Goal: Task Accomplishment & Management: Manage account settings

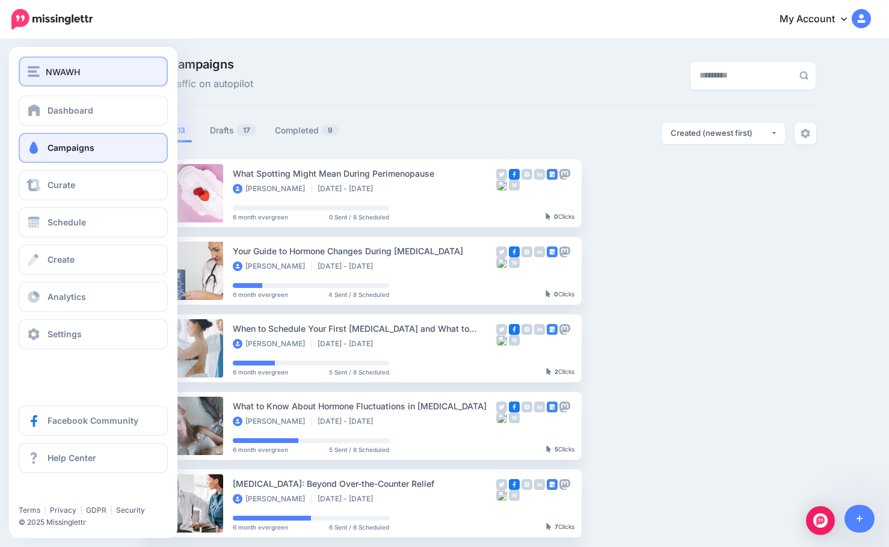
click at [41, 74] on div "NWAWH" at bounding box center [93, 72] width 131 height 14
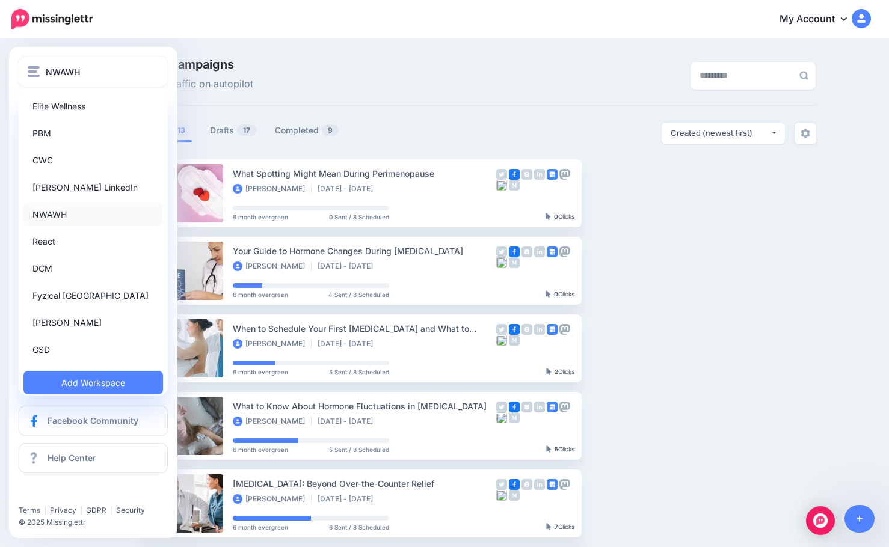
scroll to position [111, 0]
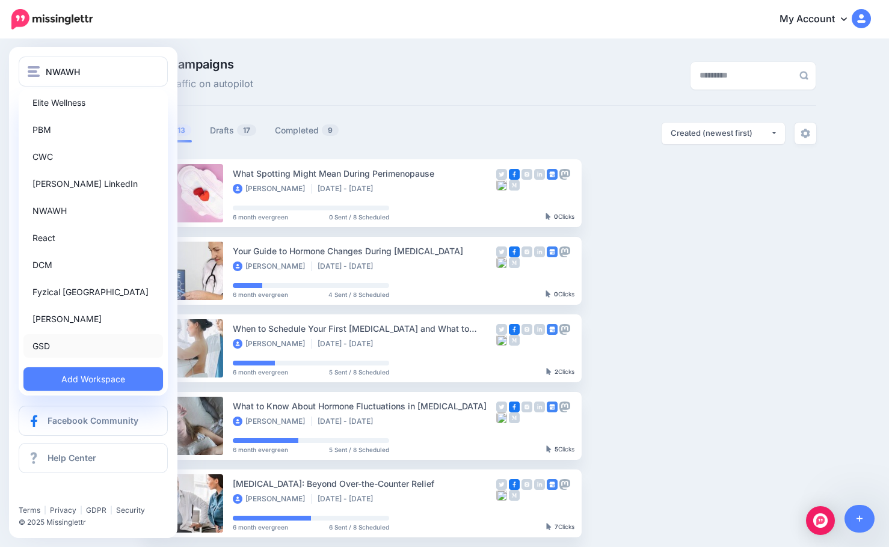
click at [64, 345] on link "GSD" at bounding box center [93, 345] width 140 height 23
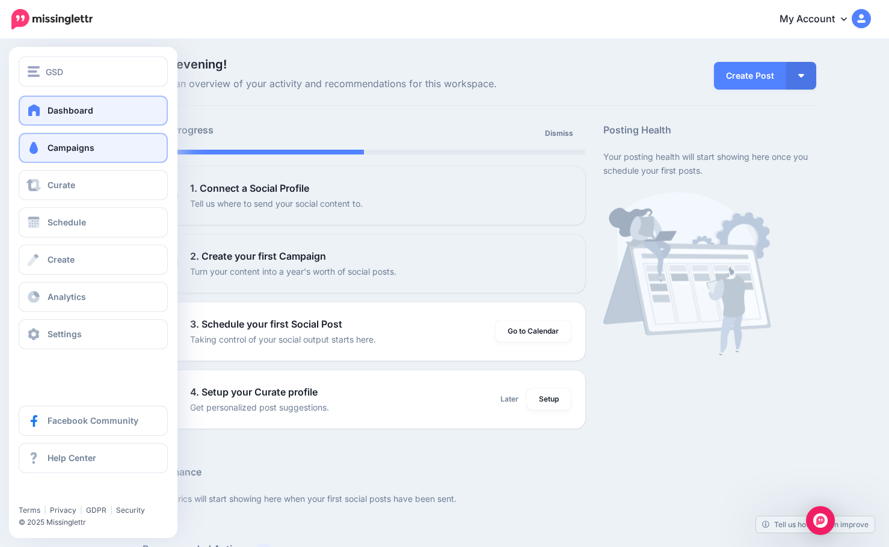
click at [72, 149] on span "Campaigns" at bounding box center [71, 148] width 47 height 10
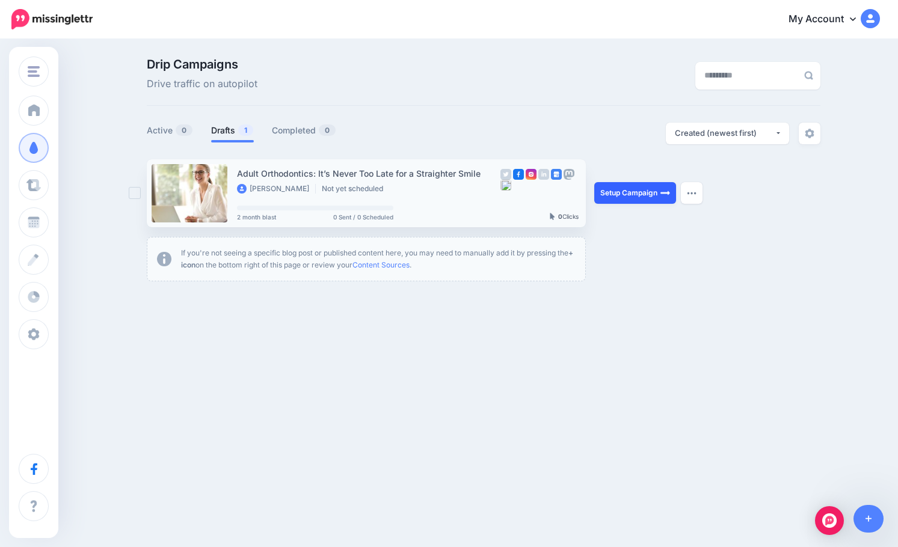
click at [627, 189] on link "Setup Campaign" at bounding box center [635, 193] width 82 height 22
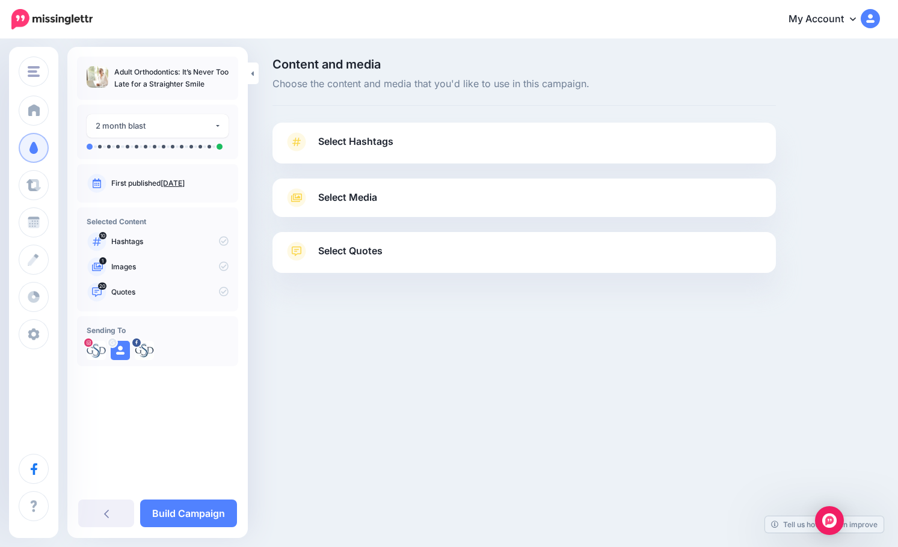
click at [382, 261] on link "Select Quotes" at bounding box center [523, 257] width 479 height 31
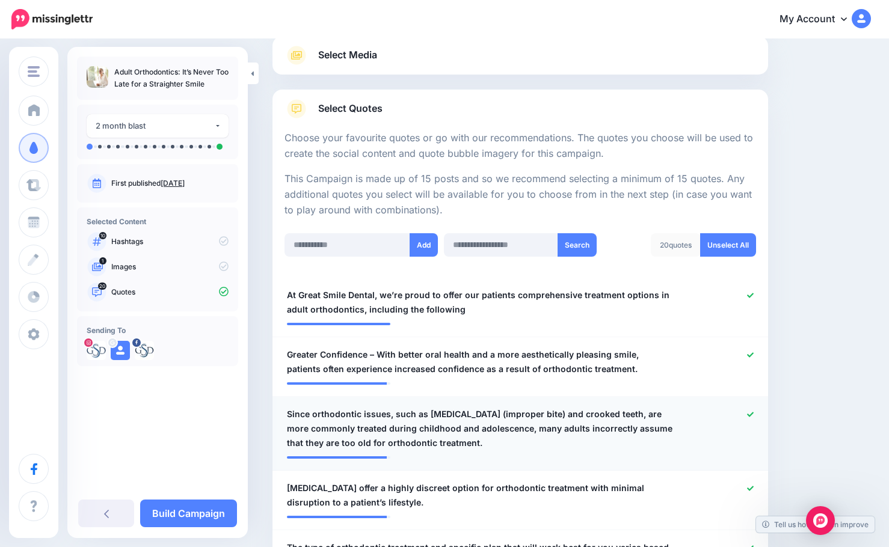
scroll to position [180, 0]
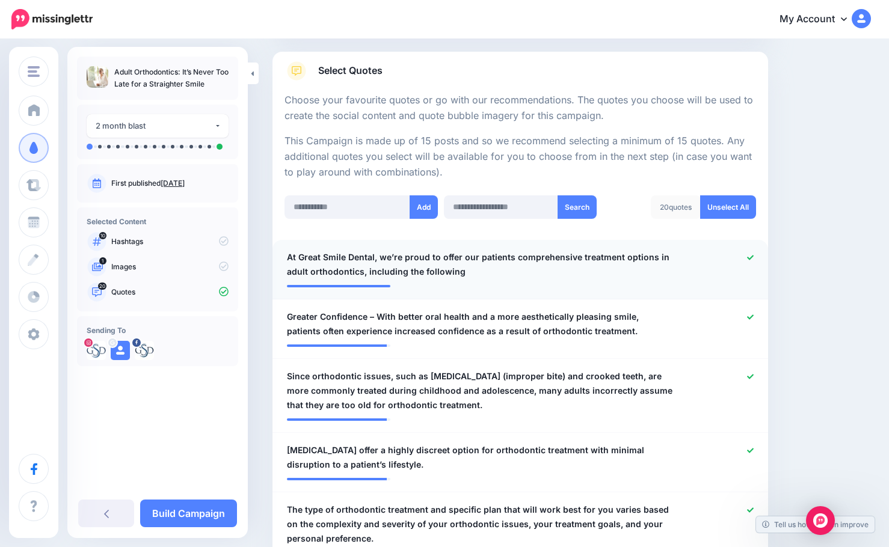
click at [387, 269] on span "At Great Smile Dental, we’re proud to offer our patients comprehensive treatmen…" at bounding box center [480, 264] width 386 height 29
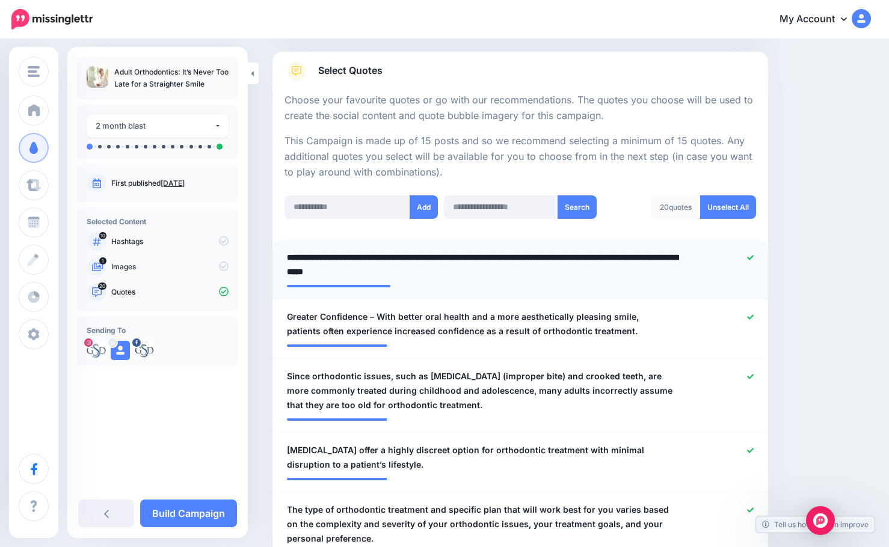
click at [459, 274] on textarea "**********" at bounding box center [483, 264] width 392 height 29
drag, startPoint x: 469, startPoint y: 274, endPoint x: 361, endPoint y: 278, distance: 107.7
click at [361, 278] on textarea "**********" at bounding box center [483, 264] width 392 height 29
type textarea "**********"
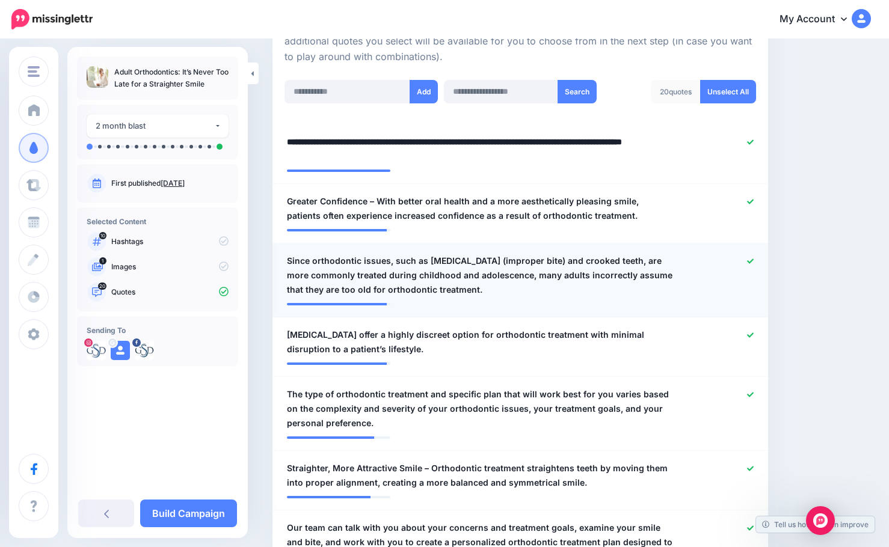
scroll to position [301, 0]
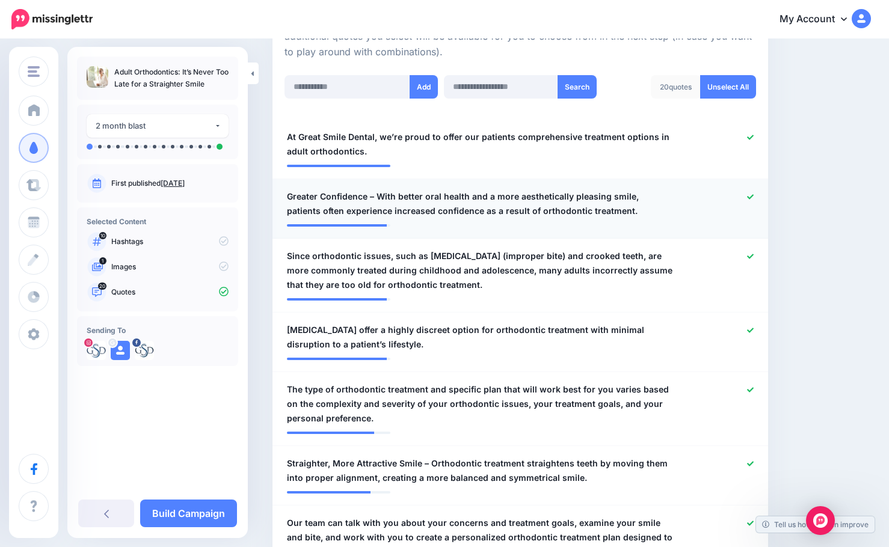
click at [373, 200] on span "Greater Confidence – With better oral health and a more aesthetically pleasing …" at bounding box center [480, 203] width 386 height 29
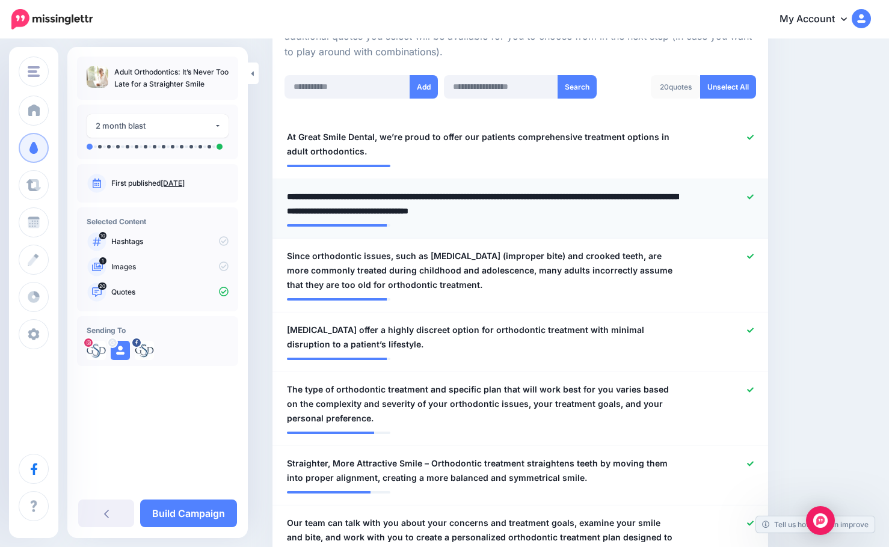
drag, startPoint x: 375, startPoint y: 200, endPoint x: 288, endPoint y: 203, distance: 87.3
click at [288, 203] on textarea "**********" at bounding box center [483, 203] width 392 height 29
type textarea "**********"
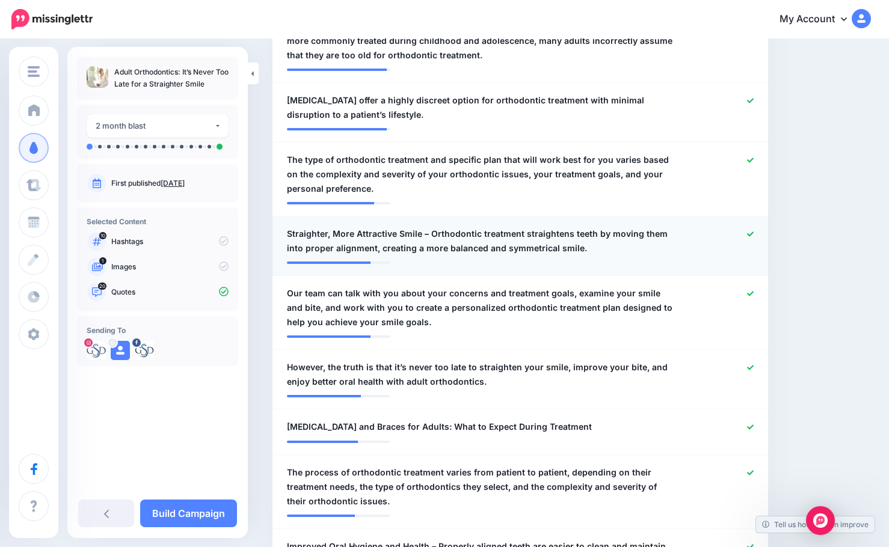
scroll to position [541, 0]
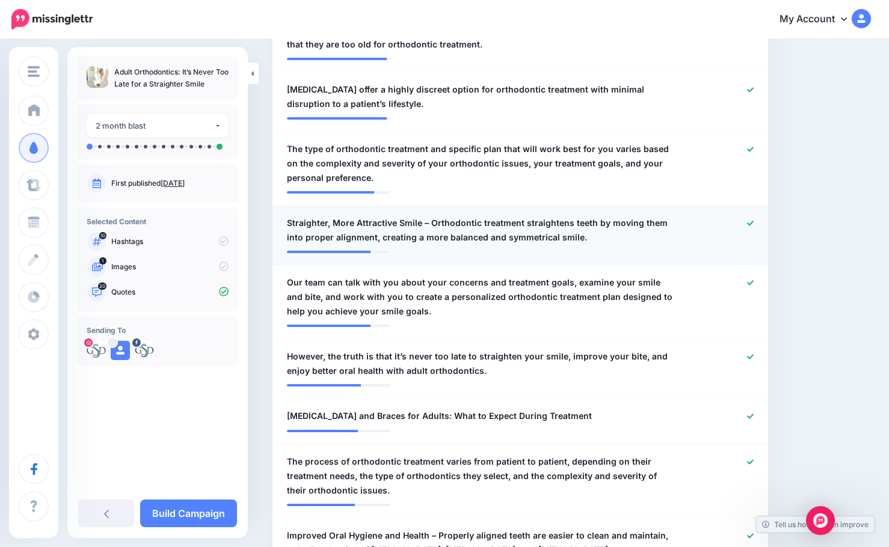
click at [422, 223] on span "Straighter, More Attractive Smile – Orthodontic treatment straightens teeth by …" at bounding box center [480, 230] width 386 height 29
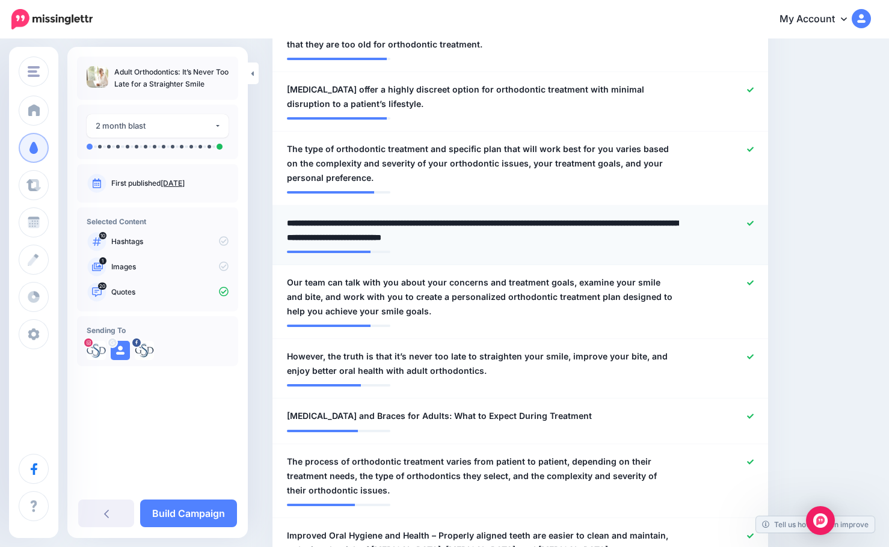
drag, startPoint x: 427, startPoint y: 221, endPoint x: 273, endPoint y: 226, distance: 154.0
click at [273, 226] on li "**********" at bounding box center [520, 236] width 496 height 60
type textarea "**********"
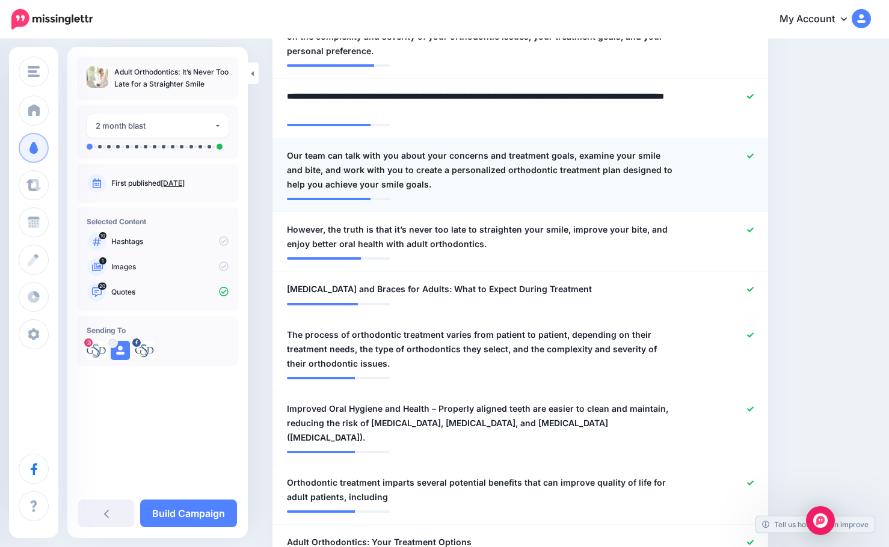
scroll to position [722, 0]
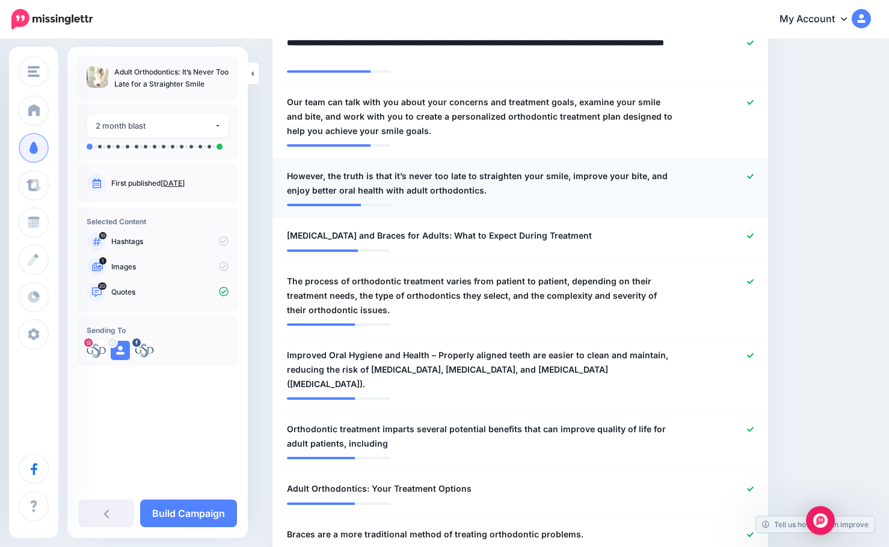
click at [348, 179] on span "However, the truth is that it’s never too late to straighten your smile, improv…" at bounding box center [480, 183] width 386 height 29
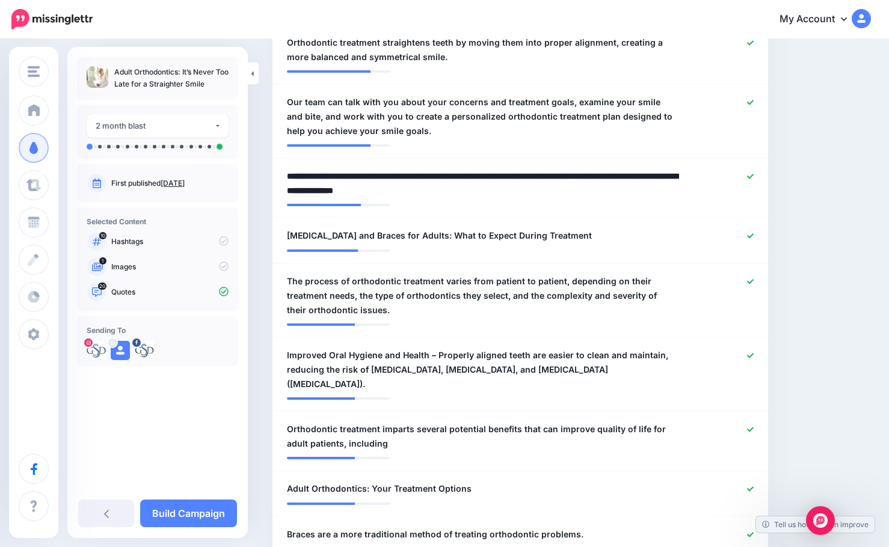
drag, startPoint x: 328, startPoint y: 177, endPoint x: 262, endPoint y: 177, distance: 66.8
type textarea "**********"
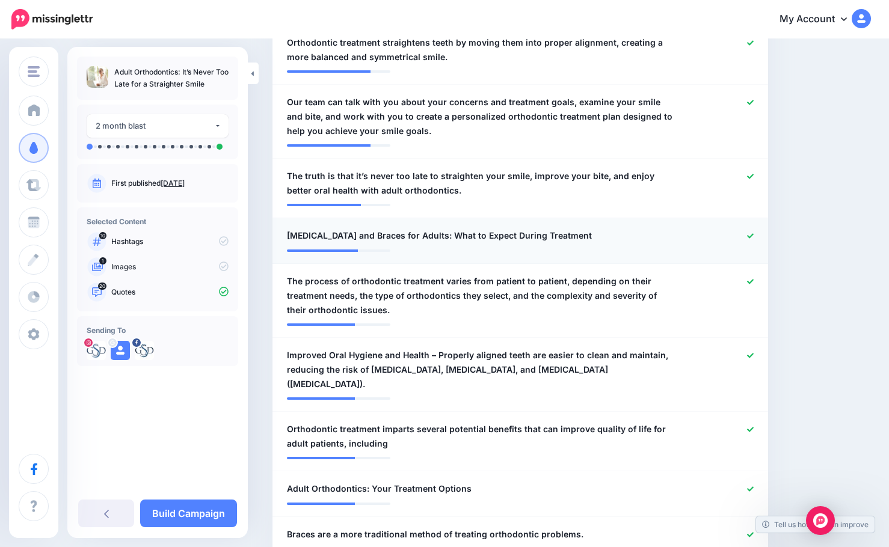
click at [754, 235] on icon at bounding box center [750, 236] width 7 height 7
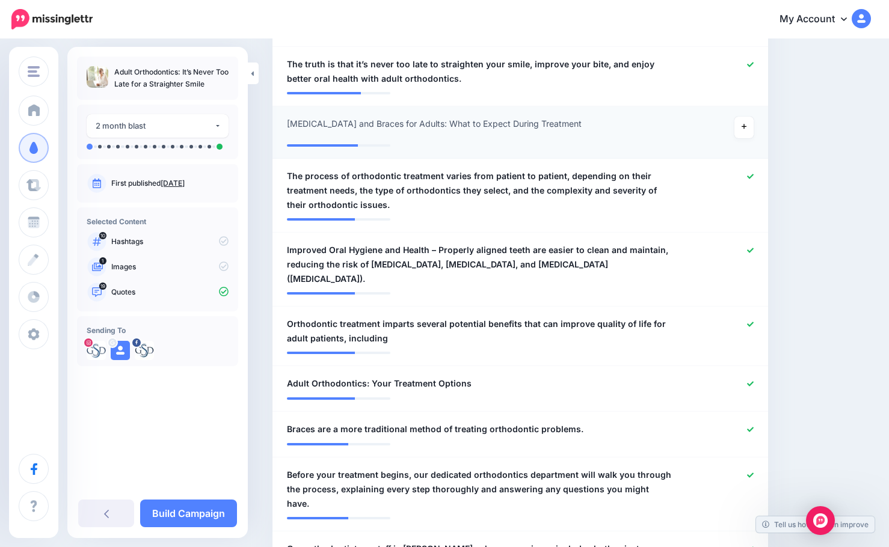
scroll to position [842, 0]
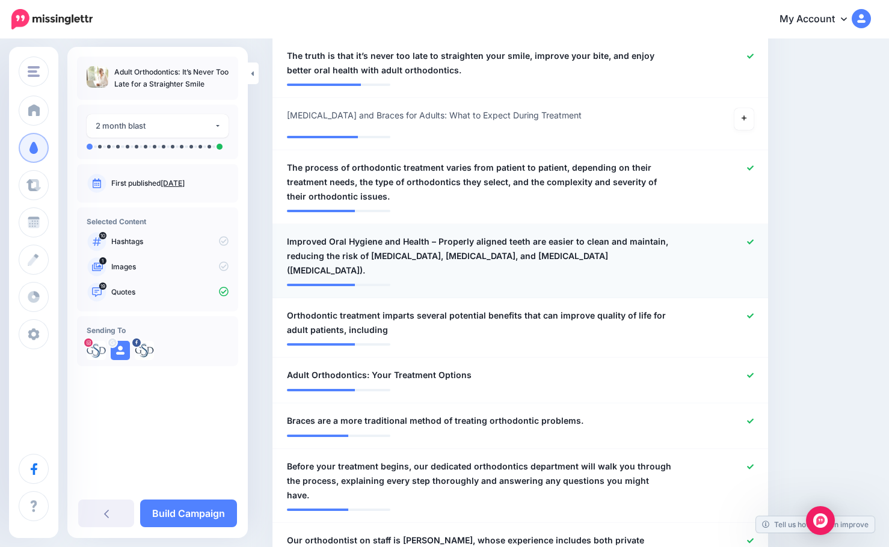
click at [438, 239] on span "Improved Oral Hygiene and Health – Properly aligned teeth are easier to clean a…" at bounding box center [480, 256] width 386 height 43
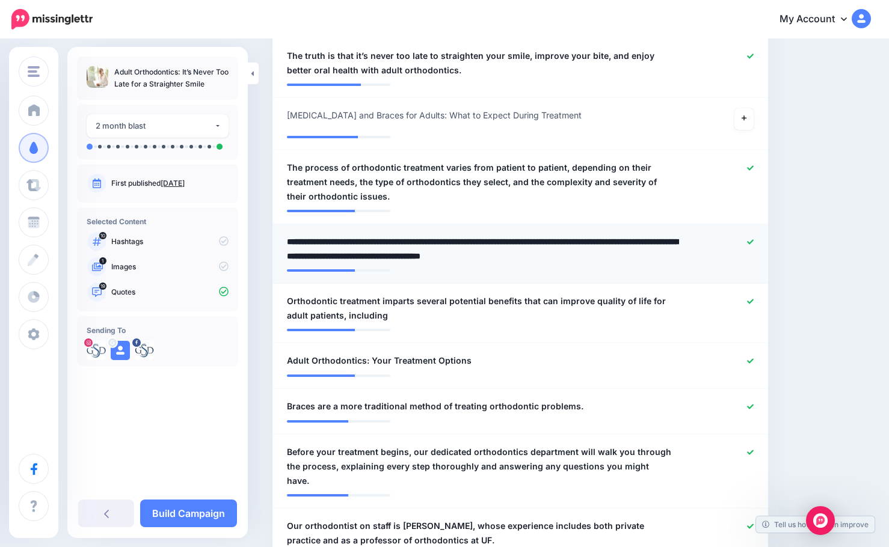
drag, startPoint x: 434, startPoint y: 242, endPoint x: 272, endPoint y: 250, distance: 161.9
click at [272, 250] on li "**********" at bounding box center [520, 254] width 496 height 60
click at [303, 233] on li "**********" at bounding box center [520, 254] width 496 height 60
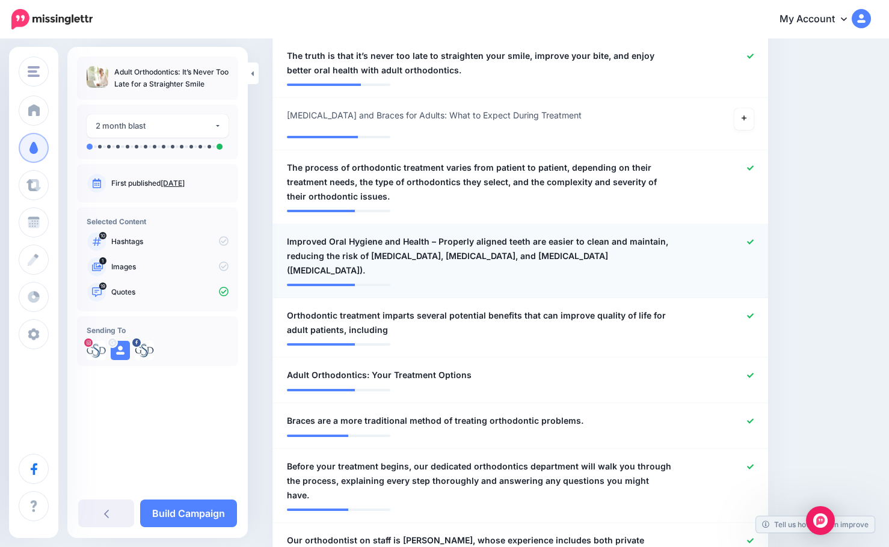
click at [432, 241] on span "Improved Oral Hygiene and Health – Properly aligned teeth are easier to clean a…" at bounding box center [480, 256] width 386 height 43
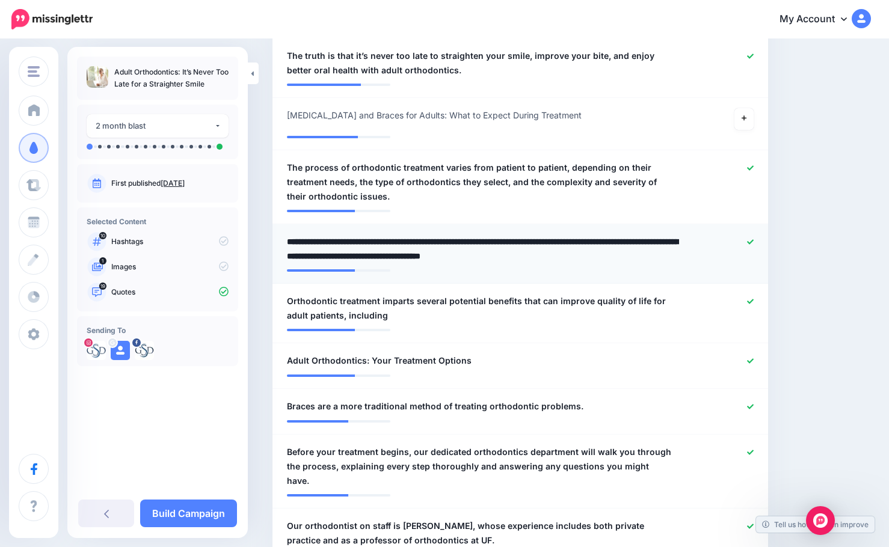
click at [433, 242] on textarea "**********" at bounding box center [483, 249] width 392 height 29
drag, startPoint x: 435, startPoint y: 242, endPoint x: 289, endPoint y: 246, distance: 145.6
click at [287, 248] on textarea "**********" at bounding box center [483, 249] width 392 height 29
type textarea "**********"
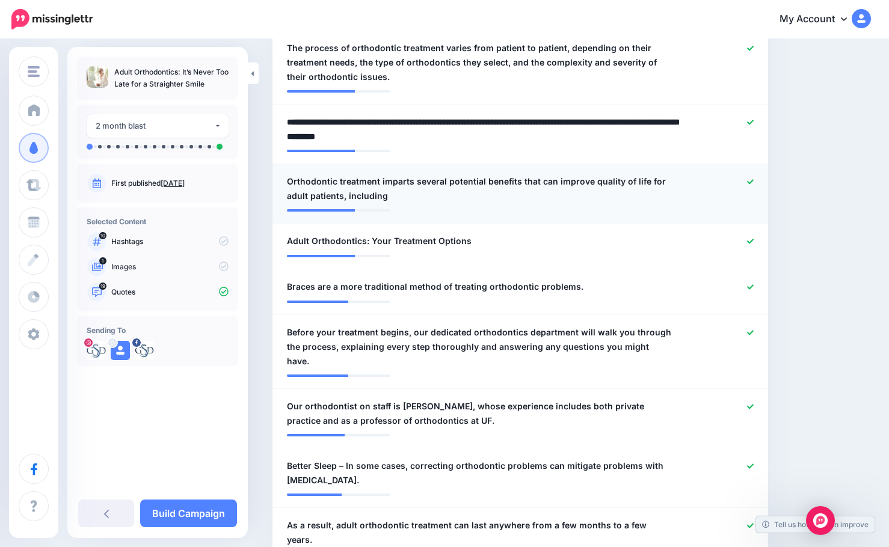
scroll to position [962, 0]
click at [761, 239] on div at bounding box center [722, 240] width 81 height 15
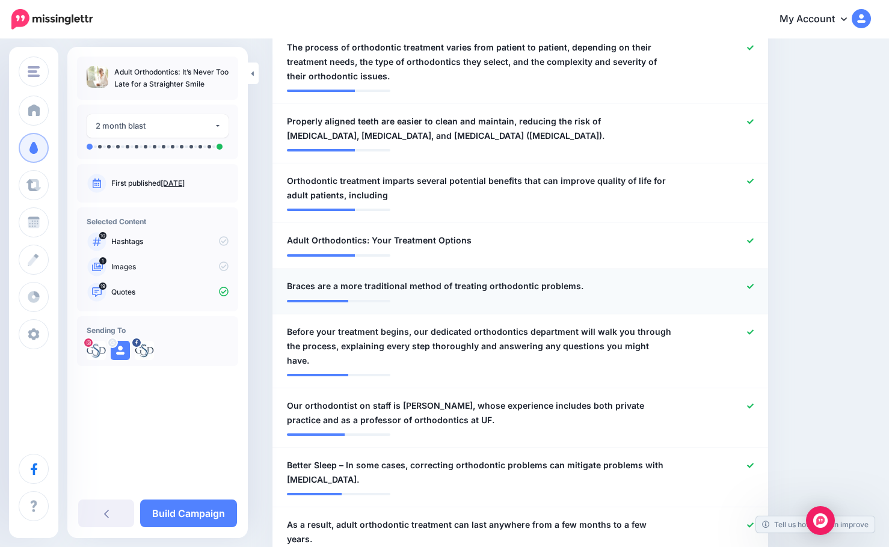
click at [758, 282] on div at bounding box center [722, 286] width 81 height 15
click at [754, 240] on icon at bounding box center [750, 241] width 7 height 7
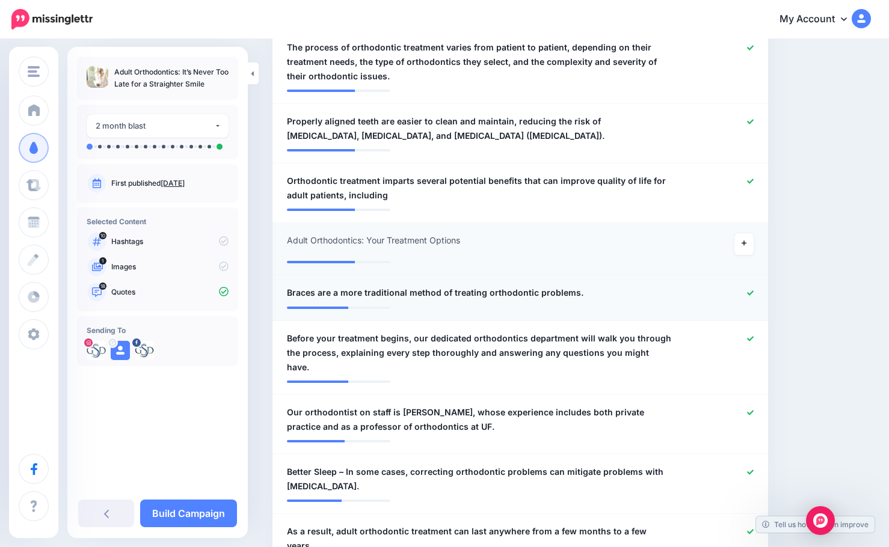
click at [754, 293] on icon at bounding box center [750, 292] width 7 height 5
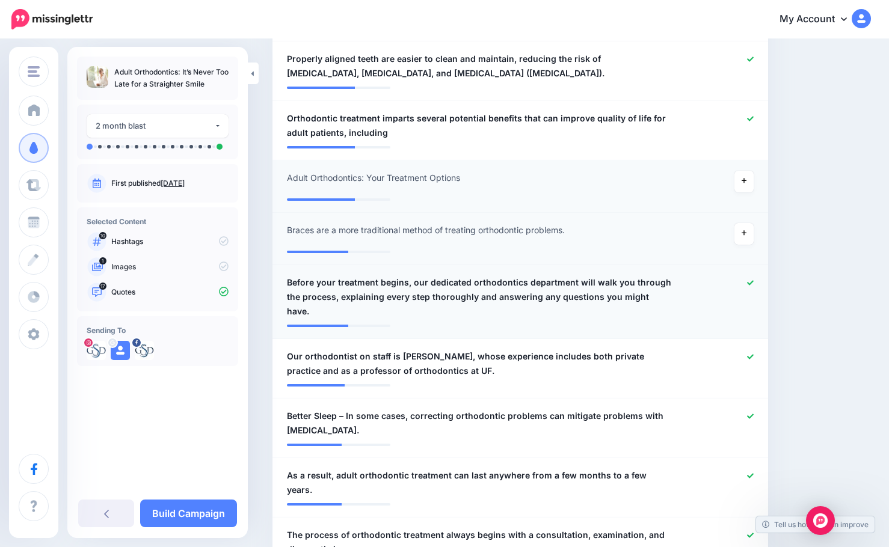
scroll to position [1143, 0]
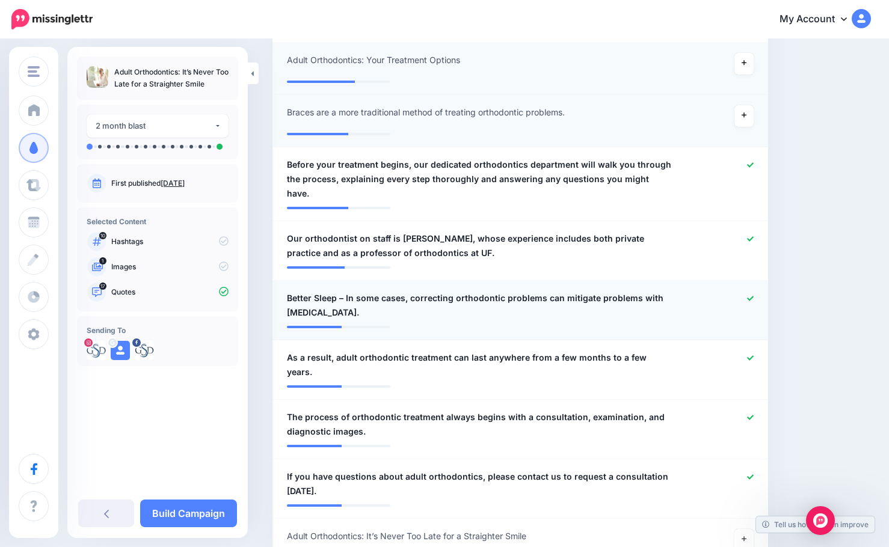
click at [754, 295] on icon at bounding box center [750, 298] width 7 height 7
click at [754, 355] on icon at bounding box center [750, 358] width 7 height 7
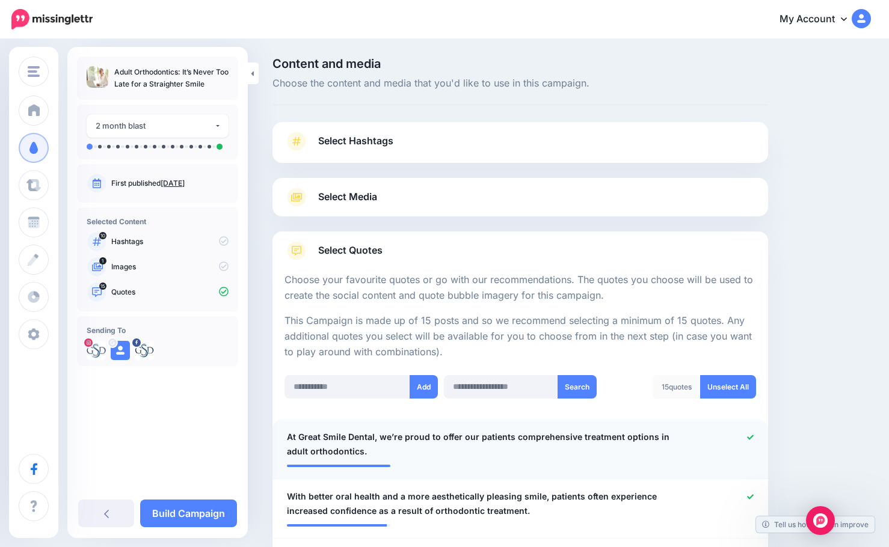
scroll to position [0, 0]
click at [384, 199] on link "Select Media" at bounding box center [519, 197] width 471 height 19
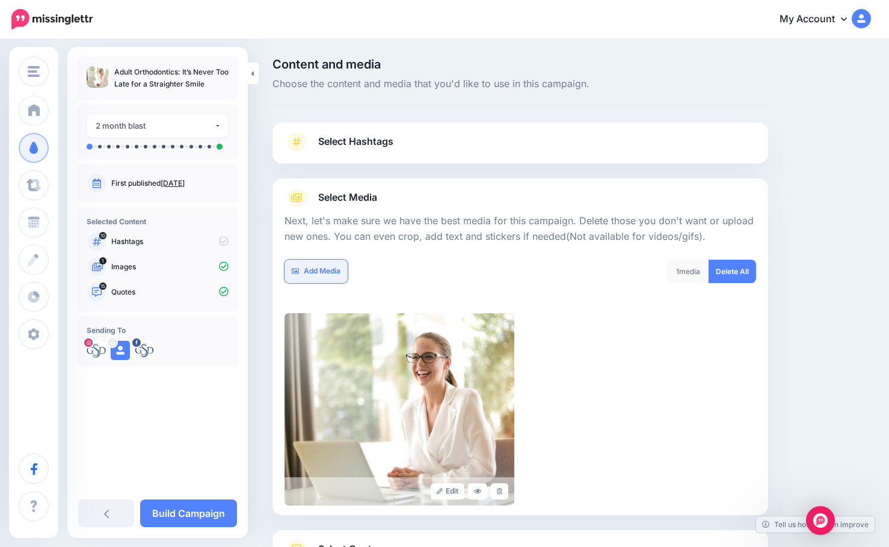
click at [327, 272] on link "Add Media" at bounding box center [315, 271] width 63 height 23
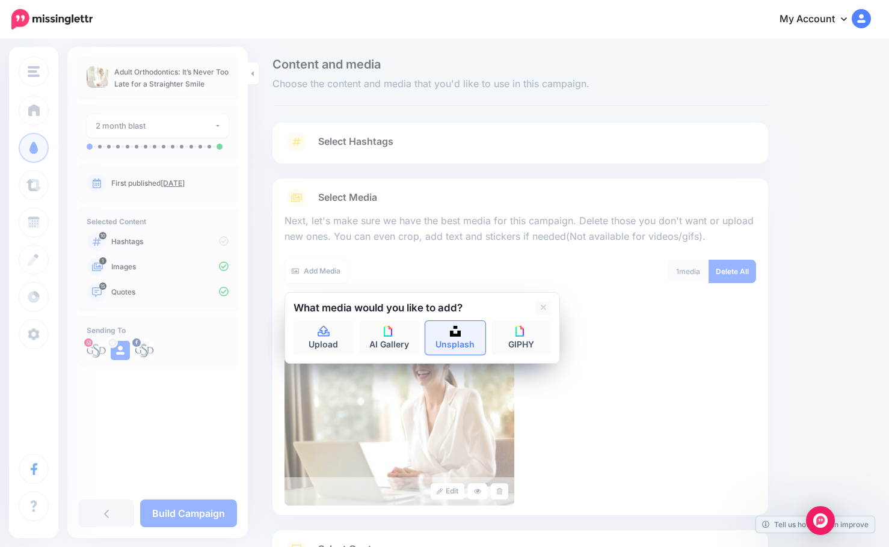
click at [455, 331] on img at bounding box center [455, 331] width 11 height 11
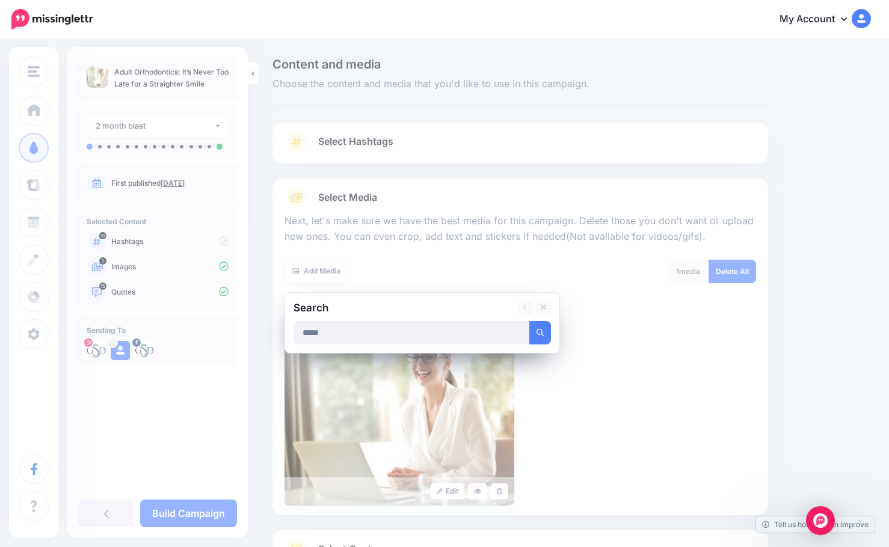
type input "*****"
click at [529, 321] on button "submit" at bounding box center [540, 332] width 22 height 23
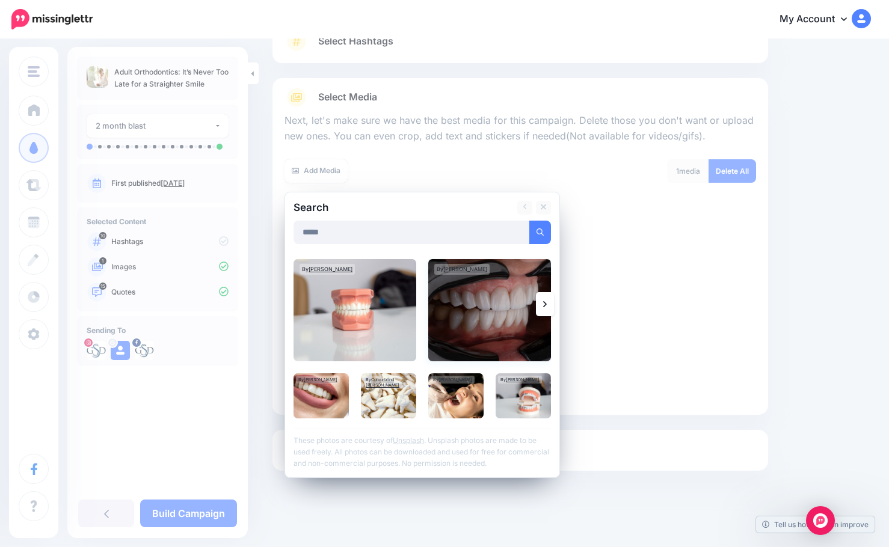
scroll to position [102, 0]
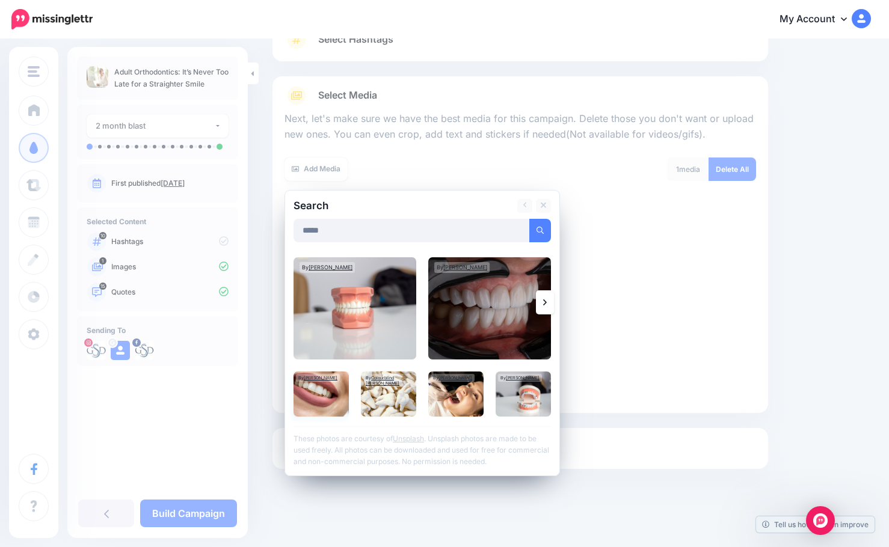
click at [311, 397] on img at bounding box center [320, 394] width 55 height 45
click at [474, 331] on img at bounding box center [489, 308] width 123 height 102
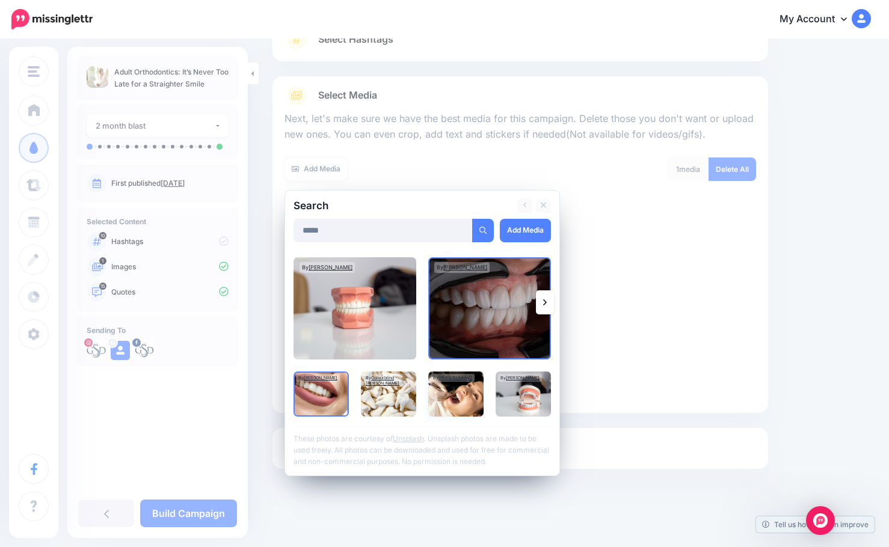
click at [465, 404] on img at bounding box center [455, 394] width 55 height 45
click at [518, 216] on div at bounding box center [421, 216] width 257 height 6
click at [514, 230] on link "Add Media" at bounding box center [525, 230] width 51 height 23
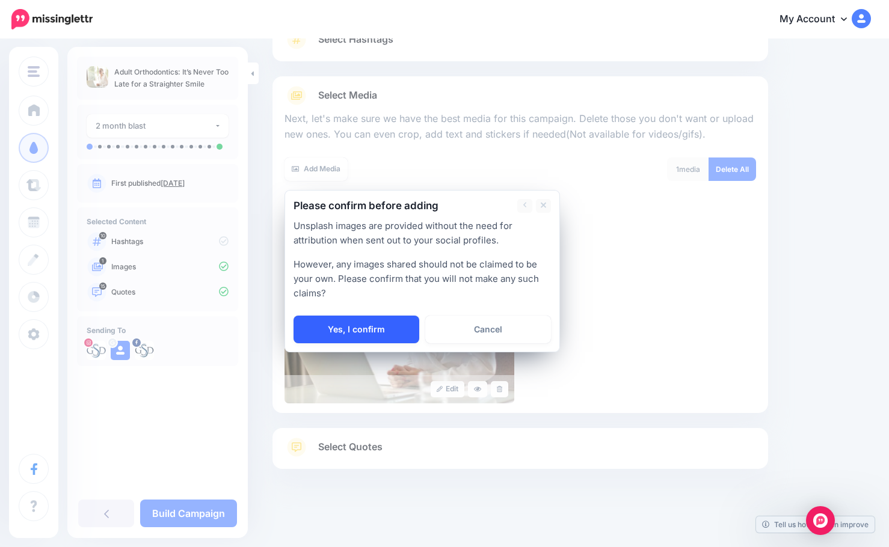
click at [375, 341] on link "Yes, I confirm" at bounding box center [356, 330] width 126 height 28
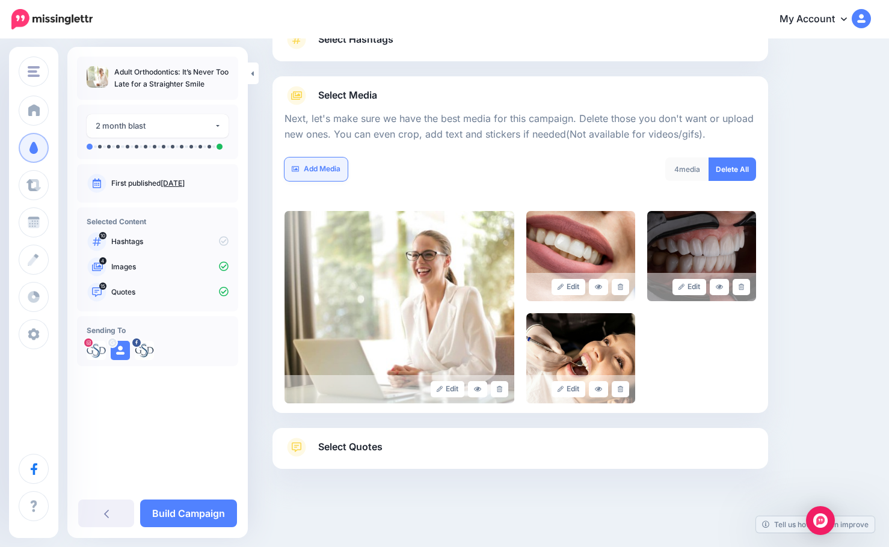
click at [334, 169] on link "Add Media" at bounding box center [315, 169] width 63 height 23
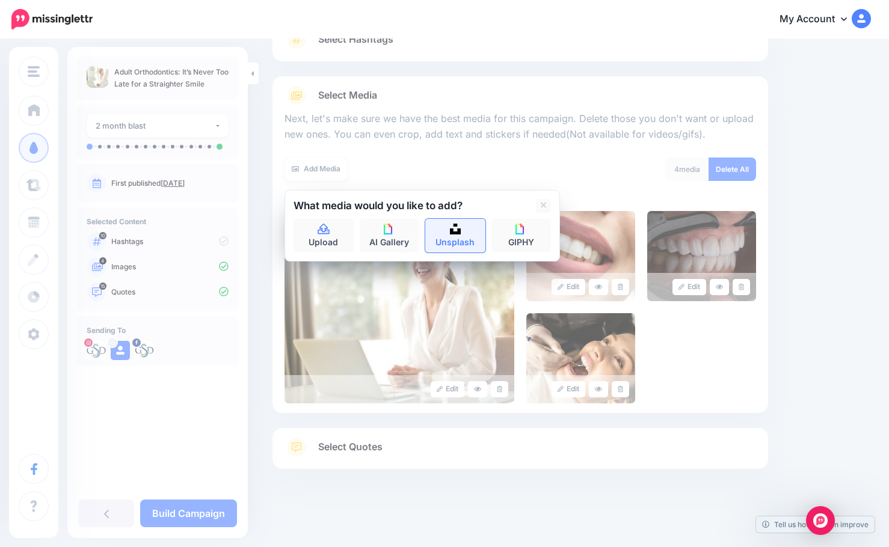
click at [453, 239] on link "Unsplash" at bounding box center [455, 236] width 60 height 34
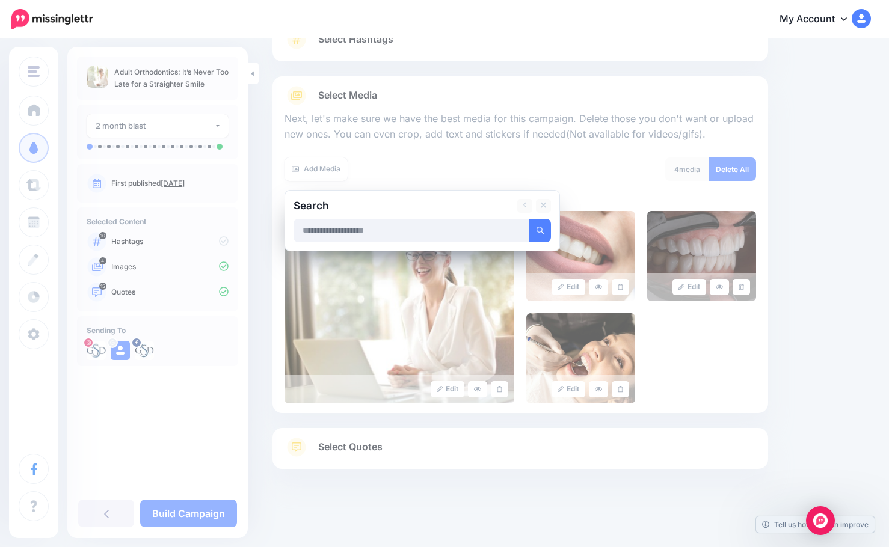
click at [412, 233] on input "text" at bounding box center [411, 230] width 236 height 23
type input "*****"
click at [529, 219] on button "submit" at bounding box center [540, 230] width 22 height 23
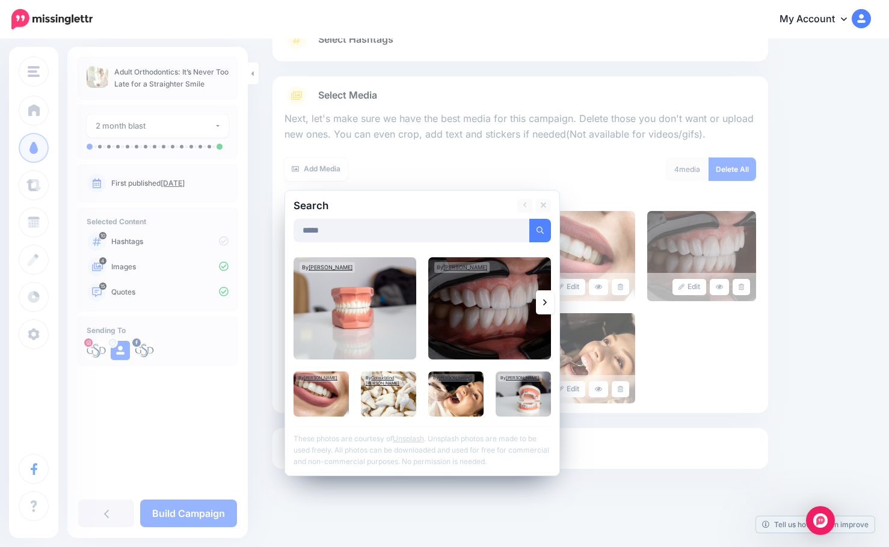
click at [545, 306] on icon at bounding box center [545, 303] width 4 height 10
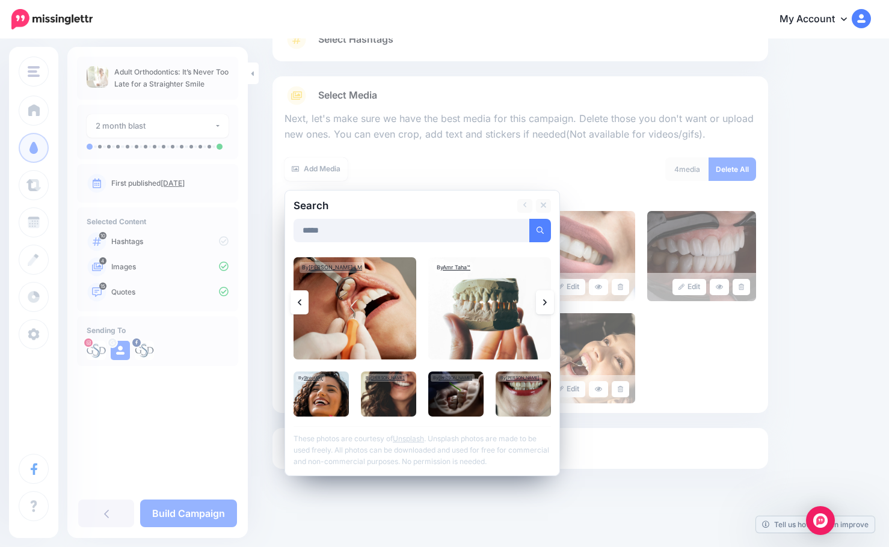
click at [547, 302] on link at bounding box center [545, 302] width 18 height 24
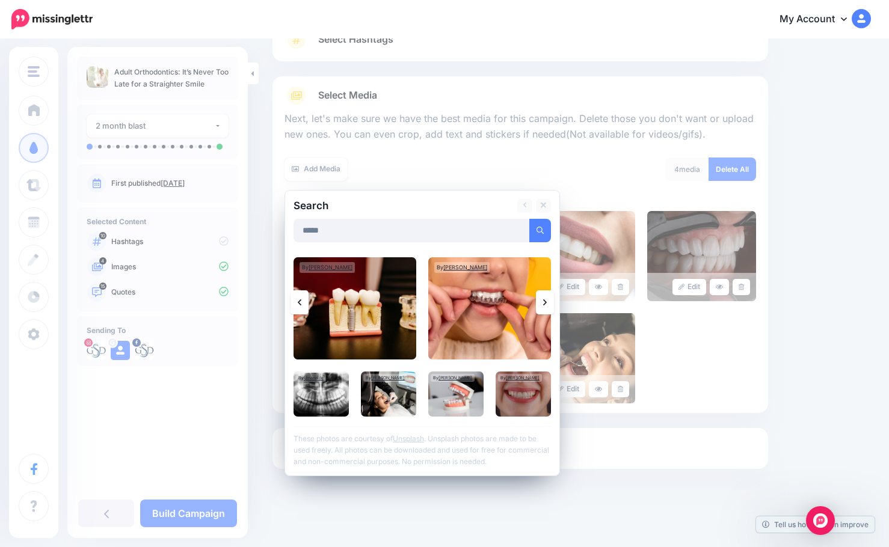
click at [539, 303] on link at bounding box center [545, 302] width 18 height 24
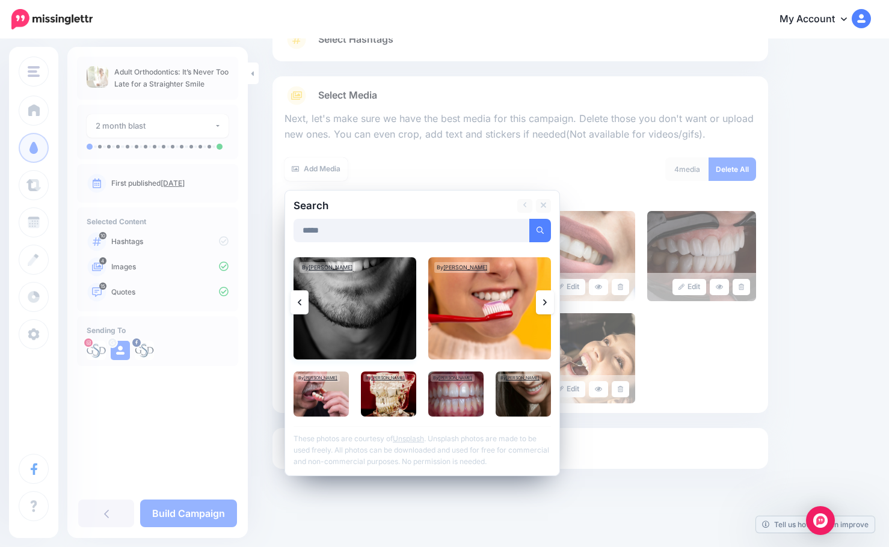
click at [353, 319] on img at bounding box center [354, 308] width 123 height 102
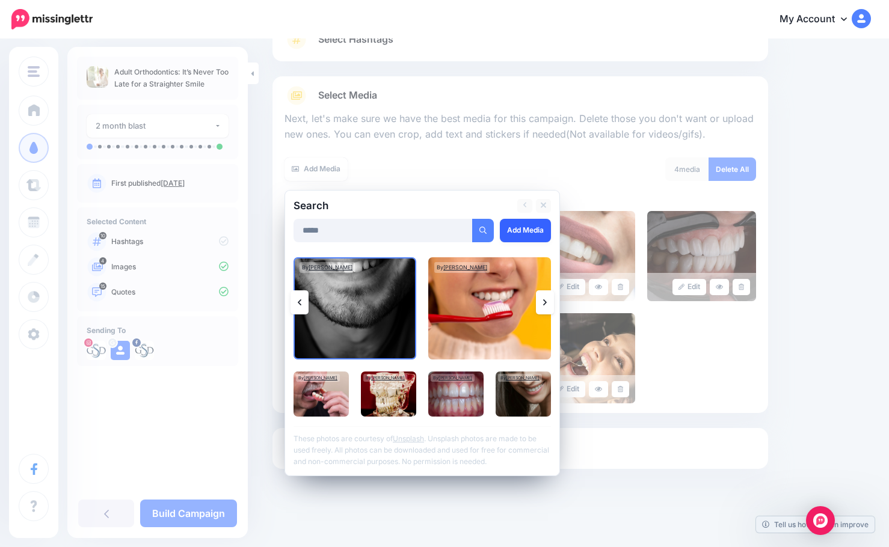
click at [536, 228] on link "Add Media" at bounding box center [525, 230] width 51 height 23
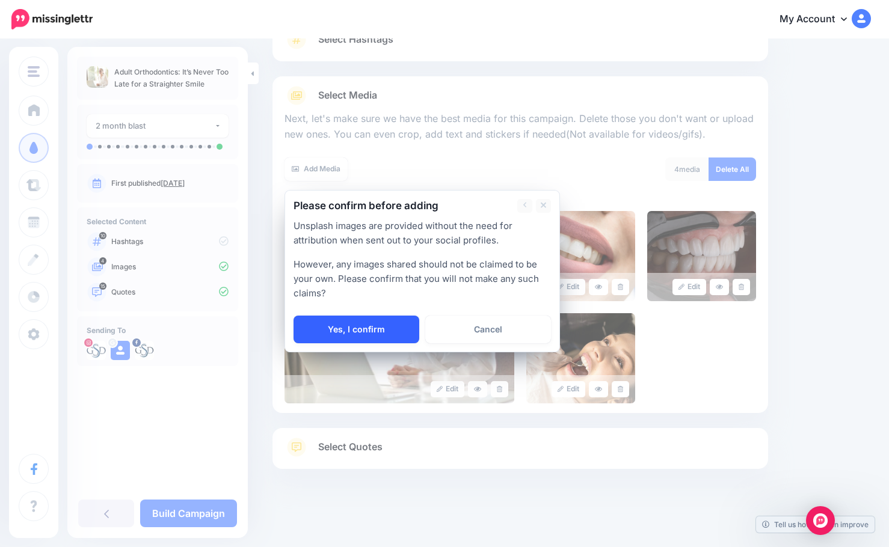
click at [383, 331] on link "Yes, I confirm" at bounding box center [356, 330] width 126 height 28
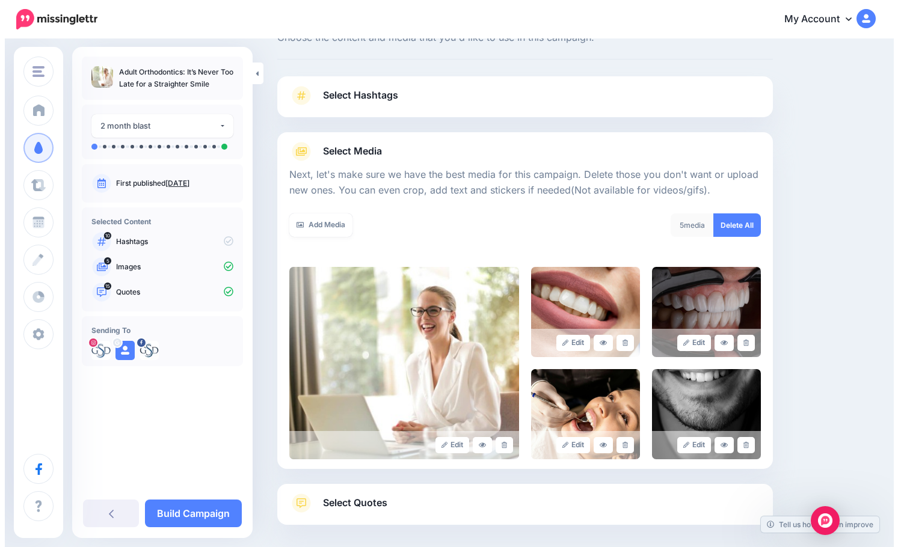
scroll to position [0, 0]
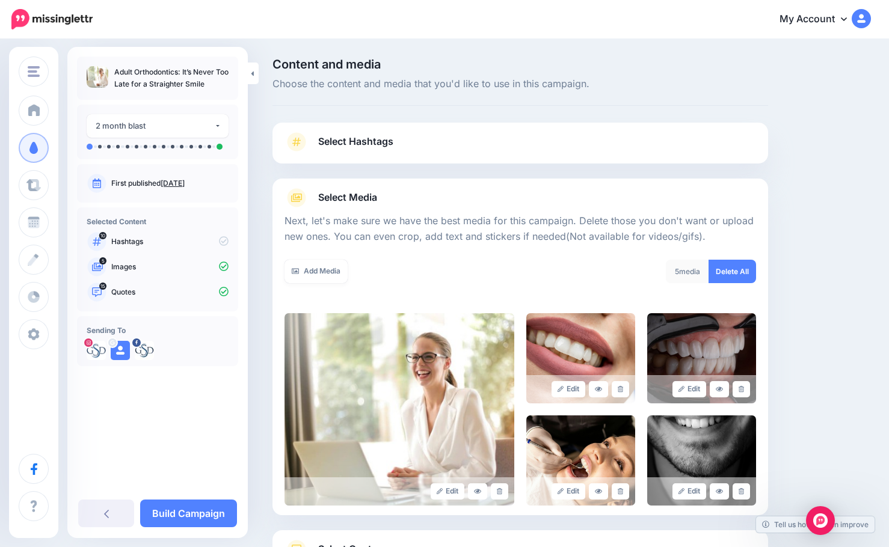
click at [502, 135] on link "Select Hashtags" at bounding box center [519, 147] width 471 height 31
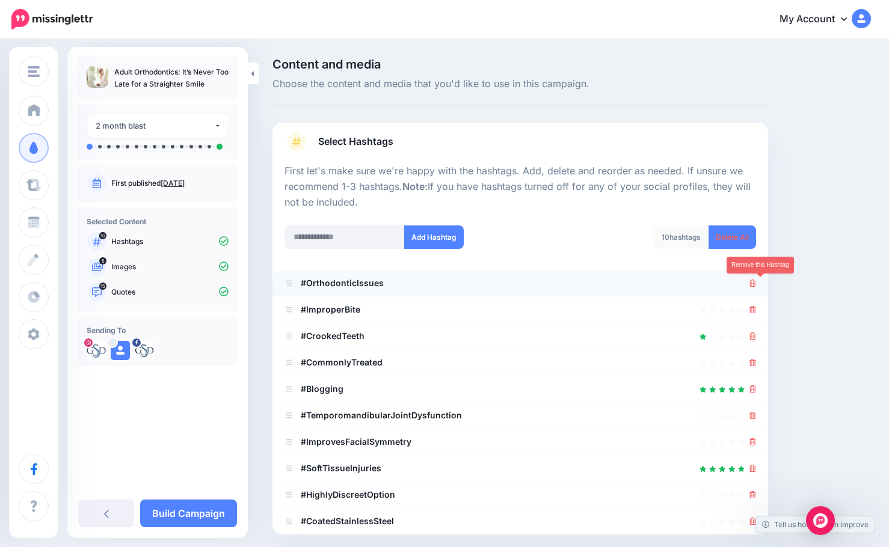
click at [756, 283] on icon at bounding box center [752, 283] width 7 height 7
click at [756, 283] on link at bounding box center [749, 283] width 13 height 10
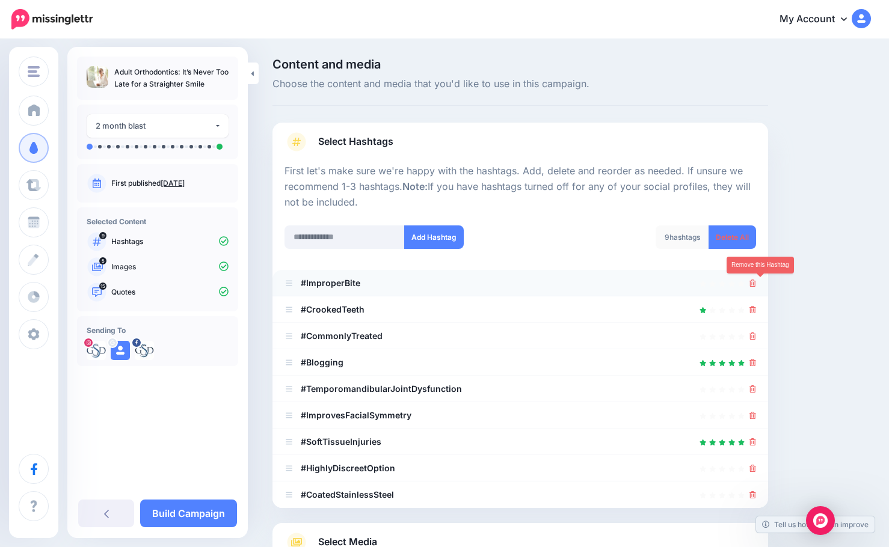
click at [756, 283] on icon at bounding box center [752, 283] width 7 height 7
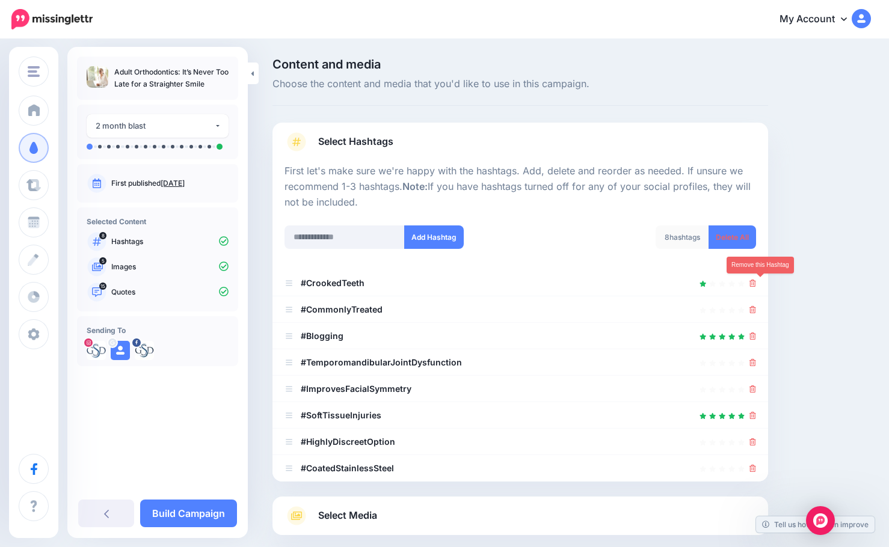
click at [756, 283] on icon at bounding box center [752, 283] width 7 height 7
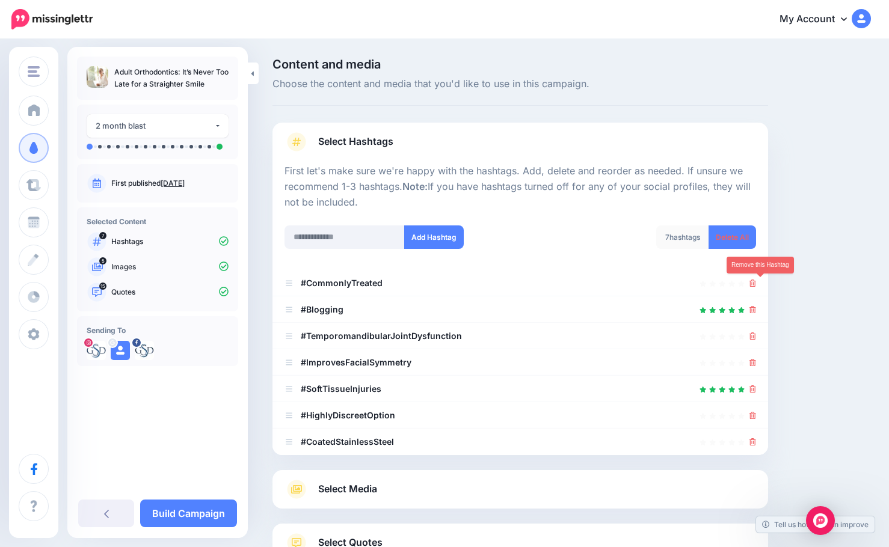
click at [756, 283] on icon at bounding box center [752, 283] width 7 height 7
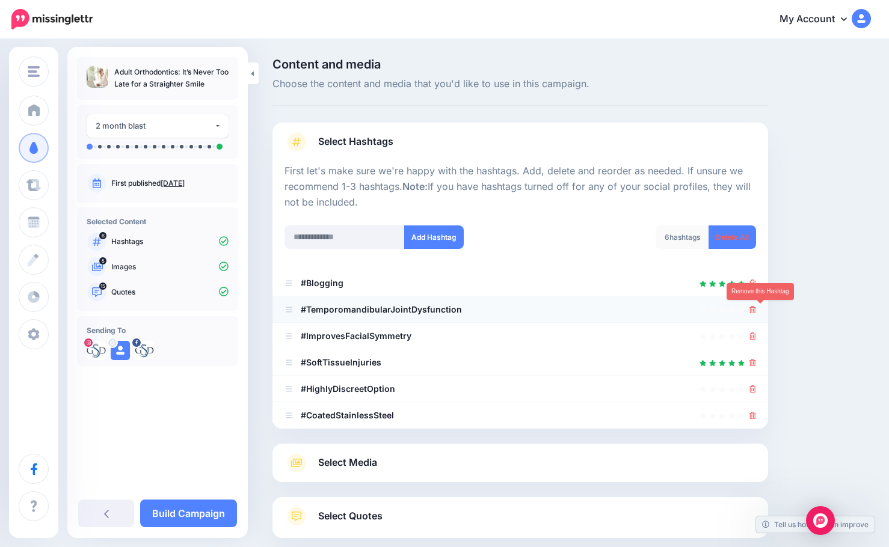
click at [756, 312] on icon at bounding box center [752, 309] width 7 height 7
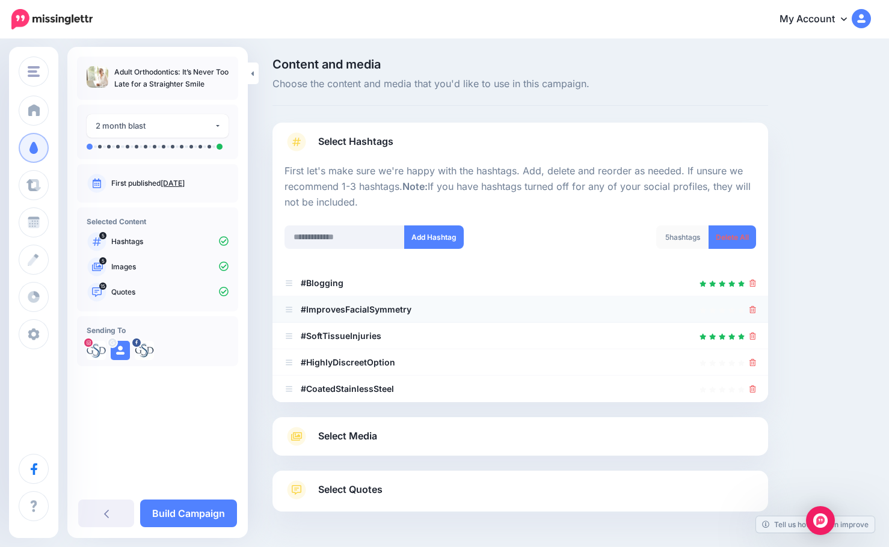
click at [756, 315] on div at bounding box center [752, 309] width 7 height 14
click at [756, 313] on icon at bounding box center [752, 309] width 7 height 7
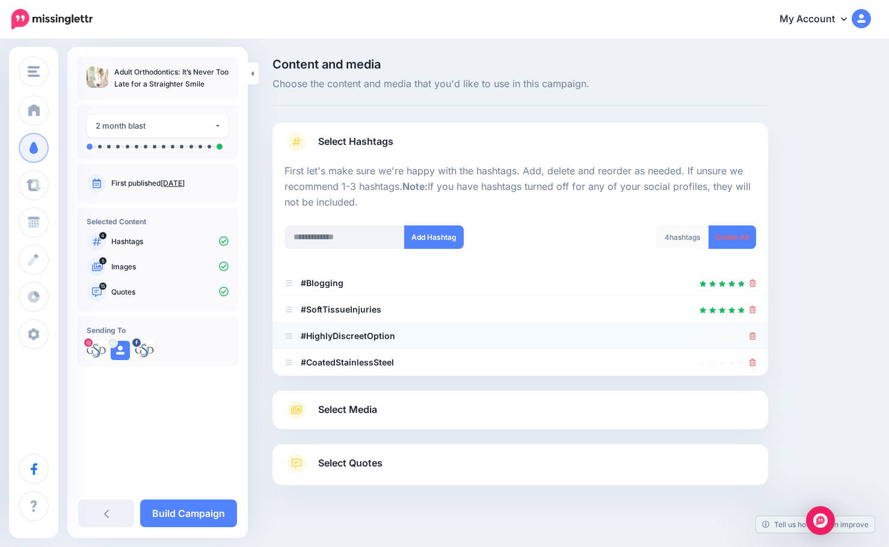
click at [756, 341] on div at bounding box center [752, 336] width 7 height 14
click at [756, 335] on icon at bounding box center [752, 336] width 7 height 7
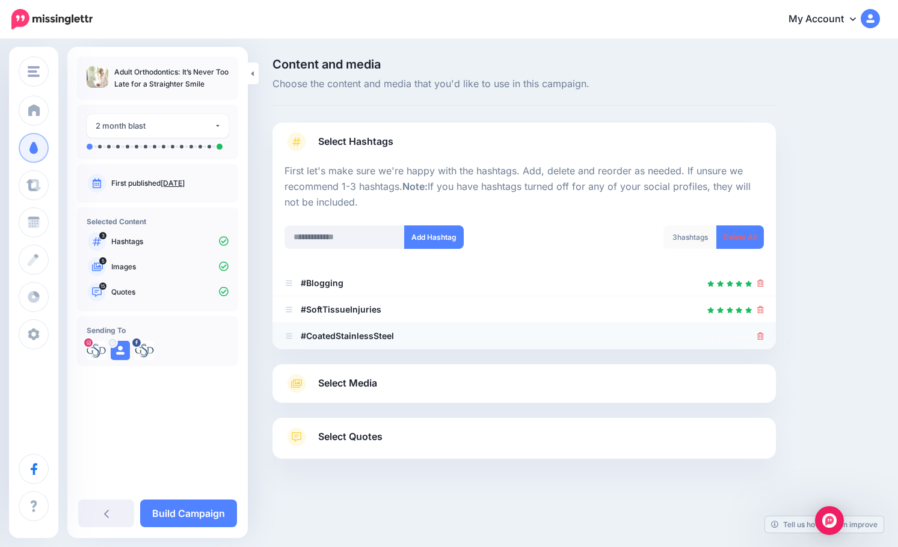
click at [761, 342] on div at bounding box center [760, 336] width 7 height 14
click at [761, 337] on icon at bounding box center [760, 336] width 7 height 7
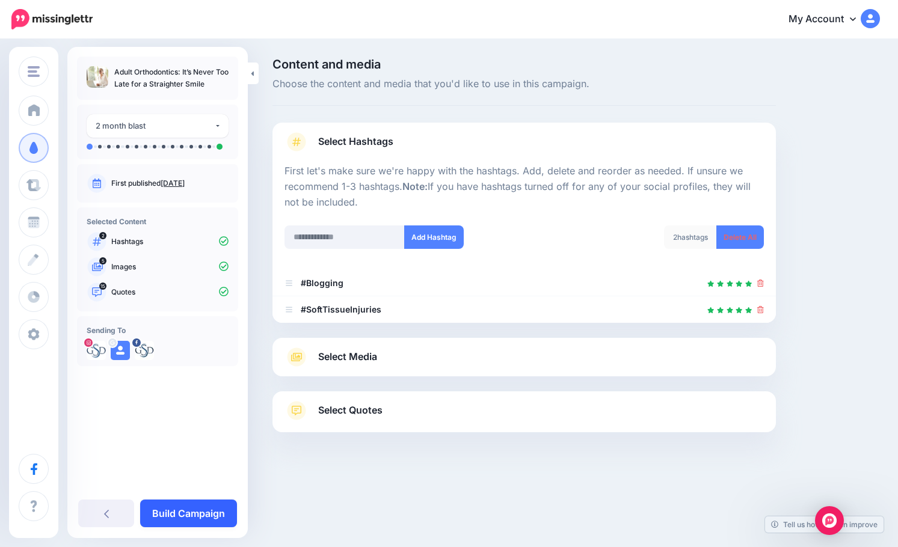
click at [200, 516] on link "Build Campaign" at bounding box center [188, 514] width 97 height 28
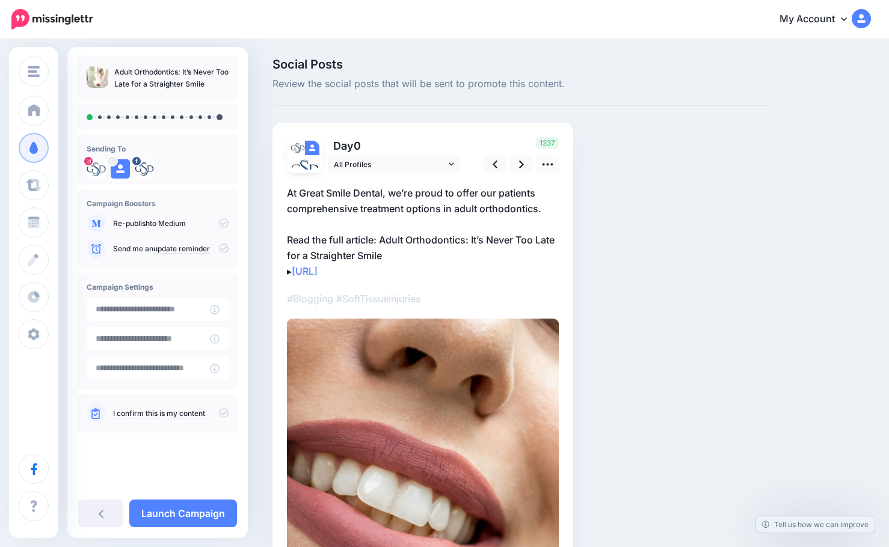
type input "**********"
click at [524, 165] on link at bounding box center [521, 164] width 23 height 17
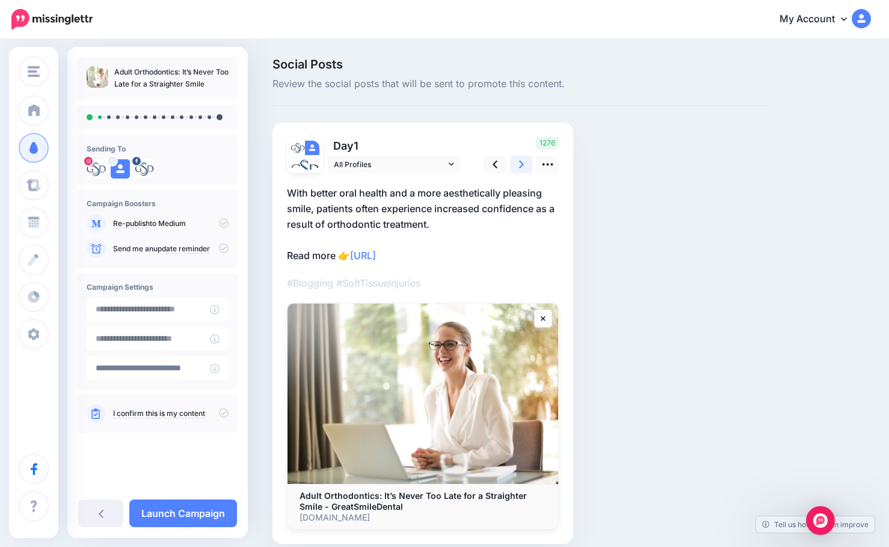
click at [524, 165] on link at bounding box center [521, 164] width 23 height 17
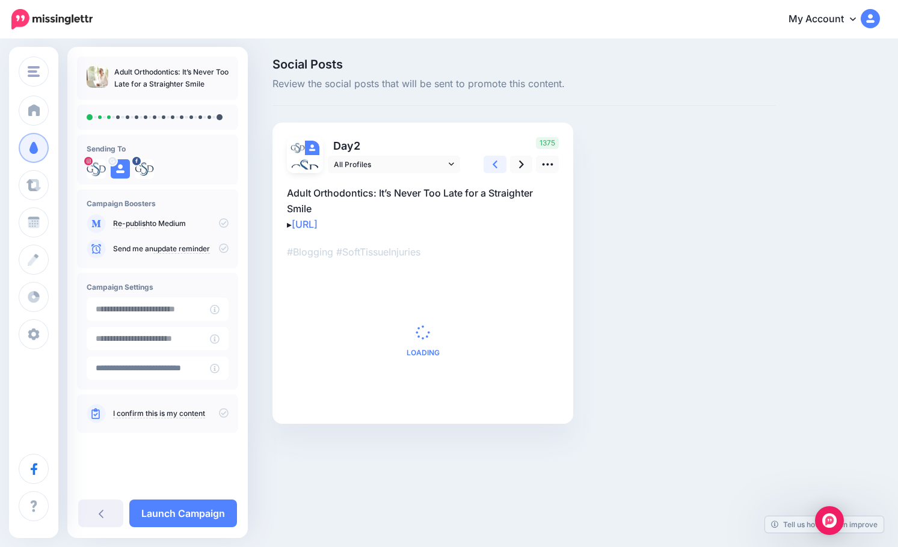
click at [492, 162] on link at bounding box center [494, 164] width 23 height 17
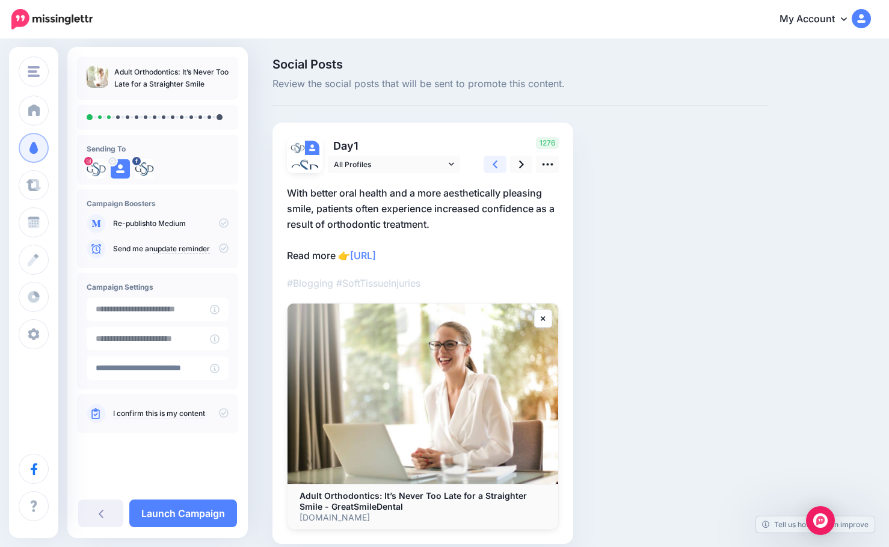
click at [492, 162] on link at bounding box center [494, 164] width 23 height 17
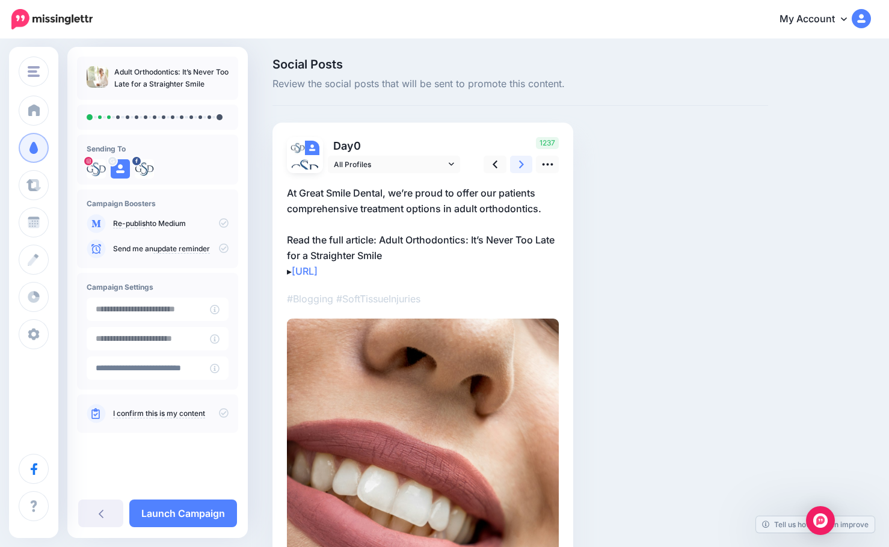
click at [515, 165] on link at bounding box center [521, 164] width 23 height 17
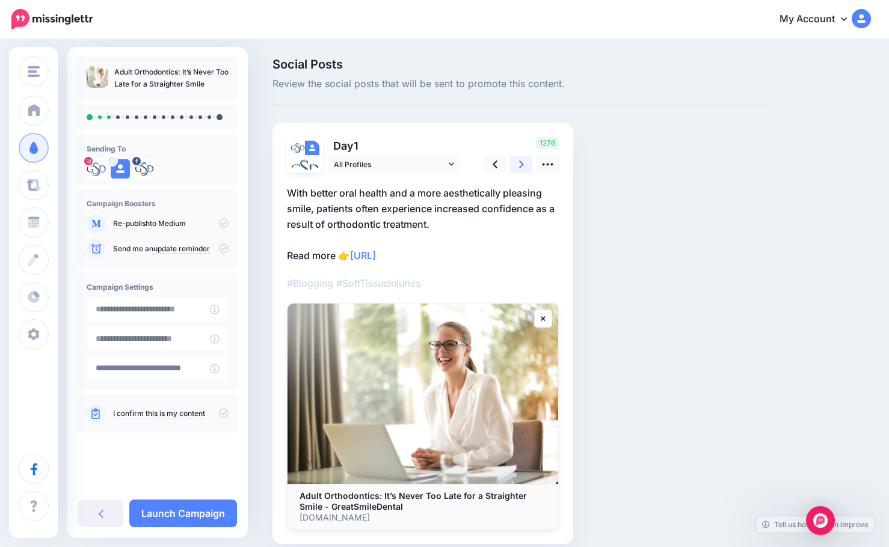
click at [520, 168] on icon at bounding box center [521, 164] width 5 height 13
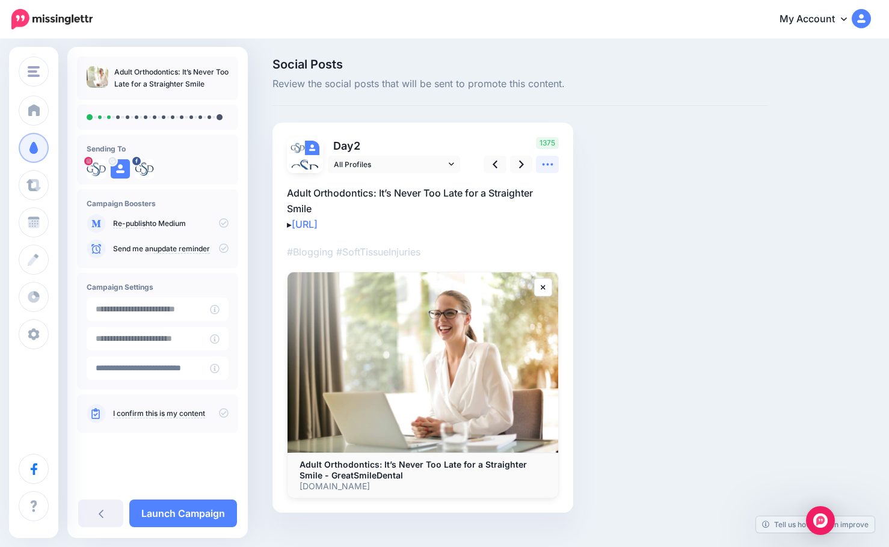
click at [546, 160] on icon at bounding box center [547, 164] width 13 height 13
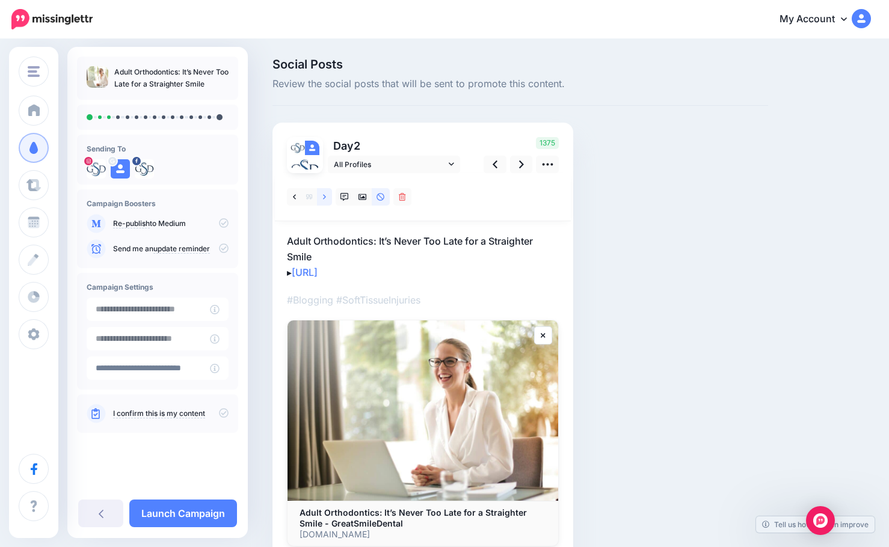
click at [322, 195] on link at bounding box center [324, 196] width 15 height 17
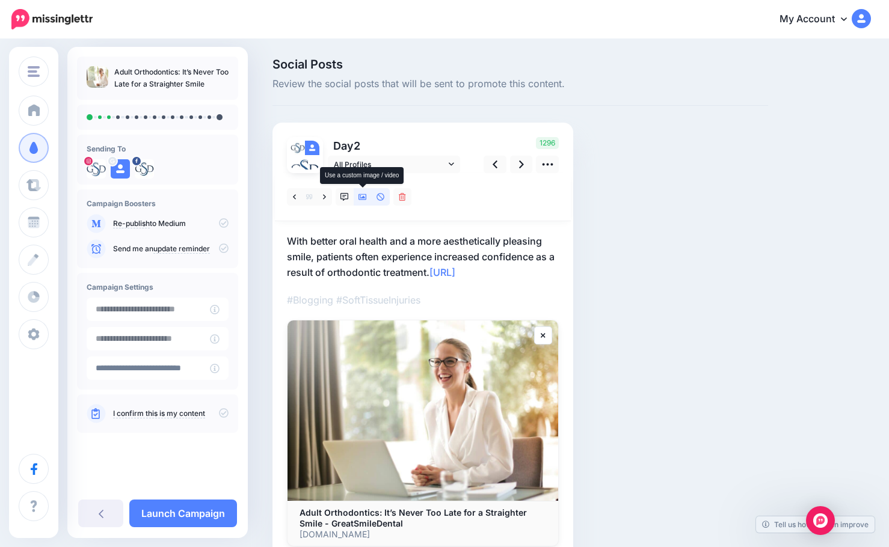
click at [370, 192] on link at bounding box center [363, 196] width 18 height 17
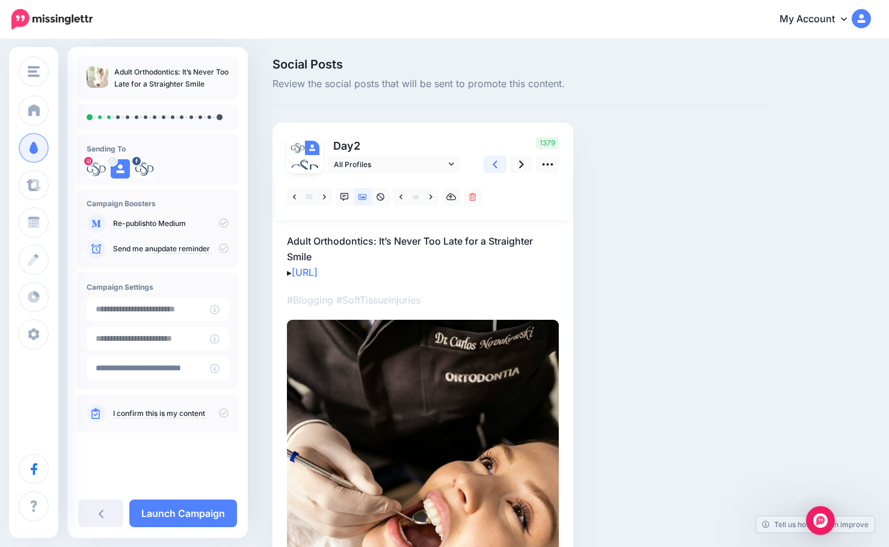
click at [500, 163] on link at bounding box center [494, 164] width 23 height 17
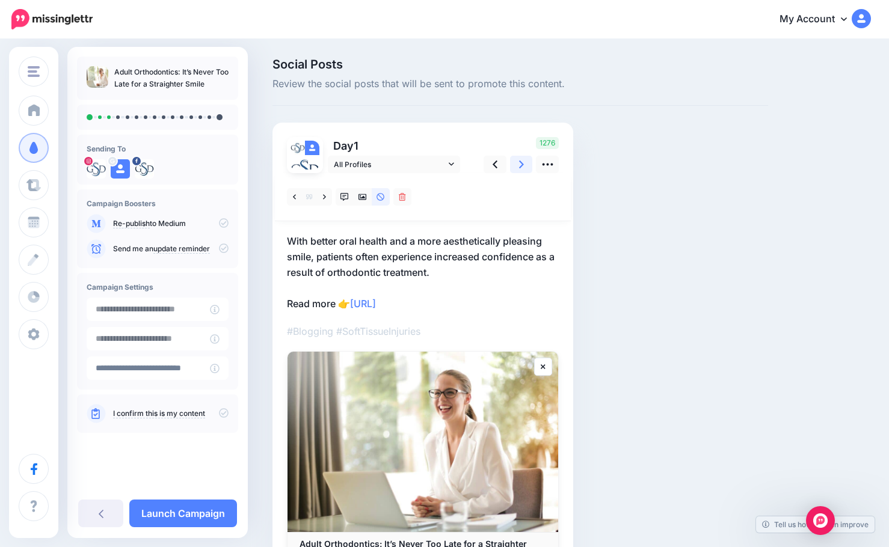
click at [523, 164] on icon at bounding box center [521, 165] width 5 height 8
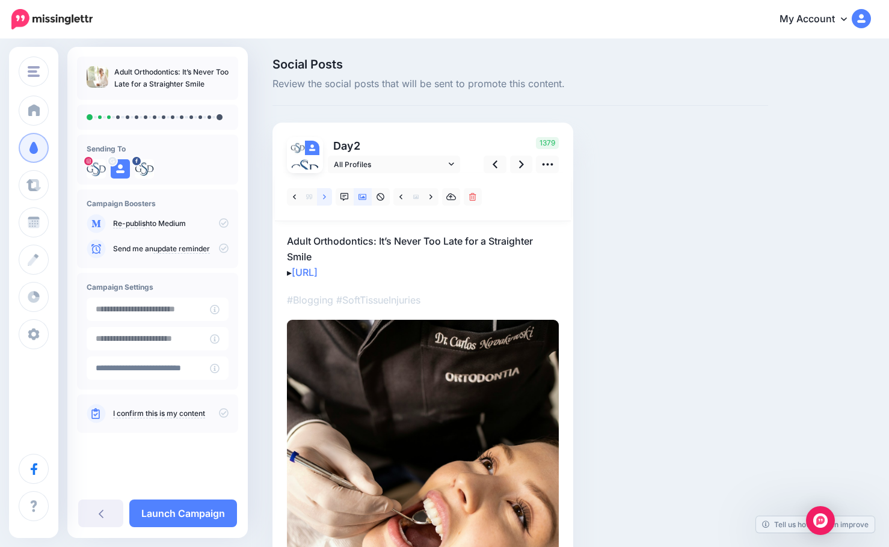
click at [327, 195] on link at bounding box center [324, 196] width 15 height 17
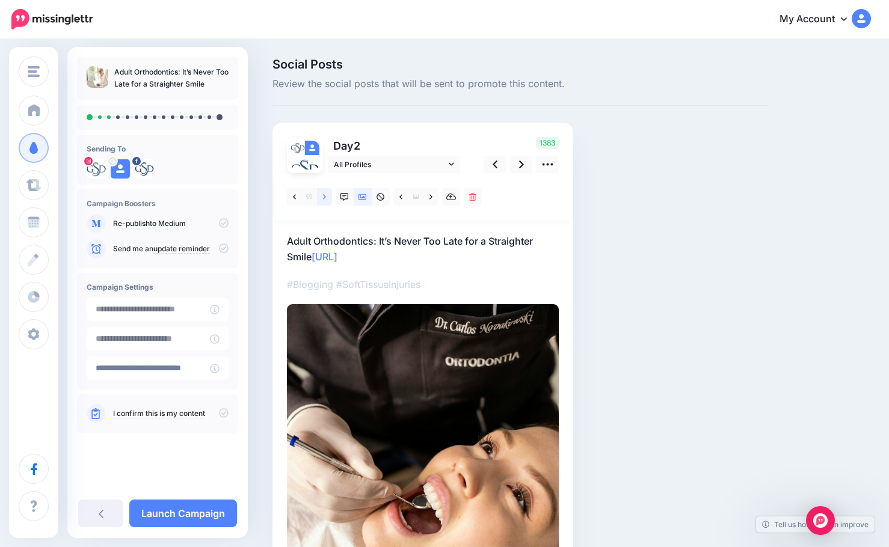
click at [327, 195] on link at bounding box center [324, 196] width 15 height 17
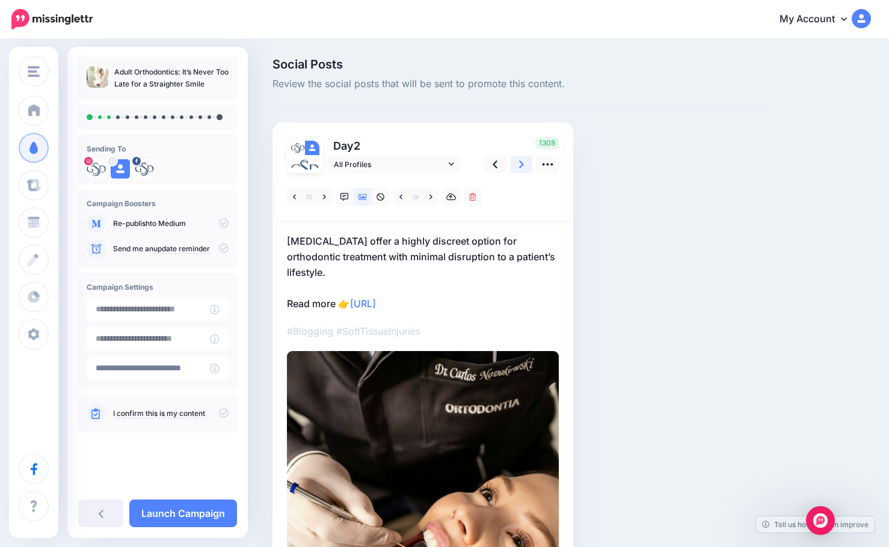
click at [519, 167] on icon at bounding box center [521, 164] width 5 height 13
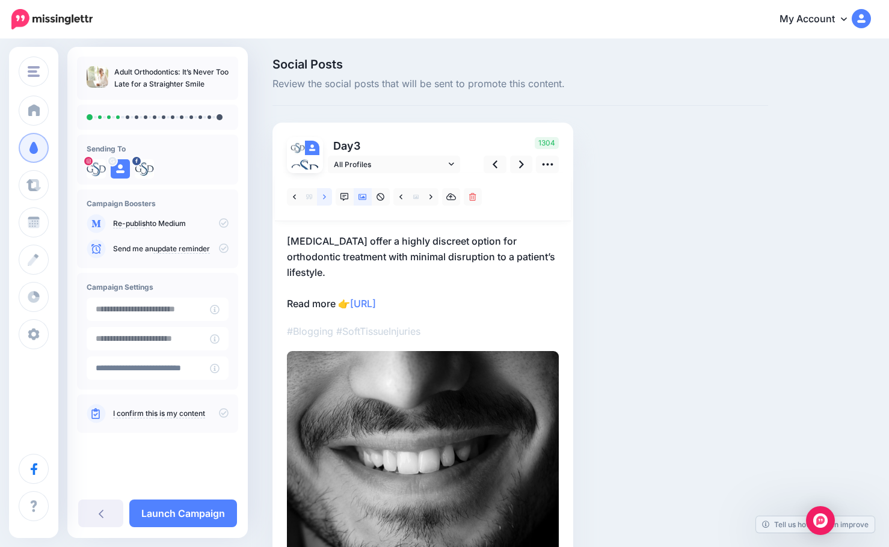
click at [322, 196] on link at bounding box center [324, 196] width 15 height 17
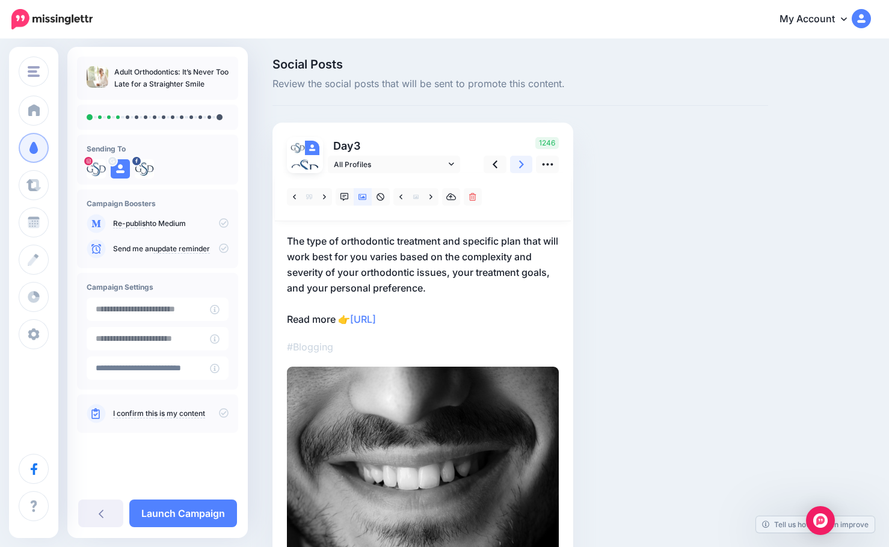
click at [520, 167] on icon at bounding box center [521, 164] width 5 height 13
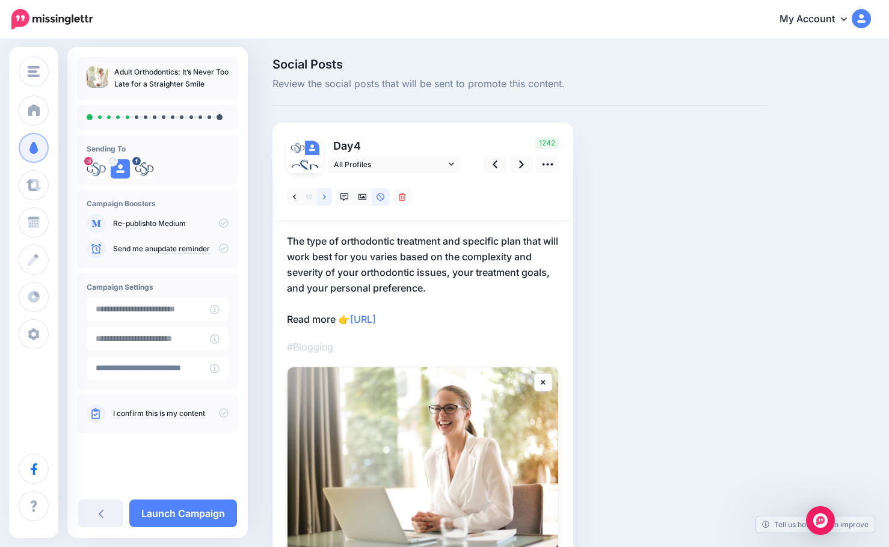
click at [319, 197] on link at bounding box center [324, 196] width 15 height 17
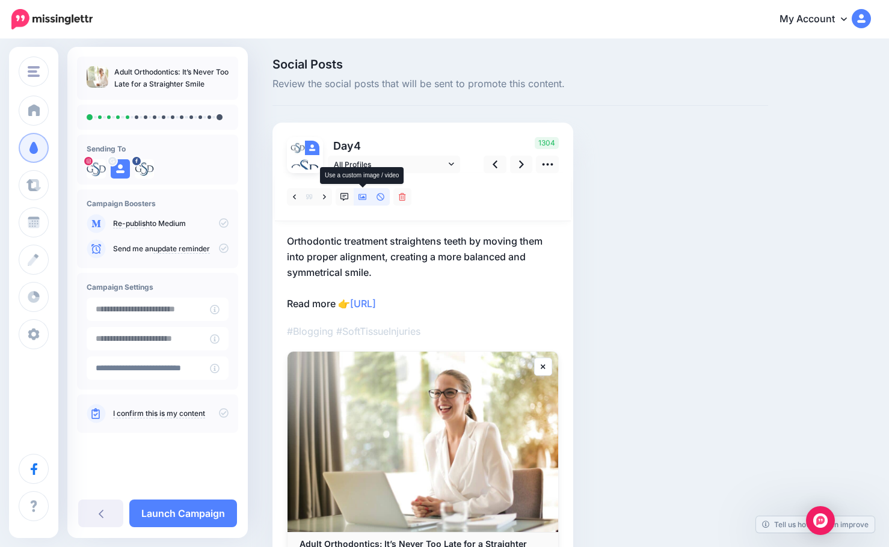
click at [361, 199] on icon at bounding box center [362, 197] width 8 height 8
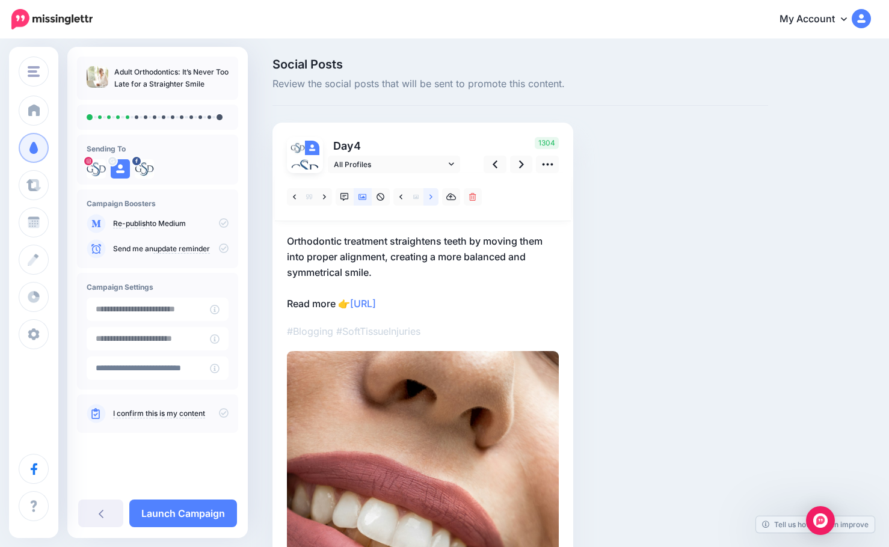
click at [435, 200] on link at bounding box center [430, 196] width 15 height 17
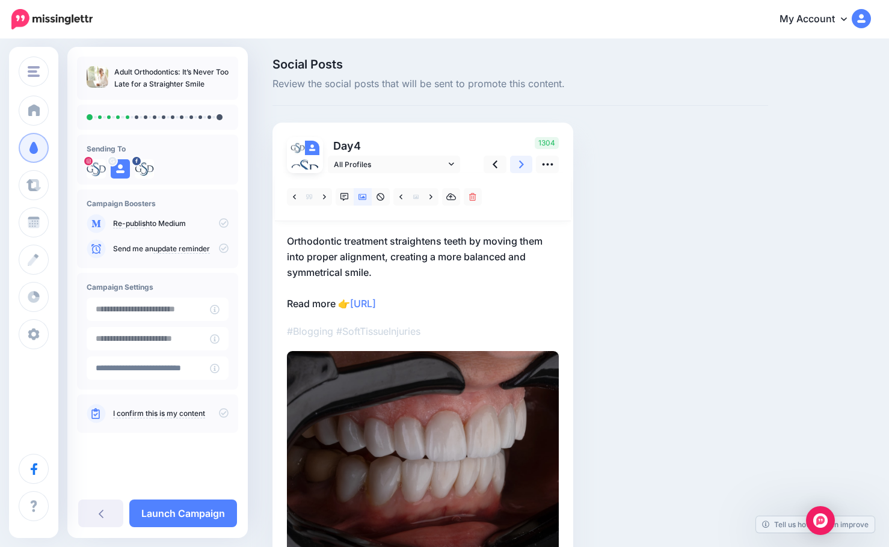
click at [518, 172] on link at bounding box center [521, 164] width 23 height 17
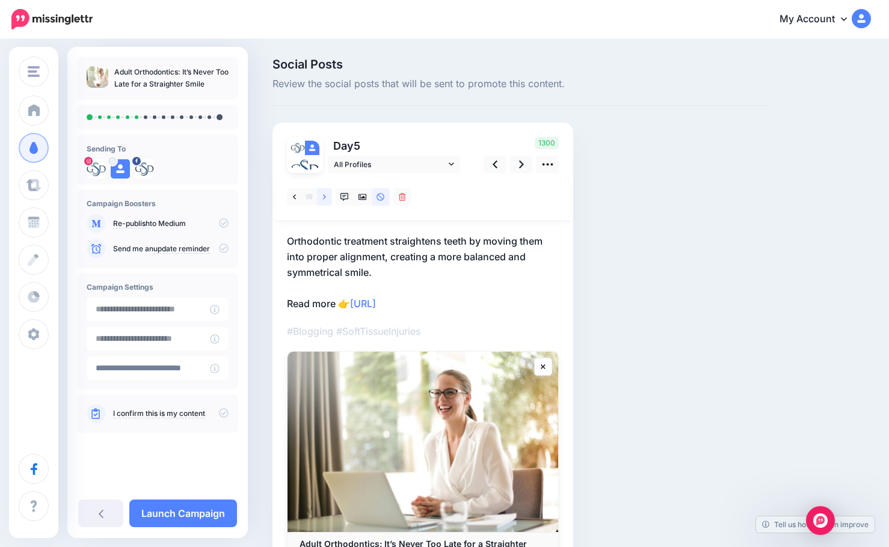
click at [324, 198] on icon at bounding box center [324, 196] width 3 height 5
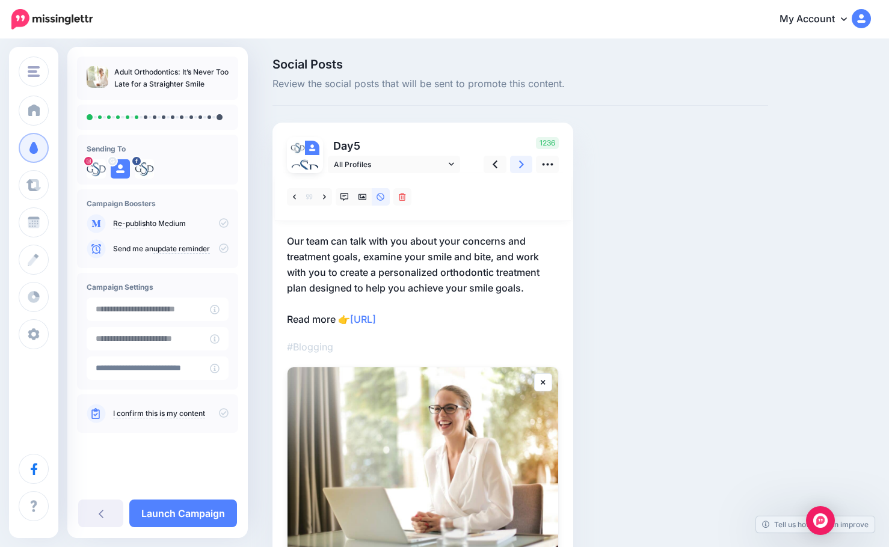
click at [512, 165] on link at bounding box center [521, 164] width 23 height 17
click at [327, 197] on link at bounding box center [324, 196] width 15 height 17
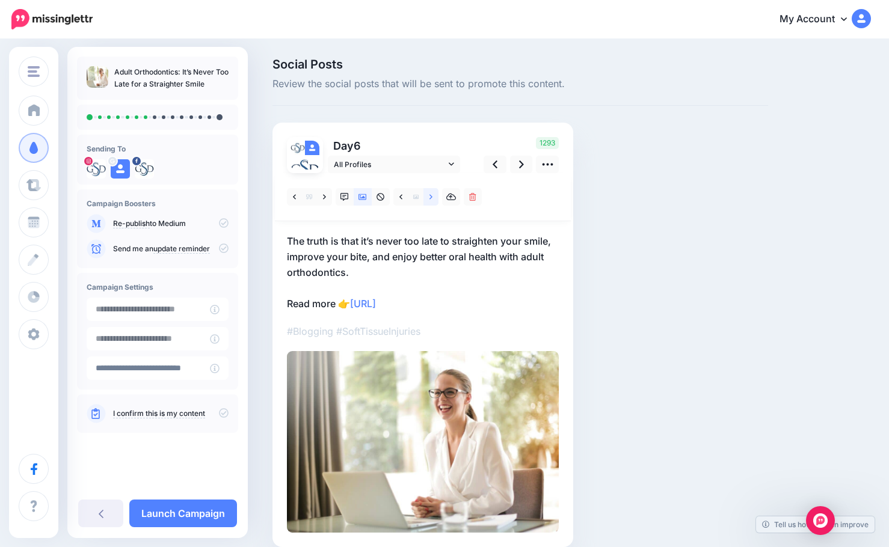
click at [430, 196] on icon at bounding box center [430, 197] width 3 height 8
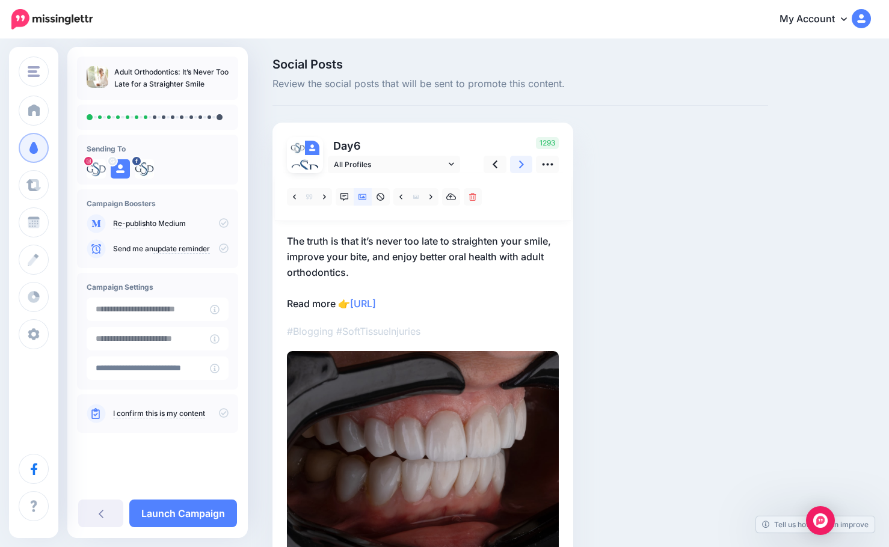
click at [518, 164] on link at bounding box center [521, 164] width 23 height 17
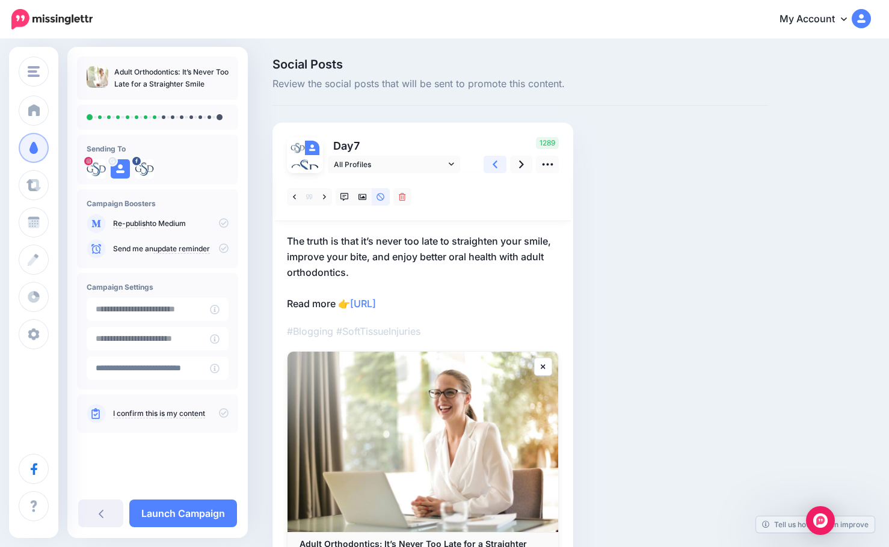
click at [494, 168] on icon at bounding box center [495, 164] width 5 height 13
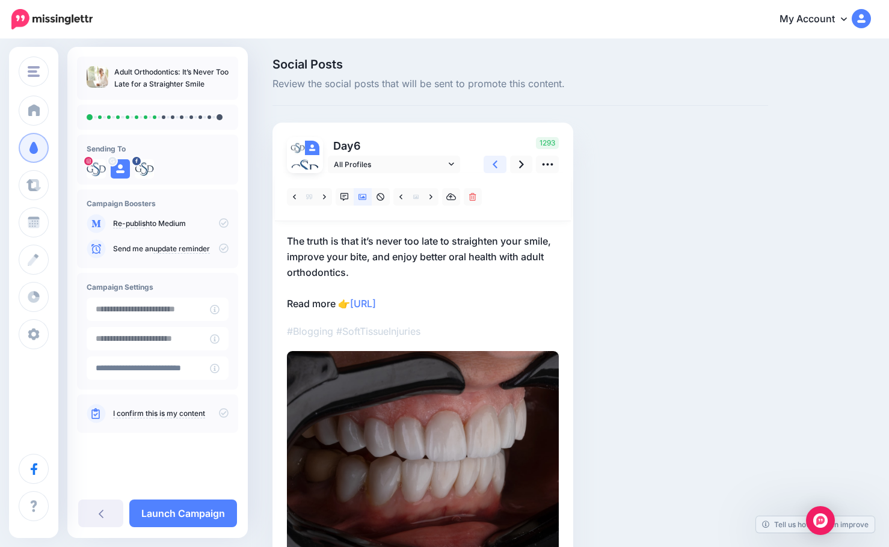
click at [494, 168] on icon at bounding box center [495, 164] width 5 height 13
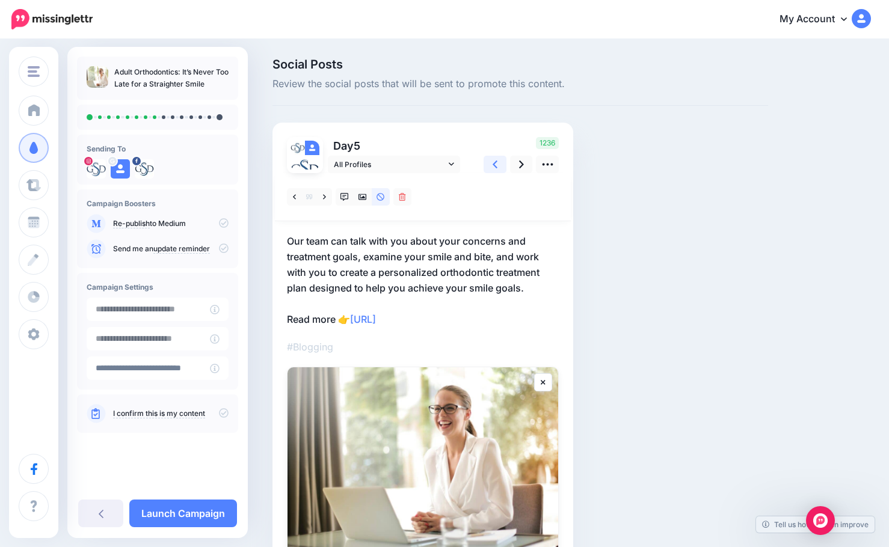
click at [494, 165] on icon at bounding box center [495, 165] width 5 height 8
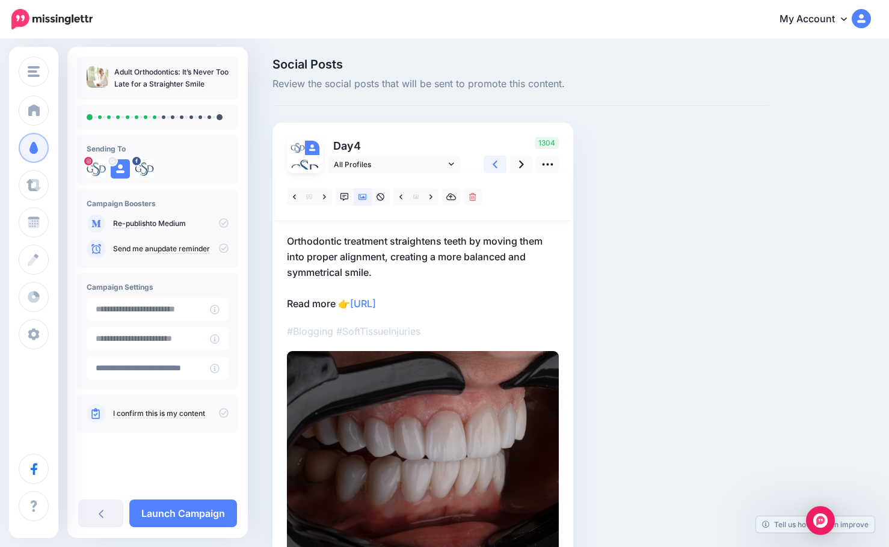
click at [494, 165] on icon at bounding box center [495, 165] width 5 height 8
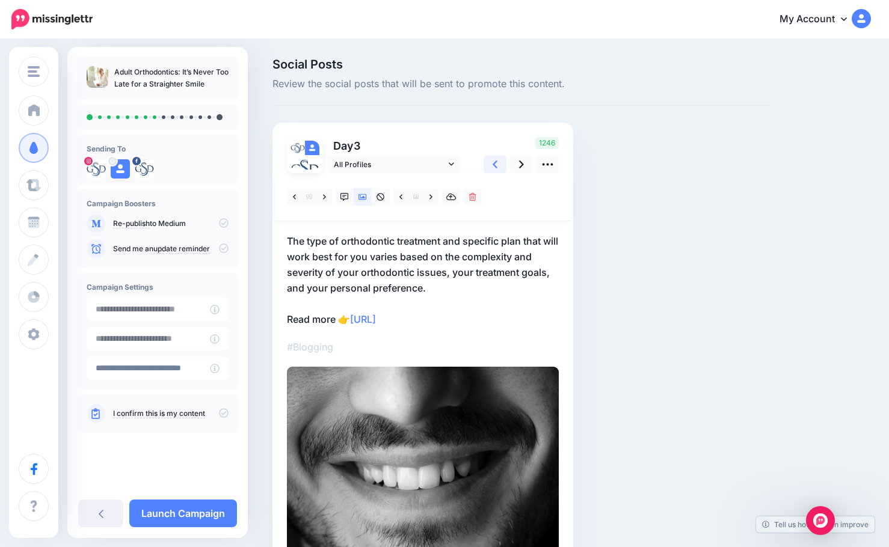
click at [494, 165] on icon at bounding box center [495, 165] width 5 height 8
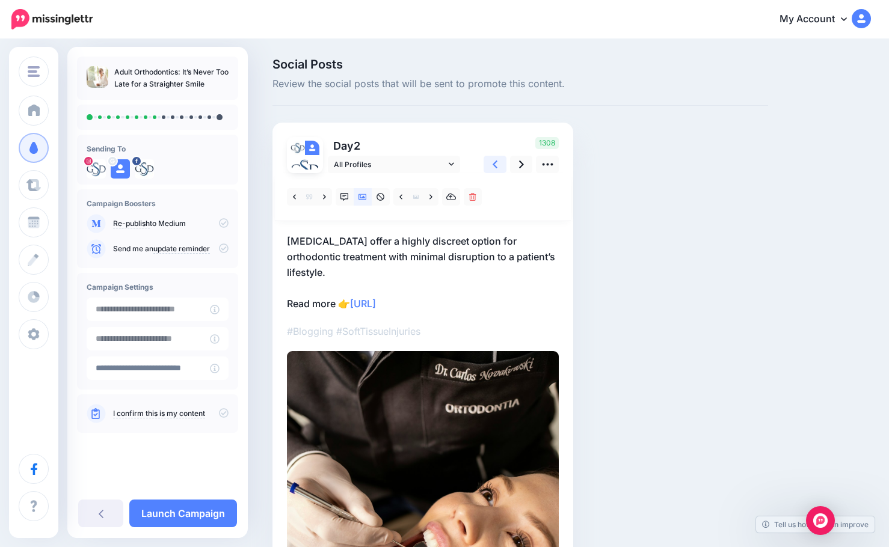
click at [494, 165] on icon at bounding box center [495, 165] width 5 height 8
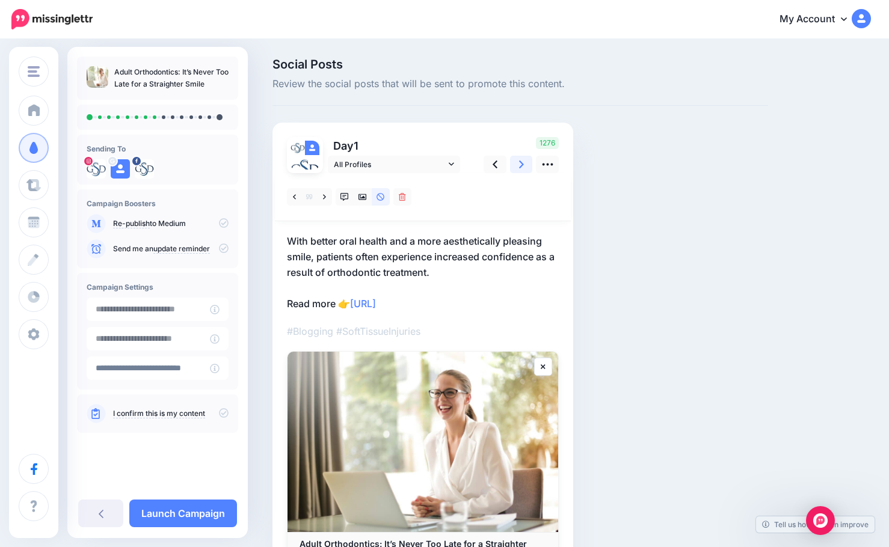
click at [519, 167] on icon at bounding box center [521, 164] width 5 height 13
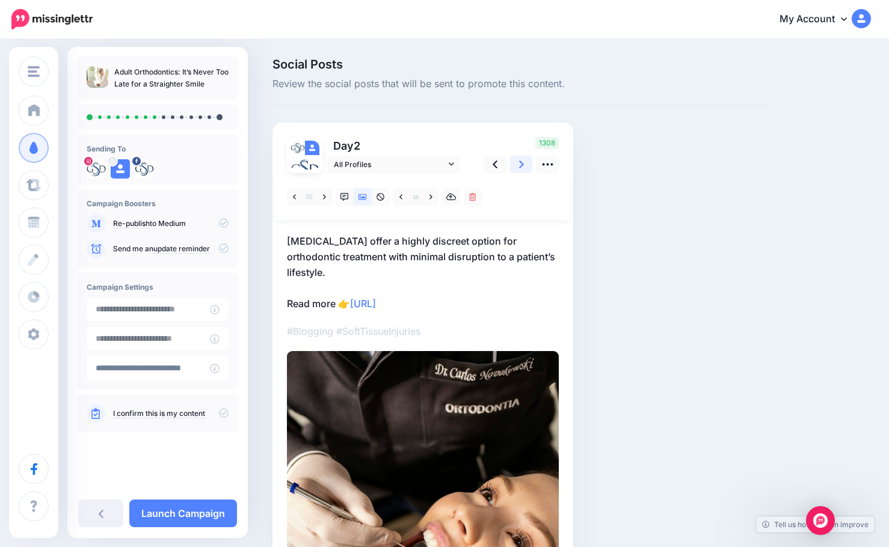
click at [519, 167] on icon at bounding box center [521, 164] width 5 height 13
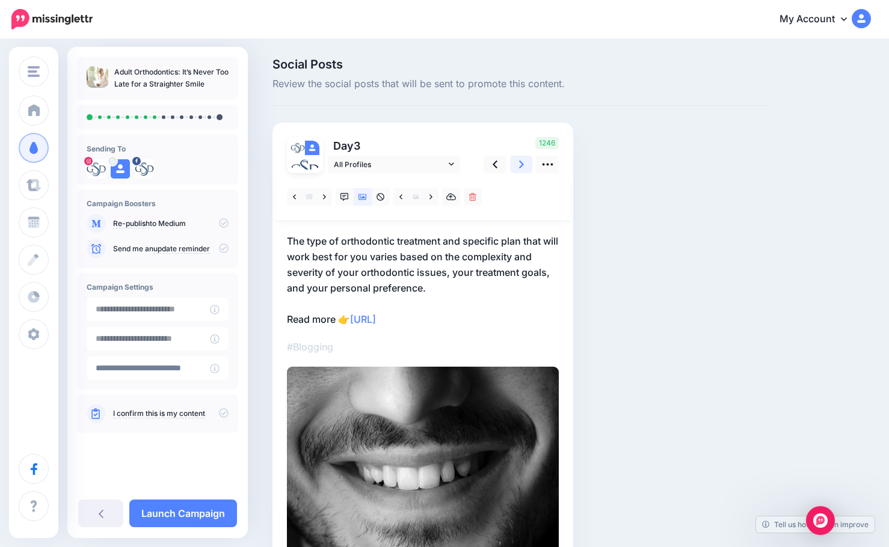
click at [519, 167] on icon at bounding box center [521, 164] width 5 height 13
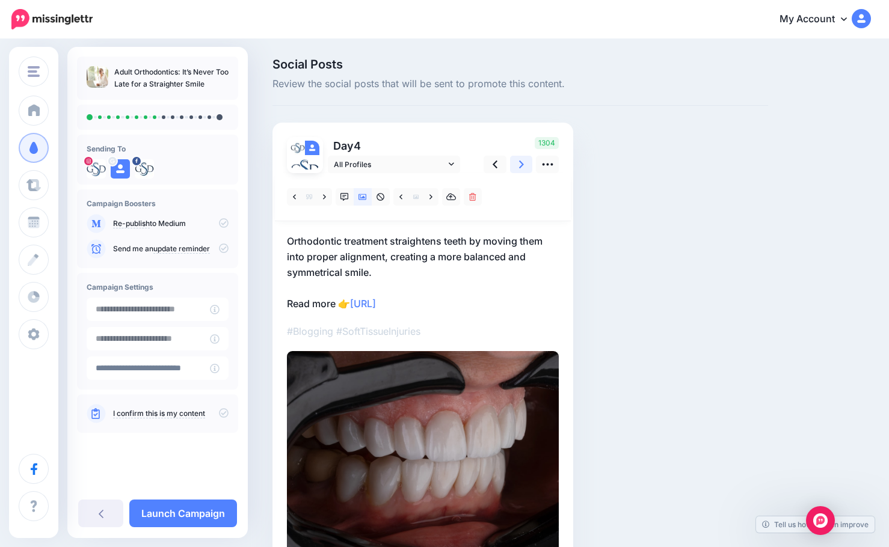
click at [519, 167] on icon at bounding box center [521, 164] width 5 height 13
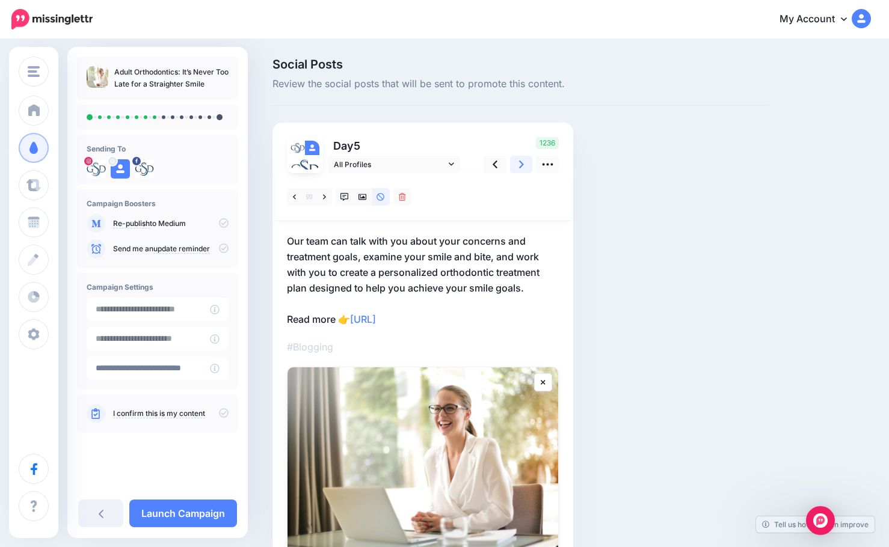
click at [519, 167] on icon at bounding box center [521, 164] width 5 height 13
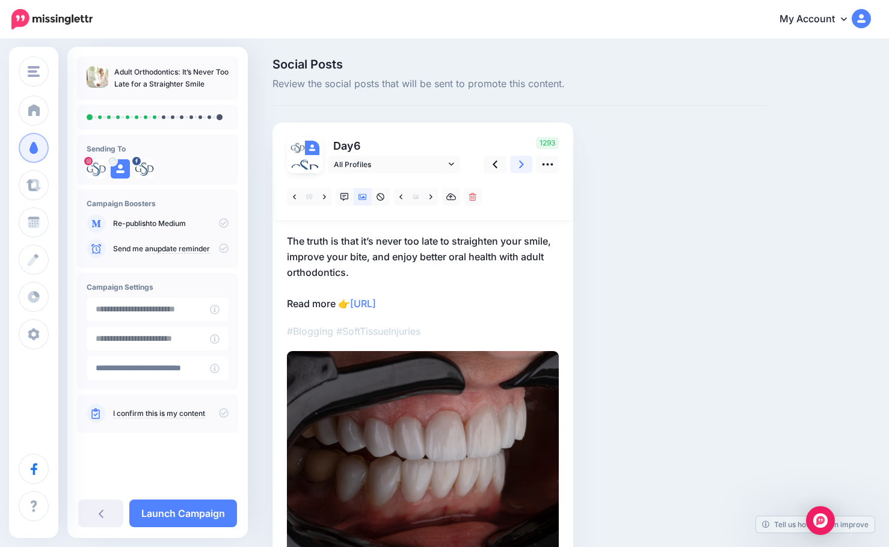
click at [519, 167] on icon at bounding box center [521, 164] width 5 height 13
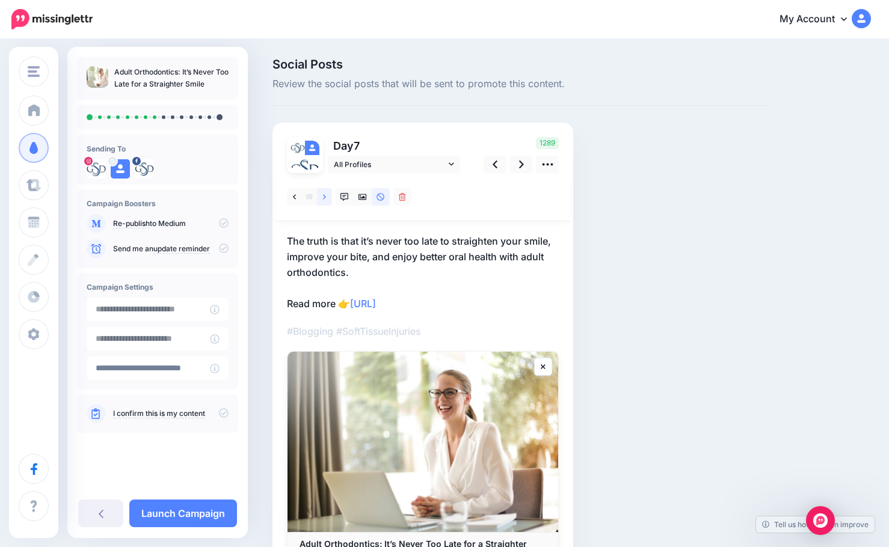
click at [322, 198] on link at bounding box center [324, 196] width 15 height 17
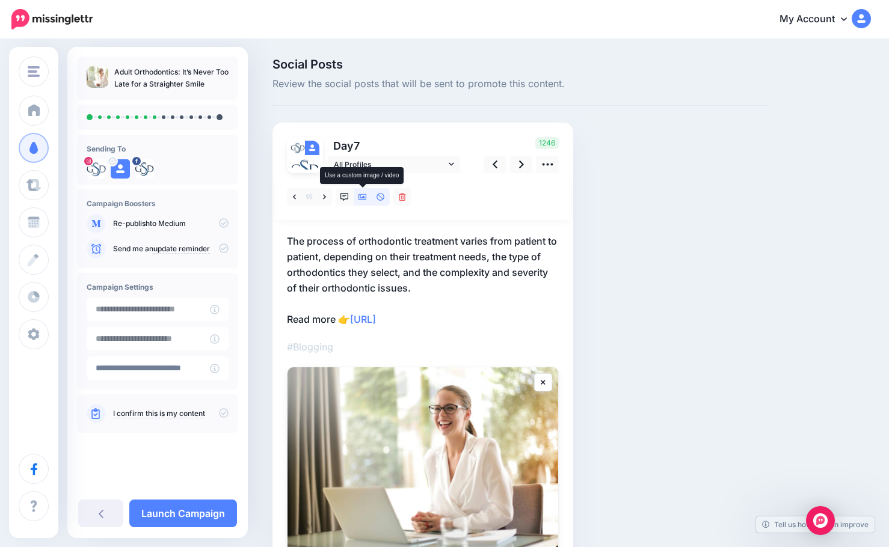
click at [364, 198] on icon at bounding box center [362, 197] width 8 height 6
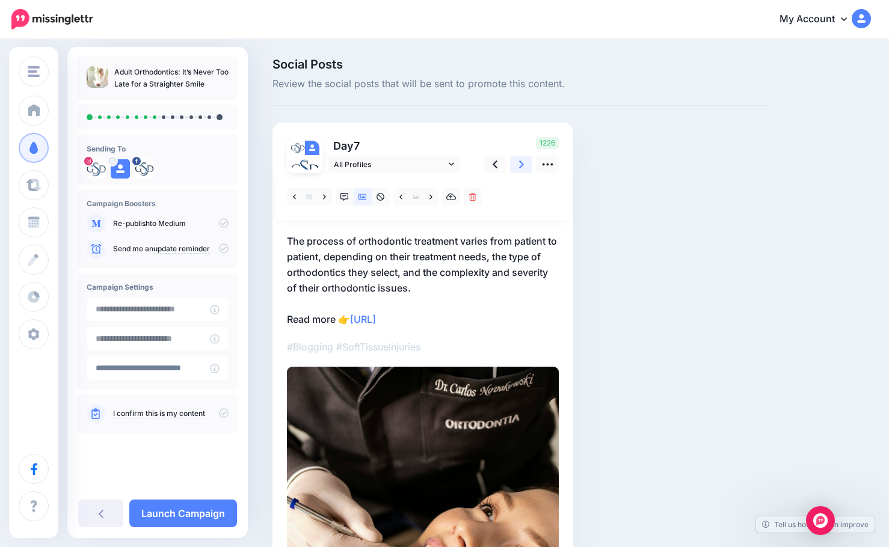
click at [522, 162] on icon at bounding box center [521, 164] width 5 height 13
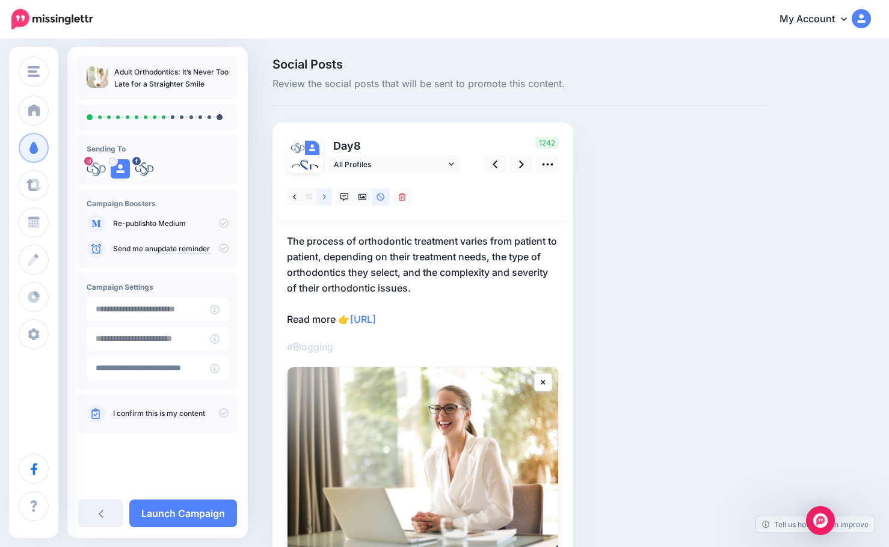
click at [325, 198] on icon at bounding box center [324, 197] width 3 height 8
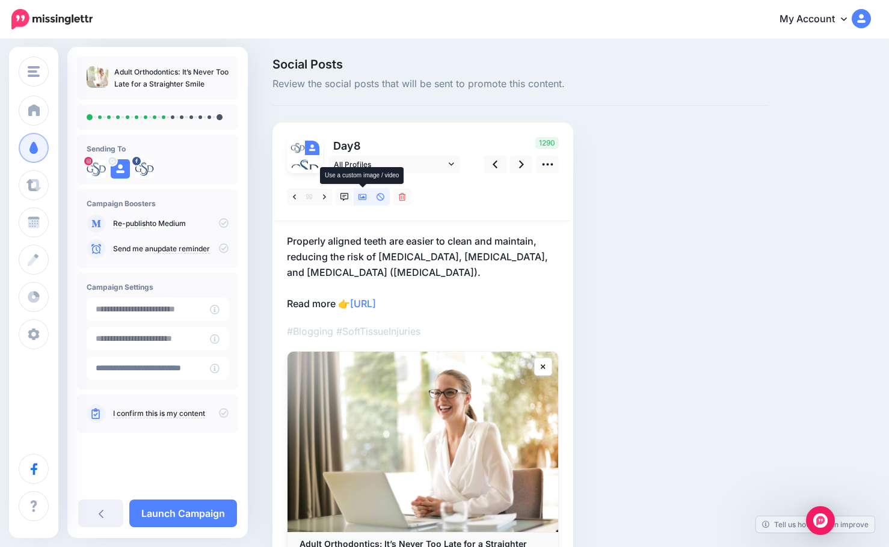
click at [363, 195] on icon at bounding box center [362, 197] width 8 height 8
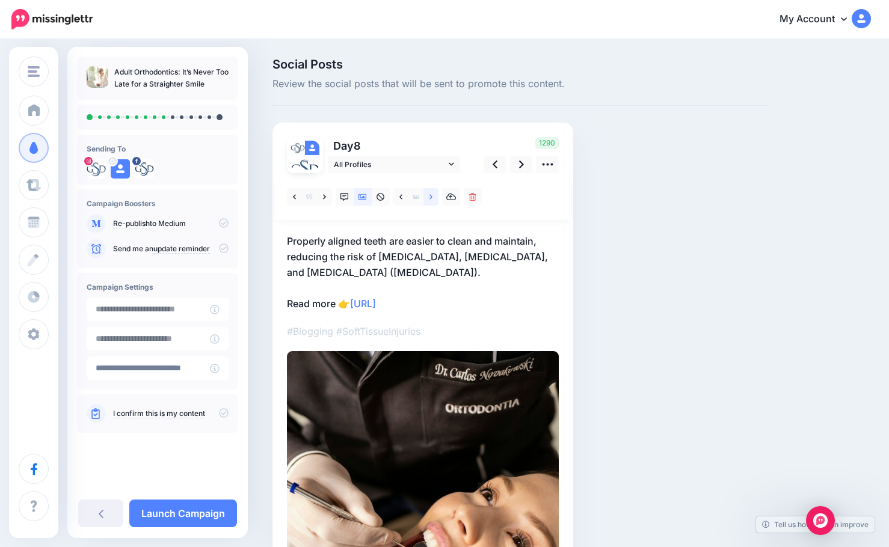
click at [428, 195] on link at bounding box center [430, 196] width 15 height 17
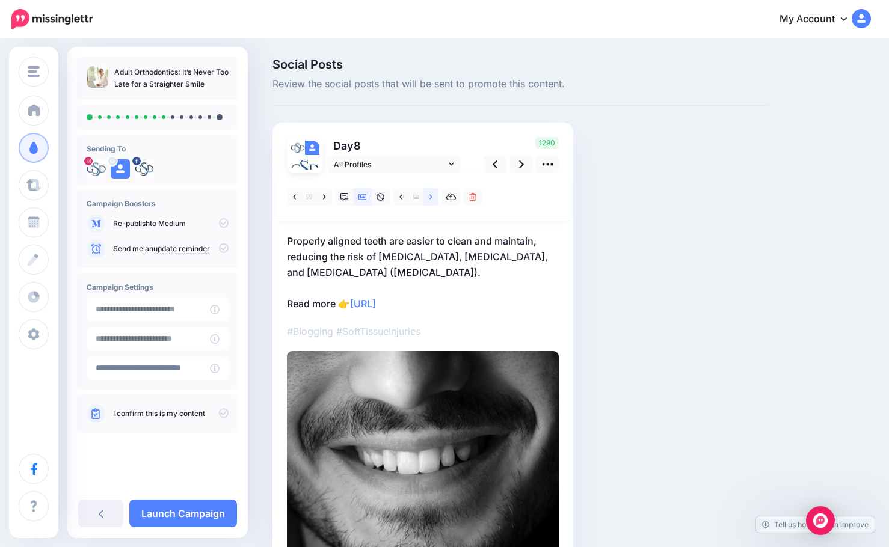
click at [428, 195] on link at bounding box center [430, 196] width 15 height 17
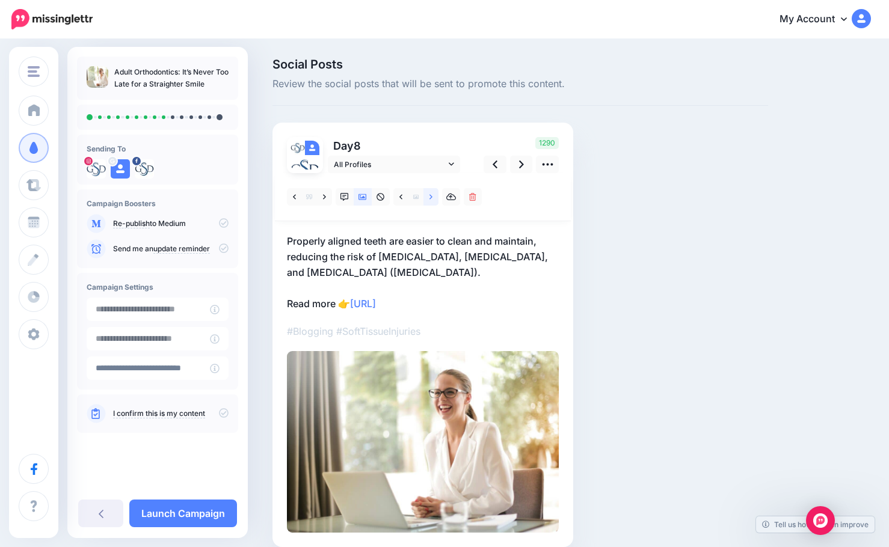
click at [428, 195] on link at bounding box center [430, 196] width 15 height 17
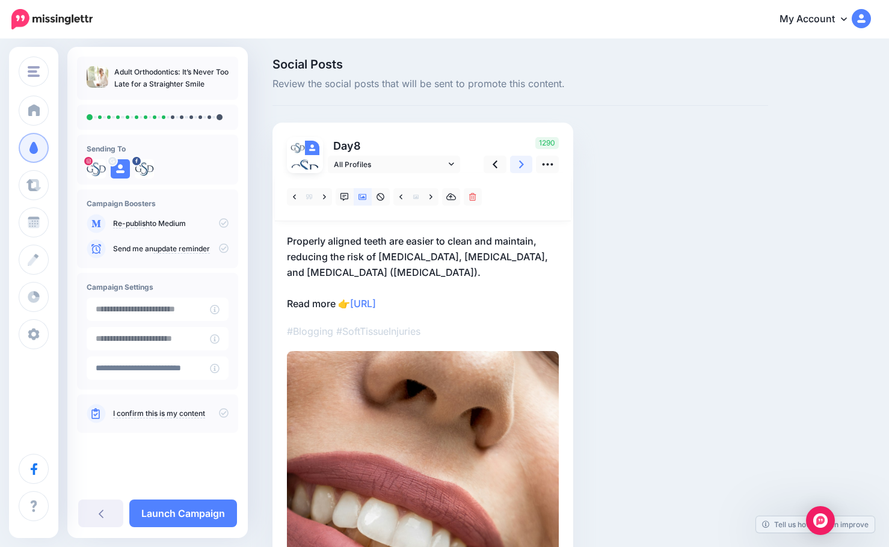
click at [526, 168] on link at bounding box center [521, 164] width 23 height 17
click at [520, 164] on icon at bounding box center [521, 164] width 5 height 13
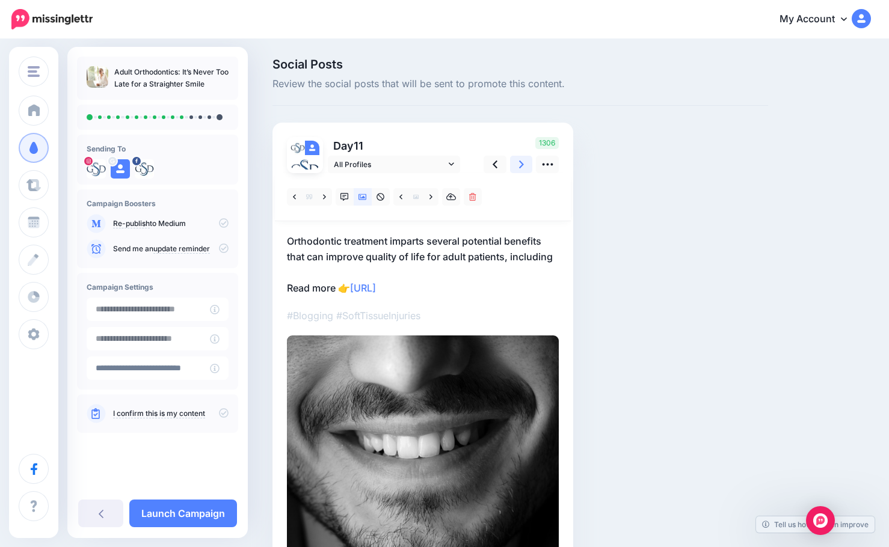
click at [518, 165] on link at bounding box center [521, 164] width 23 height 17
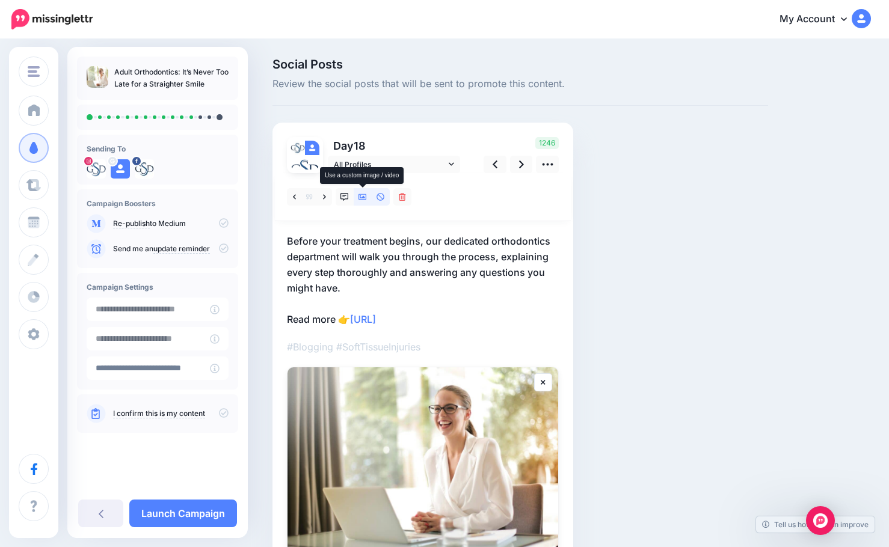
click at [360, 197] on icon at bounding box center [362, 197] width 8 height 8
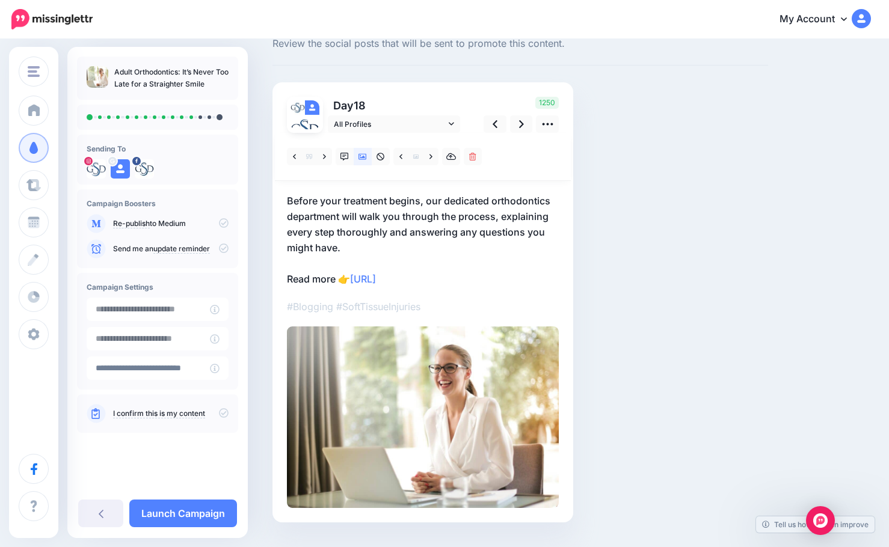
scroll to position [60, 0]
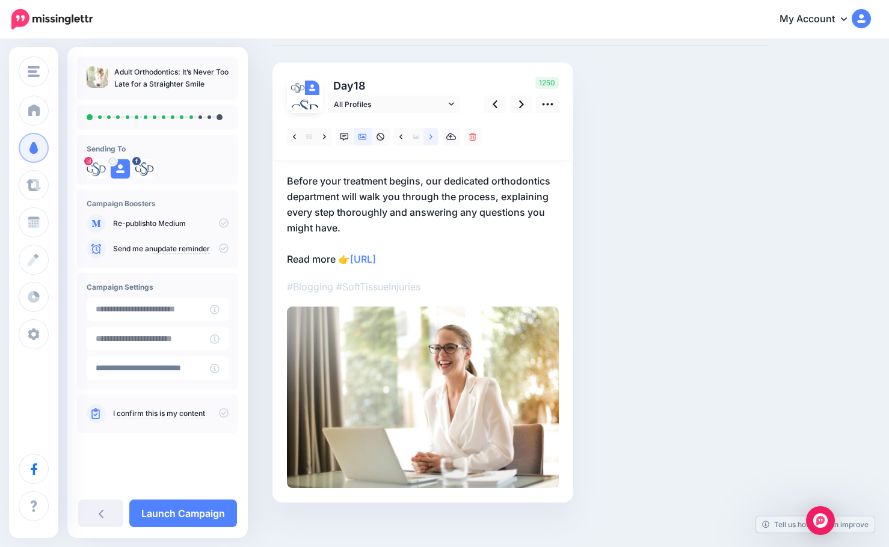
click at [429, 137] on icon at bounding box center [430, 137] width 3 height 8
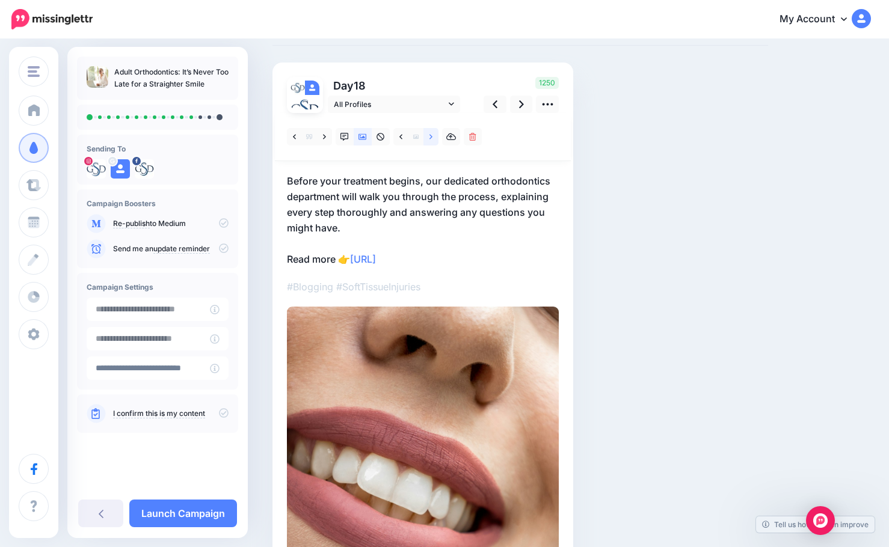
click at [429, 137] on icon at bounding box center [430, 137] width 3 height 8
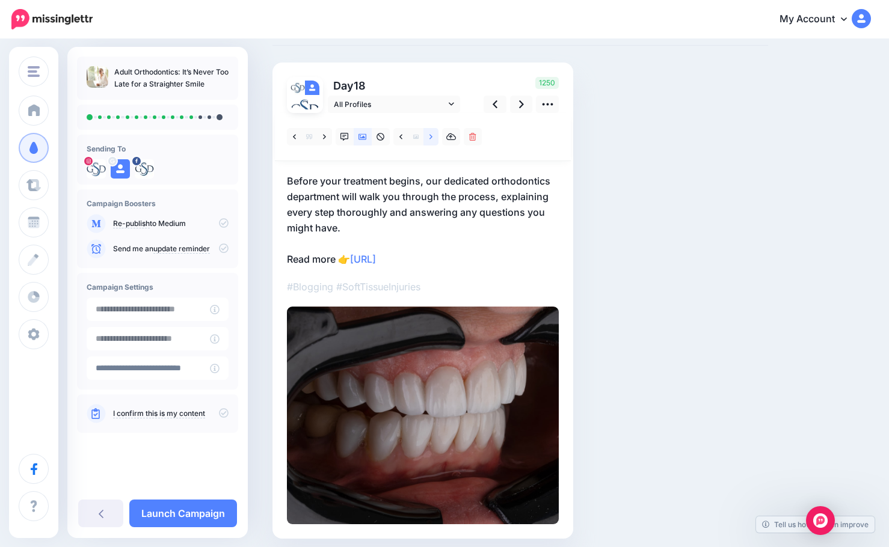
click at [429, 137] on icon at bounding box center [430, 137] width 3 height 8
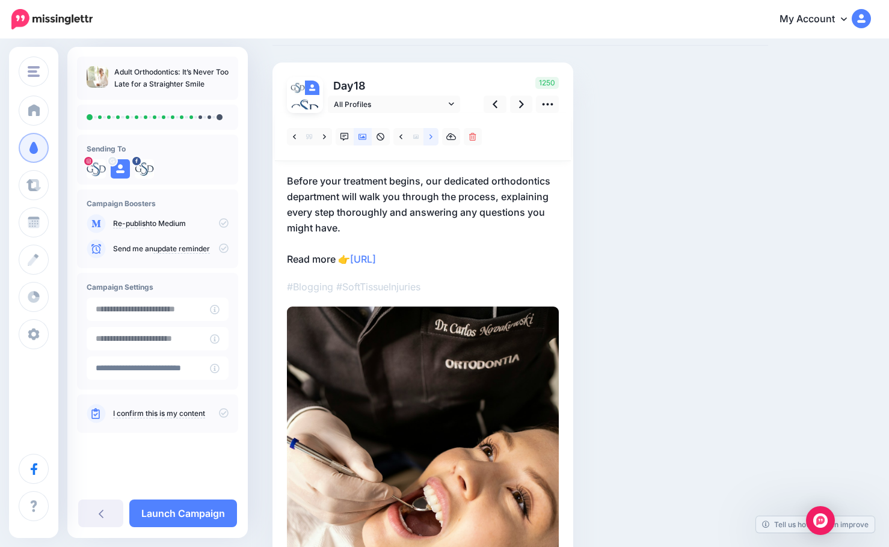
click at [429, 137] on icon at bounding box center [430, 137] width 3 height 8
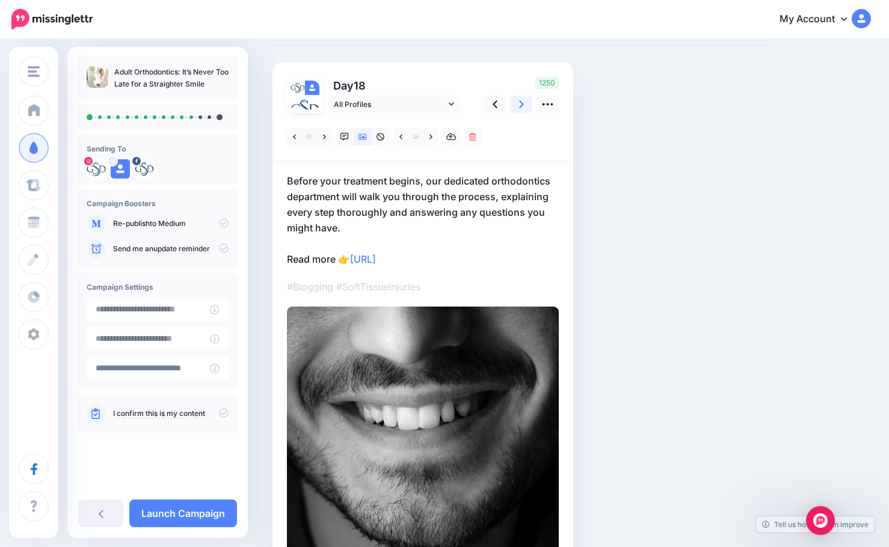
click at [517, 105] on link at bounding box center [521, 104] width 23 height 17
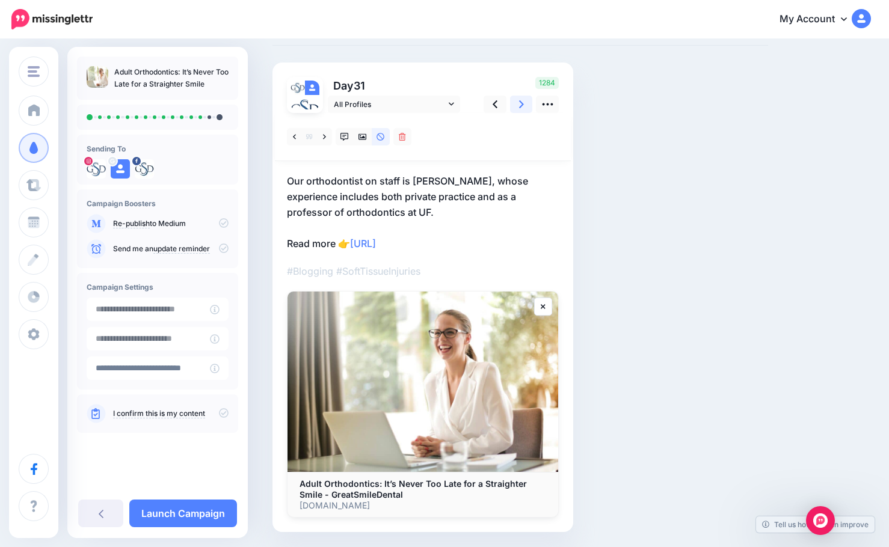
click at [524, 105] on link at bounding box center [521, 104] width 23 height 17
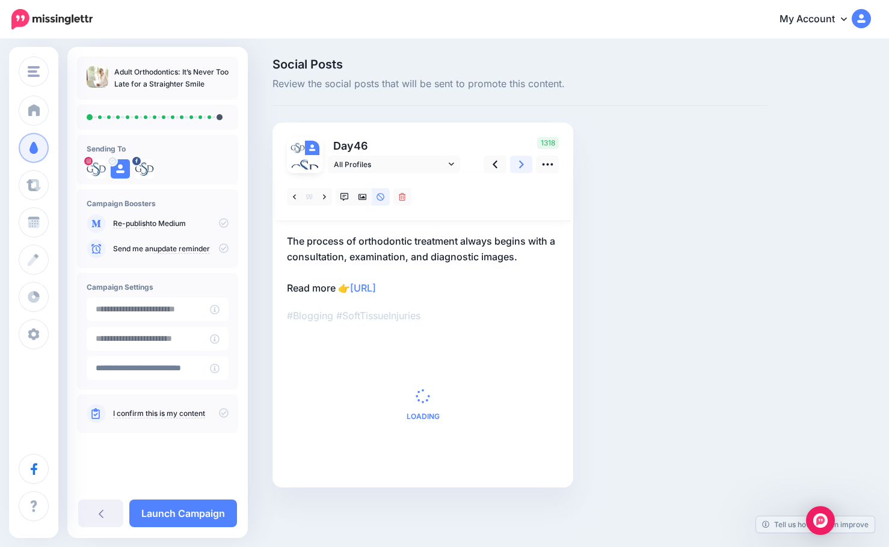
scroll to position [0, 0]
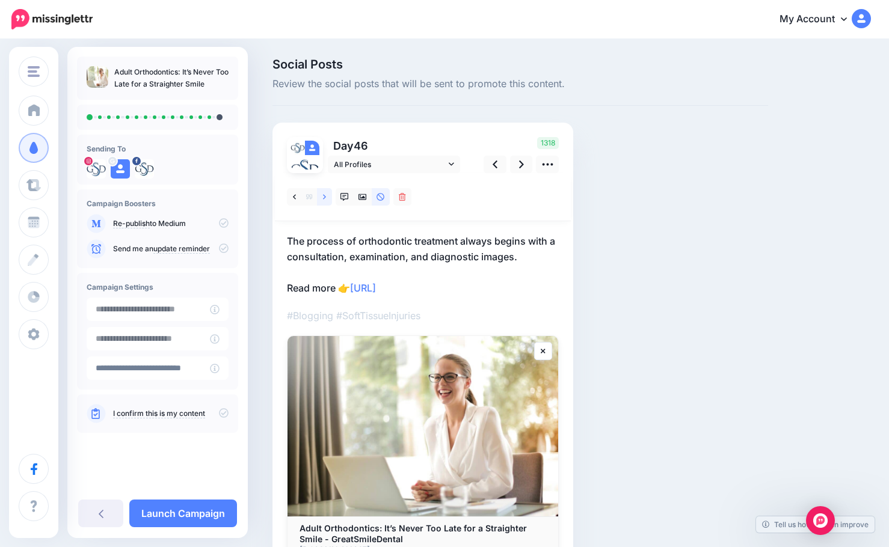
click at [328, 201] on link at bounding box center [324, 196] width 15 height 17
click at [358, 197] on link at bounding box center [363, 196] width 18 height 17
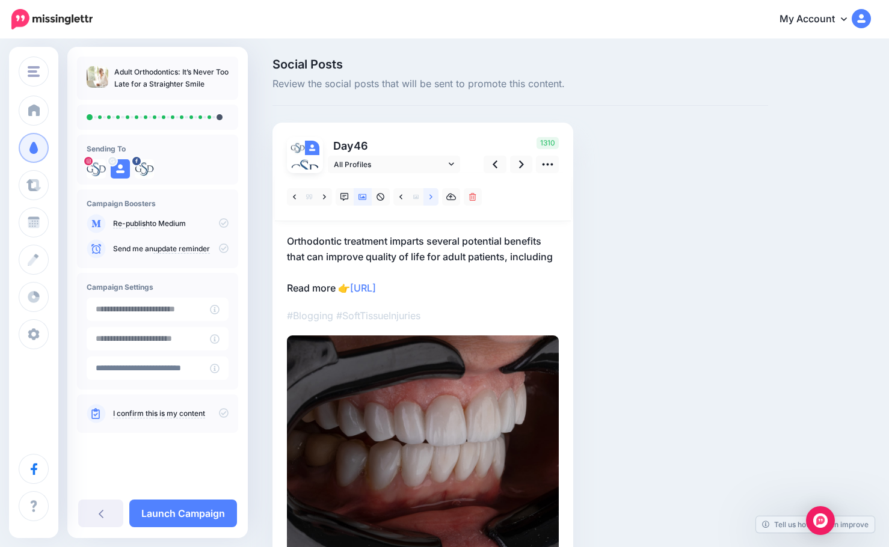
click at [430, 199] on icon at bounding box center [430, 196] width 3 height 5
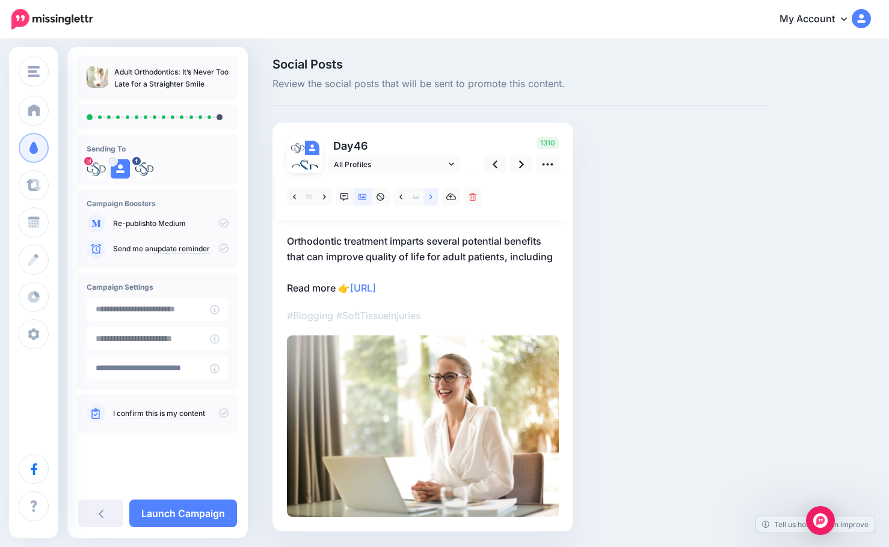
click at [430, 199] on icon at bounding box center [430, 196] width 3 height 5
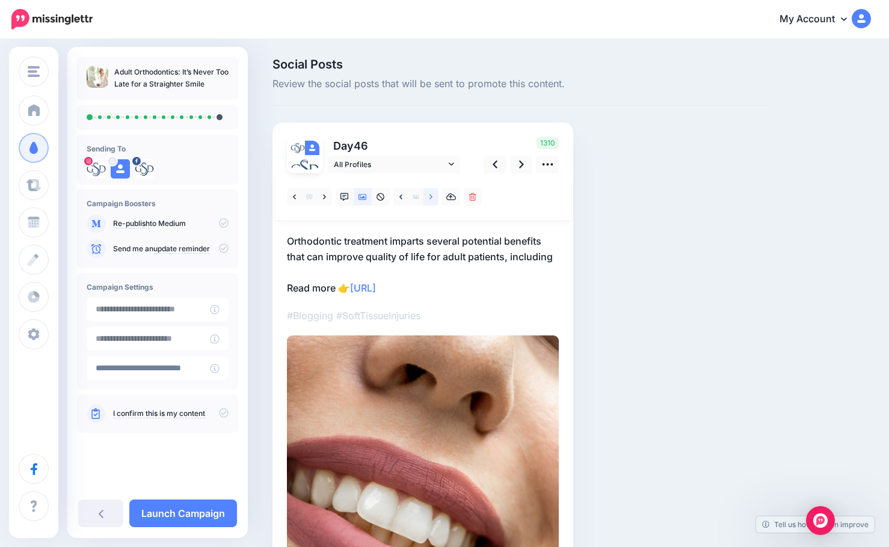
click at [430, 199] on icon at bounding box center [430, 196] width 3 height 5
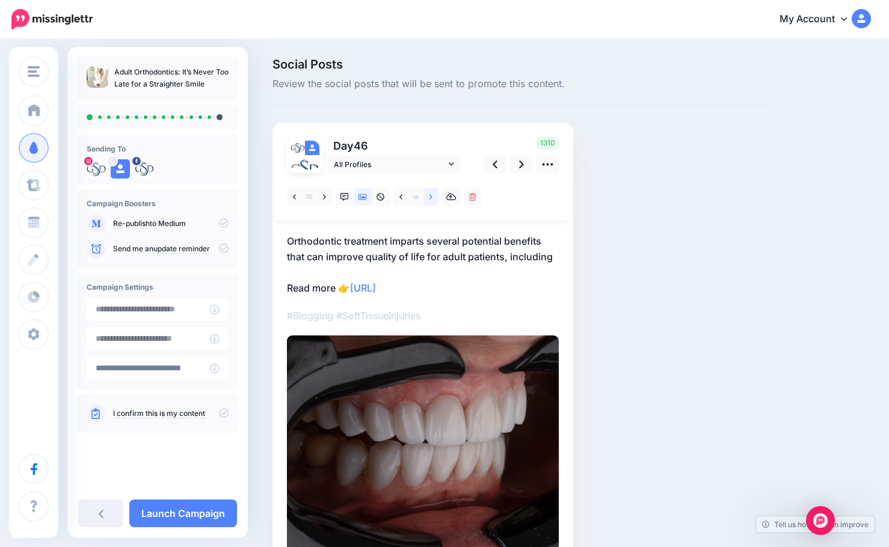
click at [430, 199] on icon at bounding box center [430, 196] width 3 height 5
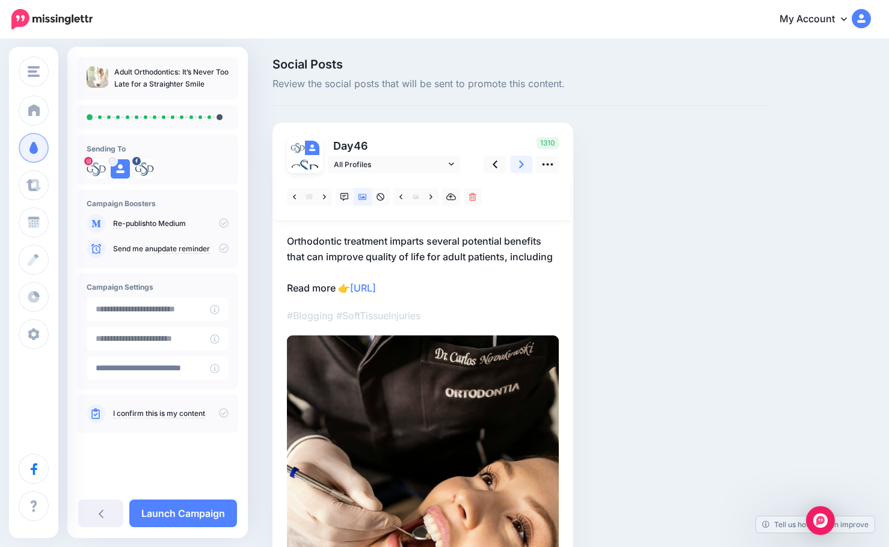
click at [519, 165] on icon at bounding box center [521, 164] width 5 height 13
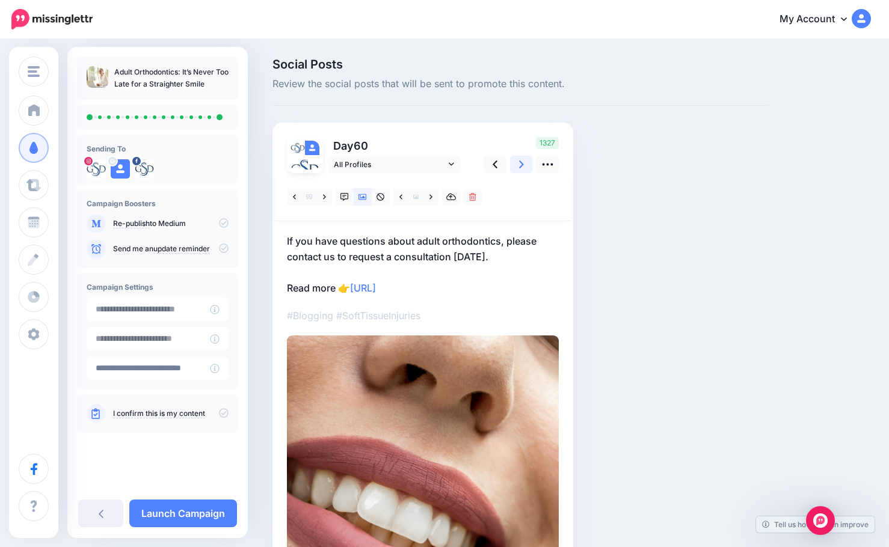
click at [515, 166] on link at bounding box center [521, 164] width 23 height 17
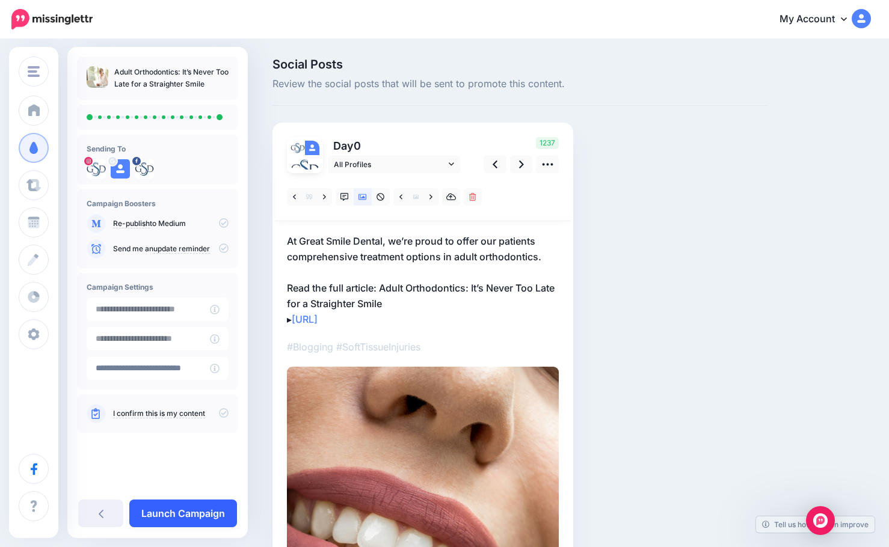
click at [210, 511] on link "Launch Campaign" at bounding box center [183, 514] width 108 height 28
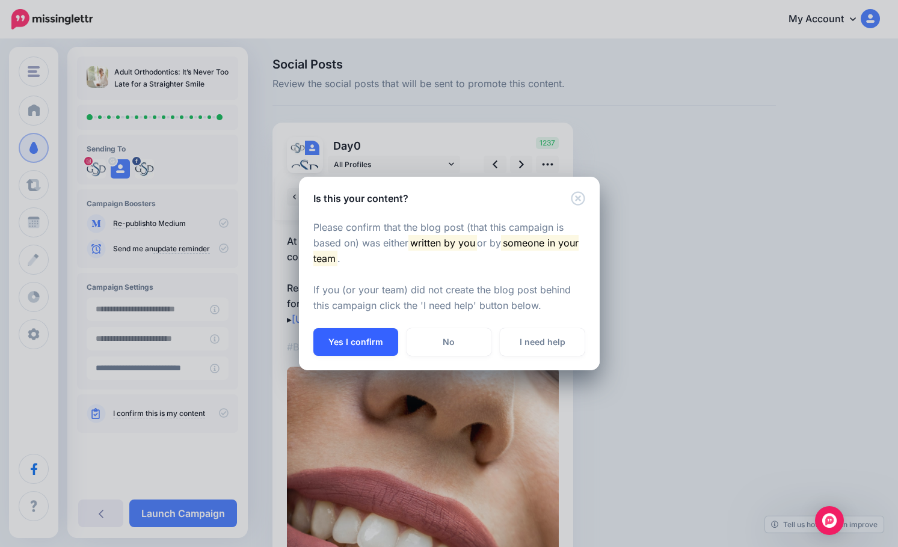
click at [372, 351] on button "Yes I confirm" at bounding box center [355, 342] width 85 height 28
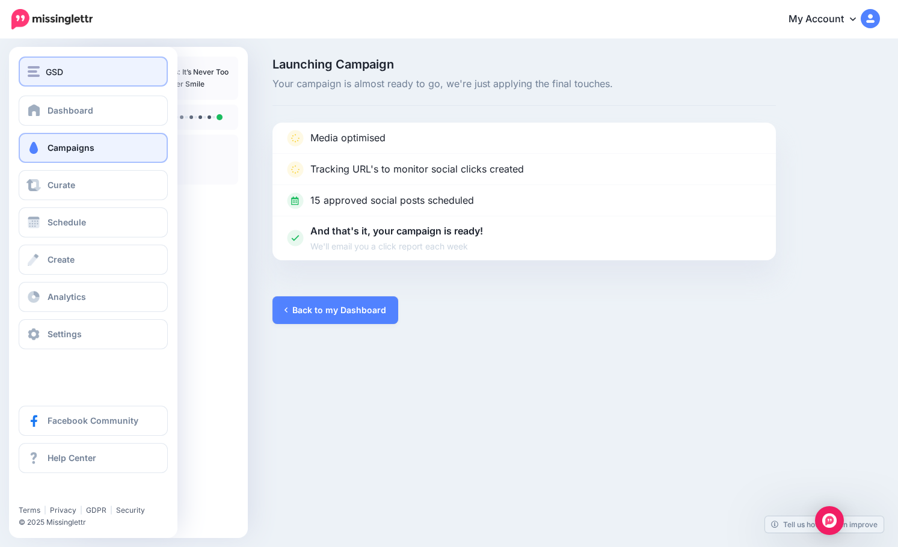
click at [49, 70] on span "GSD" at bounding box center [54, 72] width 17 height 14
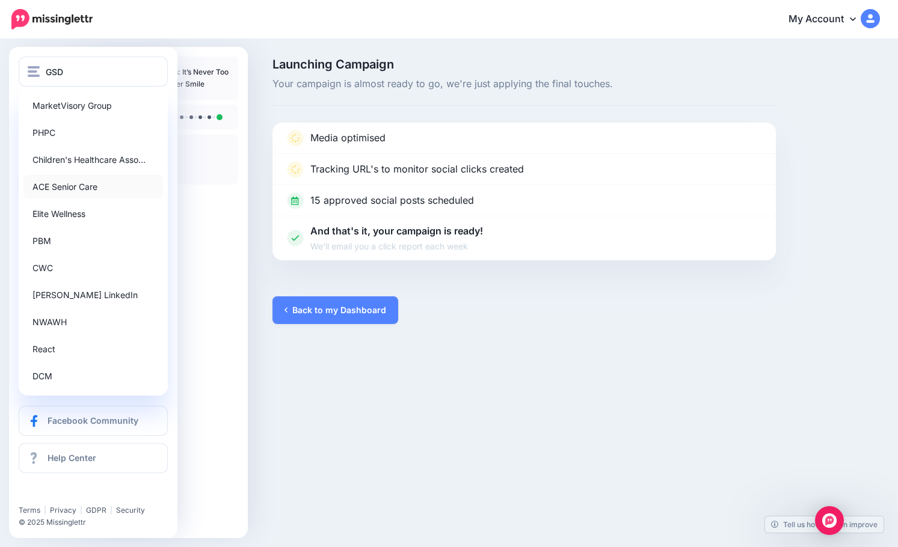
click at [53, 186] on link "ACE Senior Care" at bounding box center [93, 186] width 140 height 23
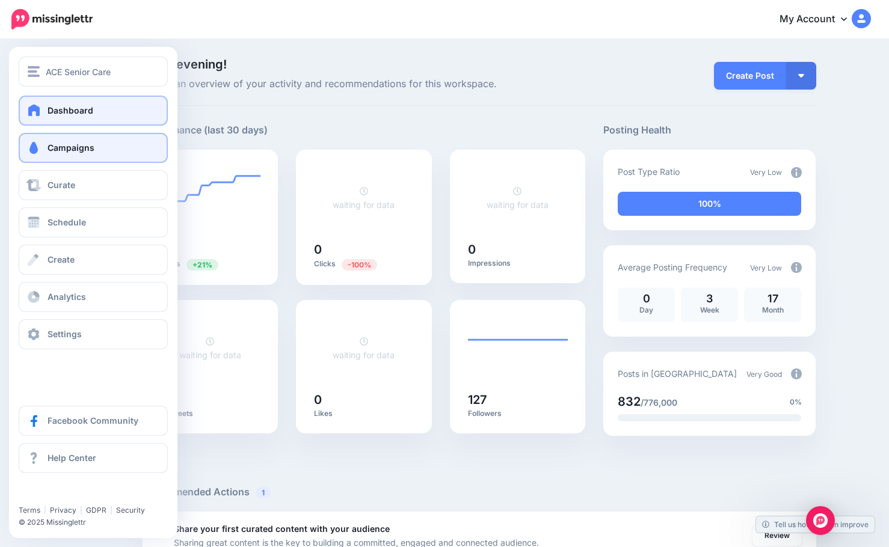
click at [77, 153] on link "Campaigns" at bounding box center [93, 148] width 149 height 30
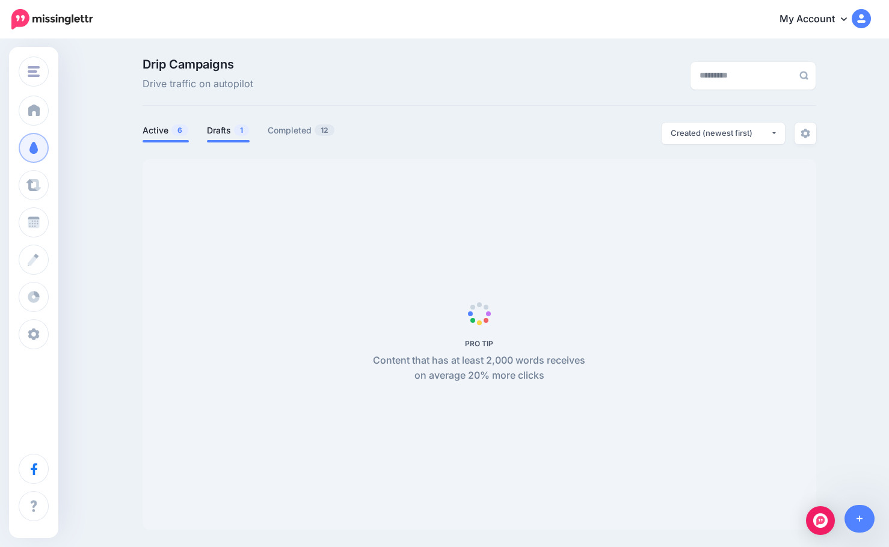
click at [219, 130] on link "Drafts 1" at bounding box center [228, 130] width 43 height 14
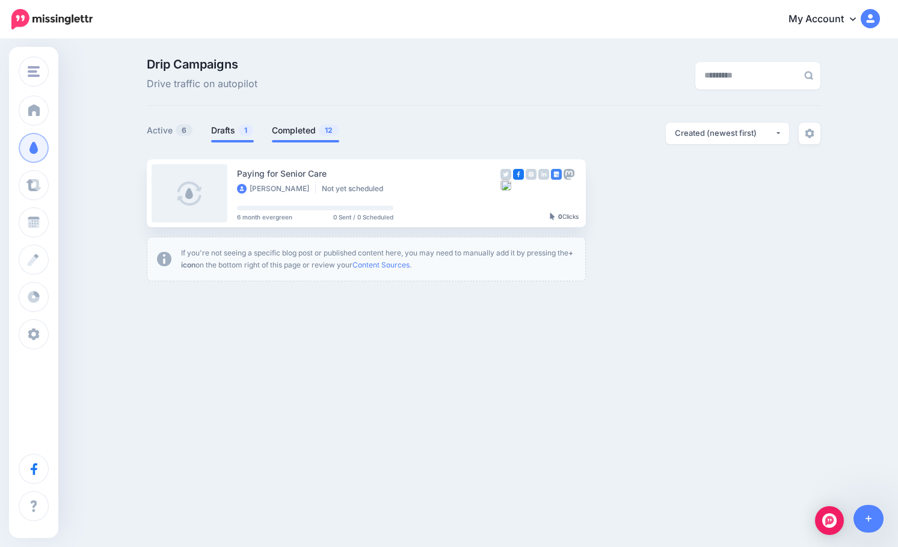
click at [289, 129] on link "Completed 12" at bounding box center [305, 130] width 67 height 14
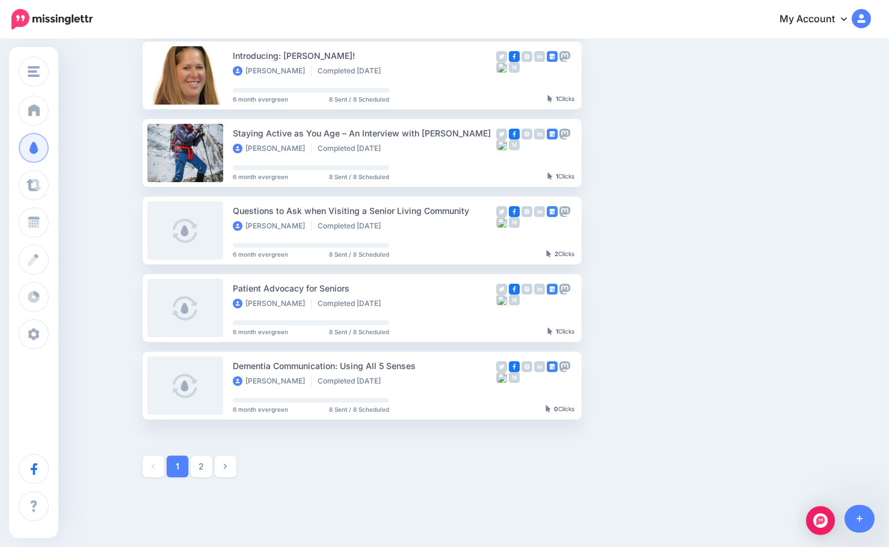
scroll to position [541, 0]
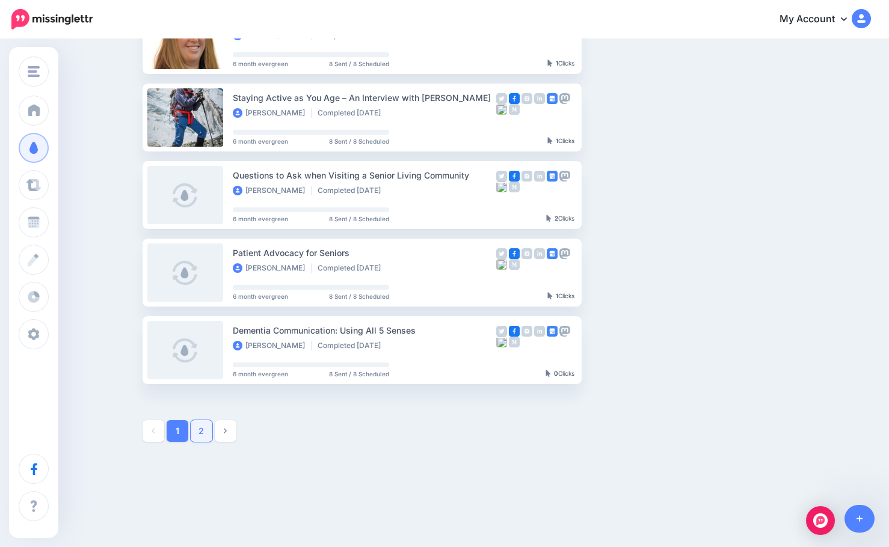
click at [204, 436] on link "2" at bounding box center [202, 431] width 22 height 22
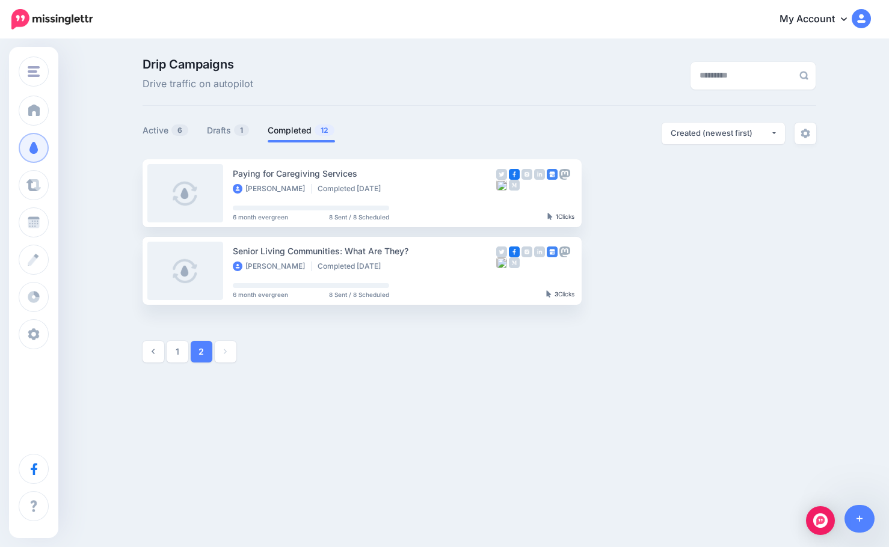
scroll to position [0, 0]
click at [188, 357] on link "1" at bounding box center [182, 352] width 22 height 22
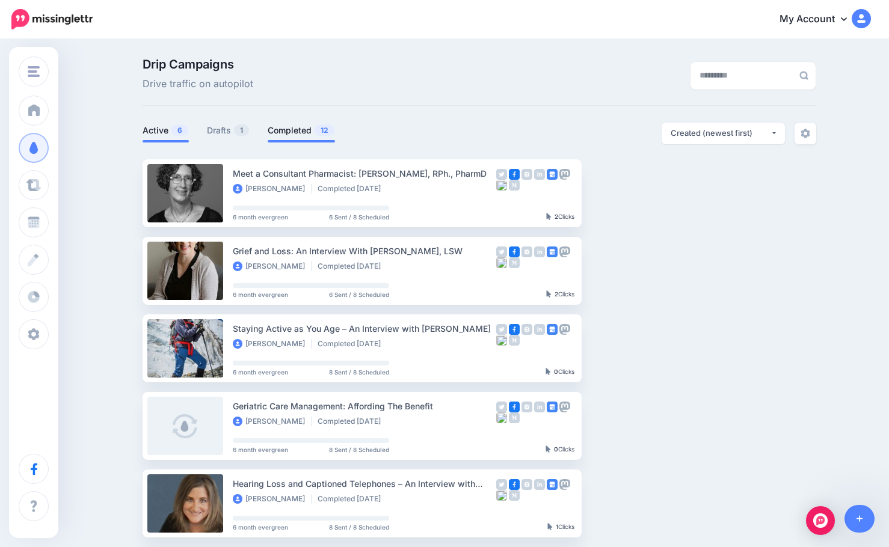
click at [163, 129] on link "Active 6" at bounding box center [166, 130] width 46 height 14
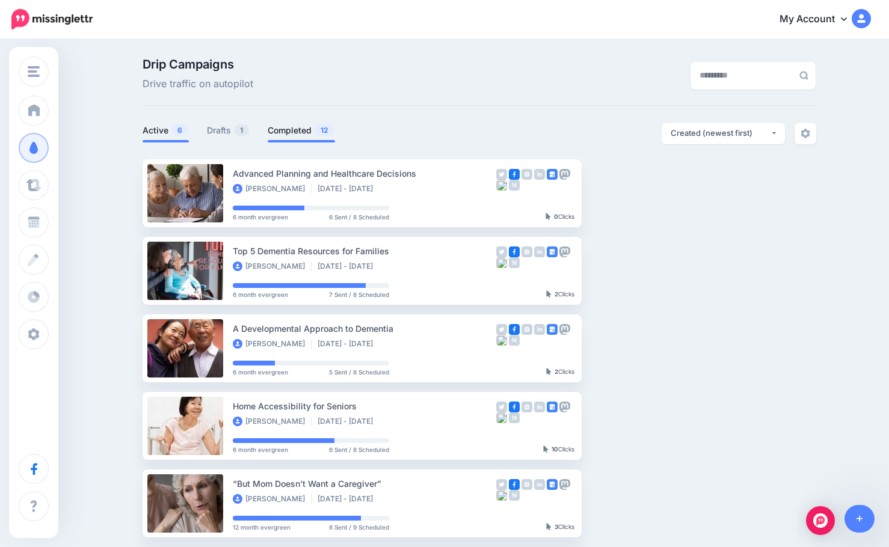
click at [301, 128] on link "Completed 12" at bounding box center [301, 130] width 67 height 14
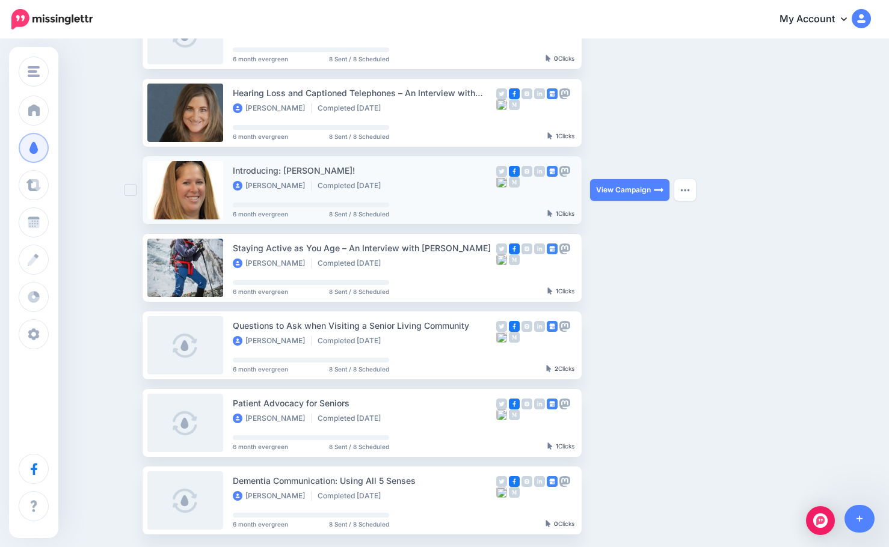
scroll to position [421, 0]
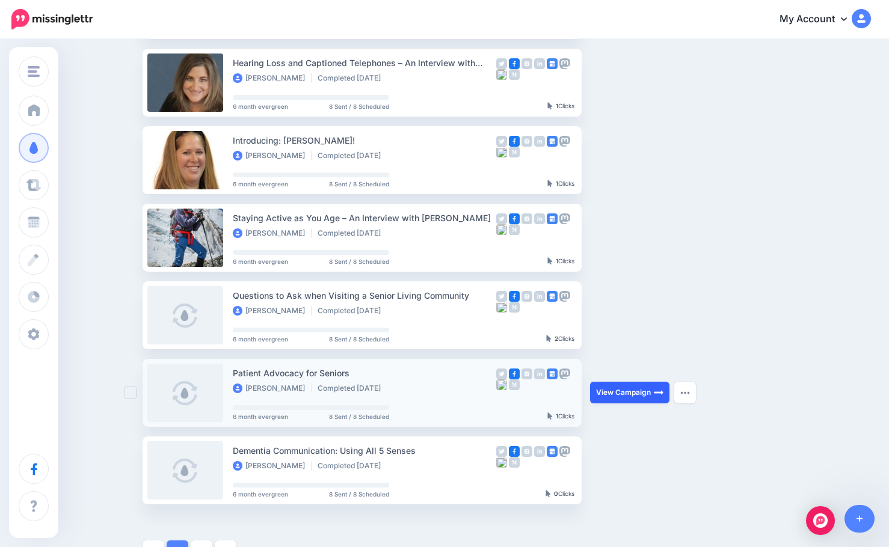
click at [619, 388] on link "View Campaign" at bounding box center [629, 393] width 79 height 22
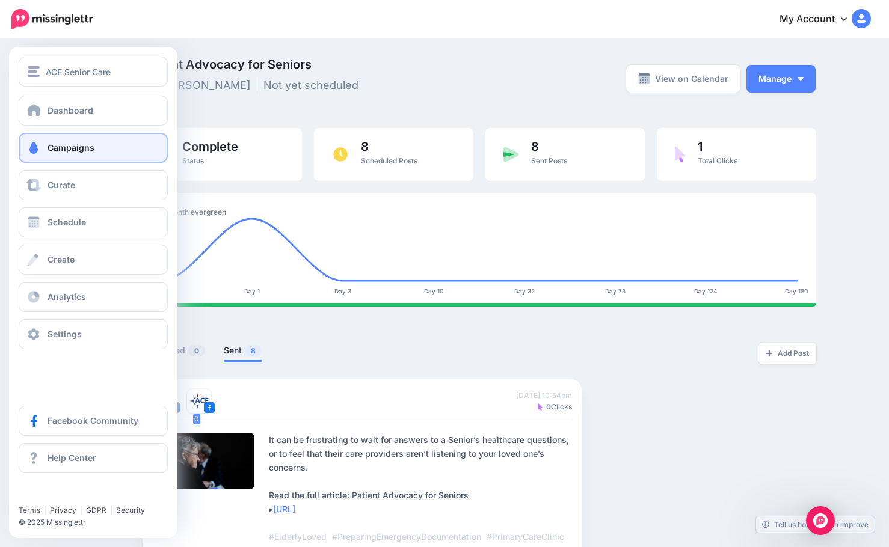
click at [53, 146] on span "Campaigns" at bounding box center [71, 148] width 47 height 10
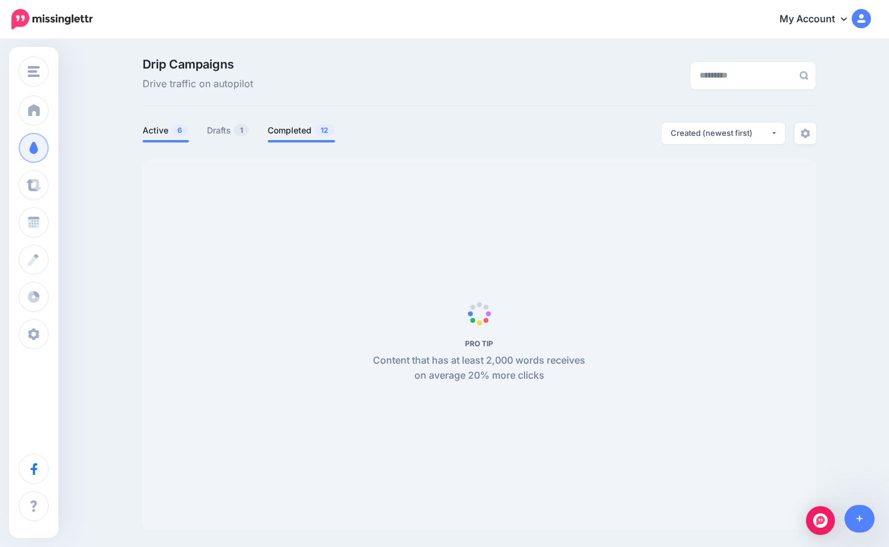
click at [295, 137] on link "Completed 12" at bounding box center [301, 130] width 67 height 14
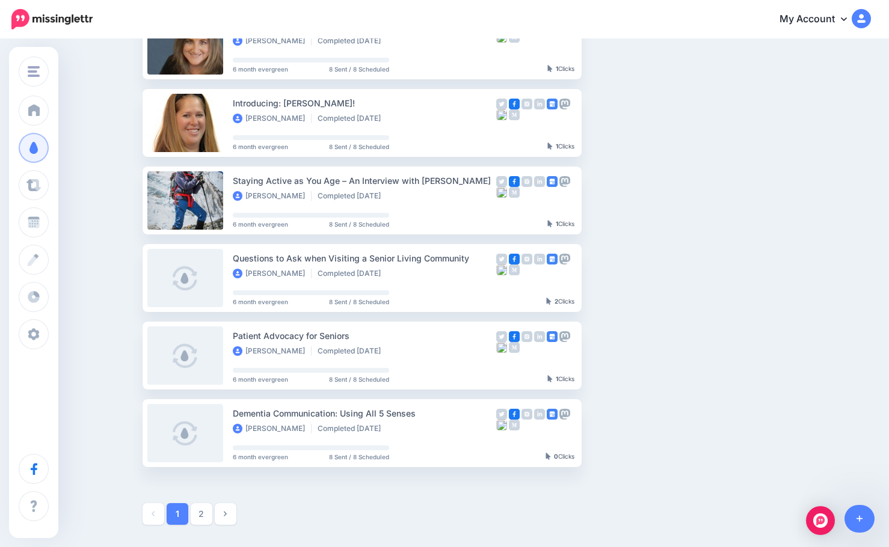
scroll to position [481, 0]
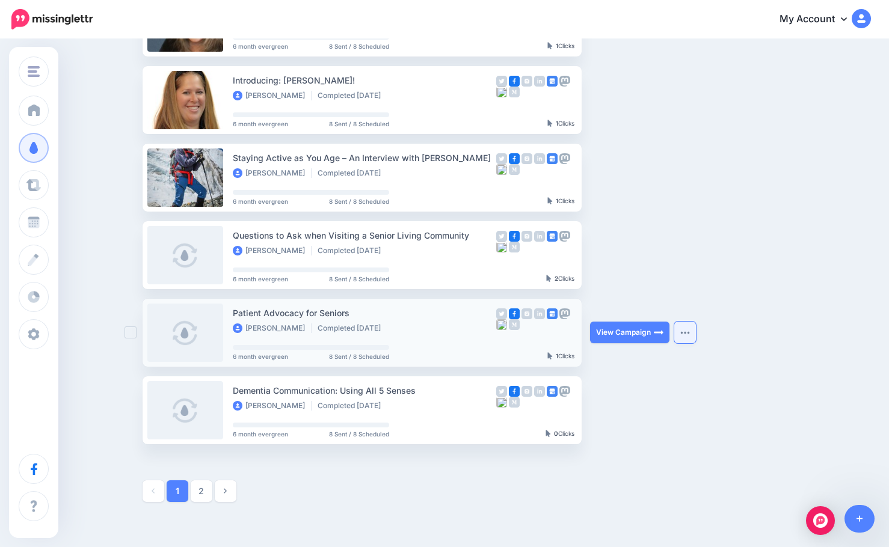
click at [690, 331] on img "button" at bounding box center [685, 333] width 10 height 4
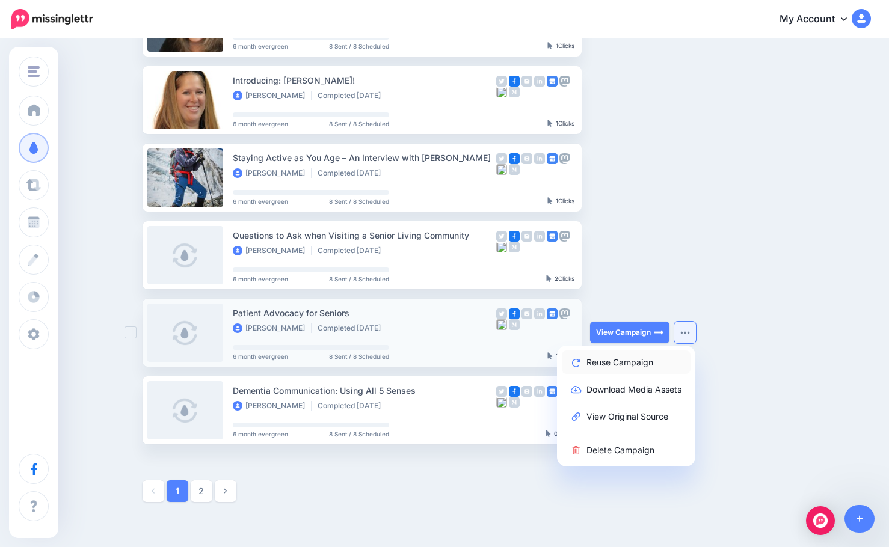
click at [649, 358] on link "Reuse Campaign" at bounding box center [626, 362] width 129 height 23
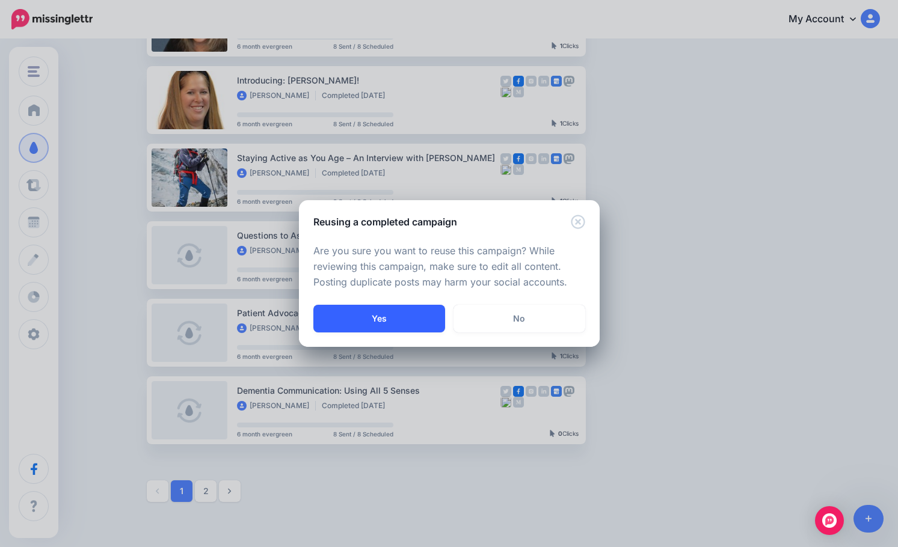
click at [359, 313] on button "Yes" at bounding box center [379, 319] width 132 height 28
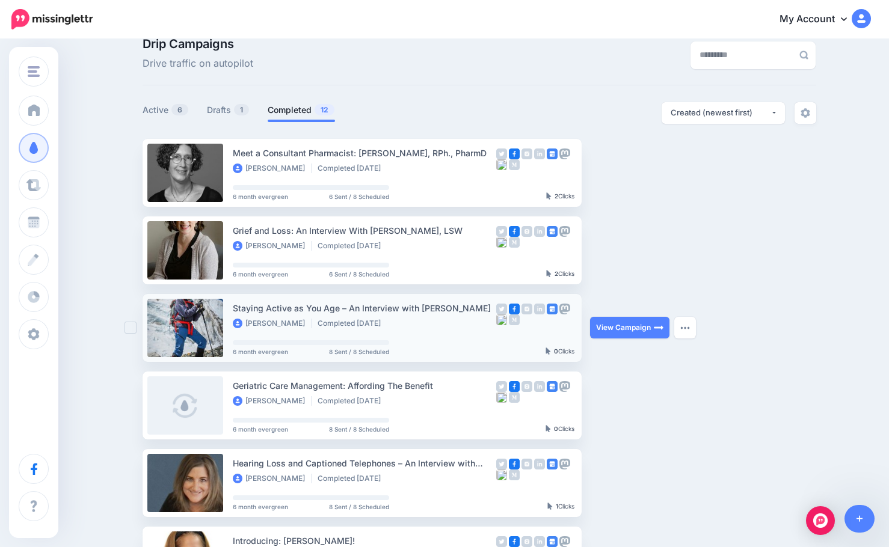
scroll to position [0, 0]
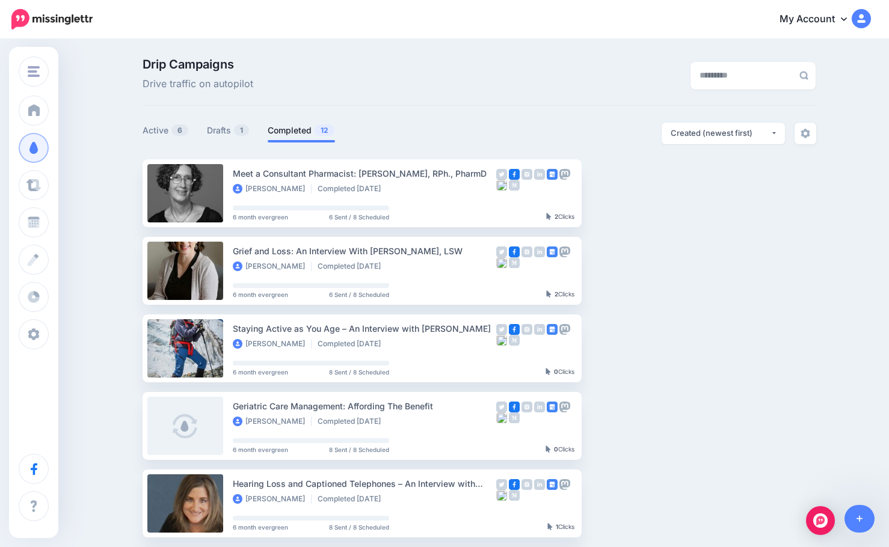
click at [219, 121] on div "Drip Campaigns Drive traffic on autopilot Active 6 1" at bounding box center [480, 520] width 692 height 925
click at [219, 125] on link "Drafts 1" at bounding box center [228, 130] width 43 height 14
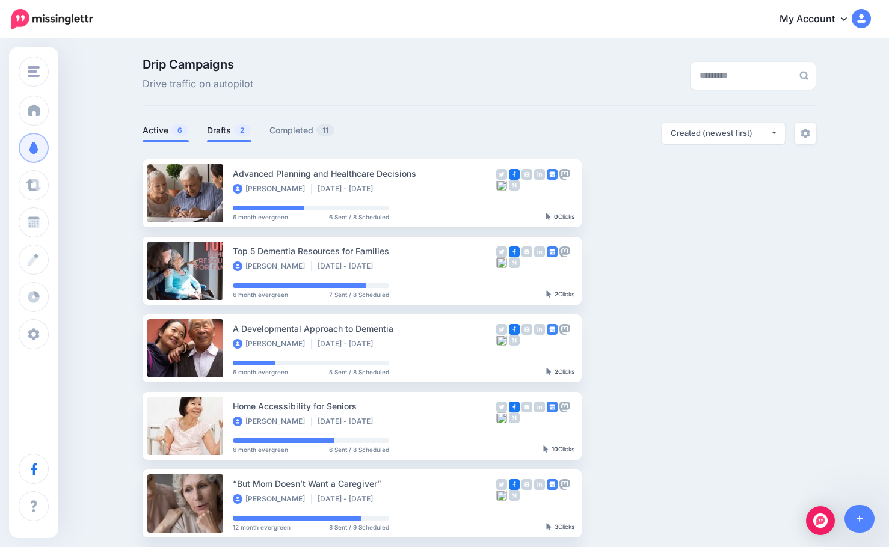
click at [220, 131] on link "Drafts 2" at bounding box center [229, 130] width 45 height 14
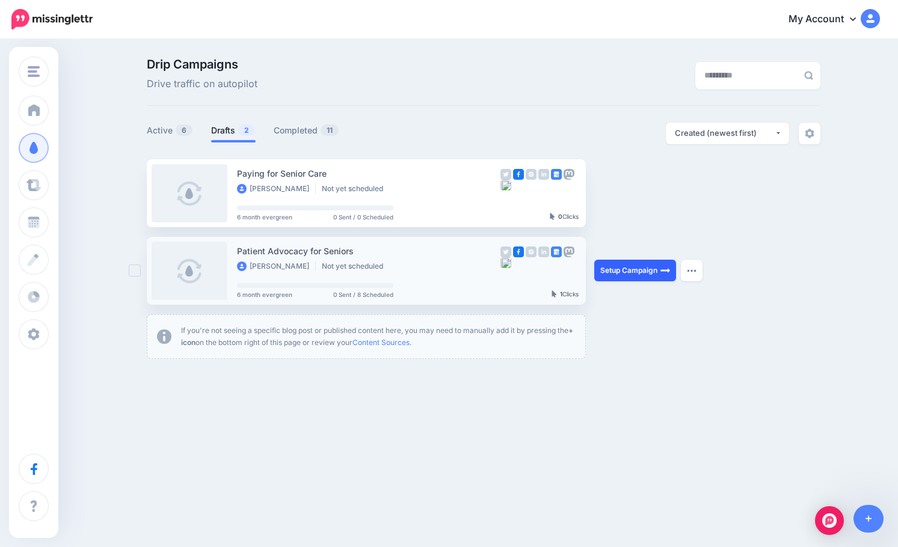
click at [628, 272] on link "Setup Campaign" at bounding box center [635, 271] width 82 height 22
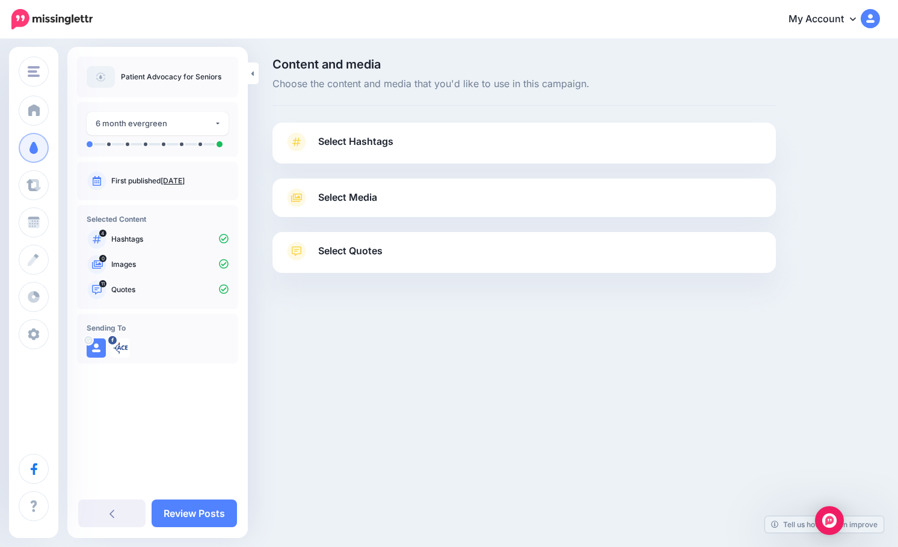
click at [413, 262] on link "Select Quotes" at bounding box center [523, 257] width 479 height 31
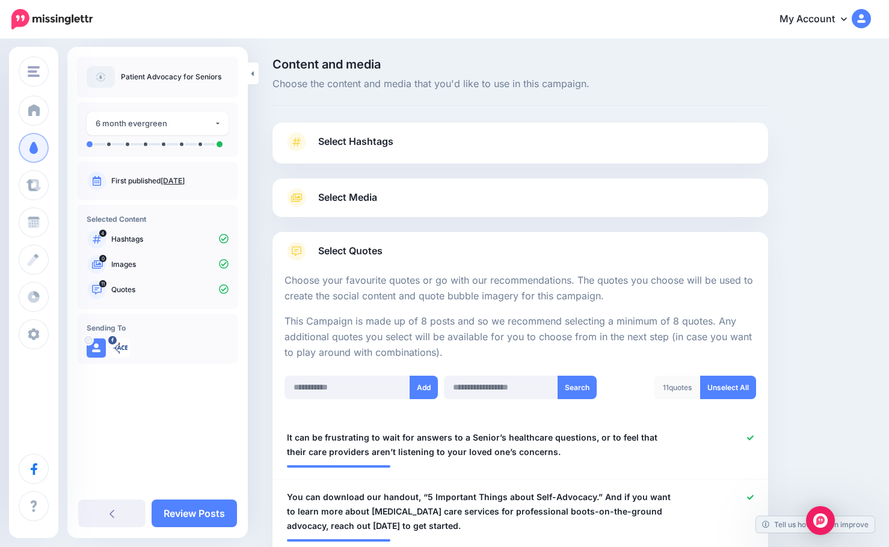
click at [416, 200] on link "Select Media" at bounding box center [519, 197] width 471 height 19
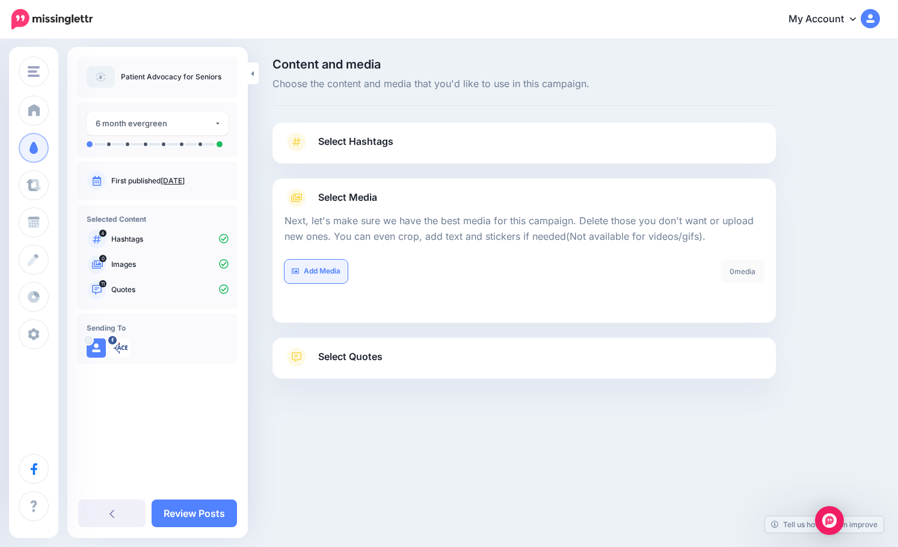
click at [314, 275] on link "Add Media" at bounding box center [315, 271] width 63 height 23
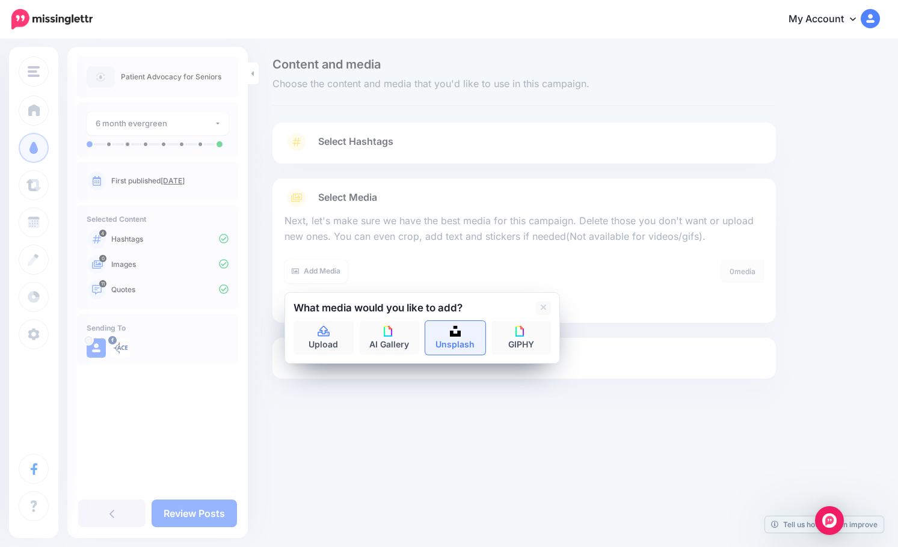
click at [454, 333] on img at bounding box center [455, 331] width 11 height 11
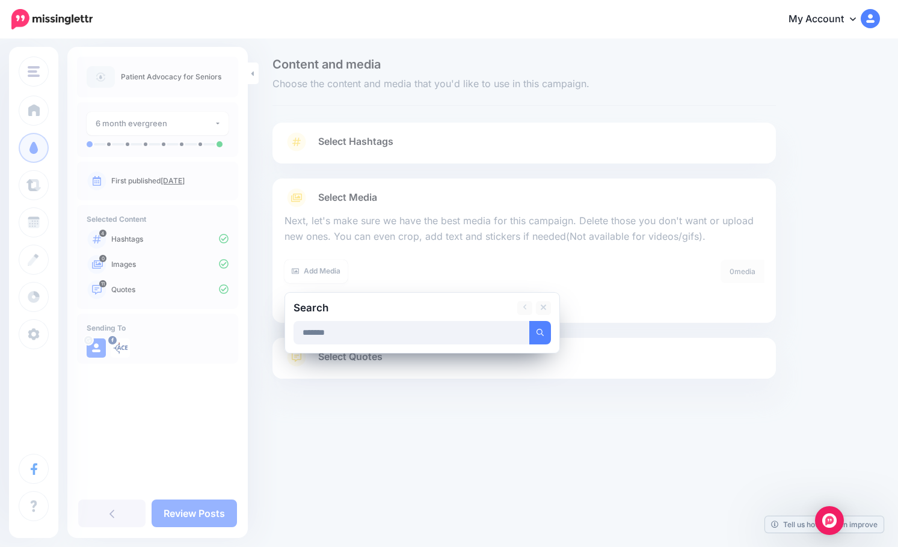
type input "*******"
click at [529, 321] on button "submit" at bounding box center [540, 332] width 22 height 23
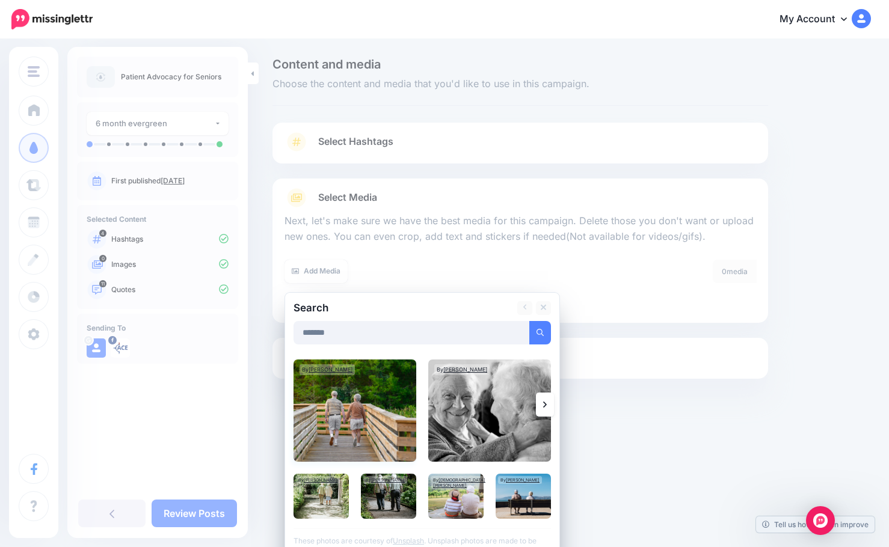
click at [382, 425] on img at bounding box center [354, 411] width 123 height 102
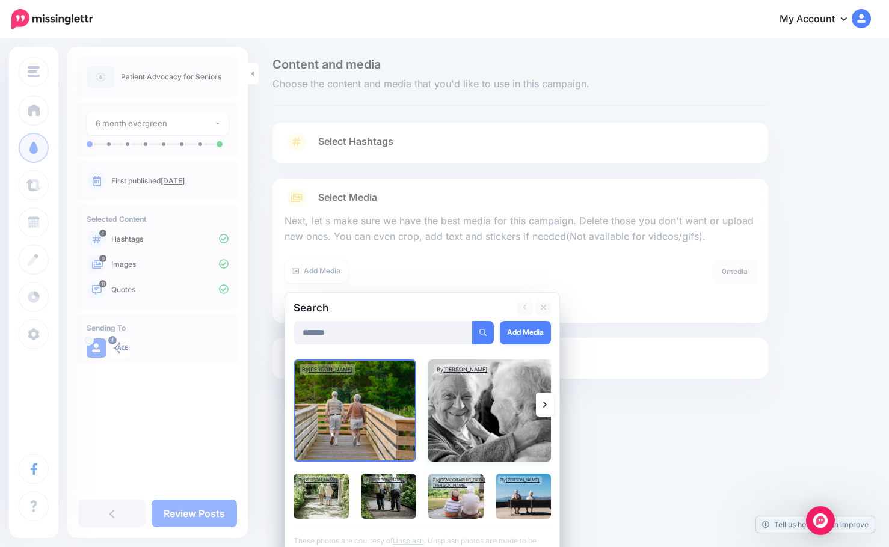
click at [490, 422] on img at bounding box center [489, 411] width 123 height 102
click at [515, 327] on link "Add Media" at bounding box center [525, 332] width 51 height 23
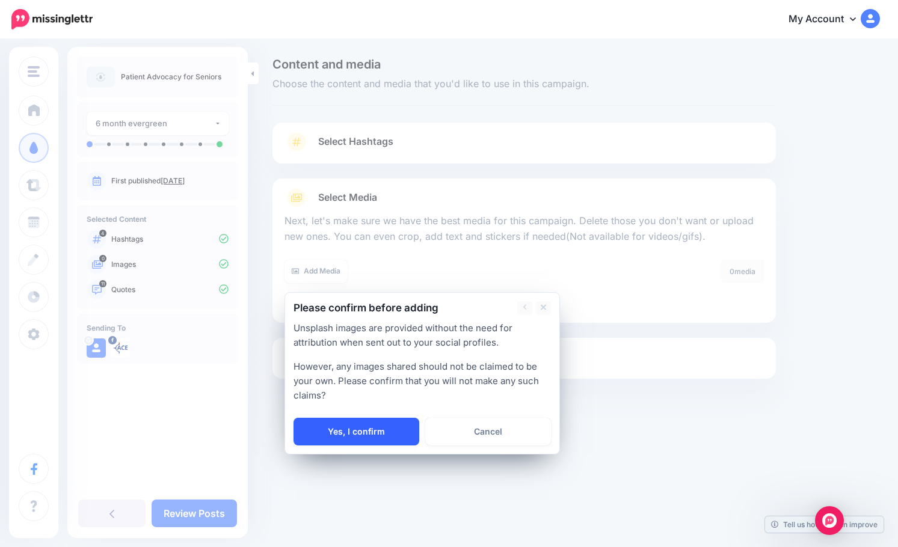
click at [362, 437] on link "Yes, I confirm" at bounding box center [356, 432] width 126 height 28
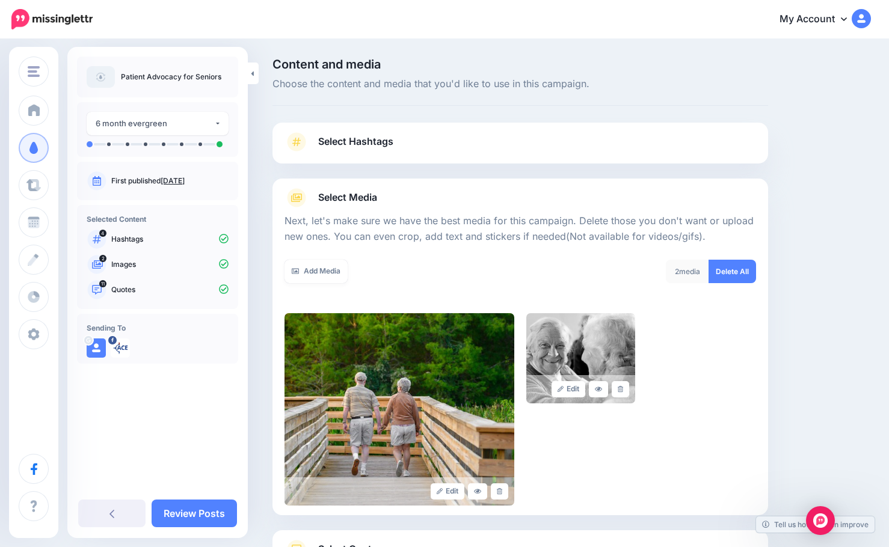
scroll to position [102, 0]
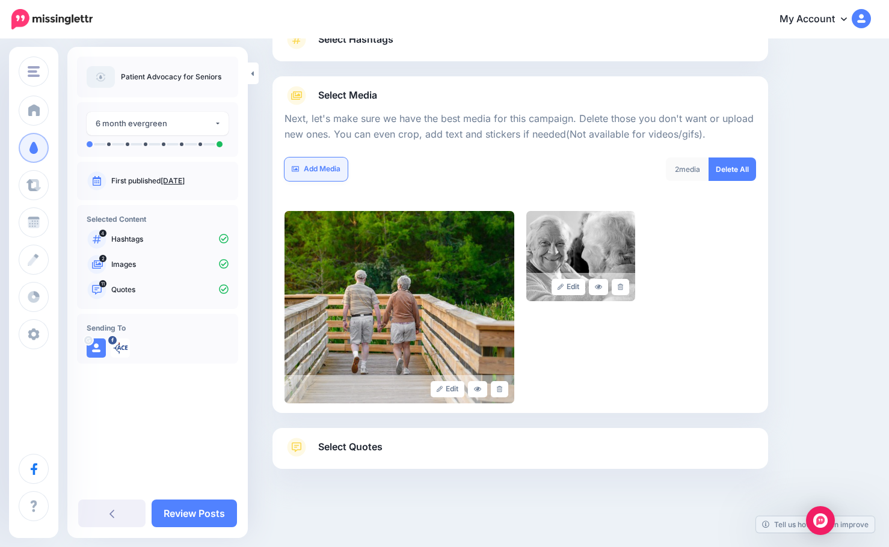
click at [325, 169] on link "Add Media" at bounding box center [315, 169] width 63 height 23
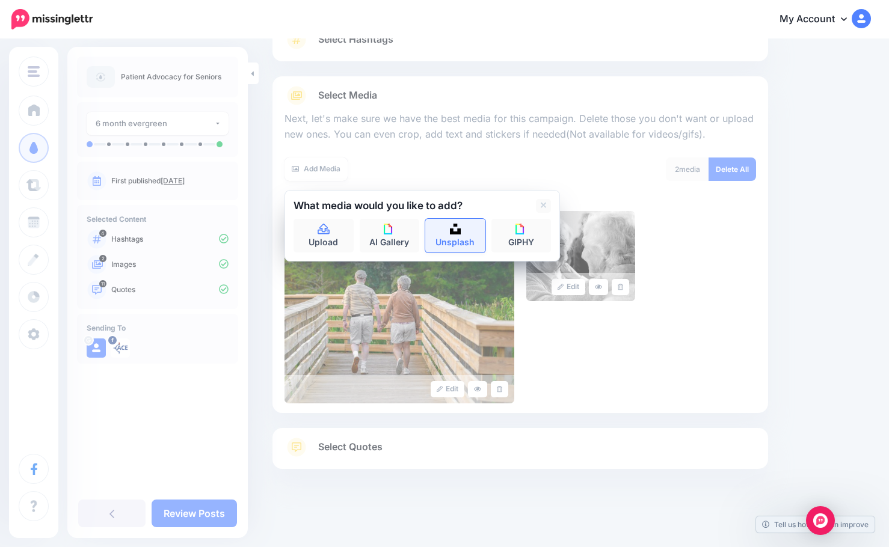
click at [464, 233] on link "Unsplash" at bounding box center [455, 236] width 60 height 34
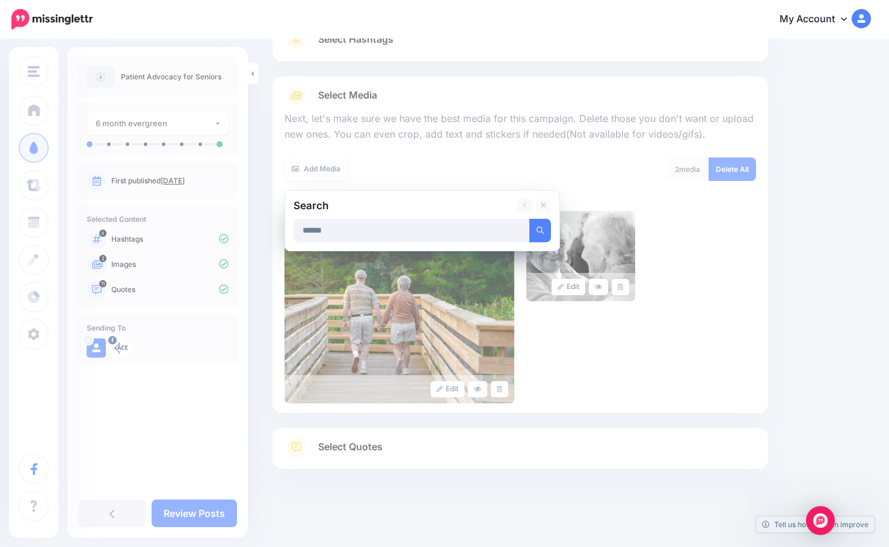
type input "******"
click at [529, 219] on button "submit" at bounding box center [540, 230] width 22 height 23
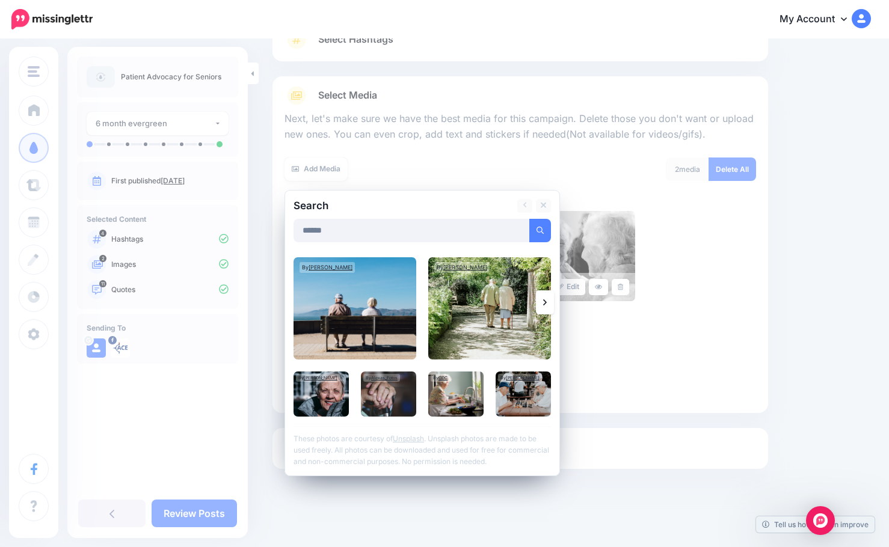
click at [541, 302] on link at bounding box center [545, 302] width 18 height 24
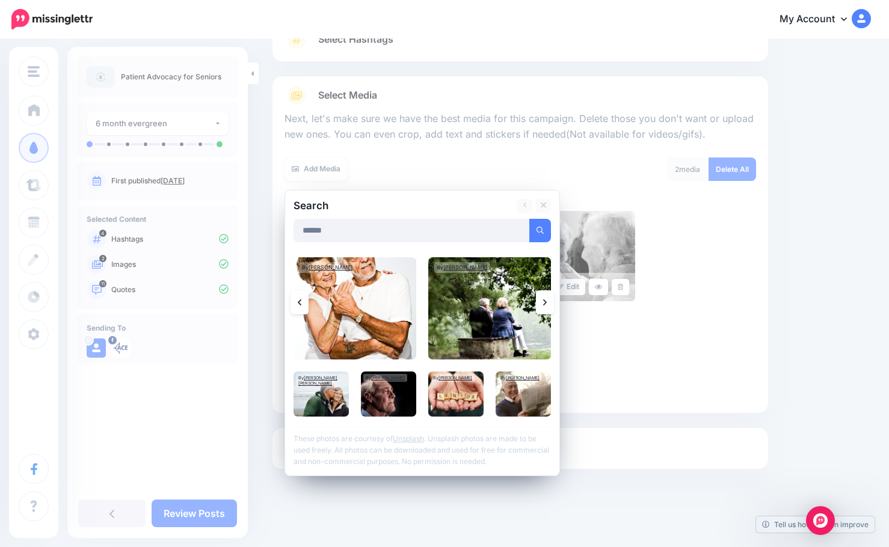
click at [541, 302] on link at bounding box center [545, 302] width 18 height 24
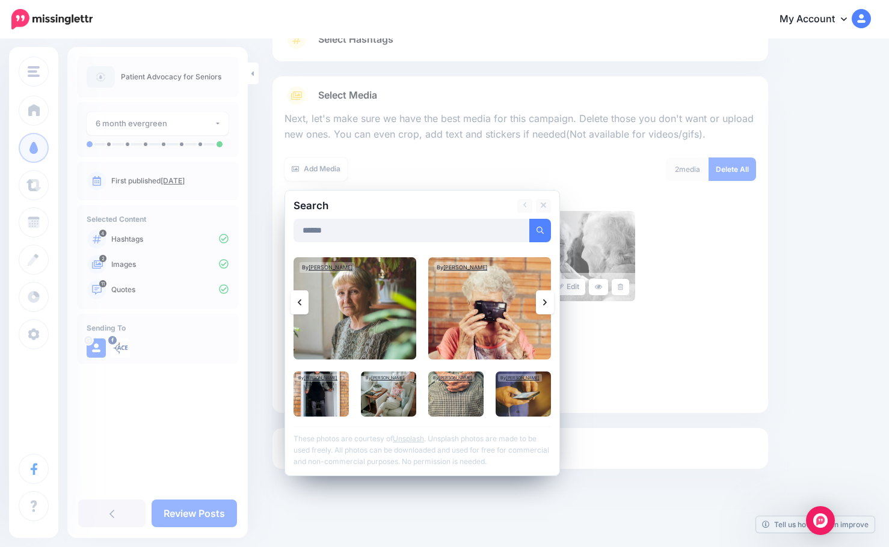
click at [541, 302] on link at bounding box center [545, 302] width 18 height 24
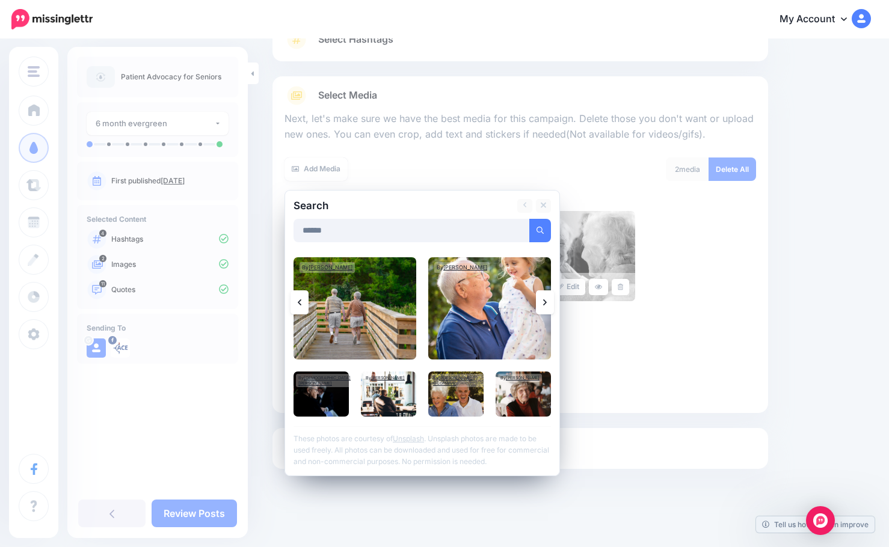
click at [541, 302] on link at bounding box center [545, 302] width 18 height 24
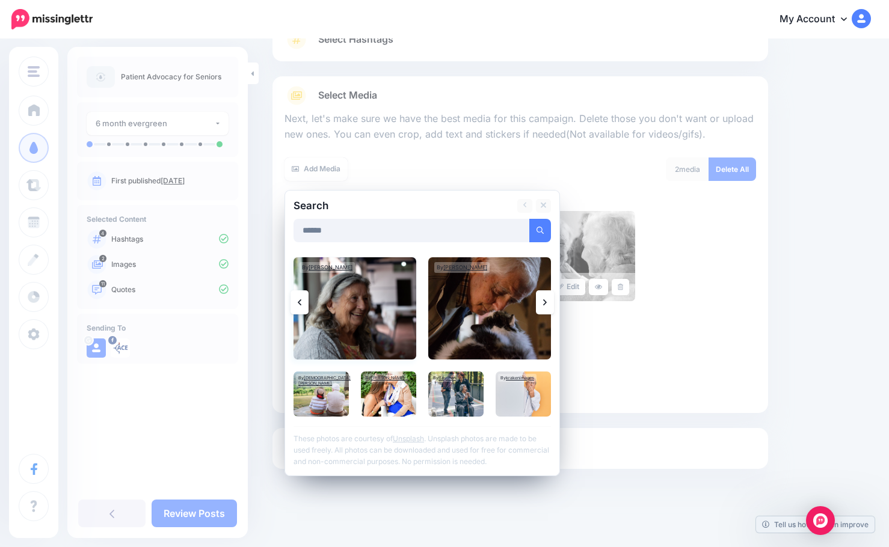
click at [391, 313] on img at bounding box center [354, 308] width 123 height 102
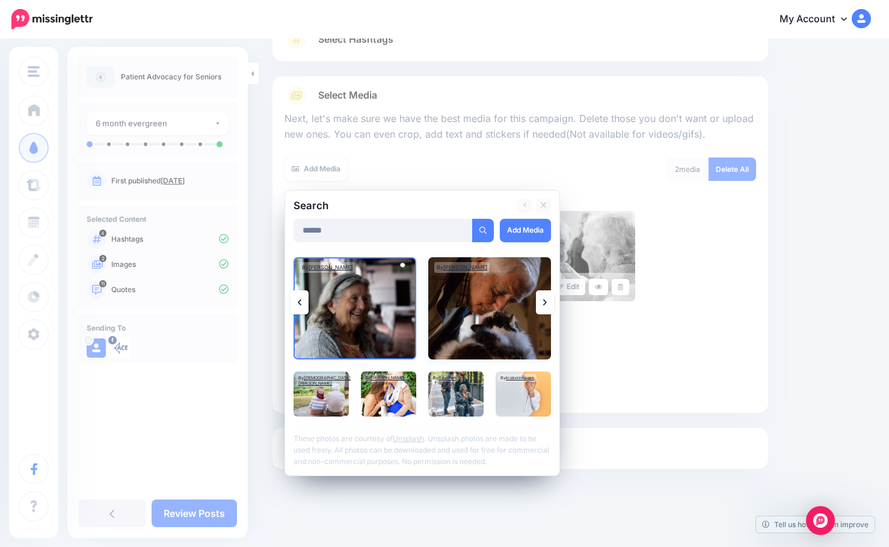
click at [494, 312] on img at bounding box center [489, 308] width 123 height 102
click at [468, 399] on img at bounding box center [455, 394] width 55 height 45
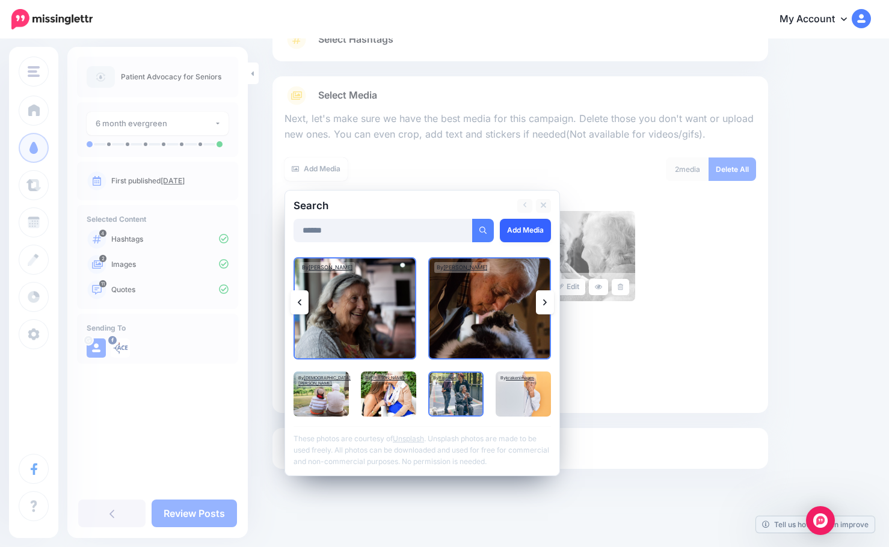
click at [532, 224] on link "Add Media" at bounding box center [525, 230] width 51 height 23
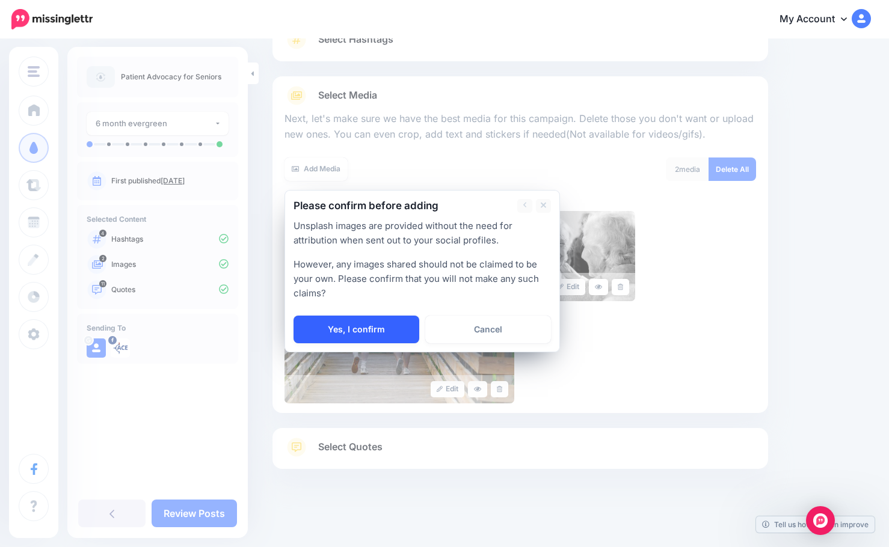
click at [378, 331] on link "Yes, I confirm" at bounding box center [356, 330] width 126 height 28
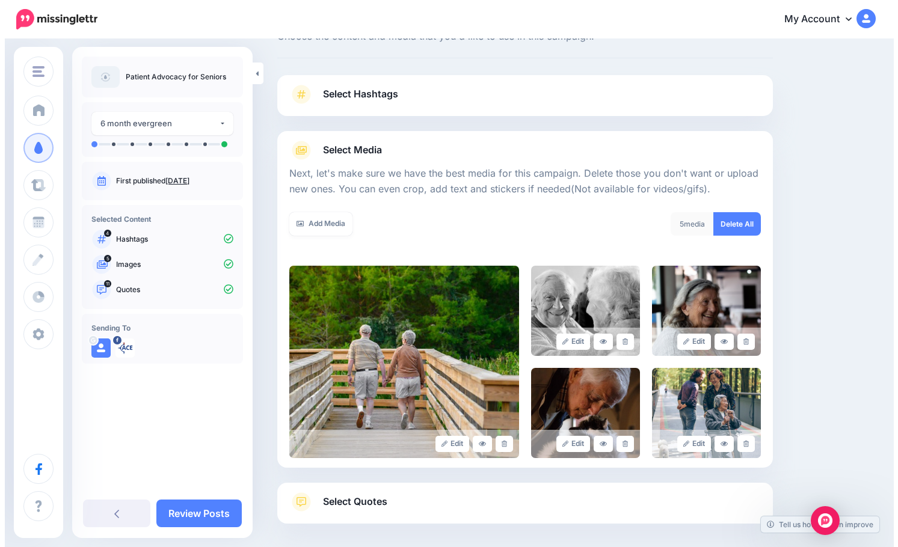
scroll to position [0, 0]
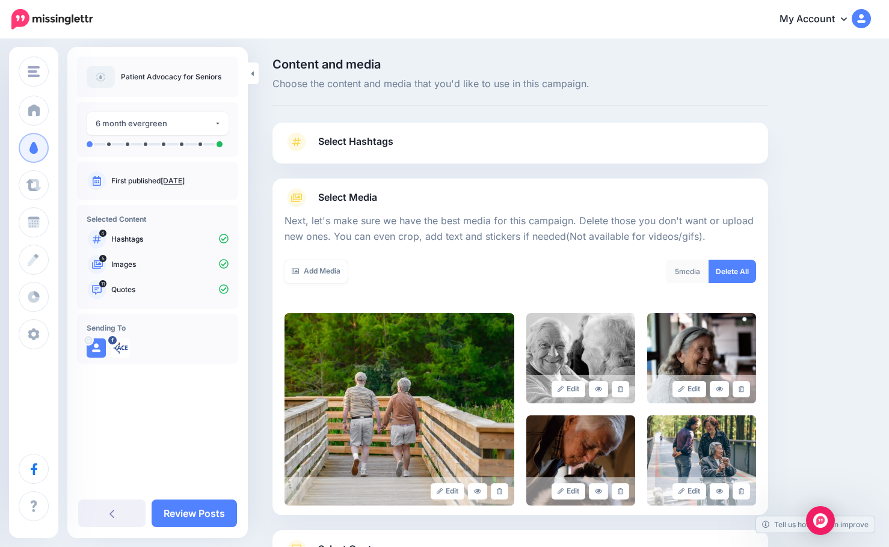
click at [488, 146] on link "Select Hashtags" at bounding box center [519, 147] width 471 height 31
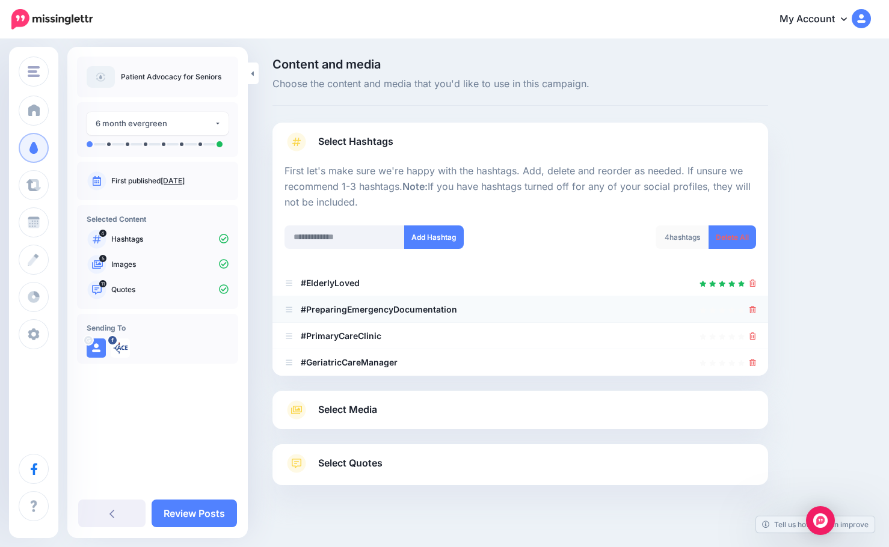
click at [764, 307] on li "#PreparingEmergencyDocumentation" at bounding box center [520, 309] width 496 height 26
click at [756, 307] on icon at bounding box center [752, 309] width 7 height 7
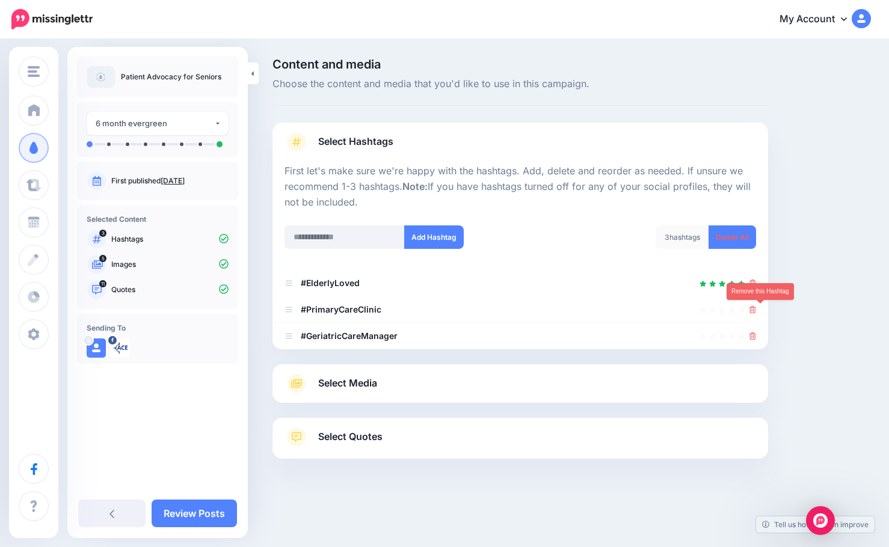
click at [756, 307] on icon at bounding box center [752, 309] width 7 height 7
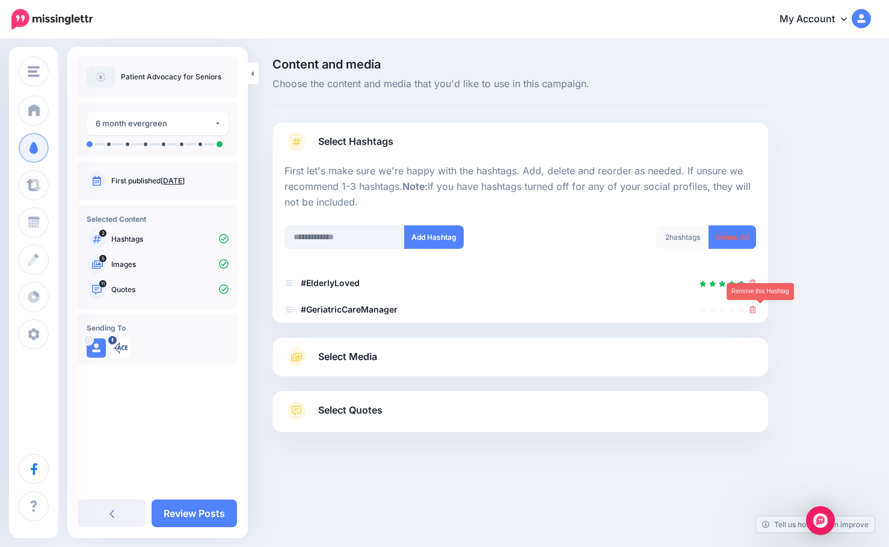
click at [756, 307] on icon at bounding box center [752, 309] width 7 height 7
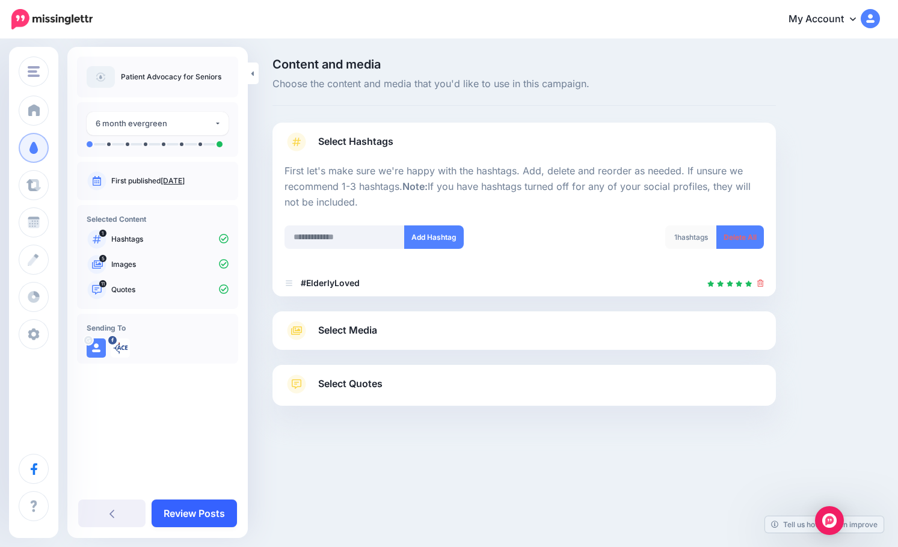
click at [204, 520] on link "Review Posts" at bounding box center [194, 514] width 85 height 28
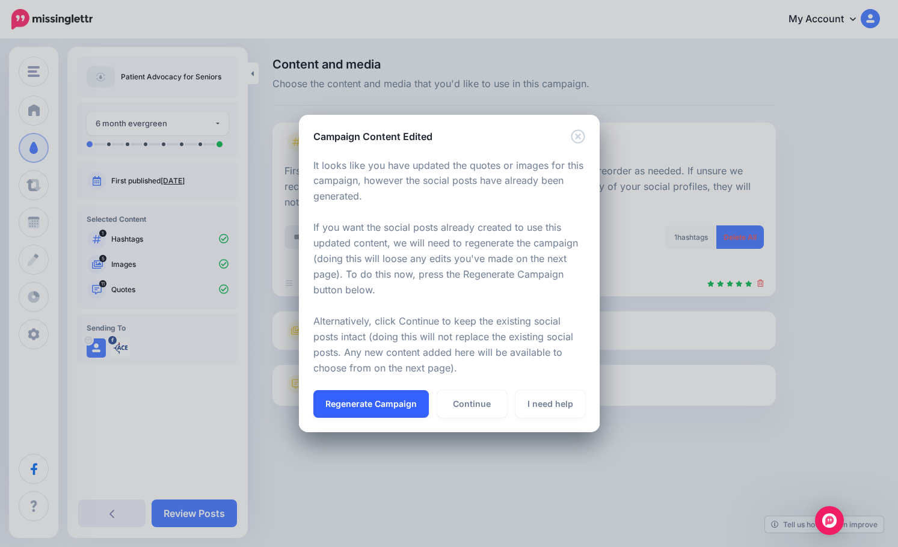
click at [392, 409] on button "Regenerate Campaign" at bounding box center [370, 404] width 115 height 28
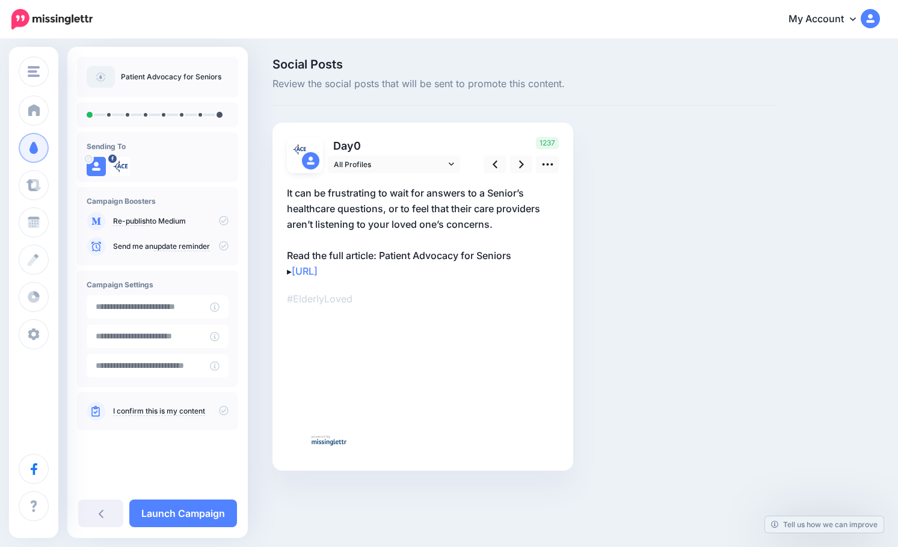
type input "**********"
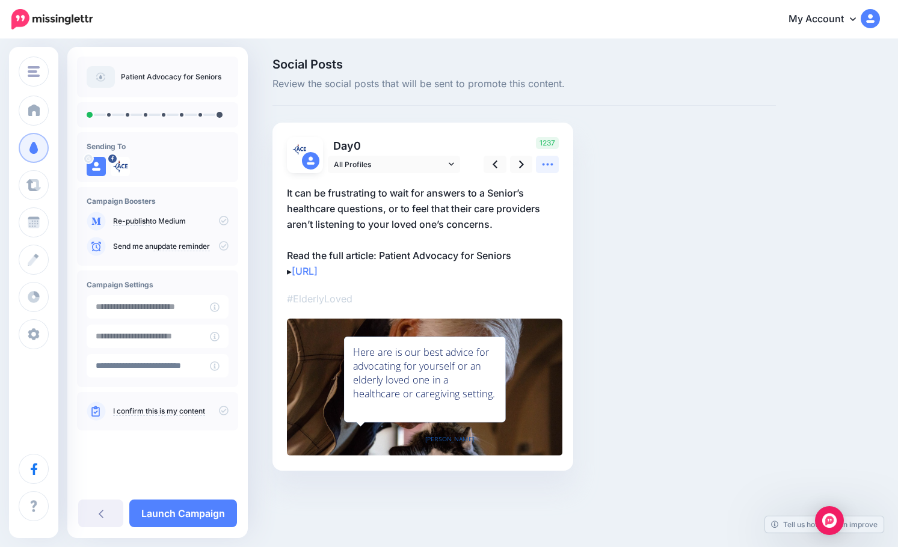
click at [545, 166] on icon at bounding box center [547, 164] width 13 height 13
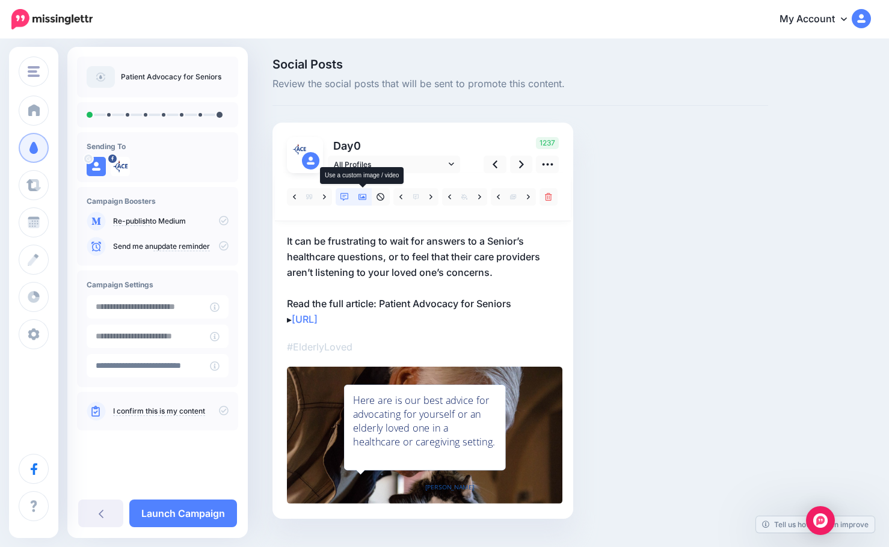
click at [360, 195] on icon at bounding box center [362, 197] width 8 height 8
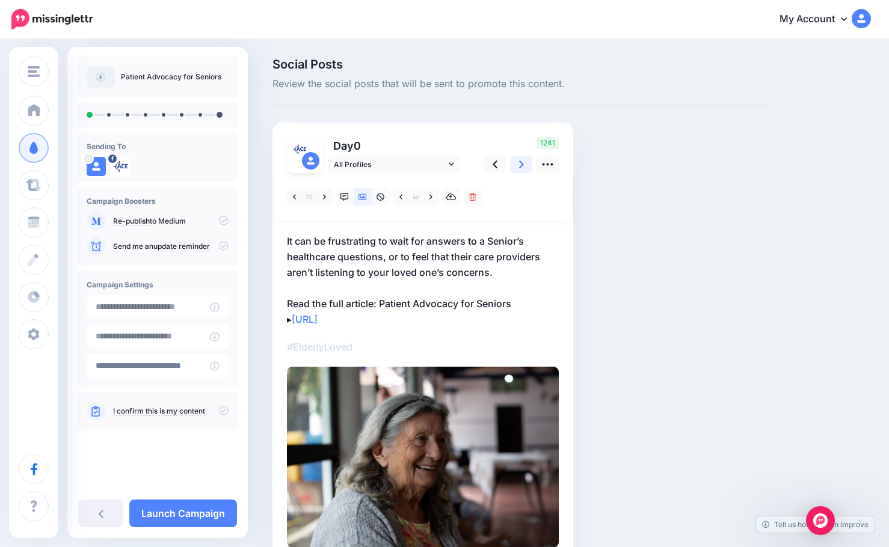
click at [521, 165] on icon at bounding box center [521, 164] width 5 height 13
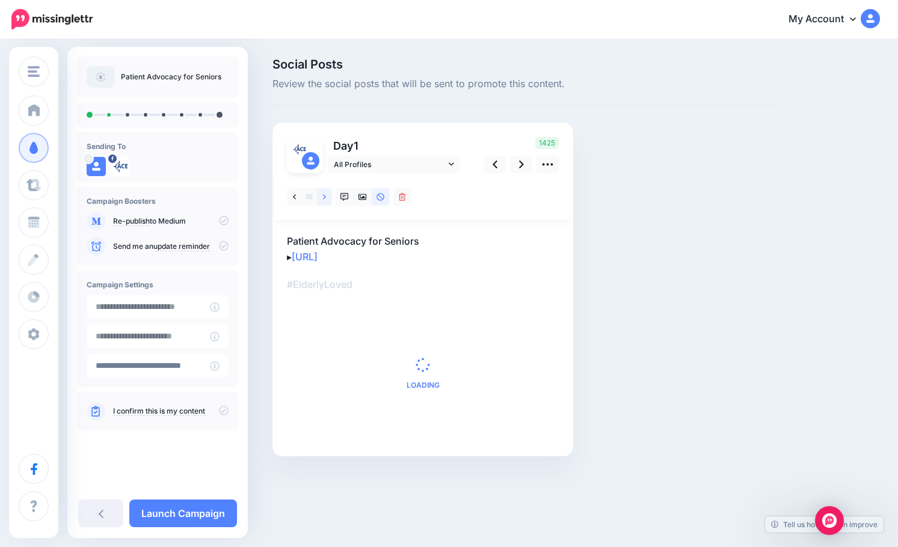
click at [321, 197] on link at bounding box center [324, 196] width 15 height 17
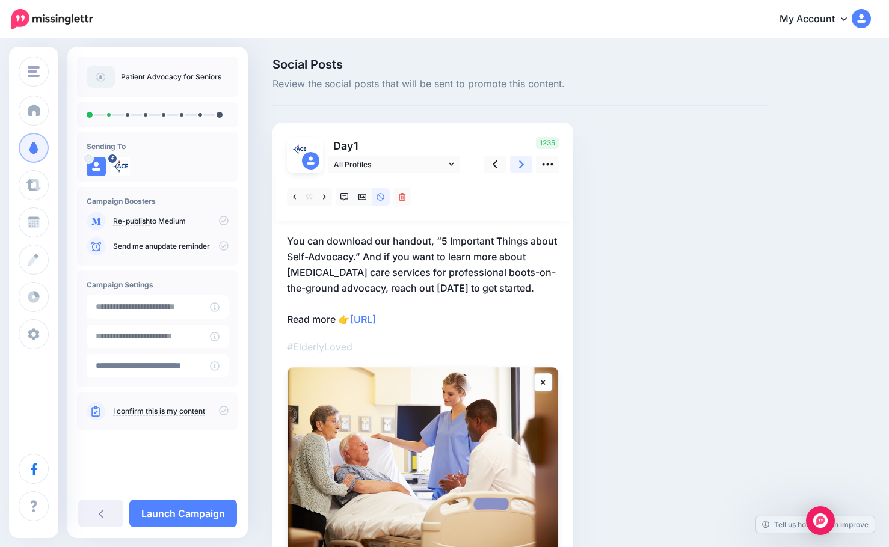
click at [525, 165] on link at bounding box center [521, 164] width 23 height 17
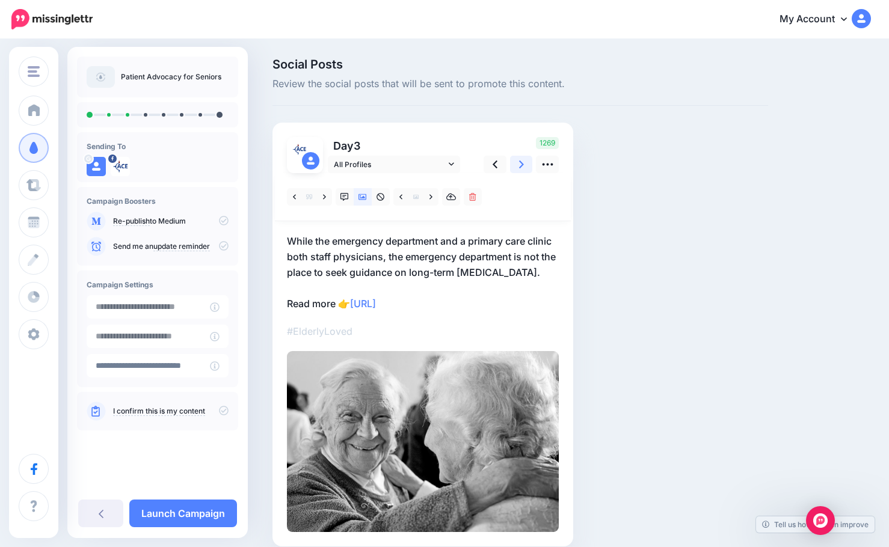
click at [522, 166] on icon at bounding box center [521, 165] width 5 height 8
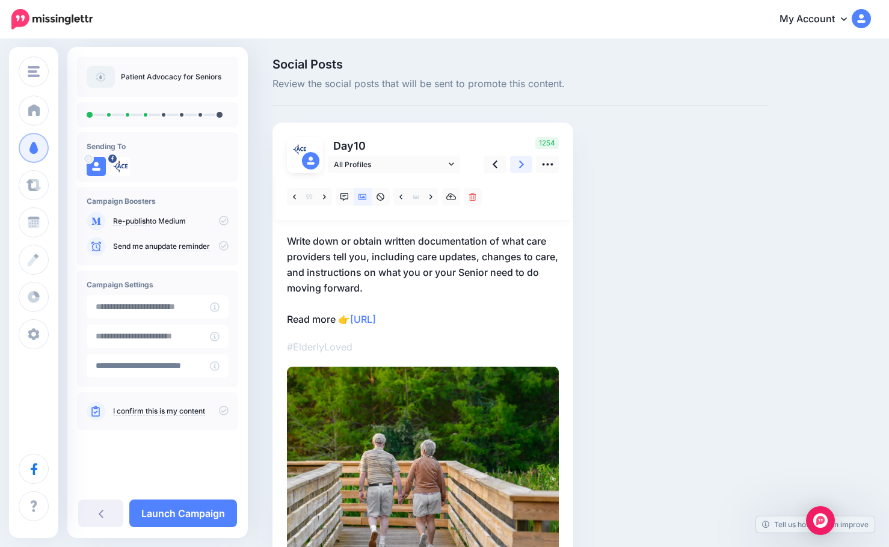
click at [522, 166] on icon at bounding box center [521, 165] width 5 height 8
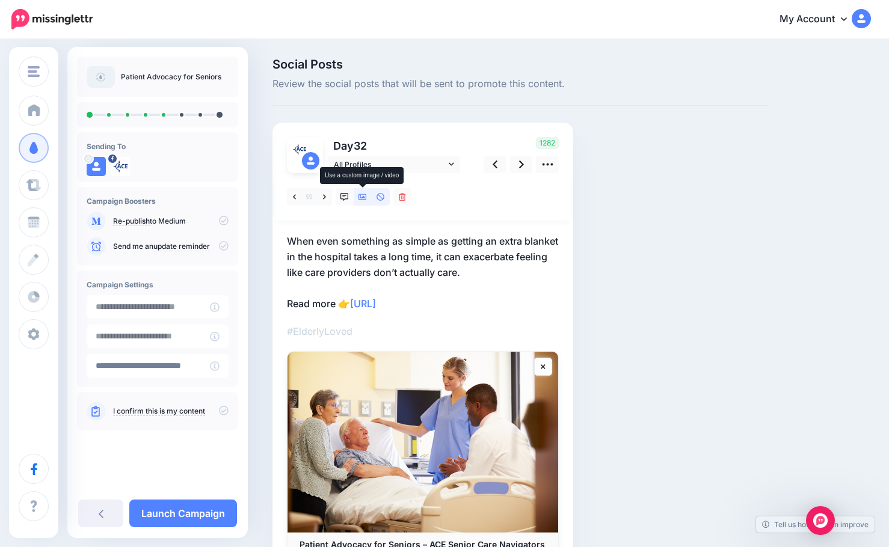
click at [360, 197] on icon at bounding box center [362, 197] width 8 height 8
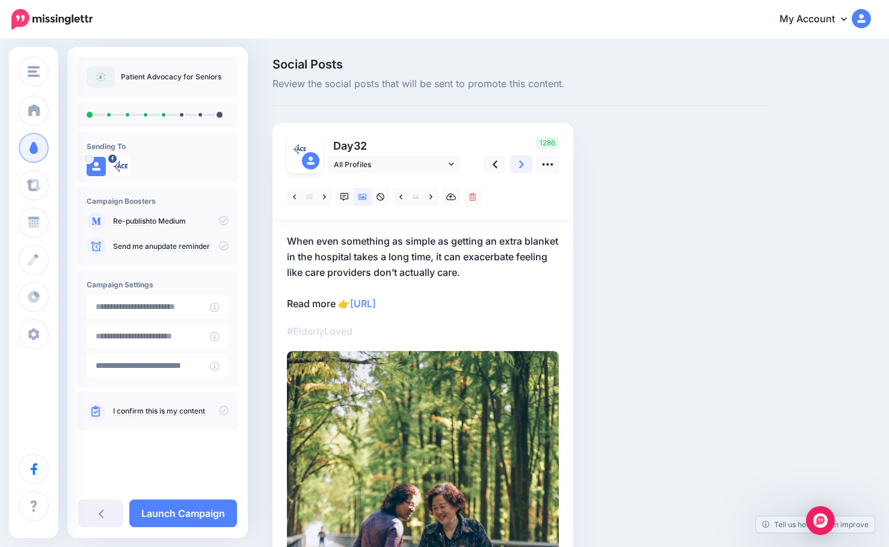
click at [520, 167] on icon at bounding box center [521, 165] width 5 height 8
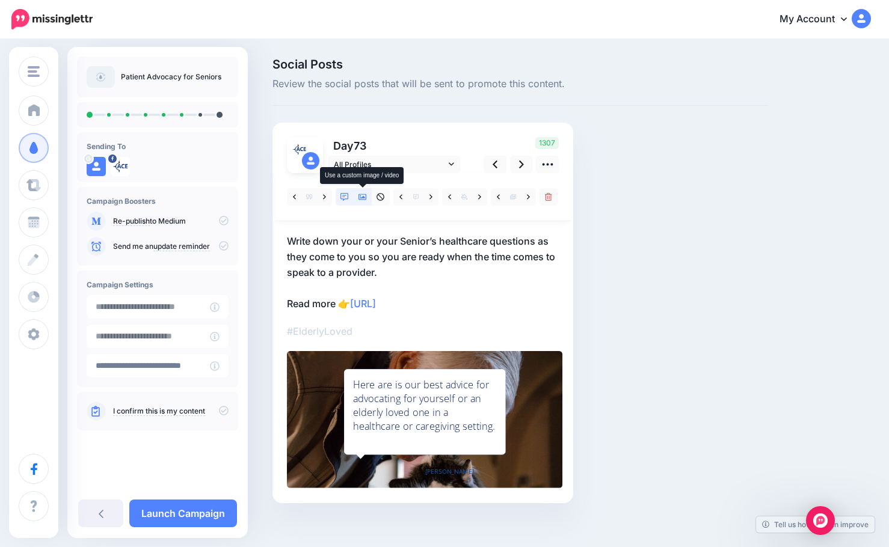
click at [364, 201] on icon at bounding box center [362, 197] width 8 height 8
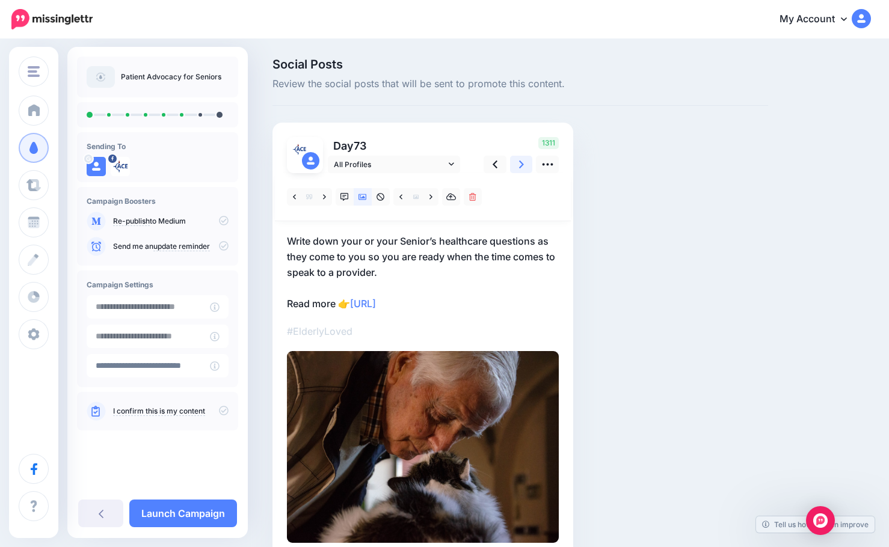
click at [517, 164] on link at bounding box center [521, 164] width 23 height 17
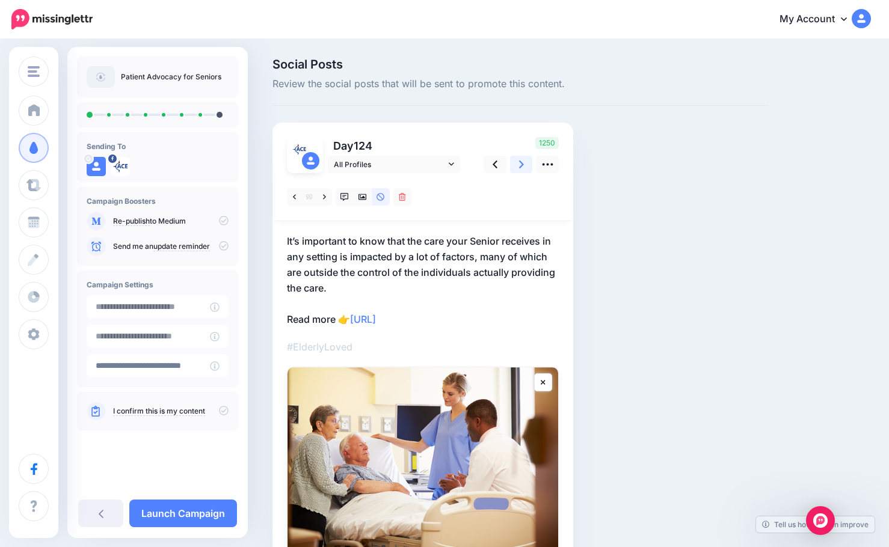
click at [520, 168] on icon at bounding box center [521, 165] width 5 height 8
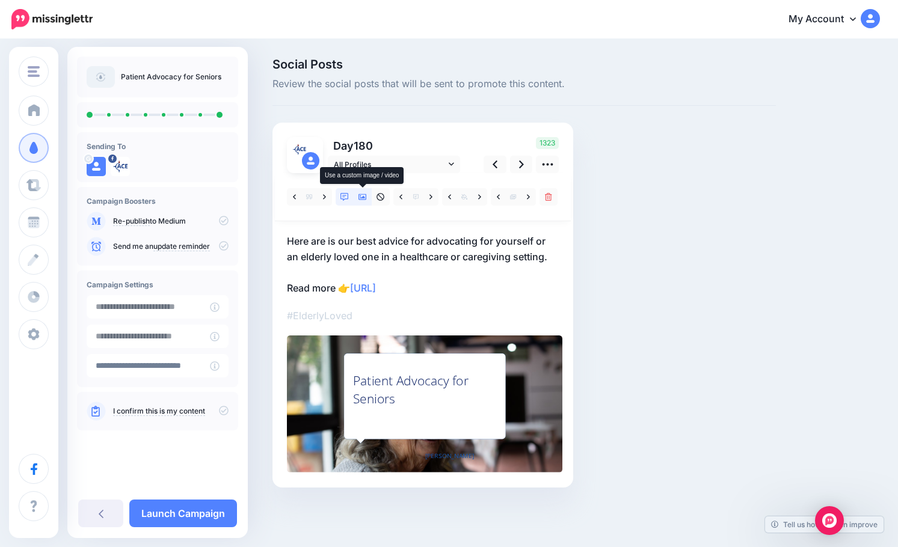
click at [364, 200] on icon at bounding box center [362, 197] width 8 height 6
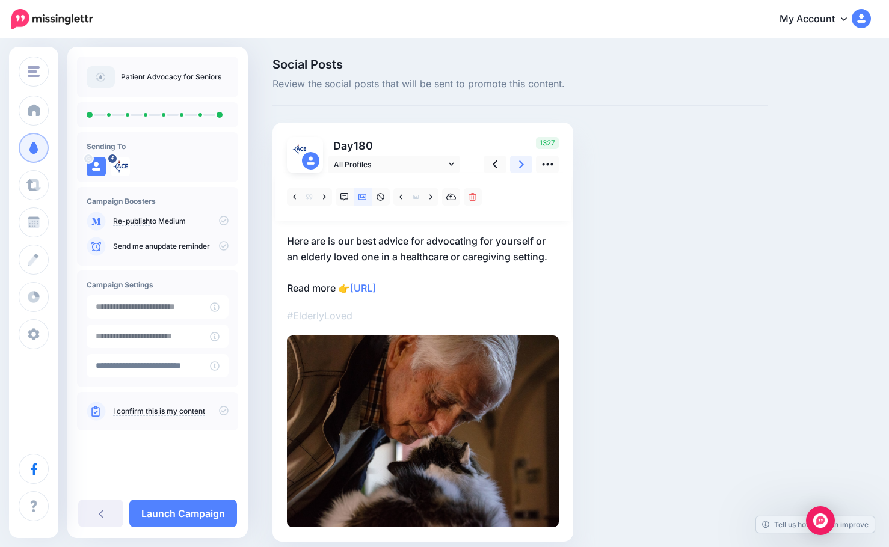
click at [521, 167] on icon at bounding box center [521, 165] width 5 height 8
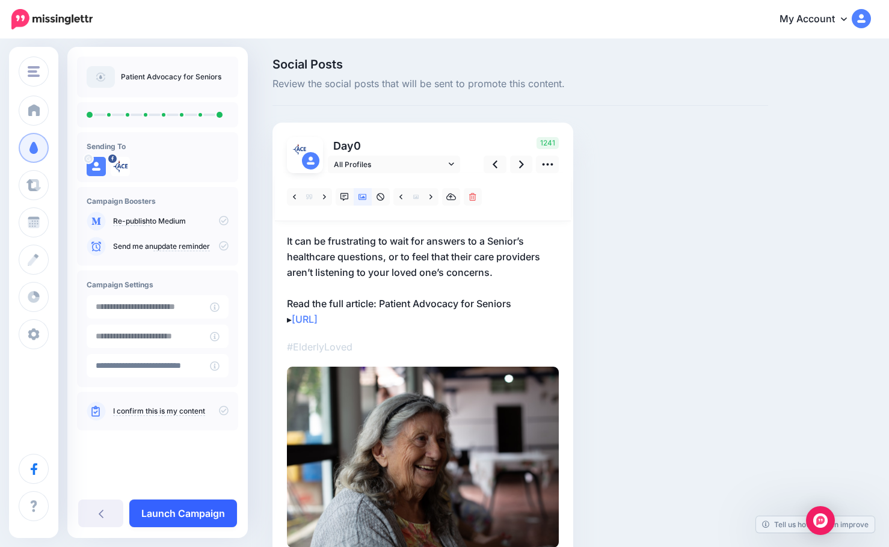
click at [172, 515] on link "Launch Campaign" at bounding box center [183, 514] width 108 height 28
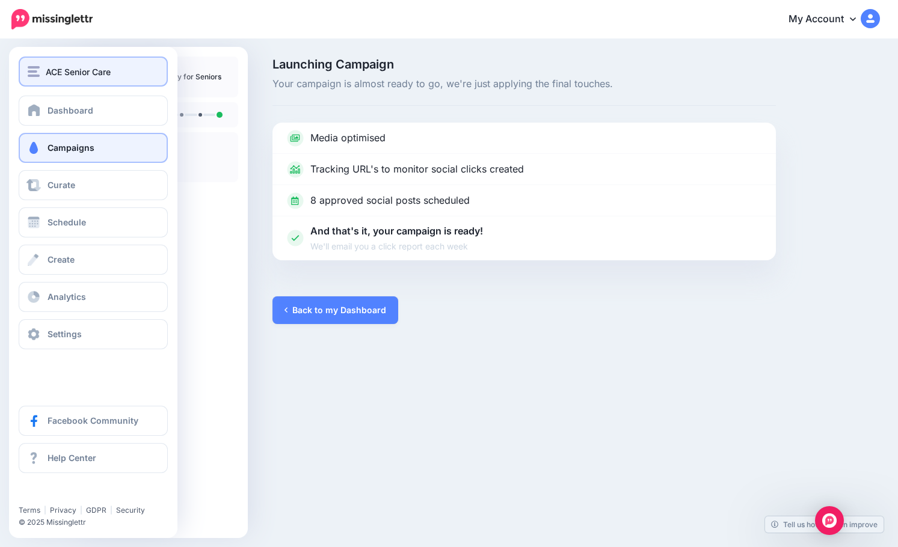
click at [75, 70] on span "ACE Senior Care" at bounding box center [78, 72] width 65 height 14
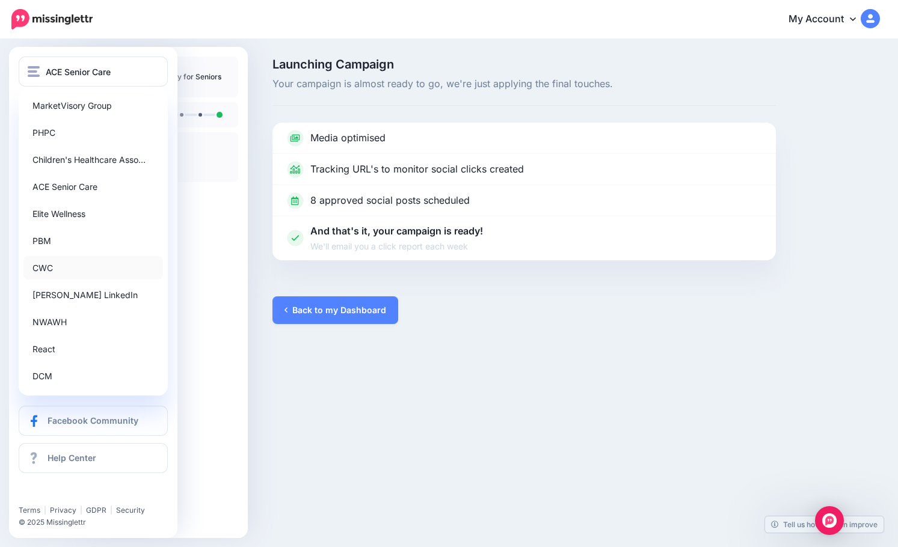
click at [58, 264] on link "CWC" at bounding box center [93, 267] width 140 height 23
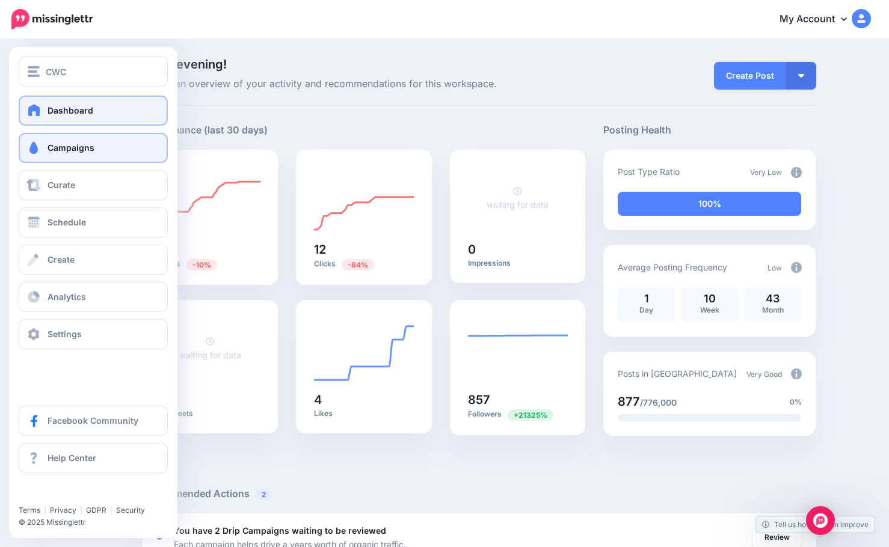
click at [88, 150] on span "Campaigns" at bounding box center [71, 148] width 47 height 10
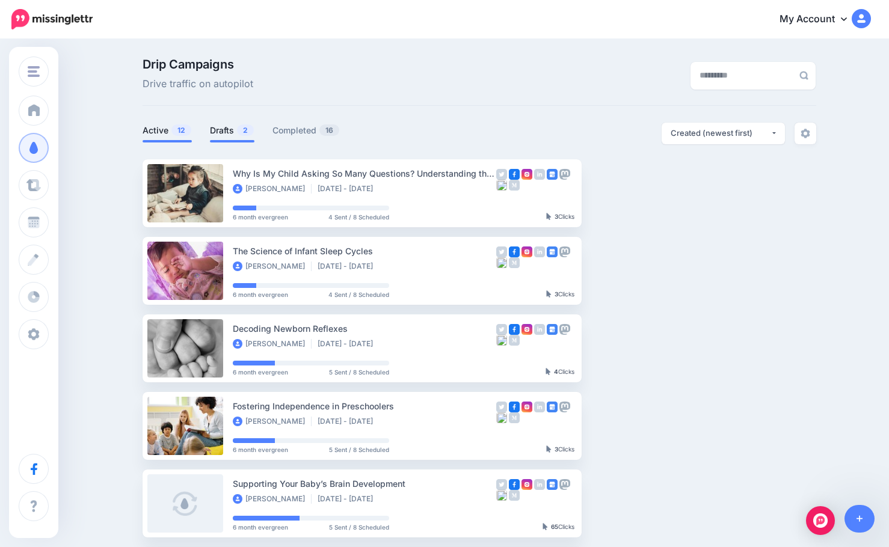
click at [226, 130] on link "Drafts 2" at bounding box center [232, 130] width 45 height 14
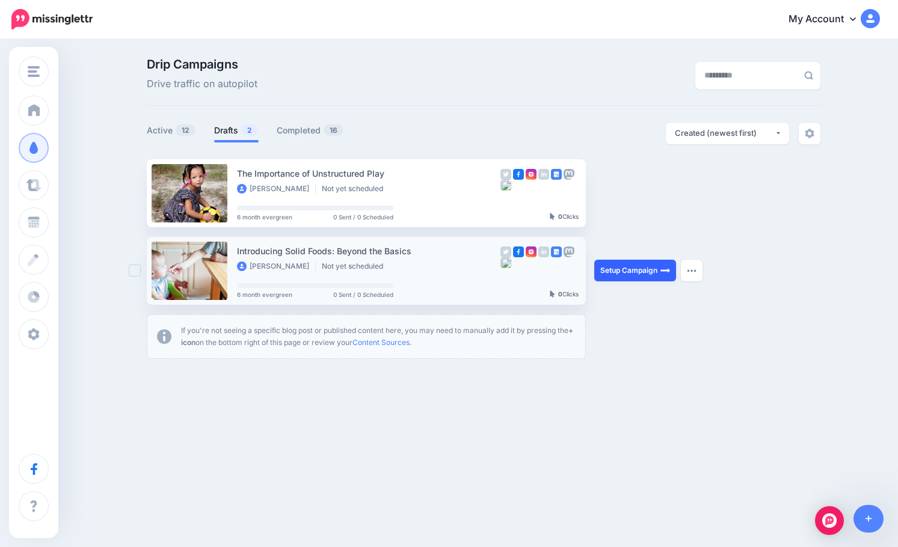
click at [649, 273] on link "Setup Campaign" at bounding box center [635, 271] width 82 height 22
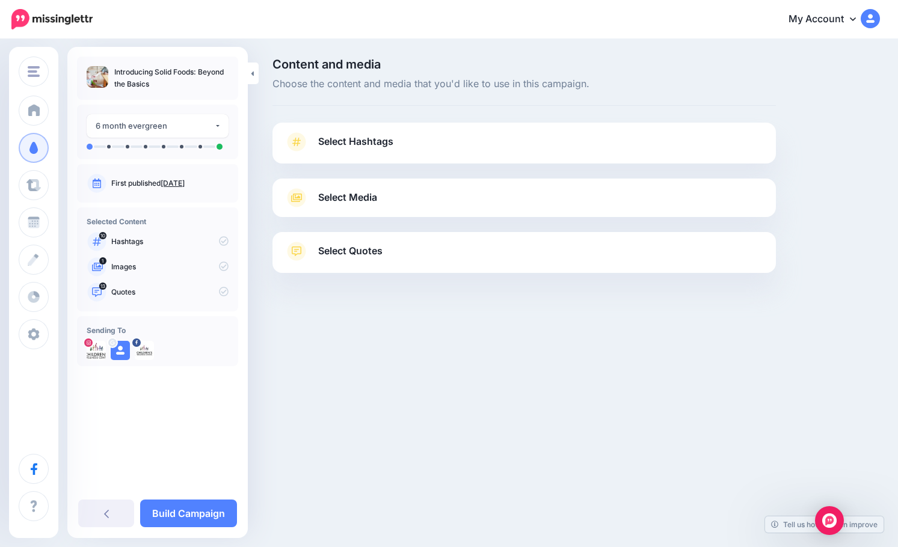
click at [502, 259] on link "Select Quotes" at bounding box center [523, 257] width 479 height 31
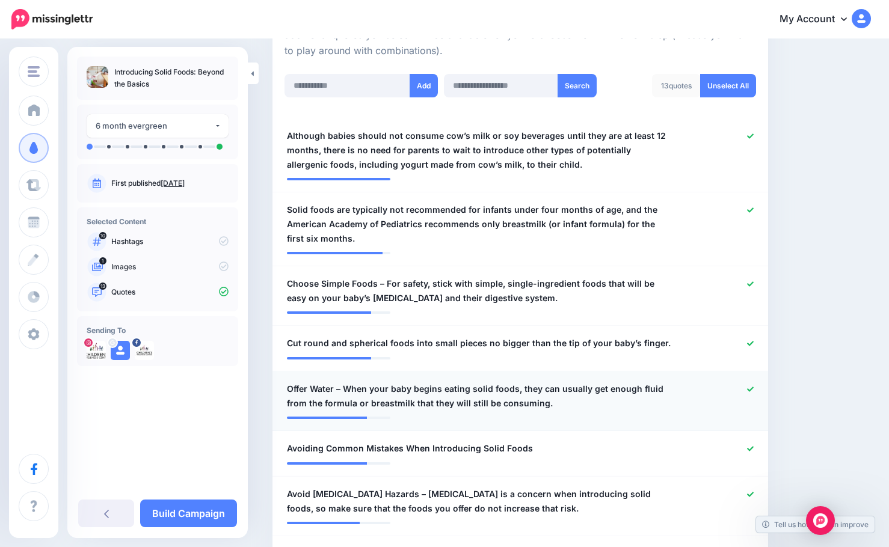
scroll to position [301, 0]
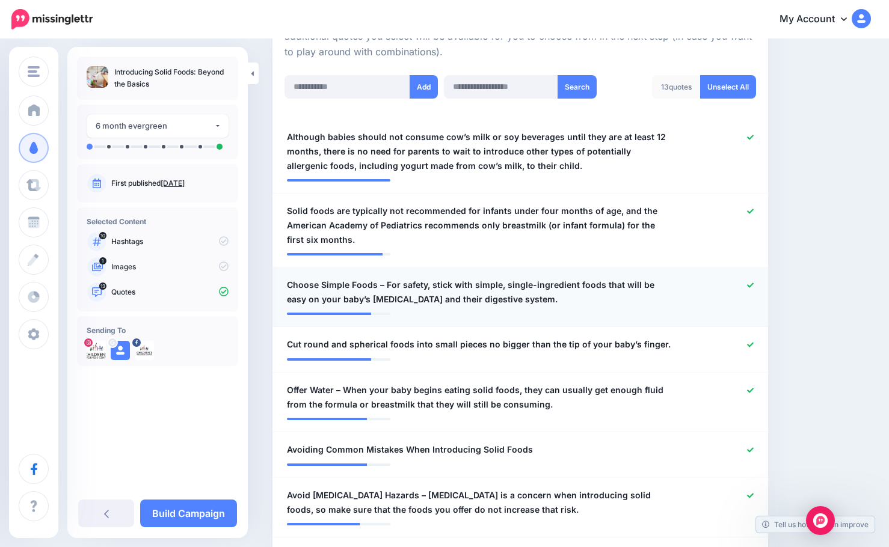
click at [378, 281] on span "Choose Simple Foods – For safety, stick with simple, single-ingredient foods th…" at bounding box center [480, 292] width 386 height 29
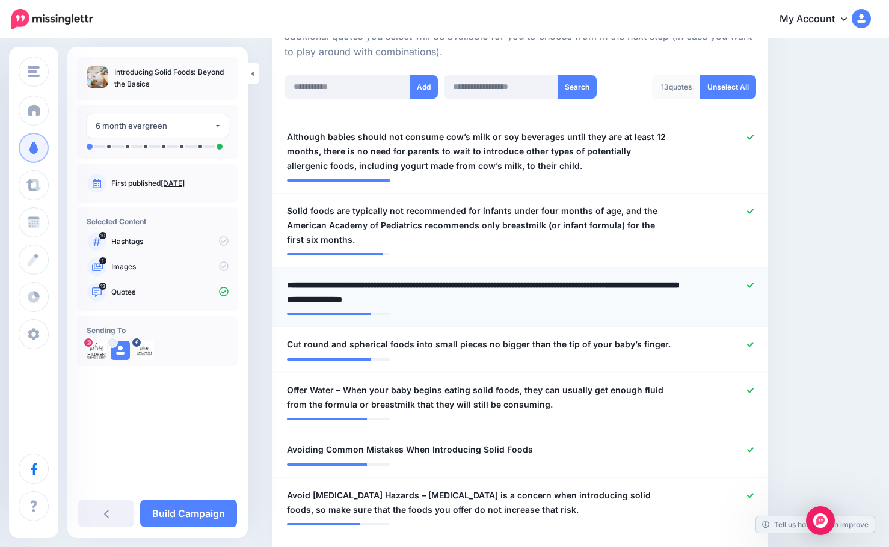
drag, startPoint x: 384, startPoint y: 286, endPoint x: 284, endPoint y: 289, distance: 99.9
click at [284, 289] on div "**********" at bounding box center [480, 292] width 404 height 29
type textarea "**********"
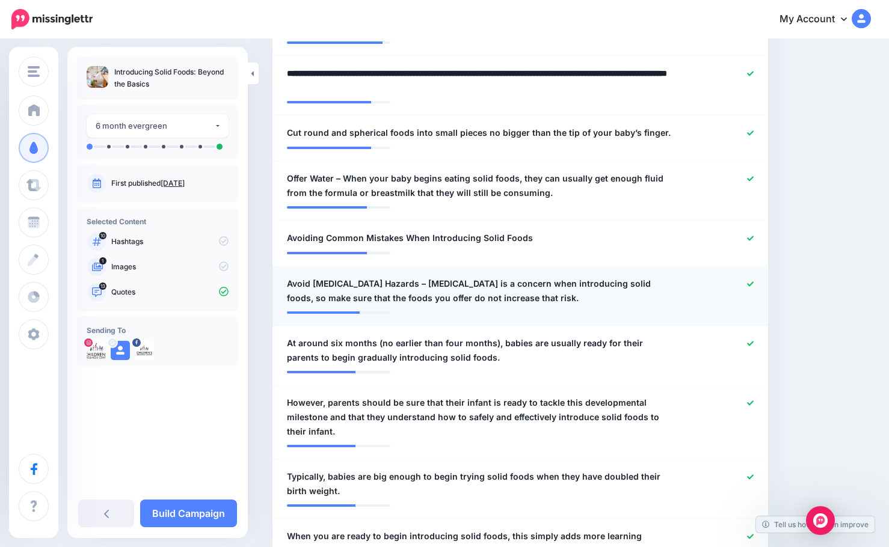
scroll to position [541, 0]
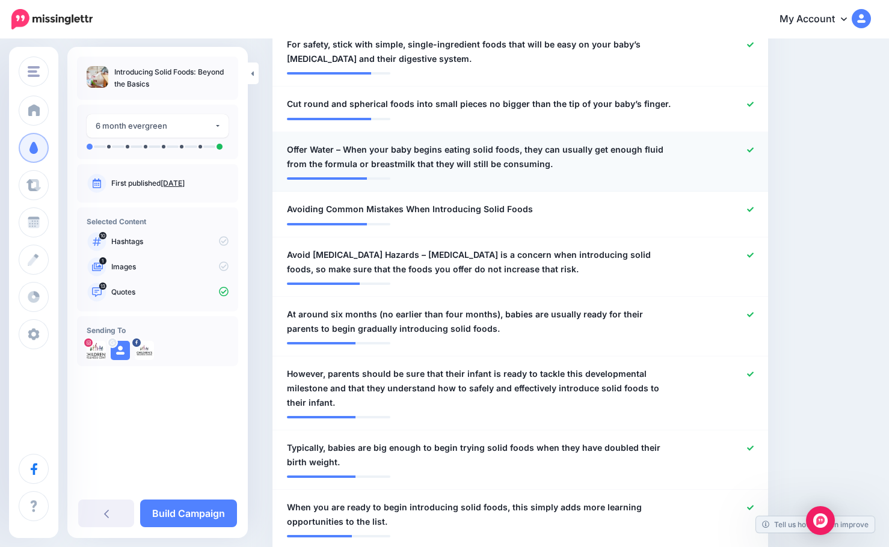
click at [342, 149] on span "Offer Water – When your baby begins eating solid foods, they can usually get en…" at bounding box center [480, 157] width 386 height 29
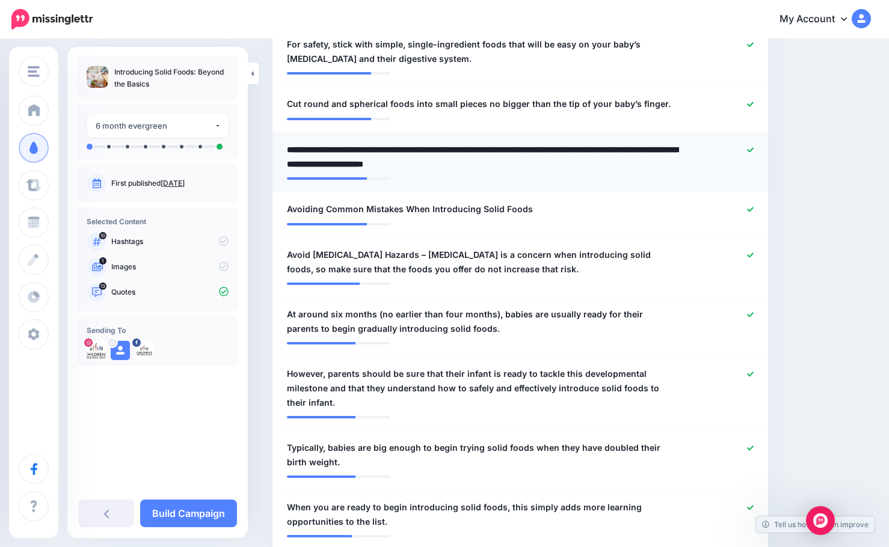
drag, startPoint x: 344, startPoint y: 151, endPoint x: 275, endPoint y: 151, distance: 68.6
click at [275, 151] on li "**********" at bounding box center [520, 162] width 496 height 60
type textarea "**********"
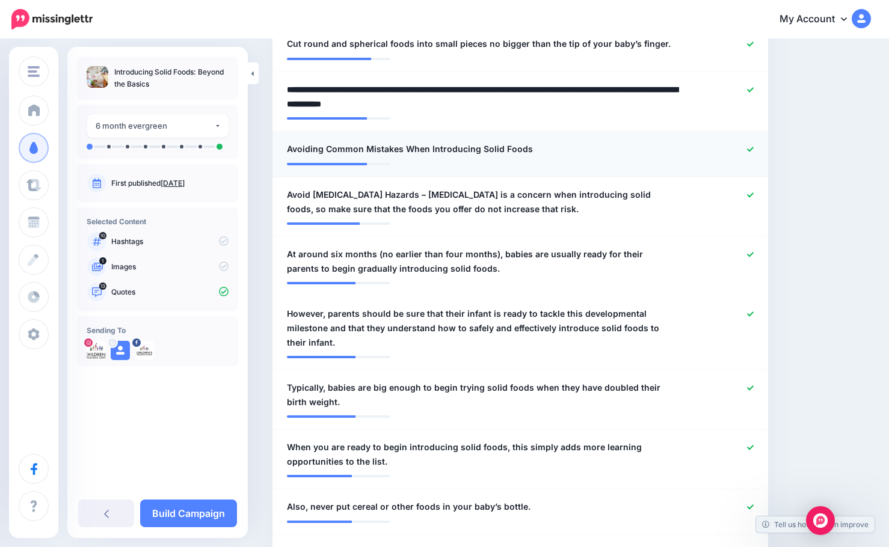
click at [754, 147] on icon at bounding box center [750, 149] width 7 height 7
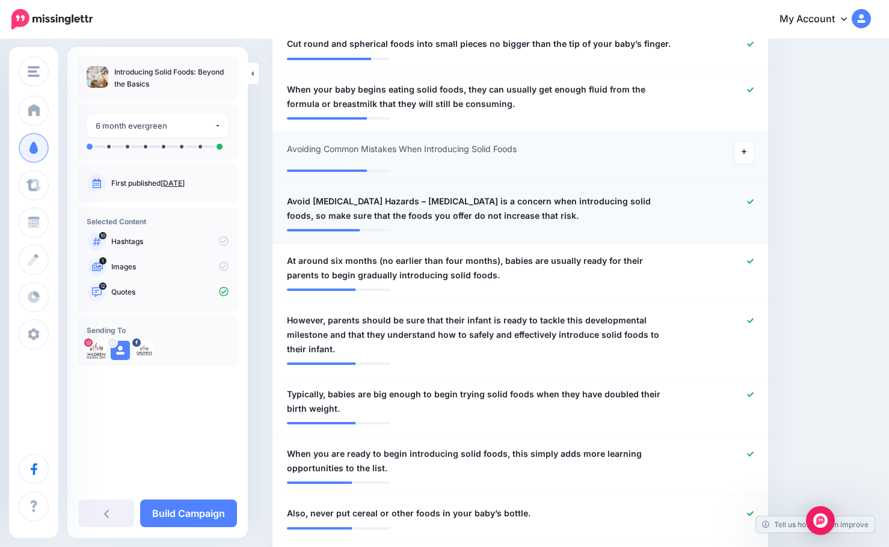
click at [389, 206] on span "Avoid Choking Hazards – Choking is a concern when introducing solid foods, so m…" at bounding box center [480, 208] width 386 height 29
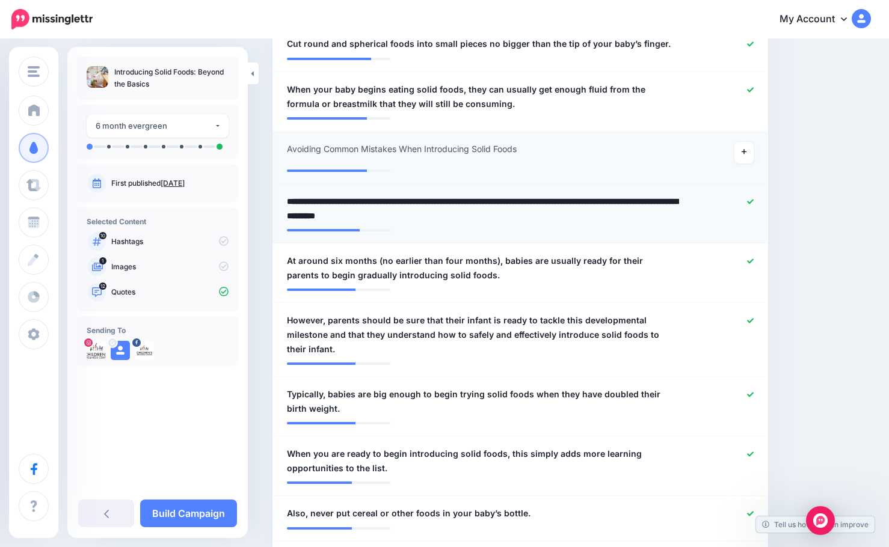
drag, startPoint x: 391, startPoint y: 201, endPoint x: 274, endPoint y: 205, distance: 116.7
click at [274, 205] on li "**********" at bounding box center [520, 214] width 496 height 60
type textarea "**********"
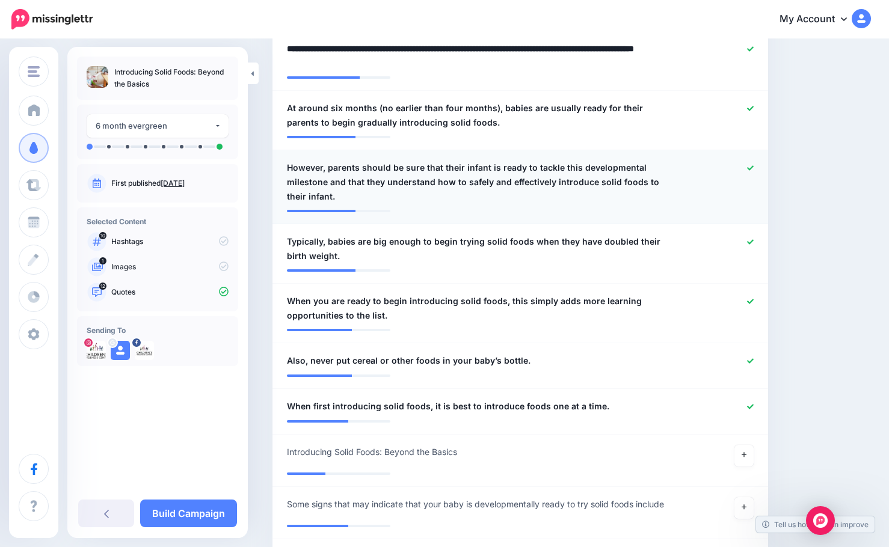
scroll to position [782, 0]
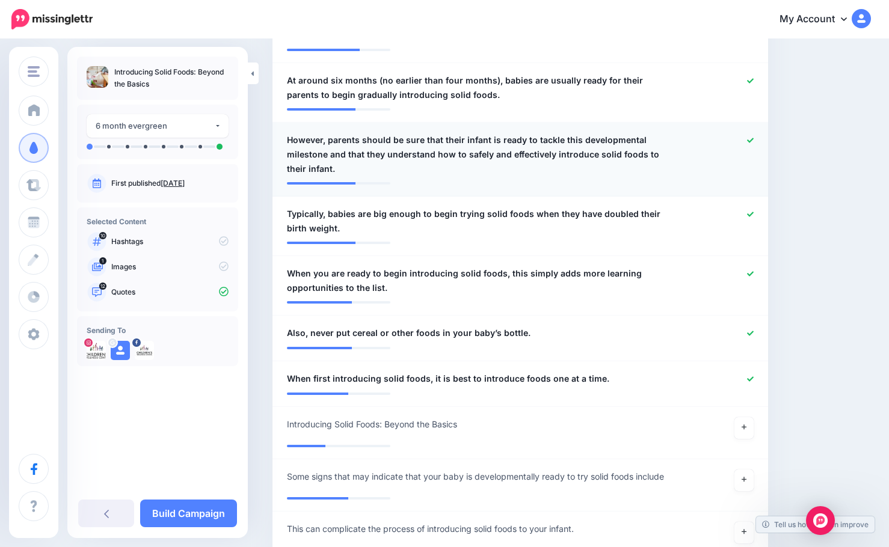
click at [324, 146] on span "However, parents should be sure that their infant is ready to tackle this devel…" at bounding box center [480, 154] width 386 height 43
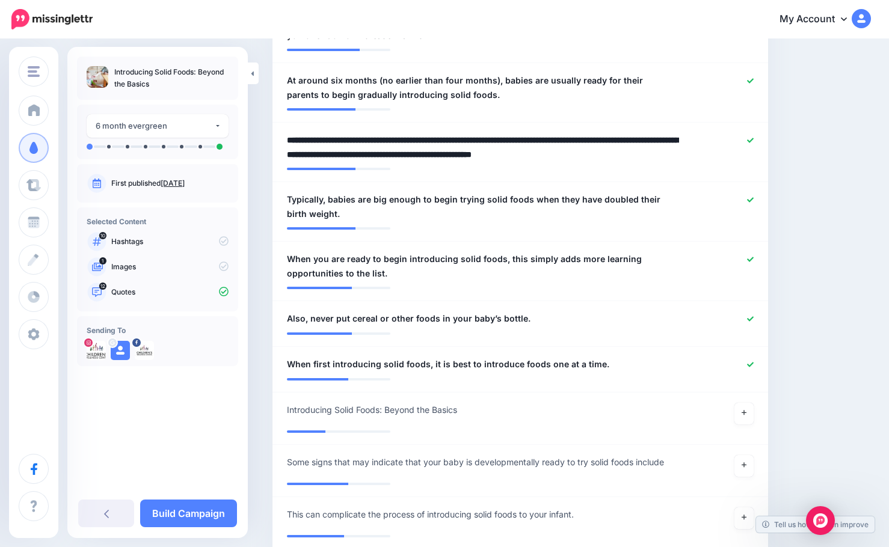
drag, startPoint x: 330, startPoint y: 140, endPoint x: 266, endPoint y: 139, distance: 64.4
type textarea "**********"
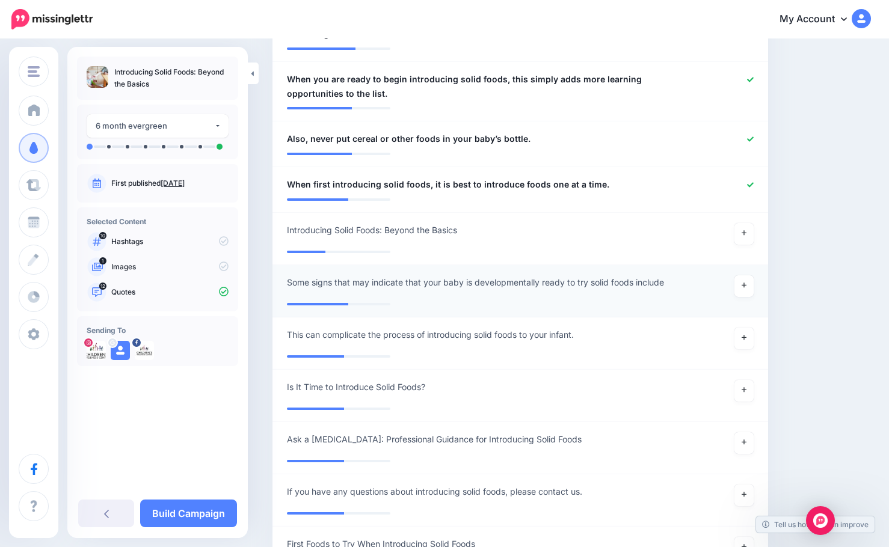
scroll to position [962, 0]
click at [754, 138] on icon at bounding box center [750, 138] width 7 height 5
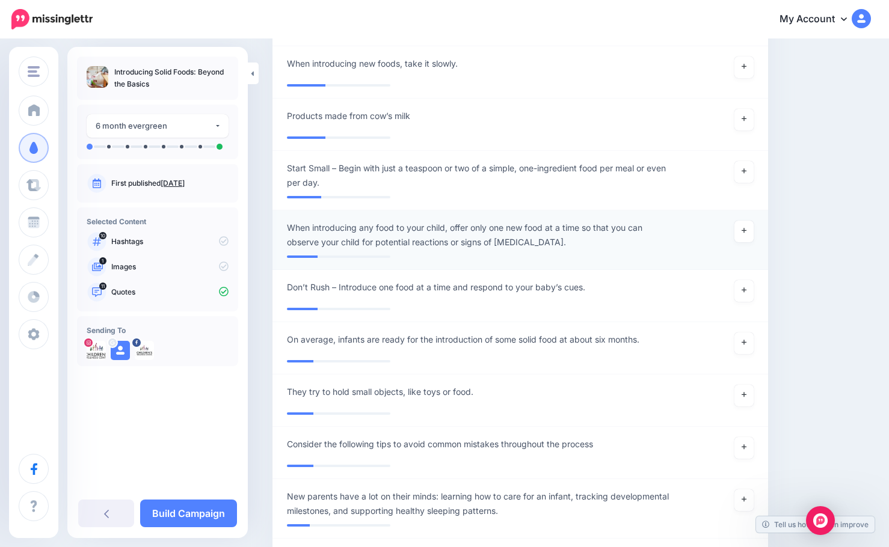
scroll to position [1804, 0]
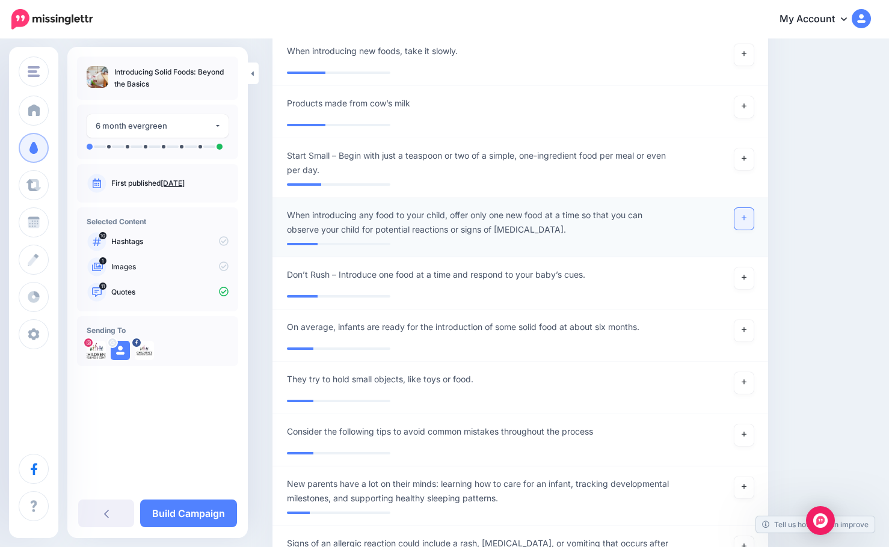
click at [746, 219] on icon at bounding box center [743, 218] width 5 height 7
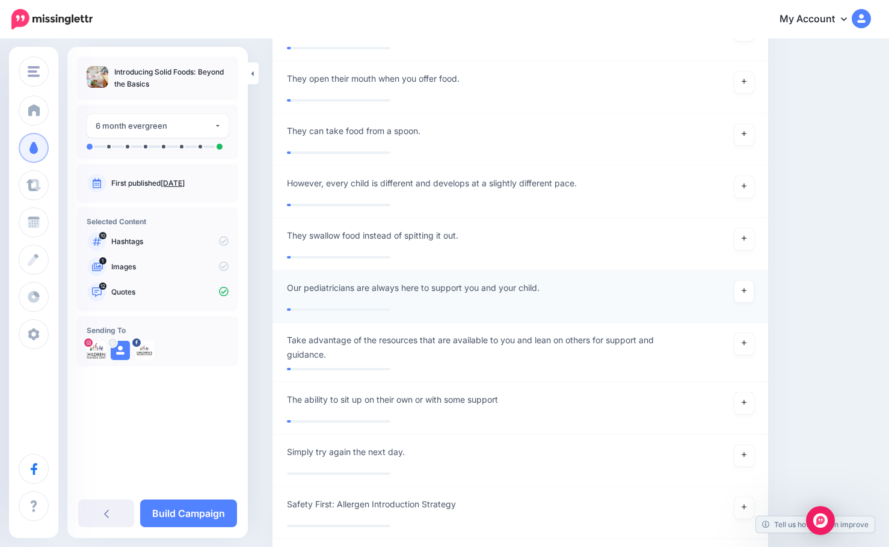
scroll to position [2989, 0]
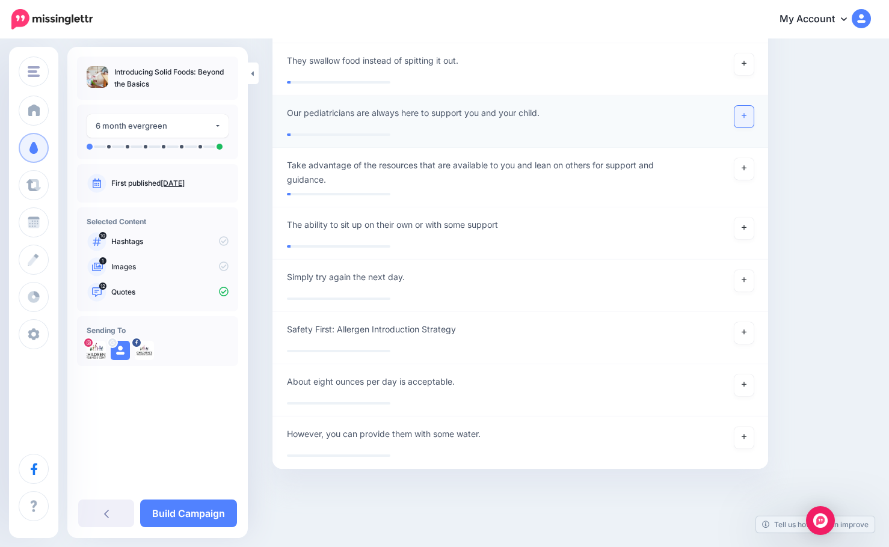
click at [746, 113] on icon at bounding box center [743, 115] width 5 height 7
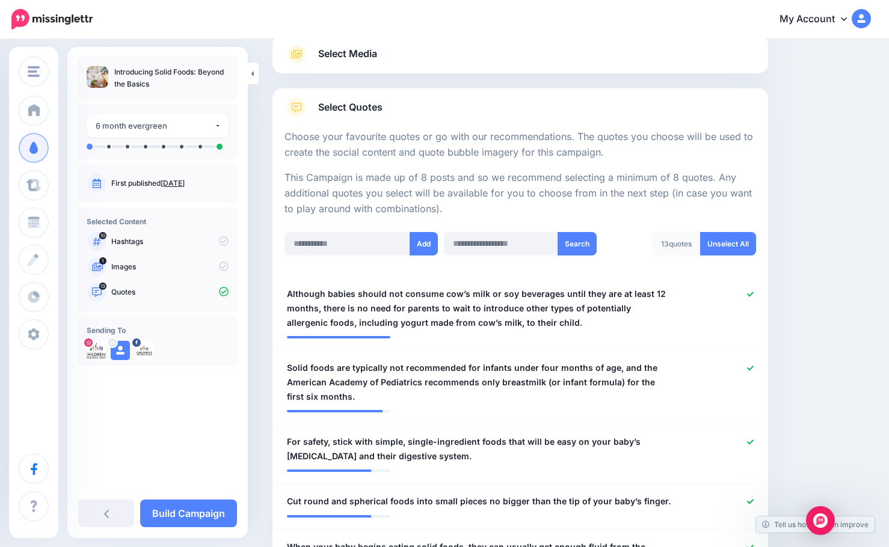
scroll to position [0, 0]
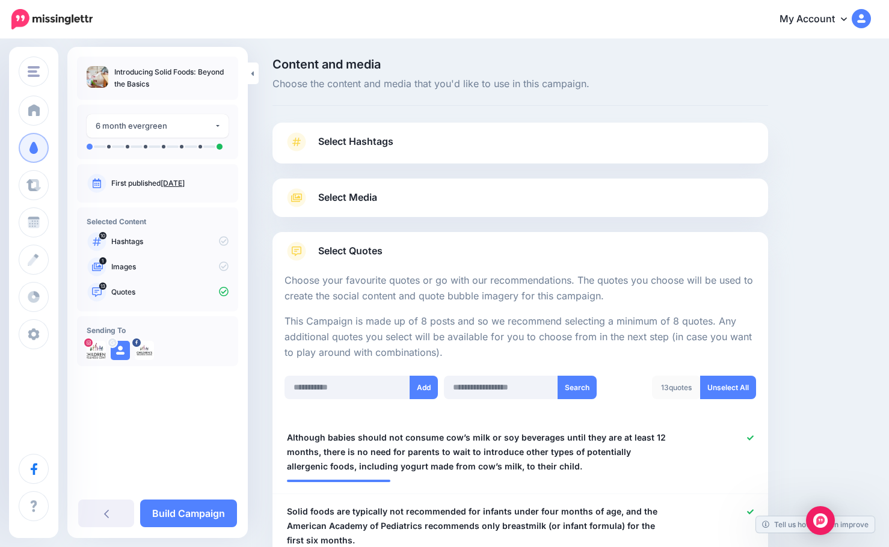
click at [394, 198] on link "Select Media" at bounding box center [519, 197] width 471 height 19
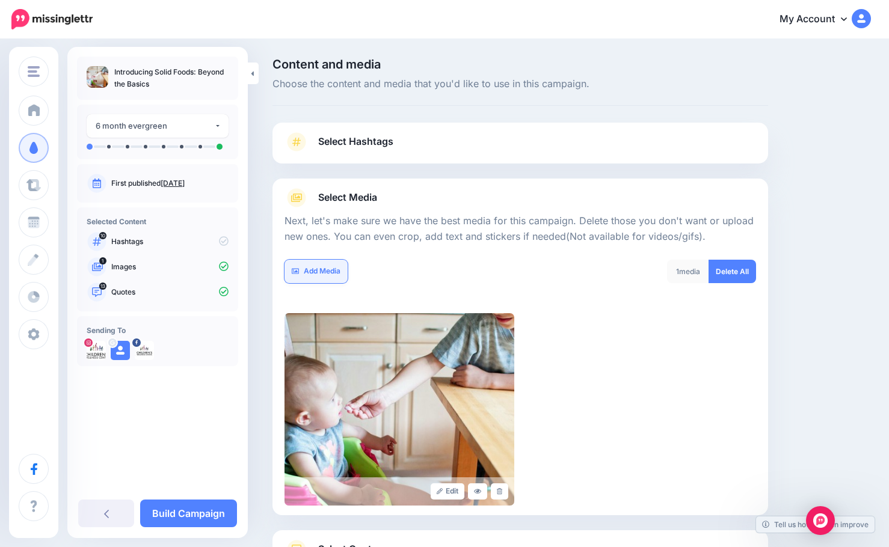
click at [321, 275] on link "Add Media" at bounding box center [315, 271] width 63 height 23
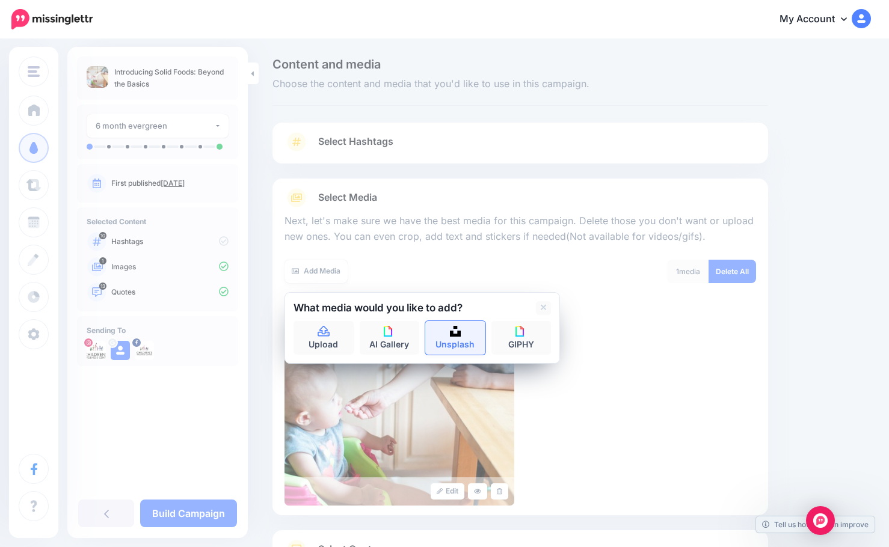
click at [452, 338] on link "Unsplash" at bounding box center [455, 338] width 60 height 34
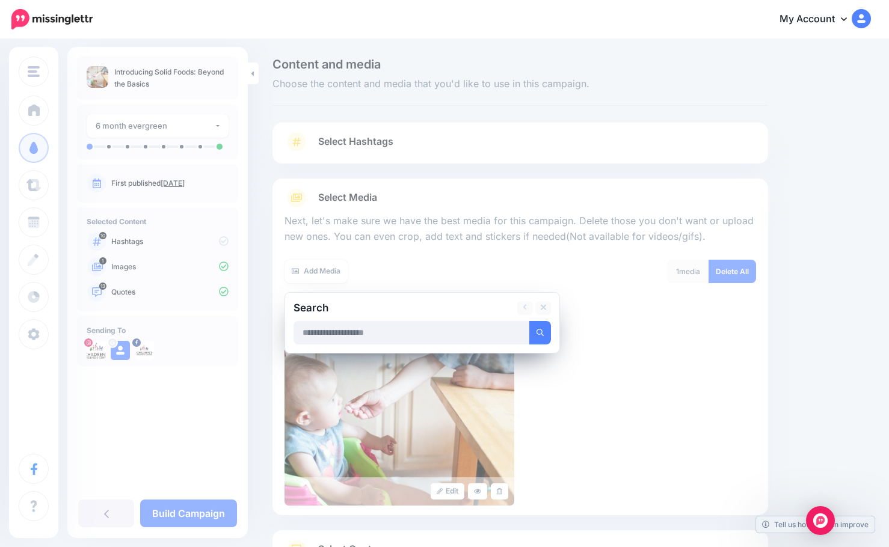
click at [402, 339] on input "text" at bounding box center [411, 332] width 236 height 23
type input "**********"
click at [529, 321] on button "submit" at bounding box center [540, 332] width 22 height 23
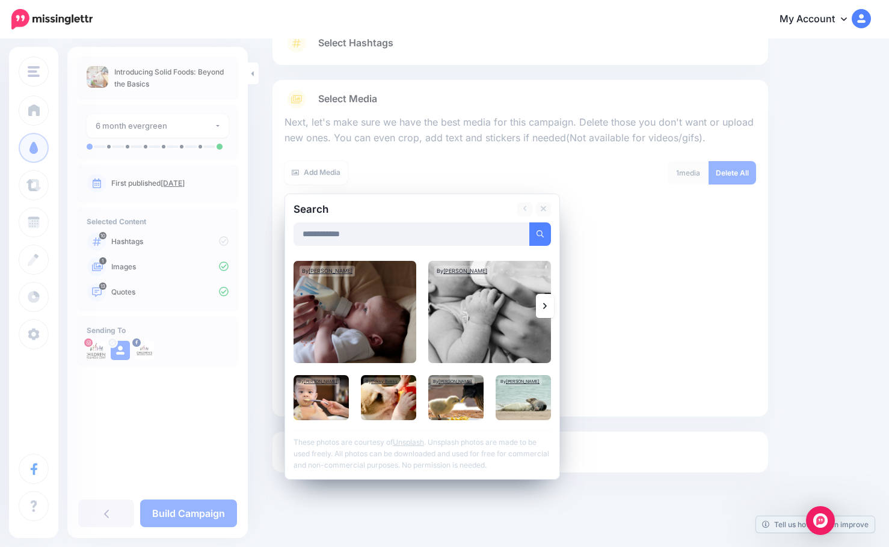
scroll to position [102, 0]
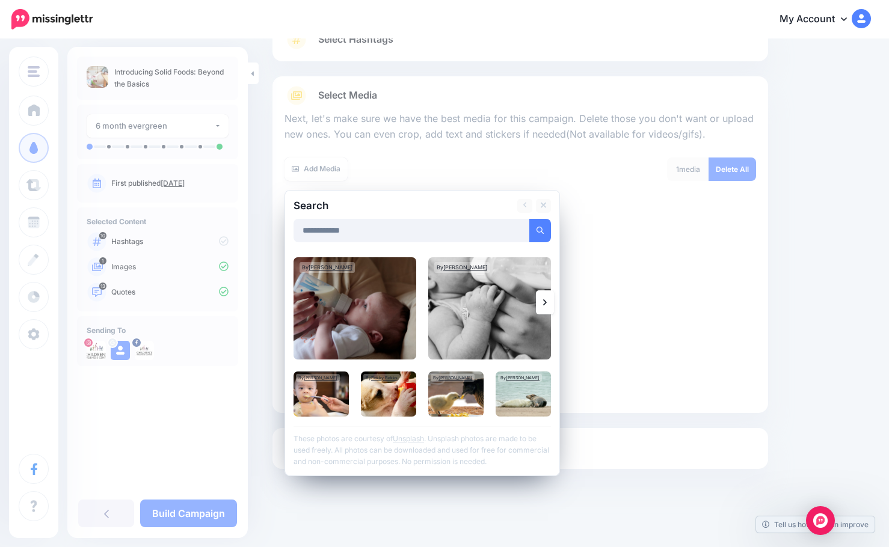
click at [539, 301] on link at bounding box center [545, 302] width 18 height 24
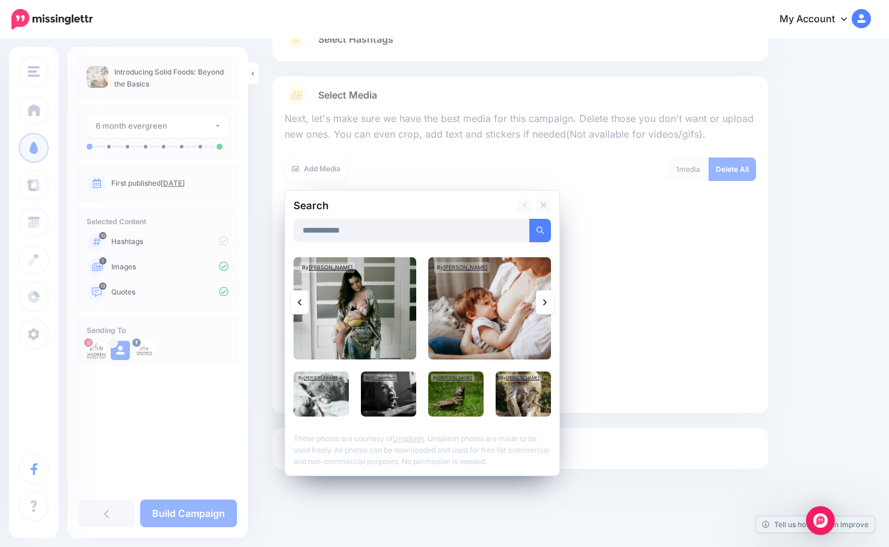
click at [544, 302] on icon at bounding box center [545, 303] width 4 height 10
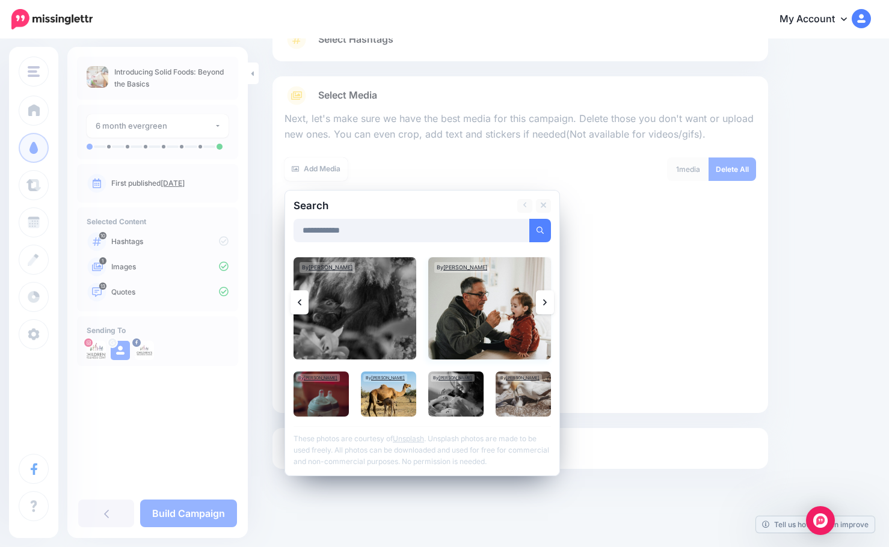
click at [502, 321] on img at bounding box center [489, 308] width 123 height 102
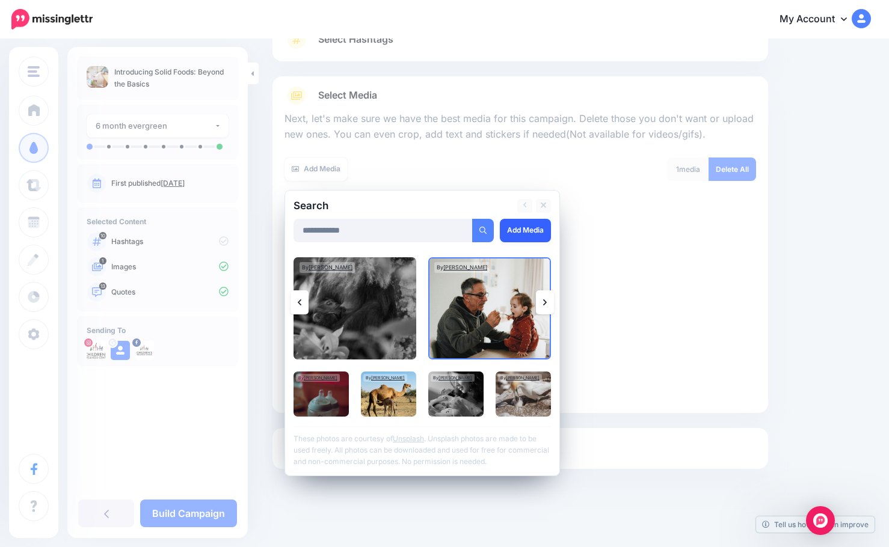
click at [530, 227] on link "Add Media" at bounding box center [525, 230] width 51 height 23
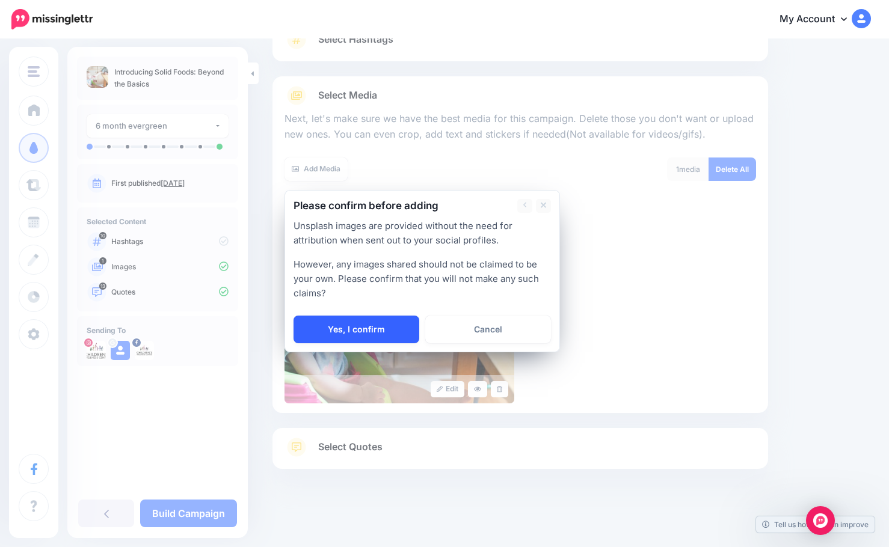
click at [376, 333] on link "Yes, I confirm" at bounding box center [356, 330] width 126 height 28
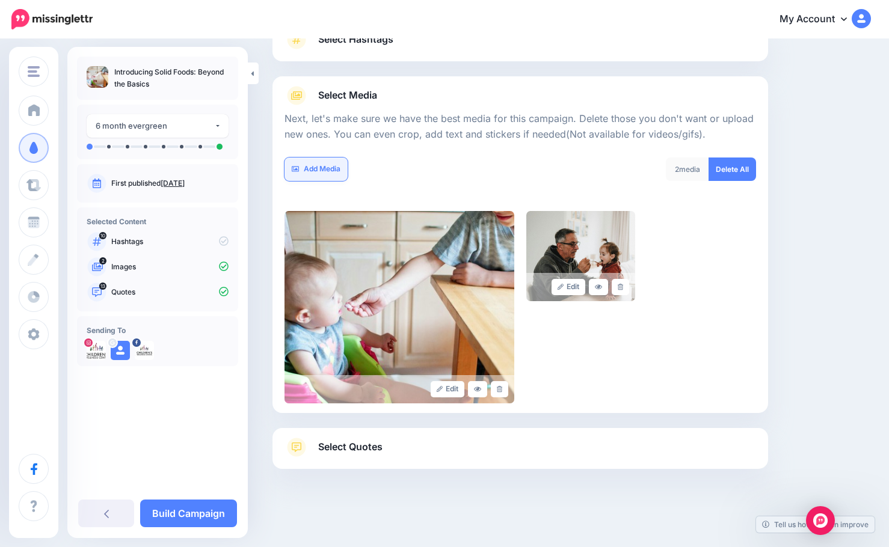
click at [329, 164] on link "Add Media" at bounding box center [315, 169] width 63 height 23
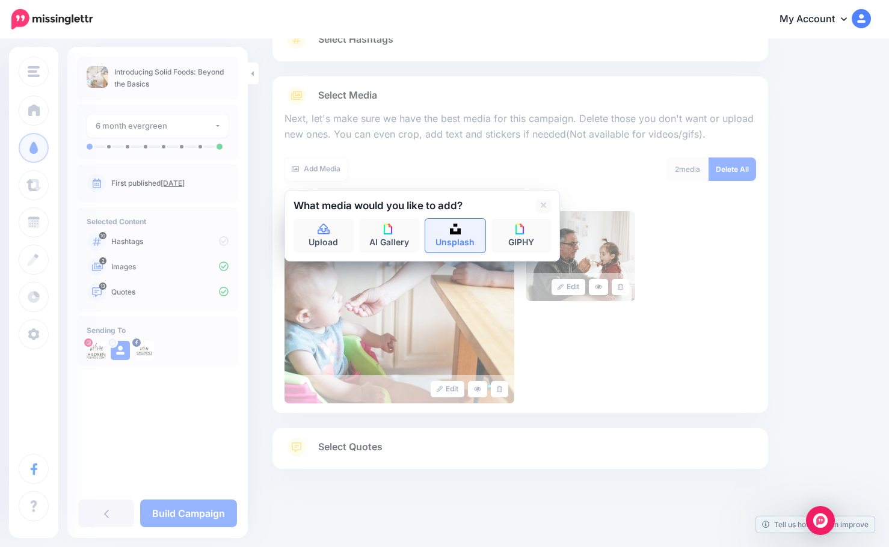
click at [451, 235] on link "Unsplash" at bounding box center [455, 236] width 60 height 34
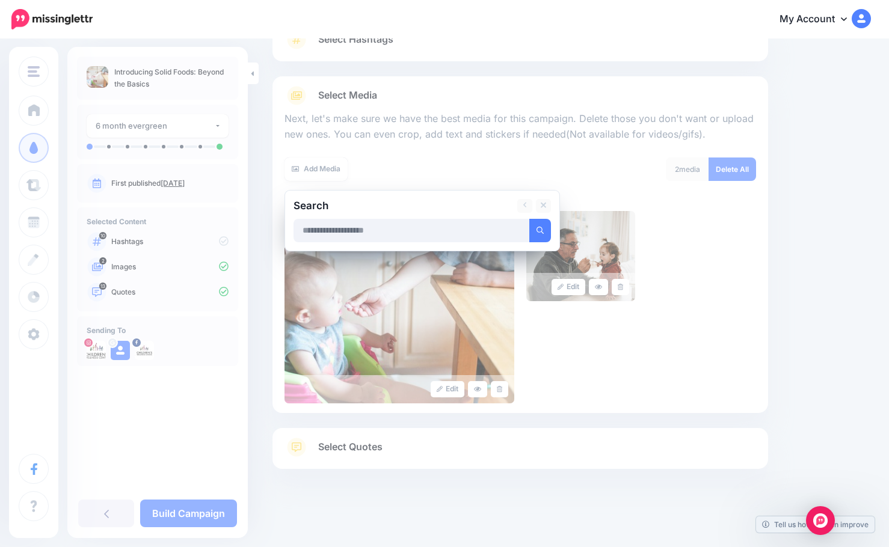
click at [430, 232] on input "text" at bounding box center [411, 230] width 236 height 23
click at [529, 219] on button "submit" at bounding box center [540, 230] width 22 height 23
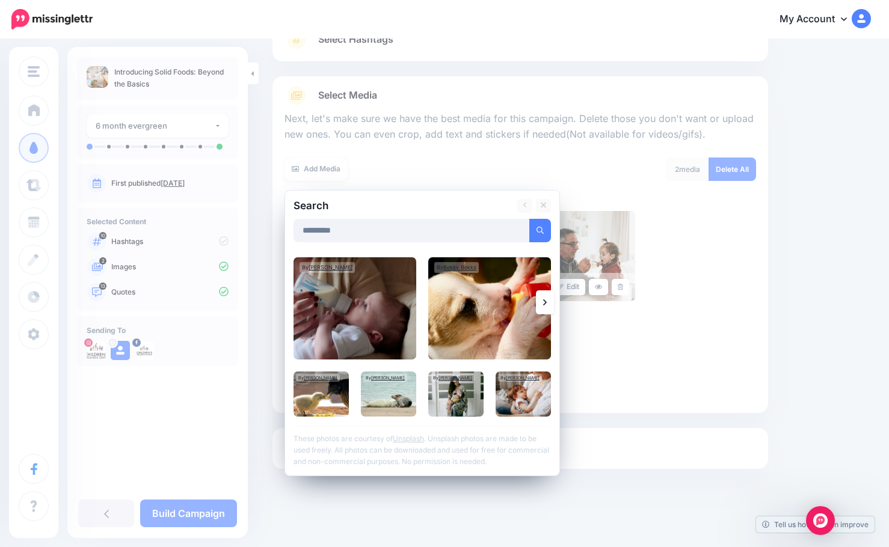
click at [547, 305] on link at bounding box center [545, 302] width 18 height 24
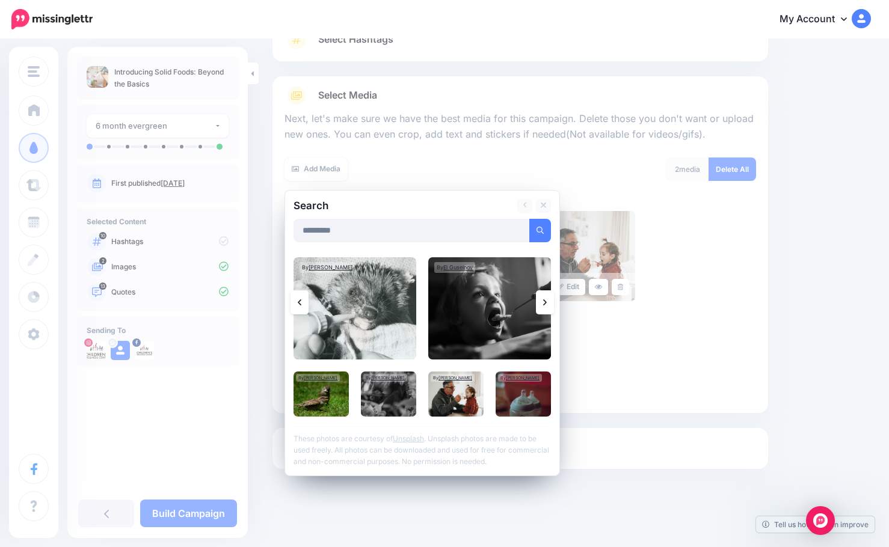
click at [541, 303] on link at bounding box center [545, 302] width 18 height 24
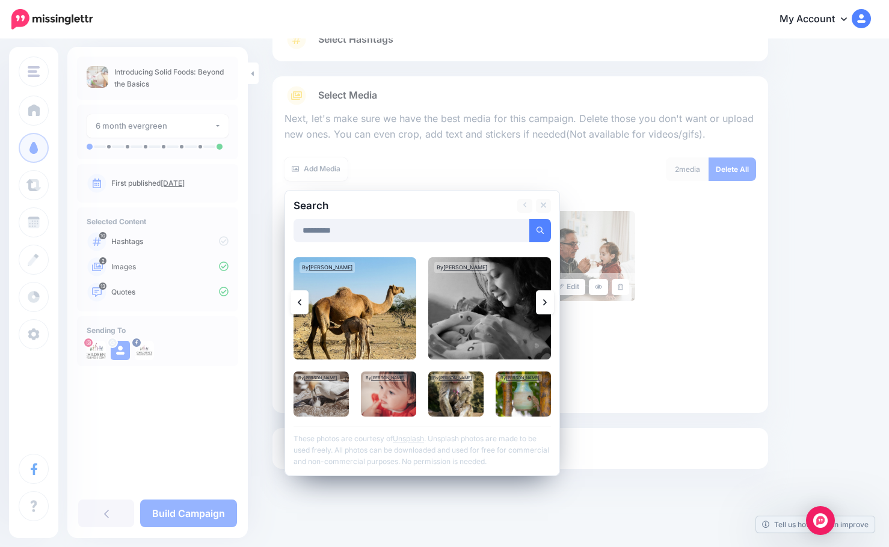
click at [541, 303] on link at bounding box center [545, 302] width 18 height 24
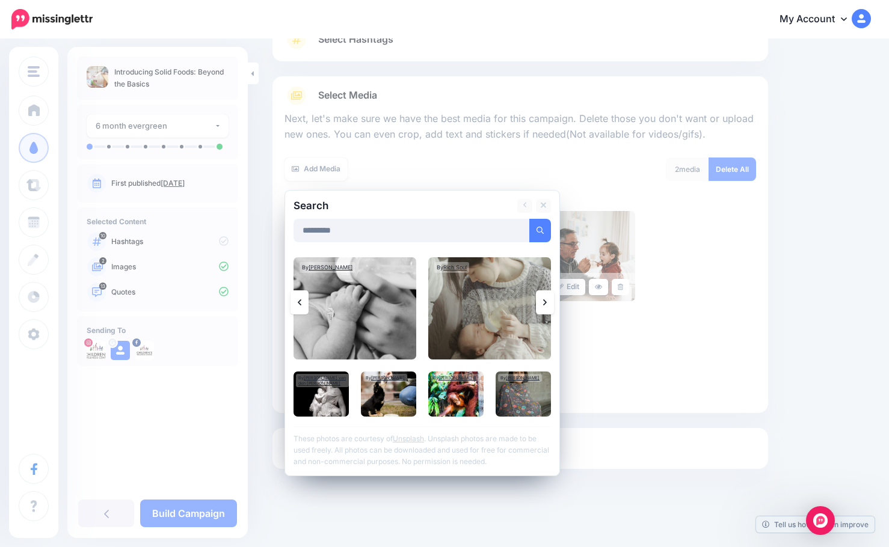
click at [542, 303] on link at bounding box center [545, 302] width 18 height 24
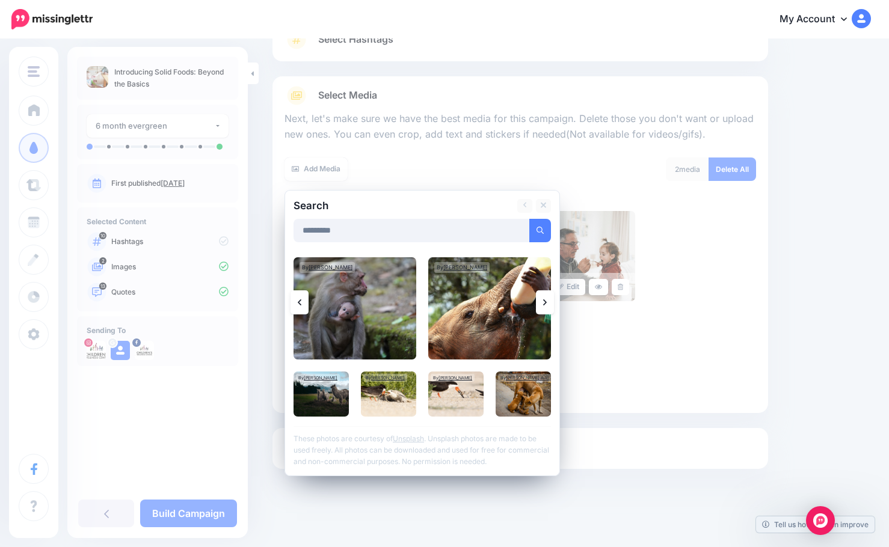
click at [542, 303] on link at bounding box center [545, 302] width 18 height 24
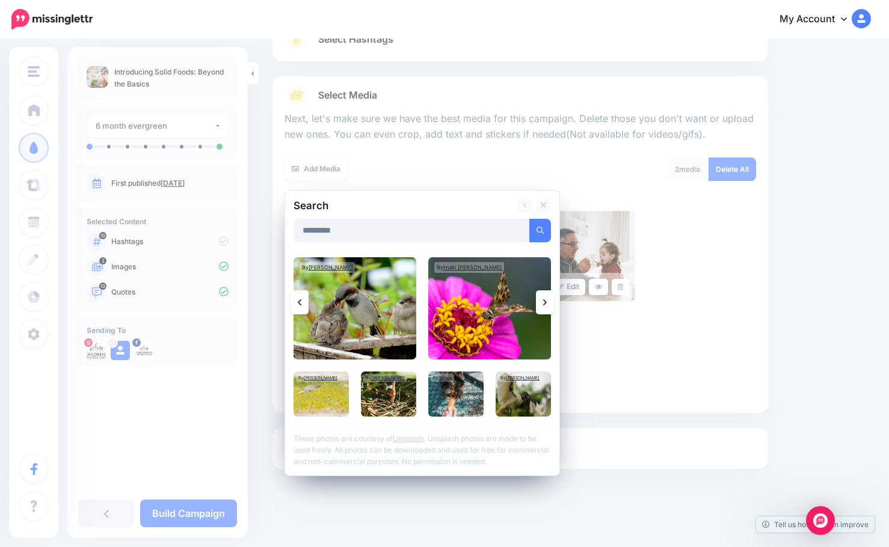
click at [542, 303] on link at bounding box center [545, 302] width 18 height 24
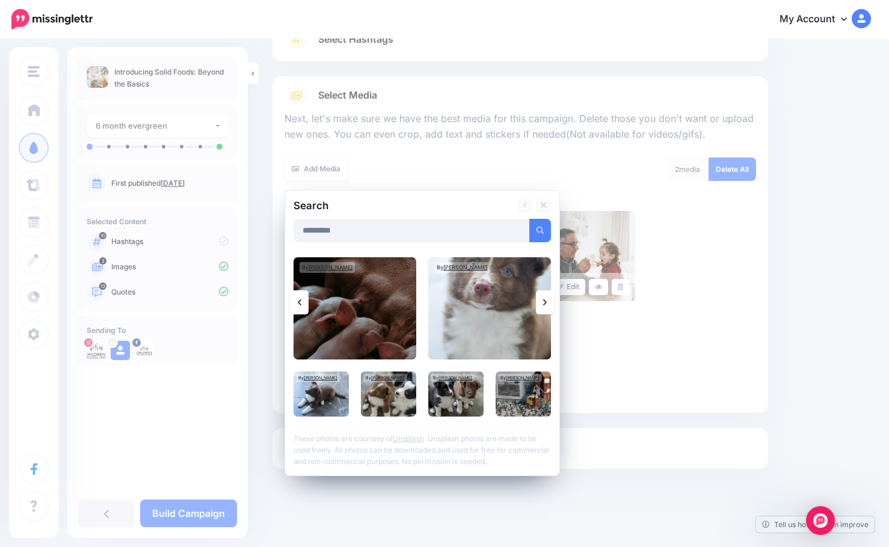
click at [542, 303] on link at bounding box center [545, 302] width 18 height 24
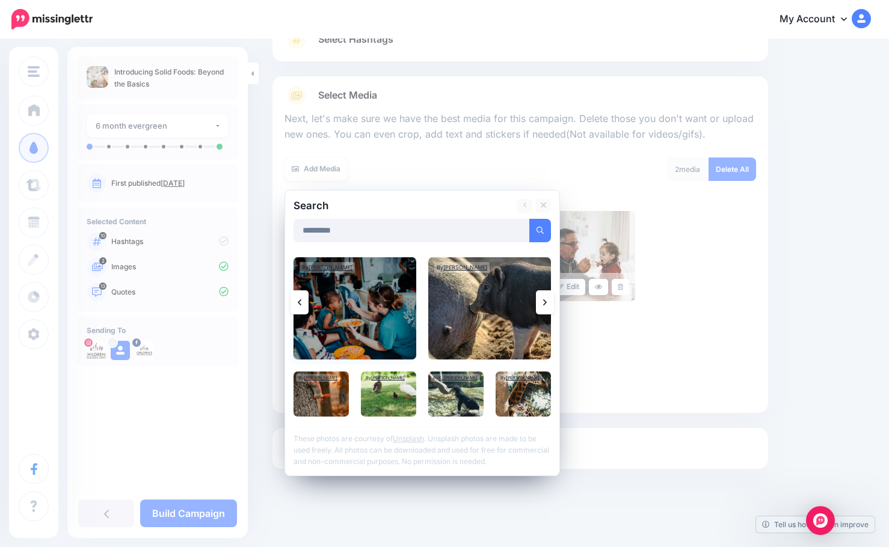
click at [357, 318] on img at bounding box center [354, 308] width 123 height 102
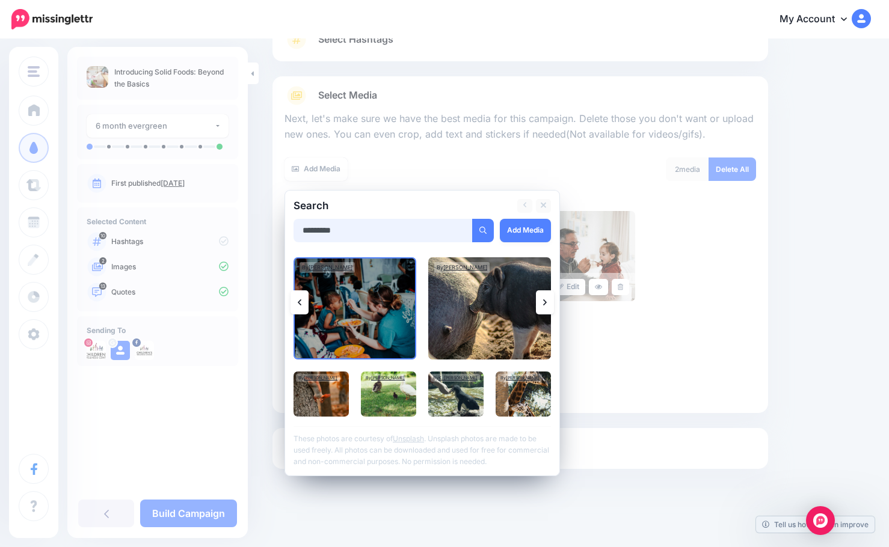
drag, startPoint x: 361, startPoint y: 224, endPoint x: 295, endPoint y: 224, distance: 65.5
click at [295, 224] on input "*********" at bounding box center [382, 230] width 179 height 23
click at [472, 219] on button "submit" at bounding box center [483, 230] width 22 height 23
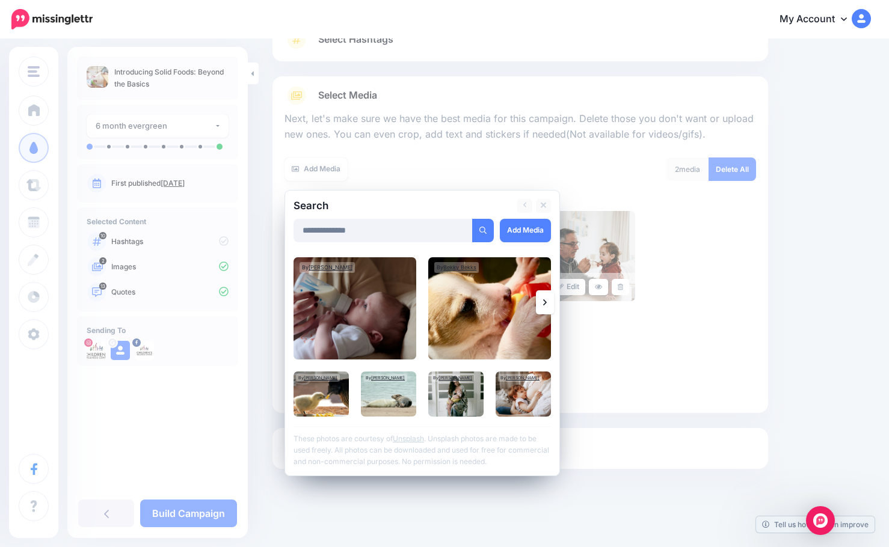
click at [544, 304] on icon at bounding box center [545, 302] width 4 height 6
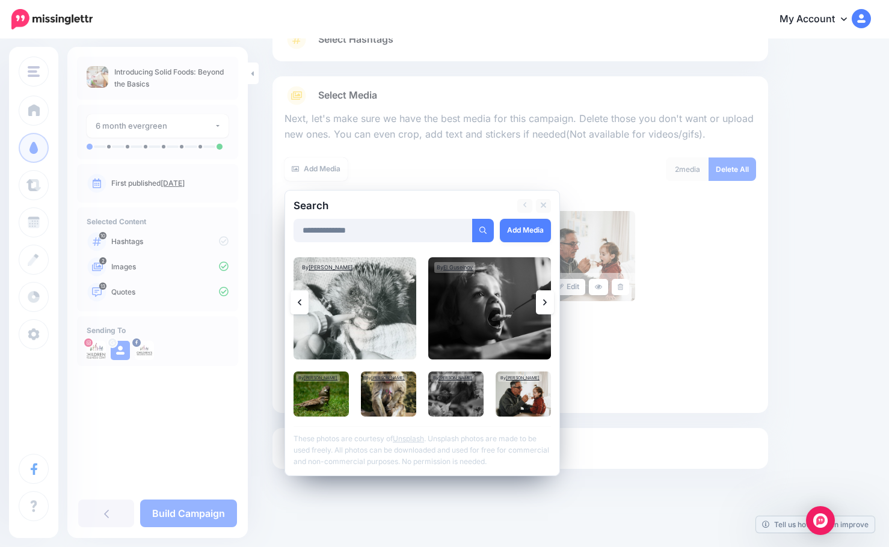
click at [544, 304] on icon at bounding box center [545, 302] width 4 height 6
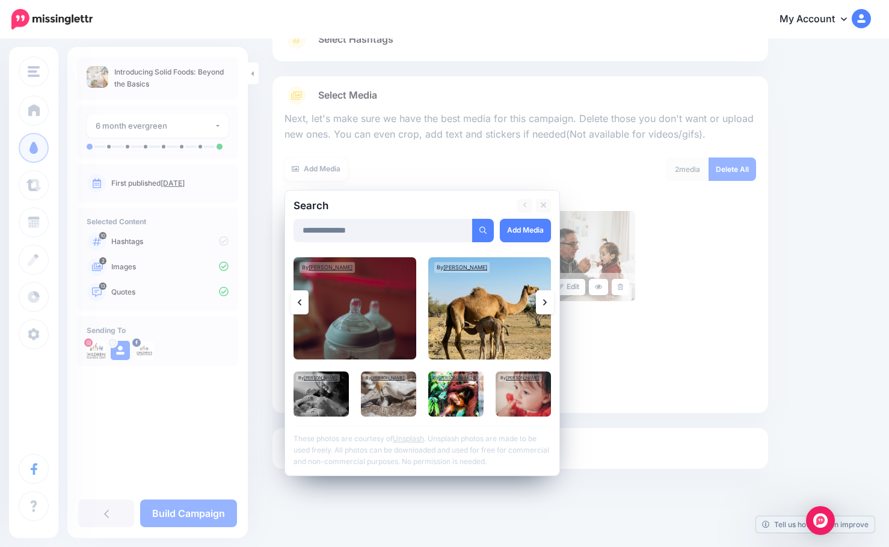
click at [544, 304] on icon at bounding box center [545, 302] width 4 height 6
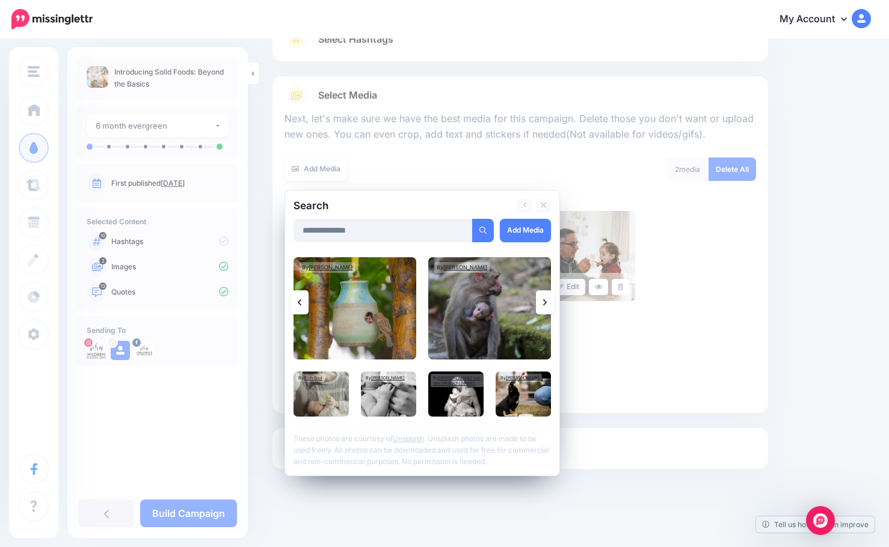
click at [544, 304] on icon at bounding box center [545, 302] width 4 height 6
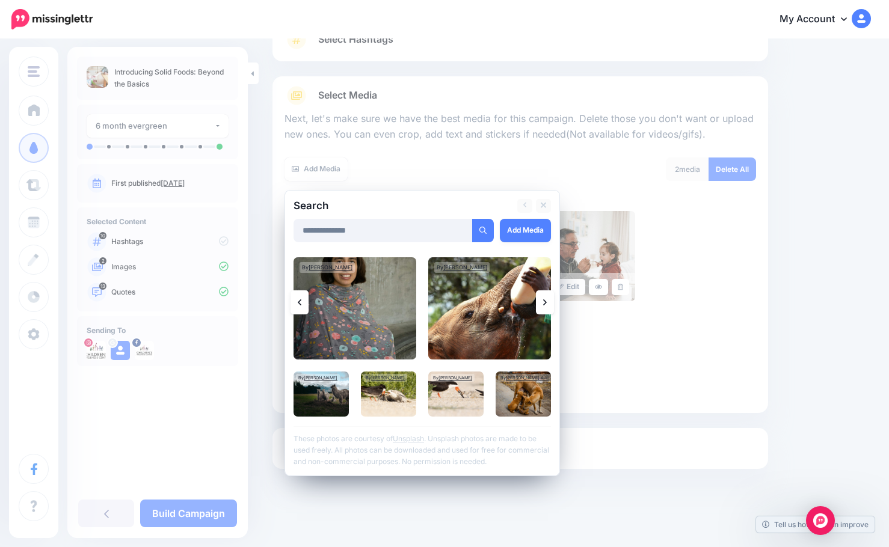
click at [544, 304] on icon at bounding box center [545, 302] width 4 height 6
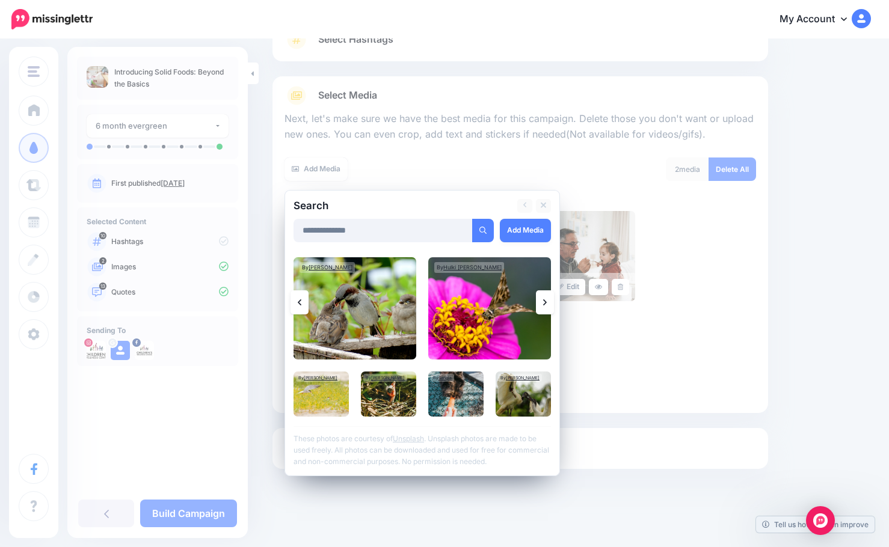
click at [544, 304] on icon at bounding box center [545, 302] width 4 height 6
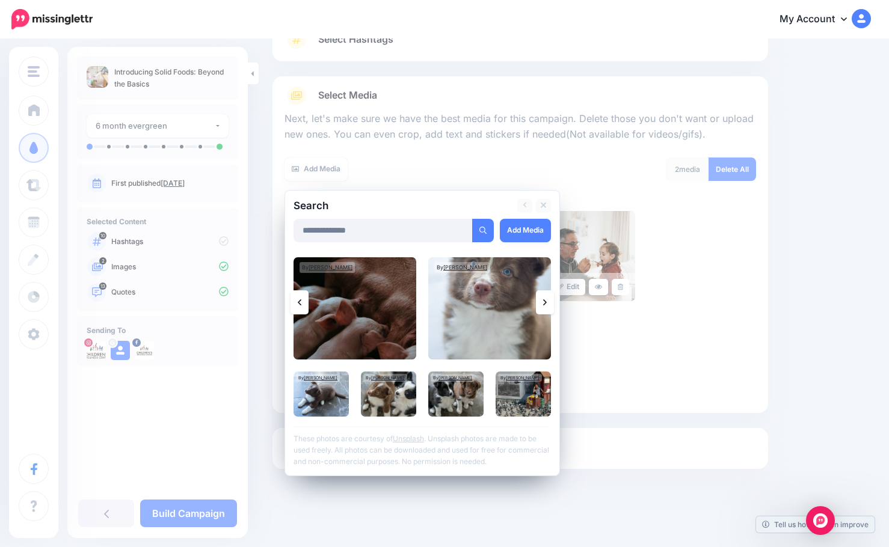
click at [544, 304] on icon at bounding box center [545, 302] width 4 height 6
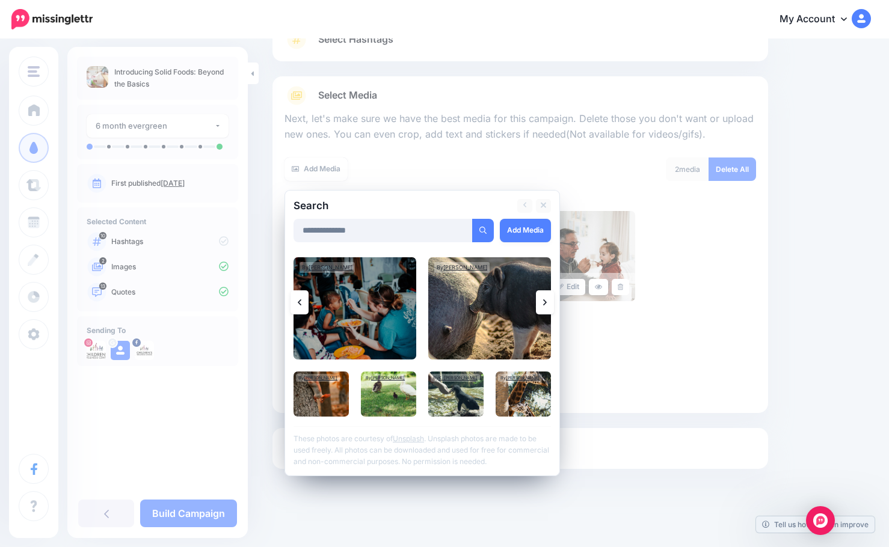
click at [544, 304] on icon at bounding box center [545, 302] width 4 height 6
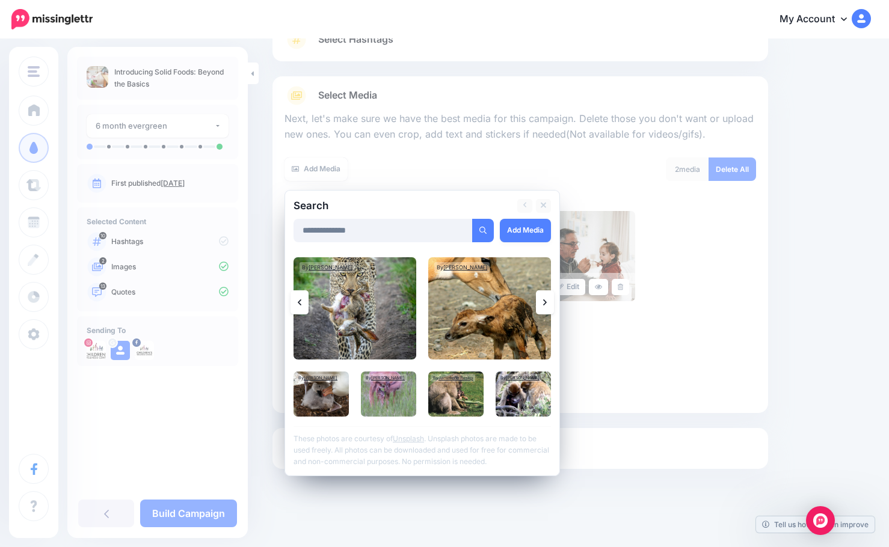
click at [544, 304] on icon at bounding box center [545, 302] width 4 height 6
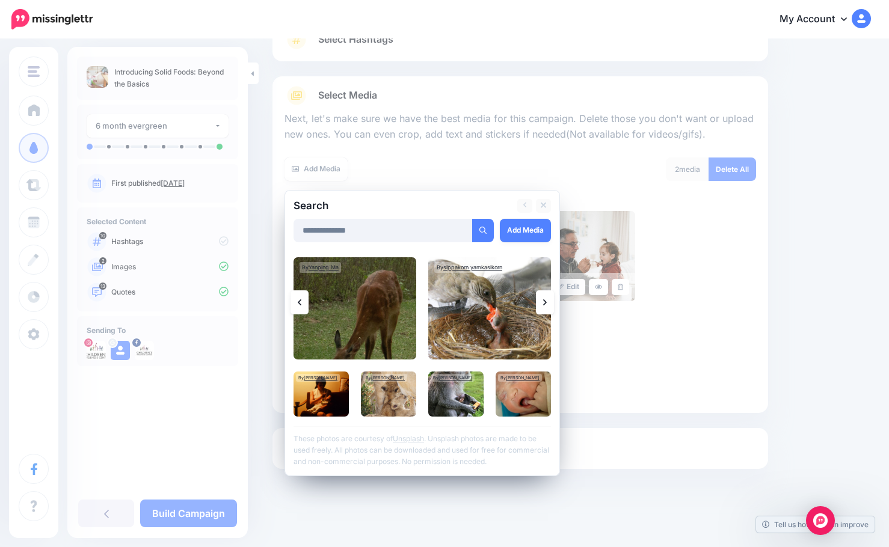
click at [544, 304] on icon at bounding box center [545, 302] width 4 height 6
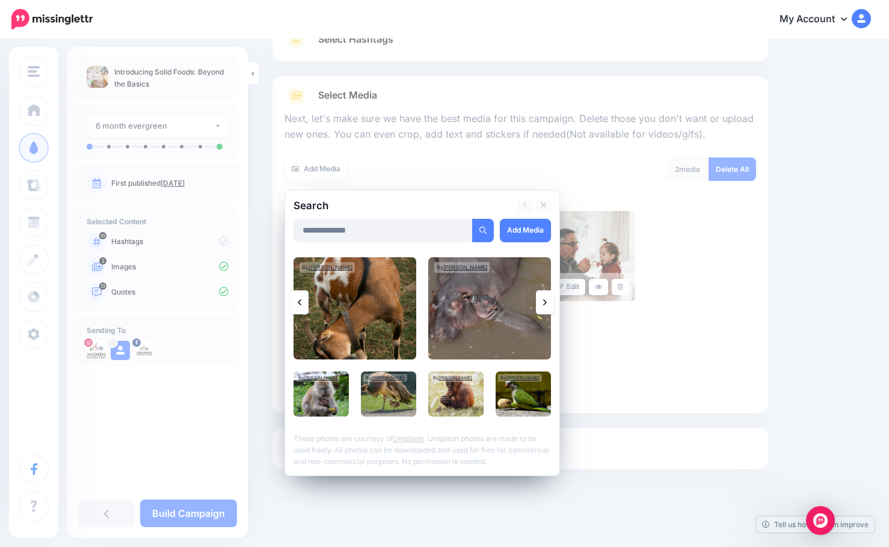
click at [544, 304] on icon at bounding box center [545, 302] width 4 height 6
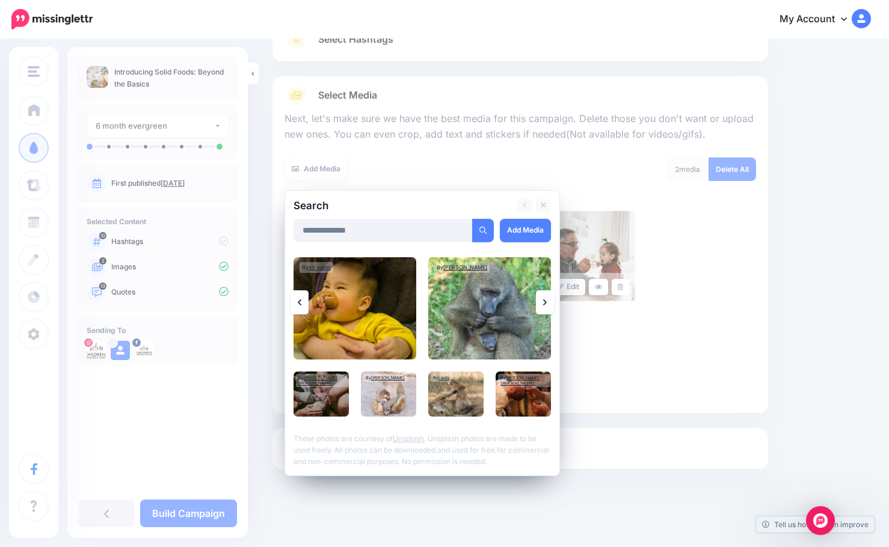
click at [542, 312] on link at bounding box center [545, 302] width 18 height 24
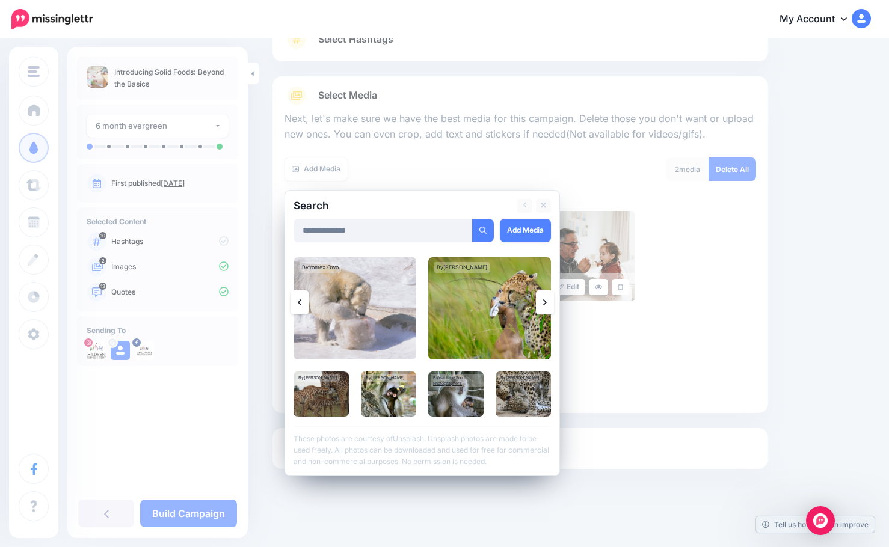
click at [547, 302] on link at bounding box center [545, 302] width 18 height 24
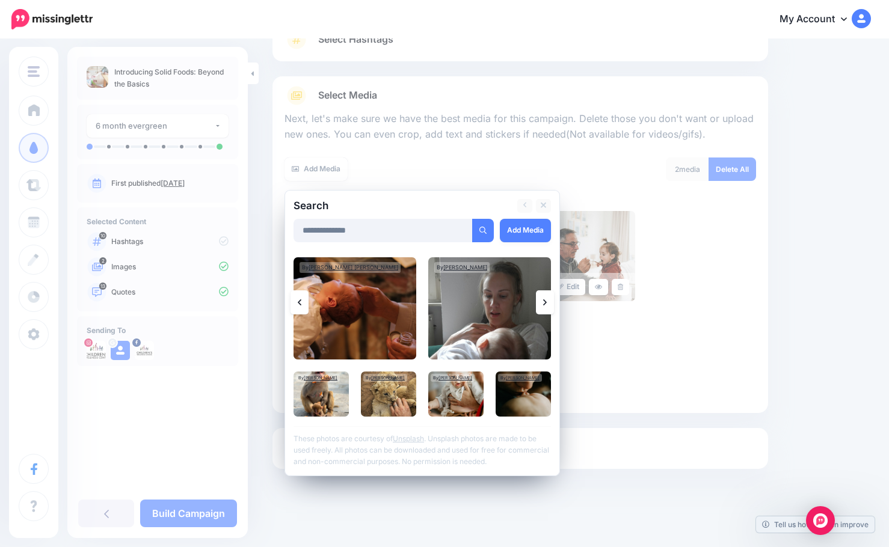
click at [542, 297] on link at bounding box center [545, 302] width 18 height 24
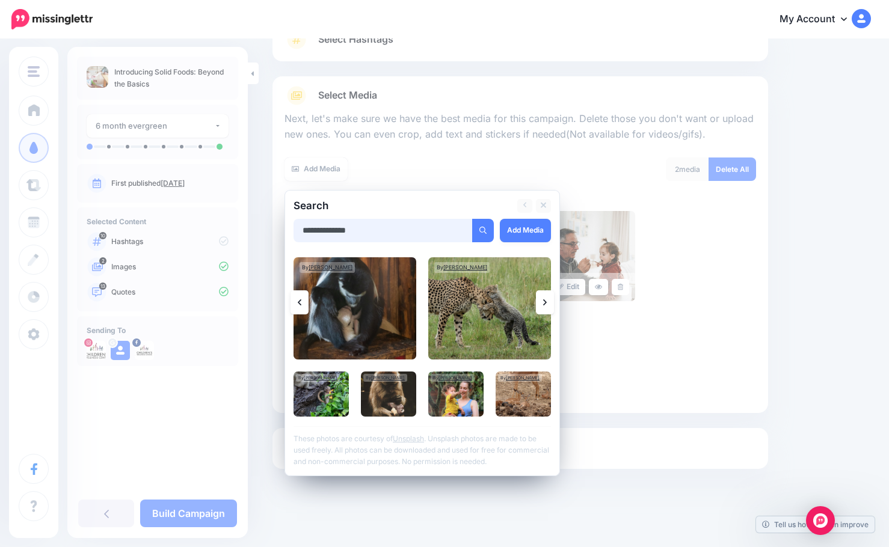
drag, startPoint x: 357, startPoint y: 228, endPoint x: 288, endPoint y: 221, distance: 68.9
click at [290, 222] on div "**********" at bounding box center [421, 333] width 275 height 286
type input "*********"
click at [472, 219] on button "submit" at bounding box center [483, 230] width 22 height 23
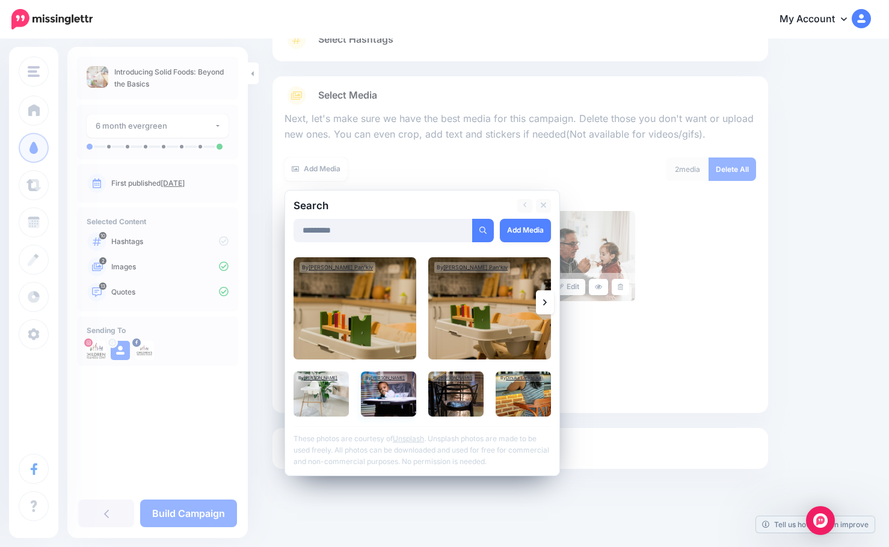
click at [393, 393] on img at bounding box center [388, 394] width 55 height 45
click at [518, 232] on link "Add Media" at bounding box center [525, 230] width 51 height 23
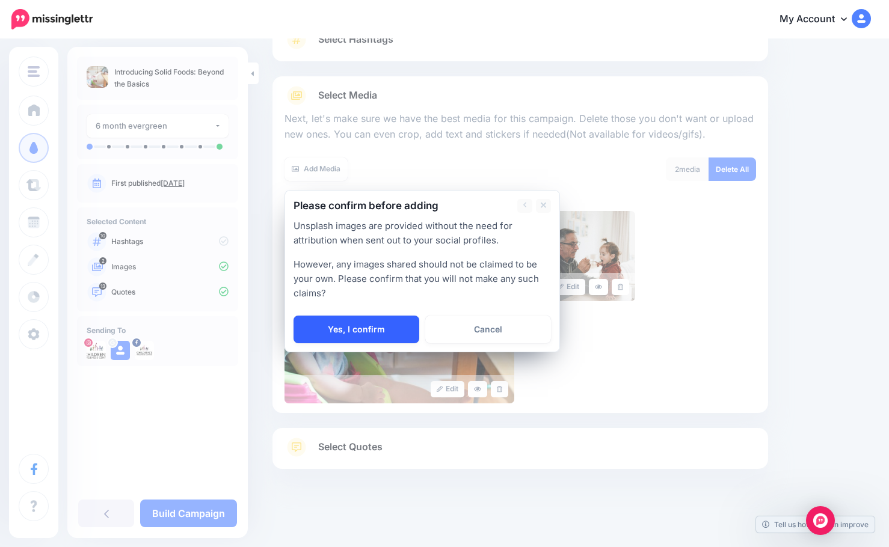
click at [361, 333] on link "Yes, I confirm" at bounding box center [356, 330] width 126 height 28
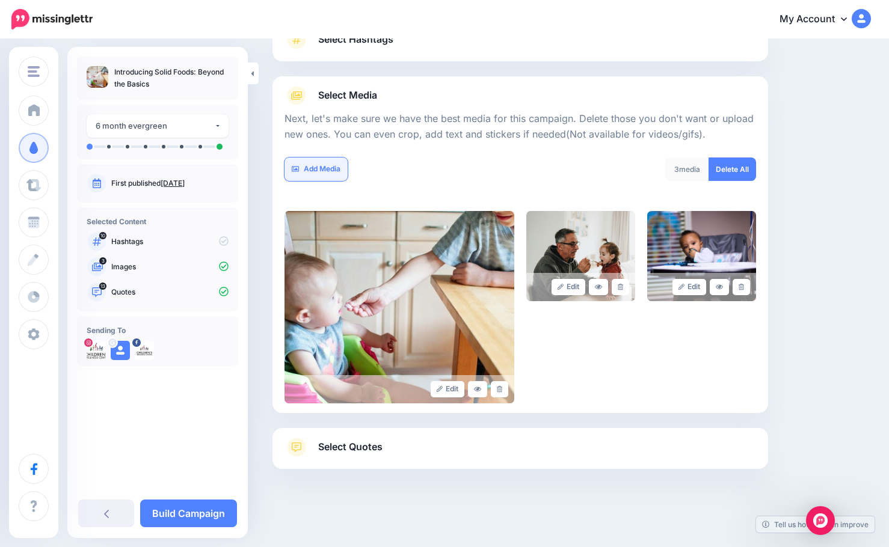
click at [327, 162] on link "Add Media" at bounding box center [315, 169] width 63 height 23
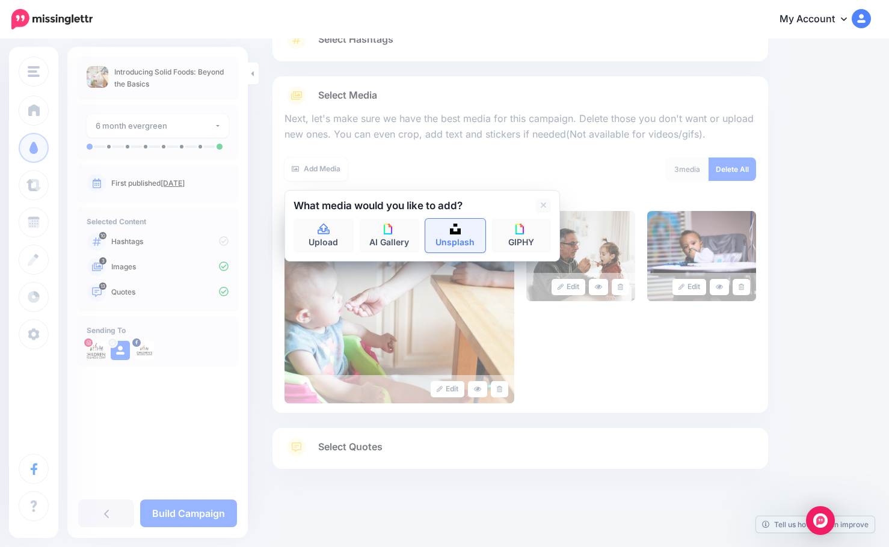
click at [457, 241] on link "Unsplash" at bounding box center [455, 236] width 60 height 34
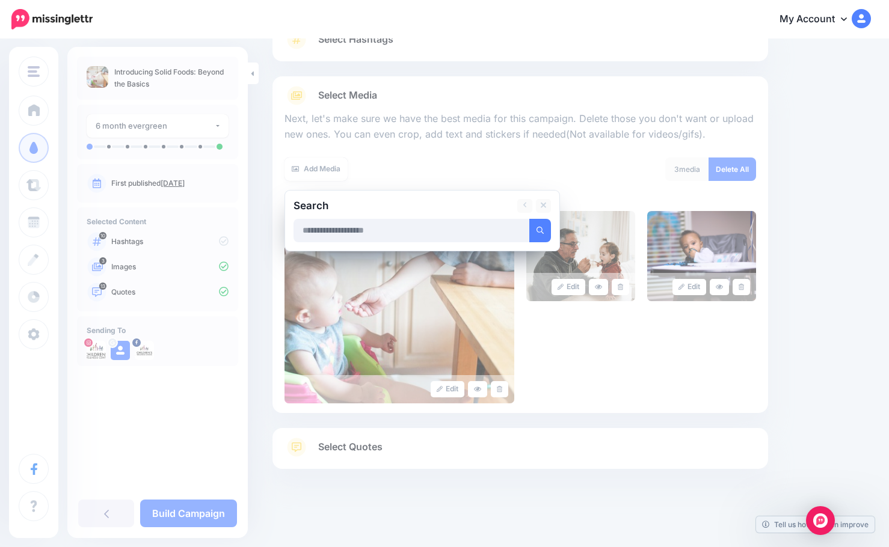
click at [384, 227] on input "text" at bounding box center [411, 230] width 236 height 23
click at [529, 219] on button "submit" at bounding box center [540, 230] width 22 height 23
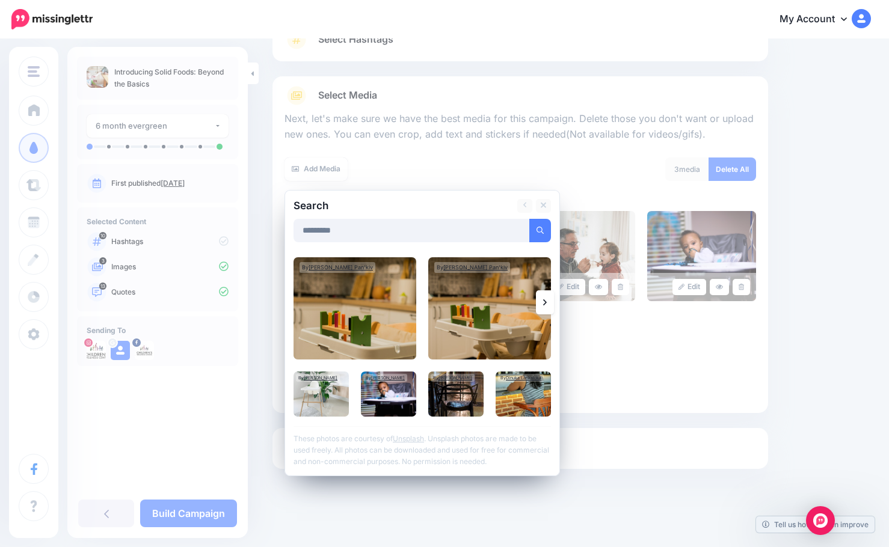
click at [545, 301] on icon at bounding box center [545, 303] width 4 height 10
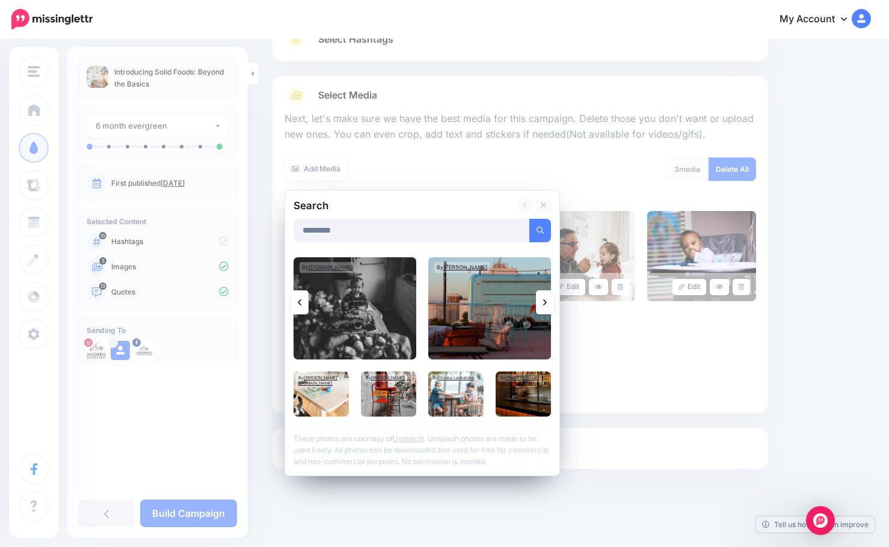
click at [544, 300] on icon at bounding box center [545, 302] width 4 height 6
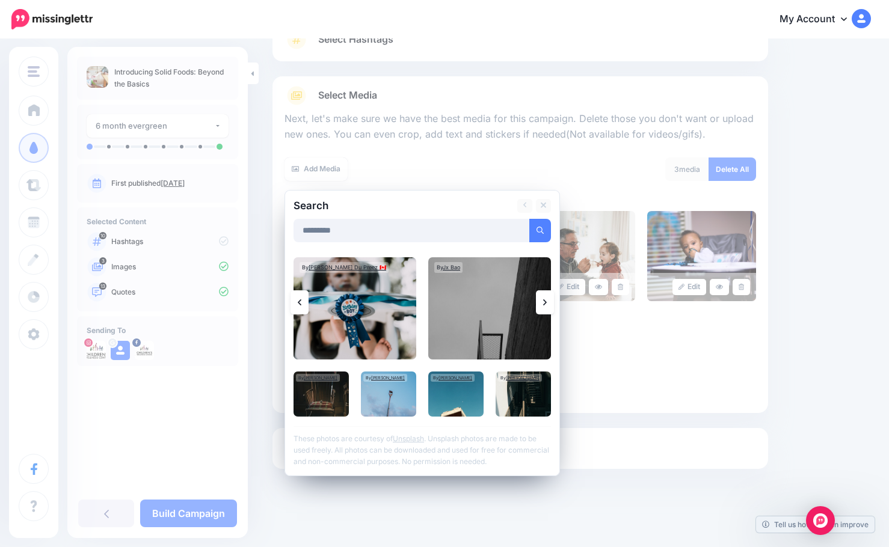
click at [544, 300] on icon at bounding box center [545, 302] width 4 height 6
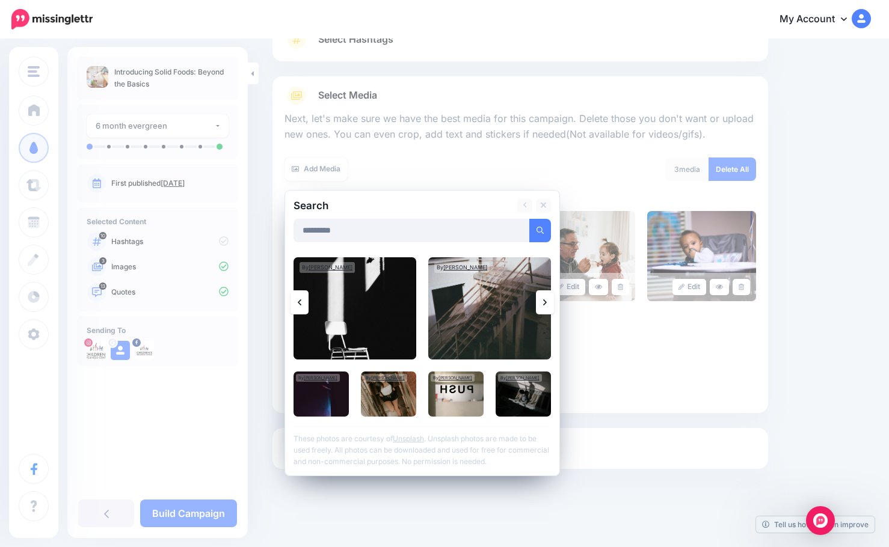
click at [544, 305] on icon at bounding box center [545, 303] width 4 height 10
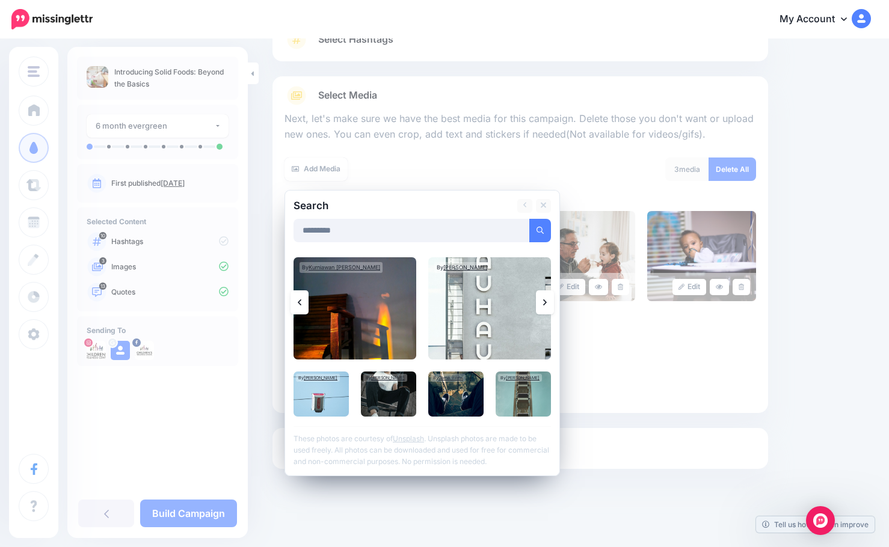
click at [544, 305] on icon at bounding box center [545, 303] width 4 height 10
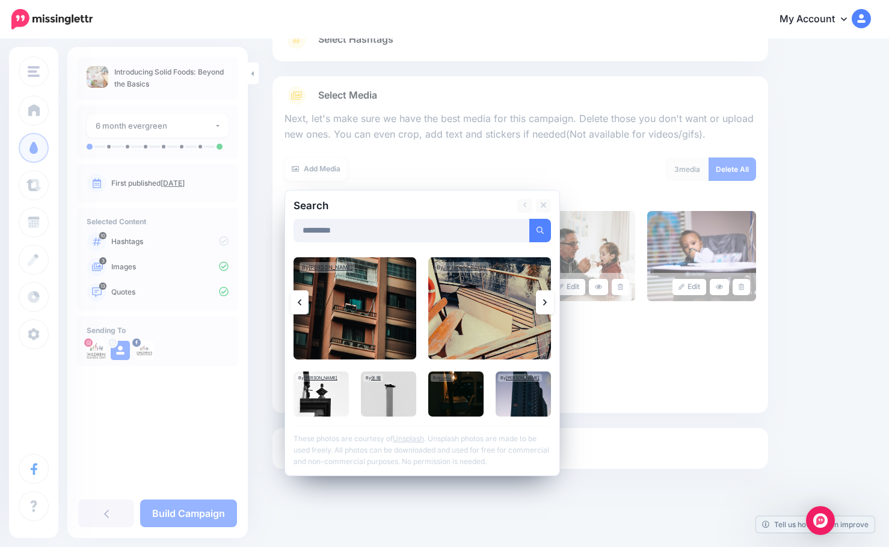
click at [545, 303] on icon at bounding box center [545, 302] width 4 height 6
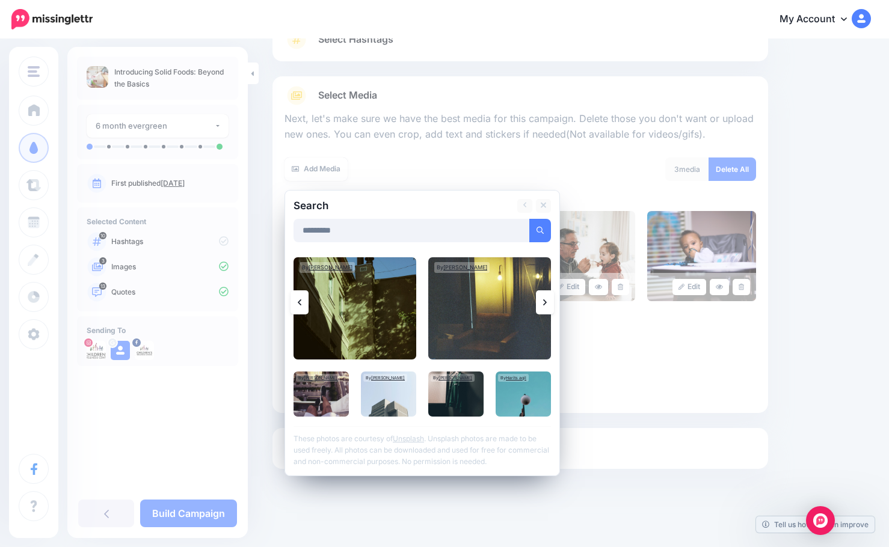
click at [545, 303] on icon at bounding box center [545, 302] width 4 height 6
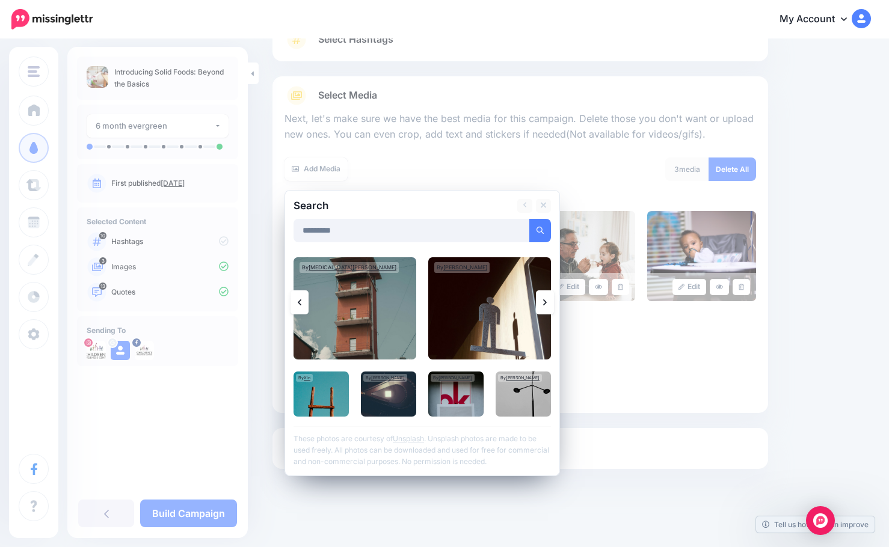
click at [545, 303] on icon at bounding box center [545, 302] width 4 height 6
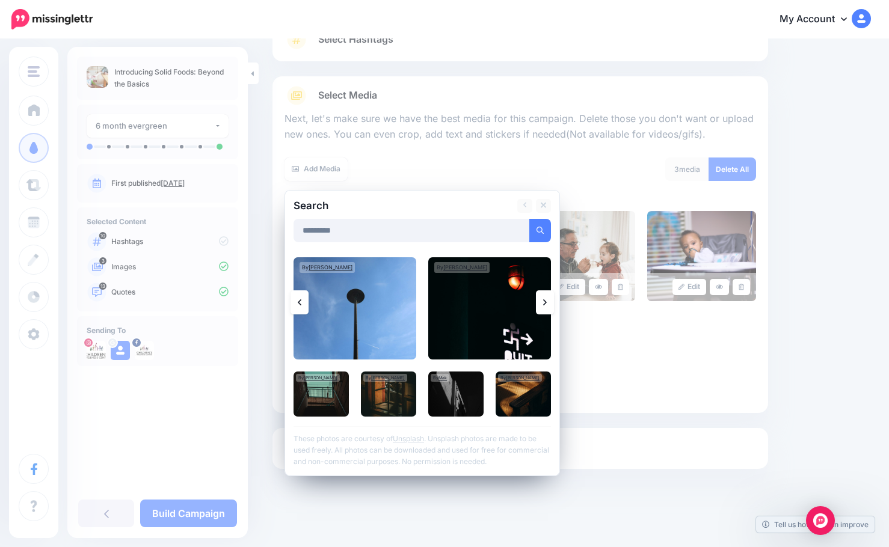
click at [545, 303] on icon at bounding box center [545, 302] width 4 height 6
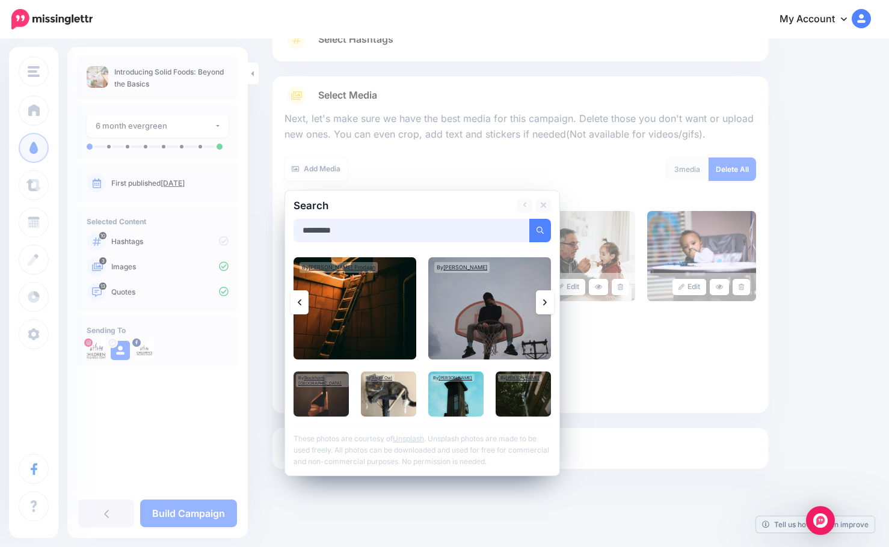
click at [319, 230] on input "*********" at bounding box center [411, 230] width 236 height 23
click at [529, 219] on button "submit" at bounding box center [540, 230] width 22 height 23
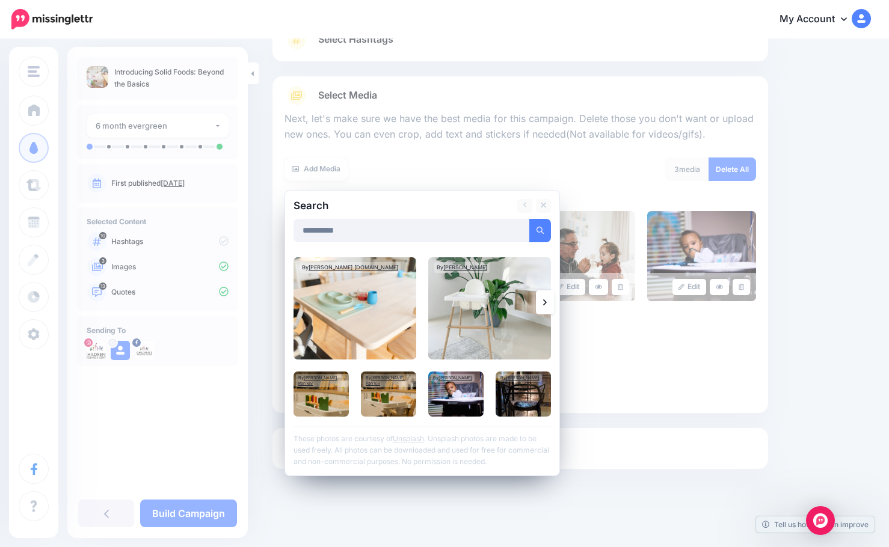
click at [544, 295] on link at bounding box center [545, 302] width 18 height 24
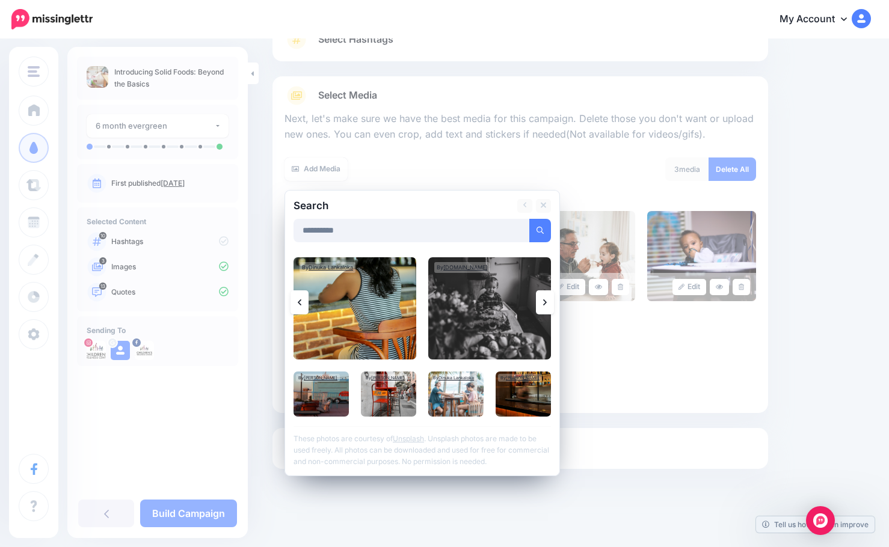
click at [542, 293] on link at bounding box center [545, 302] width 18 height 24
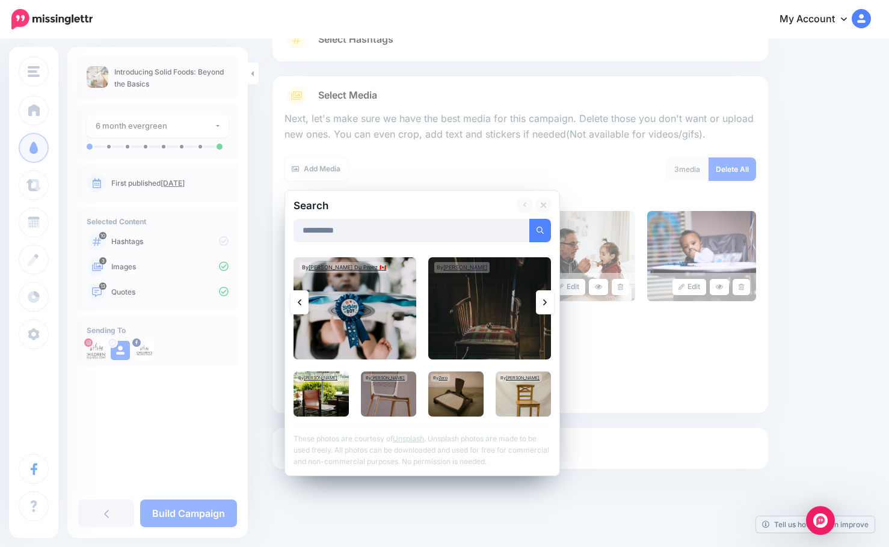
click at [542, 293] on link at bounding box center [545, 302] width 18 height 24
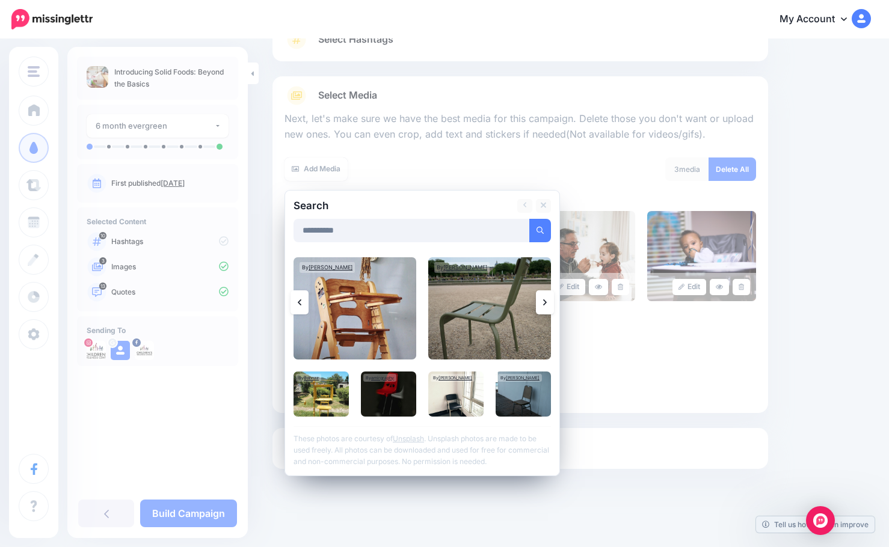
click at [542, 293] on link at bounding box center [545, 302] width 18 height 24
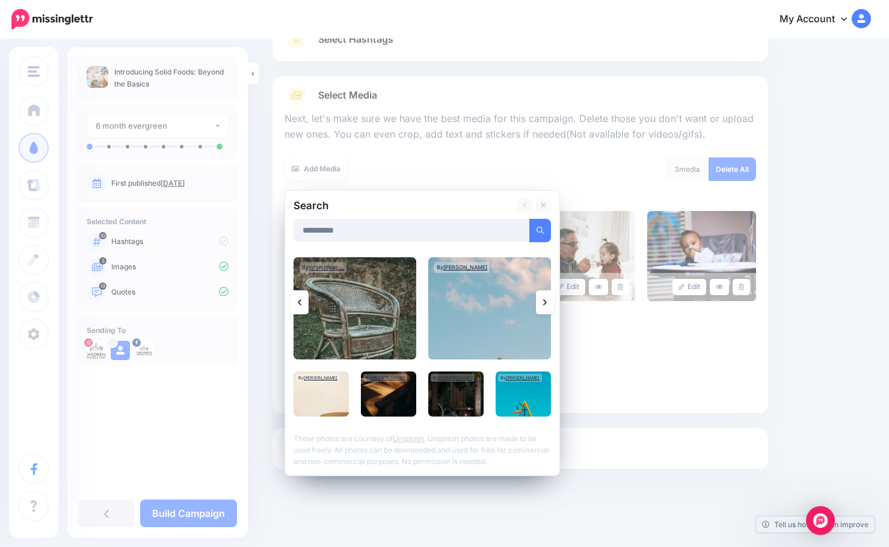
click at [542, 293] on link at bounding box center [545, 302] width 18 height 24
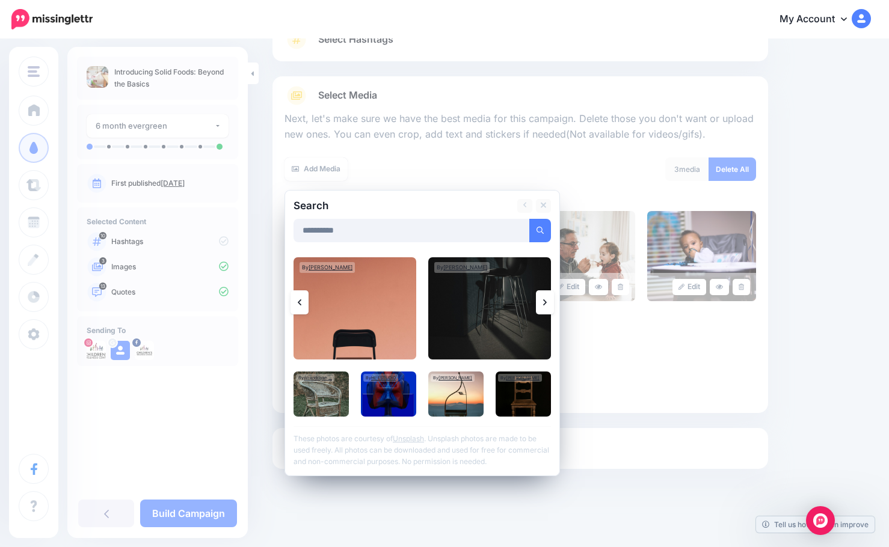
click at [545, 292] on link at bounding box center [545, 302] width 18 height 24
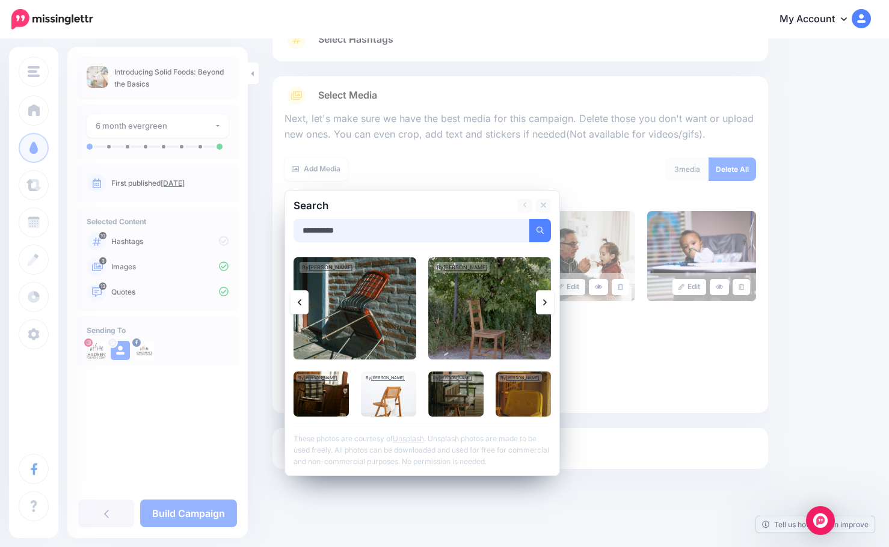
drag, startPoint x: 379, startPoint y: 232, endPoint x: 257, endPoint y: 222, distance: 121.9
click at [257, 222] on div "Content and media Choose the content and media that you'd like to use in this c…" at bounding box center [444, 242] width 889 height 609
type input "**********"
click at [529, 219] on button "submit" at bounding box center [540, 230] width 22 height 23
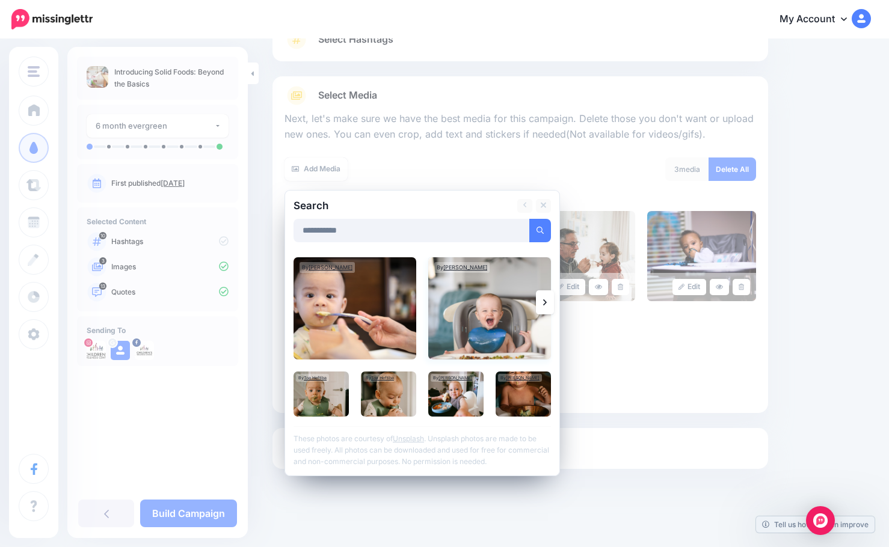
click at [508, 319] on img at bounding box center [489, 308] width 123 height 102
click at [326, 401] on img at bounding box center [320, 394] width 55 height 45
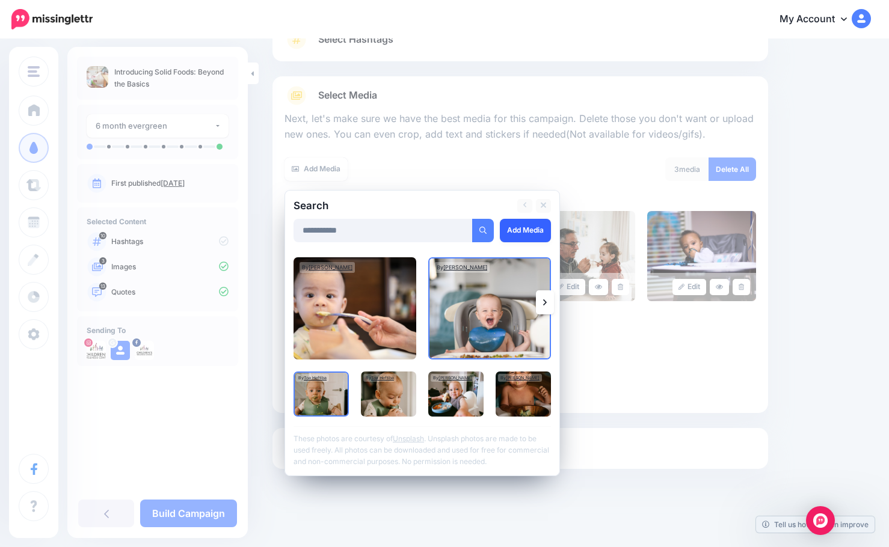
click at [520, 224] on link "Add Media" at bounding box center [525, 230] width 51 height 23
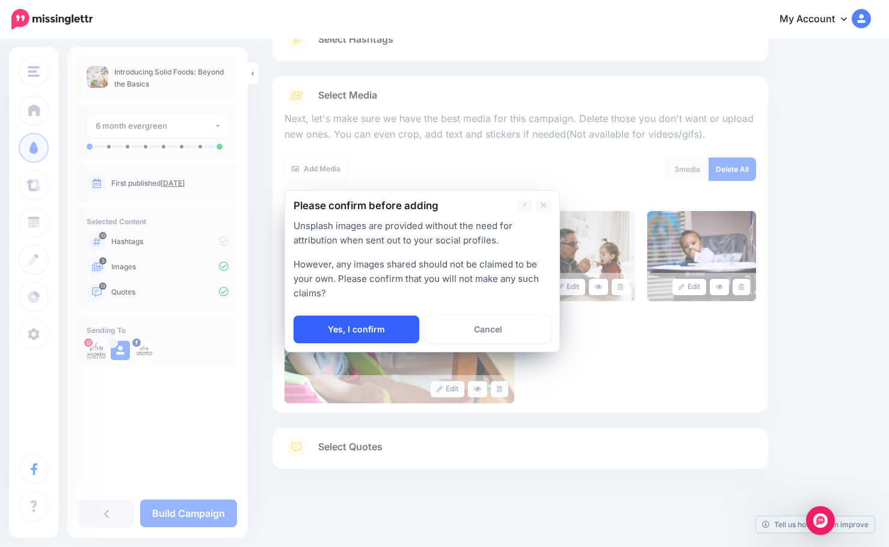
click at [362, 330] on link "Yes, I confirm" at bounding box center [356, 330] width 126 height 28
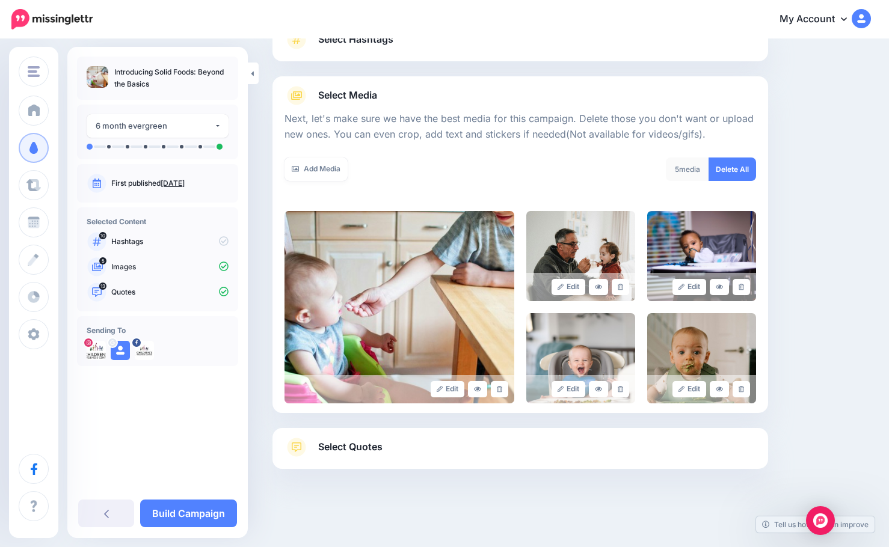
scroll to position [0, 0]
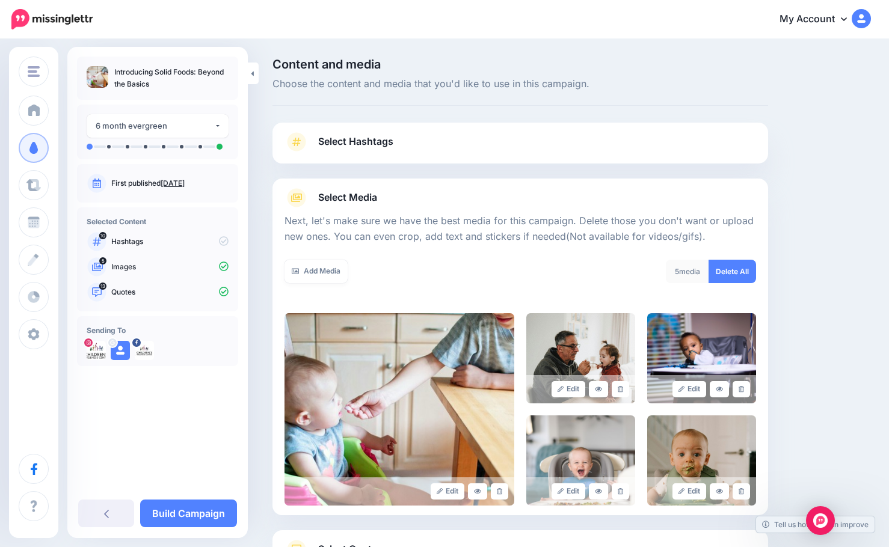
click at [352, 132] on link "Select Hashtags" at bounding box center [519, 147] width 471 height 31
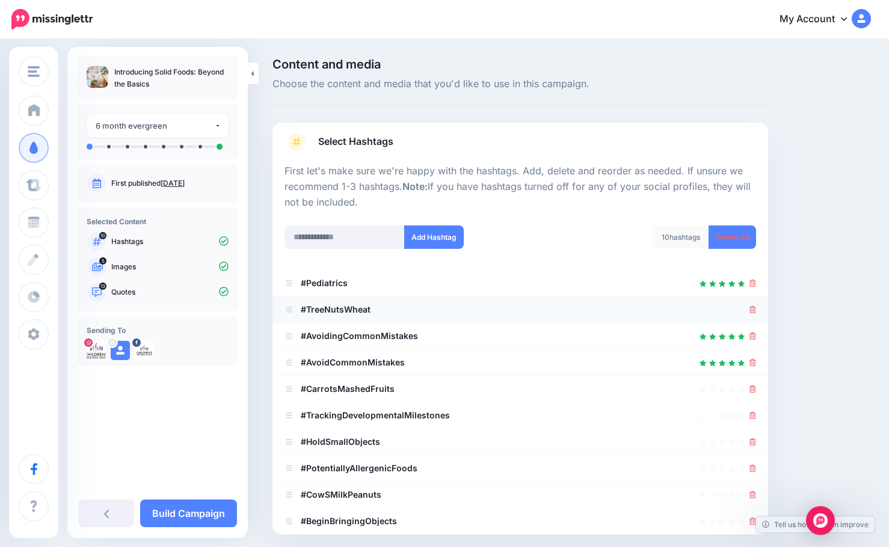
click at [756, 304] on div at bounding box center [752, 309] width 7 height 14
click at [756, 311] on icon at bounding box center [752, 309] width 7 height 7
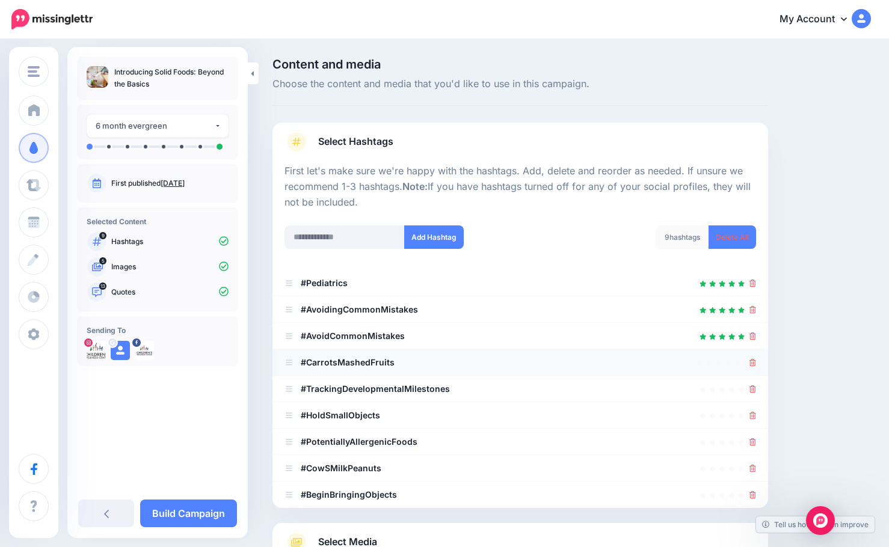
click at [756, 363] on icon at bounding box center [752, 362] width 7 height 7
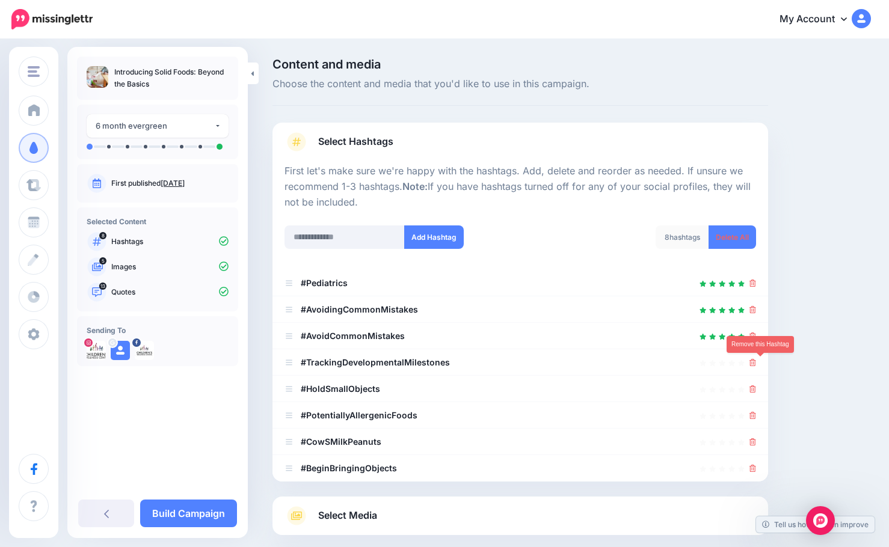
click at [756, 363] on icon at bounding box center [752, 362] width 7 height 7
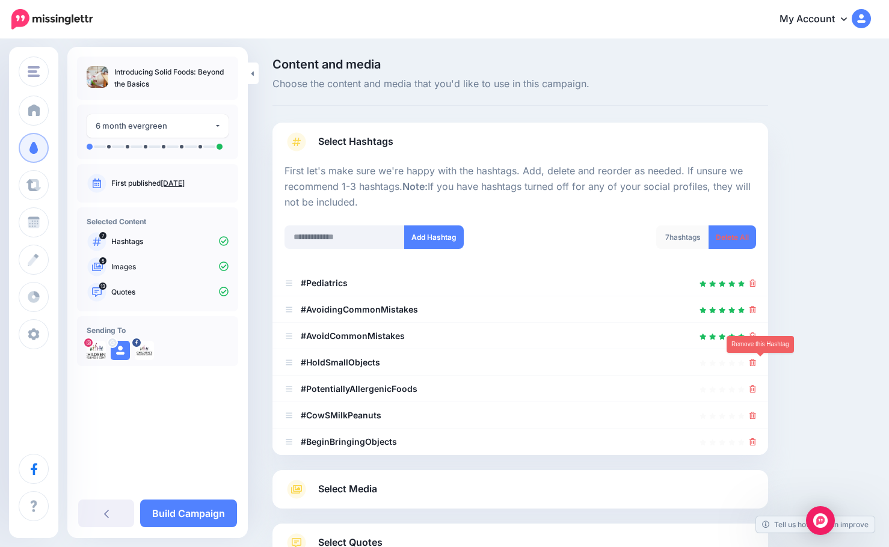
click at [756, 363] on icon at bounding box center [752, 362] width 7 height 7
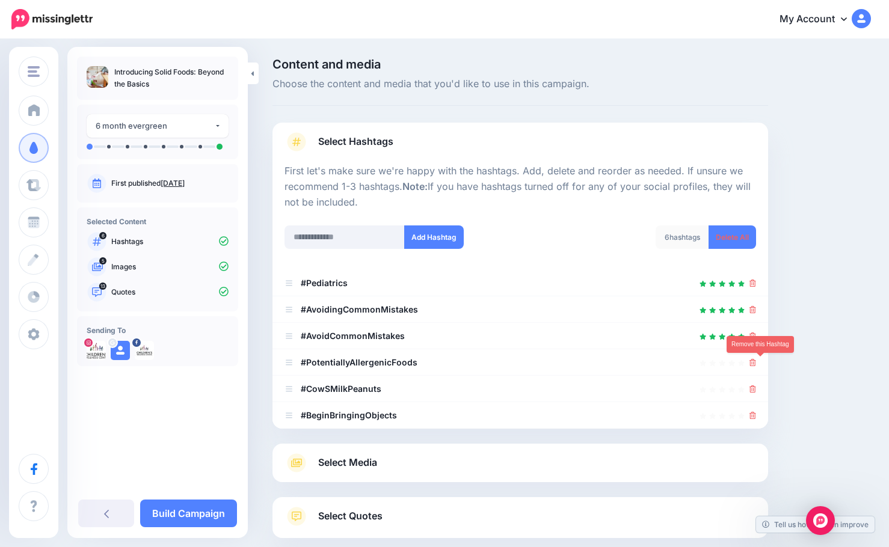
click at [756, 363] on icon at bounding box center [752, 362] width 7 height 7
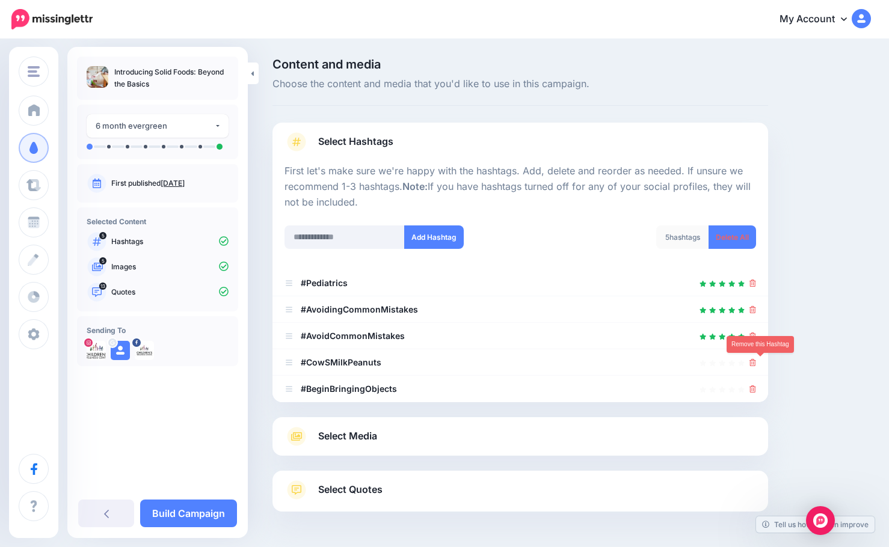
click at [756, 363] on icon at bounding box center [752, 362] width 7 height 7
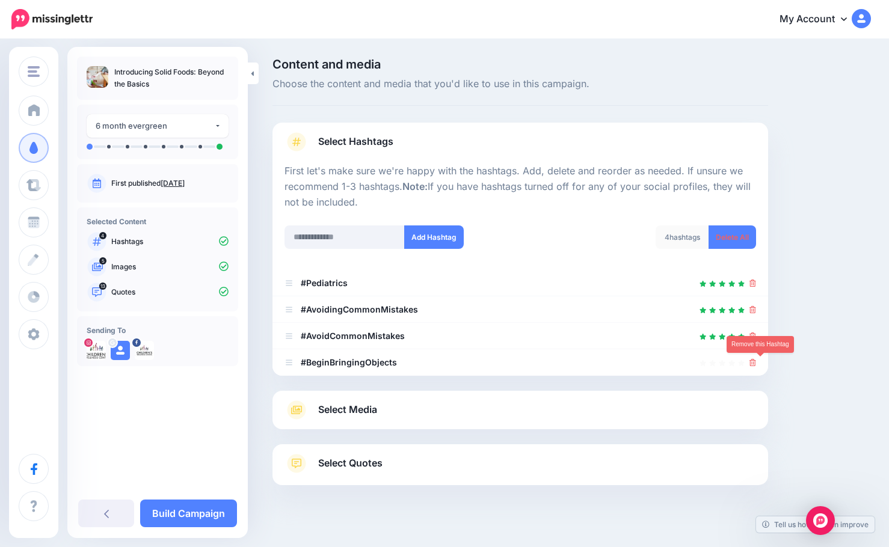
click at [756, 363] on icon at bounding box center [752, 362] width 7 height 7
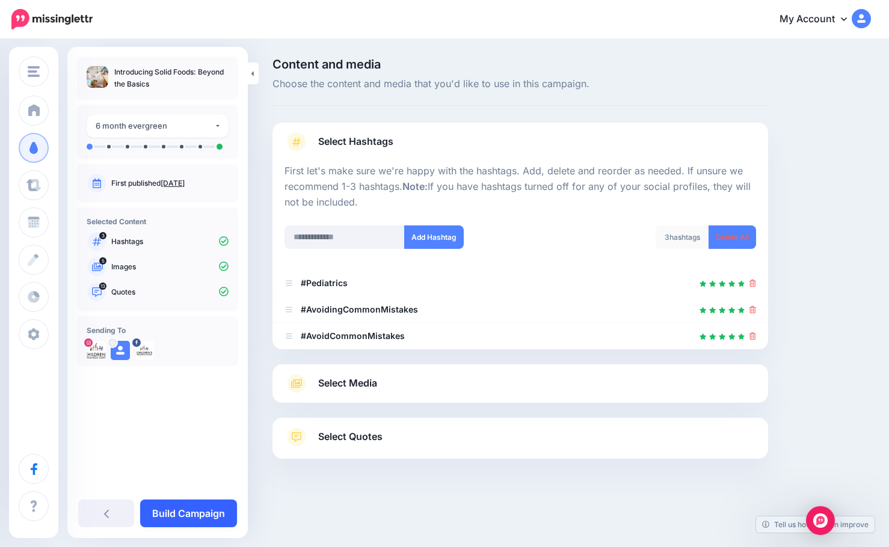
click at [199, 525] on link "Build Campaign" at bounding box center [188, 514] width 97 height 28
click at [202, 517] on link at bounding box center [199, 514] width 76 height 28
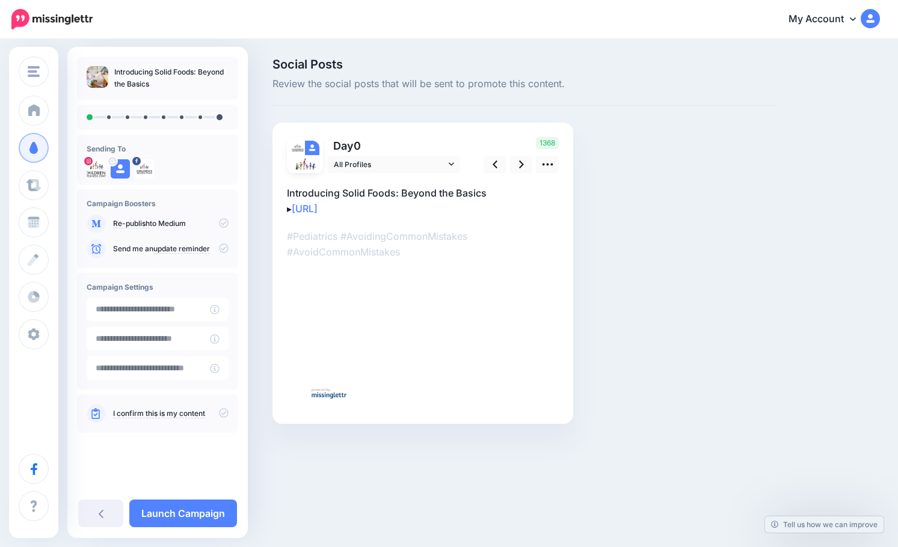
type input "**********"
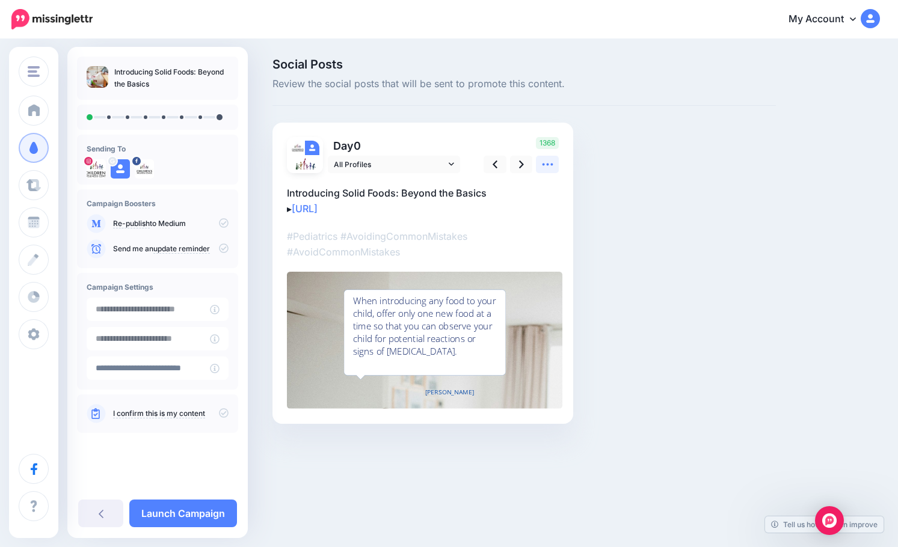
click at [551, 162] on icon at bounding box center [547, 164] width 13 height 13
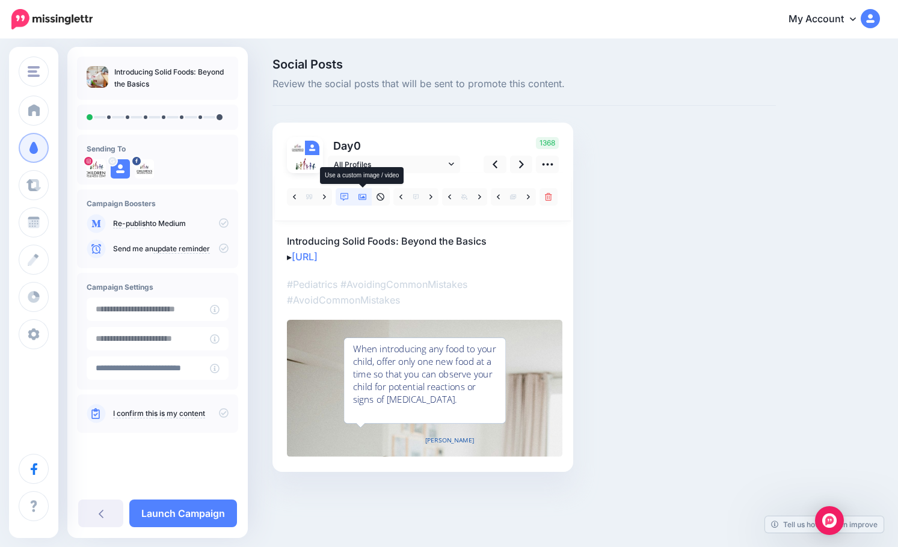
click at [367, 199] on link at bounding box center [363, 196] width 18 height 17
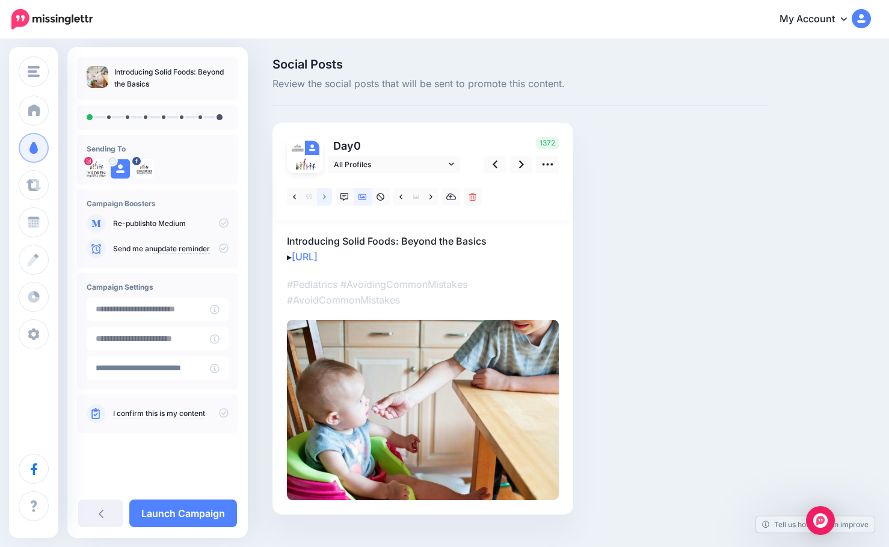
click at [328, 195] on link at bounding box center [324, 196] width 15 height 17
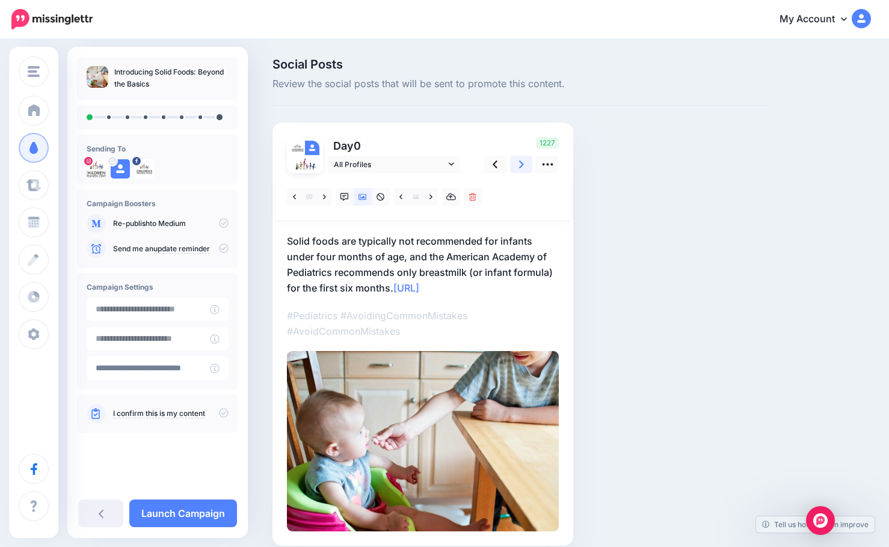
click at [520, 167] on icon at bounding box center [521, 164] width 5 height 13
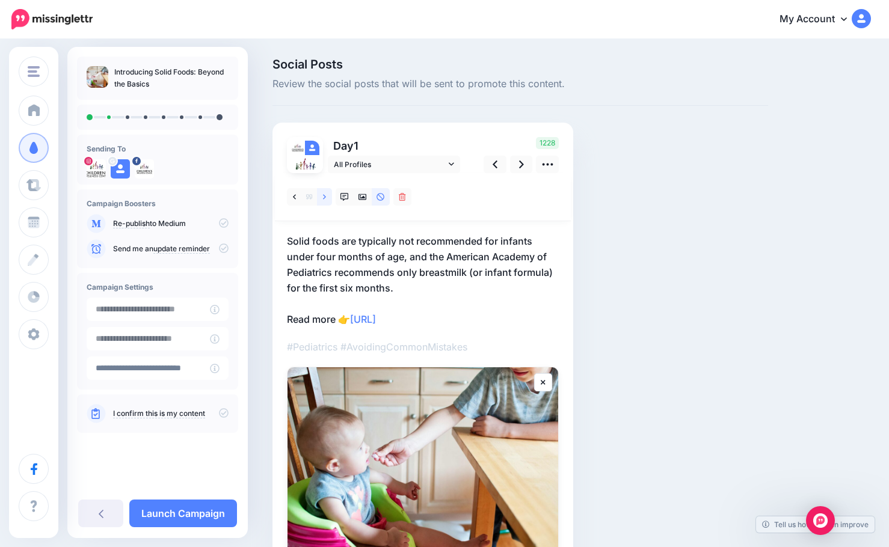
click at [331, 198] on link at bounding box center [324, 196] width 15 height 17
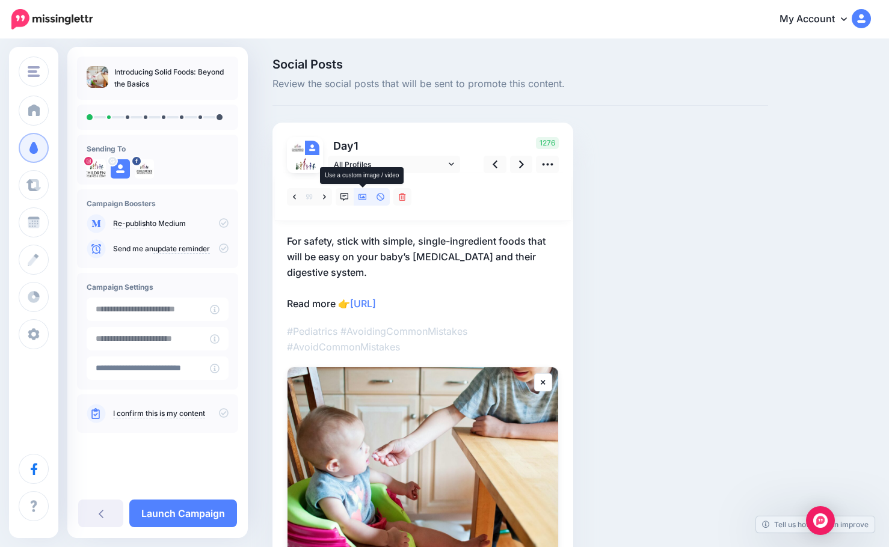
click at [361, 196] on icon at bounding box center [362, 197] width 8 height 8
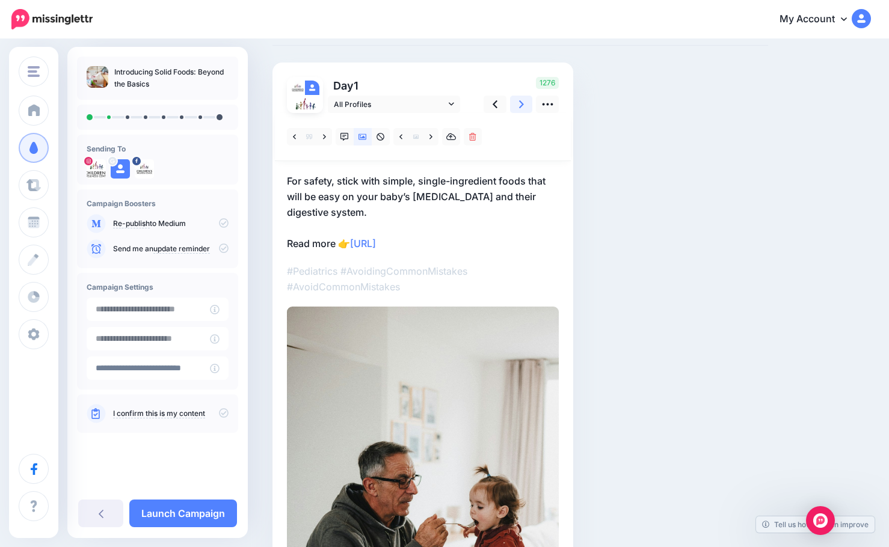
click at [515, 102] on link at bounding box center [521, 104] width 23 height 17
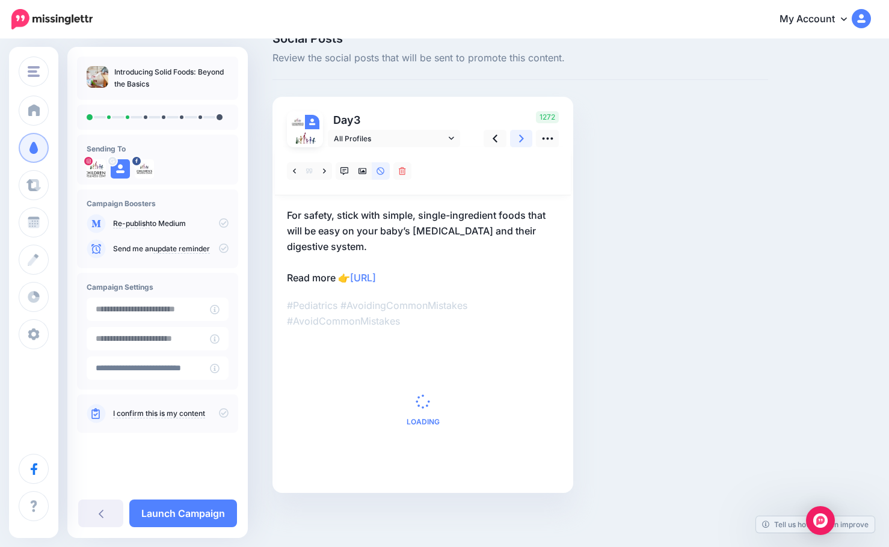
scroll to position [60, 0]
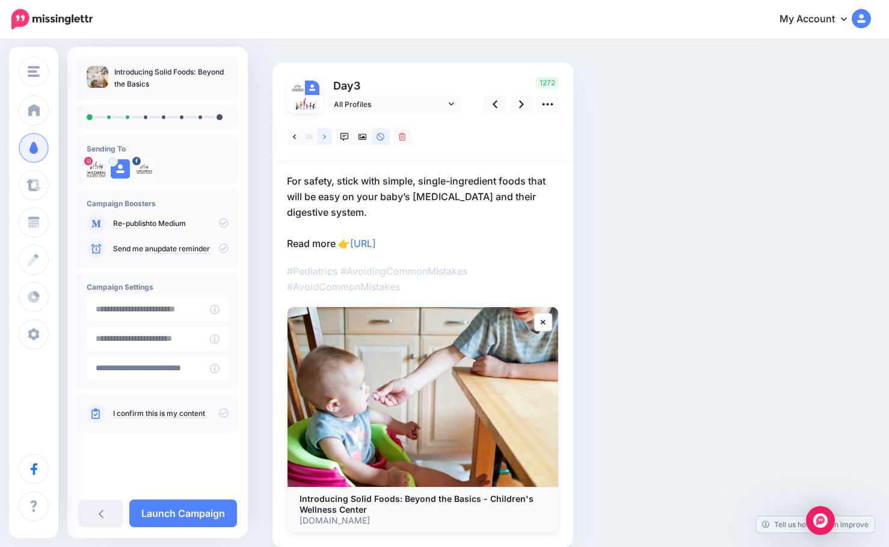
click at [325, 135] on icon at bounding box center [324, 137] width 3 height 8
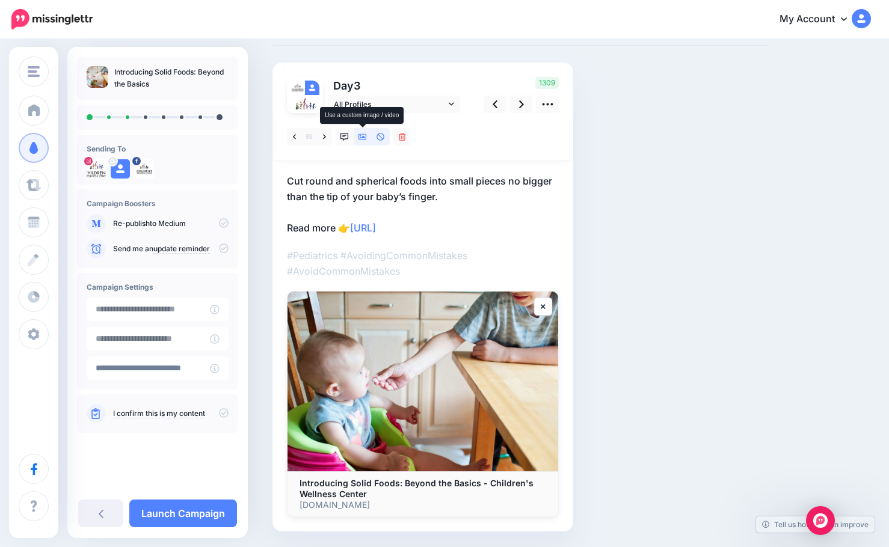
click at [361, 137] on icon at bounding box center [362, 137] width 8 height 8
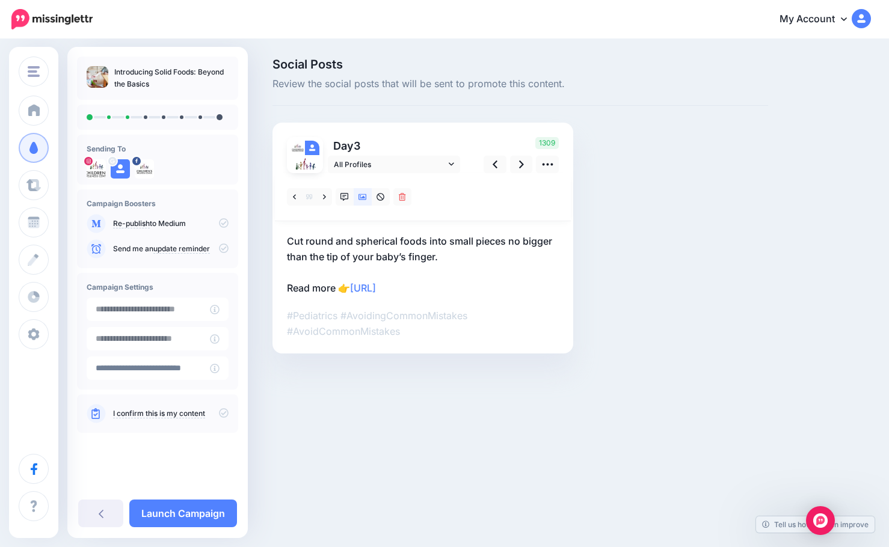
scroll to position [0, 0]
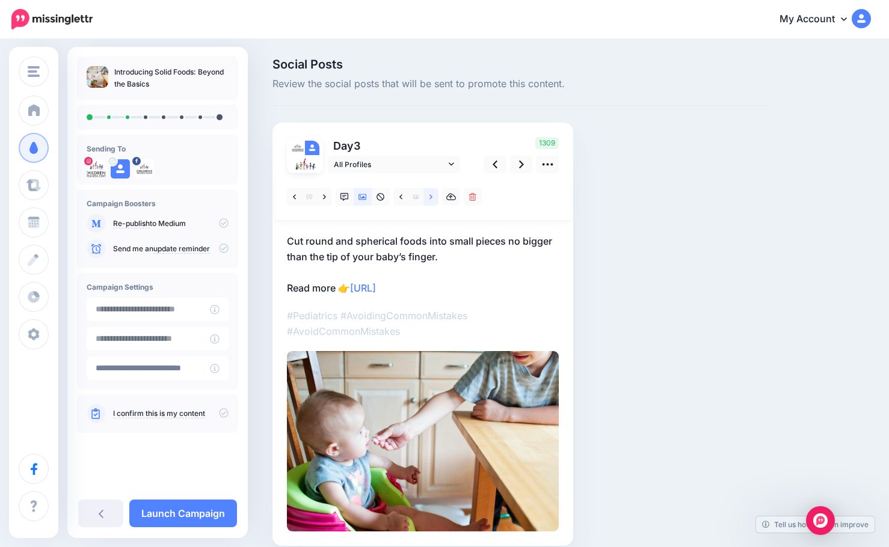
click at [429, 198] on icon at bounding box center [430, 197] width 3 height 8
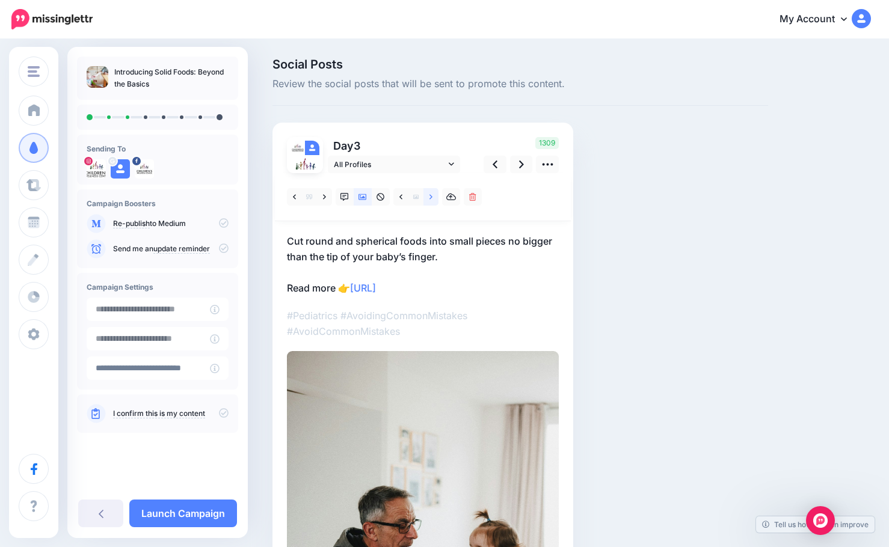
click at [429, 198] on icon at bounding box center [430, 197] width 3 height 8
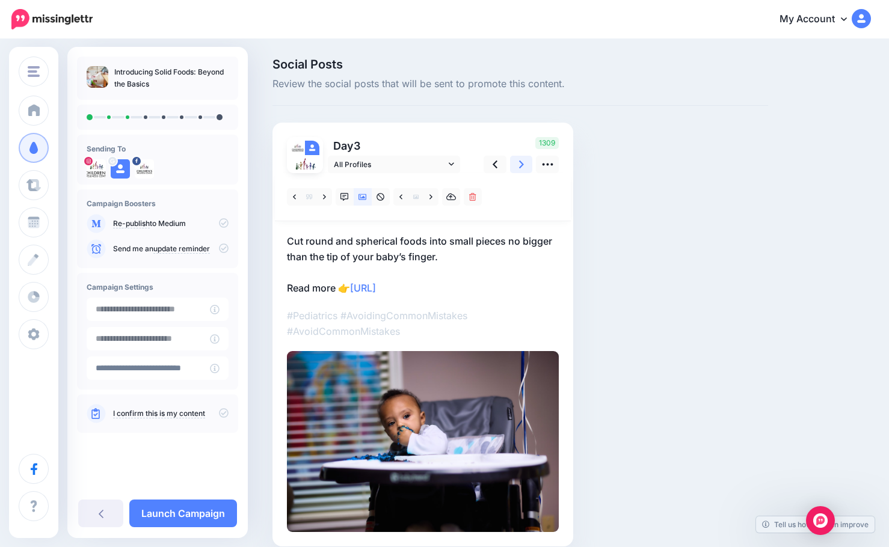
click at [514, 165] on link at bounding box center [521, 164] width 23 height 17
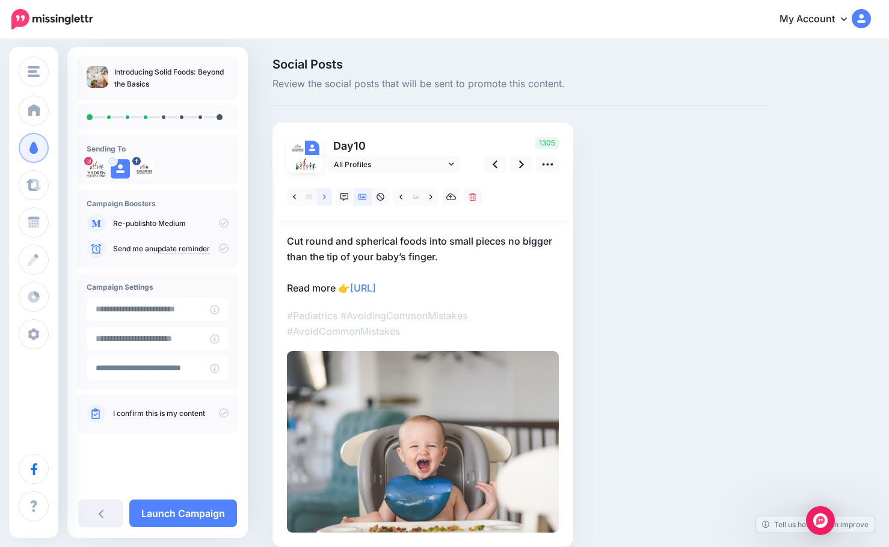
click at [325, 198] on icon at bounding box center [324, 197] width 3 height 8
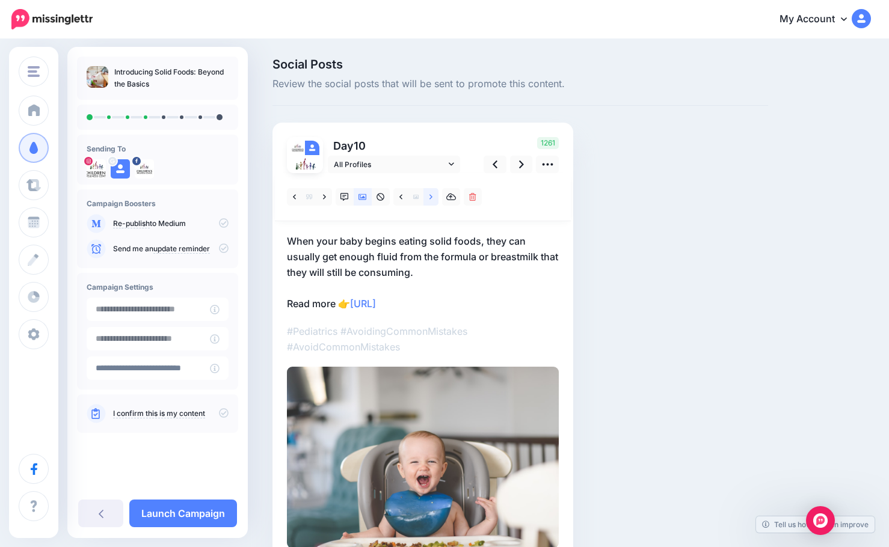
click at [432, 197] on icon at bounding box center [430, 197] width 3 height 8
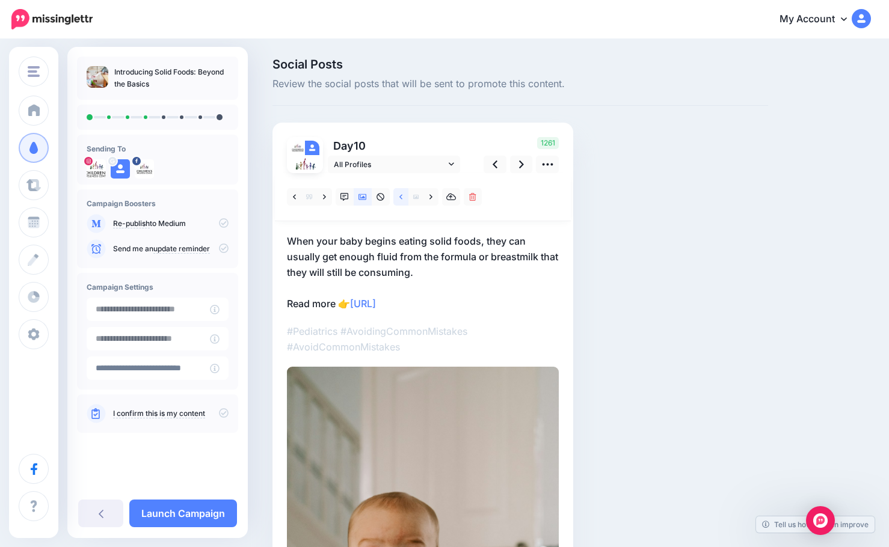
click at [404, 199] on link at bounding box center [400, 196] width 15 height 17
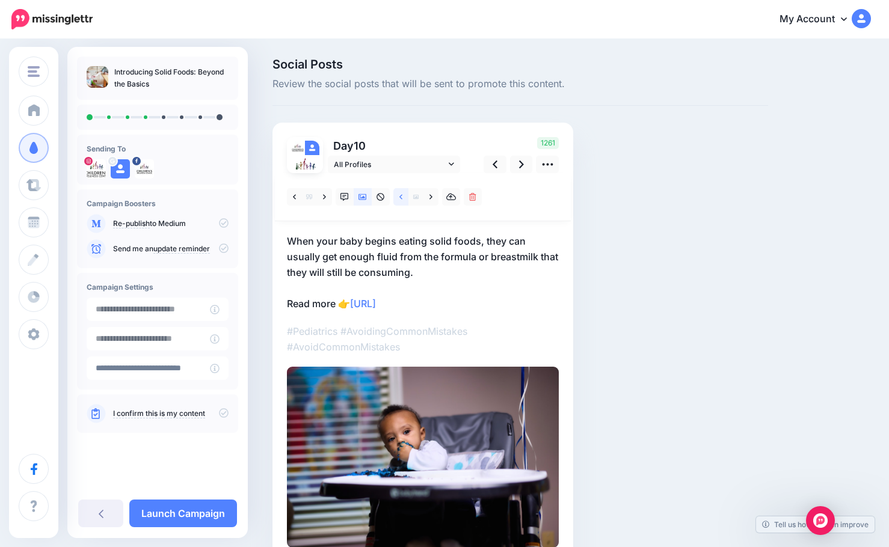
click at [404, 199] on link at bounding box center [400, 196] width 15 height 17
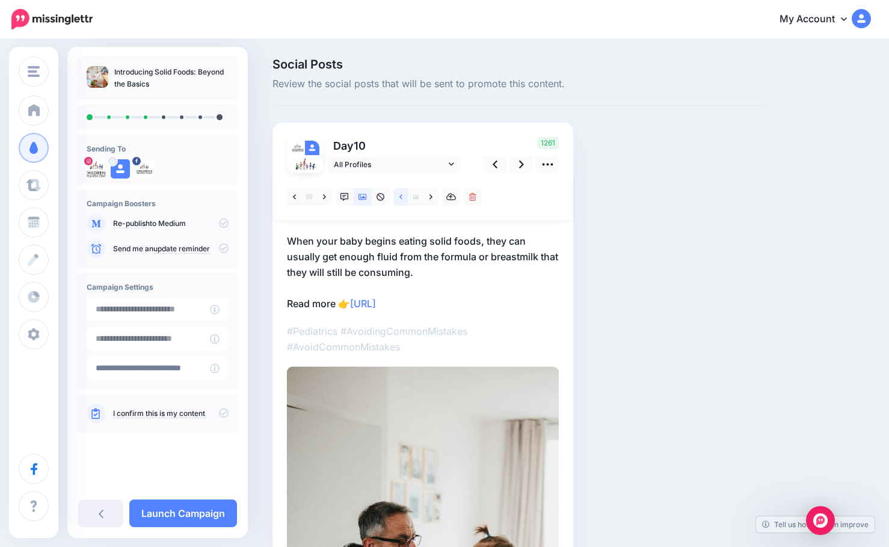
click at [404, 198] on link at bounding box center [400, 196] width 15 height 17
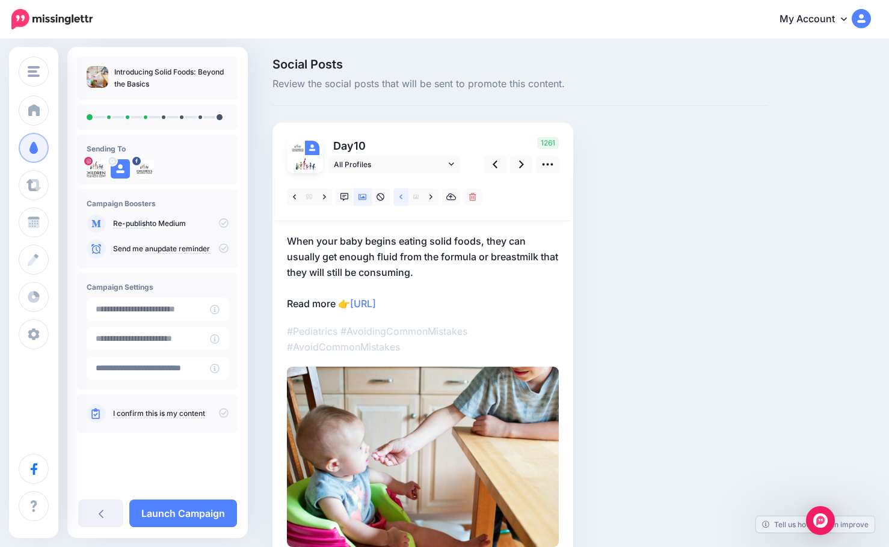
click at [404, 198] on link at bounding box center [400, 196] width 15 height 17
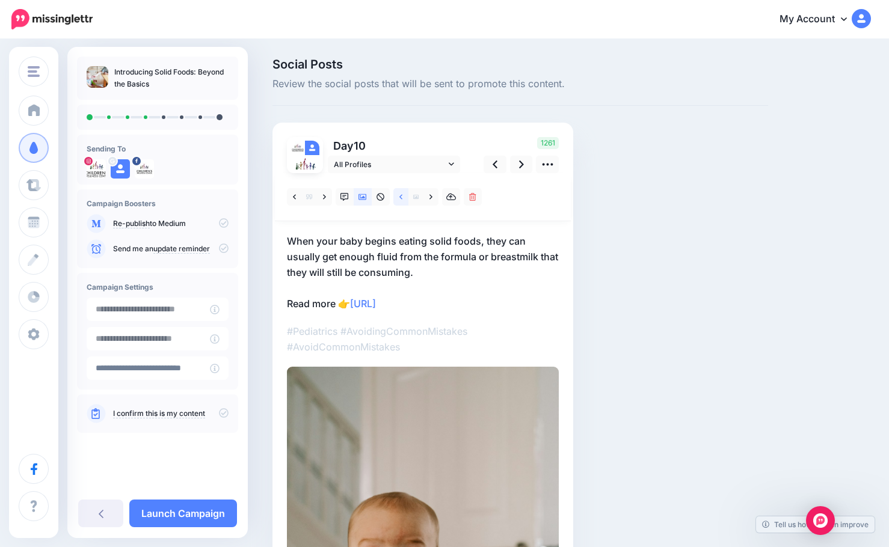
click at [404, 198] on link at bounding box center [400, 196] width 15 height 17
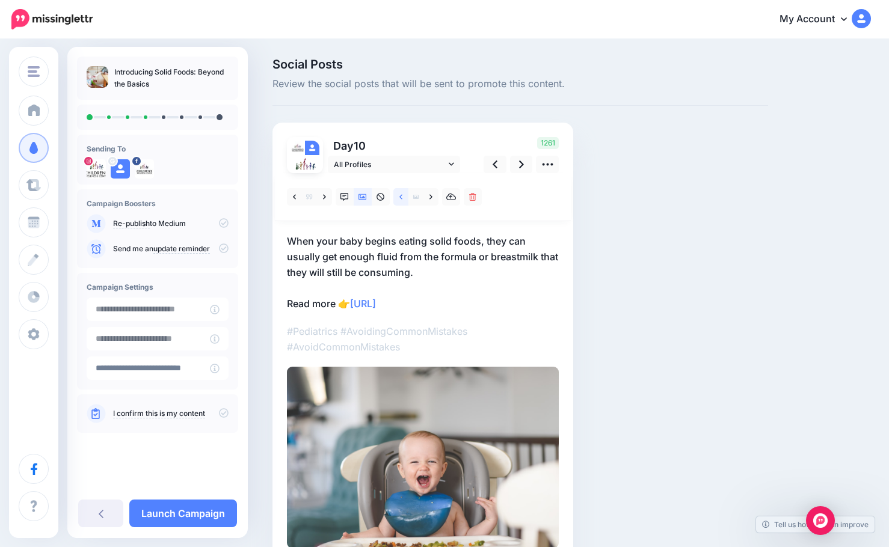
click at [404, 198] on link at bounding box center [400, 196] width 15 height 17
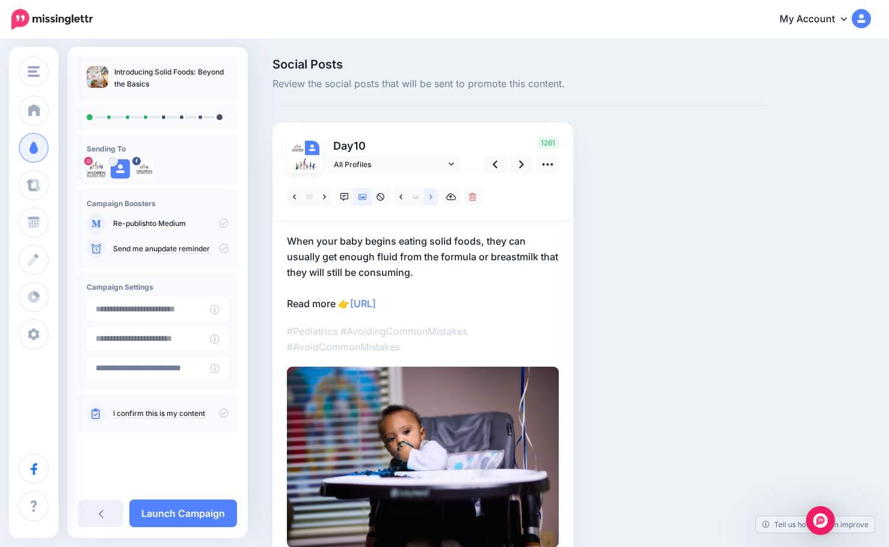
click at [431, 198] on icon at bounding box center [430, 197] width 3 height 8
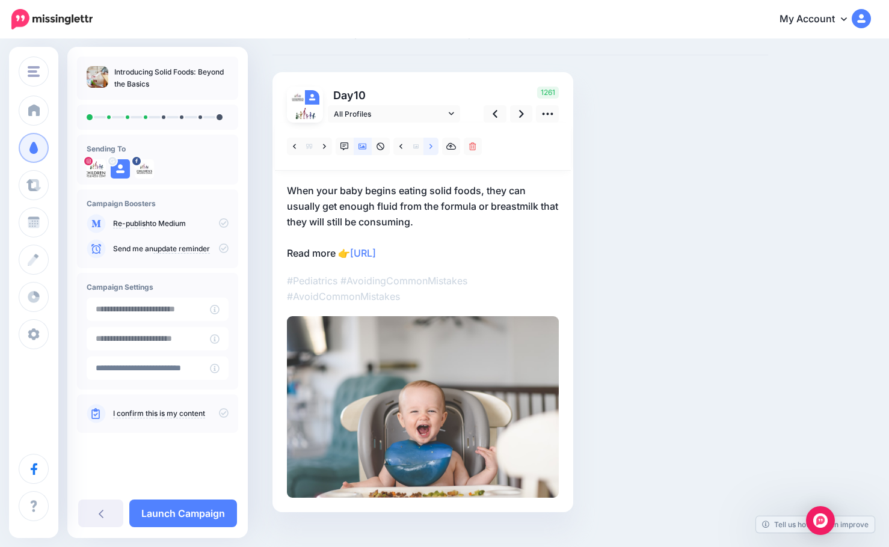
scroll to position [70, 0]
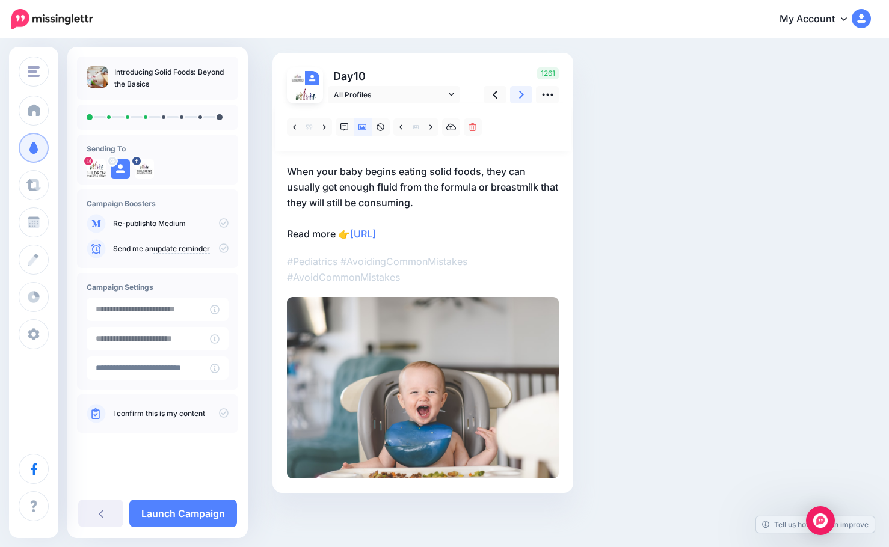
click at [520, 97] on icon at bounding box center [521, 95] width 5 height 8
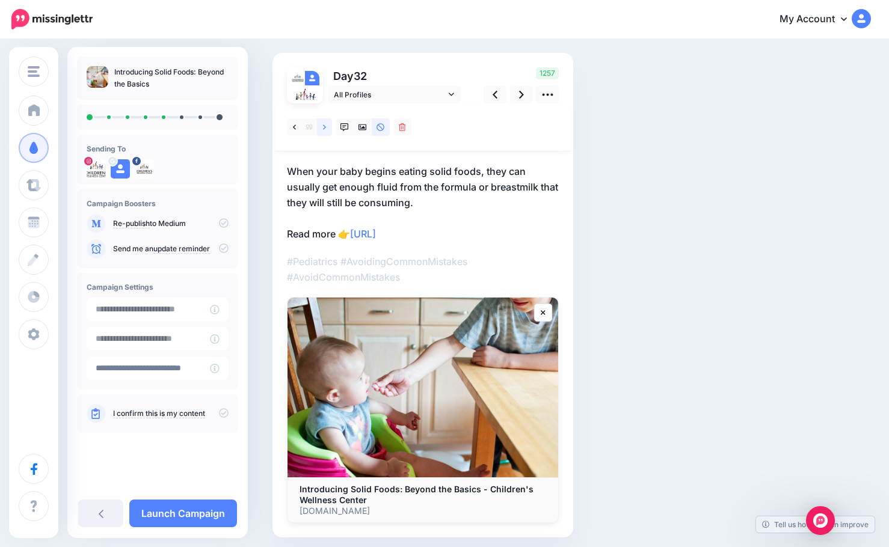
click at [324, 130] on icon at bounding box center [324, 127] width 3 height 8
click at [360, 127] on icon at bounding box center [362, 127] width 8 height 8
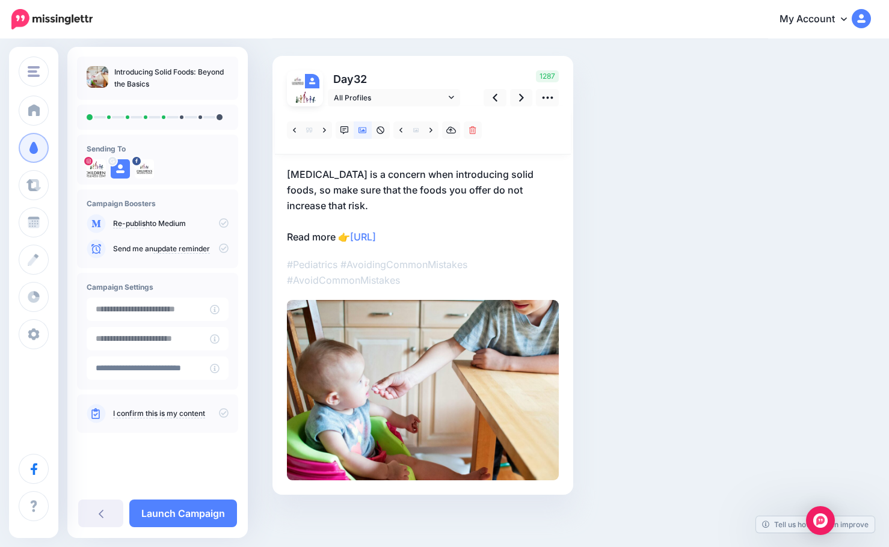
scroll to position [69, 0]
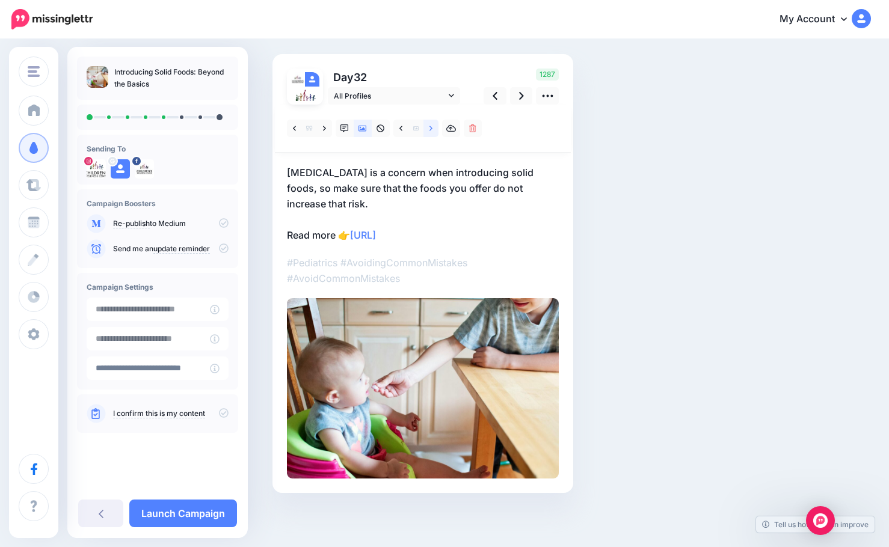
click at [433, 127] on link at bounding box center [430, 128] width 15 height 17
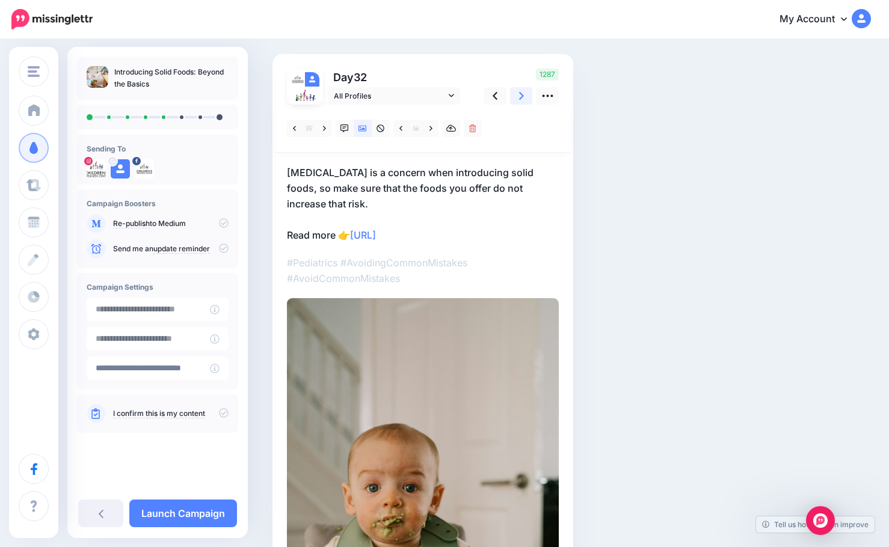
click at [519, 97] on icon at bounding box center [521, 96] width 5 height 13
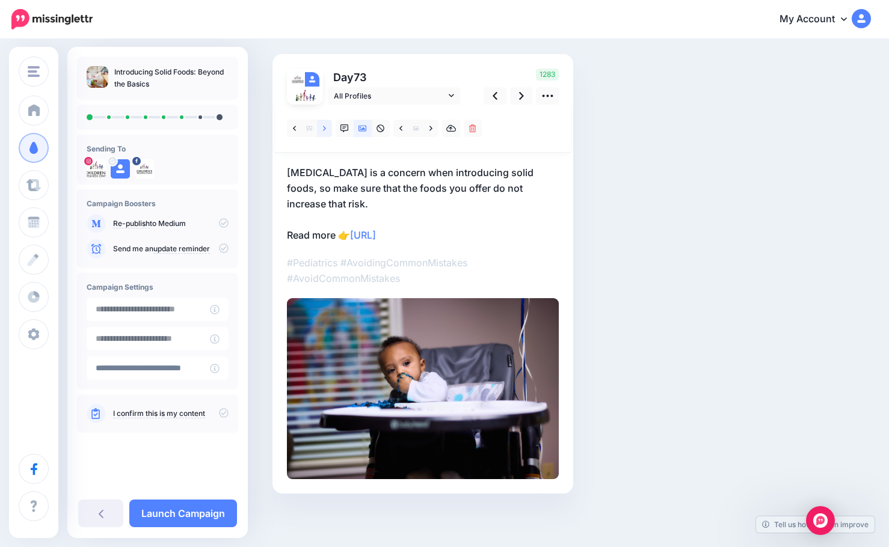
click at [325, 131] on icon at bounding box center [324, 128] width 3 height 8
click at [521, 98] on icon at bounding box center [521, 96] width 5 height 8
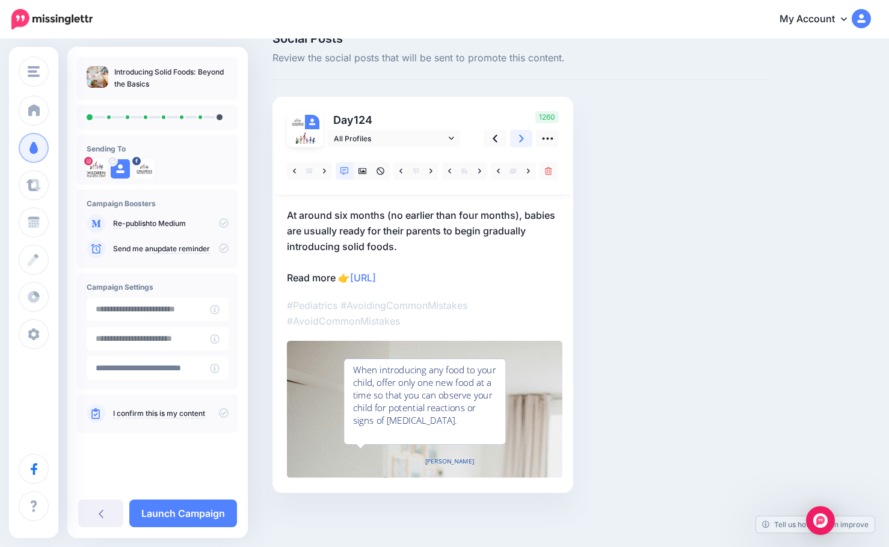
scroll to position [26, 0]
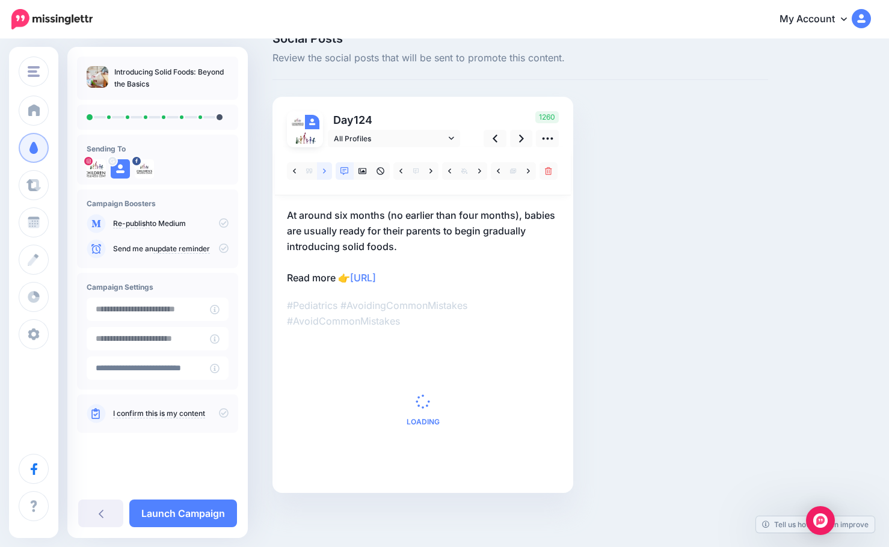
click at [323, 173] on icon at bounding box center [324, 171] width 3 height 8
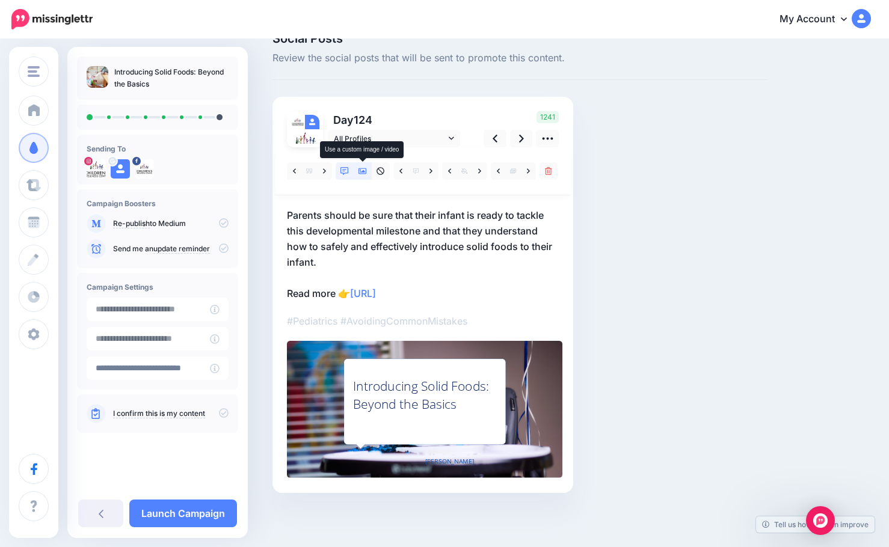
click at [364, 168] on icon at bounding box center [362, 171] width 8 height 6
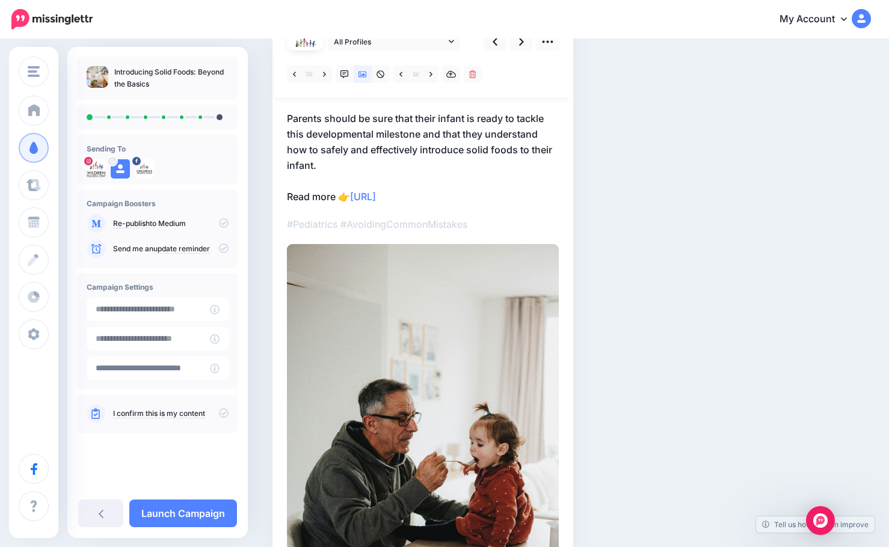
scroll to position [120, 0]
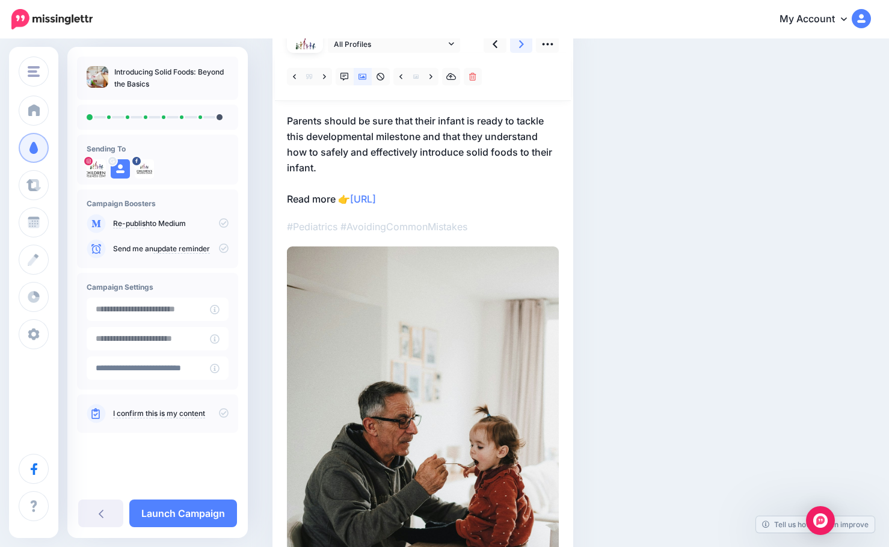
click at [517, 43] on link at bounding box center [521, 43] width 23 height 17
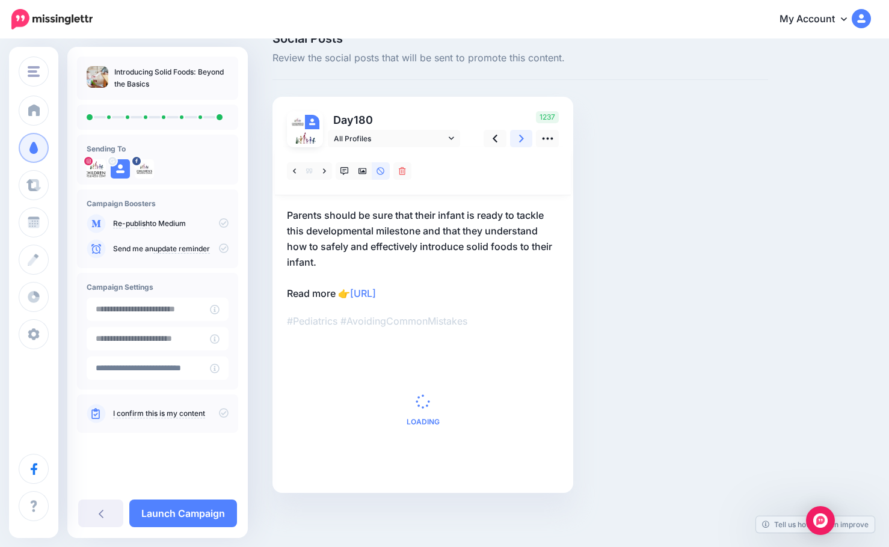
scroll to position [114, 0]
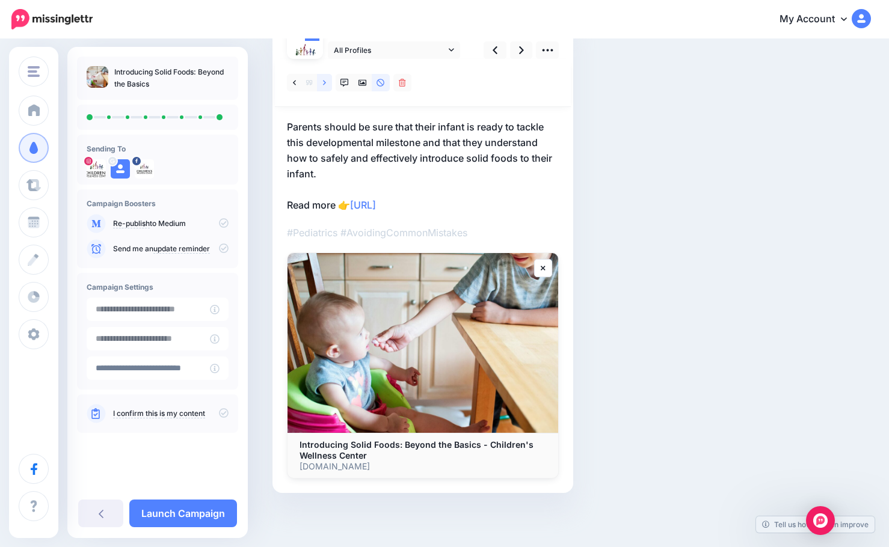
click at [321, 79] on link at bounding box center [324, 82] width 15 height 17
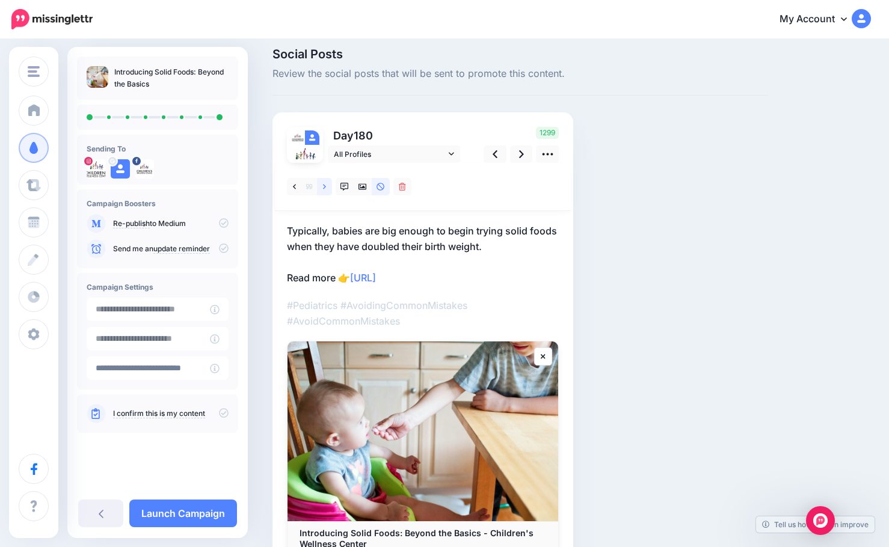
scroll to position [99, 0]
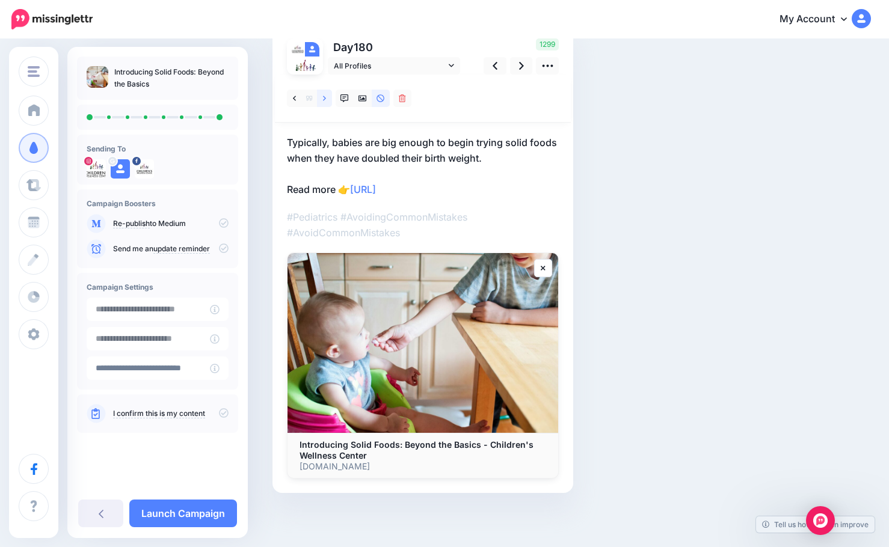
click at [323, 96] on icon at bounding box center [324, 98] width 3 height 8
click at [495, 66] on icon at bounding box center [495, 66] width 5 height 13
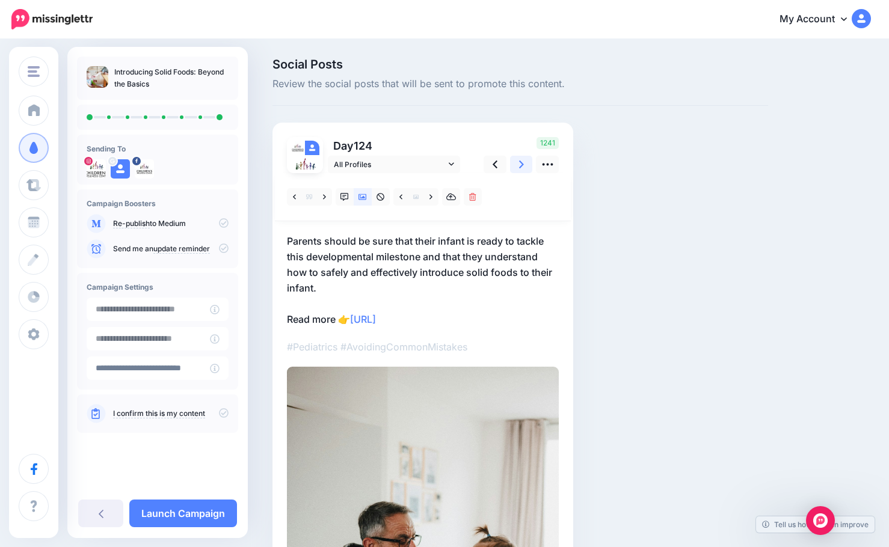
click at [514, 164] on link at bounding box center [521, 164] width 23 height 17
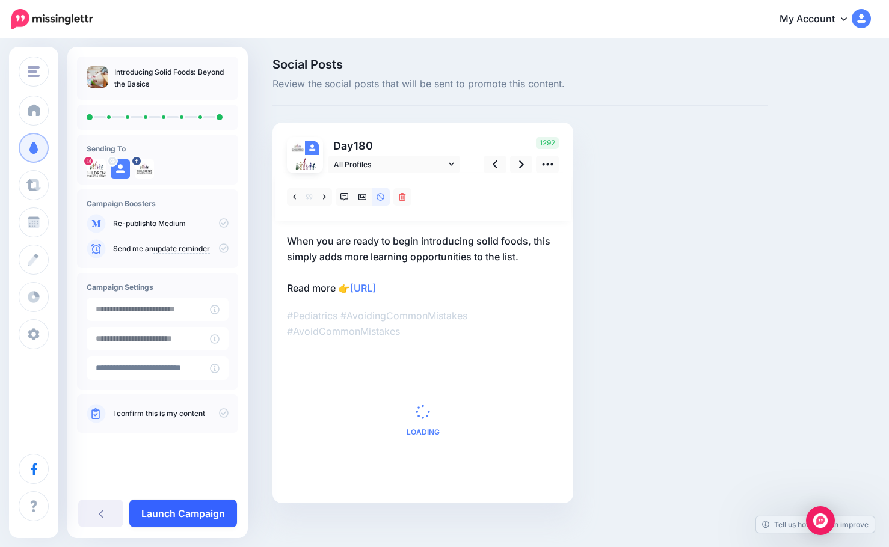
click at [188, 515] on link "Launch Campaign" at bounding box center [183, 514] width 108 height 28
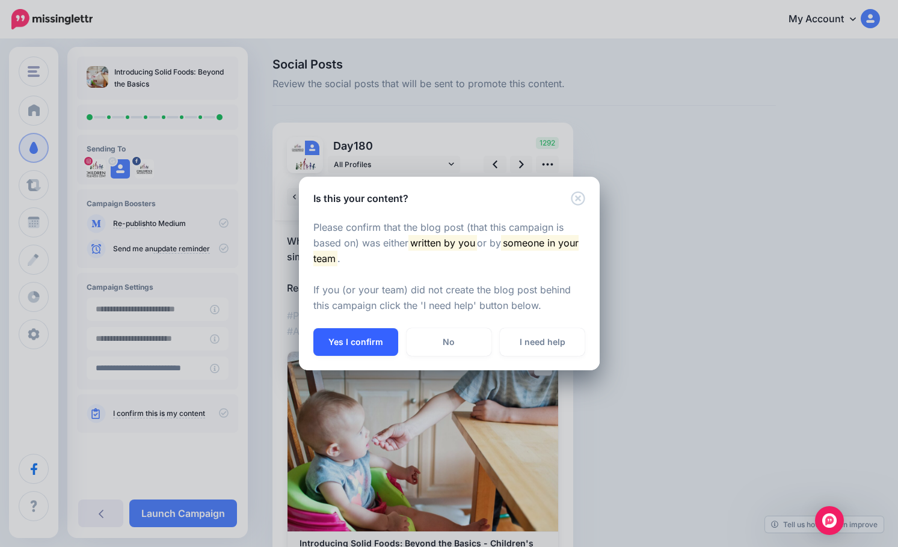
click at [341, 342] on button "Yes I confirm" at bounding box center [355, 342] width 85 height 28
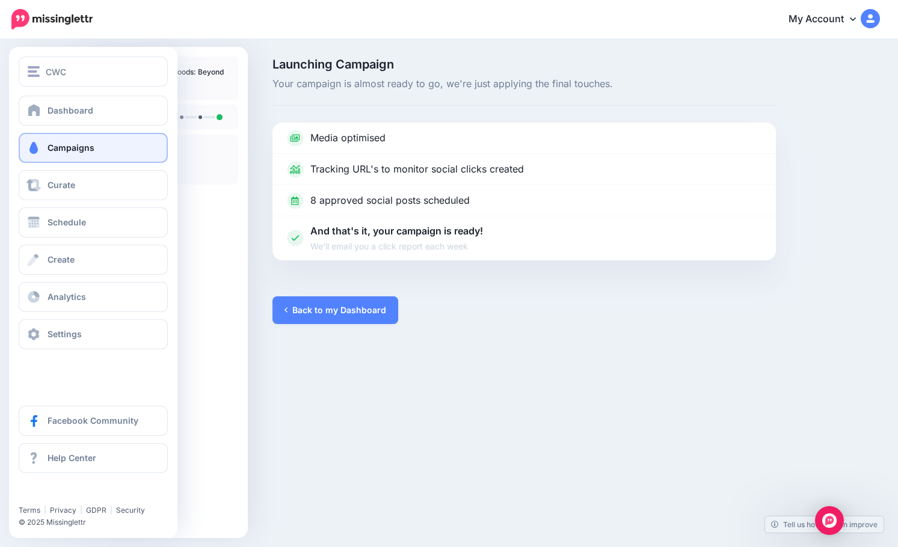
click at [92, 144] on span "Campaigns" at bounding box center [71, 148] width 47 height 10
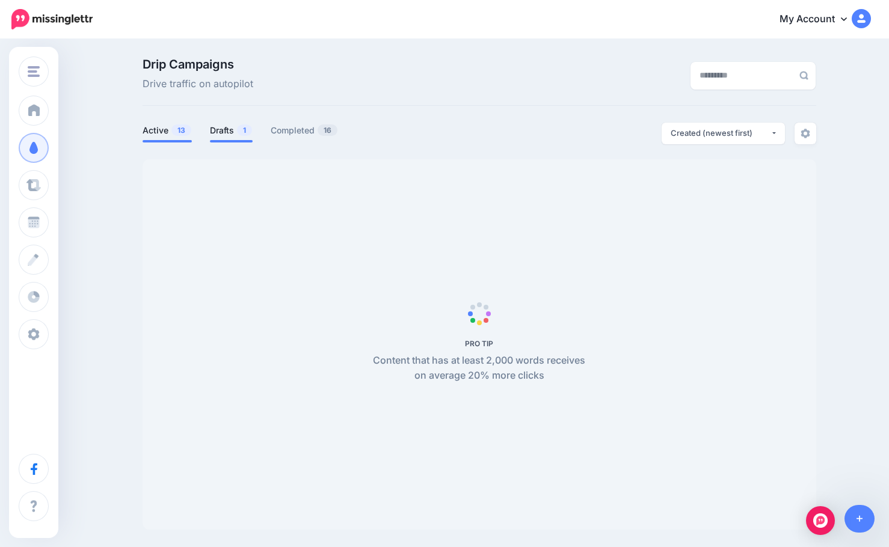
click at [229, 130] on link "Drafts 1" at bounding box center [231, 130] width 43 height 14
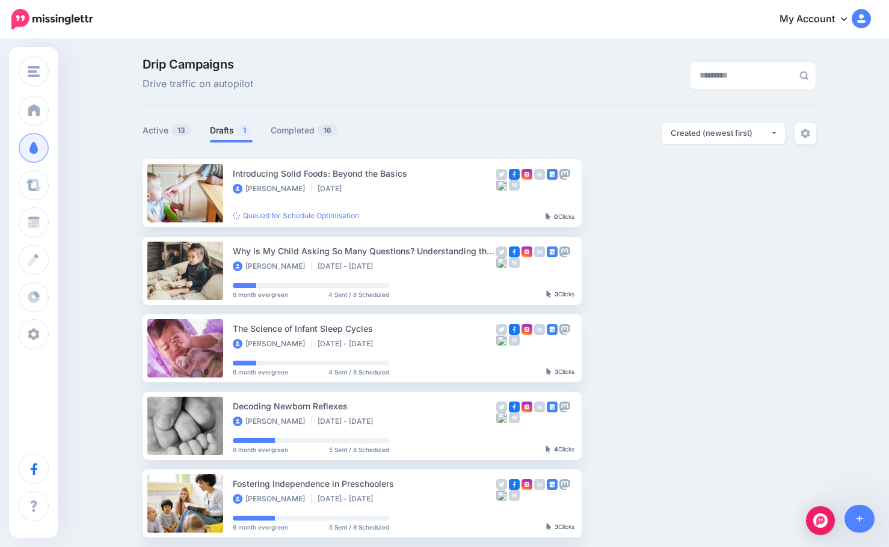
click at [229, 132] on link "Drafts 1" at bounding box center [231, 130] width 43 height 14
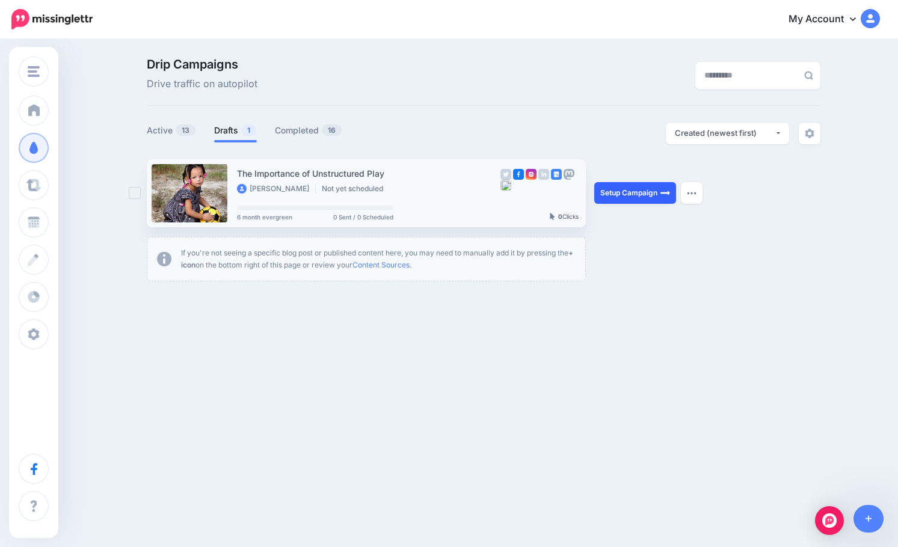
click at [625, 194] on link "Setup Campaign" at bounding box center [635, 193] width 82 height 22
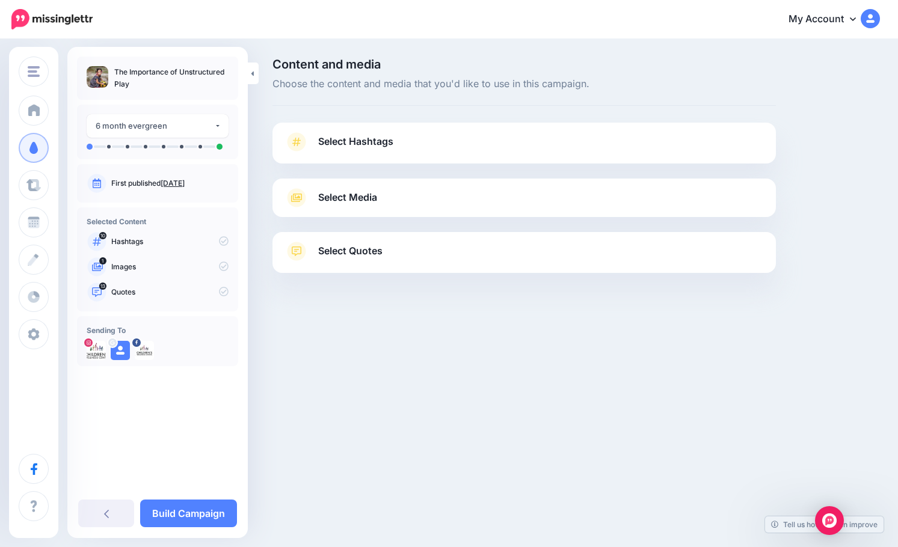
click at [385, 250] on link "Select Quotes" at bounding box center [523, 257] width 479 height 31
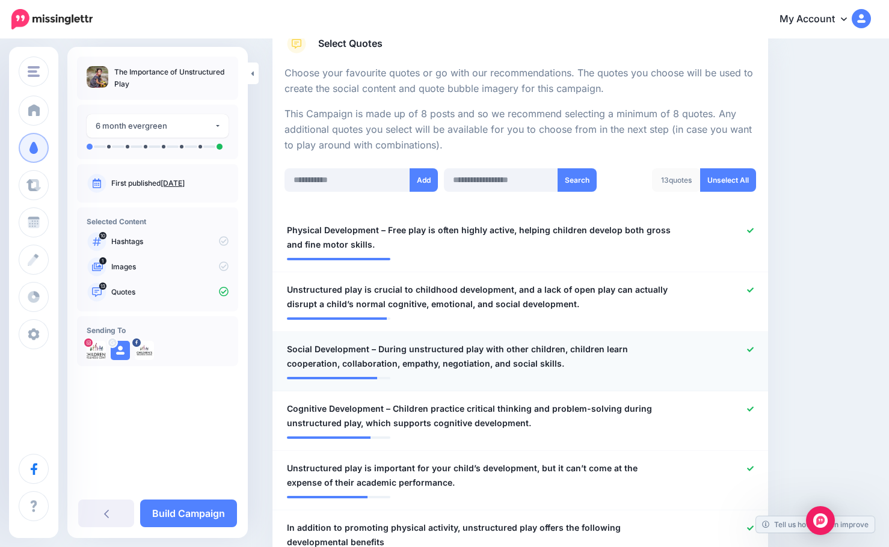
scroll to position [241, 0]
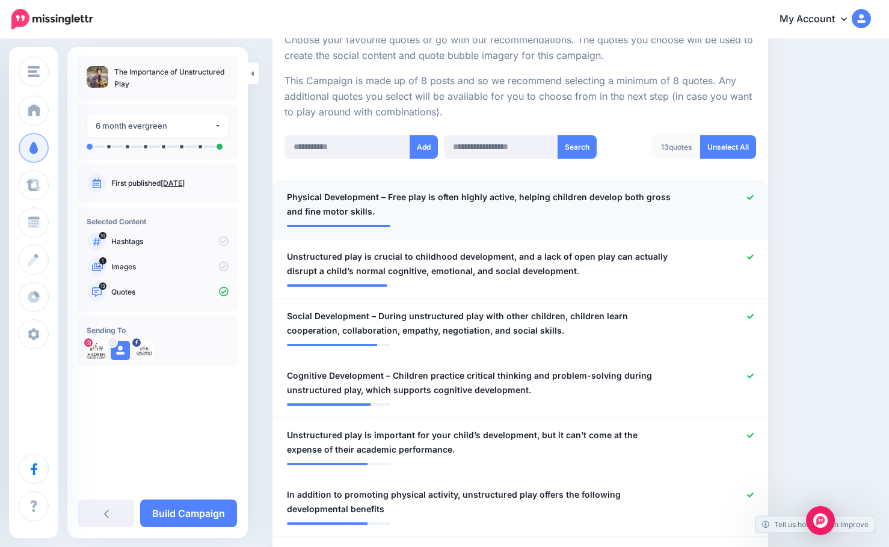
click at [387, 199] on span "Physical Development – Free play is often highly active, helping children devel…" at bounding box center [480, 204] width 386 height 29
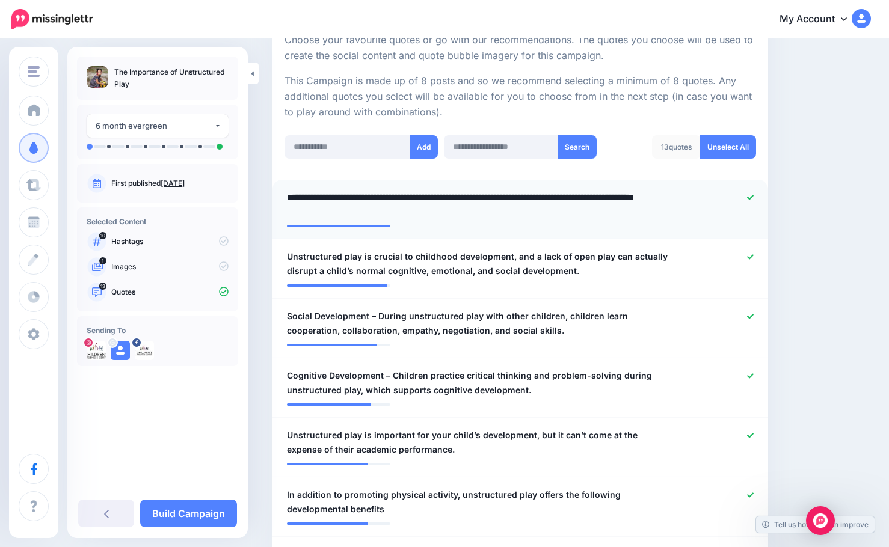
drag, startPoint x: 384, startPoint y: 198, endPoint x: 278, endPoint y: 202, distance: 105.9
click at [278, 202] on div "**********" at bounding box center [480, 204] width 404 height 29
type textarea "**********"
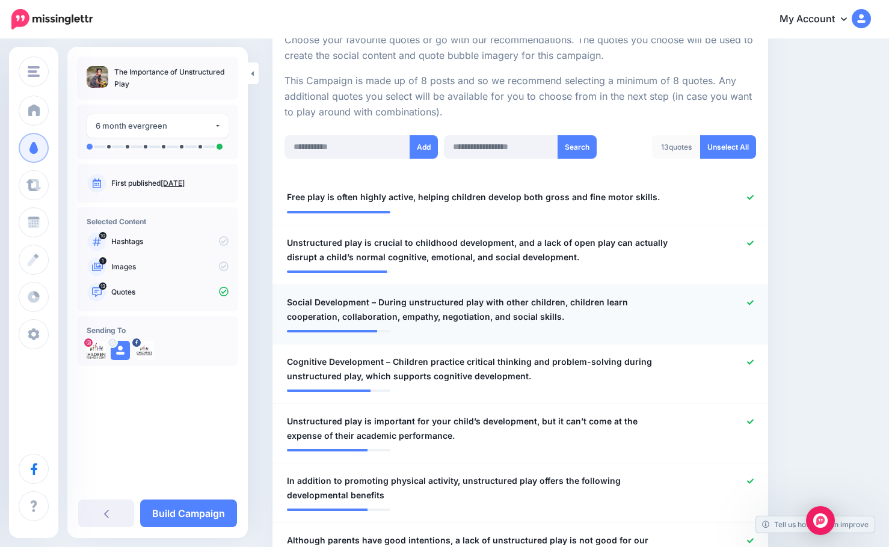
click at [376, 309] on span "Social Development – During unstructured play with other children, children lea…" at bounding box center [480, 309] width 386 height 29
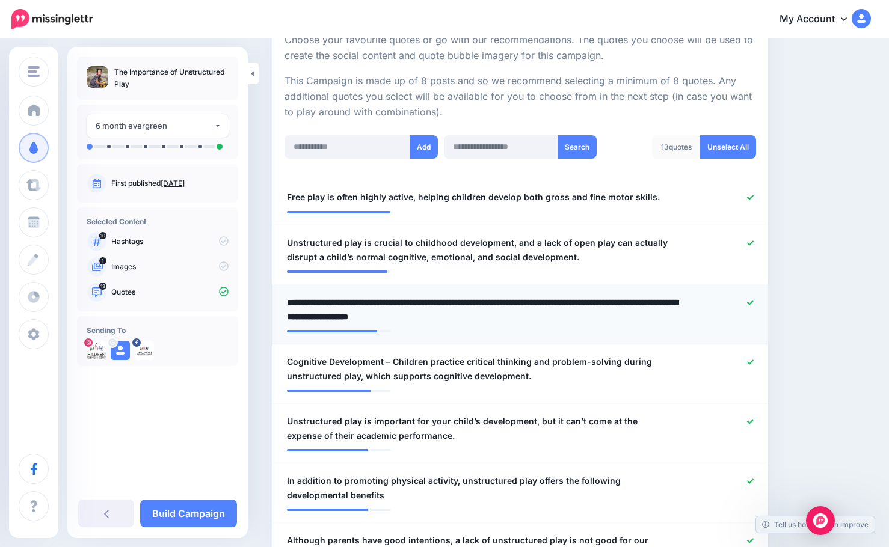
drag, startPoint x: 376, startPoint y: 301, endPoint x: 275, endPoint y: 307, distance: 100.6
click at [275, 307] on li "**********" at bounding box center [520, 315] width 496 height 60
type textarea "**********"
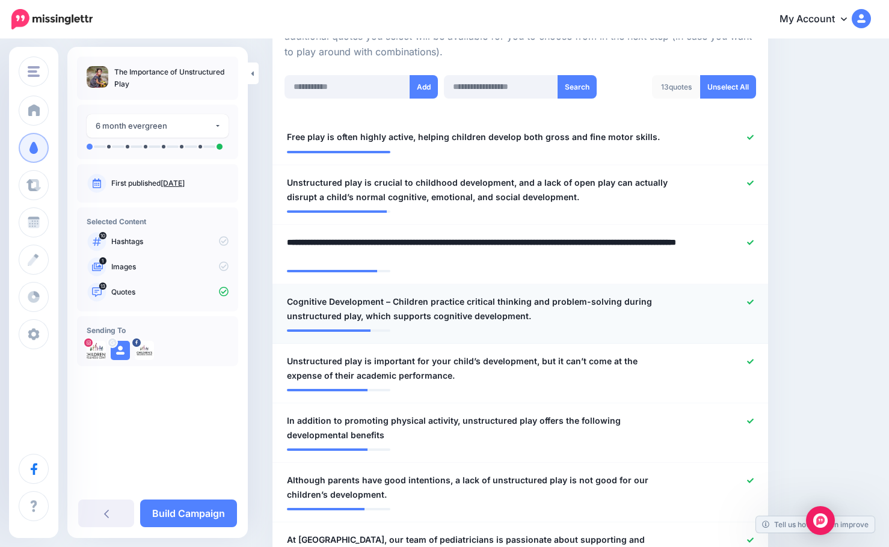
click at [392, 302] on span "Cognitive Development – Children practice critical thinking and problem-solving…" at bounding box center [480, 309] width 386 height 29
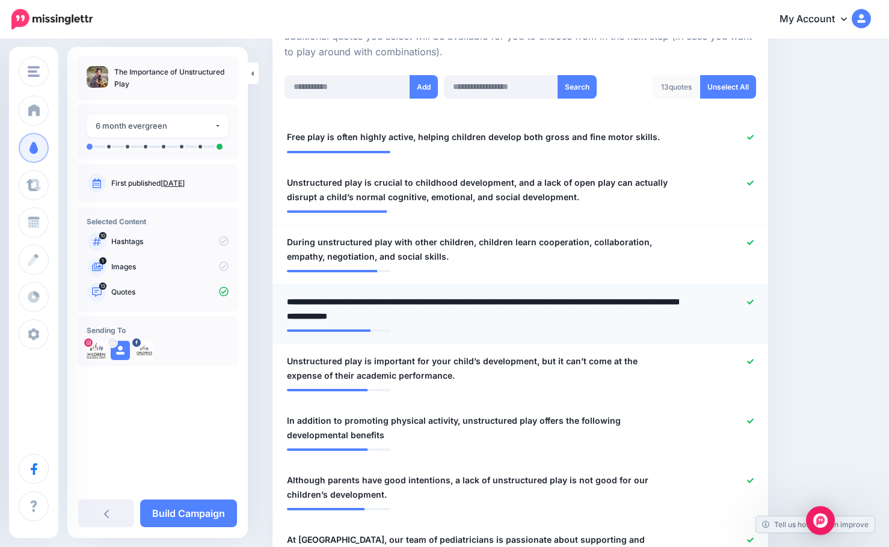
drag, startPoint x: 392, startPoint y: 302, endPoint x: 277, endPoint y: 311, distance: 115.2
click at [278, 310] on div "**********" at bounding box center [480, 309] width 404 height 29
click at [322, 300] on textarea "**********" at bounding box center [483, 309] width 392 height 29
drag, startPoint x: 390, startPoint y: 301, endPoint x: 268, endPoint y: 303, distance: 122.1
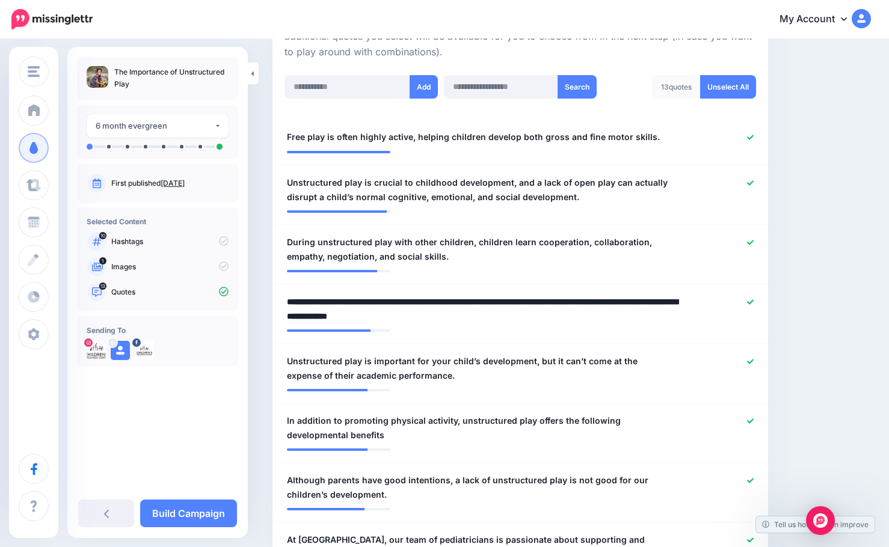
type textarea "**********"
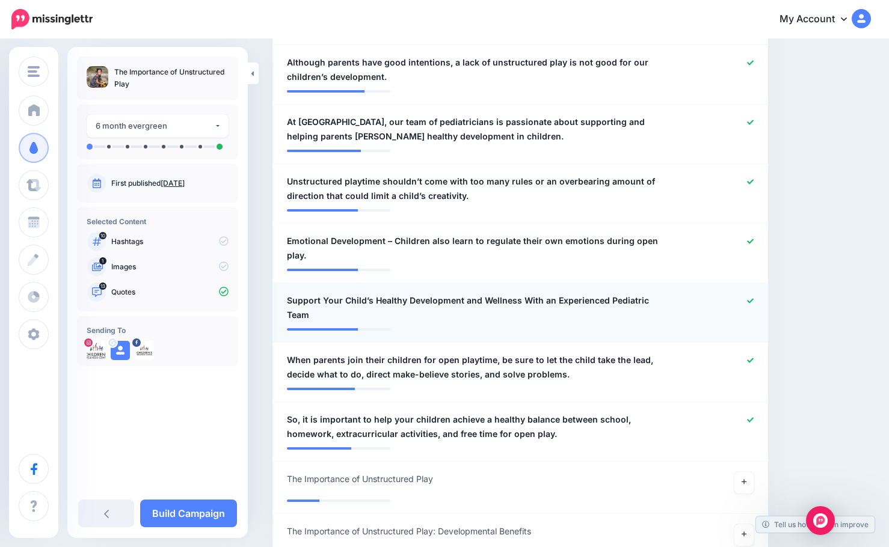
scroll to position [722, 0]
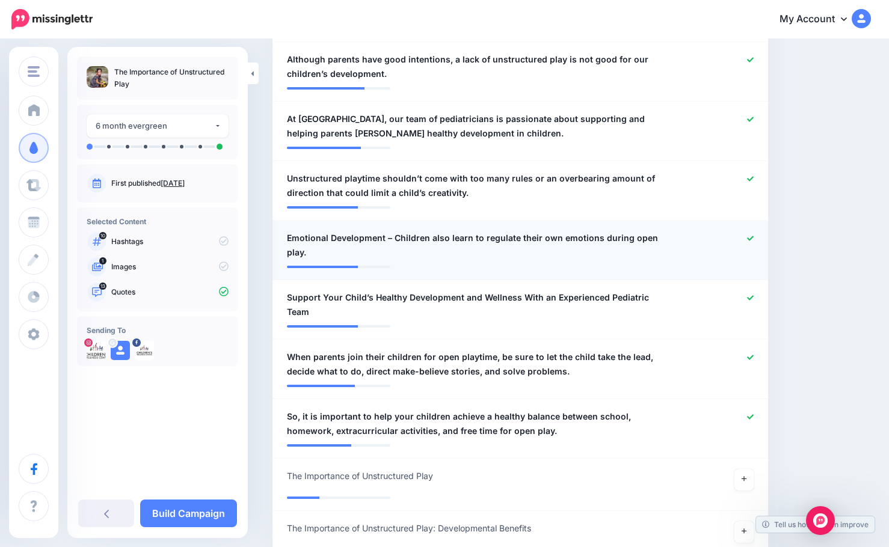
click at [394, 241] on span "Emotional Development – Children also learn to regulate their own emotions duri…" at bounding box center [480, 245] width 386 height 29
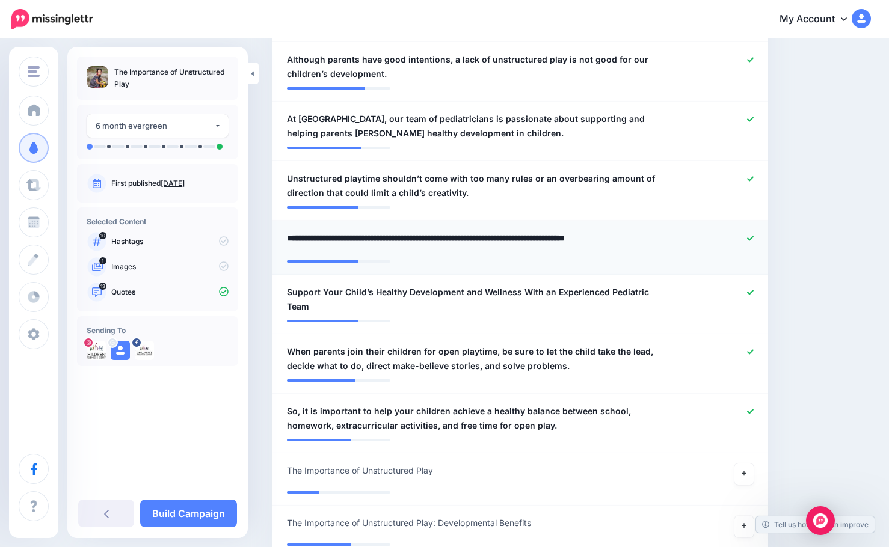
drag, startPoint x: 391, startPoint y: 235, endPoint x: 276, endPoint y: 241, distance: 115.0
click at [274, 241] on li "**********" at bounding box center [520, 248] width 496 height 54
click at [342, 241] on textarea "**********" at bounding box center [483, 242] width 392 height 23
type textarea "**********"
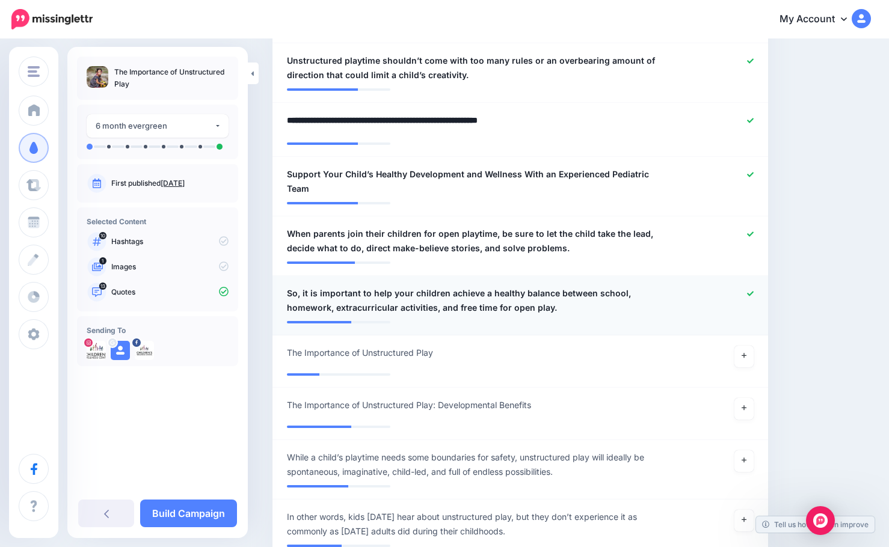
scroll to position [902, 0]
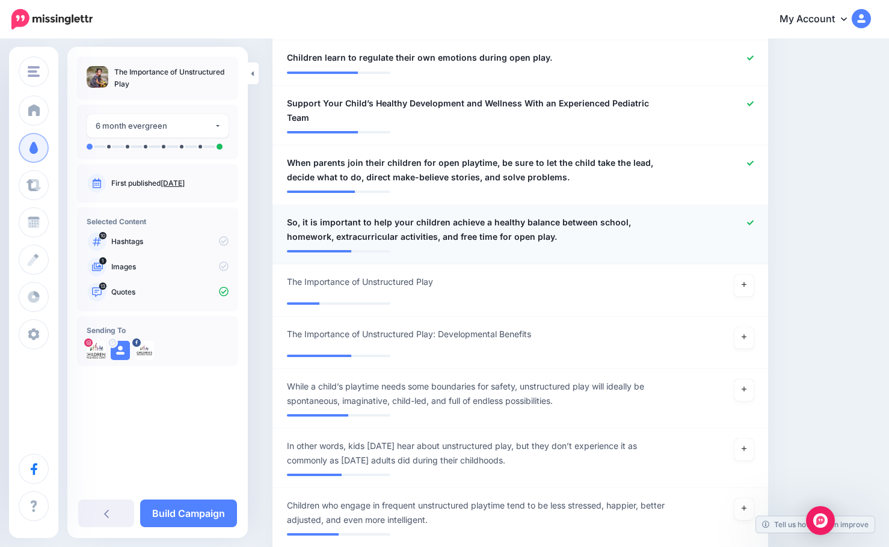
click at [305, 219] on span "So, it is important to help your children achieve a healthy balance between sch…" at bounding box center [480, 229] width 386 height 29
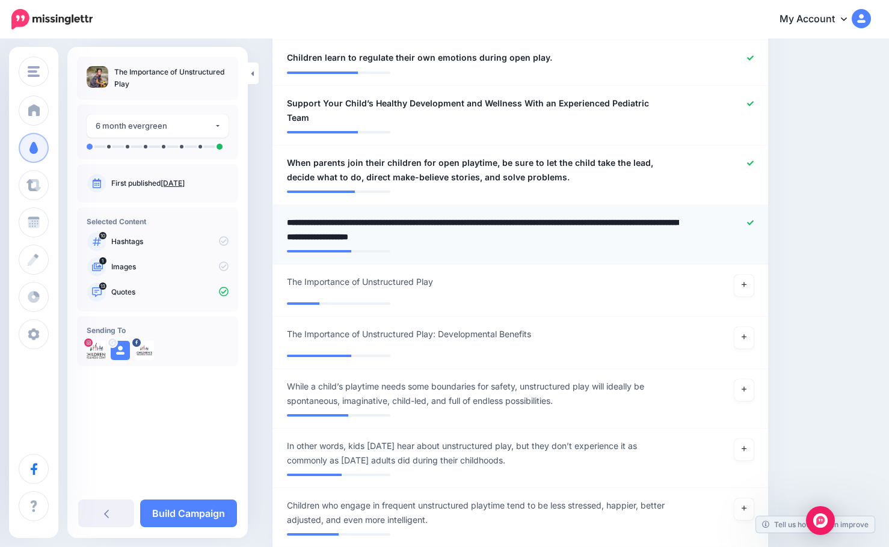
drag, startPoint x: 305, startPoint y: 212, endPoint x: 281, endPoint y: 211, distance: 23.5
click at [281, 215] on div "**********" at bounding box center [480, 229] width 404 height 29
type textarea "**********"
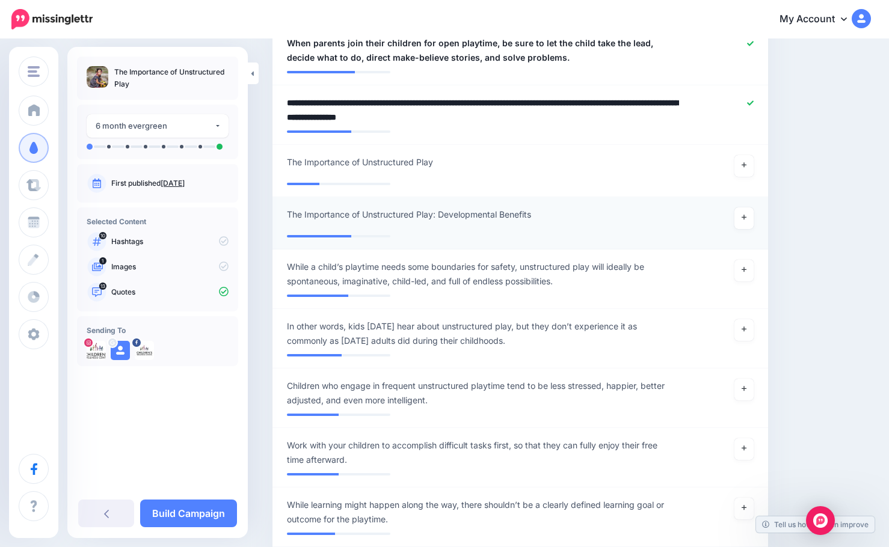
scroll to position [1022, 0]
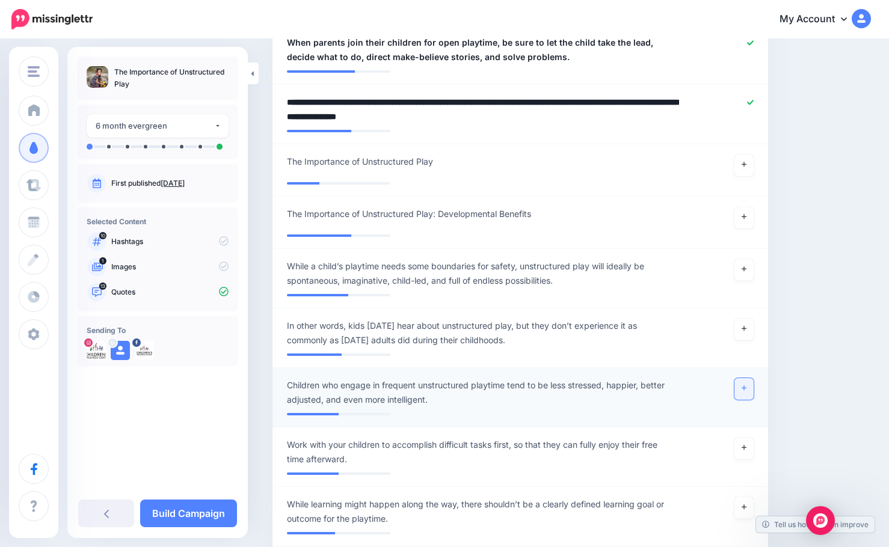
click at [746, 385] on icon at bounding box center [743, 388] width 5 height 7
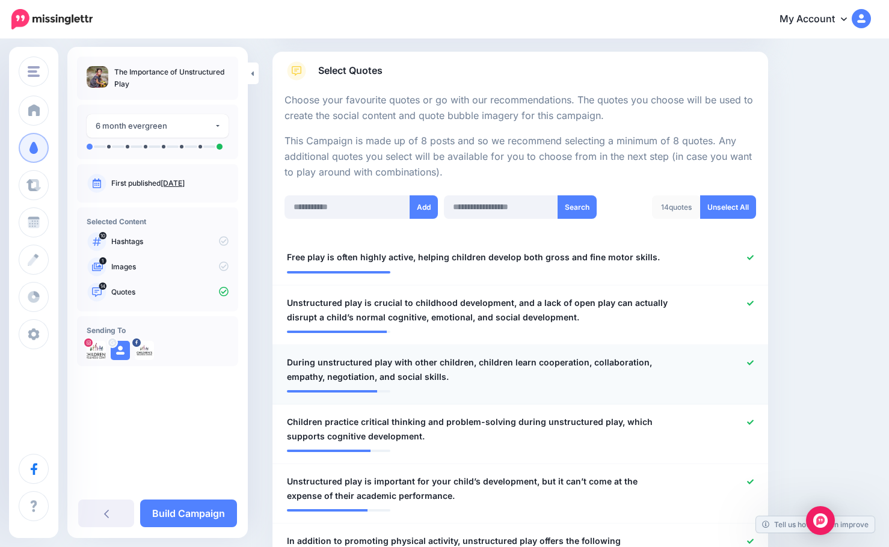
scroll to position [0, 0]
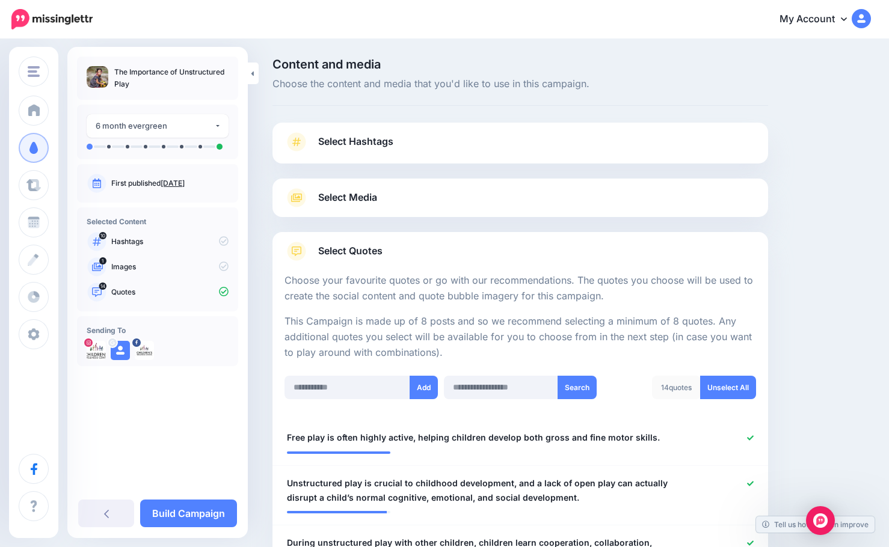
click at [467, 200] on link "Select Media" at bounding box center [519, 197] width 471 height 19
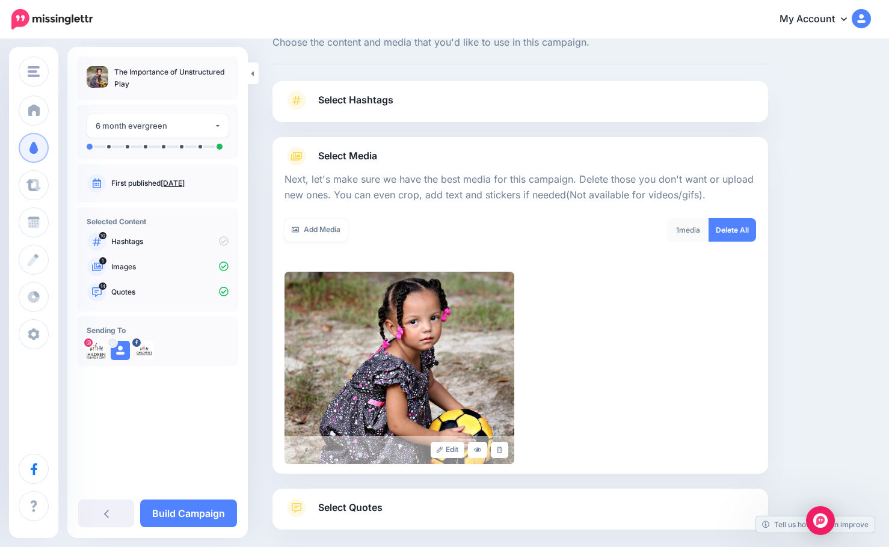
scroll to position [60, 0]
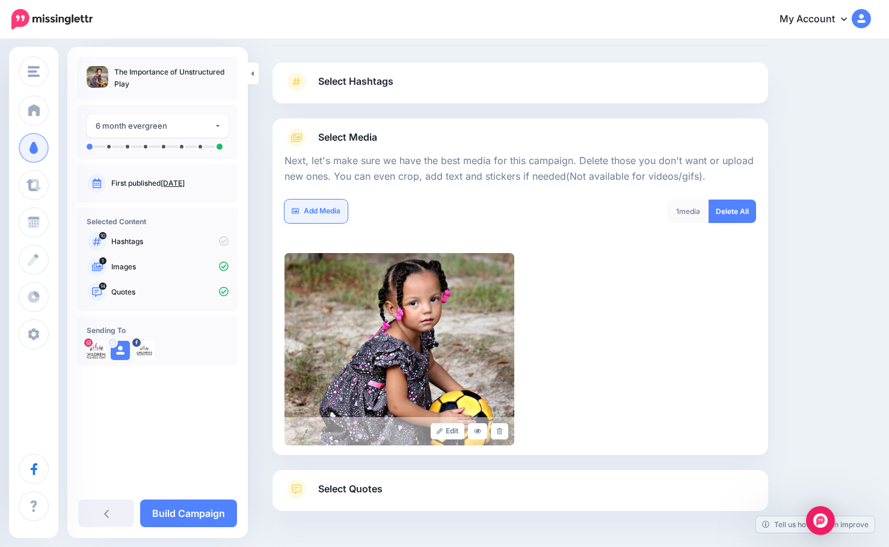
click at [322, 215] on link "Add Media" at bounding box center [315, 211] width 63 height 23
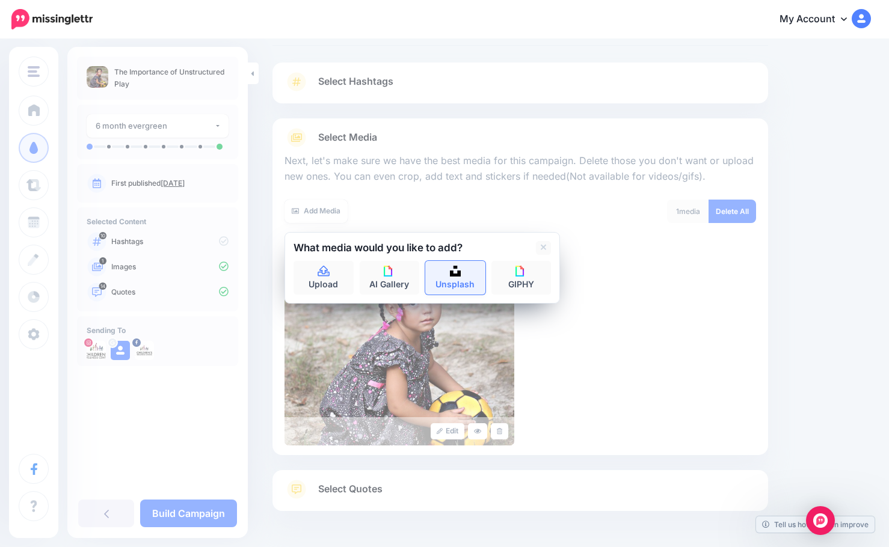
click at [458, 268] on img at bounding box center [455, 271] width 11 height 11
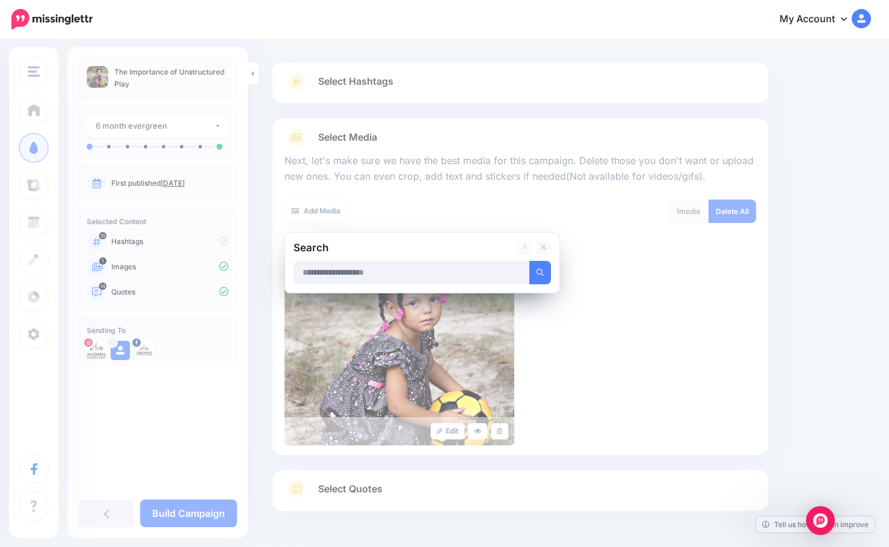
click at [404, 268] on input "text" at bounding box center [411, 272] width 236 height 23
type input "**********"
click at [529, 261] on button "submit" at bounding box center [540, 272] width 22 height 23
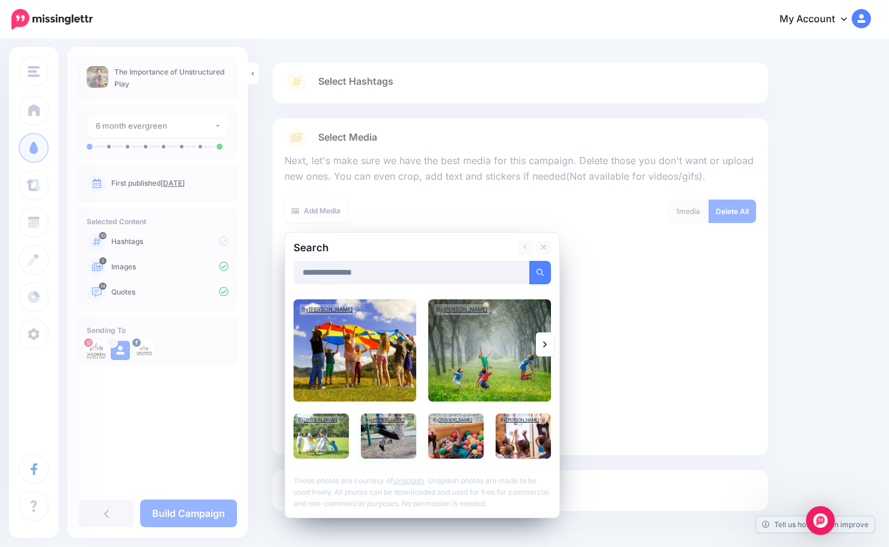
click at [399, 439] on img at bounding box center [388, 436] width 55 height 45
click at [470, 438] on img at bounding box center [455, 436] width 55 height 45
click at [314, 429] on img at bounding box center [320, 436] width 55 height 45
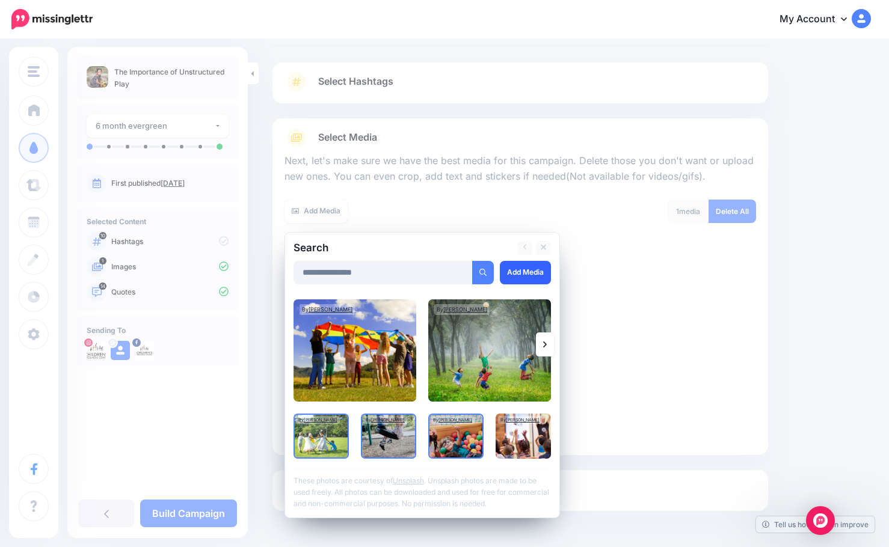
click at [536, 275] on link "Add Media" at bounding box center [525, 272] width 51 height 23
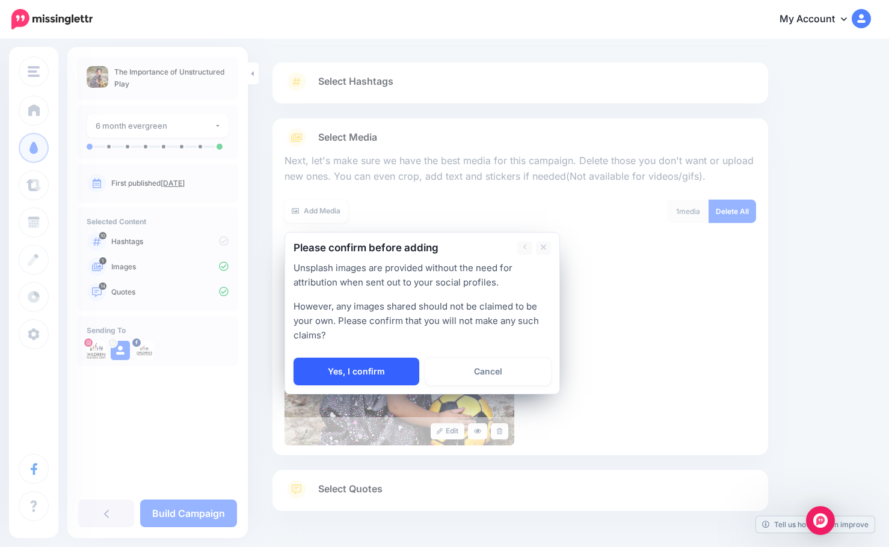
click at [393, 370] on link "Yes, I confirm" at bounding box center [356, 372] width 126 height 28
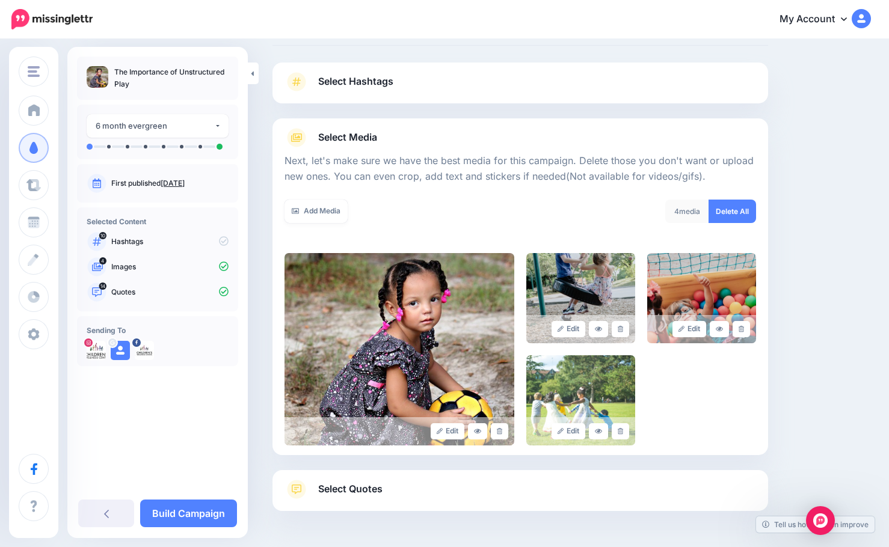
scroll to position [102, 0]
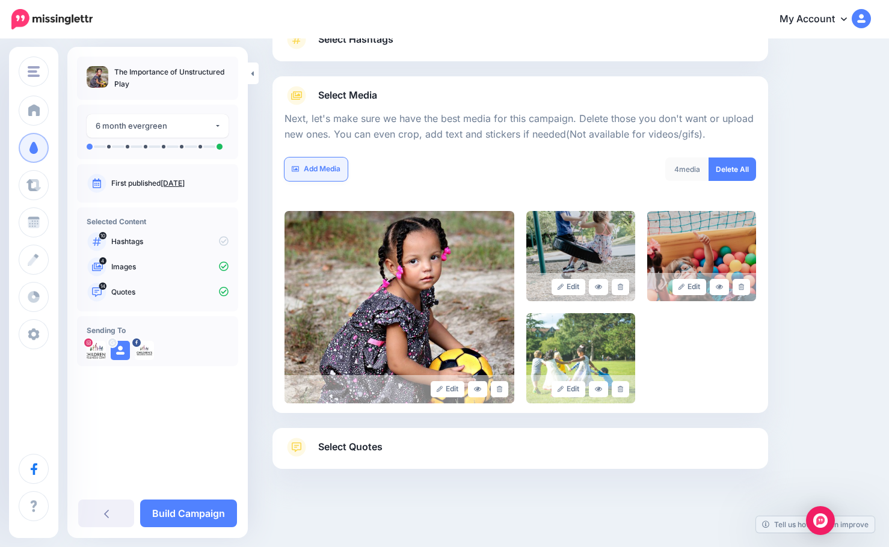
click at [320, 173] on link "Add Media" at bounding box center [315, 169] width 63 height 23
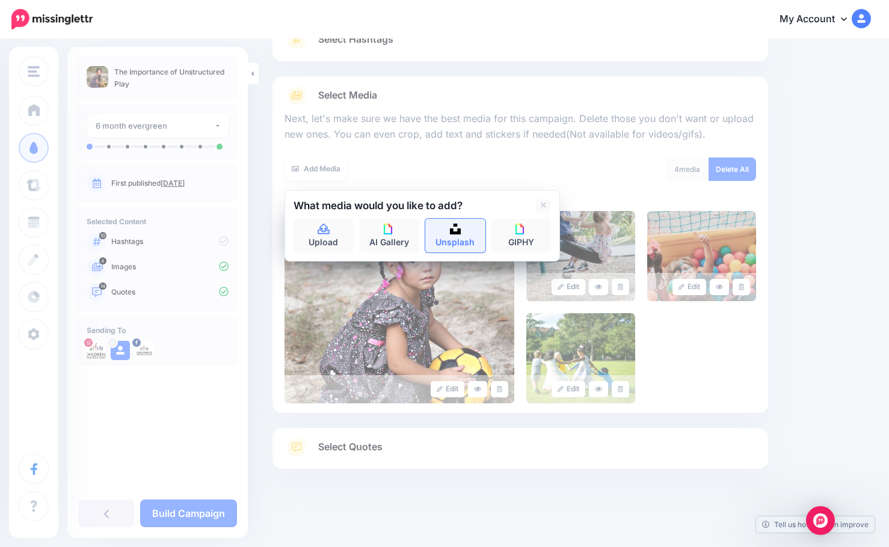
click at [470, 242] on link "Unsplash" at bounding box center [455, 236] width 60 height 34
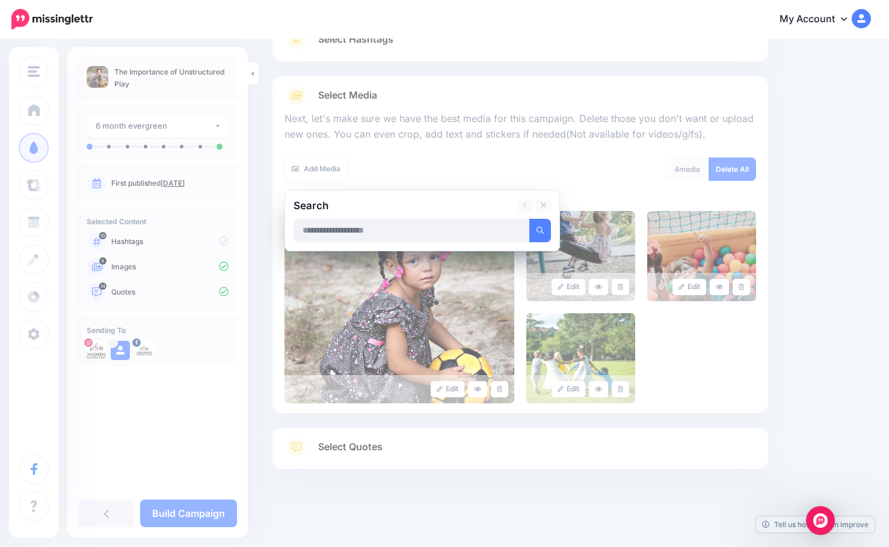
click at [425, 233] on input "text" at bounding box center [411, 230] width 236 height 23
type input "**********"
click at [529, 219] on button "submit" at bounding box center [540, 230] width 22 height 23
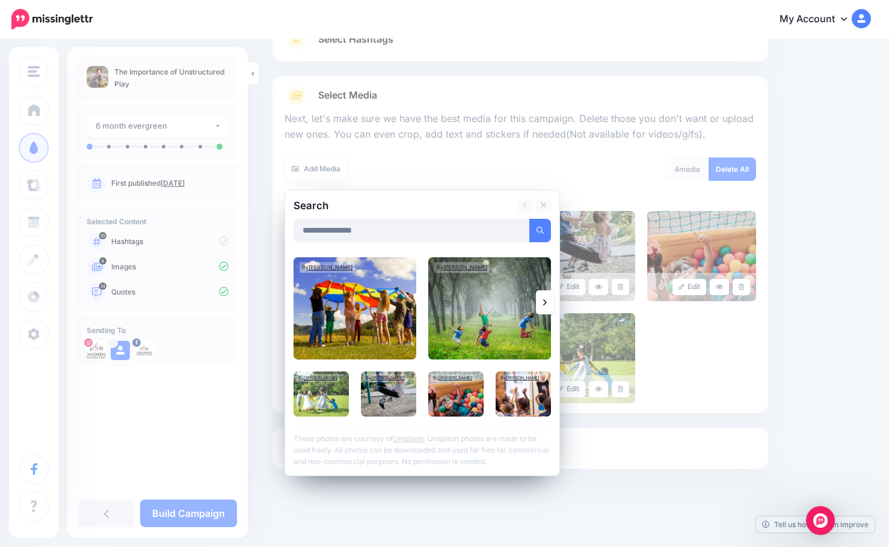
click at [538, 302] on link at bounding box center [545, 302] width 18 height 24
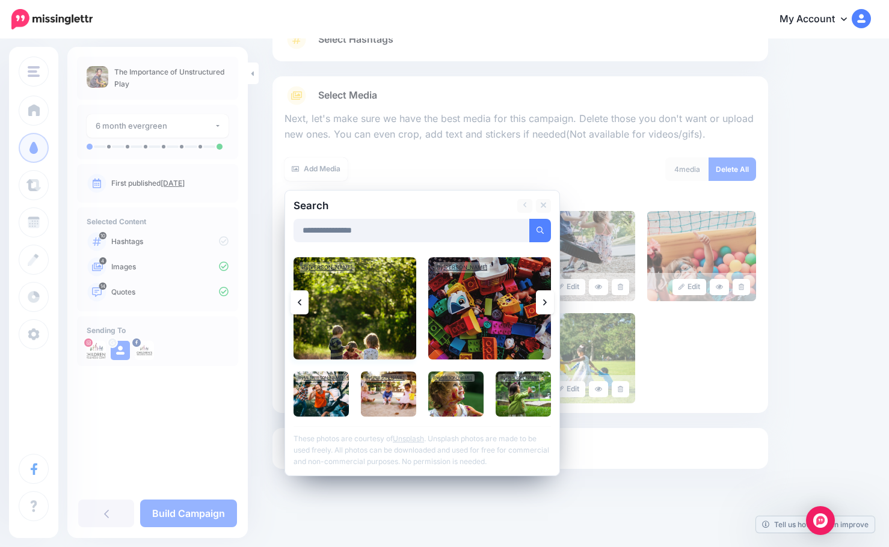
click at [340, 328] on img at bounding box center [354, 308] width 123 height 102
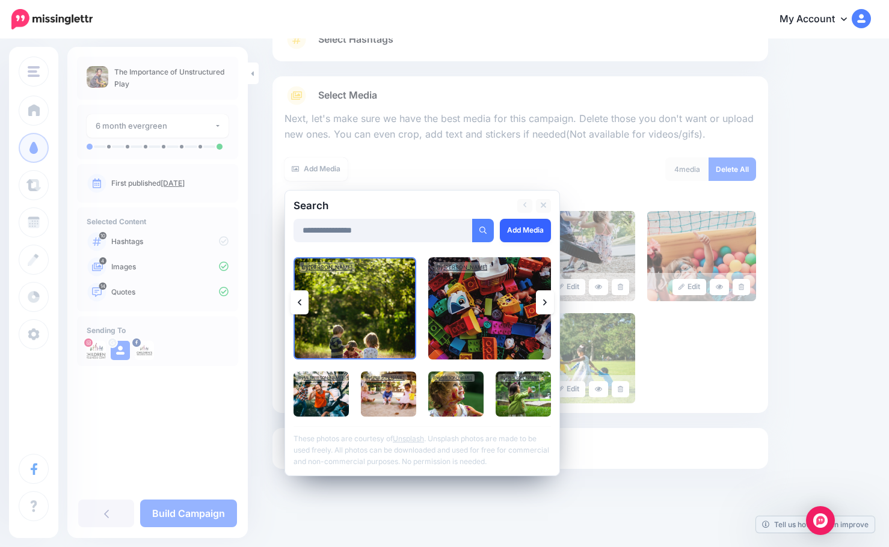
click at [522, 236] on link "Add Media" at bounding box center [525, 230] width 51 height 23
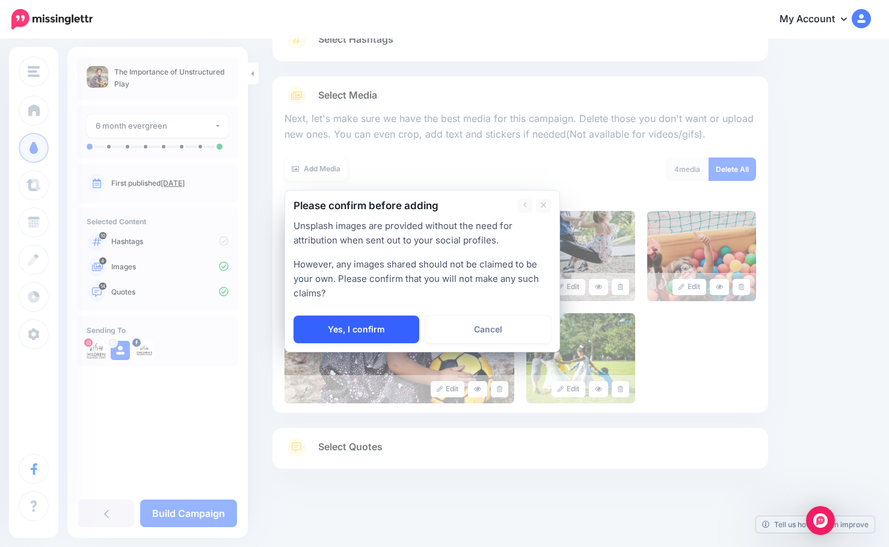
click at [361, 328] on link "Yes, I confirm" at bounding box center [356, 330] width 126 height 28
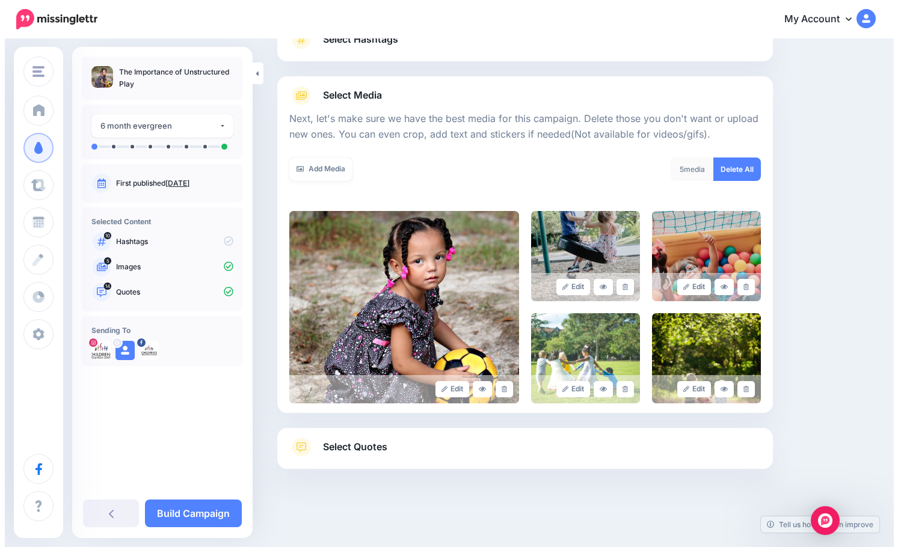
scroll to position [0, 0]
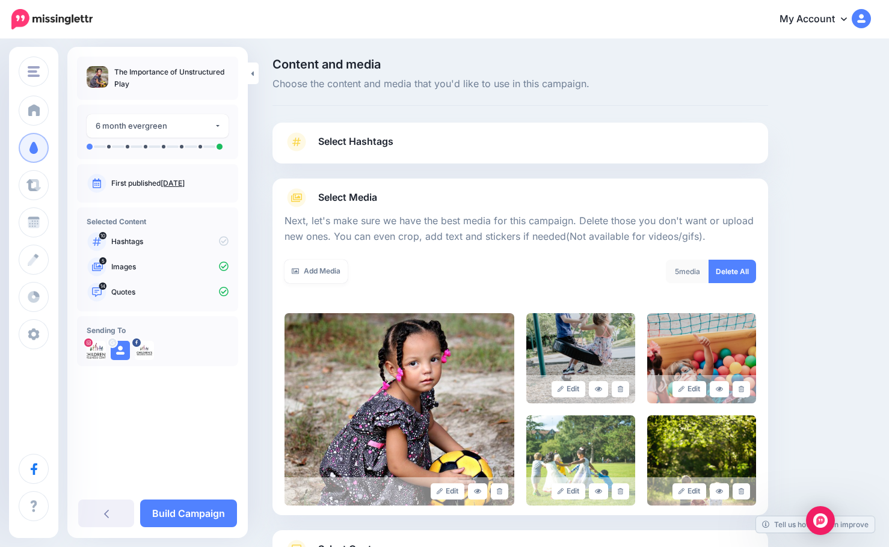
click at [587, 158] on link "Select Hashtags" at bounding box center [519, 147] width 471 height 31
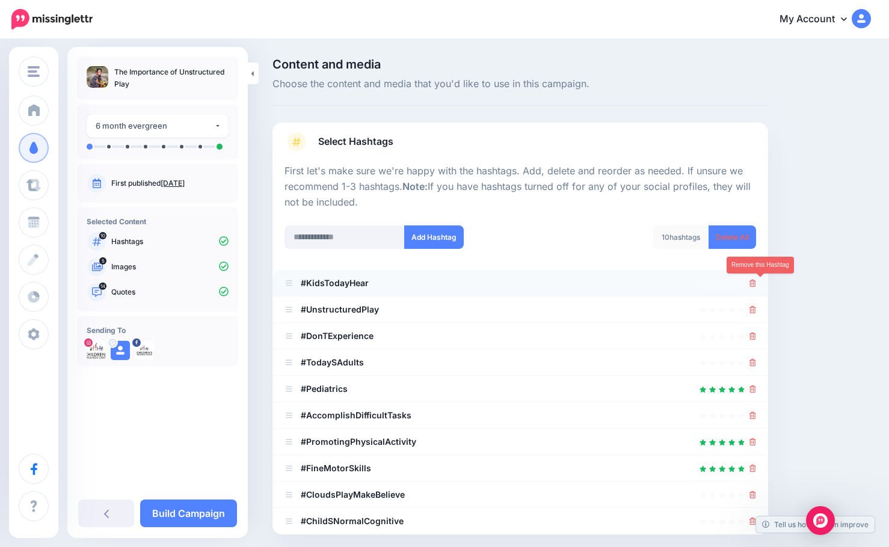
click at [756, 283] on icon at bounding box center [752, 283] width 7 height 7
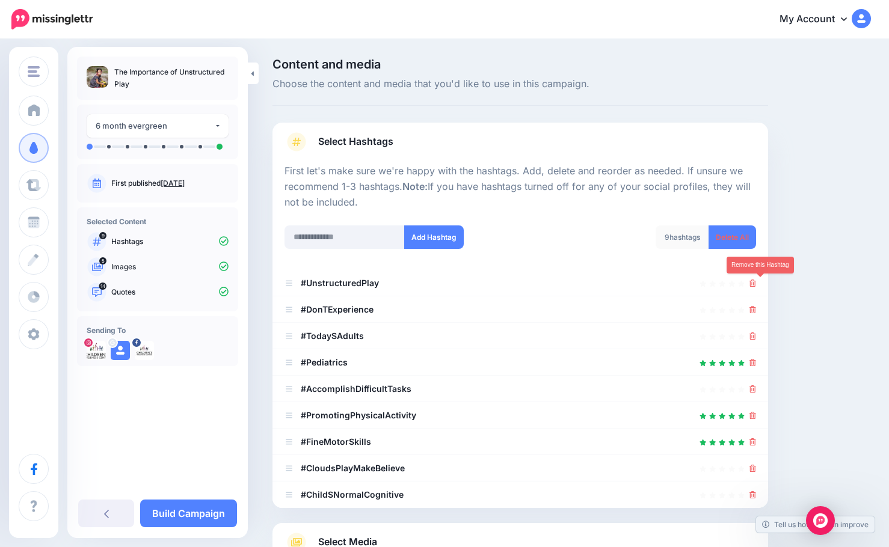
click at [756, 283] on icon at bounding box center [752, 283] width 7 height 7
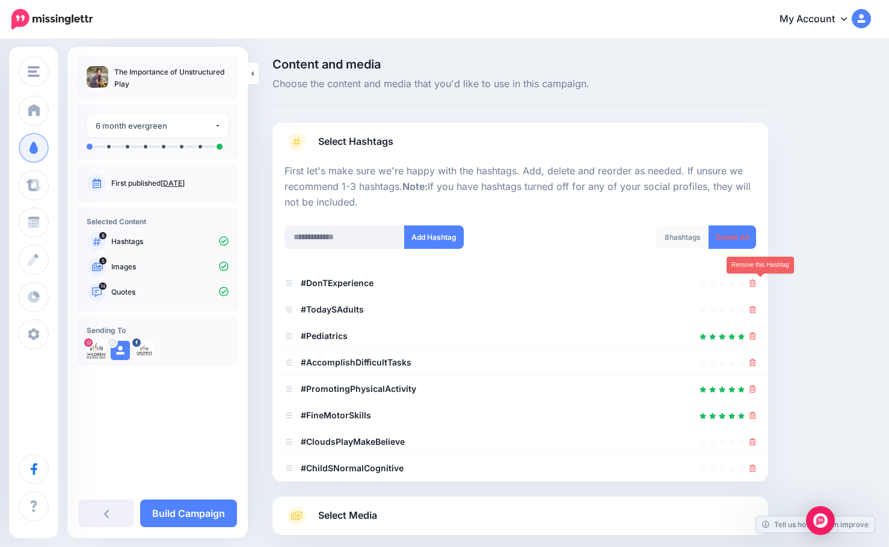
click at [756, 283] on icon at bounding box center [752, 283] width 7 height 7
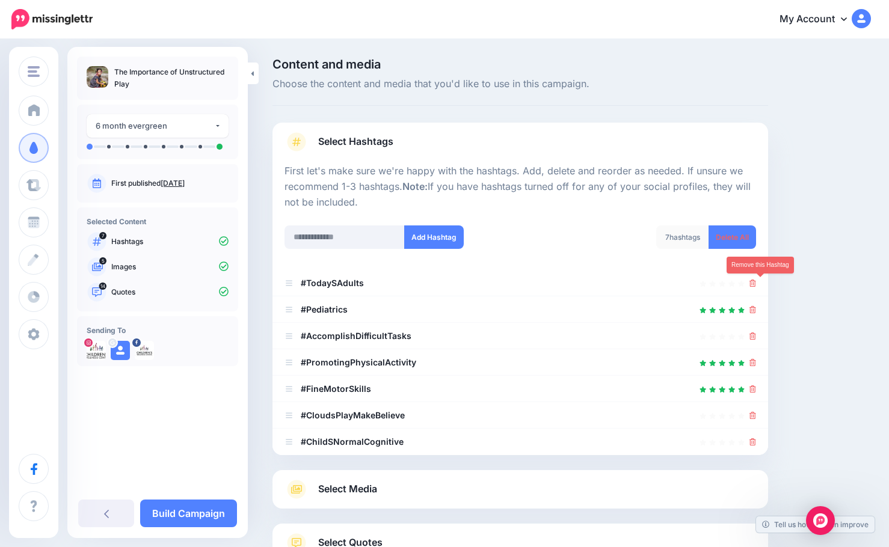
click at [756, 283] on icon at bounding box center [752, 283] width 7 height 7
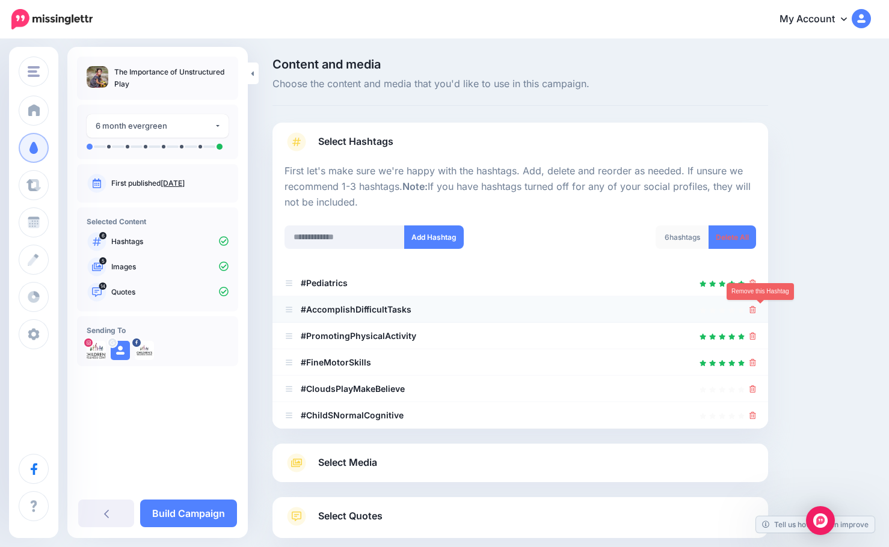
click at [756, 308] on icon at bounding box center [752, 309] width 7 height 7
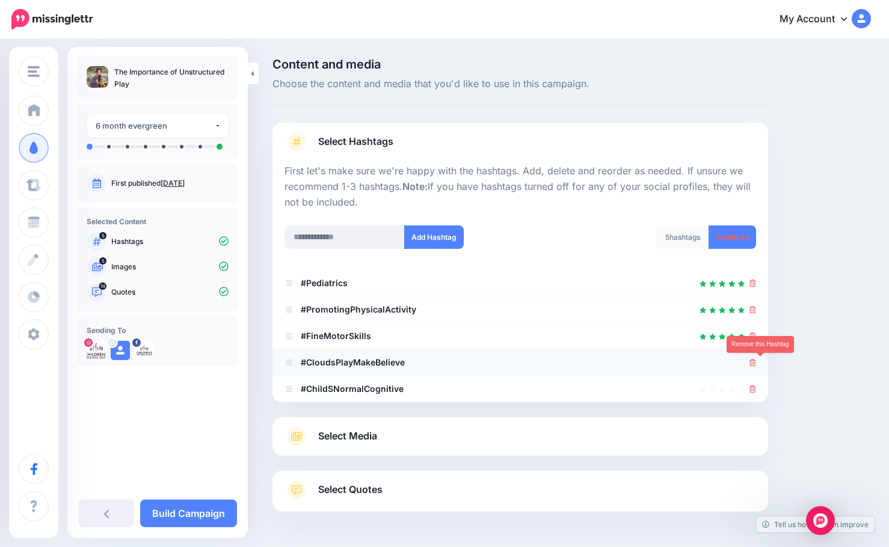
click at [756, 361] on icon at bounding box center [752, 362] width 7 height 7
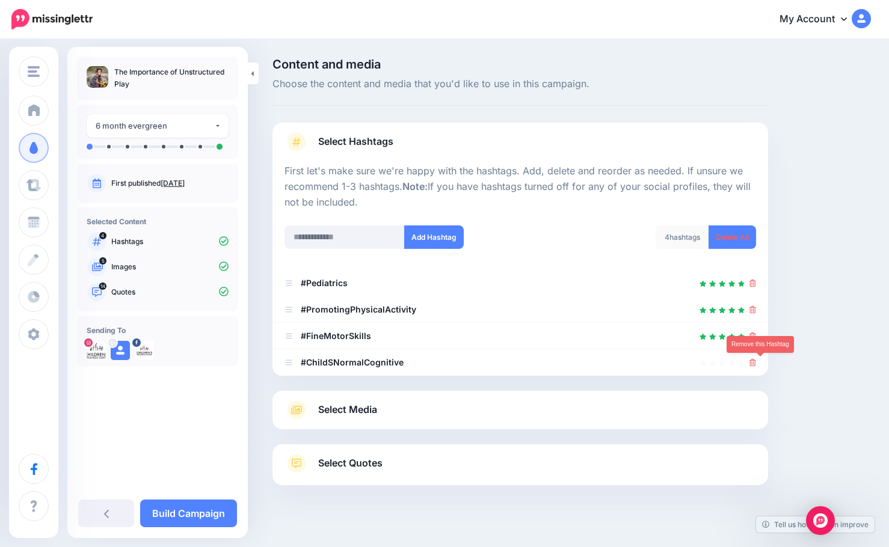
click at [756, 361] on icon at bounding box center [752, 362] width 7 height 7
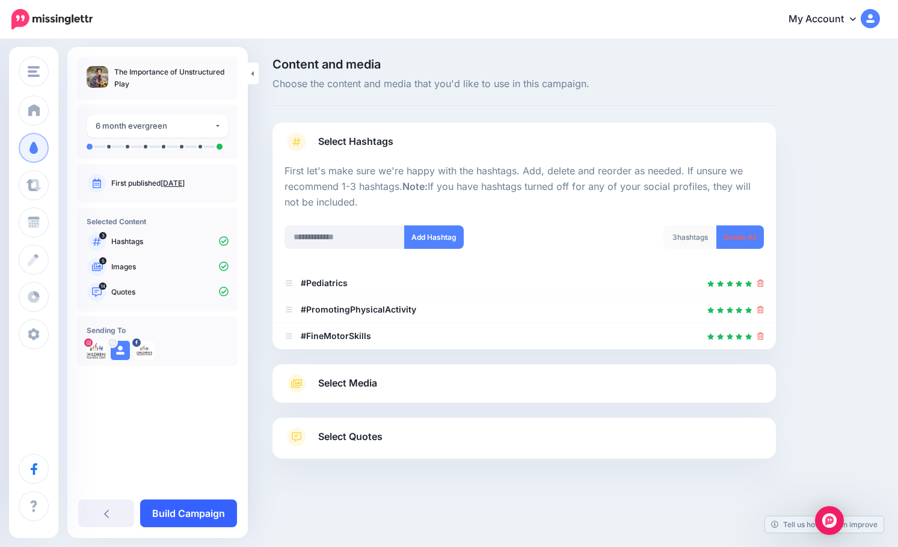
click at [202, 508] on link "Build Campaign" at bounding box center [188, 514] width 97 height 28
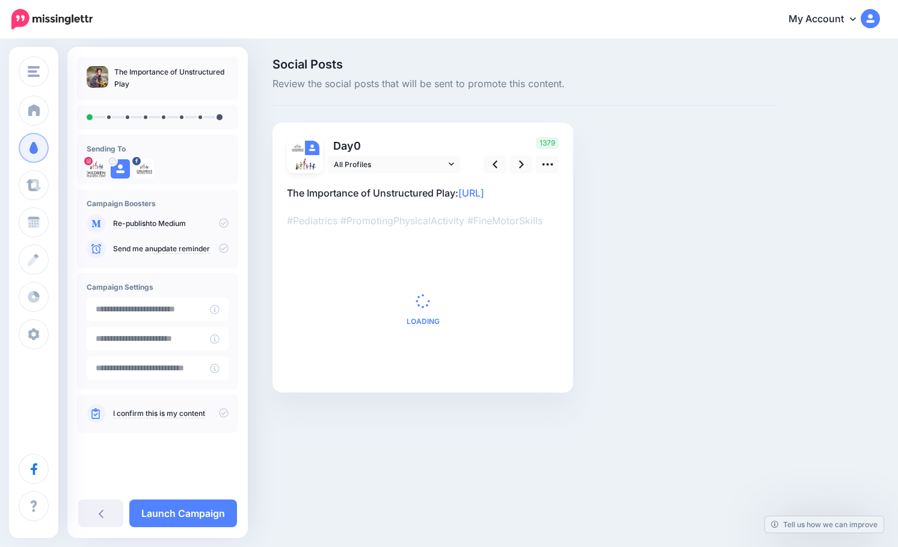
type input "**********"
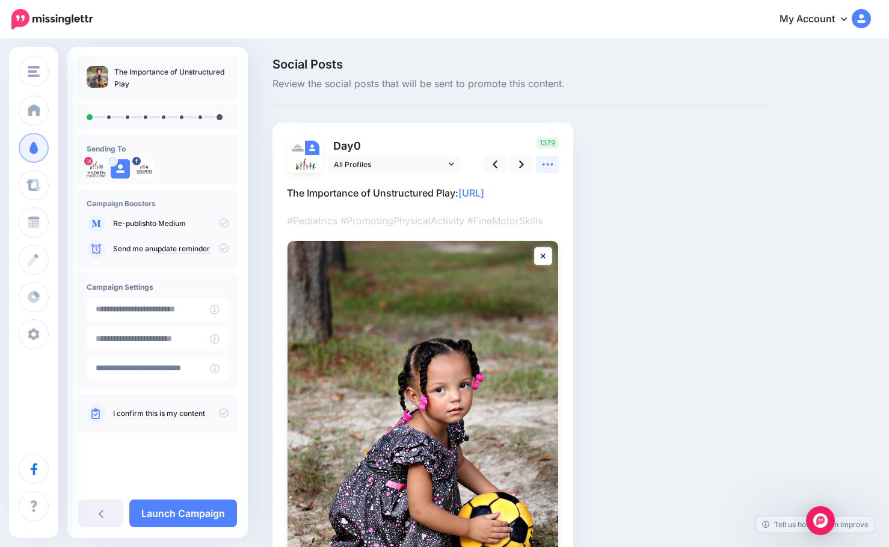
click at [550, 163] on icon at bounding box center [547, 164] width 13 height 13
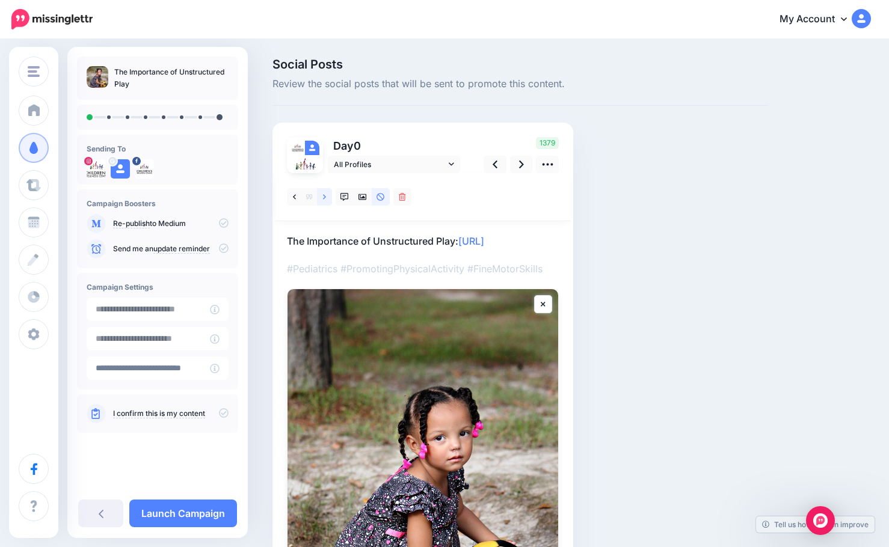
click at [326, 201] on link at bounding box center [324, 196] width 15 height 17
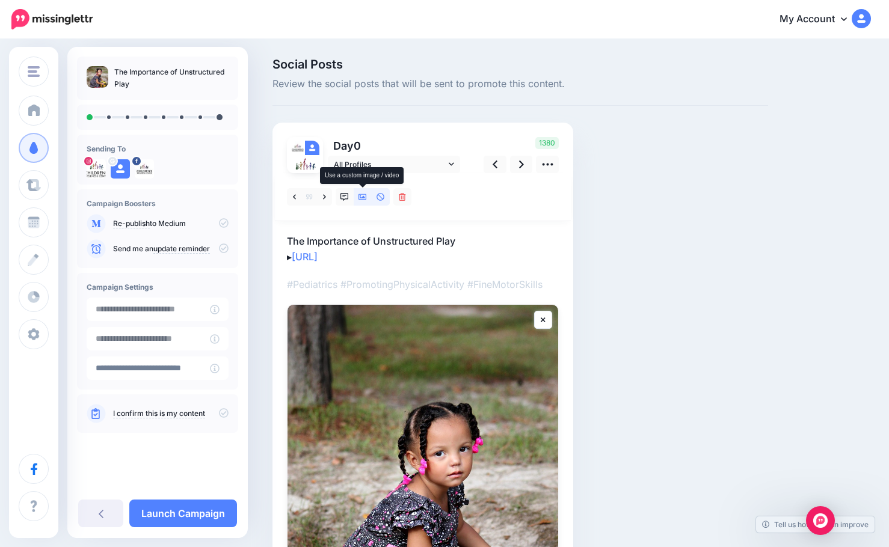
click at [361, 198] on icon at bounding box center [362, 197] width 8 height 6
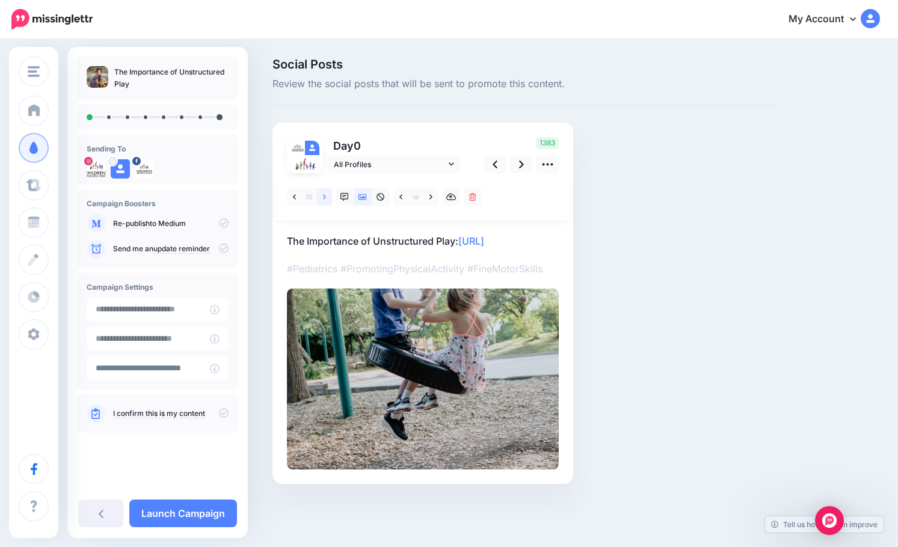
click at [328, 193] on link at bounding box center [324, 196] width 15 height 17
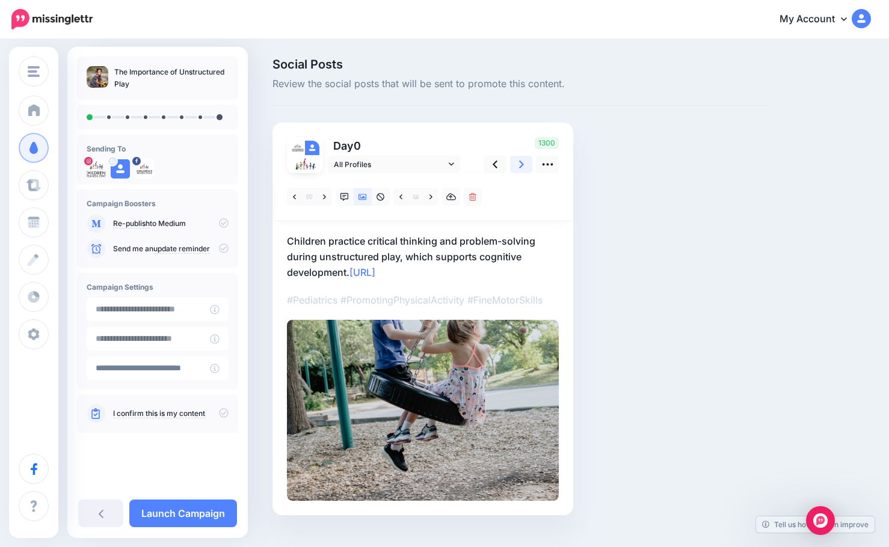
click at [522, 164] on icon at bounding box center [521, 165] width 5 height 8
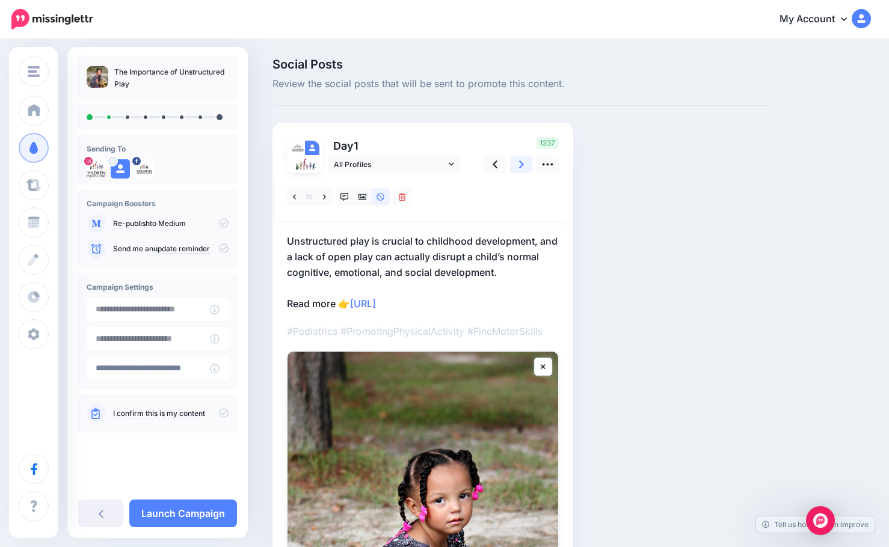
click at [520, 165] on icon at bounding box center [521, 164] width 5 height 13
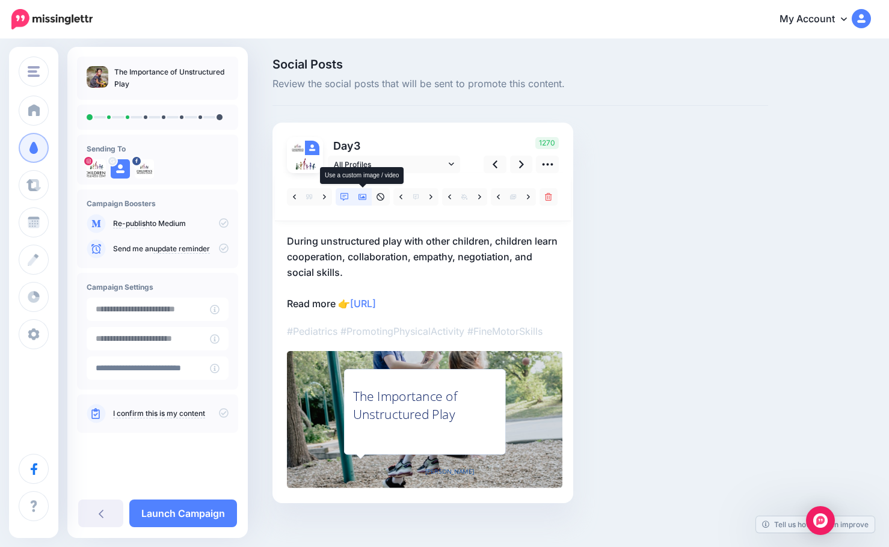
click at [361, 197] on icon at bounding box center [362, 197] width 8 height 8
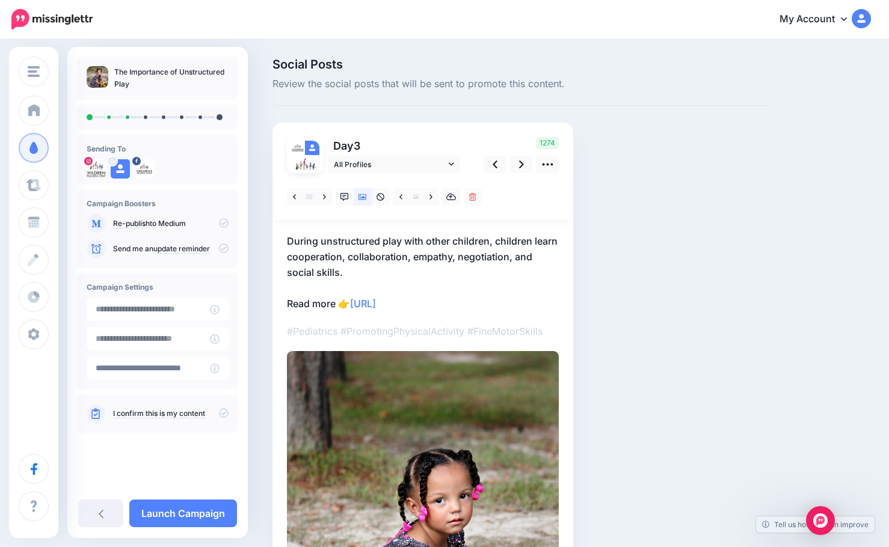
scroll to position [120, 0]
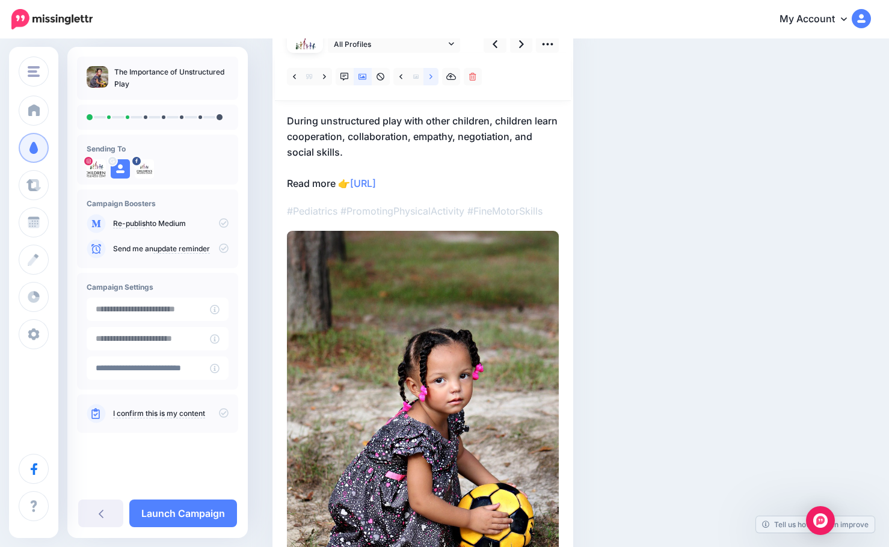
click at [432, 75] on icon at bounding box center [430, 77] width 3 height 8
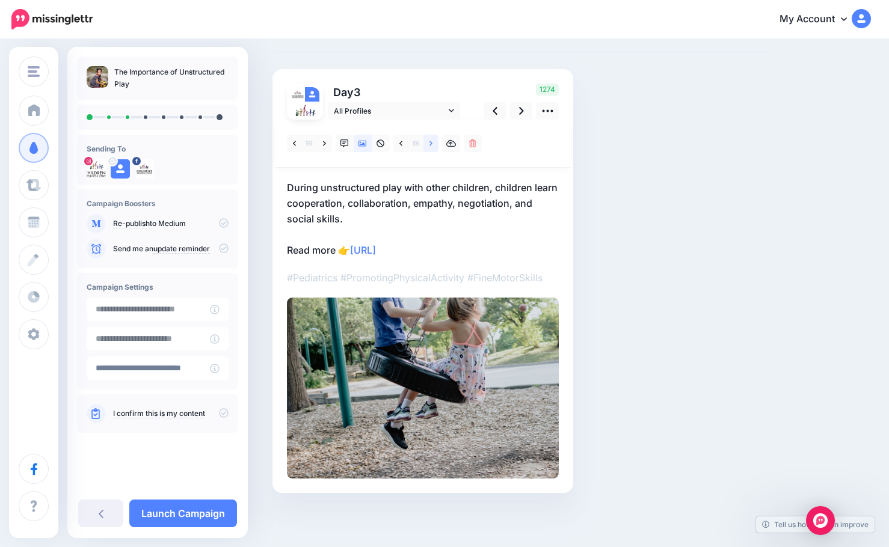
click at [434, 147] on link at bounding box center [430, 143] width 15 height 17
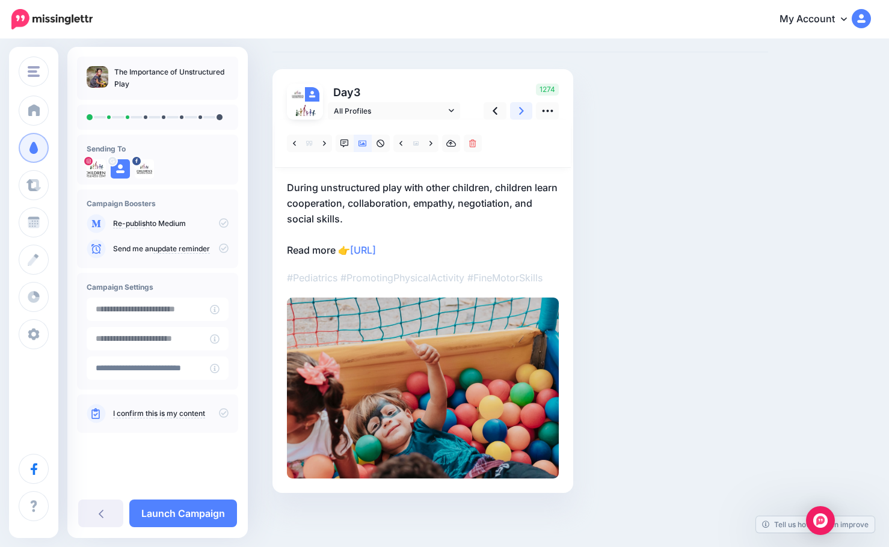
click at [520, 112] on icon at bounding box center [521, 111] width 5 height 13
click at [326, 142] on icon at bounding box center [324, 144] width 3 height 8
click at [432, 141] on icon at bounding box center [430, 144] width 3 height 8
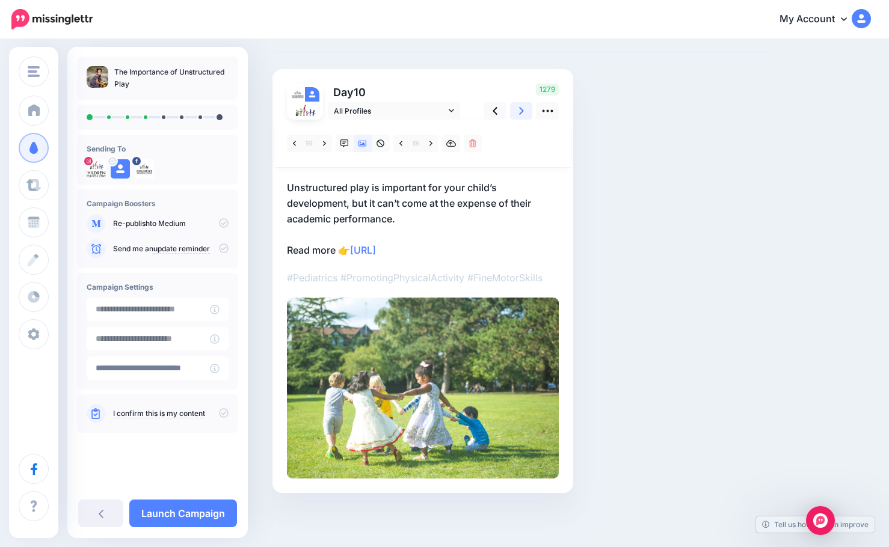
click at [520, 111] on icon at bounding box center [521, 111] width 5 height 13
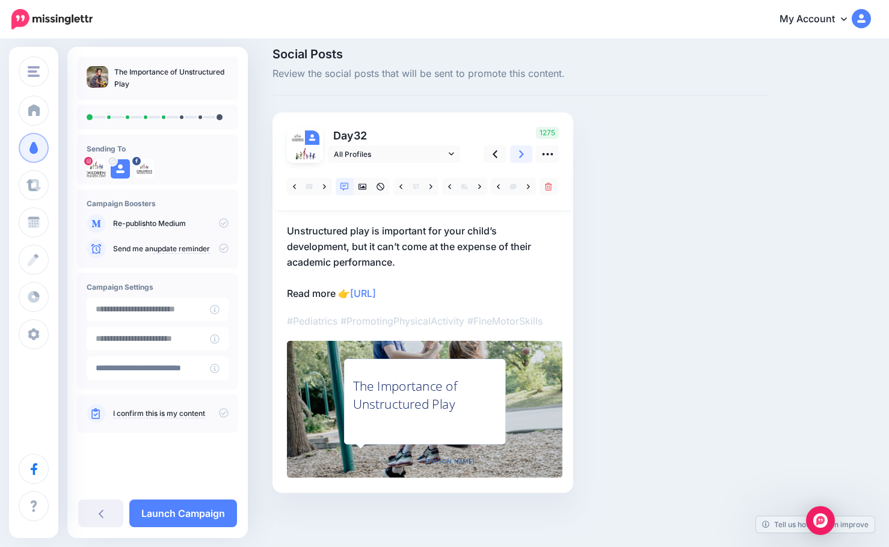
scroll to position [10, 0]
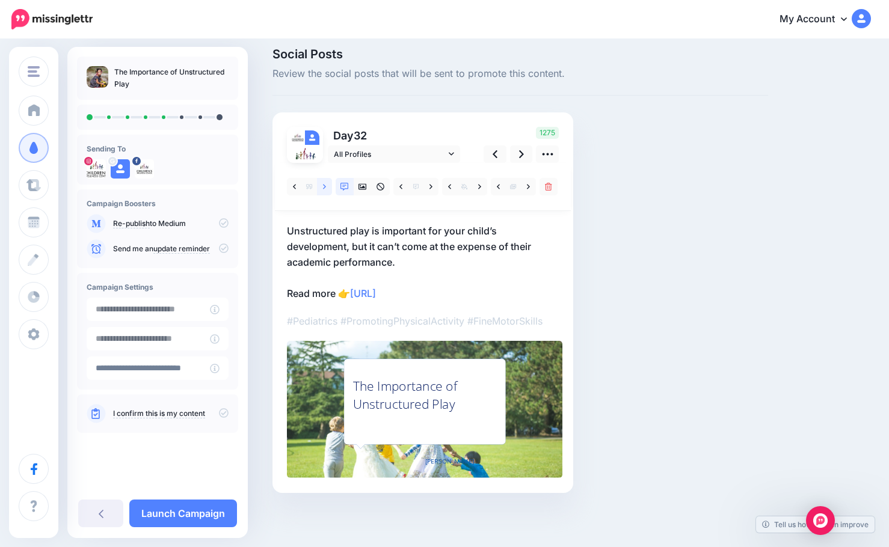
click at [323, 183] on icon at bounding box center [324, 187] width 3 height 8
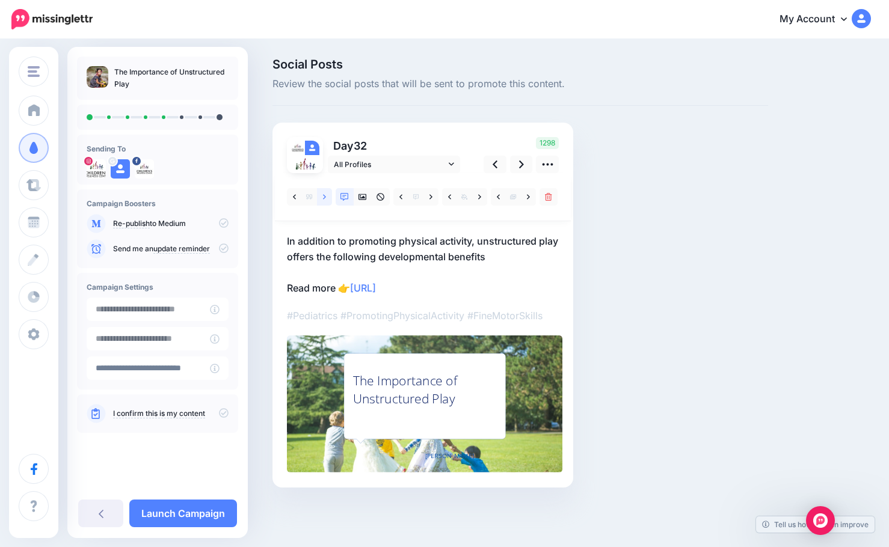
scroll to position [0, 0]
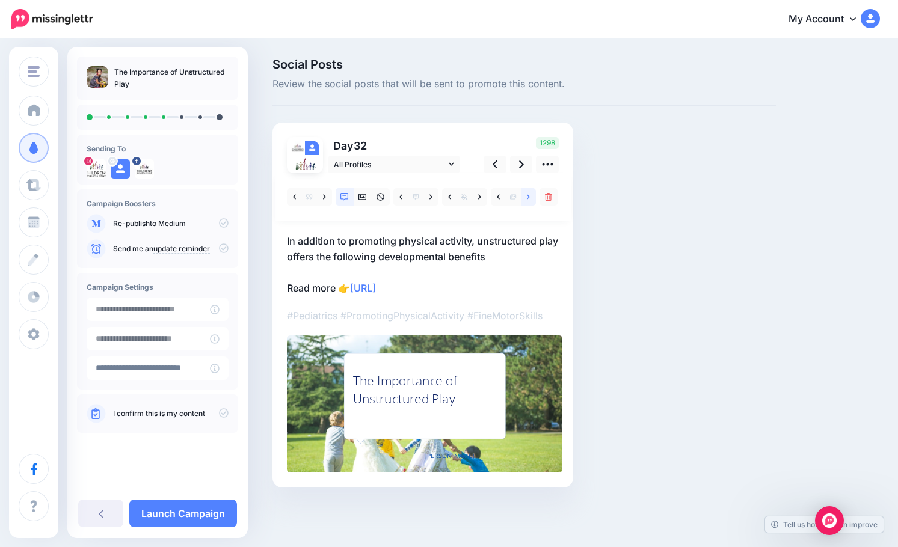
click at [525, 197] on link at bounding box center [528, 196] width 15 height 17
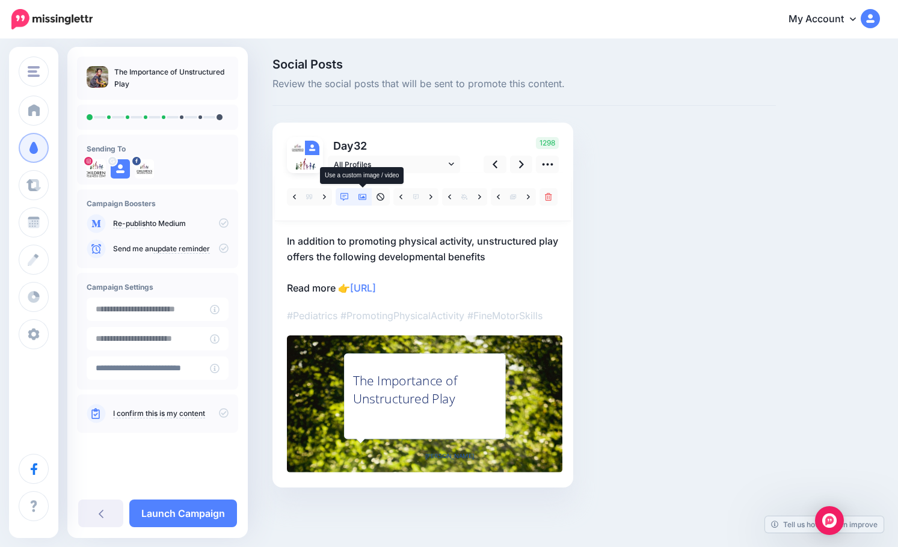
click at [363, 195] on icon at bounding box center [362, 197] width 8 height 8
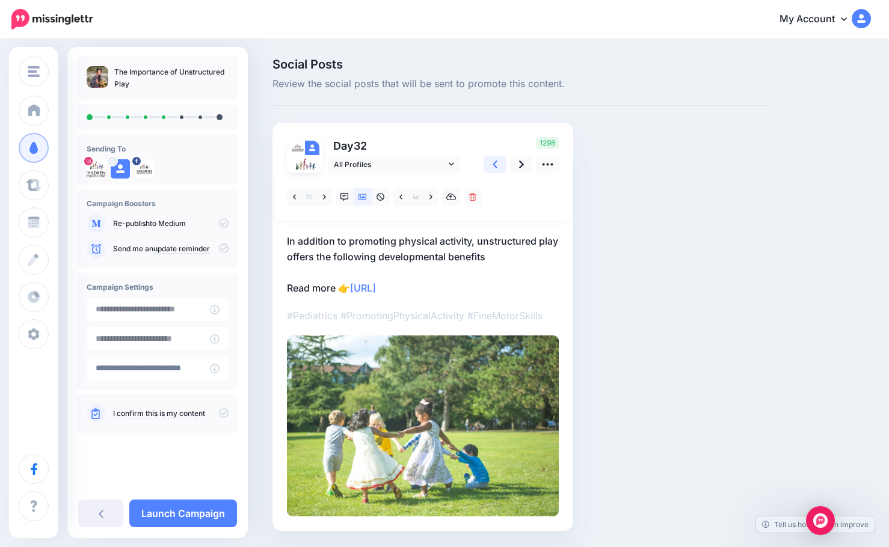
click at [492, 168] on link at bounding box center [494, 164] width 23 height 17
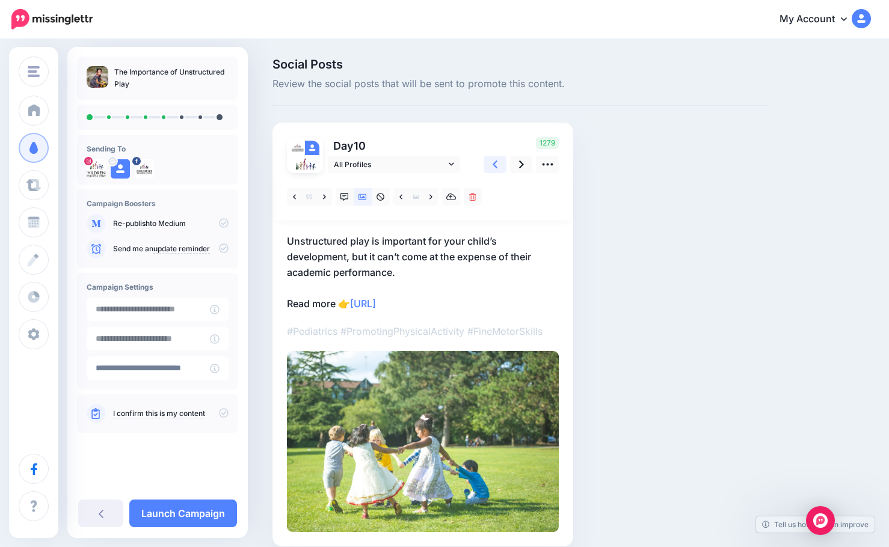
click at [494, 167] on icon at bounding box center [495, 164] width 5 height 13
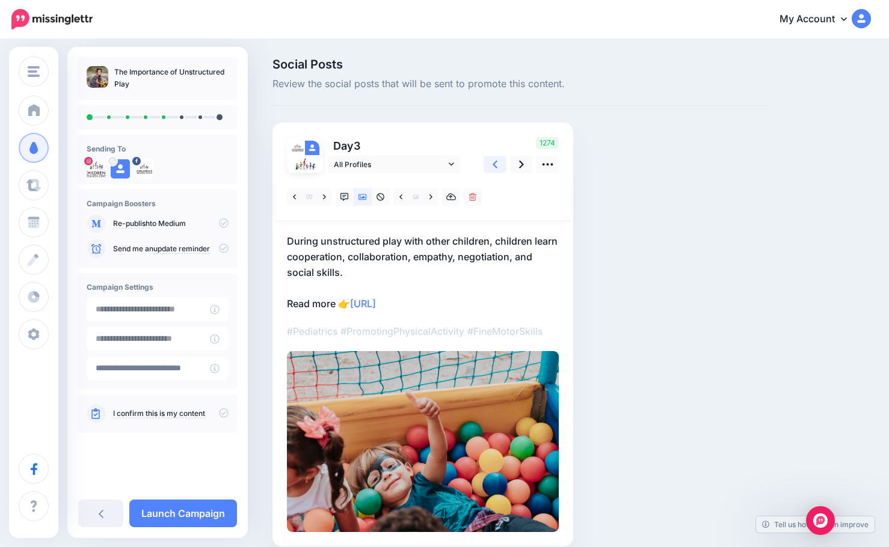
click at [494, 167] on icon at bounding box center [495, 164] width 5 height 13
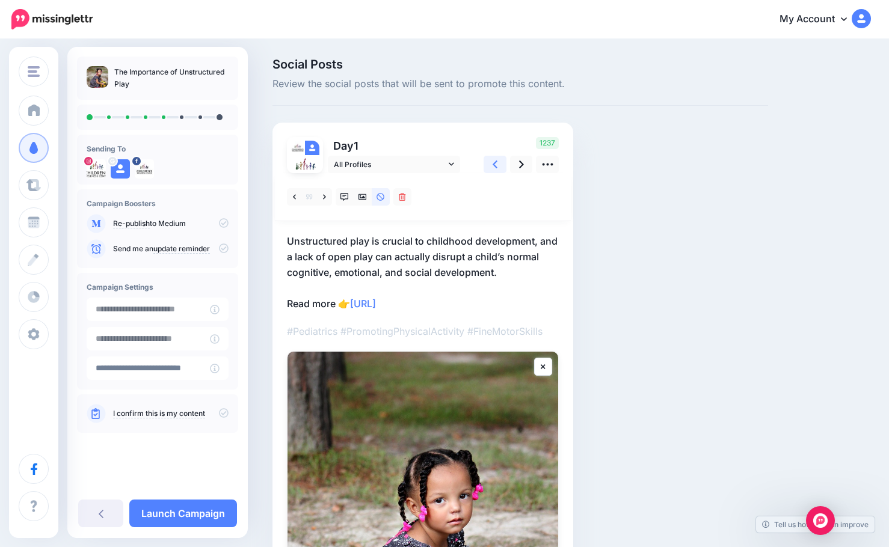
click at [493, 166] on icon at bounding box center [495, 164] width 5 height 13
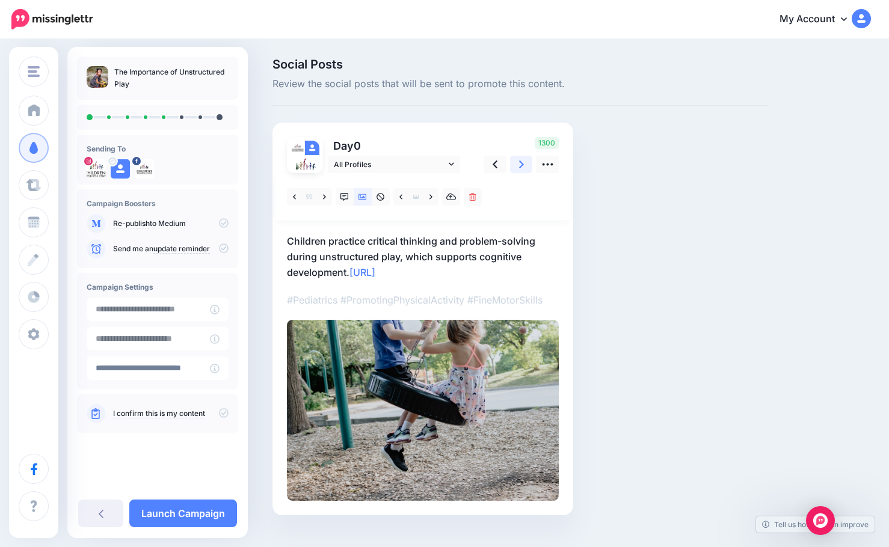
click at [520, 165] on icon at bounding box center [521, 164] width 5 height 13
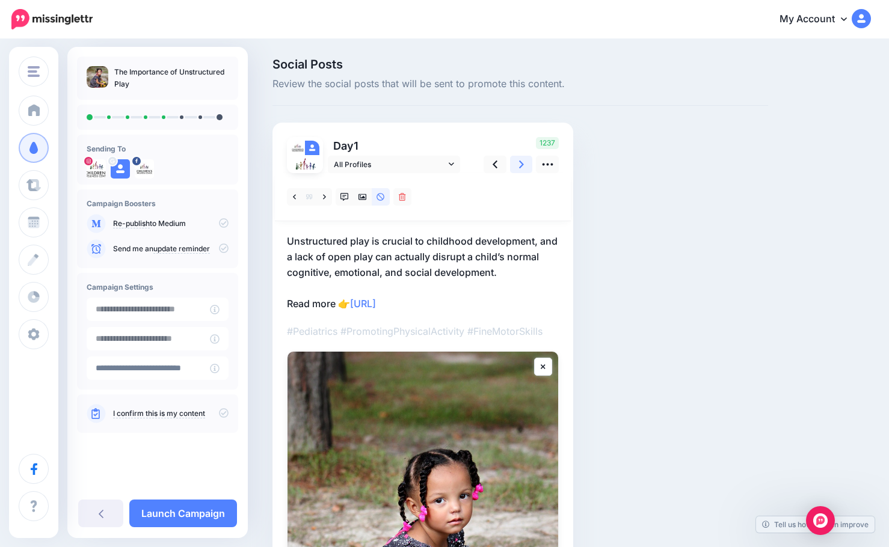
click at [520, 165] on icon at bounding box center [521, 164] width 5 height 13
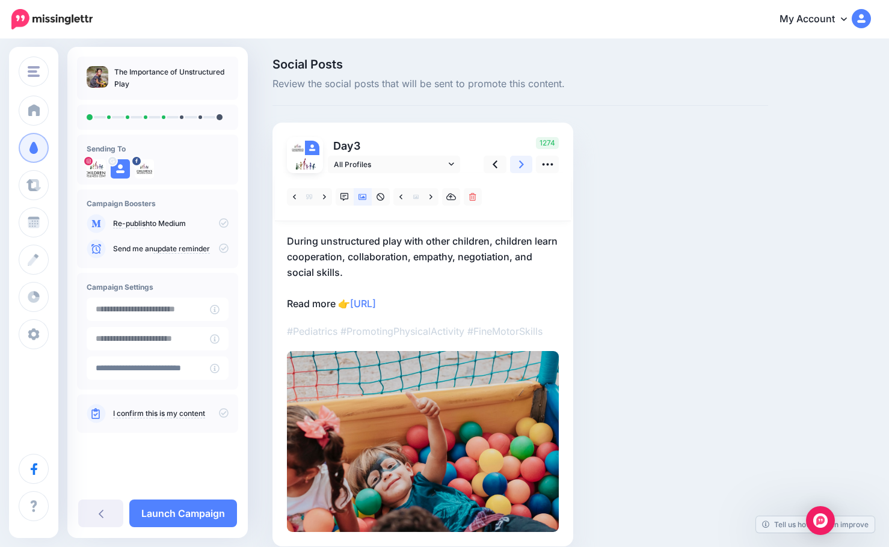
click at [520, 165] on icon at bounding box center [521, 164] width 5 height 13
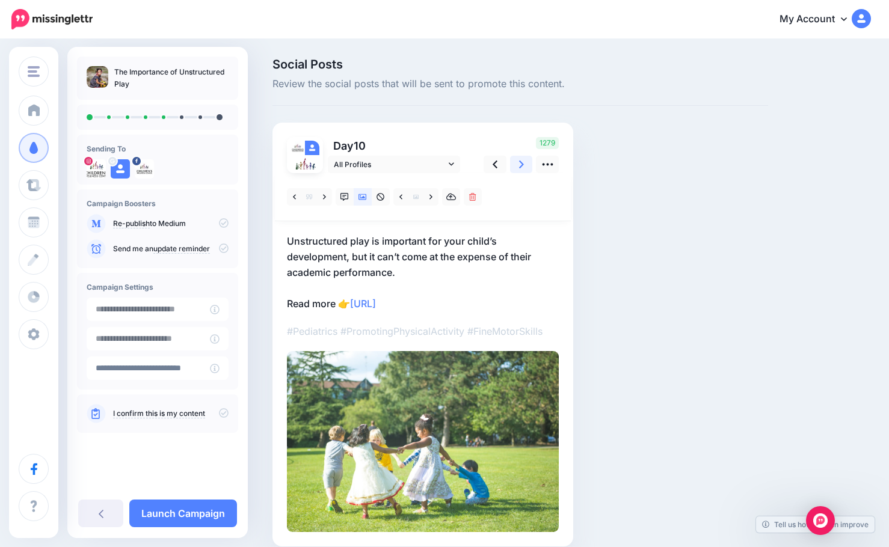
click at [520, 165] on icon at bounding box center [521, 164] width 5 height 13
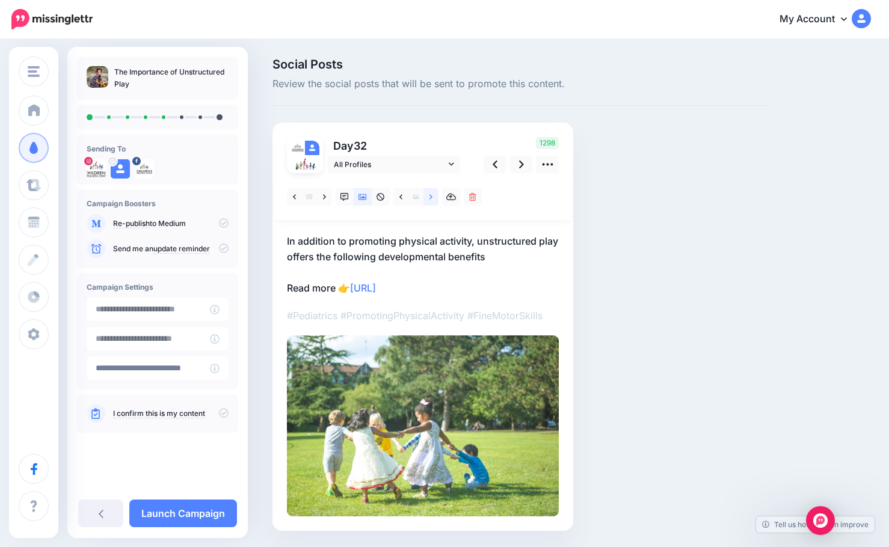
click at [428, 196] on link at bounding box center [430, 196] width 15 height 17
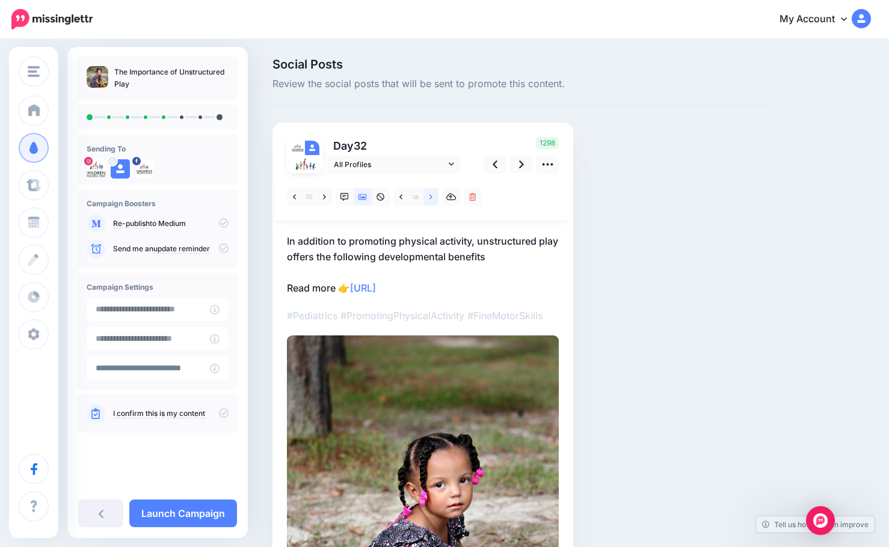
click at [428, 196] on link at bounding box center [430, 196] width 15 height 17
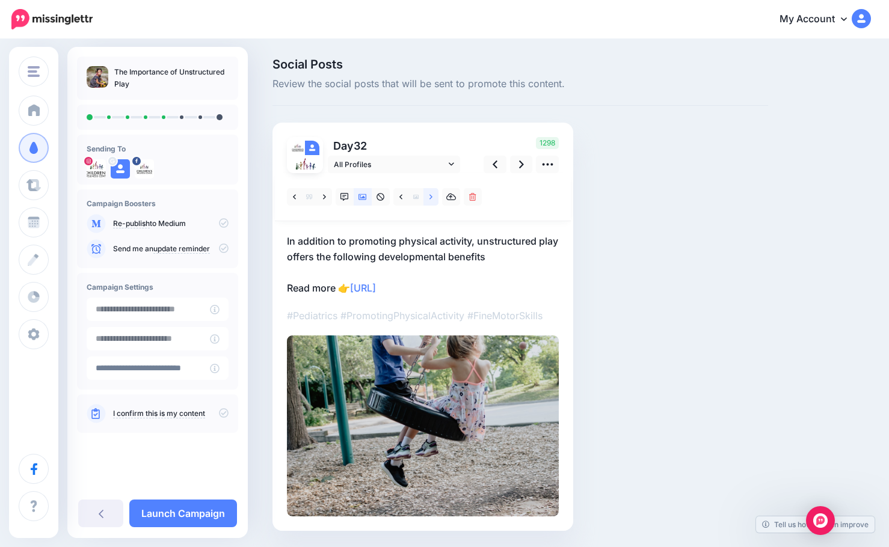
click at [428, 196] on link at bounding box center [430, 196] width 15 height 17
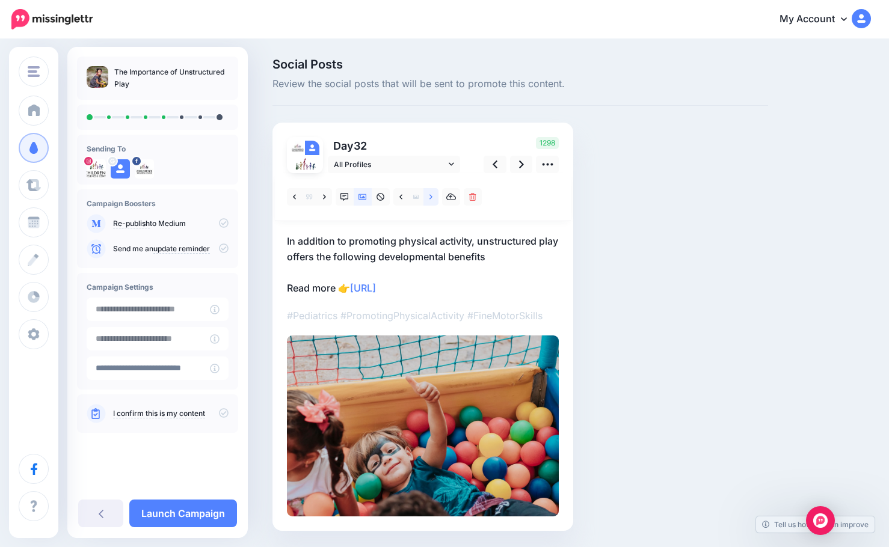
click at [428, 196] on link at bounding box center [430, 196] width 15 height 17
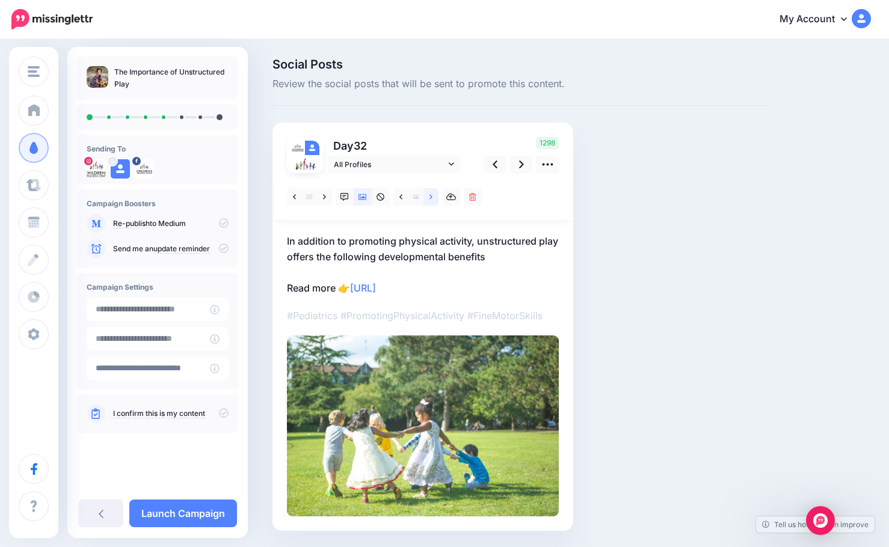
click at [428, 196] on link at bounding box center [430, 196] width 15 height 17
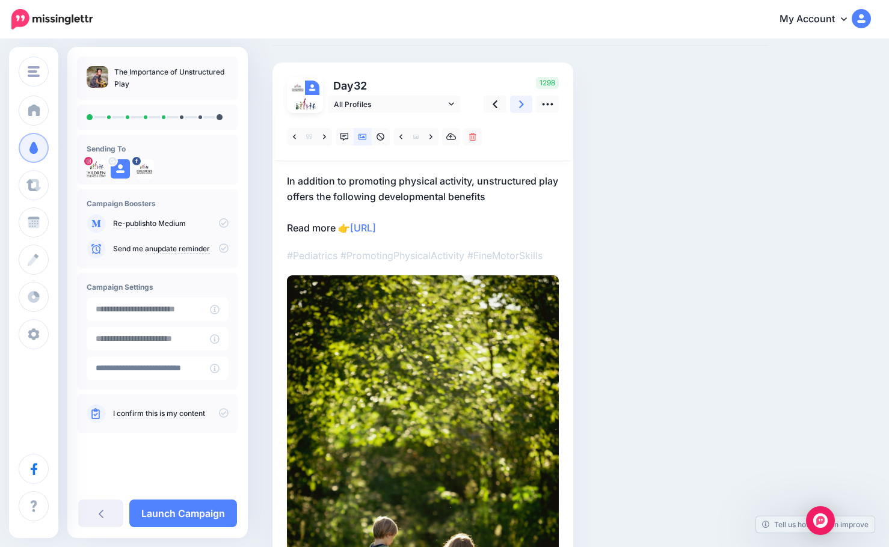
click at [521, 103] on icon at bounding box center [521, 104] width 5 height 8
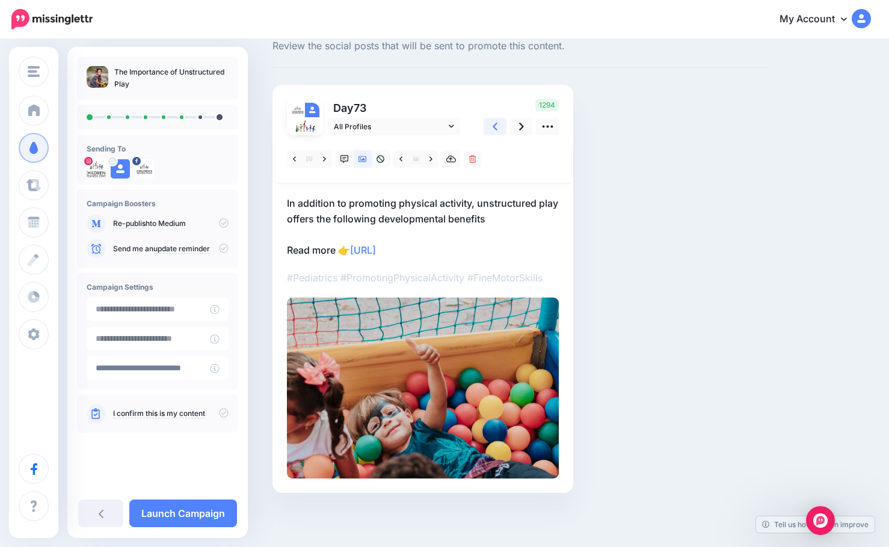
click at [495, 127] on icon at bounding box center [495, 127] width 5 height 8
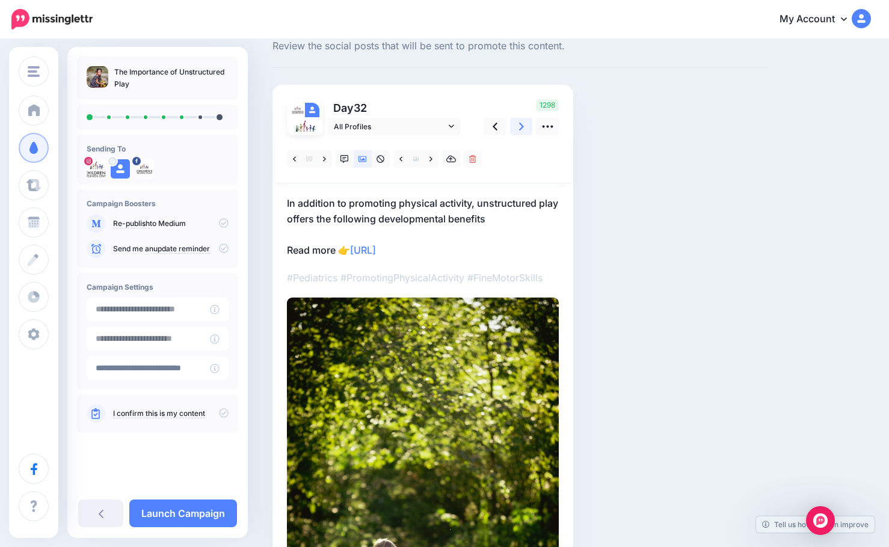
click at [517, 126] on link at bounding box center [521, 126] width 23 height 17
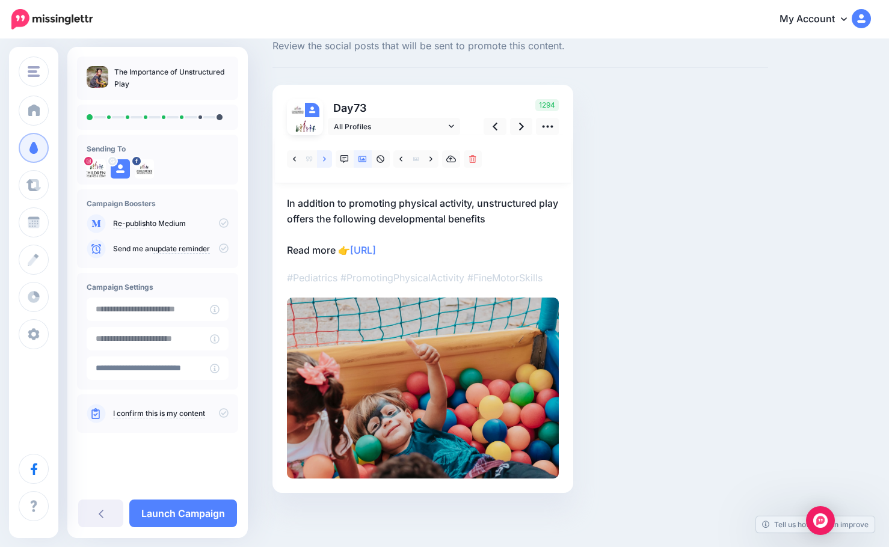
click at [321, 160] on link at bounding box center [324, 158] width 15 height 17
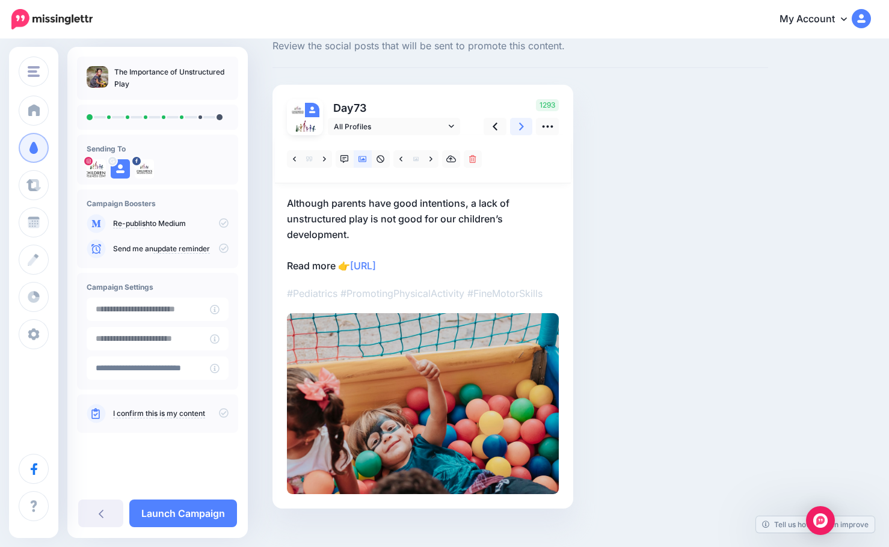
click at [517, 126] on link at bounding box center [521, 126] width 23 height 17
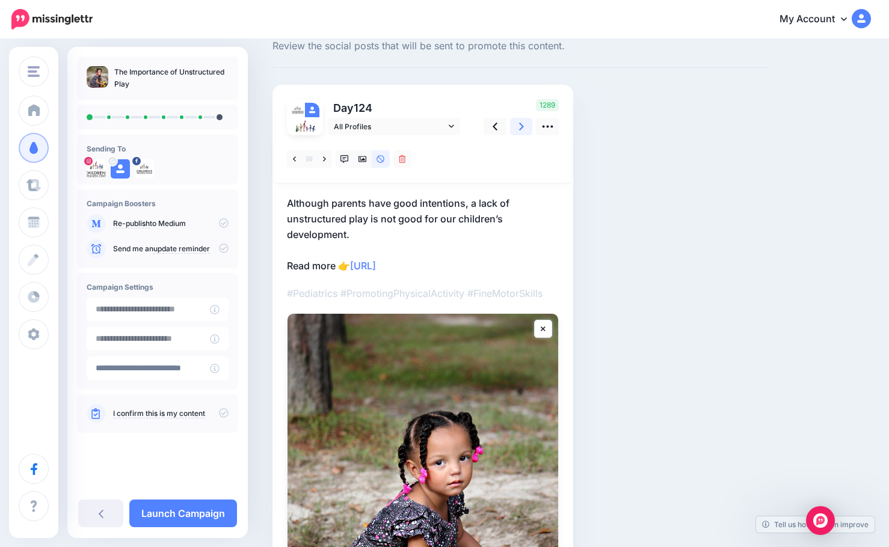
click at [515, 126] on link at bounding box center [521, 126] width 23 height 17
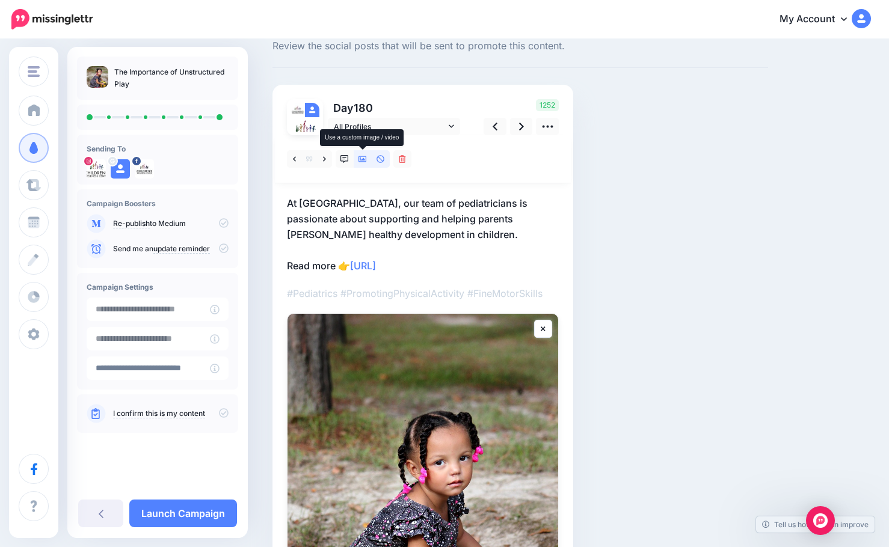
click at [365, 158] on icon at bounding box center [362, 159] width 8 height 8
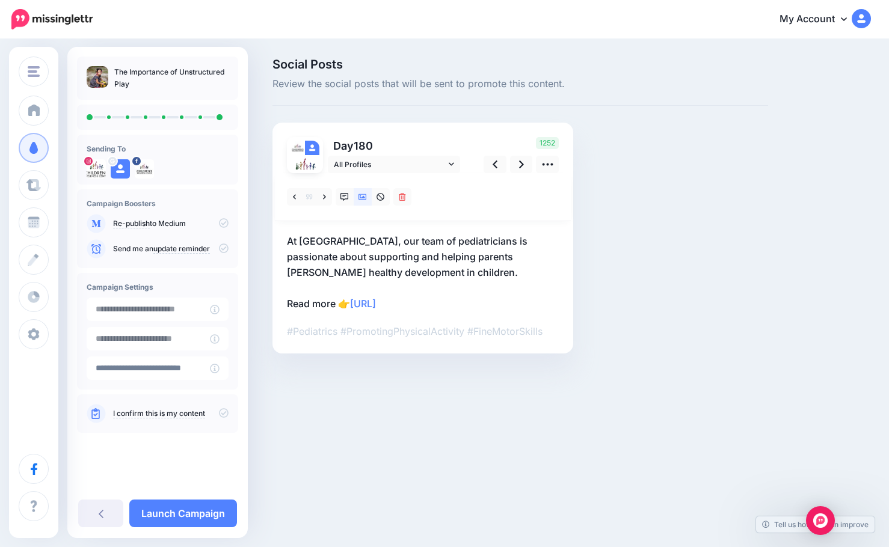
scroll to position [0, 0]
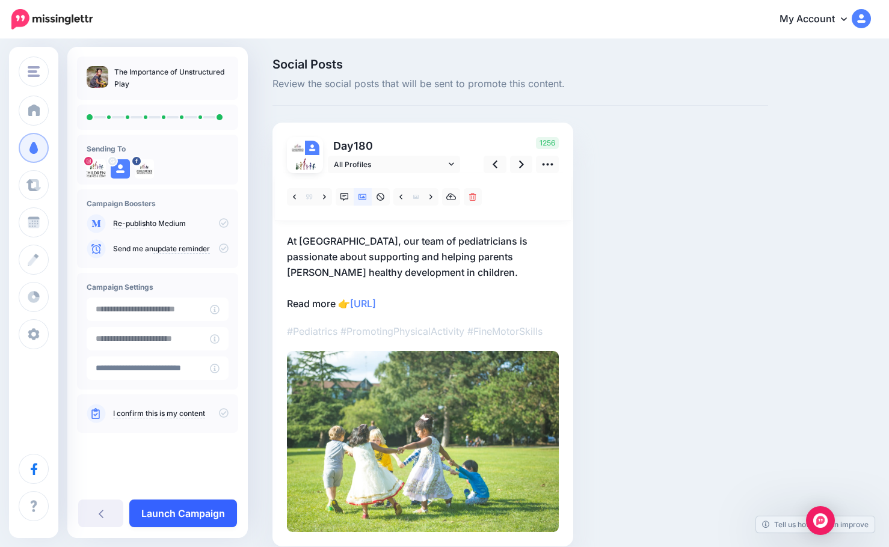
click at [205, 516] on link "Launch Campaign" at bounding box center [183, 514] width 108 height 28
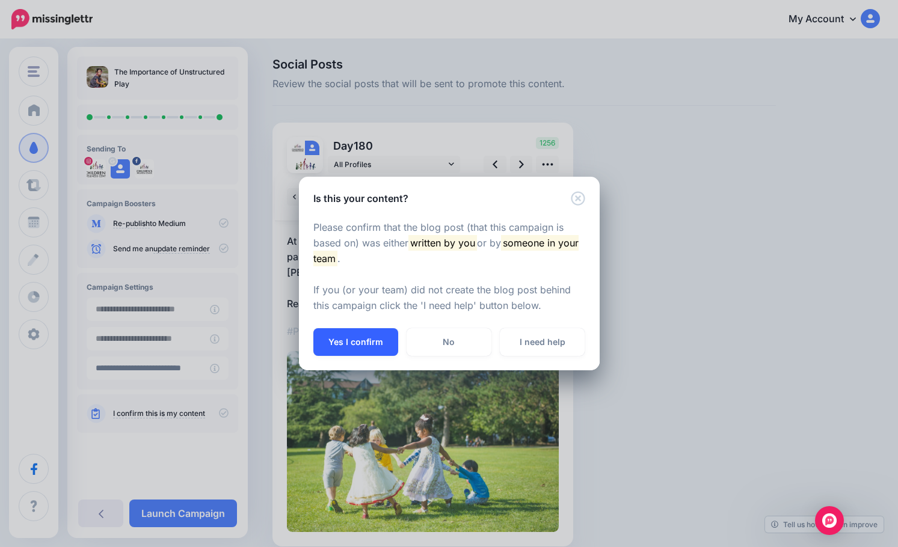
click at [342, 334] on button "Yes I confirm" at bounding box center [355, 342] width 85 height 28
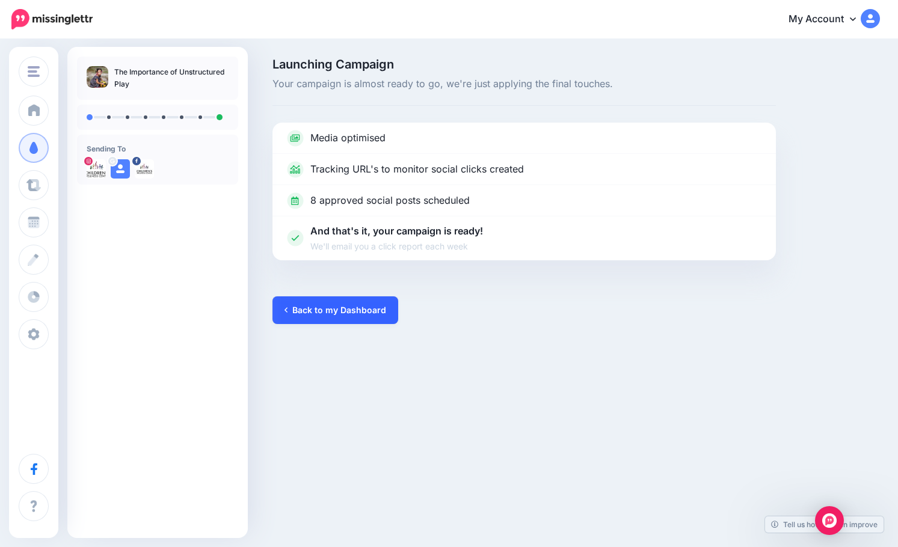
click at [342, 314] on link "Back to my Dashboard" at bounding box center [335, 310] width 126 height 28
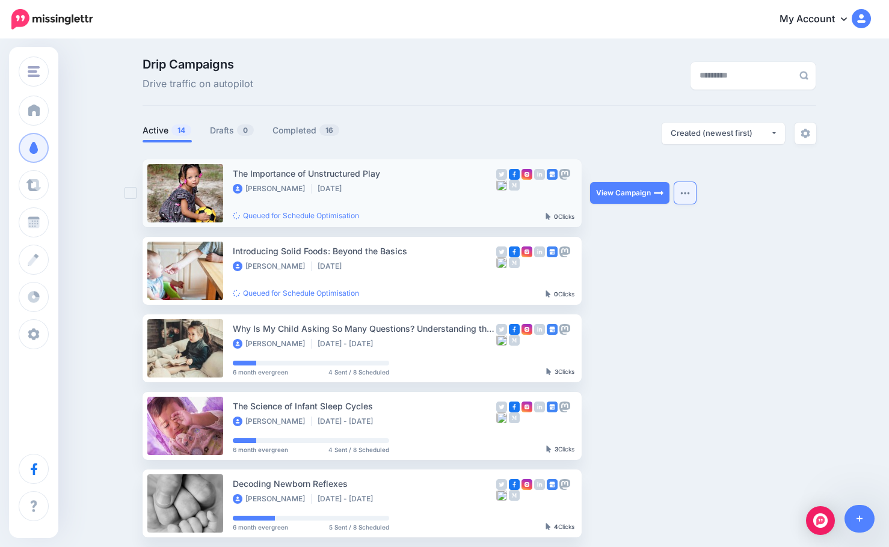
click at [689, 191] on img "button" at bounding box center [685, 193] width 10 height 4
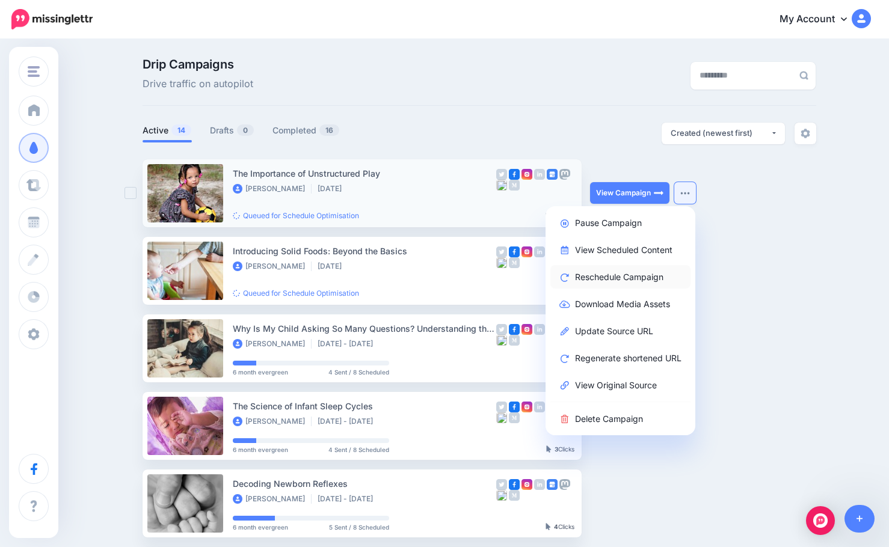
click at [618, 280] on link "Reschedule Campaign" at bounding box center [620, 276] width 140 height 23
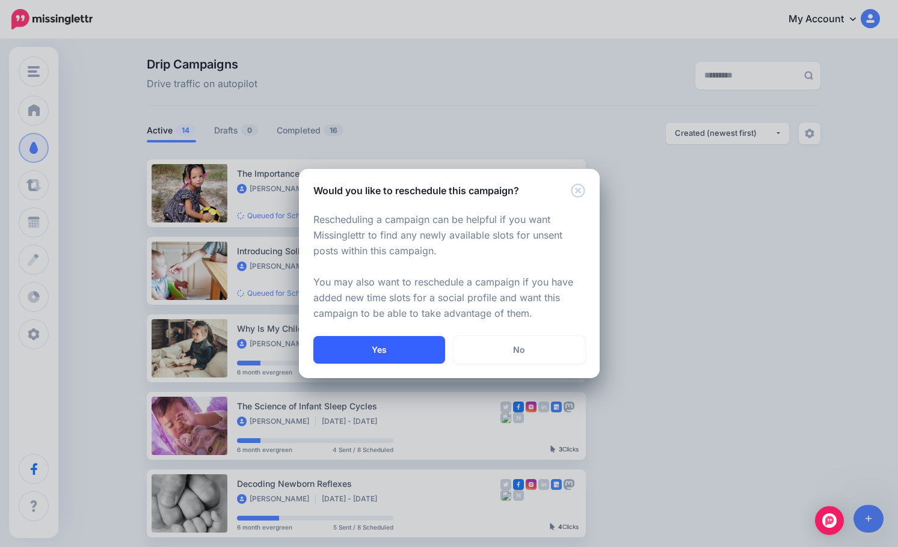
click at [408, 350] on button "Yes" at bounding box center [379, 350] width 132 height 28
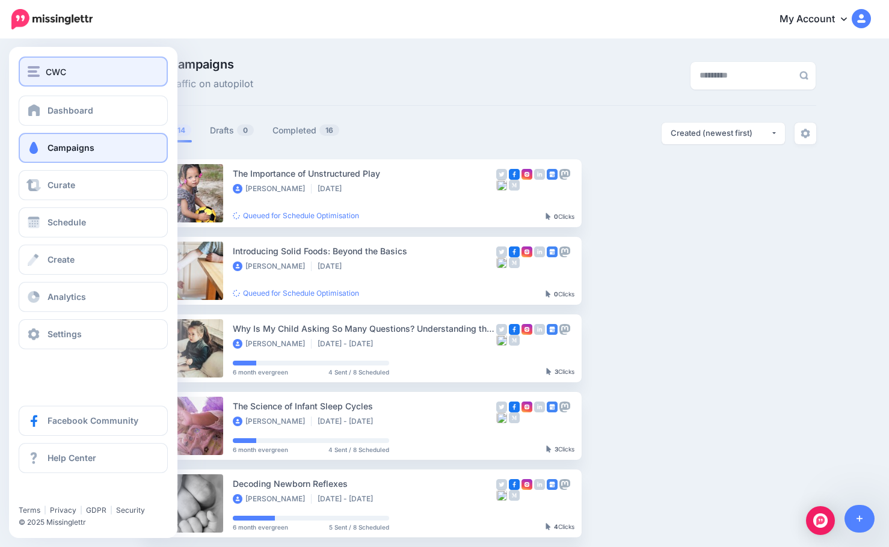
click at [35, 70] on img "button" at bounding box center [34, 71] width 12 height 11
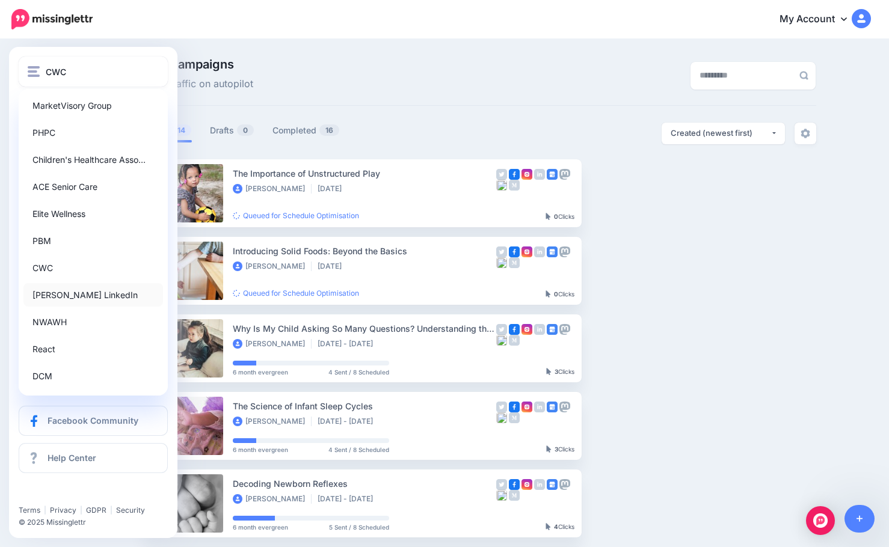
scroll to position [60, 0]
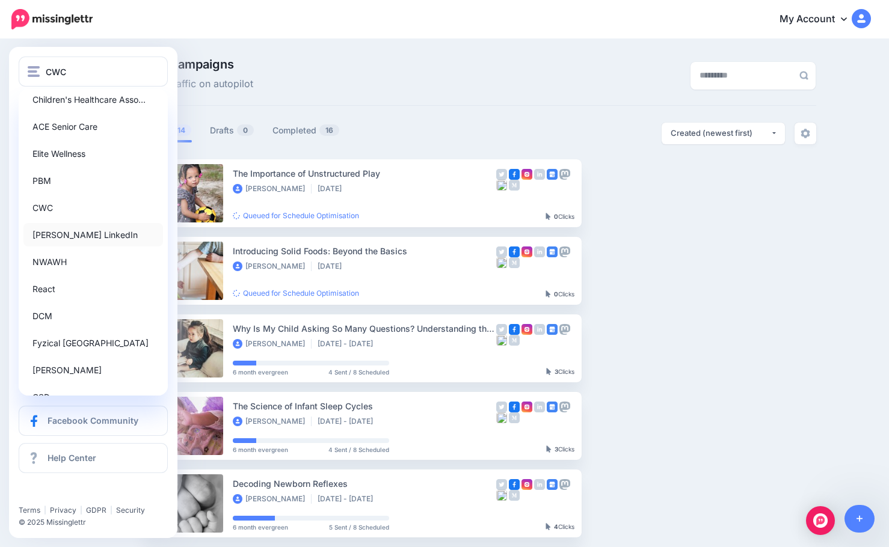
click at [76, 236] on link "[PERSON_NAME] LinkedIn" at bounding box center [93, 234] width 140 height 23
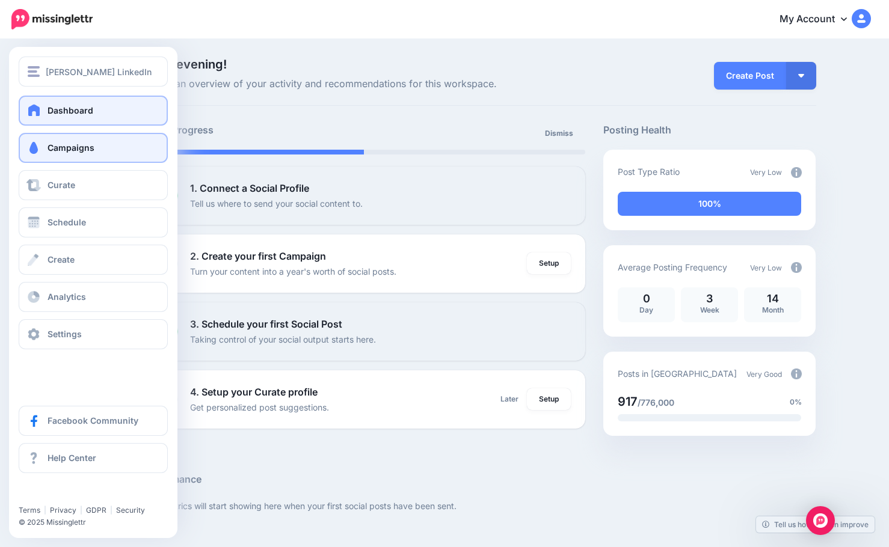
click at [41, 149] on span at bounding box center [34, 148] width 16 height 12
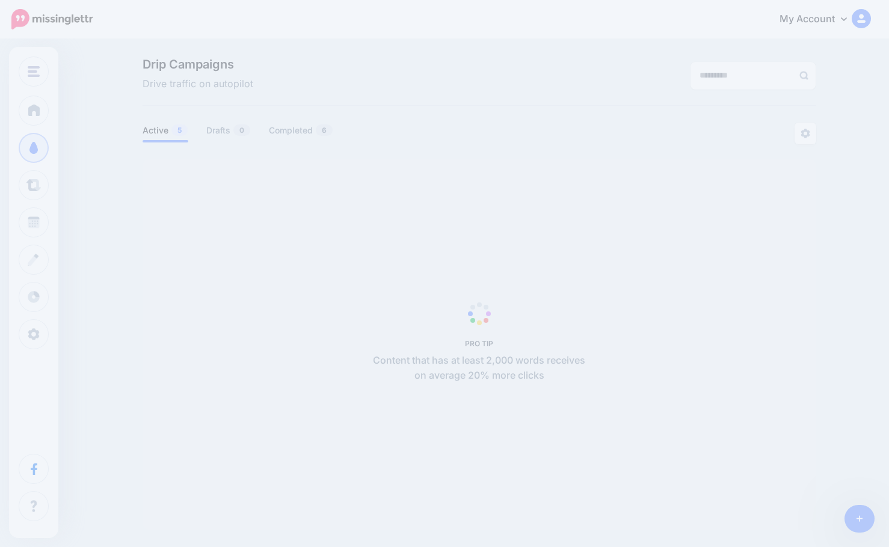
click at [103, 150] on div "Drip Campaigns Drive traffic on autopilot Active 5 0 6" at bounding box center [444, 298] width 889 height 517
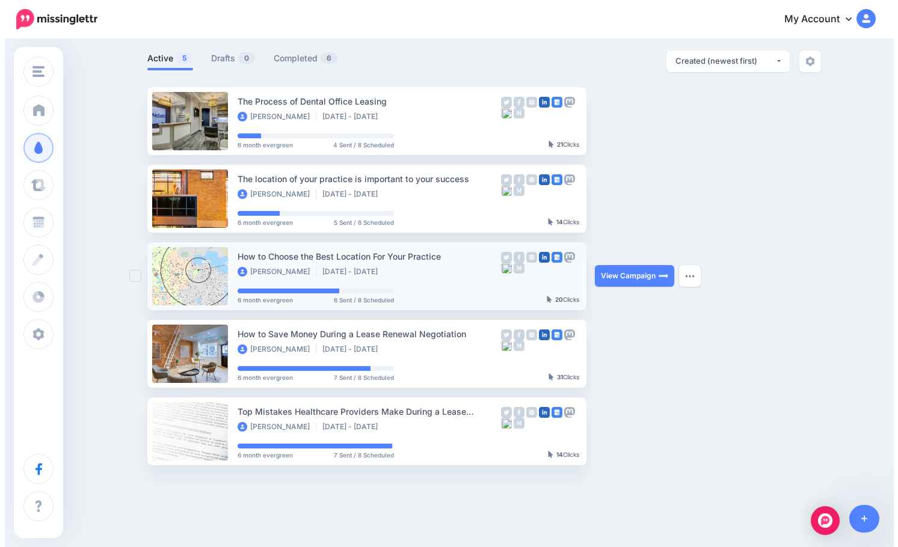
scroll to position [51, 0]
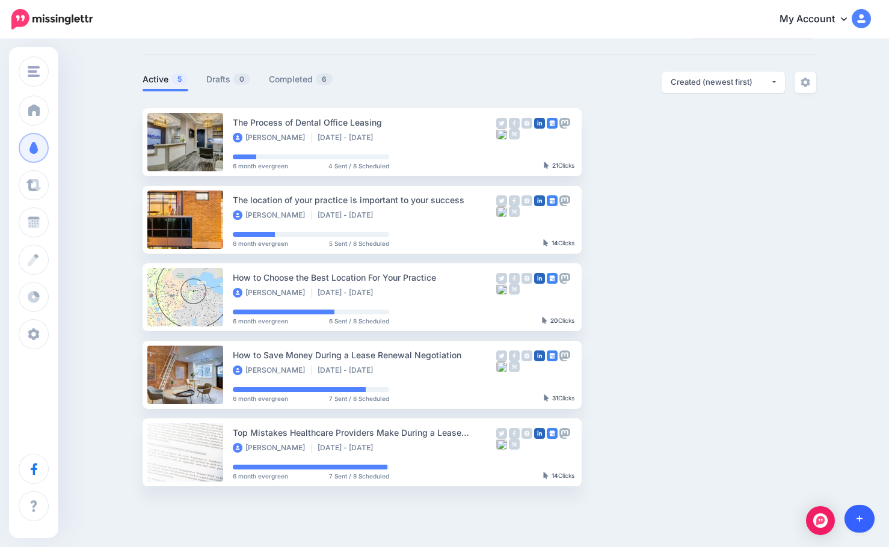
click at [853, 519] on link at bounding box center [859, 519] width 31 height 28
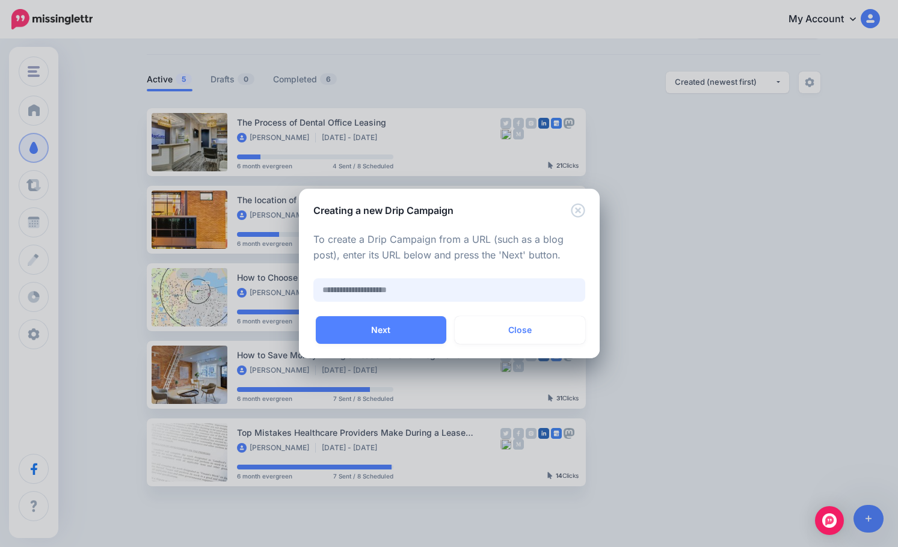
click at [364, 289] on input "text" at bounding box center [449, 289] width 272 height 23
paste input "**********"
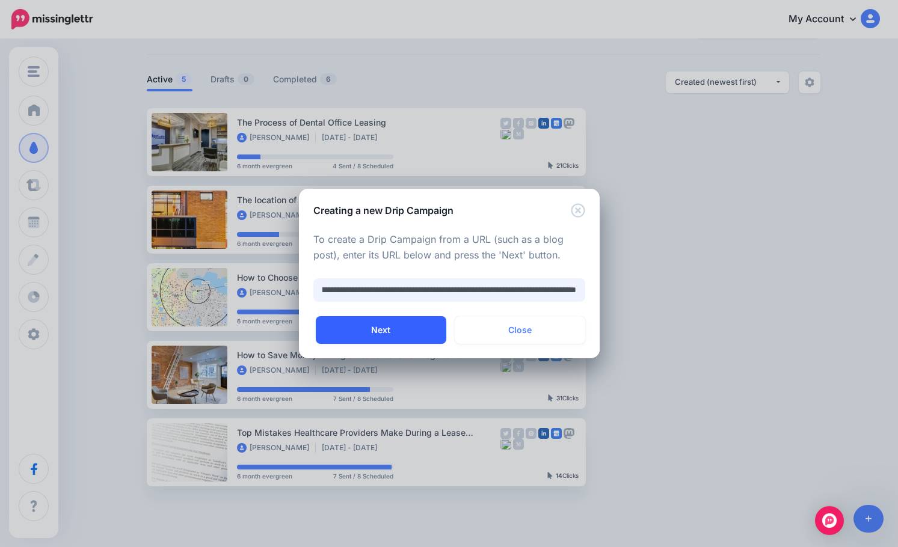
type input "**********"
click at [379, 331] on button "Next" at bounding box center [381, 330] width 130 height 28
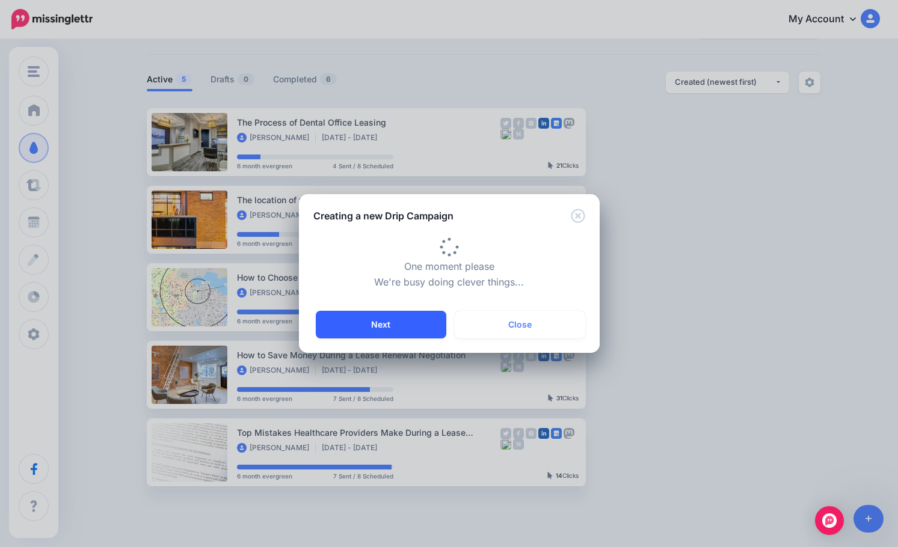
type input "**********"
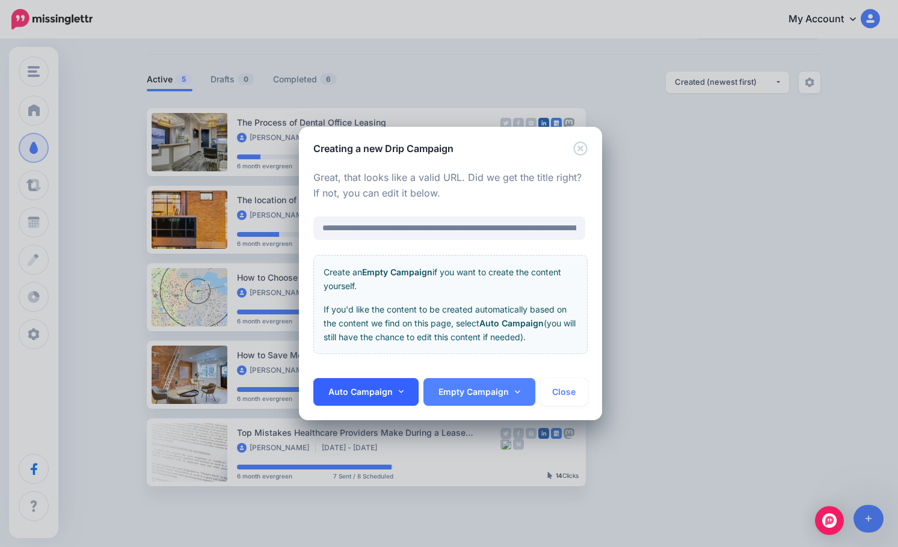
click at [401, 393] on icon at bounding box center [401, 392] width 5 height 8
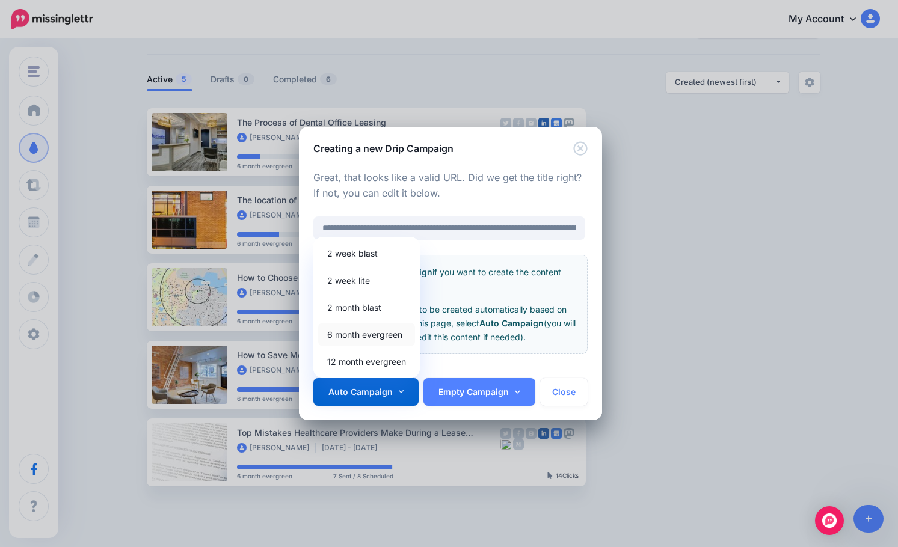
click at [372, 335] on link "6 month evergreen" at bounding box center [366, 334] width 97 height 23
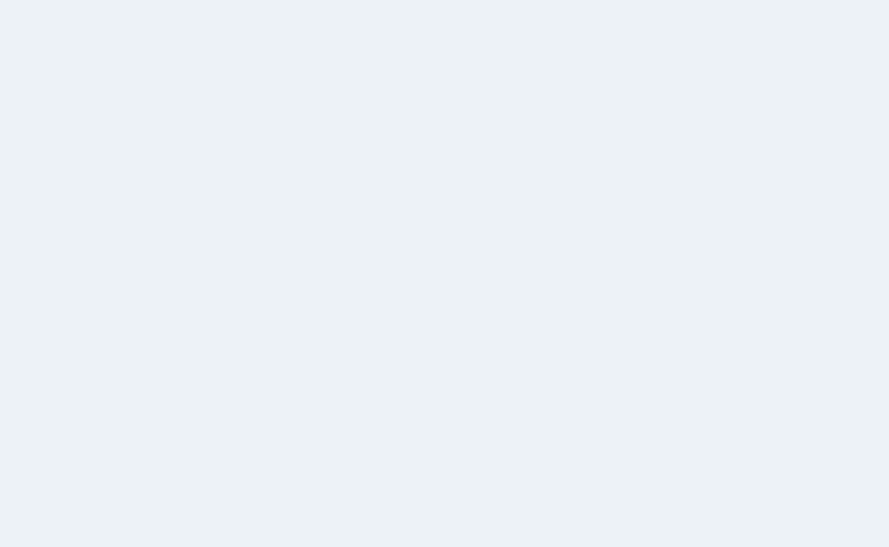
scroll to position [51, 0]
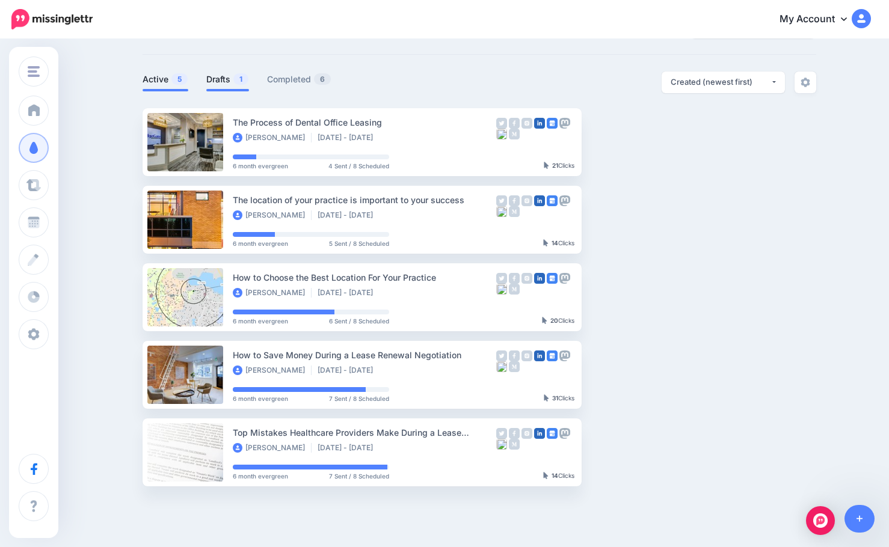
click at [226, 79] on link "Drafts 1" at bounding box center [227, 79] width 43 height 14
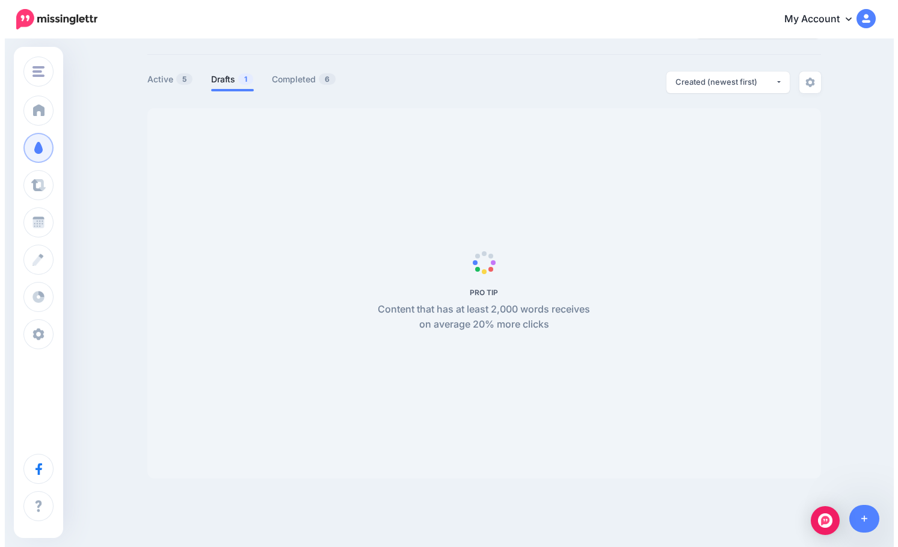
scroll to position [0, 0]
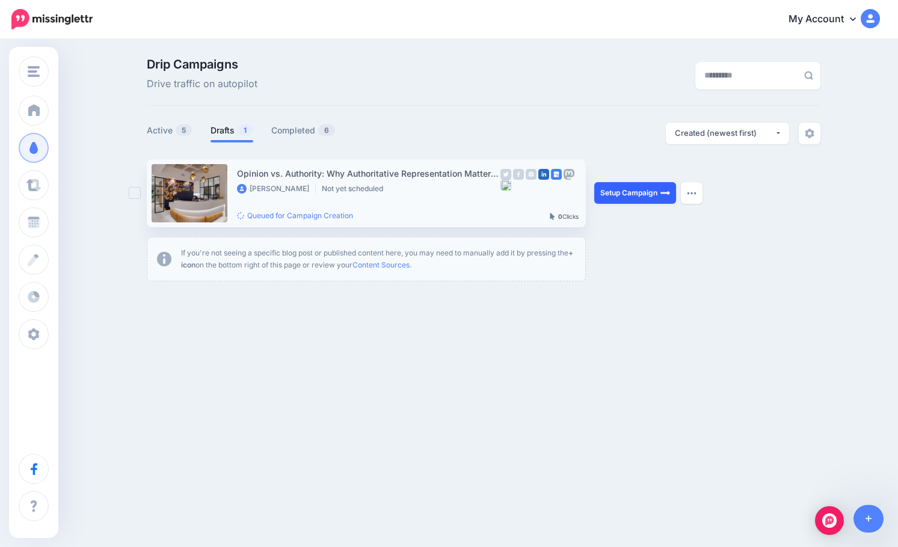
click at [631, 191] on link "Setup Campaign" at bounding box center [635, 193] width 82 height 22
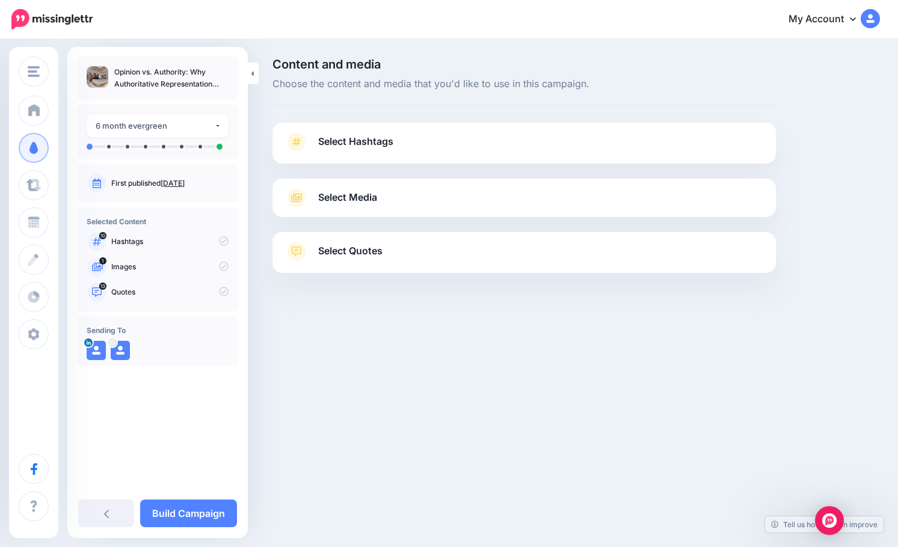
click at [373, 254] on span "Select Quotes" at bounding box center [350, 251] width 64 height 16
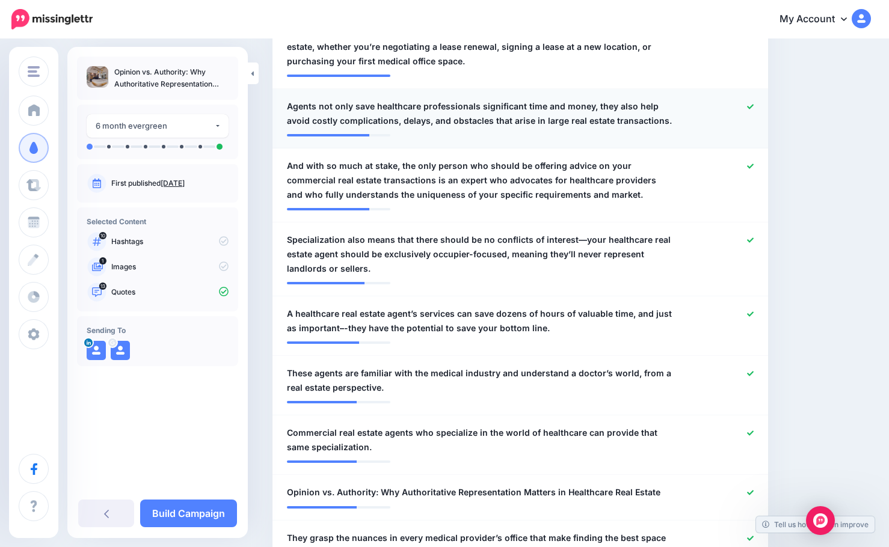
scroll to position [421, 0]
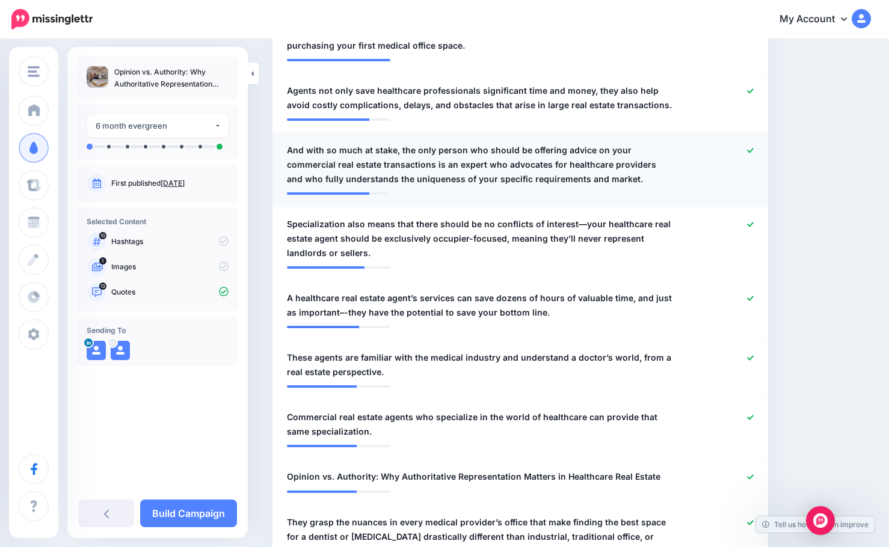
click at [318, 151] on span "And with so much at stake, the only person who should be offering advice on you…" at bounding box center [480, 164] width 386 height 43
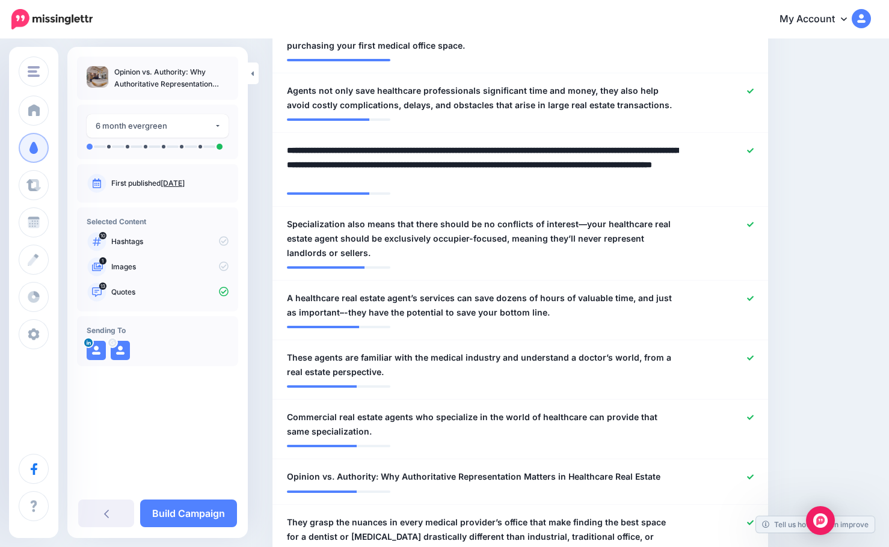
drag, startPoint x: 310, startPoint y: 152, endPoint x: 263, endPoint y: 153, distance: 46.9
type textarea "**********"
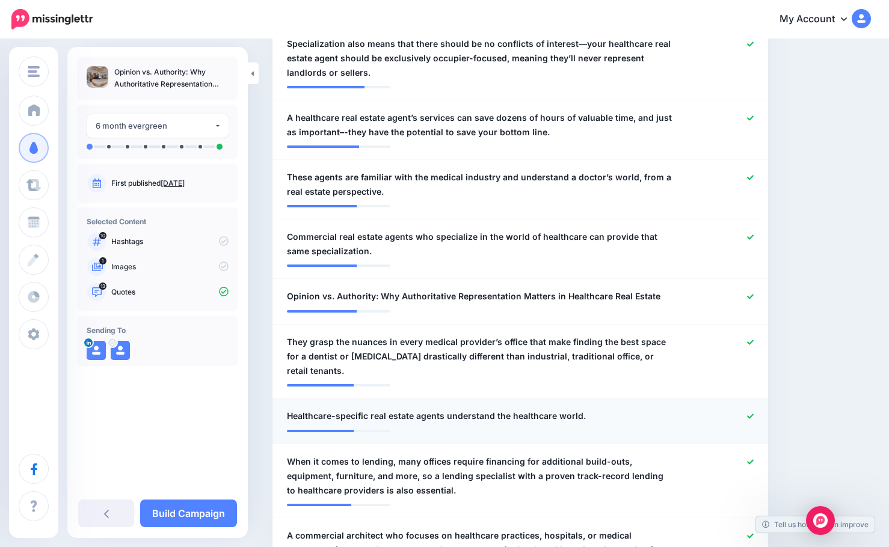
scroll to position [722, 0]
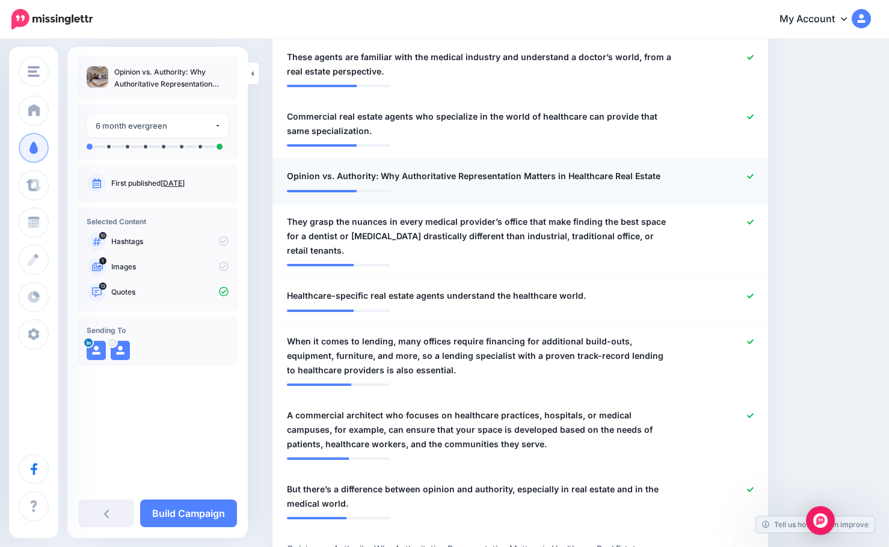
click at [754, 176] on icon at bounding box center [750, 176] width 7 height 5
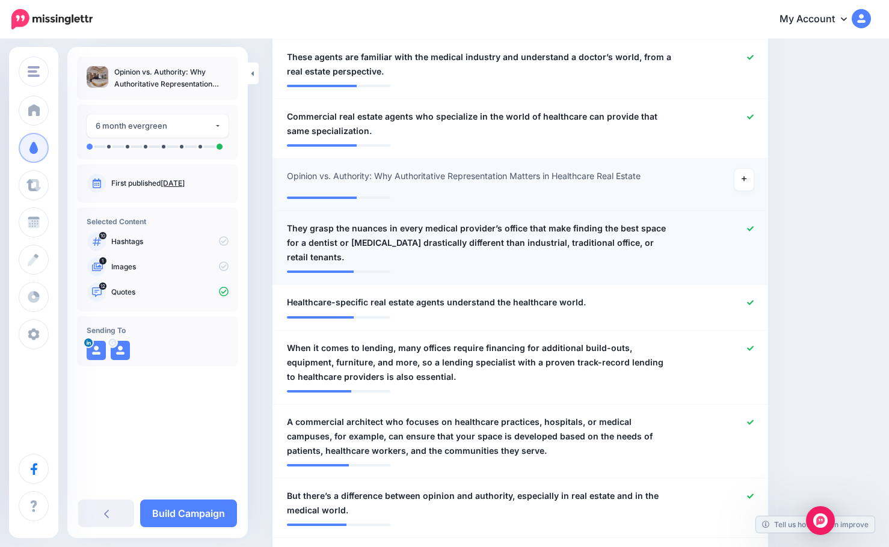
click at [754, 229] on icon at bounding box center [750, 228] width 7 height 5
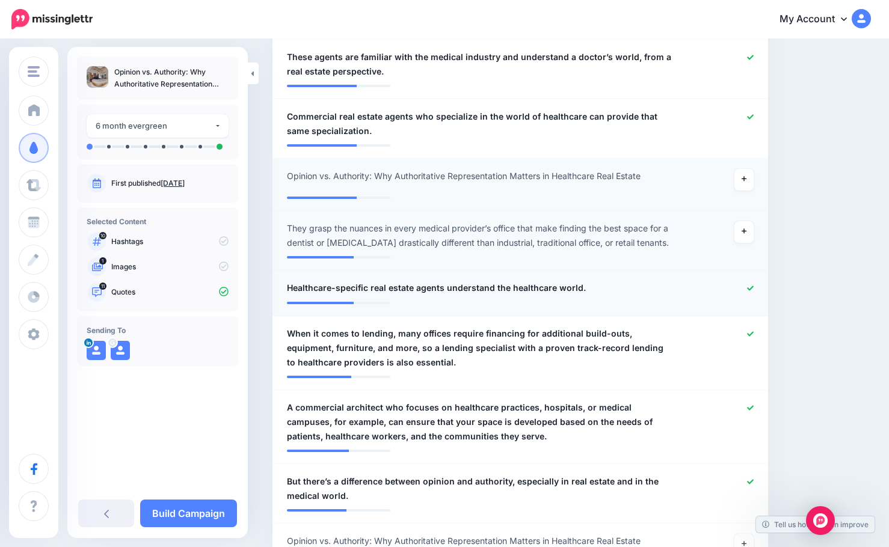
click at [754, 287] on icon at bounding box center [750, 288] width 7 height 5
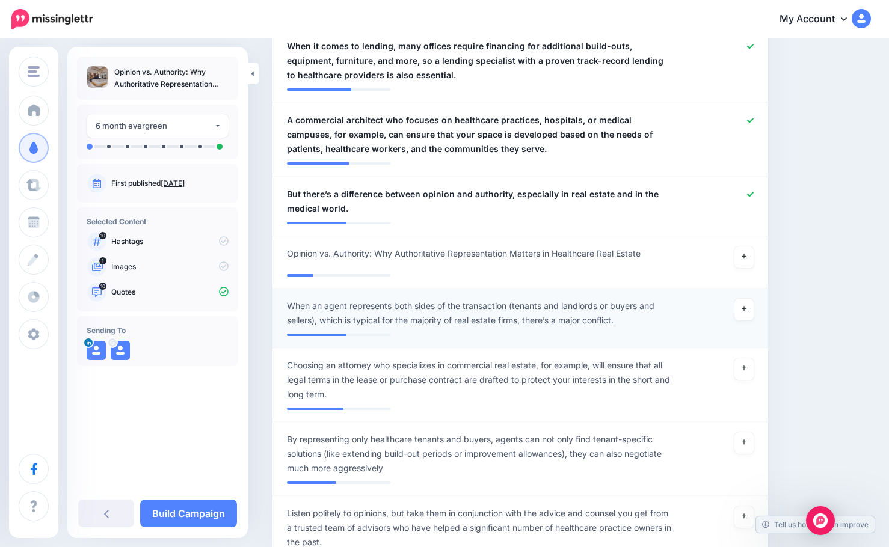
scroll to position [1022, 0]
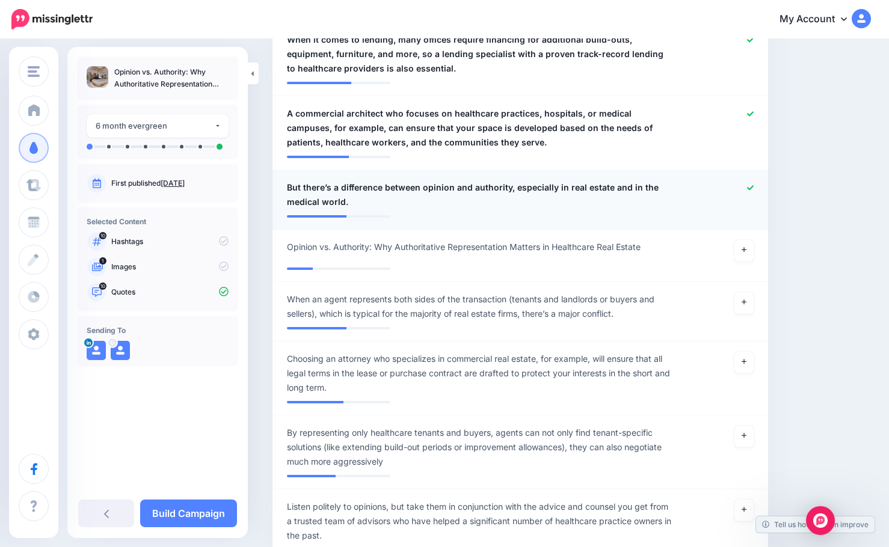
click at [754, 186] on icon at bounding box center [750, 188] width 7 height 7
click at [746, 302] on icon at bounding box center [743, 302] width 5 height 5
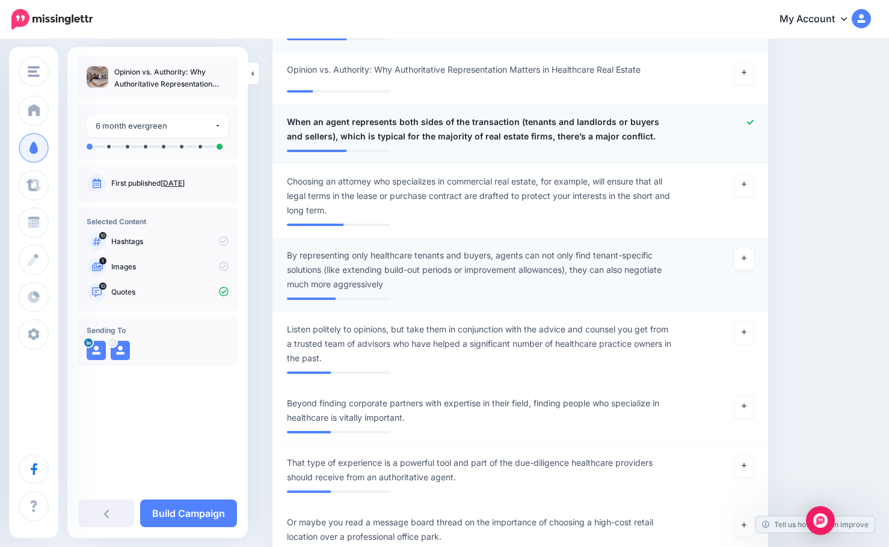
scroll to position [1203, 0]
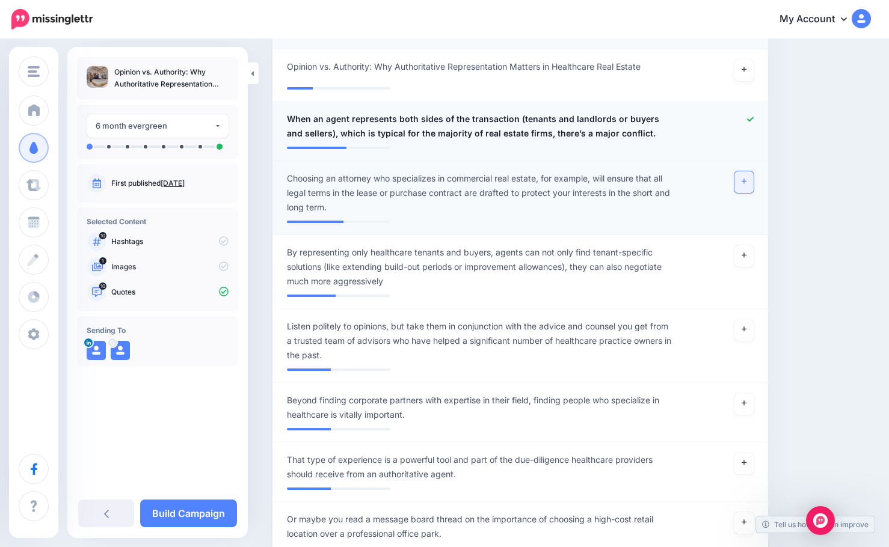
click at [754, 182] on link at bounding box center [743, 182] width 19 height 22
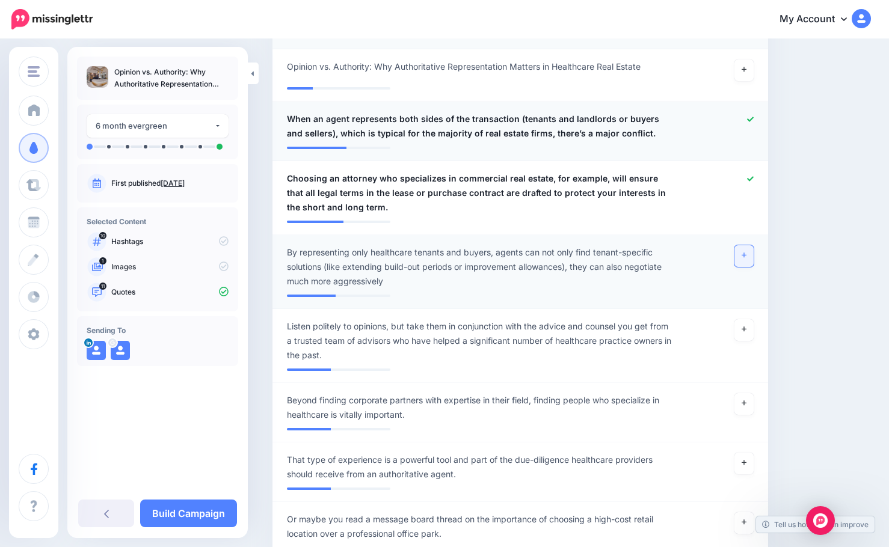
click at [746, 256] on icon at bounding box center [743, 255] width 5 height 5
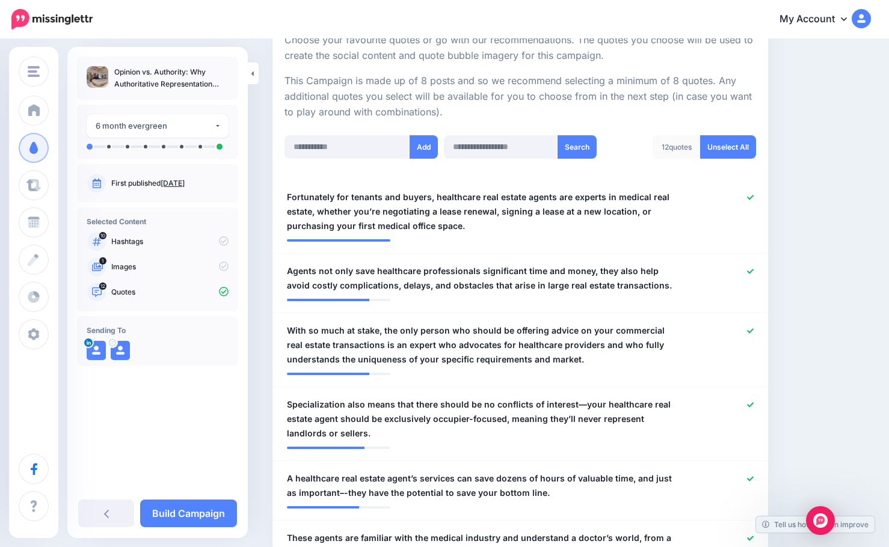
scroll to position [0, 0]
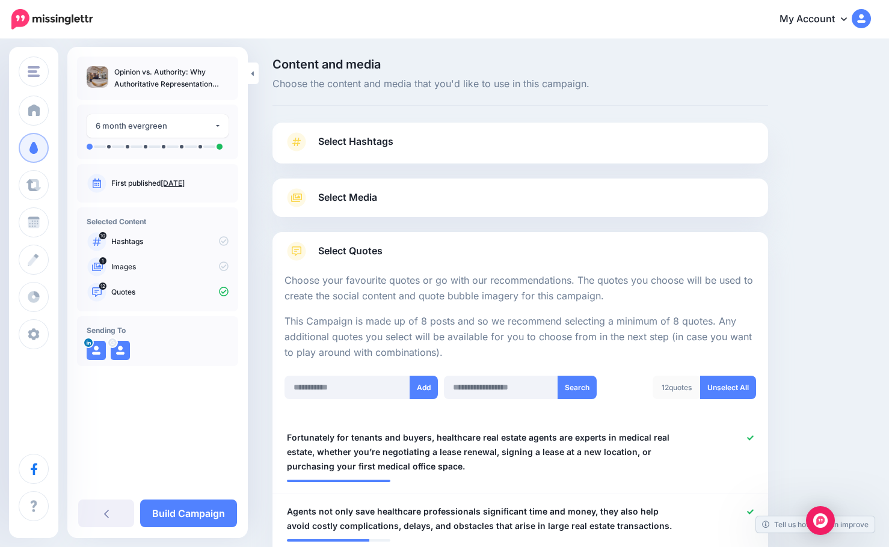
click at [371, 197] on span "Select Media" at bounding box center [347, 197] width 59 height 16
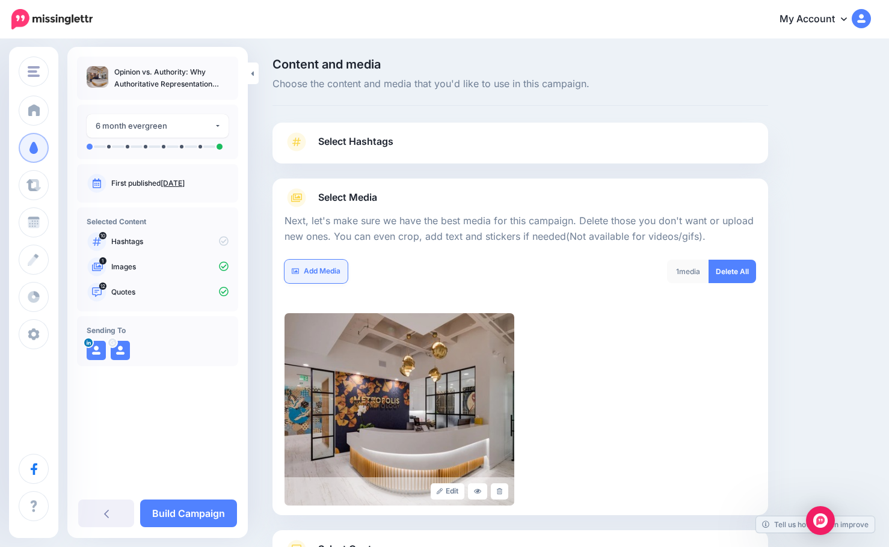
click at [320, 271] on link "Add Media" at bounding box center [315, 271] width 63 height 23
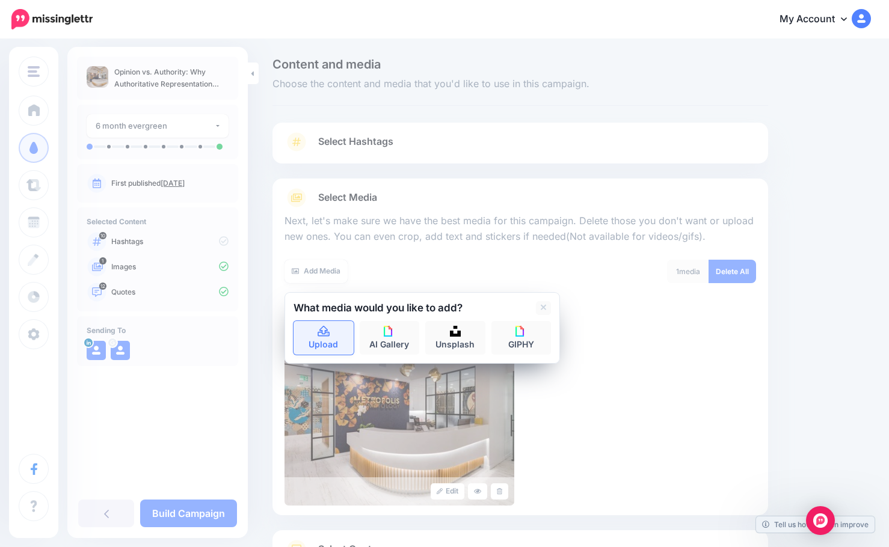
click at [327, 339] on link "Upload" at bounding box center [323, 338] width 60 height 34
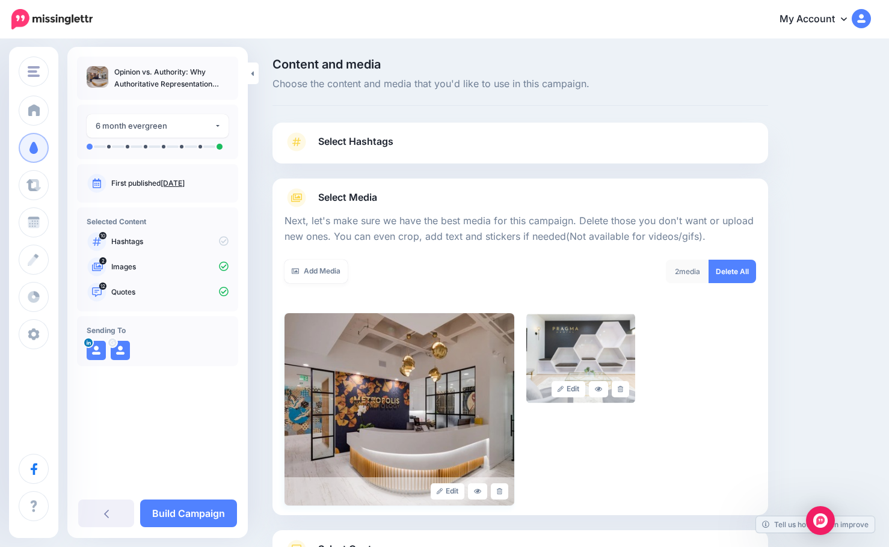
scroll to position [102, 0]
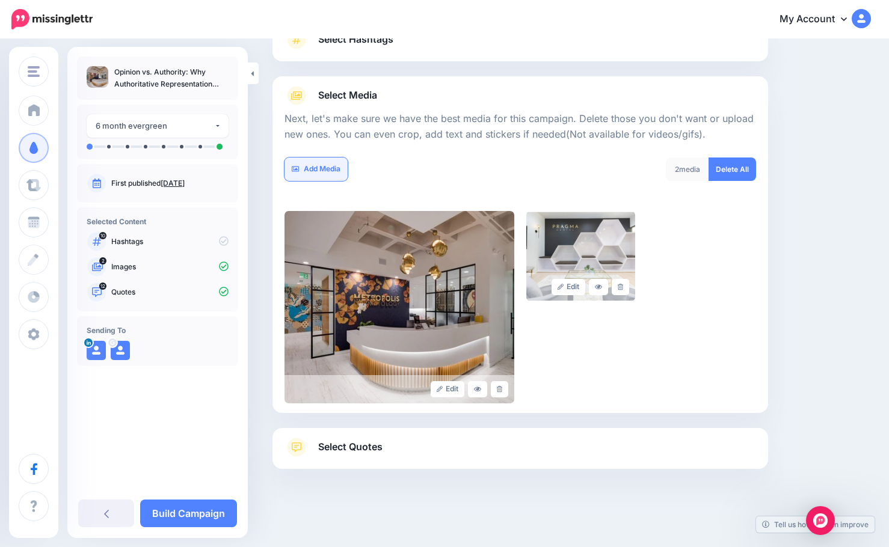
click at [319, 165] on link "Add Media" at bounding box center [315, 169] width 63 height 23
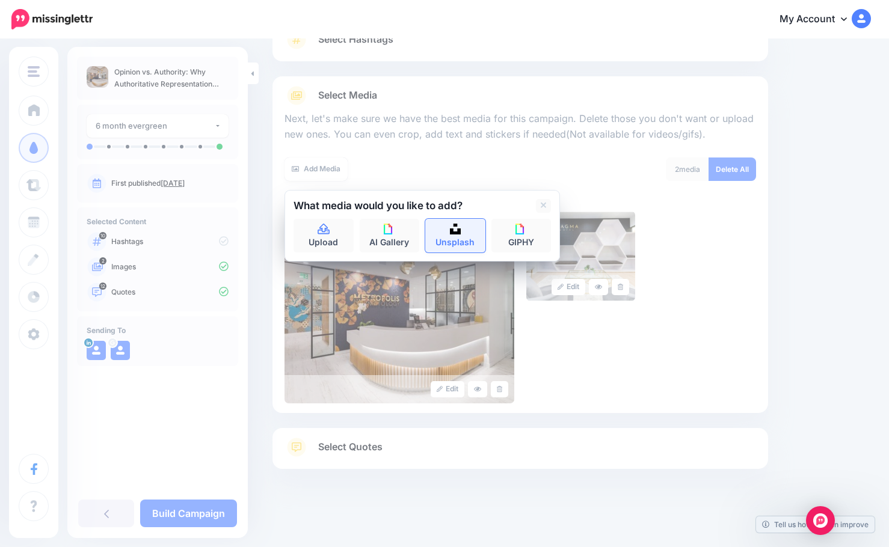
click at [452, 228] on img at bounding box center [455, 229] width 11 height 11
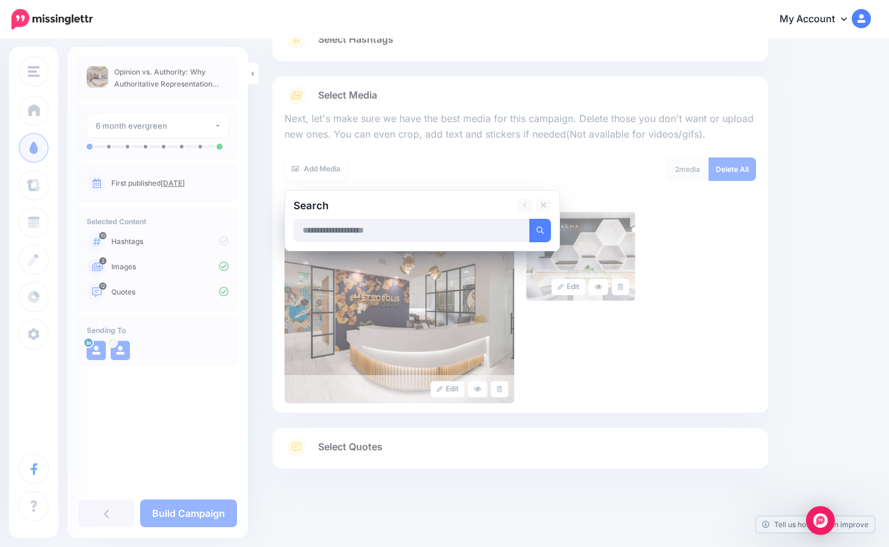
click at [368, 229] on input "text" at bounding box center [411, 230] width 236 height 23
type input "*"
type input "**********"
click at [529, 219] on button "submit" at bounding box center [540, 230] width 22 height 23
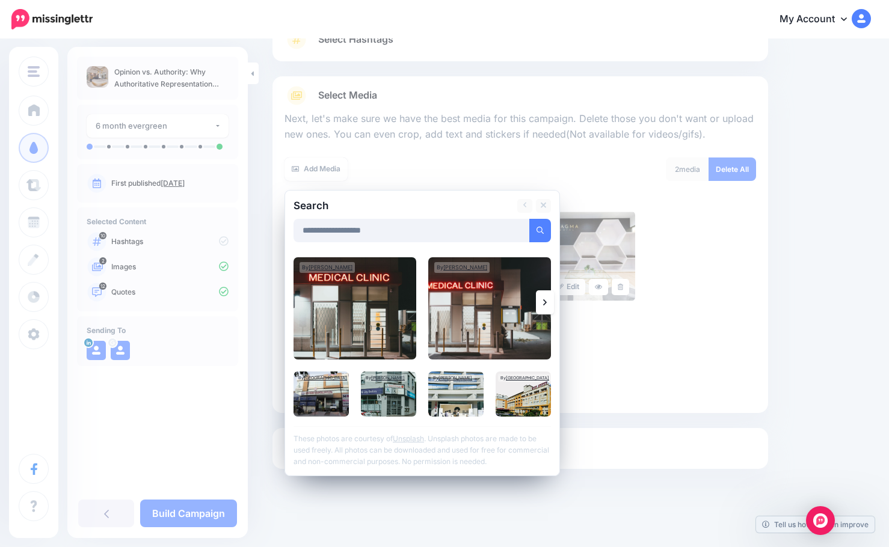
click at [544, 302] on icon at bounding box center [545, 303] width 4 height 10
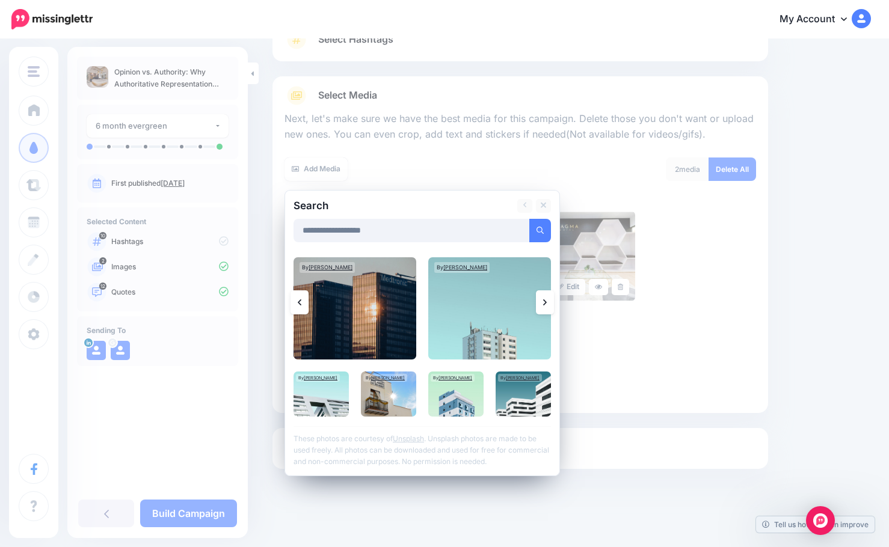
click at [541, 307] on link at bounding box center [545, 302] width 18 height 24
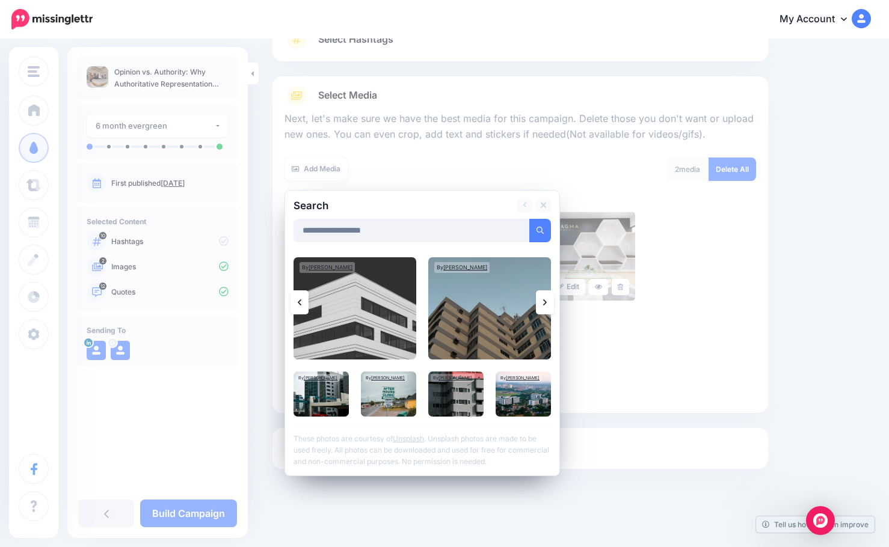
click at [541, 307] on link at bounding box center [545, 302] width 18 height 24
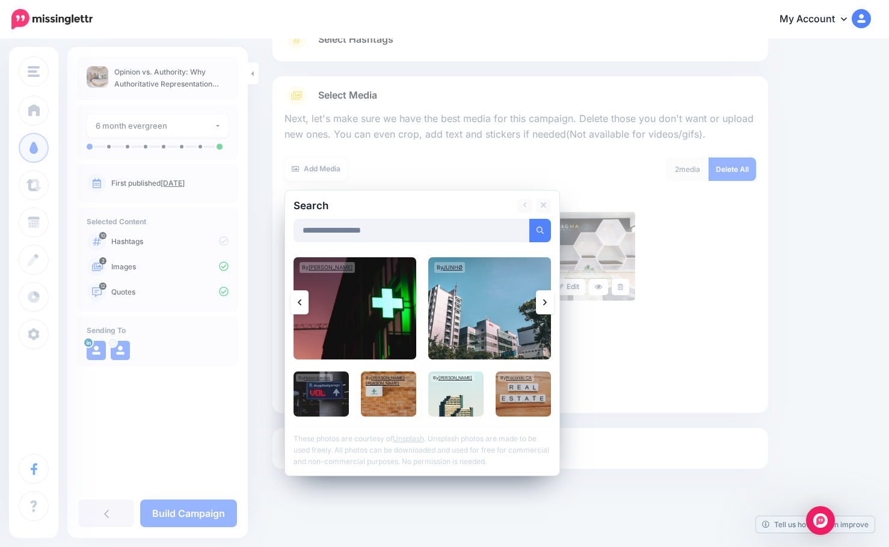
click at [541, 307] on link at bounding box center [545, 302] width 18 height 24
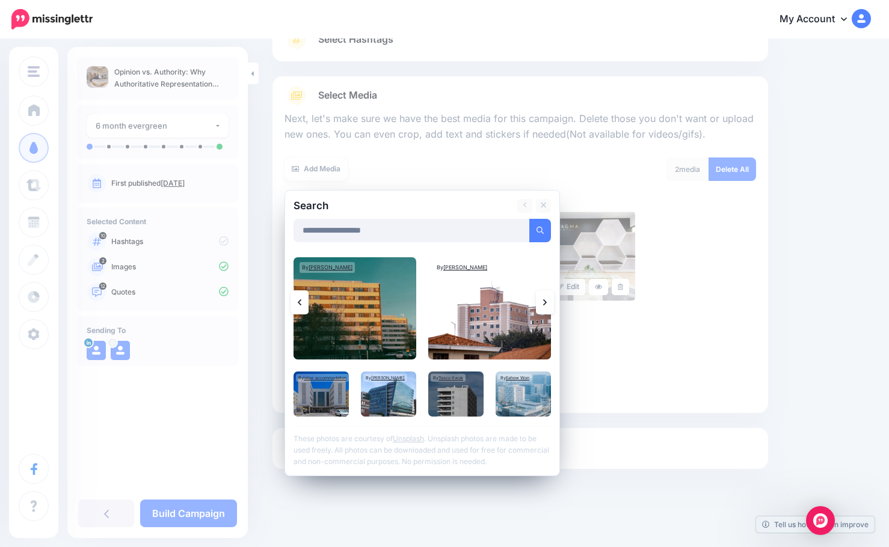
click at [541, 307] on link at bounding box center [545, 302] width 18 height 24
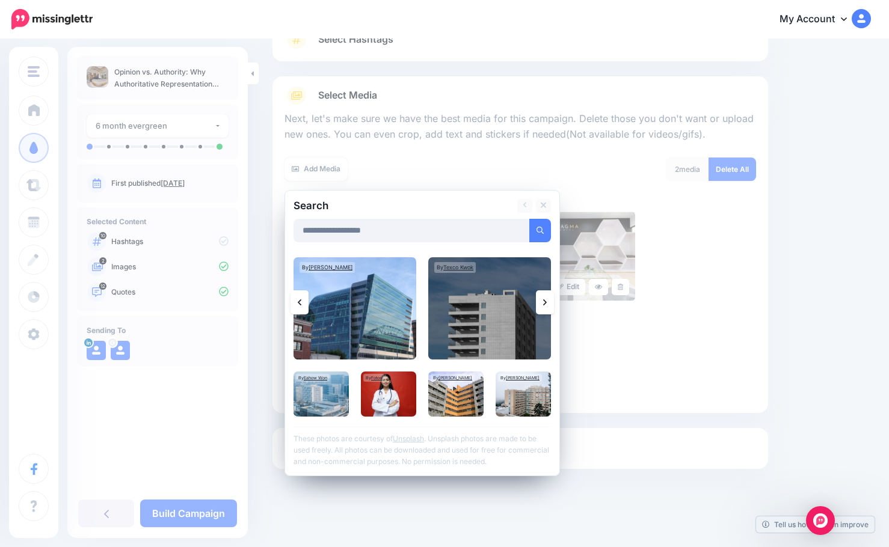
click at [542, 310] on link at bounding box center [545, 302] width 18 height 24
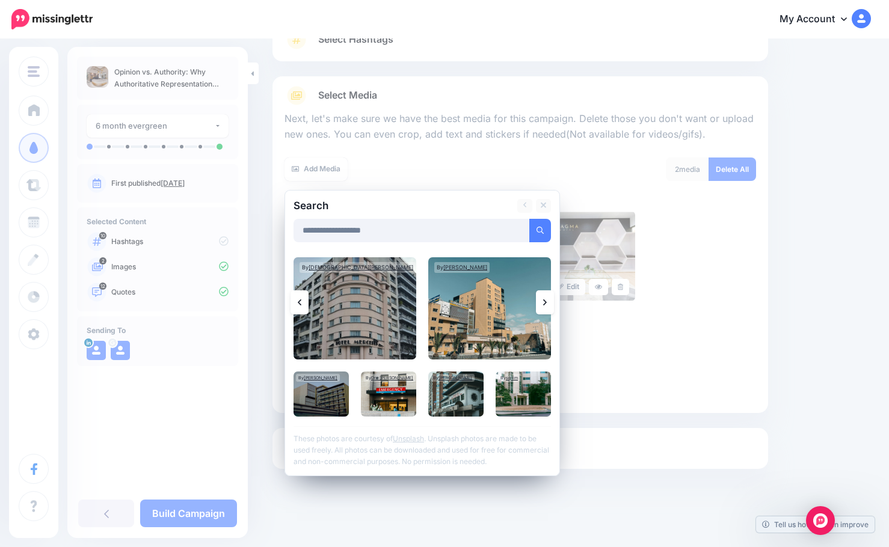
click at [542, 310] on link at bounding box center [545, 302] width 18 height 24
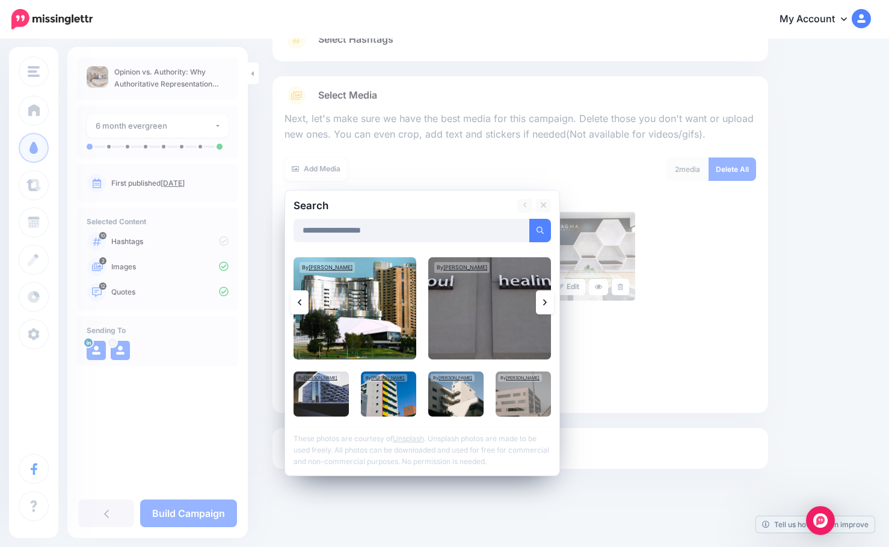
click at [542, 310] on link at bounding box center [545, 302] width 18 height 24
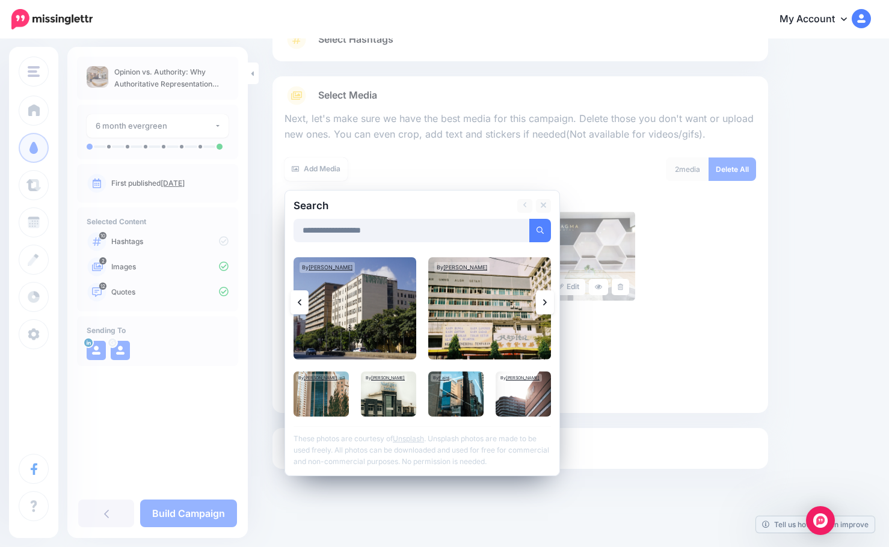
click at [542, 310] on link at bounding box center [545, 302] width 18 height 24
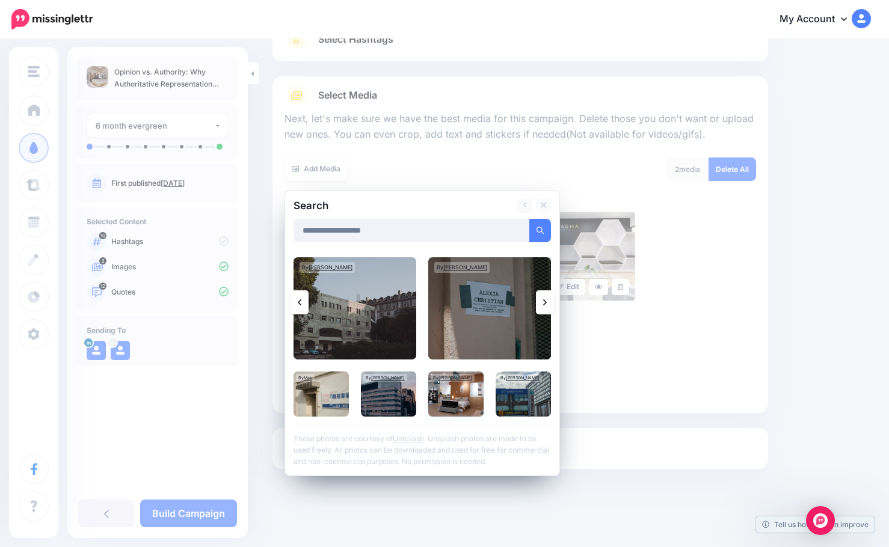
click at [466, 397] on img at bounding box center [455, 394] width 55 height 45
click at [523, 224] on link "Add Media" at bounding box center [525, 230] width 51 height 23
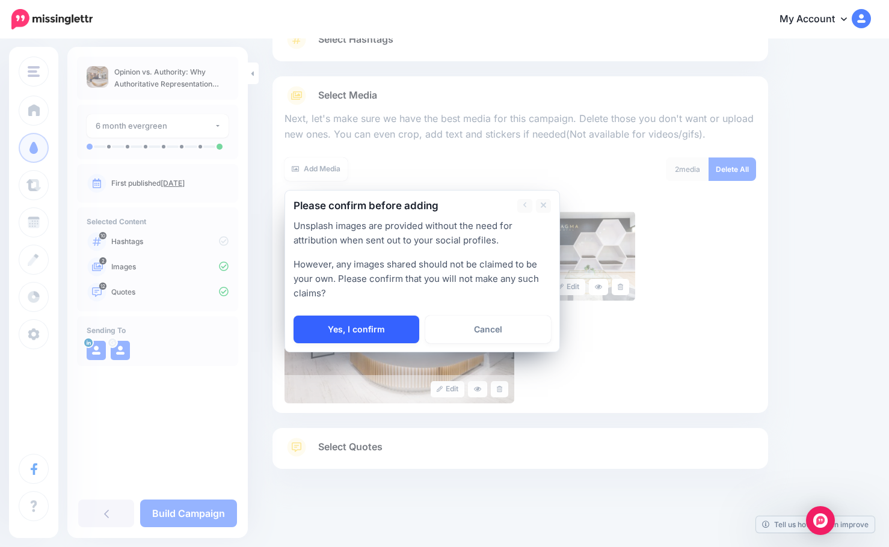
click at [367, 328] on link "Yes, I confirm" at bounding box center [356, 330] width 126 height 28
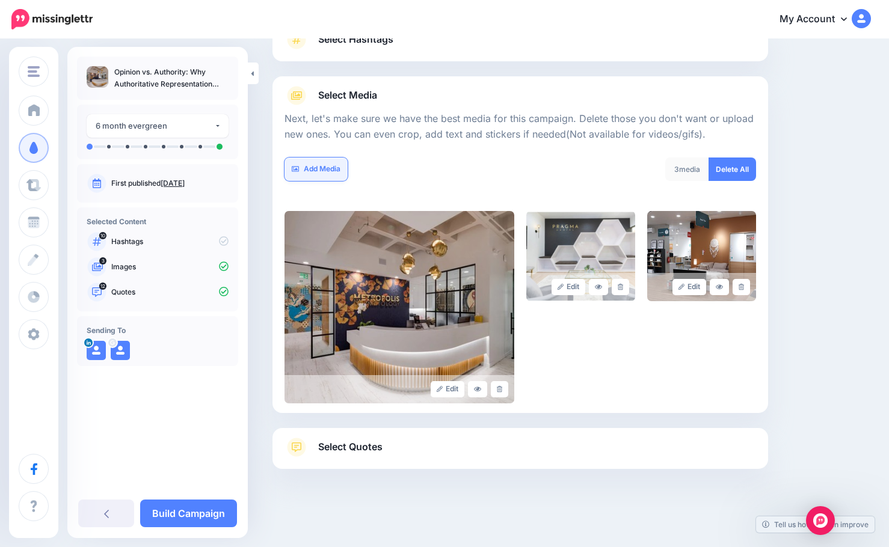
click at [333, 171] on link "Add Media" at bounding box center [315, 169] width 63 height 23
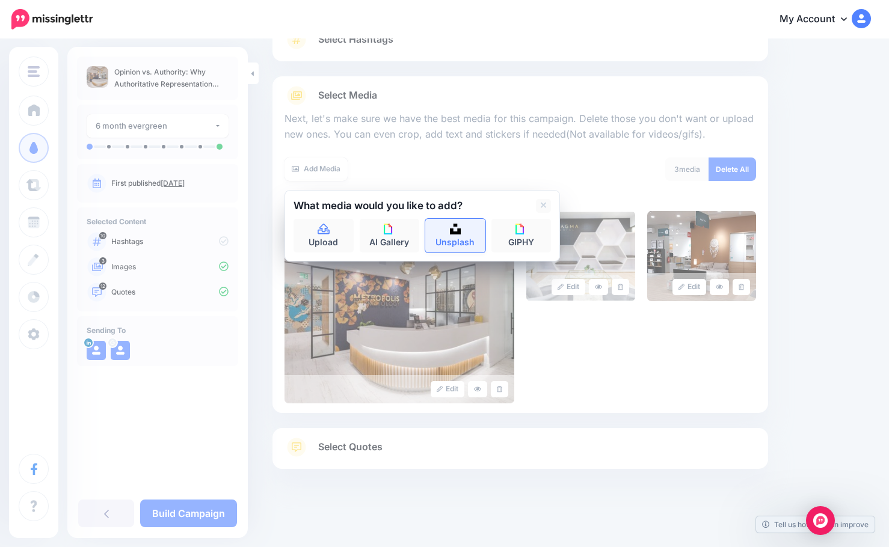
click at [459, 235] on link "Unsplash" at bounding box center [455, 236] width 60 height 34
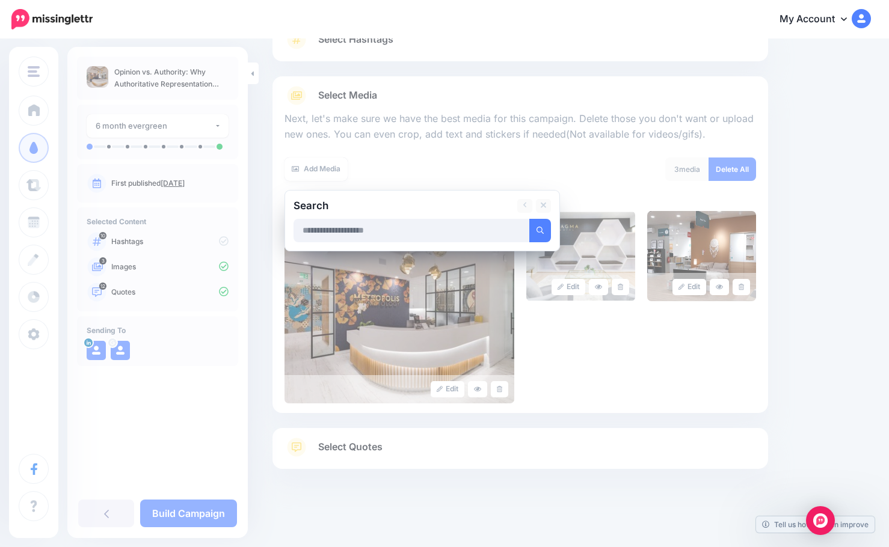
click at [385, 226] on input "text" at bounding box center [411, 230] width 236 height 23
type input "**********"
click at [529, 219] on button "submit" at bounding box center [540, 230] width 22 height 23
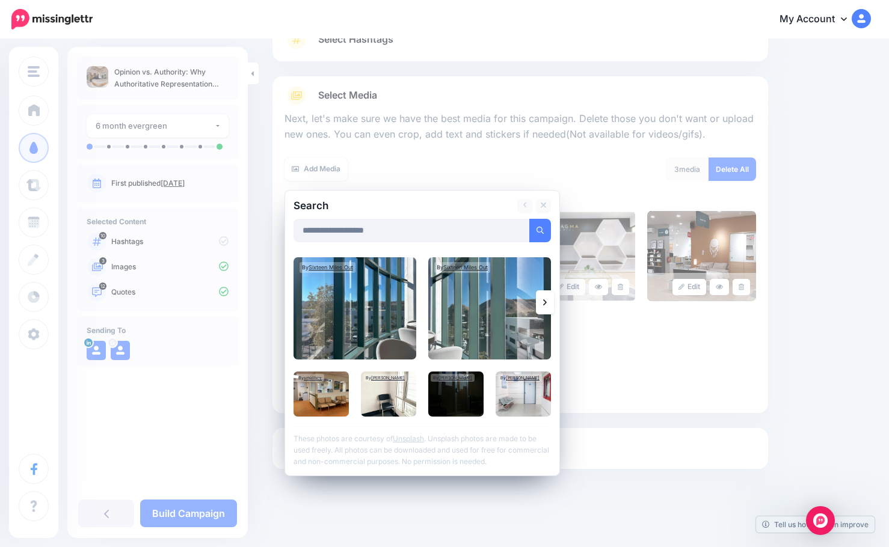
click at [548, 309] on link at bounding box center [545, 302] width 18 height 24
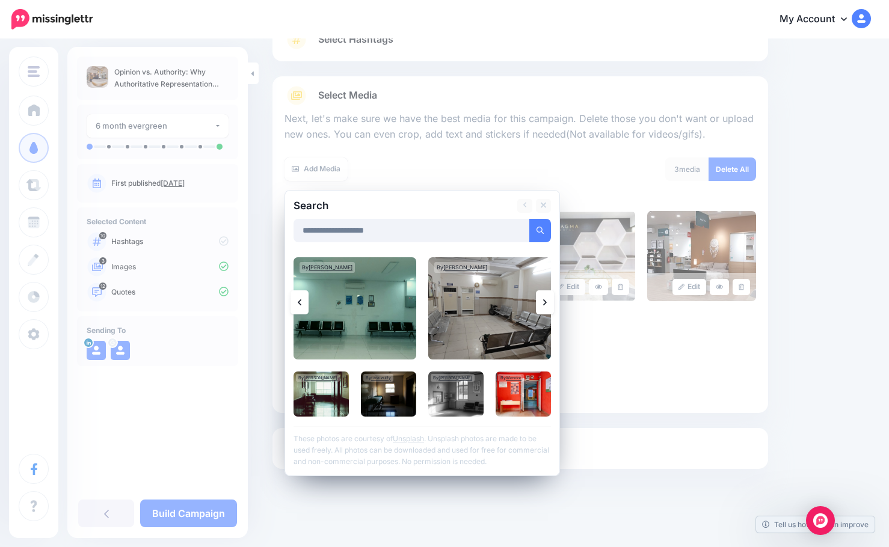
click at [545, 309] on link at bounding box center [545, 302] width 18 height 24
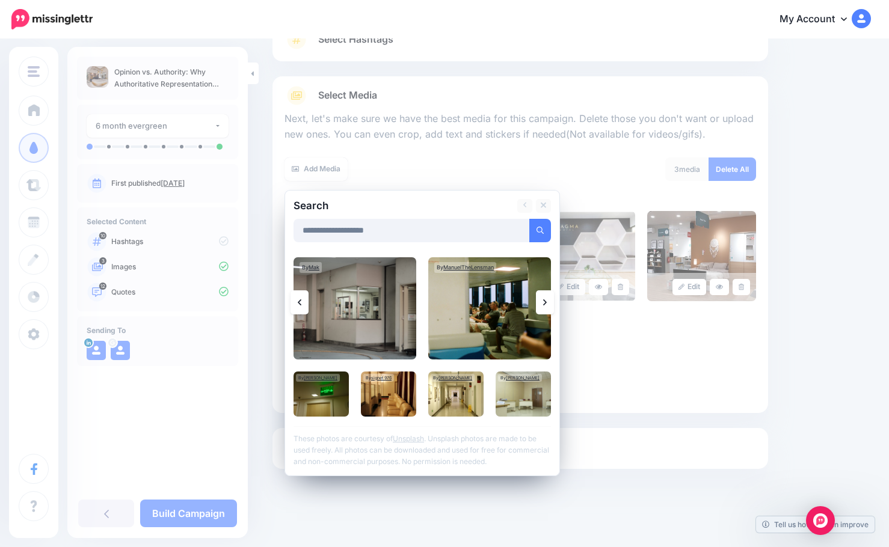
click at [545, 306] on icon at bounding box center [545, 303] width 4 height 10
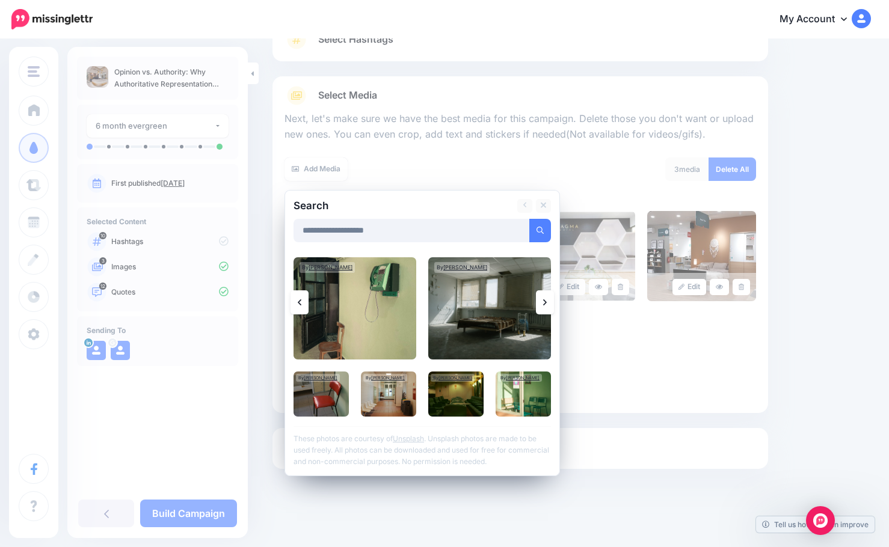
click at [545, 306] on icon at bounding box center [545, 303] width 4 height 10
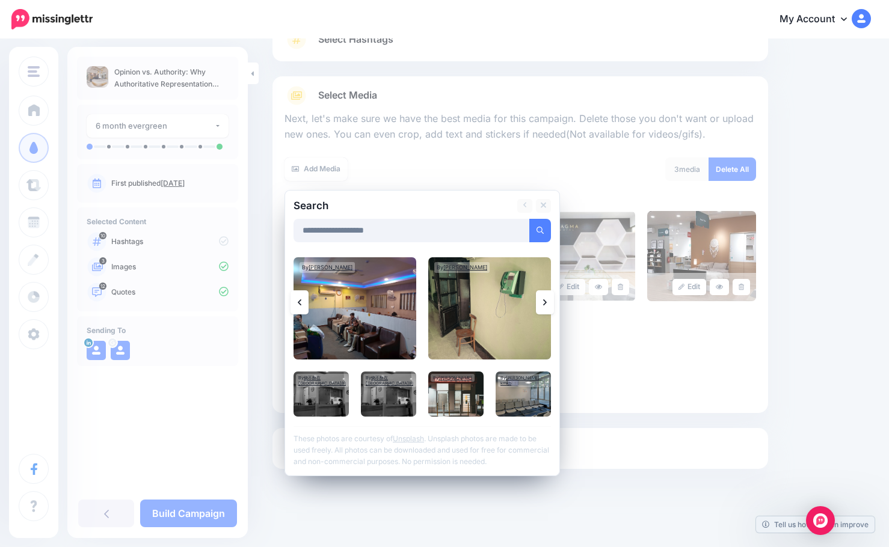
click at [545, 306] on icon at bounding box center [545, 303] width 4 height 10
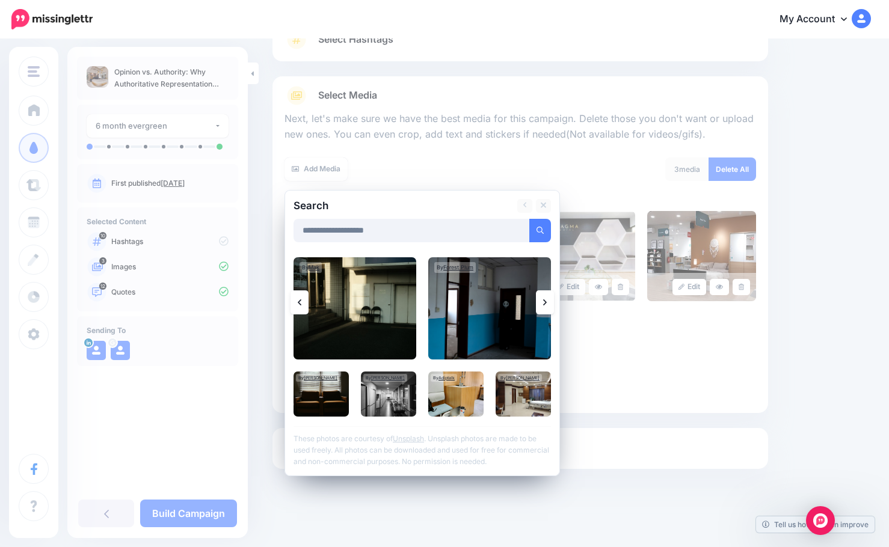
click at [545, 306] on icon at bounding box center [545, 303] width 4 height 10
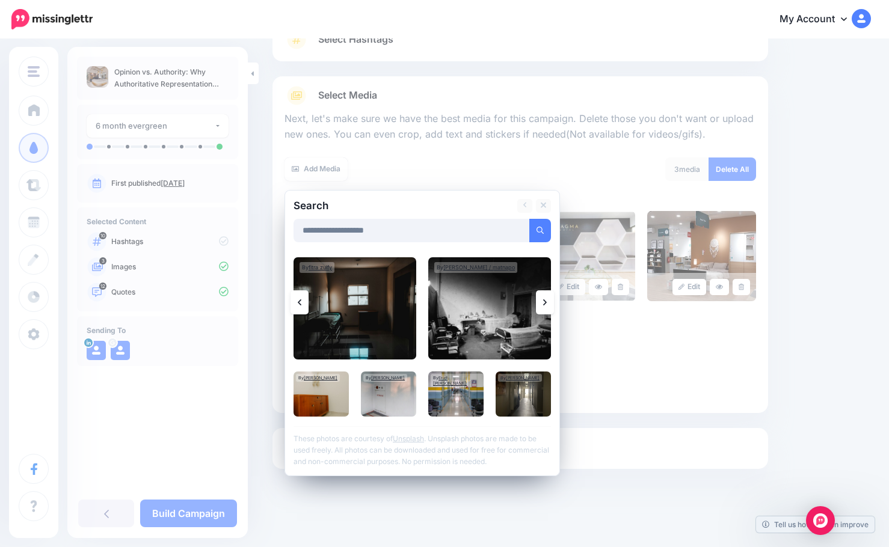
click at [545, 306] on icon at bounding box center [545, 303] width 4 height 10
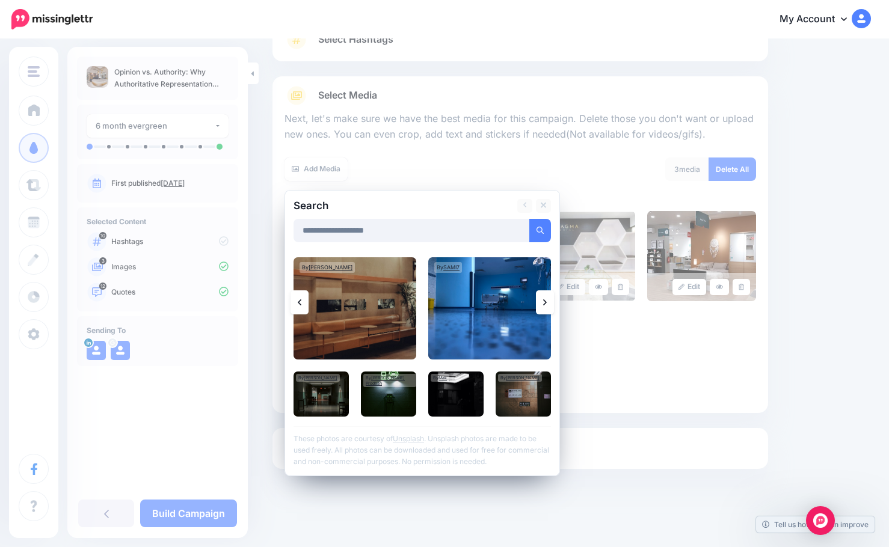
click at [550, 307] on link at bounding box center [545, 302] width 18 height 24
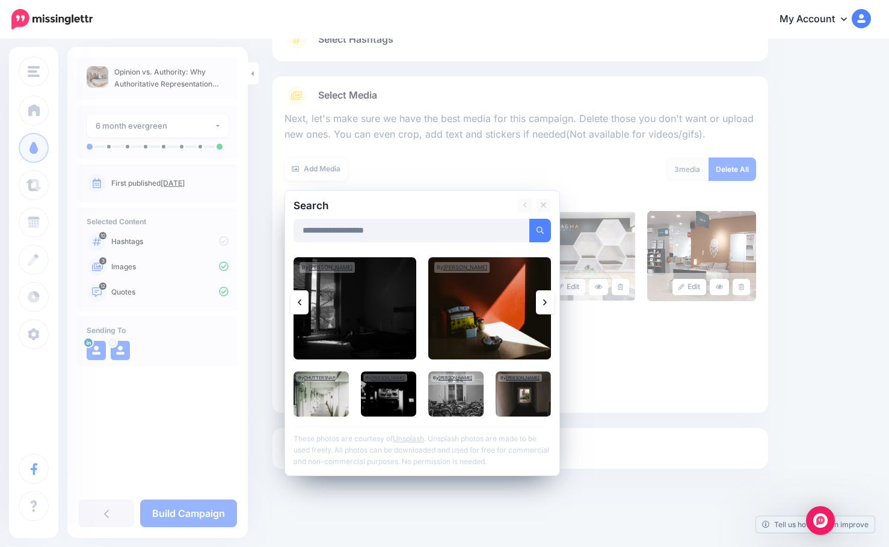
click at [548, 306] on link at bounding box center [545, 302] width 18 height 24
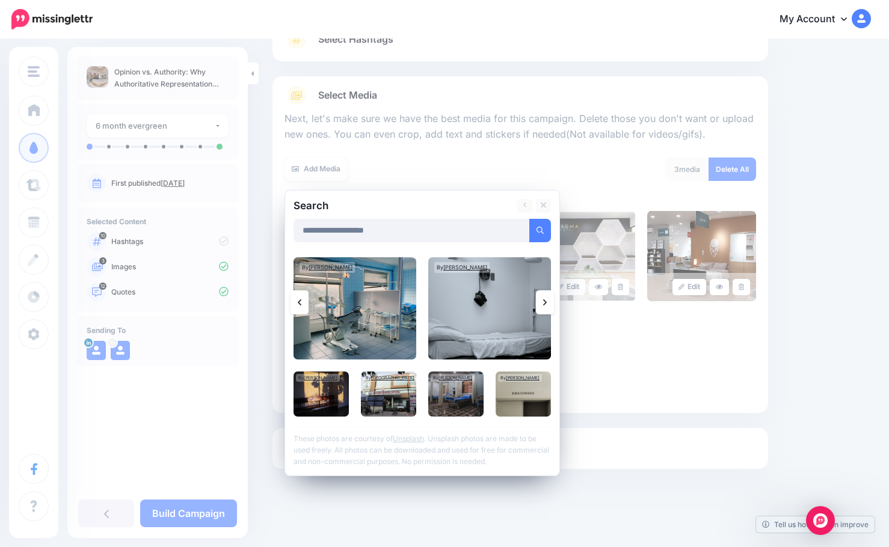
click at [548, 305] on link at bounding box center [545, 302] width 18 height 24
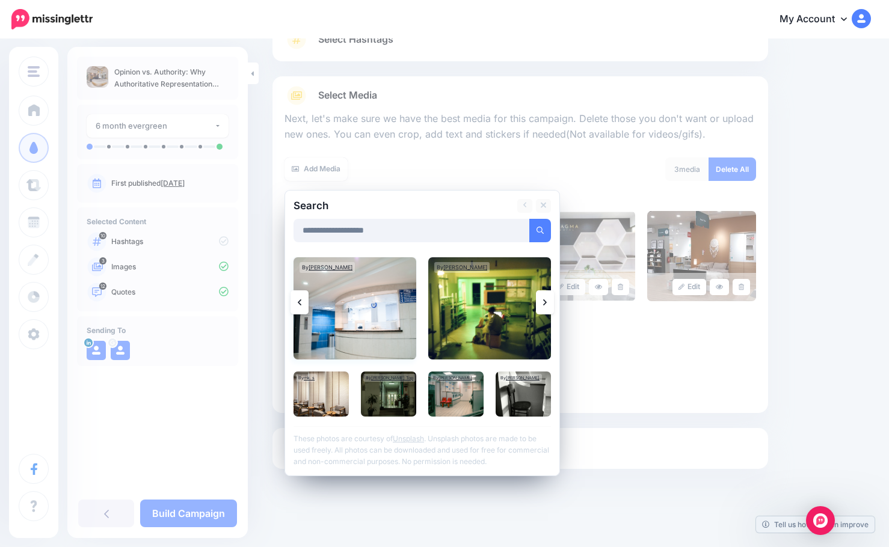
click at [398, 337] on img at bounding box center [354, 308] width 123 height 102
click at [510, 223] on link "Add Media" at bounding box center [525, 230] width 51 height 23
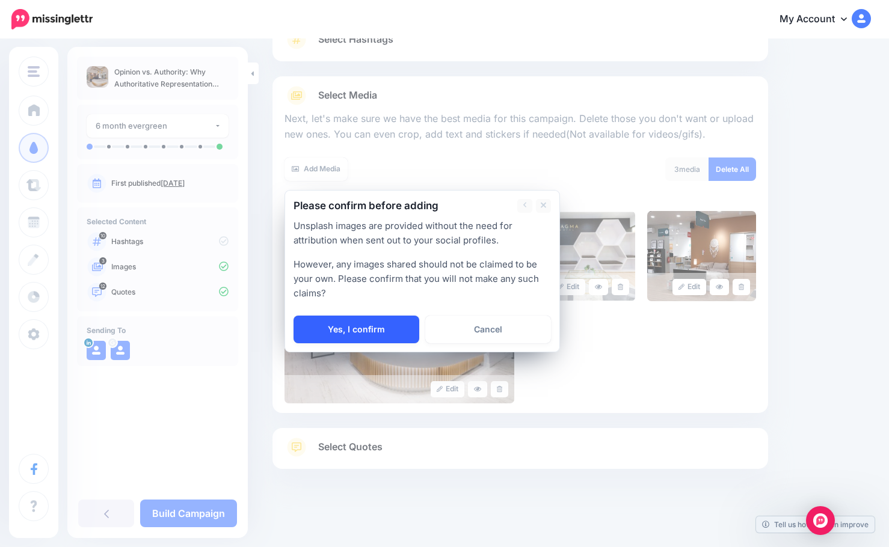
click at [390, 325] on link "Yes, I confirm" at bounding box center [356, 330] width 126 height 28
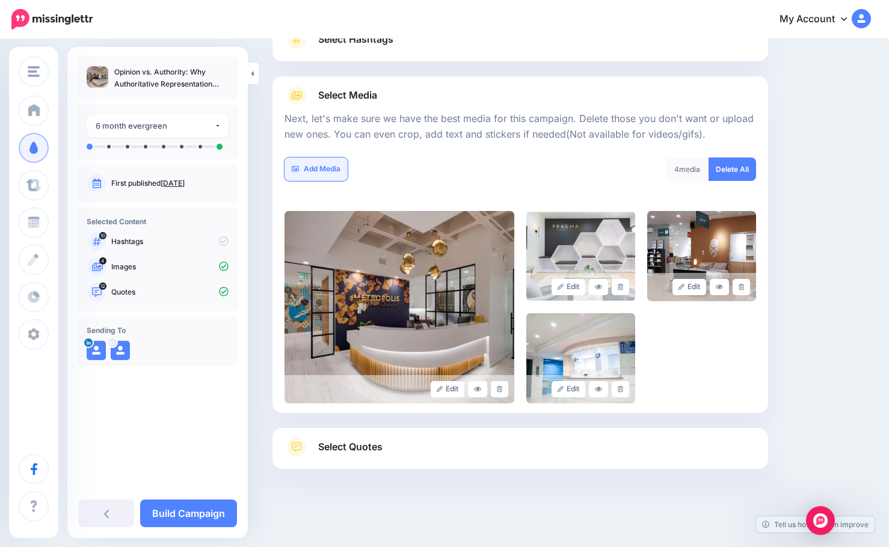
click at [322, 170] on link "Add Media" at bounding box center [315, 169] width 63 height 23
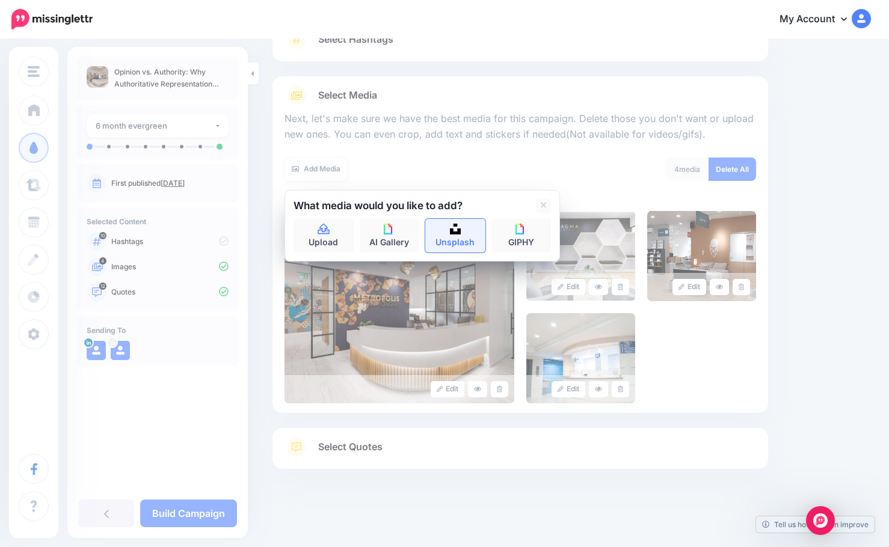
click at [455, 227] on img at bounding box center [455, 229] width 11 height 11
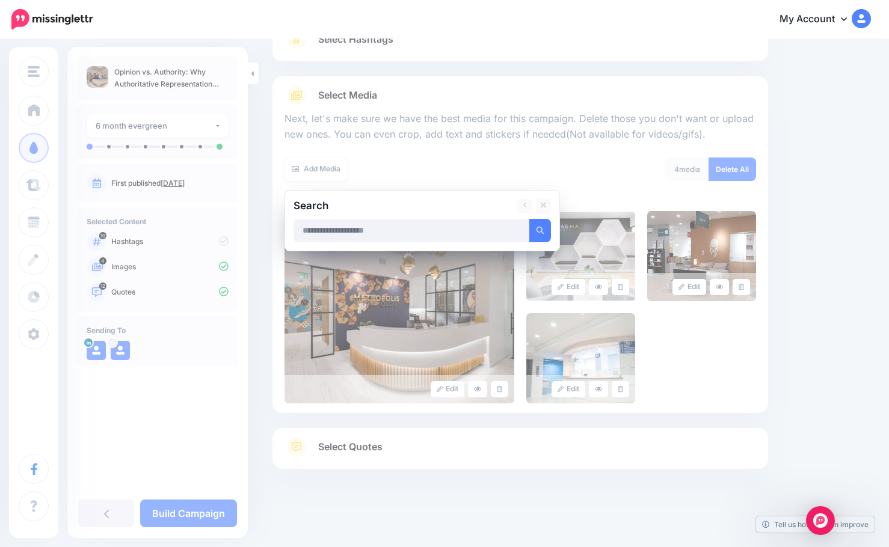
click at [358, 231] on input "text" at bounding box center [411, 230] width 236 height 23
click at [529, 219] on button "submit" at bounding box center [540, 230] width 22 height 23
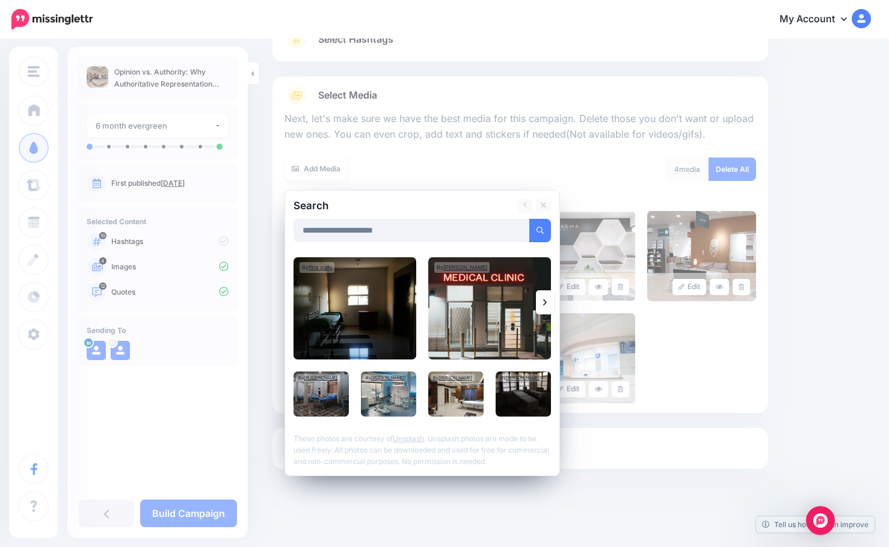
click at [547, 307] on link at bounding box center [545, 302] width 18 height 24
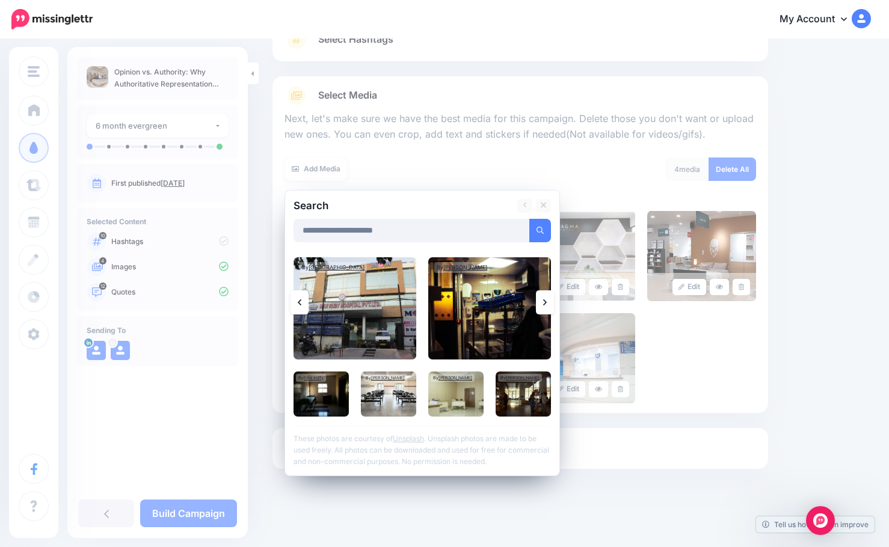
click at [545, 304] on icon at bounding box center [545, 303] width 4 height 10
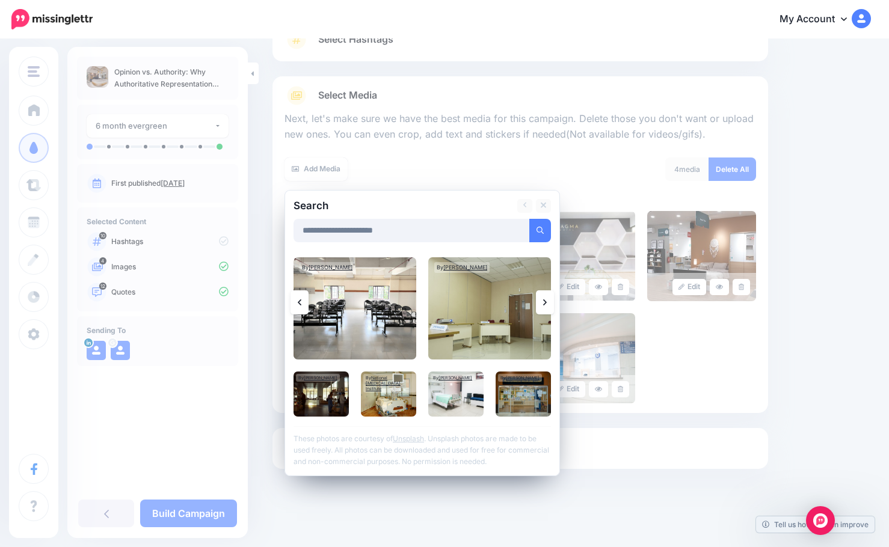
click at [545, 304] on icon at bounding box center [545, 303] width 4 height 10
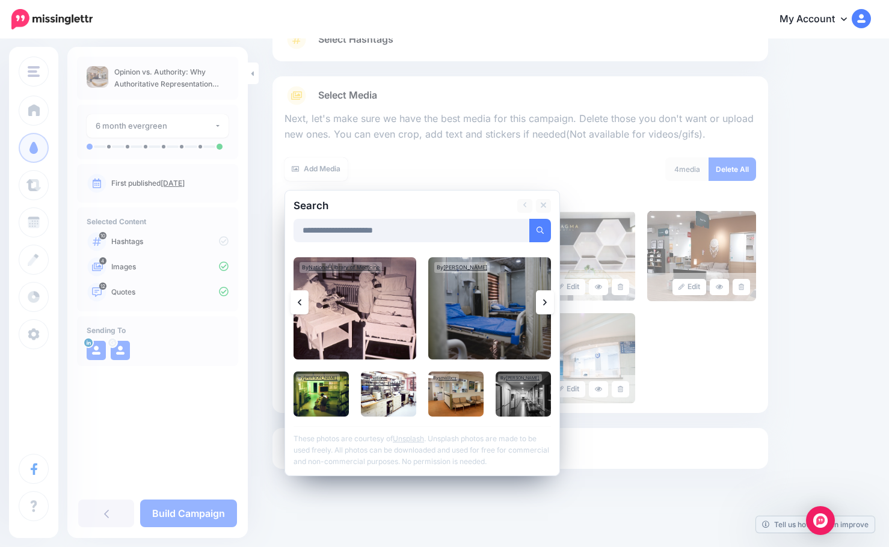
click at [544, 302] on icon at bounding box center [545, 303] width 4 height 10
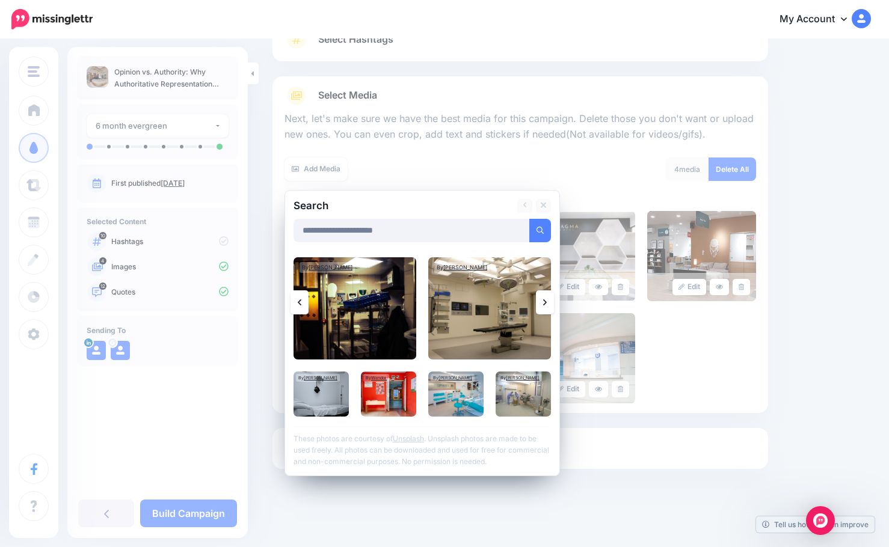
click at [544, 302] on icon at bounding box center [545, 303] width 4 height 10
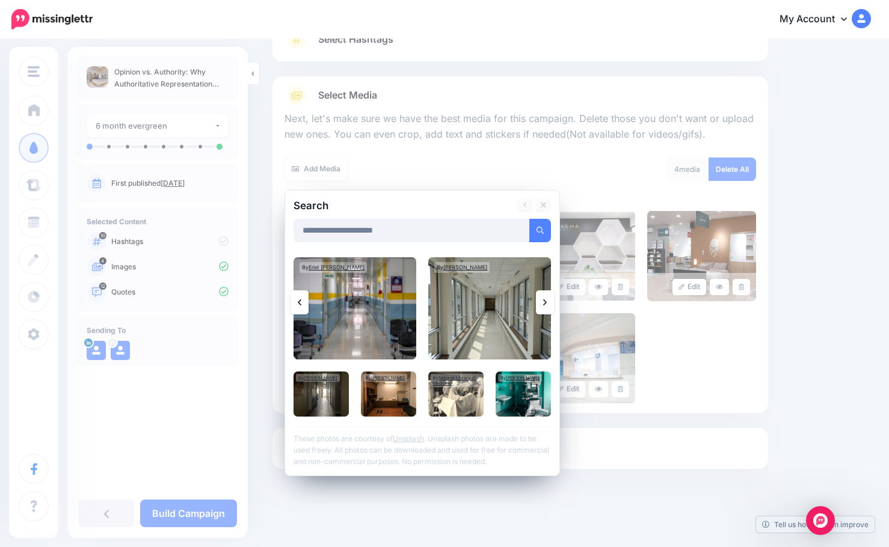
click at [544, 302] on icon at bounding box center [545, 303] width 4 height 10
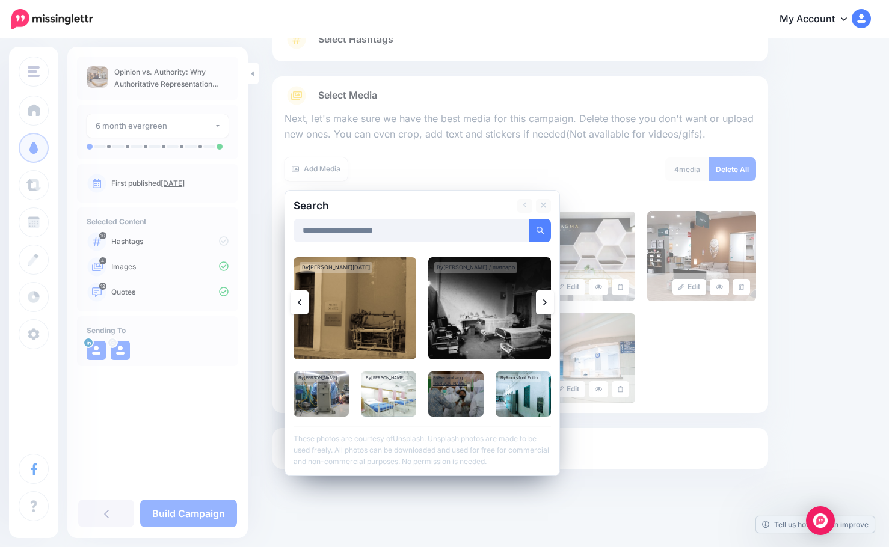
click at [544, 302] on icon at bounding box center [545, 303] width 4 height 10
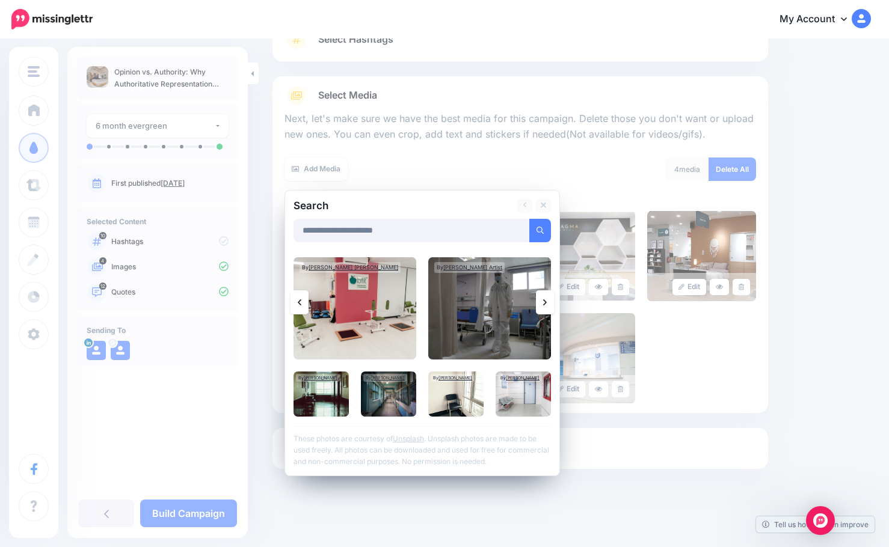
click at [544, 302] on icon at bounding box center [545, 303] width 4 height 10
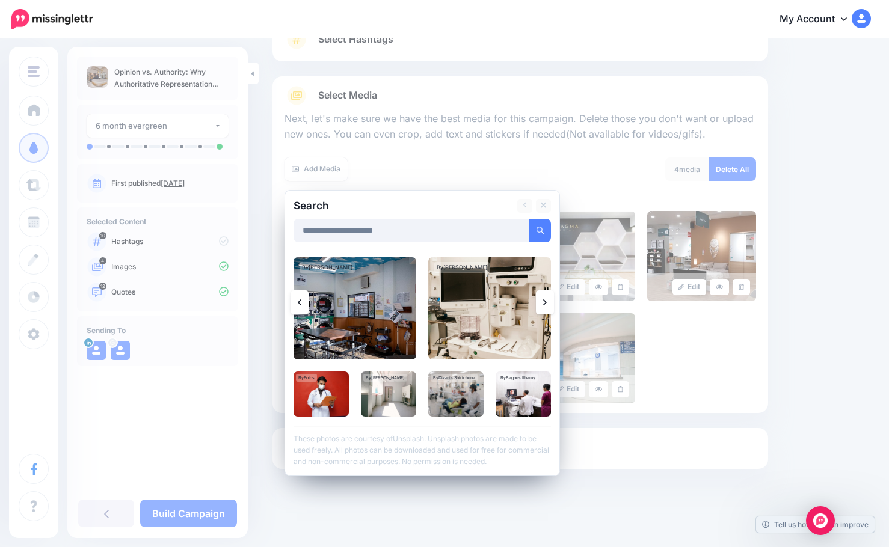
click at [544, 302] on icon at bounding box center [545, 303] width 4 height 10
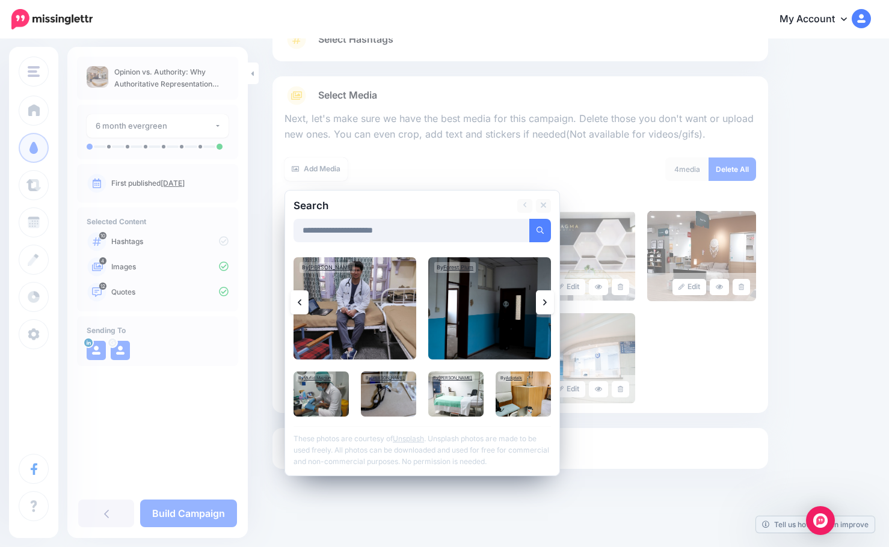
click at [544, 302] on icon at bounding box center [545, 303] width 4 height 10
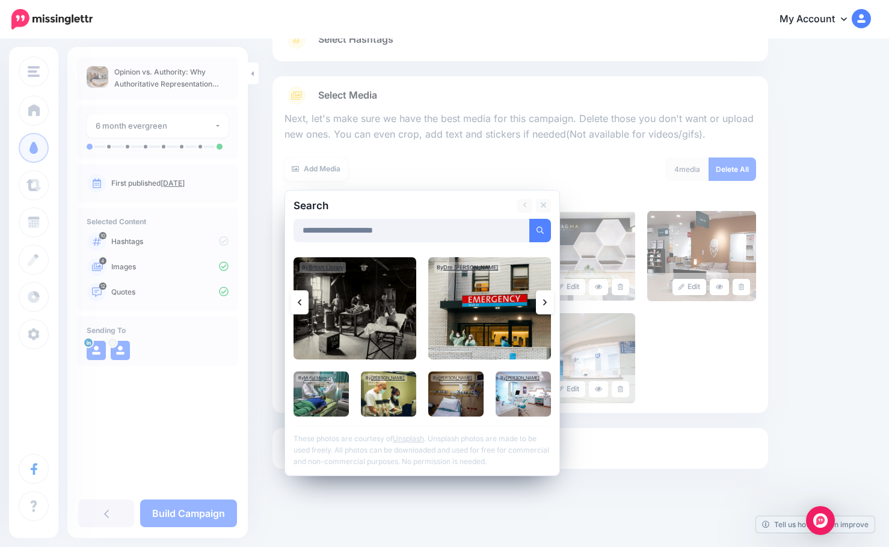
click at [544, 302] on icon at bounding box center [545, 303] width 4 height 10
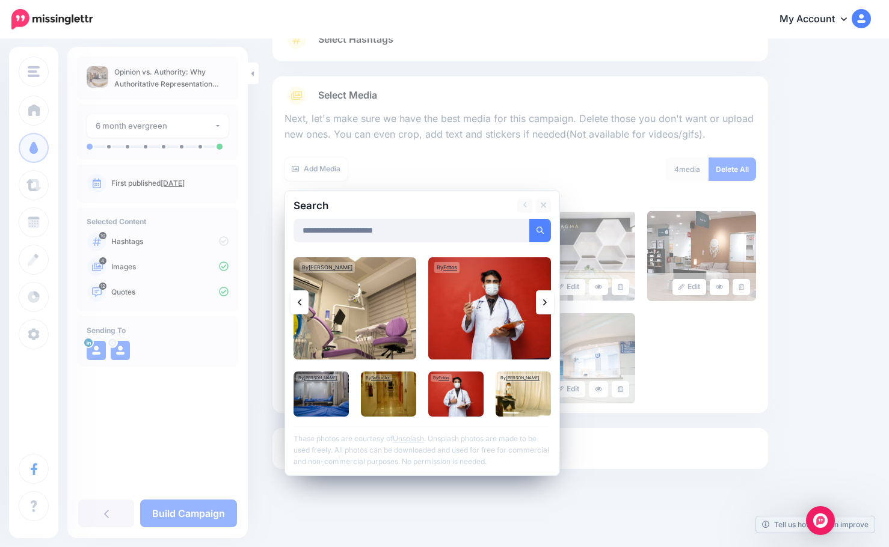
click at [544, 302] on icon at bounding box center [545, 303] width 4 height 10
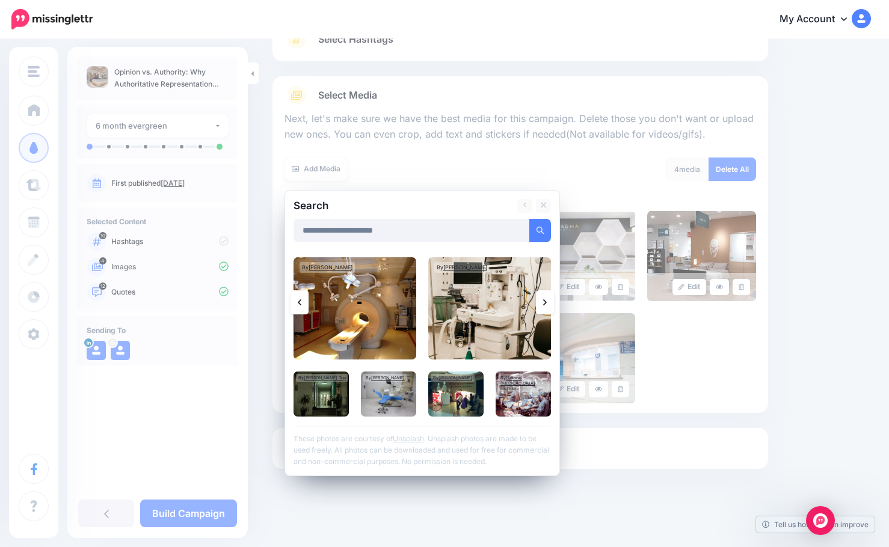
click at [544, 302] on icon at bounding box center [545, 303] width 4 height 10
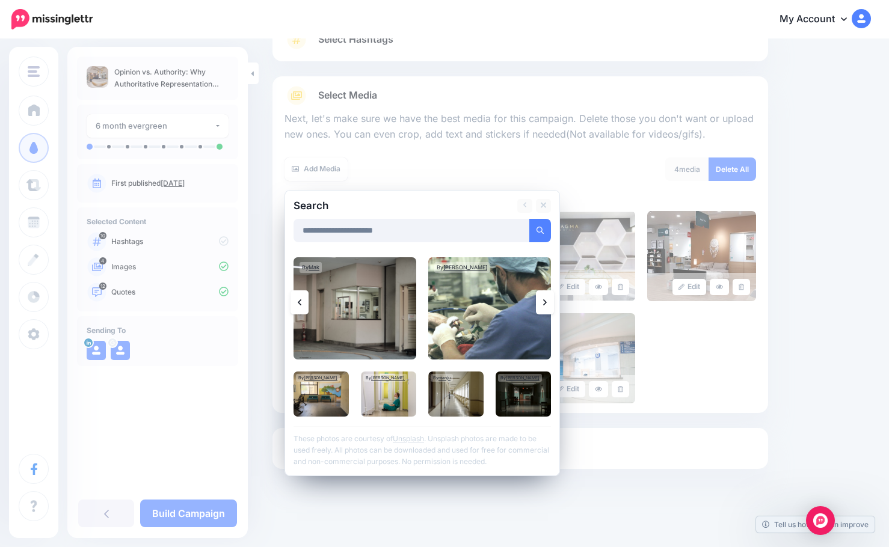
click at [544, 302] on icon at bounding box center [545, 303] width 4 height 10
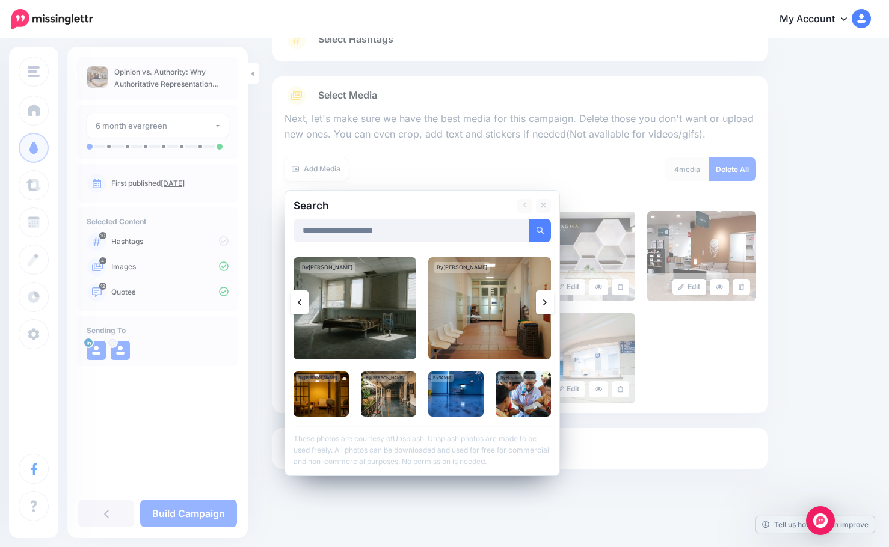
click at [544, 302] on icon at bounding box center [545, 303] width 4 height 10
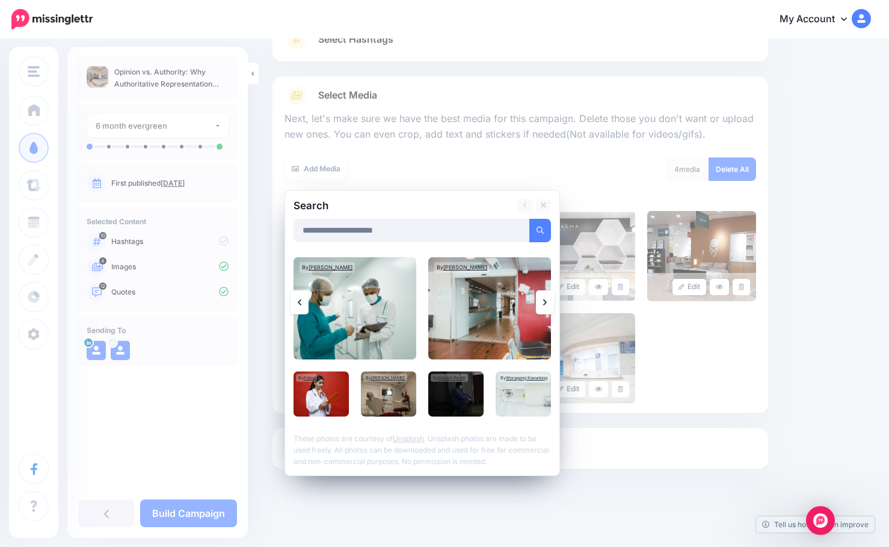
click at [544, 302] on icon at bounding box center [545, 303] width 4 height 10
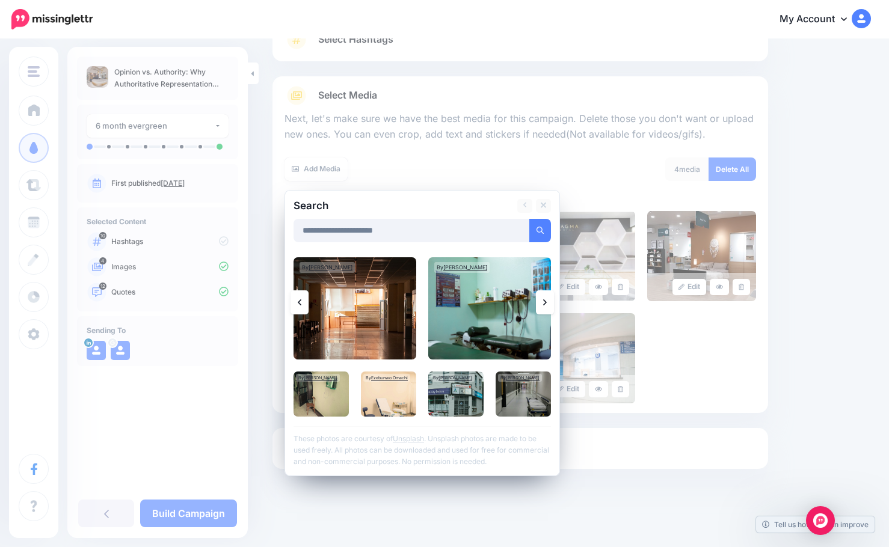
click at [544, 302] on icon at bounding box center [545, 303] width 4 height 10
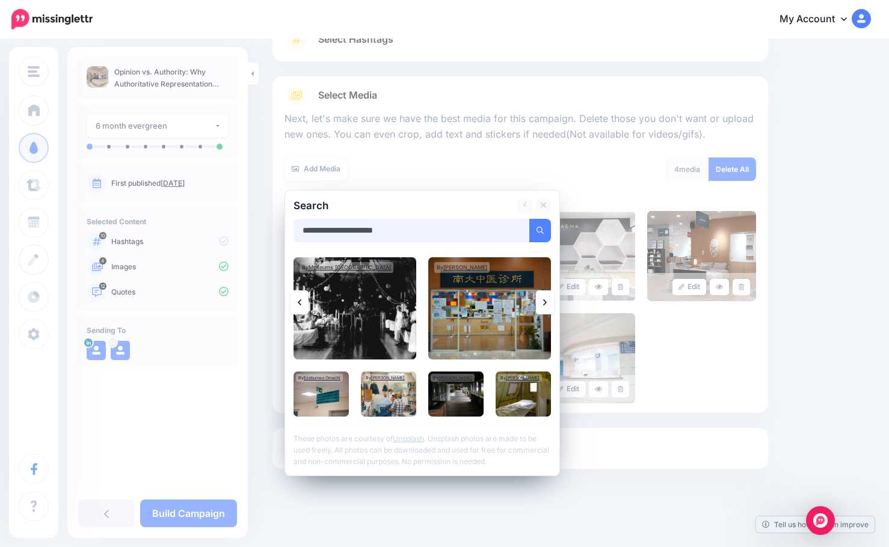
drag, startPoint x: 402, startPoint y: 224, endPoint x: 307, endPoint y: 236, distance: 95.1
click at [307, 236] on input "**********" at bounding box center [411, 230] width 236 height 23
type input "*"
type input "**********"
click at [529, 219] on button "submit" at bounding box center [540, 230] width 22 height 23
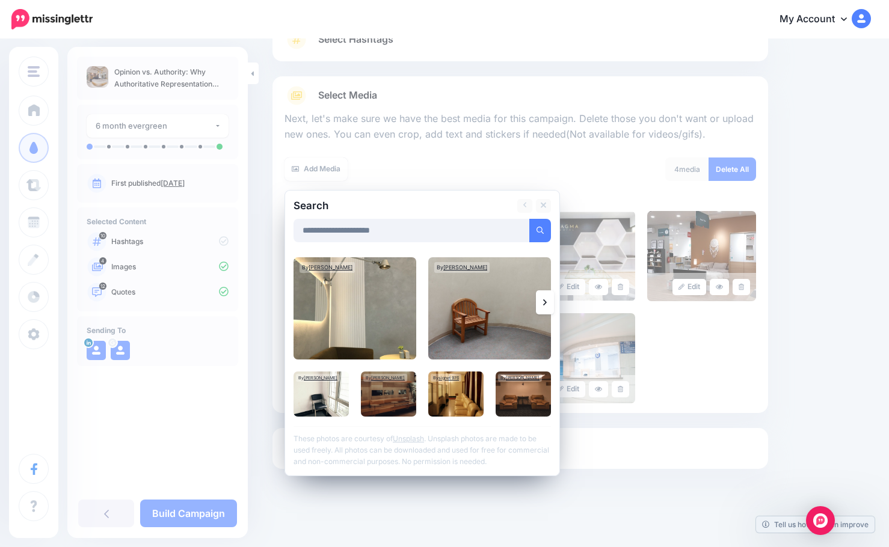
click at [545, 298] on icon at bounding box center [545, 303] width 4 height 10
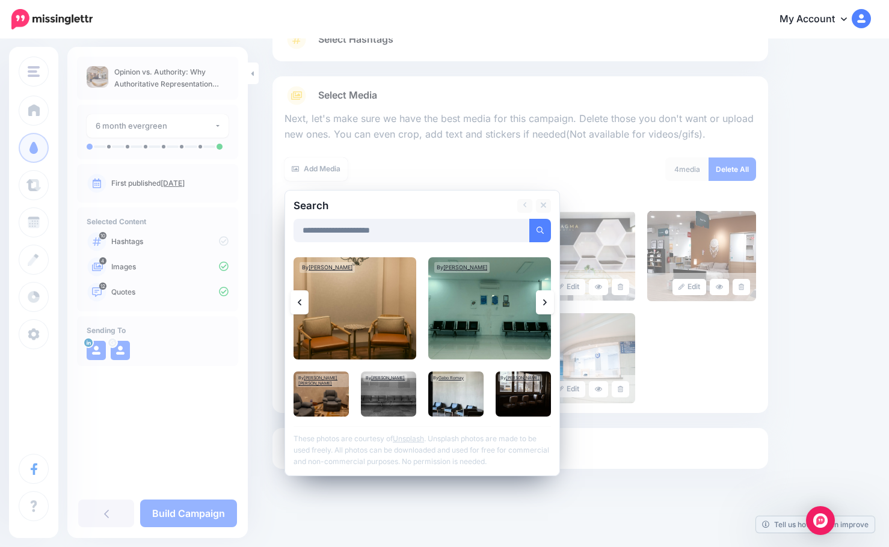
click at [551, 302] on link at bounding box center [545, 302] width 18 height 24
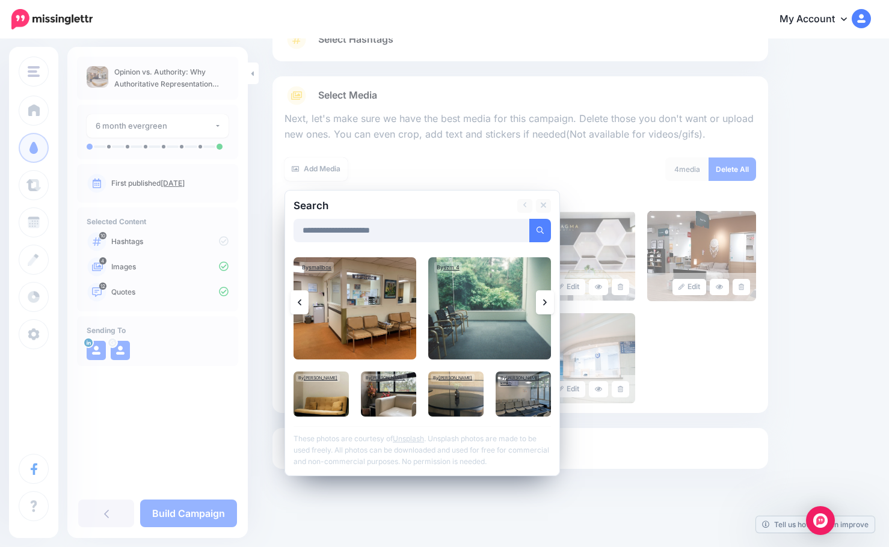
click at [548, 302] on link at bounding box center [545, 302] width 18 height 24
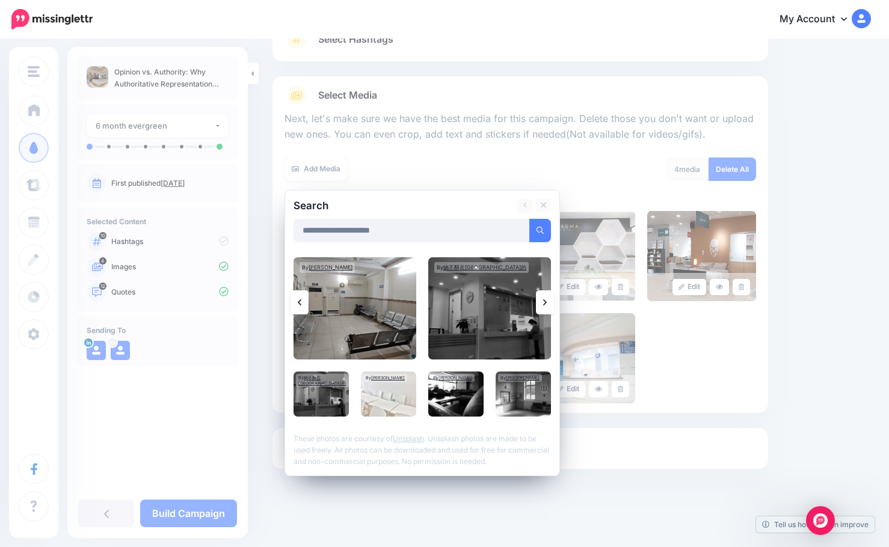
click at [548, 302] on link at bounding box center [545, 302] width 18 height 24
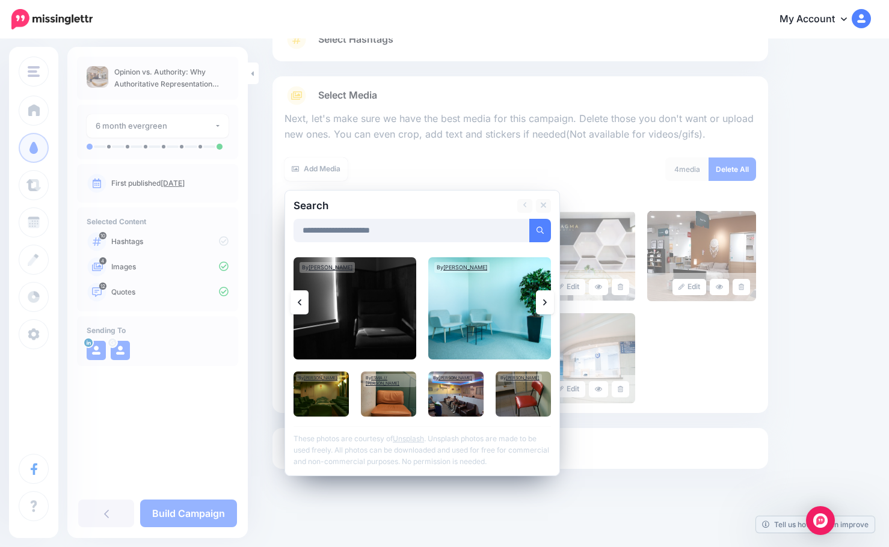
click at [548, 302] on link at bounding box center [545, 302] width 18 height 24
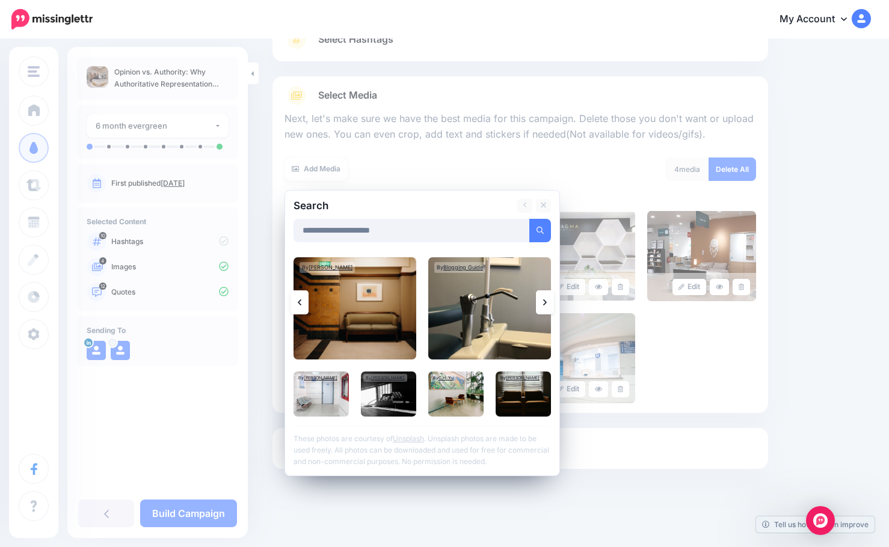
click at [547, 302] on link at bounding box center [545, 302] width 18 height 24
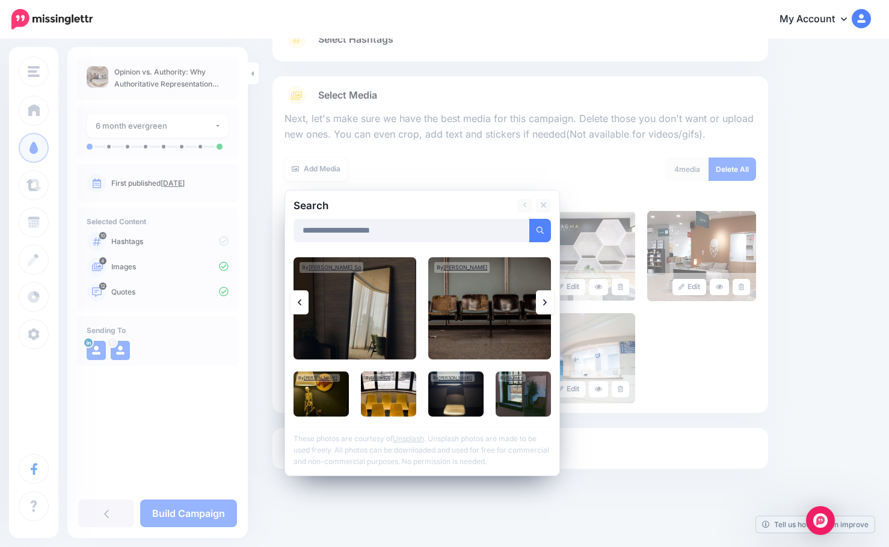
click at [547, 302] on link at bounding box center [545, 302] width 18 height 24
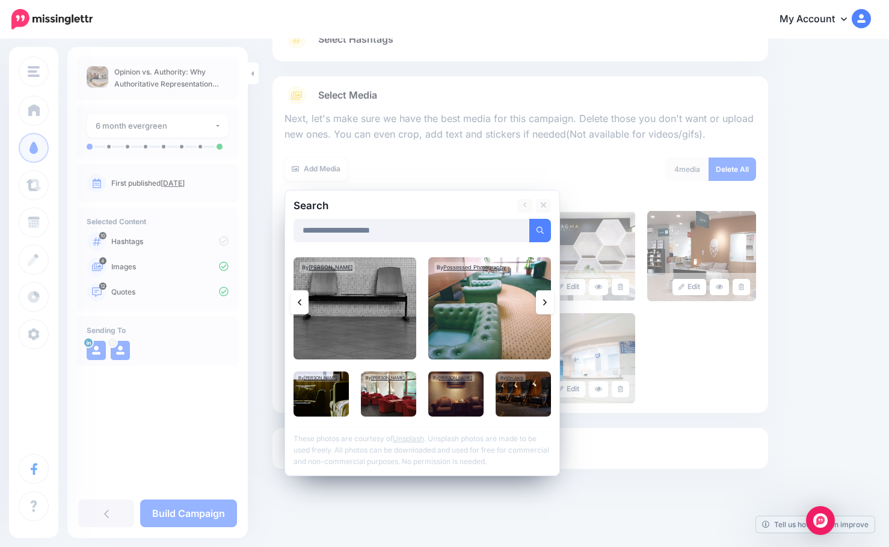
click at [544, 301] on icon at bounding box center [545, 303] width 4 height 10
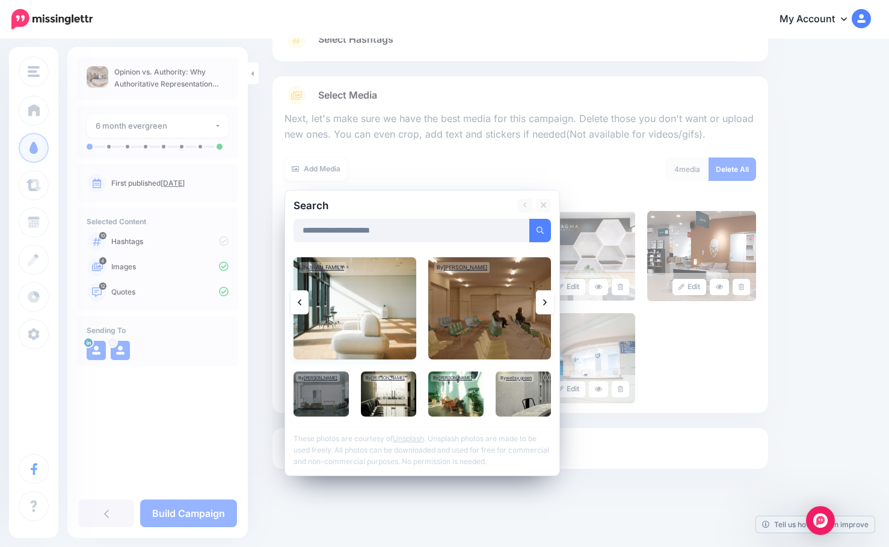
click at [379, 324] on img at bounding box center [354, 308] width 123 height 102
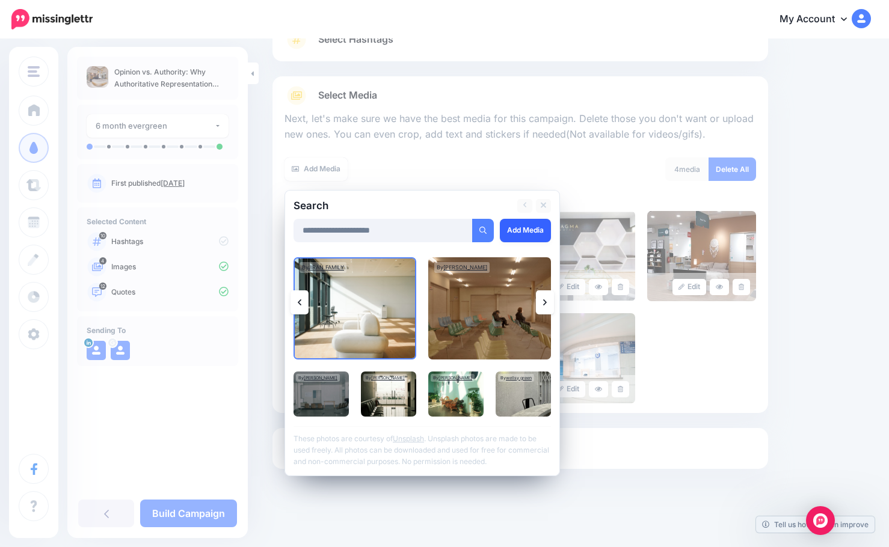
click at [519, 238] on link "Add Media" at bounding box center [525, 230] width 51 height 23
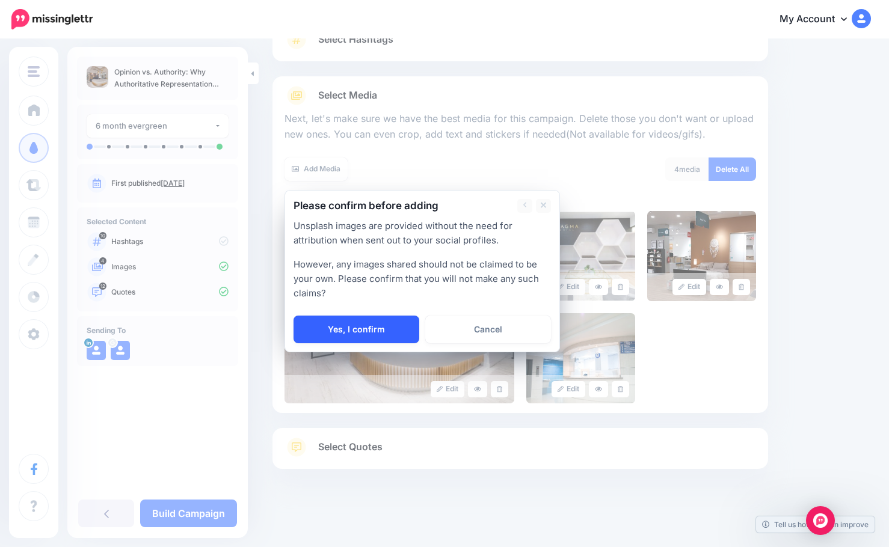
click at [391, 334] on link "Yes, I confirm" at bounding box center [356, 330] width 126 height 28
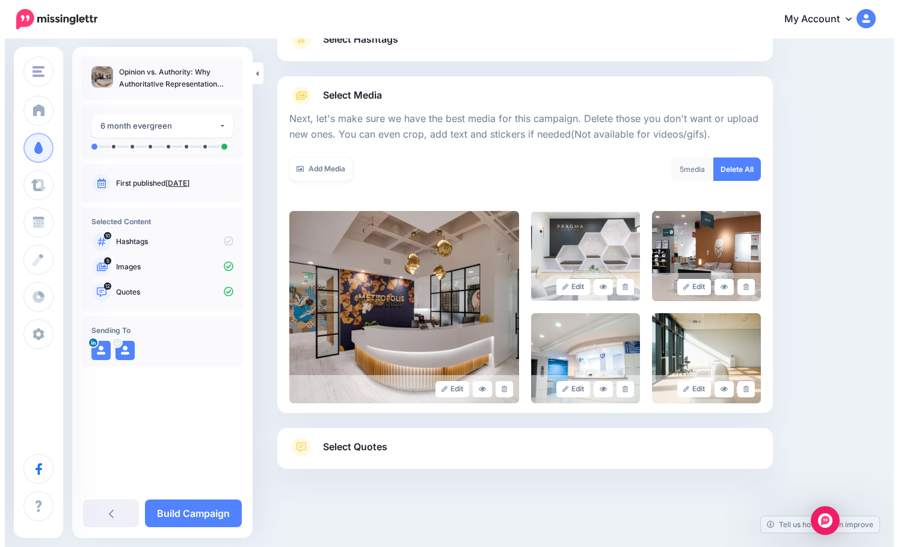
scroll to position [0, 0]
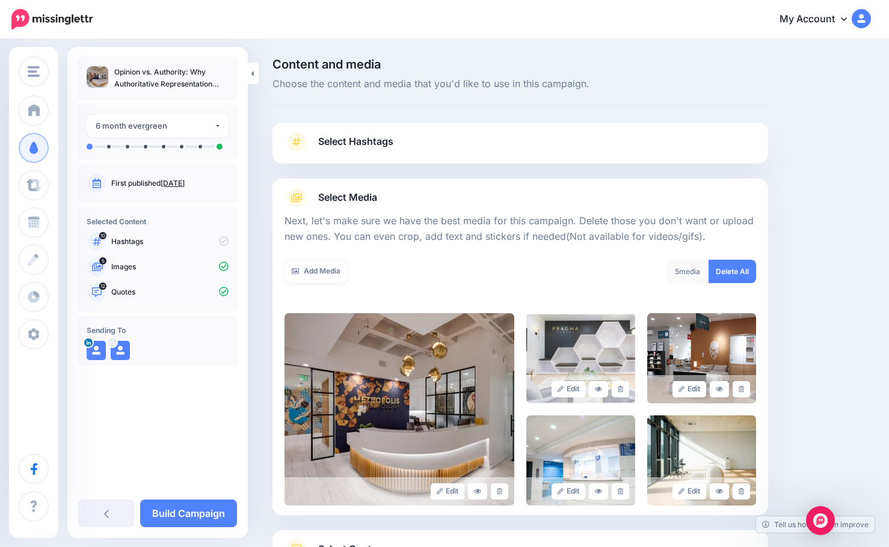
click at [453, 143] on link "Select Hashtags" at bounding box center [519, 147] width 471 height 31
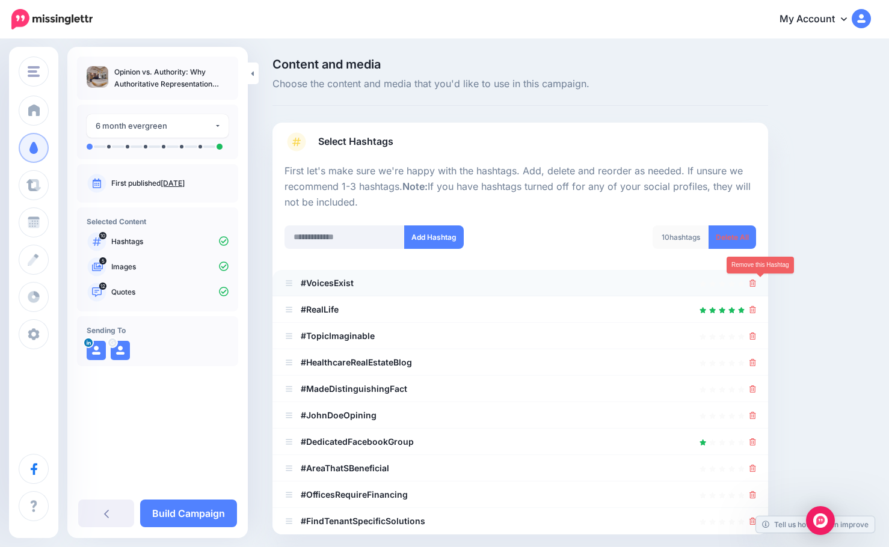
click at [756, 281] on icon at bounding box center [752, 283] width 7 height 7
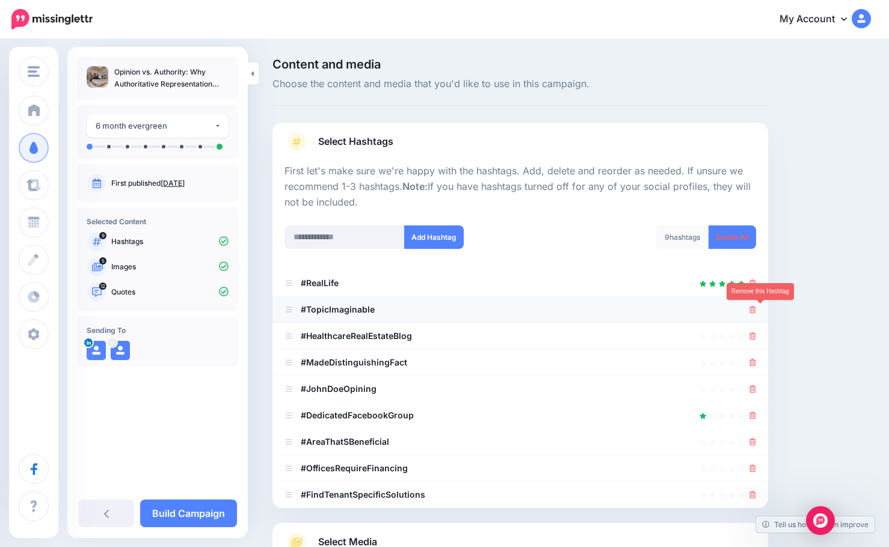
click at [756, 313] on icon at bounding box center [752, 309] width 7 height 7
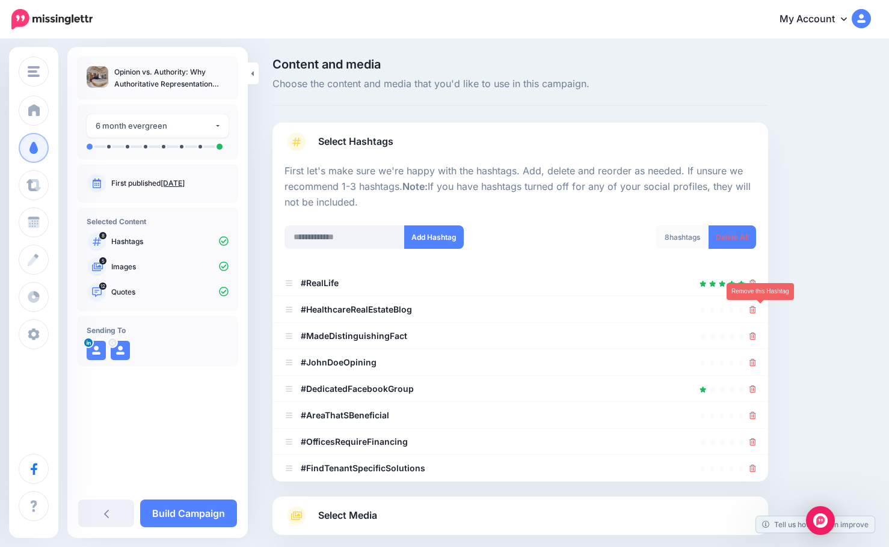
click at [756, 313] on icon at bounding box center [752, 309] width 7 height 7
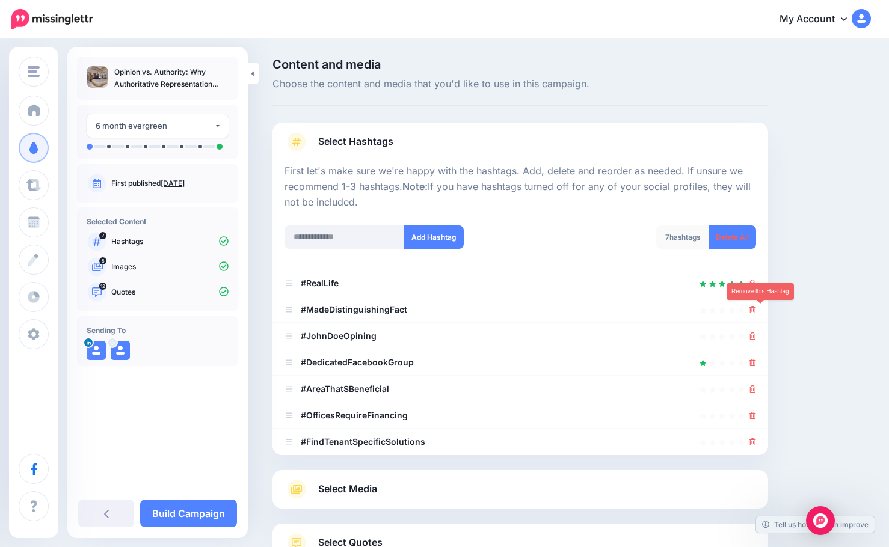
click at [756, 313] on icon at bounding box center [752, 309] width 7 height 7
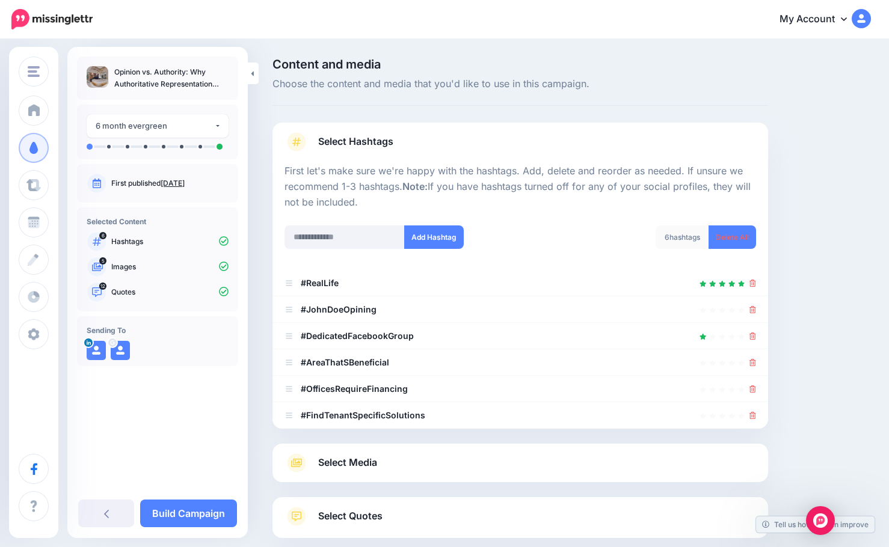
click at [756, 313] on icon at bounding box center [752, 309] width 7 height 7
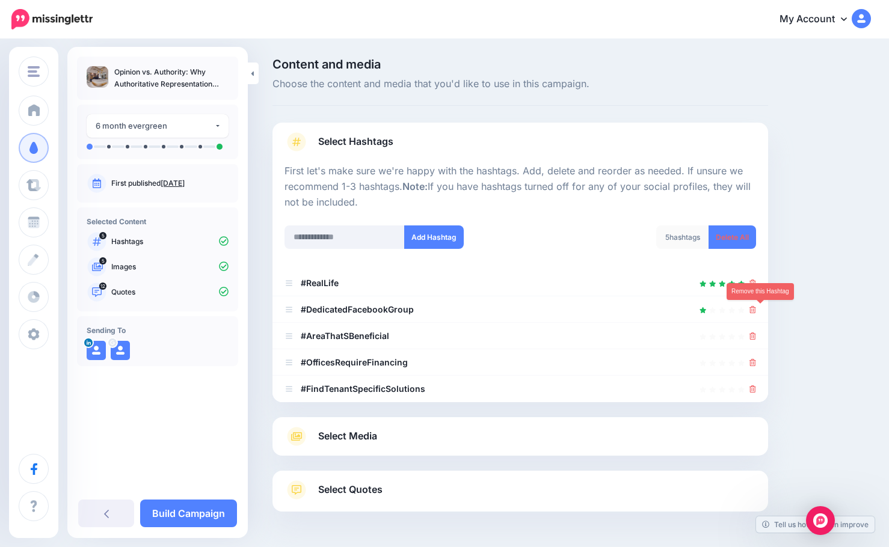
click at [756, 313] on icon at bounding box center [752, 309] width 7 height 7
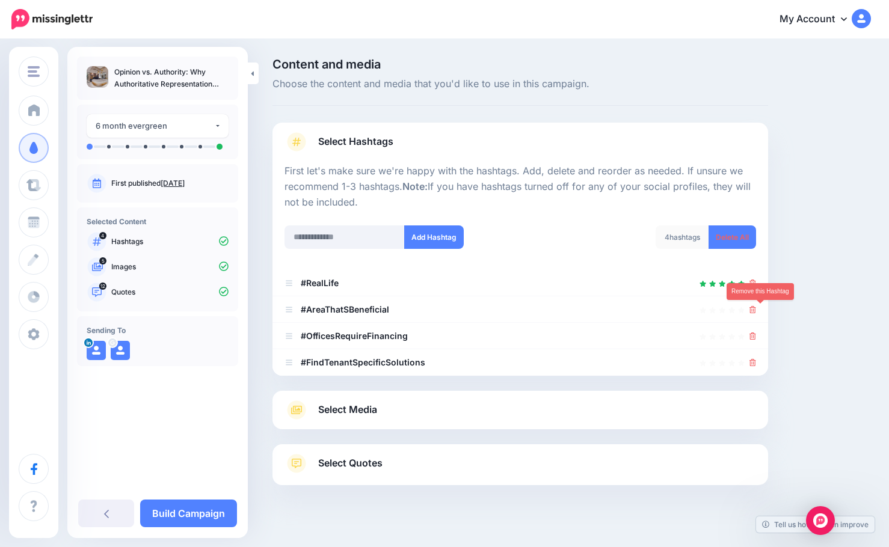
click at [756, 313] on icon at bounding box center [752, 309] width 7 height 7
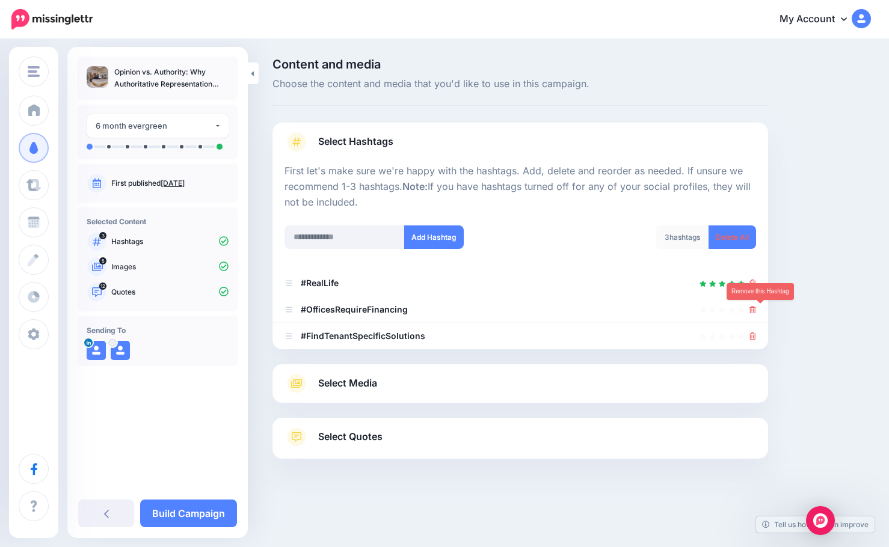
click at [756, 313] on icon at bounding box center [752, 309] width 7 height 7
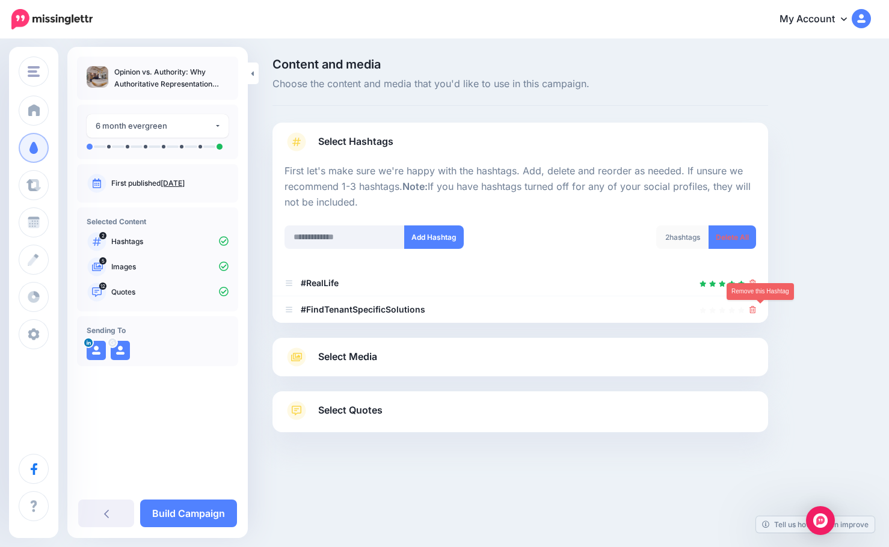
click at [756, 313] on icon at bounding box center [752, 309] width 7 height 7
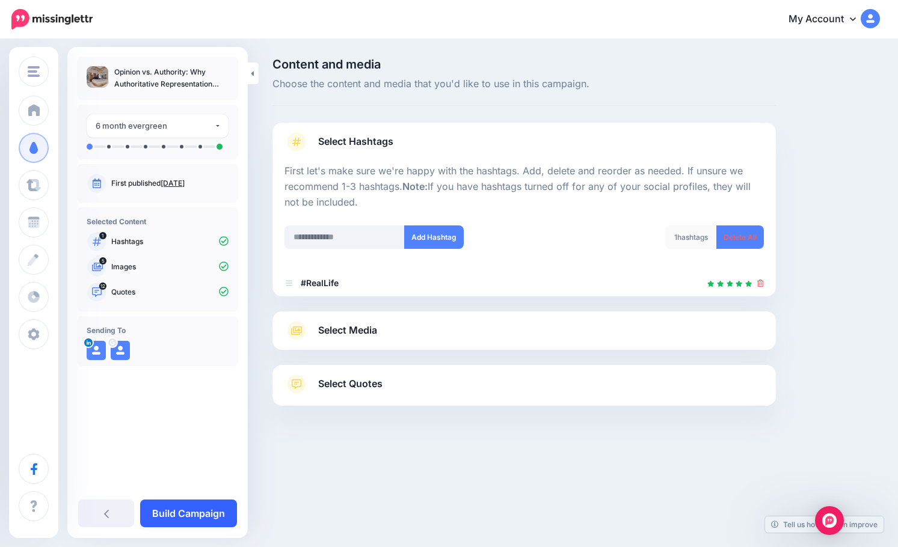
click at [198, 517] on link "Build Campaign" at bounding box center [188, 514] width 97 height 28
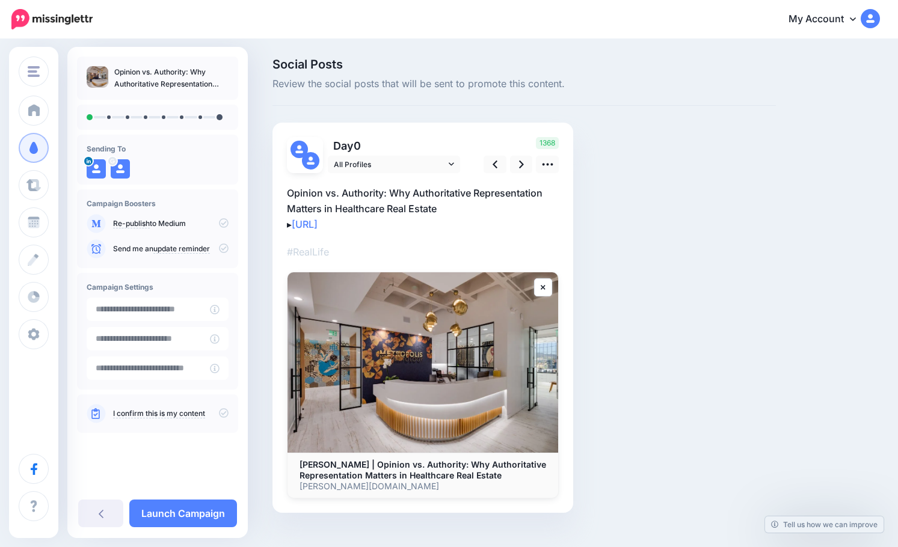
type input "**********"
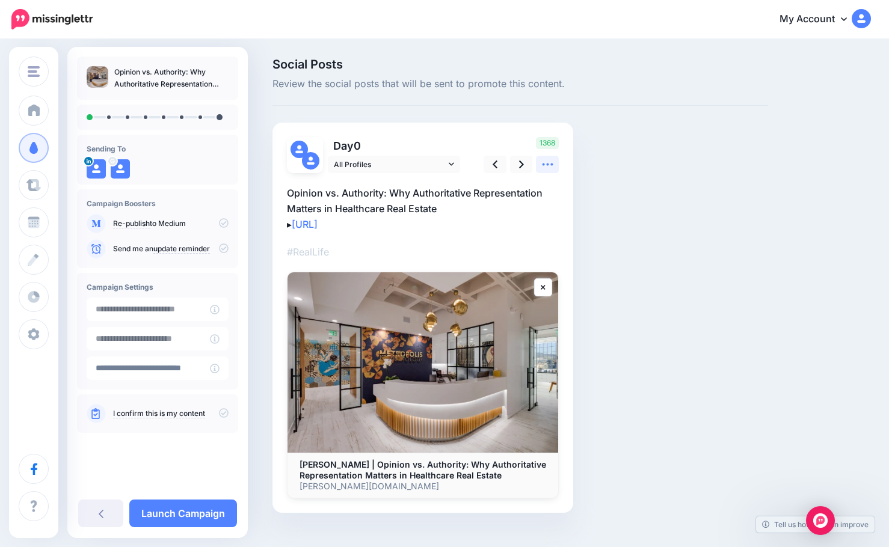
click at [548, 165] on icon at bounding box center [547, 165] width 11 height 2
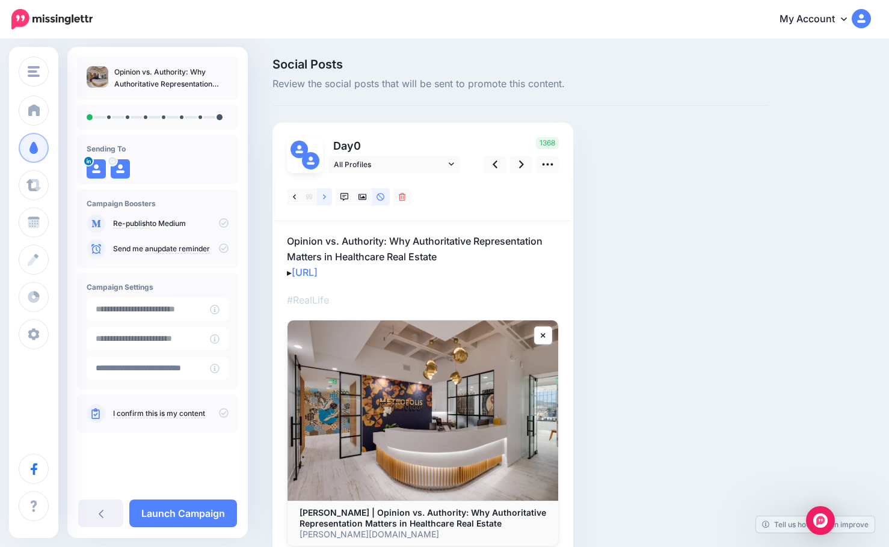
click at [319, 194] on link at bounding box center [324, 196] width 15 height 17
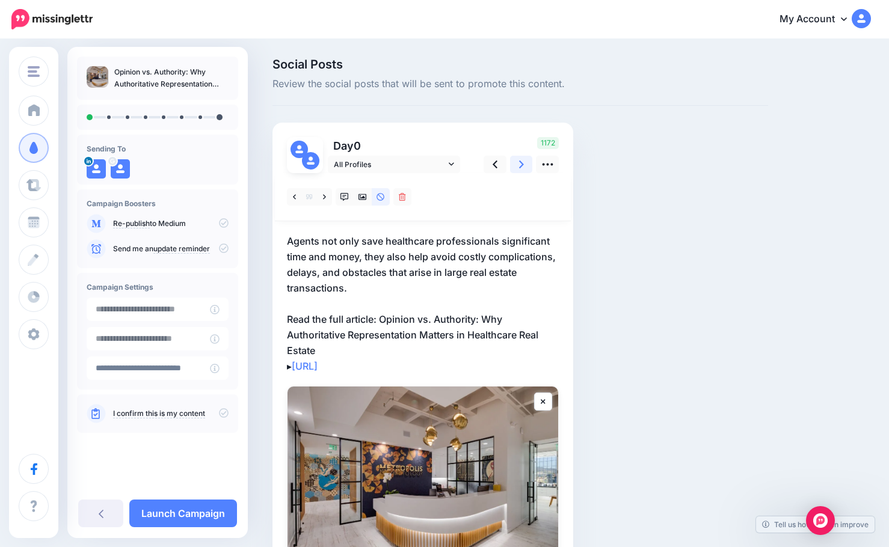
click at [527, 167] on link at bounding box center [521, 164] width 23 height 17
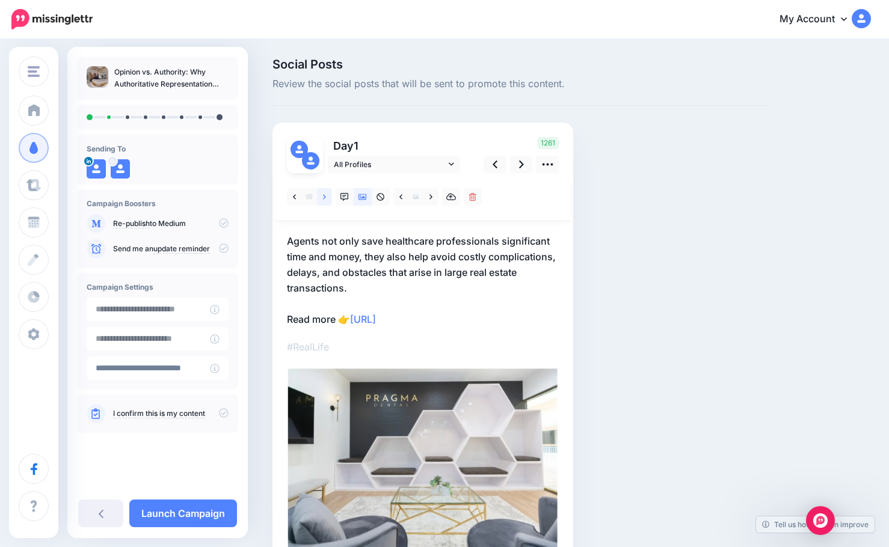
click at [324, 195] on icon at bounding box center [324, 196] width 3 height 5
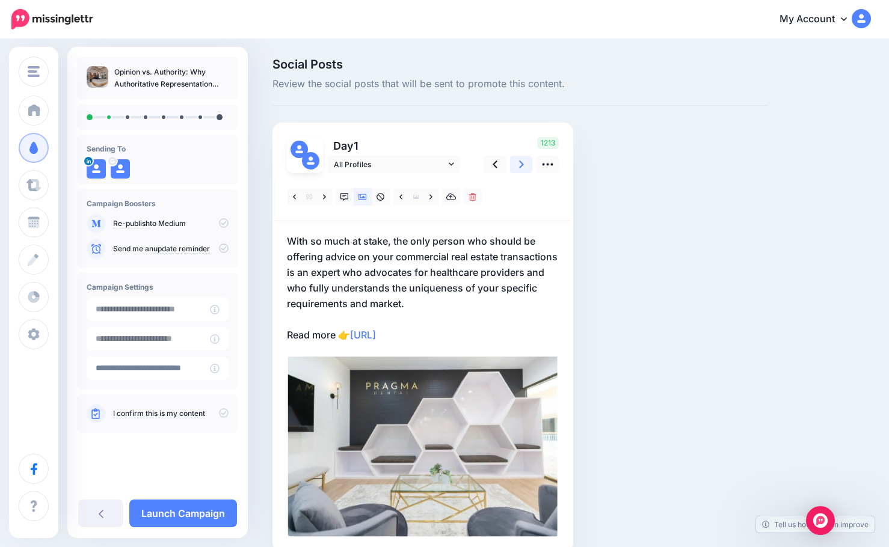
click at [524, 162] on link at bounding box center [521, 164] width 23 height 17
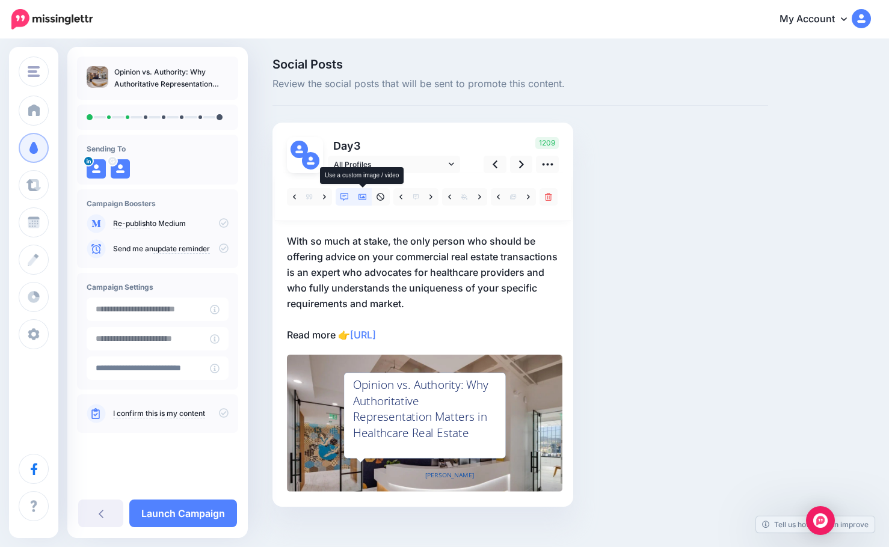
click at [363, 197] on icon at bounding box center [362, 197] width 8 height 6
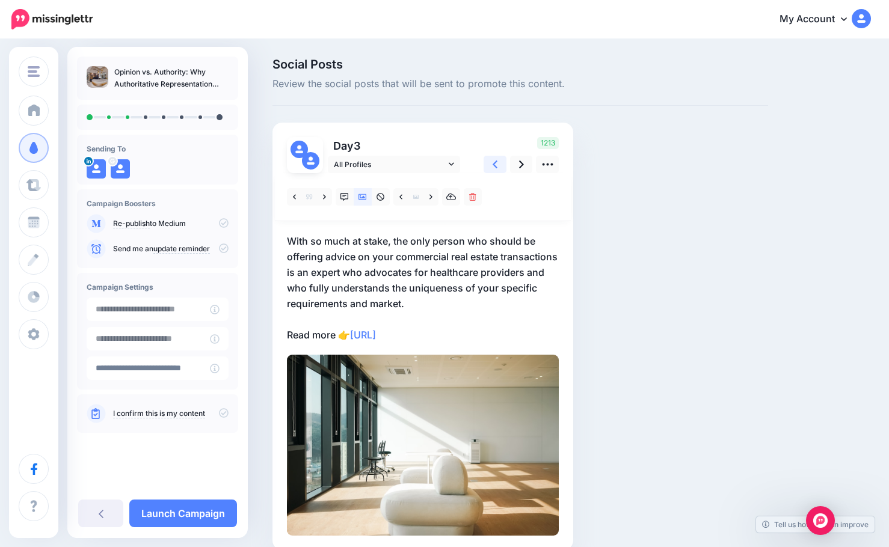
click at [499, 167] on link at bounding box center [494, 164] width 23 height 17
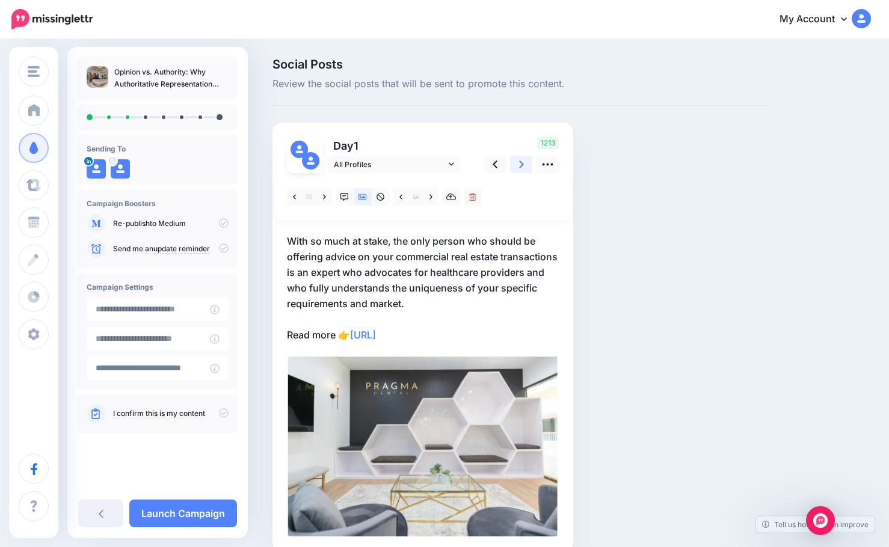
click at [520, 167] on icon at bounding box center [521, 165] width 5 height 8
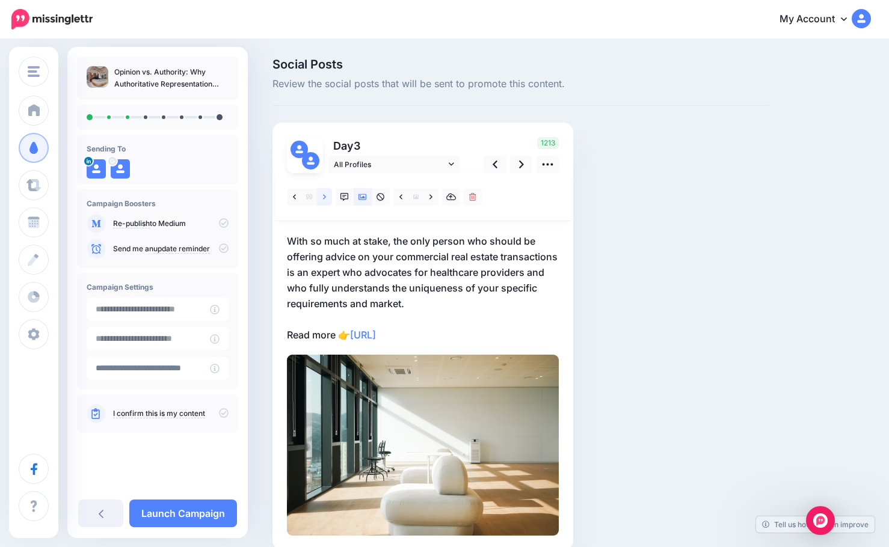
click at [329, 196] on link at bounding box center [324, 196] width 15 height 17
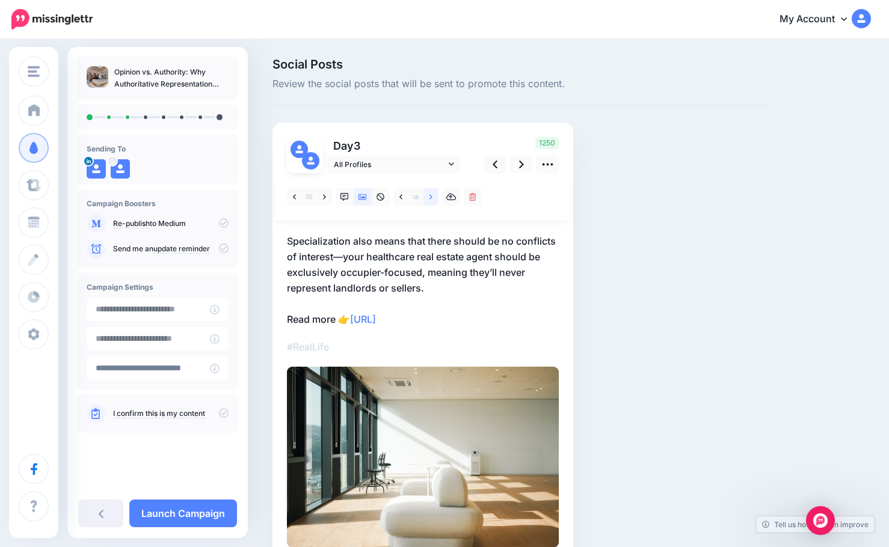
click at [433, 195] on link at bounding box center [430, 196] width 15 height 17
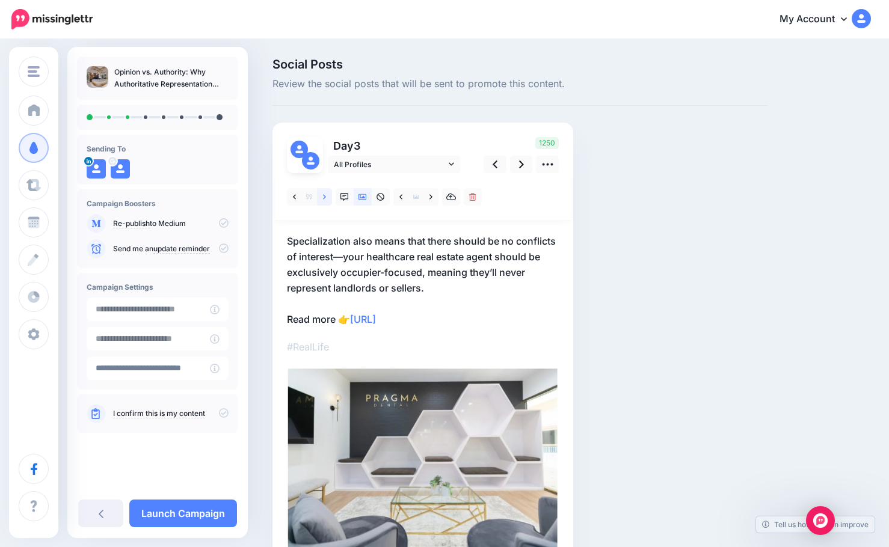
click at [327, 196] on link at bounding box center [324, 196] width 15 height 17
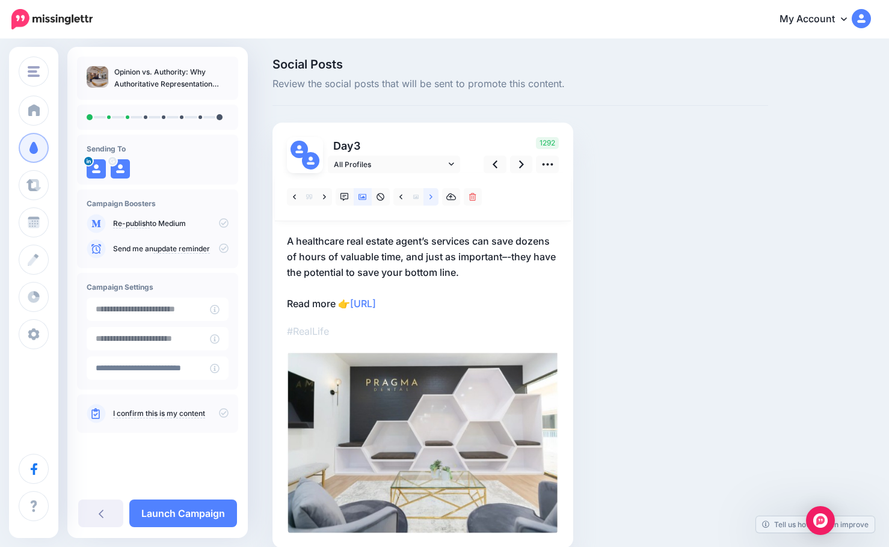
click at [431, 195] on icon at bounding box center [430, 197] width 3 height 8
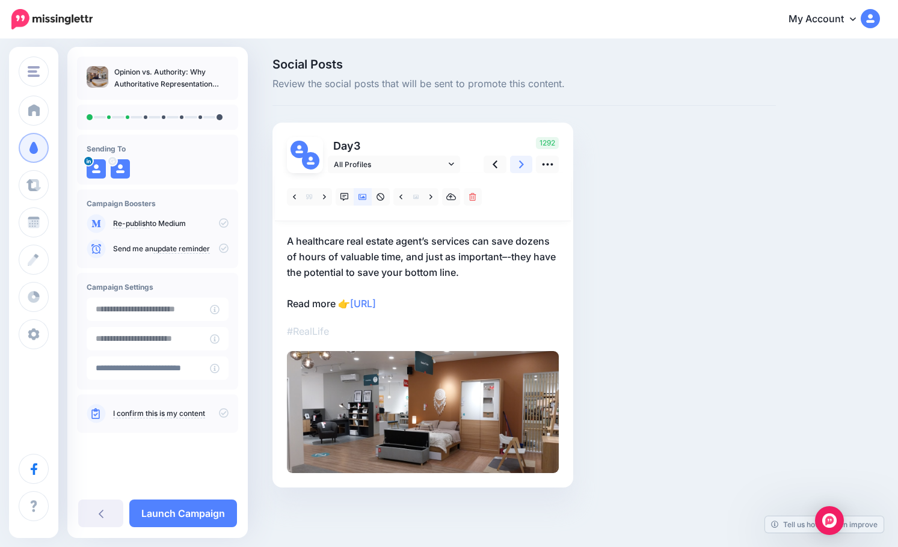
click at [517, 167] on link at bounding box center [521, 164] width 23 height 17
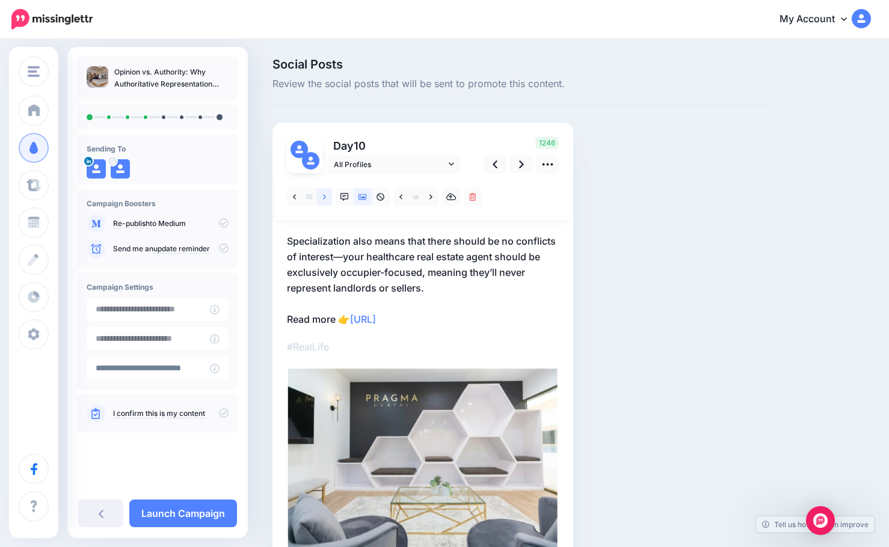
click at [327, 194] on link at bounding box center [324, 196] width 15 height 17
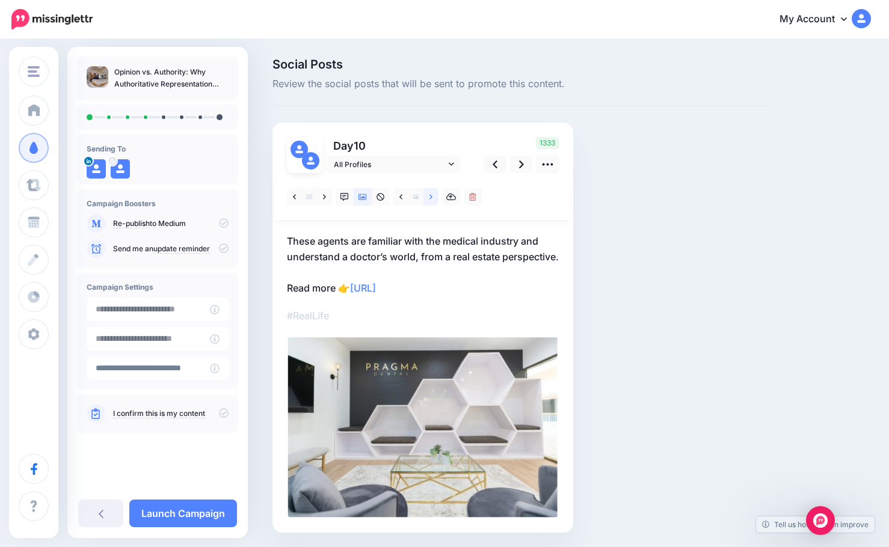
click at [428, 198] on link at bounding box center [430, 196] width 15 height 17
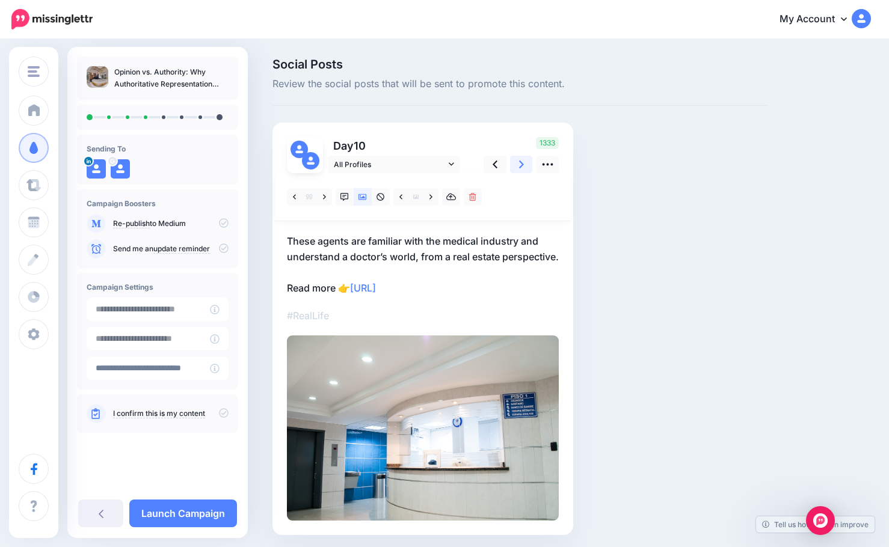
click at [526, 162] on link at bounding box center [521, 164] width 23 height 17
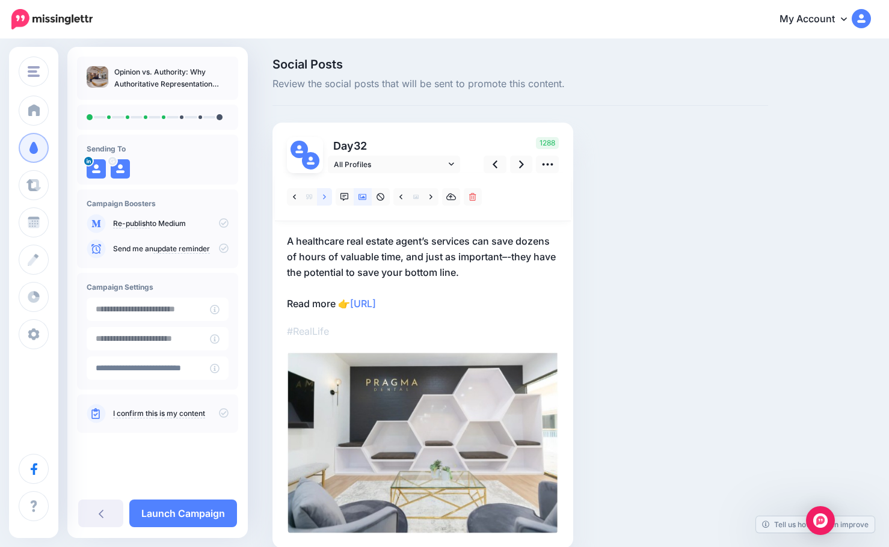
click at [327, 193] on link at bounding box center [324, 196] width 15 height 17
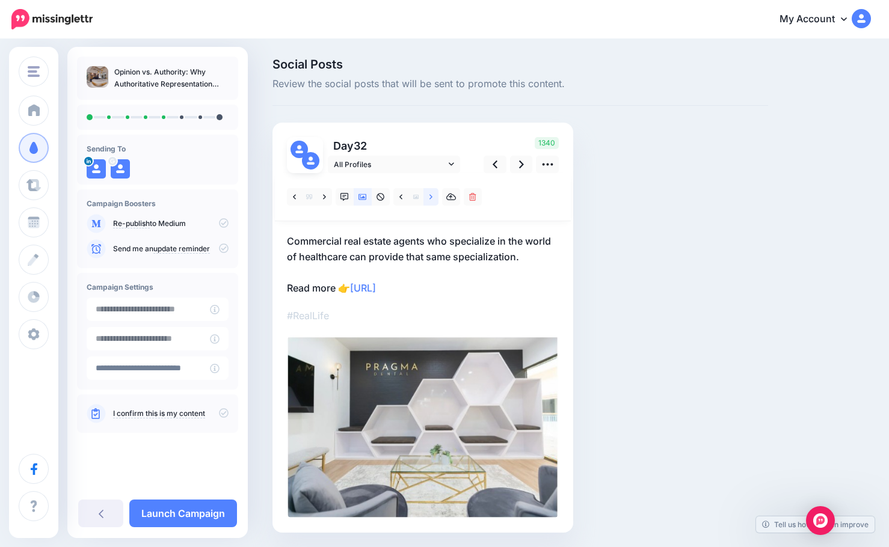
click at [429, 193] on icon at bounding box center [430, 197] width 3 height 8
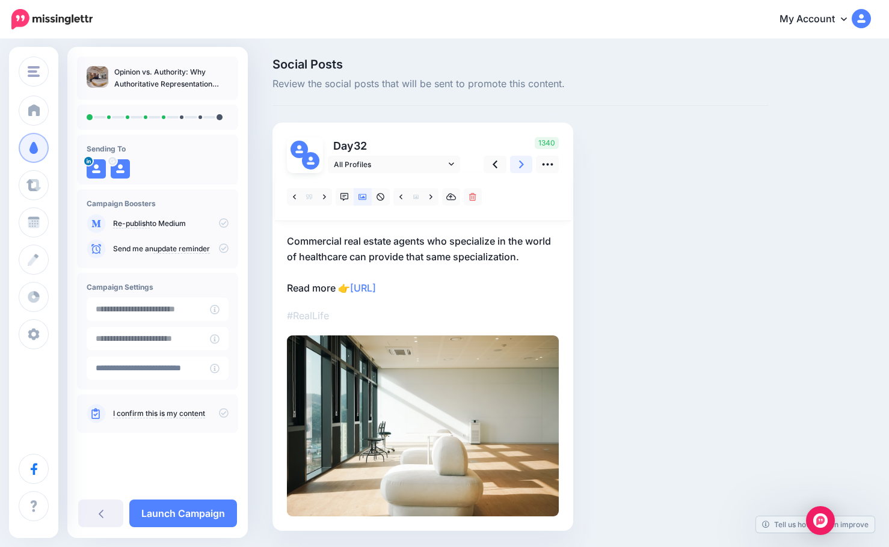
click at [513, 165] on link at bounding box center [521, 164] width 23 height 17
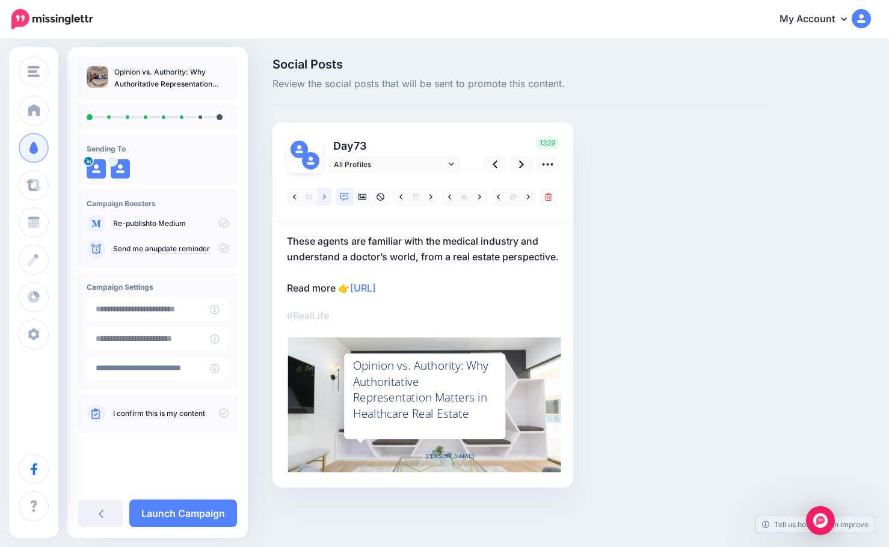
click at [323, 197] on icon at bounding box center [324, 197] width 3 height 8
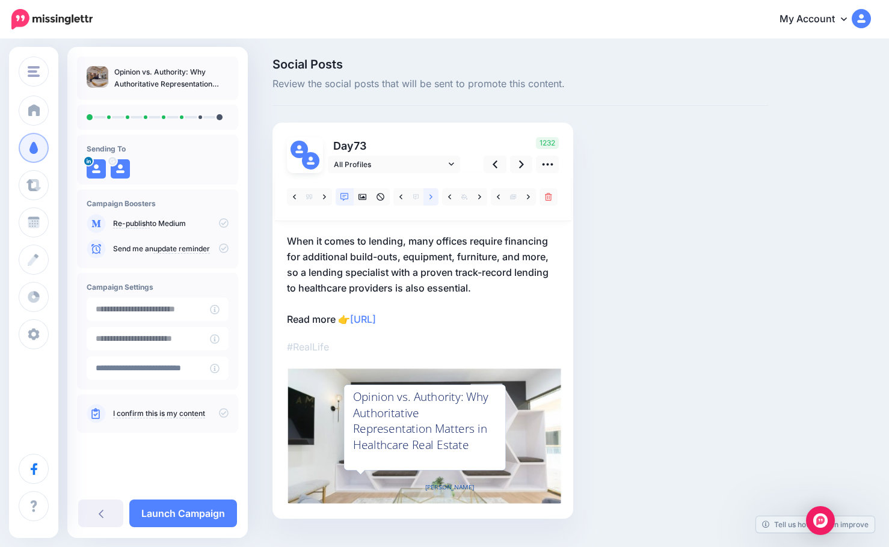
click at [430, 196] on icon at bounding box center [430, 197] width 3 height 8
click at [363, 196] on icon at bounding box center [362, 197] width 8 height 8
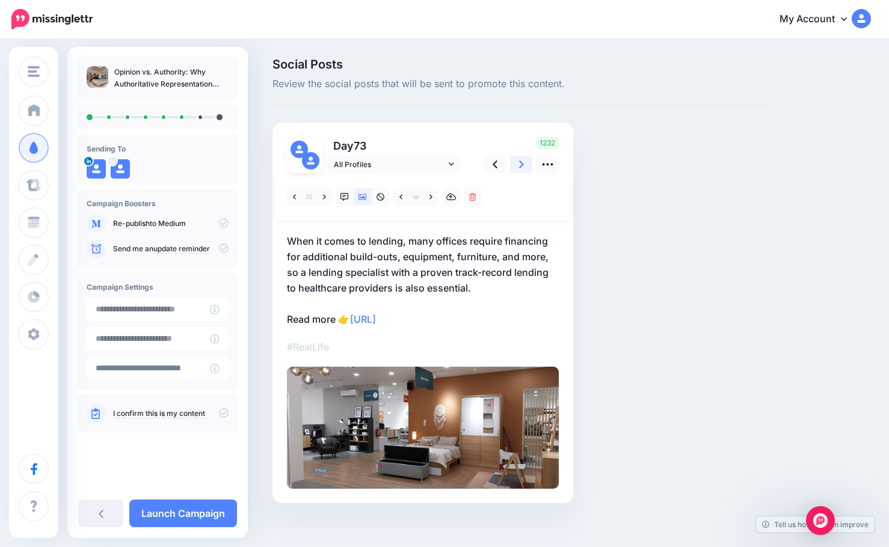
click at [520, 168] on icon at bounding box center [521, 165] width 5 height 8
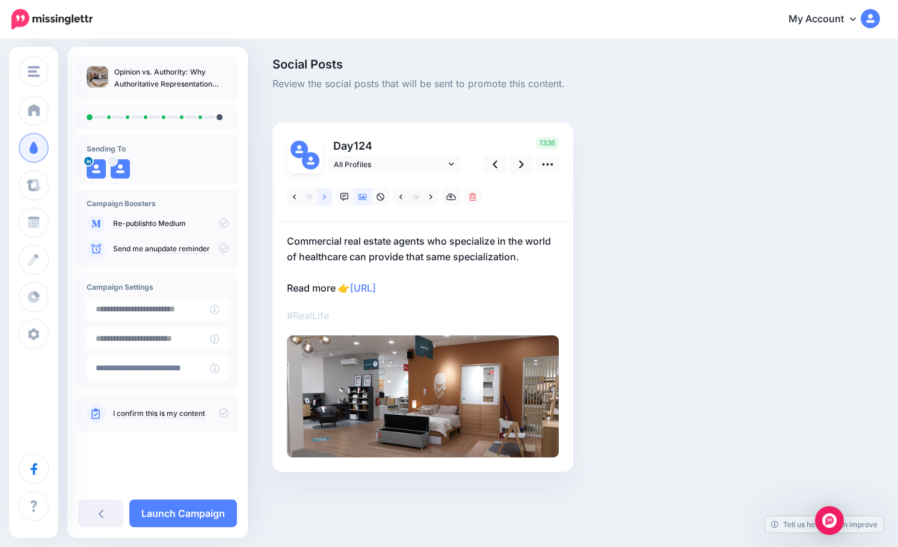
click at [323, 198] on icon at bounding box center [324, 197] width 3 height 8
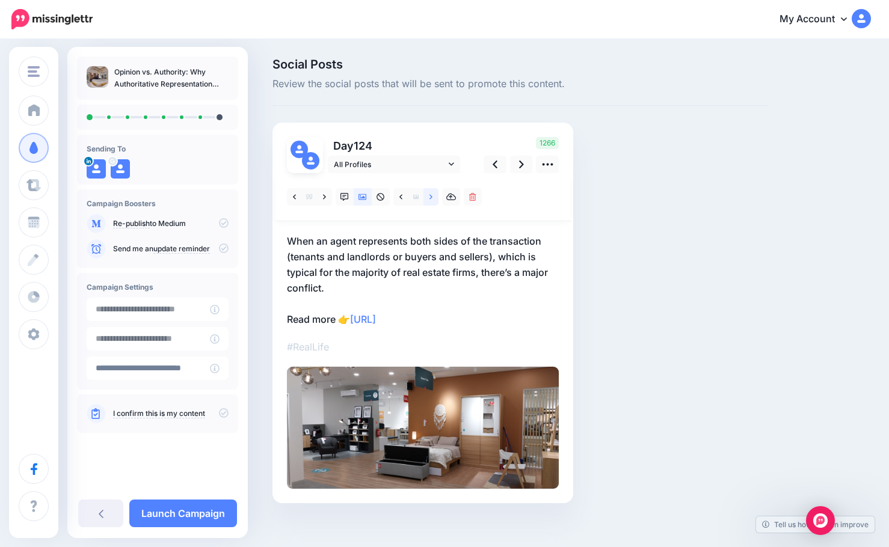
click at [429, 194] on icon at bounding box center [430, 197] width 3 height 8
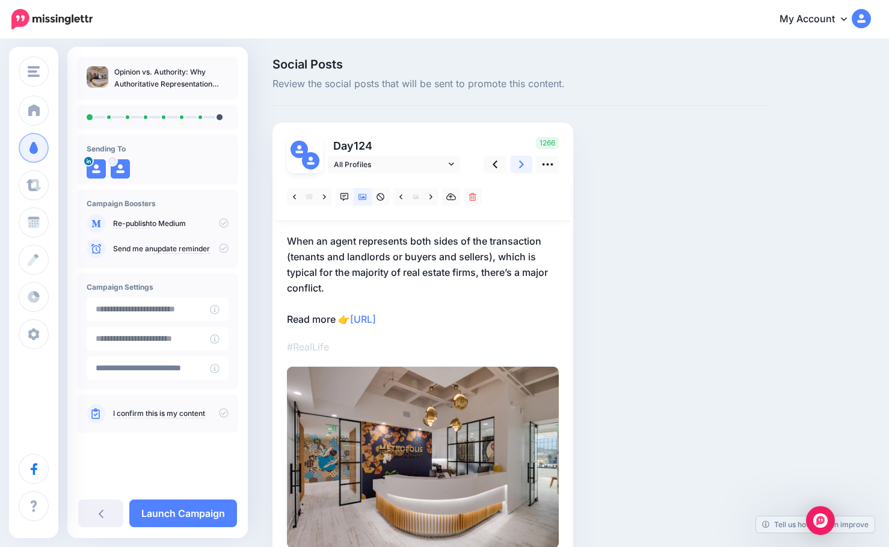
click at [526, 166] on link at bounding box center [521, 164] width 23 height 17
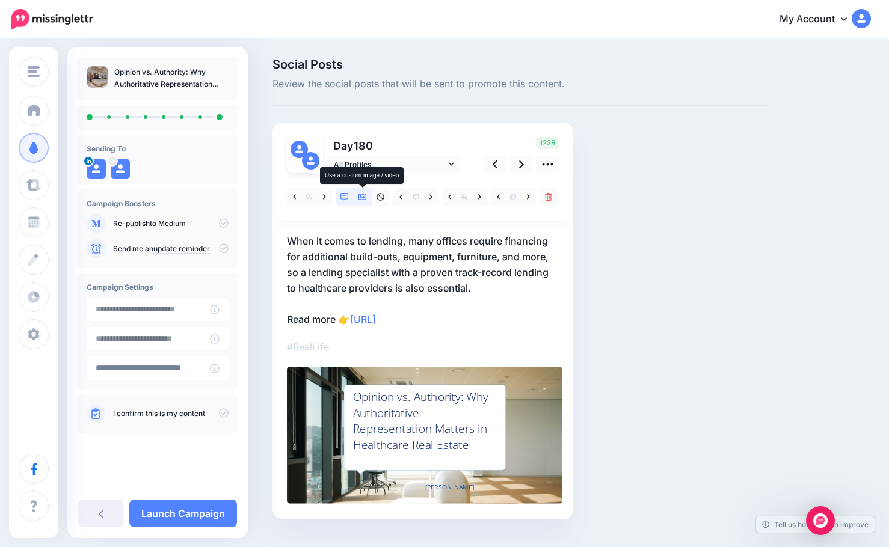
click at [363, 197] on icon at bounding box center [362, 197] width 8 height 6
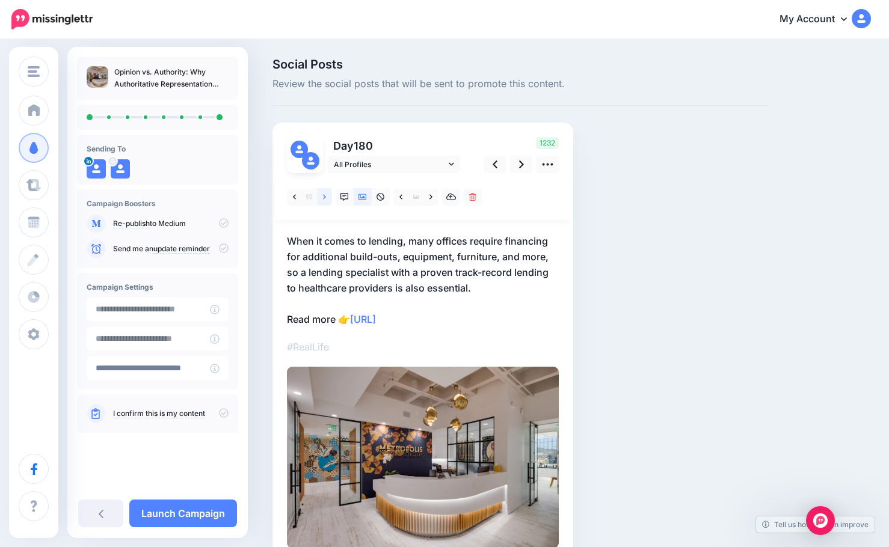
click at [321, 198] on link at bounding box center [324, 196] width 15 height 17
click at [430, 196] on icon at bounding box center [430, 197] width 3 height 8
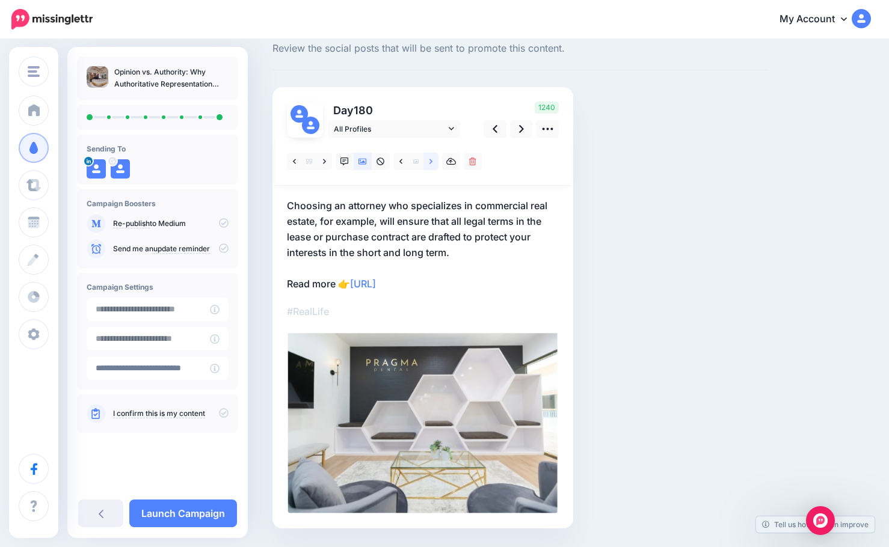
scroll to position [71, 0]
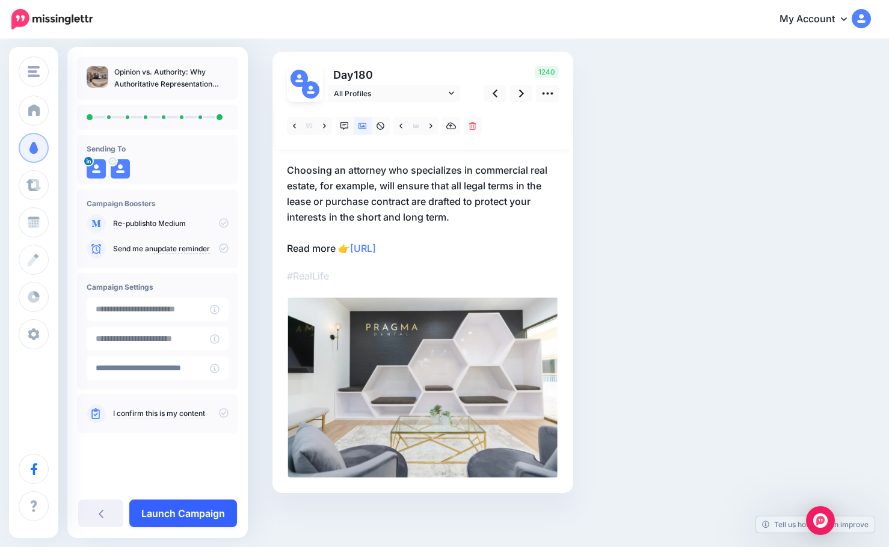
click at [190, 509] on link "Launch Campaign" at bounding box center [183, 514] width 108 height 28
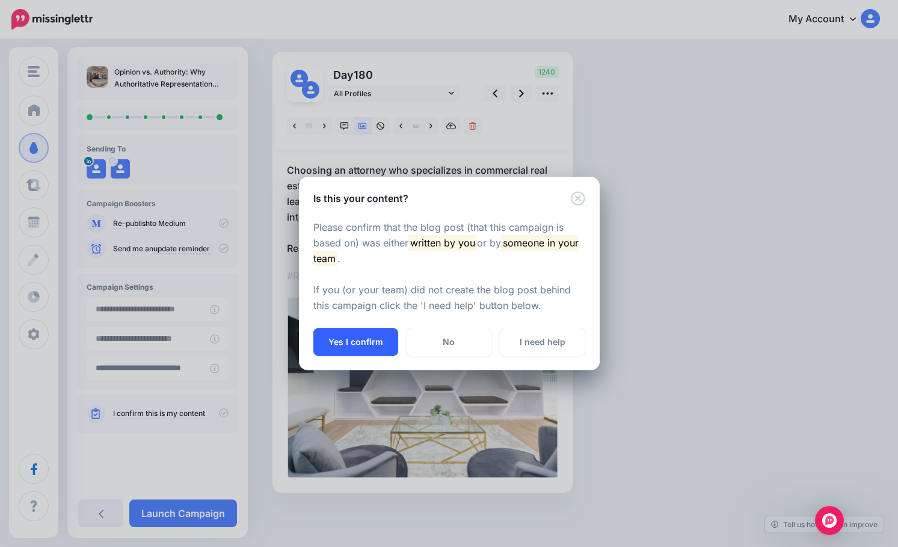
click at [375, 339] on button "Yes I confirm" at bounding box center [355, 342] width 85 height 28
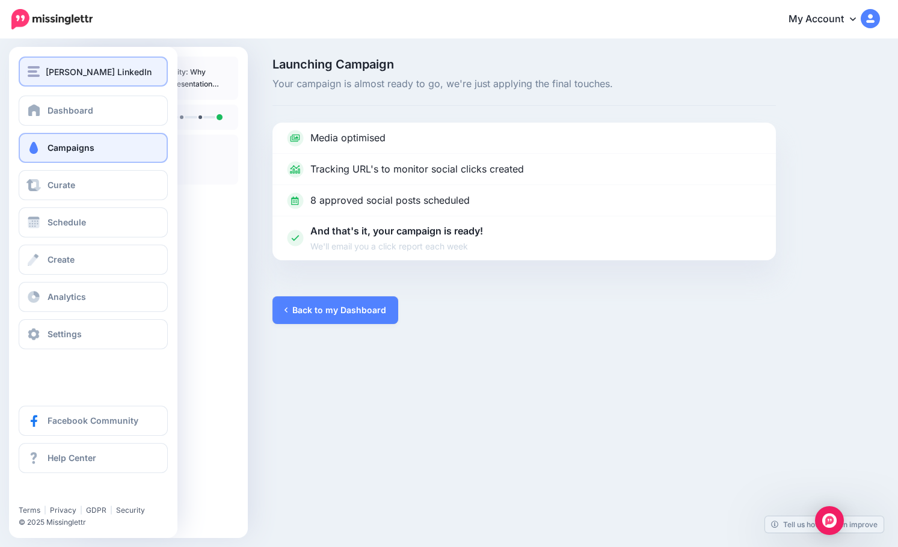
click at [56, 73] on span "[PERSON_NAME] LinkedIn" at bounding box center [99, 72] width 106 height 14
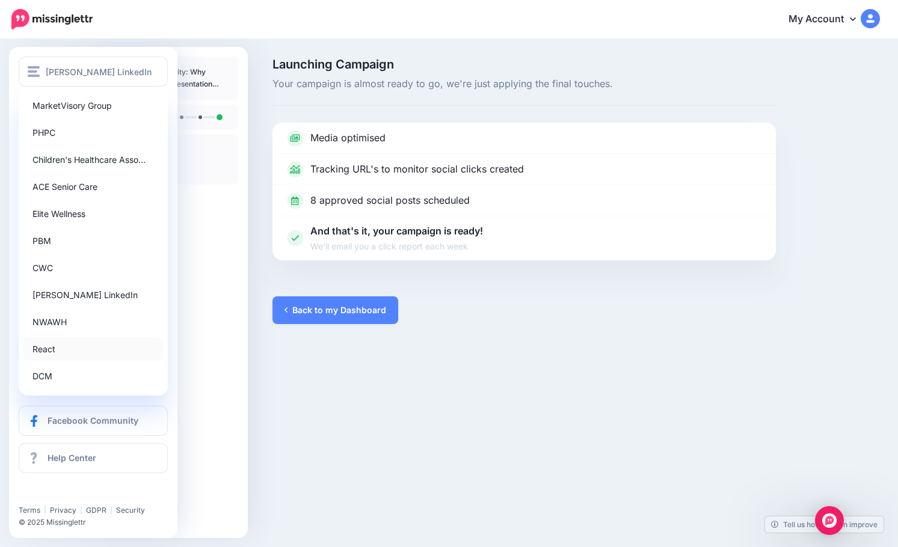
click at [45, 356] on link "React" at bounding box center [93, 348] width 140 height 23
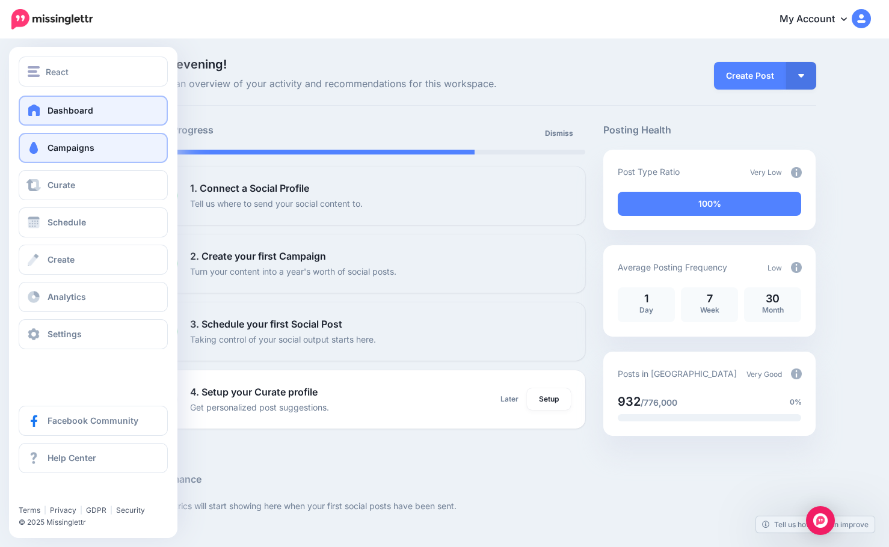
click at [76, 143] on span "Campaigns" at bounding box center [71, 148] width 47 height 10
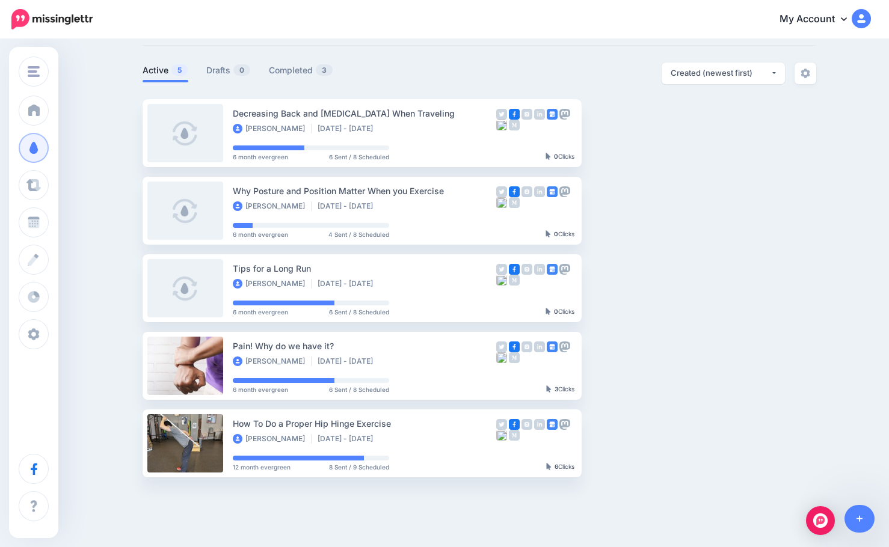
scroll to position [111, 0]
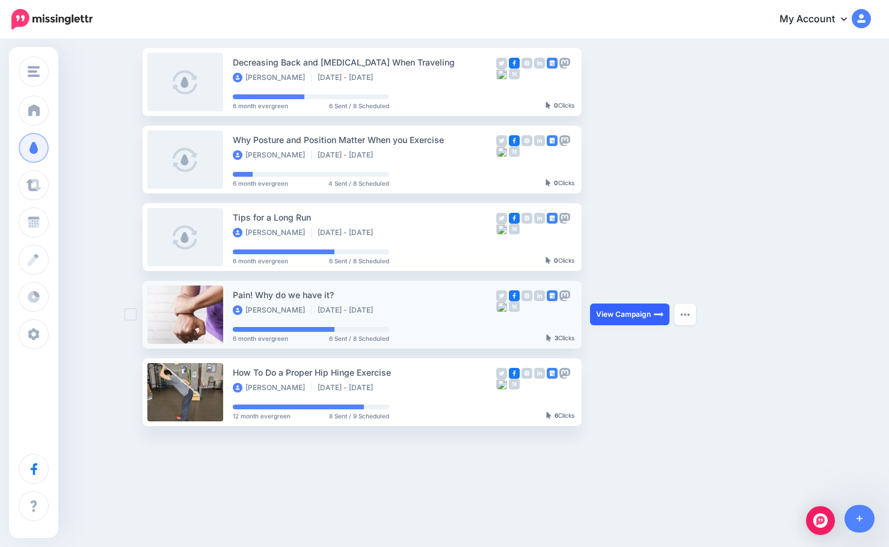
click at [621, 312] on link "View Campaign" at bounding box center [629, 315] width 79 height 22
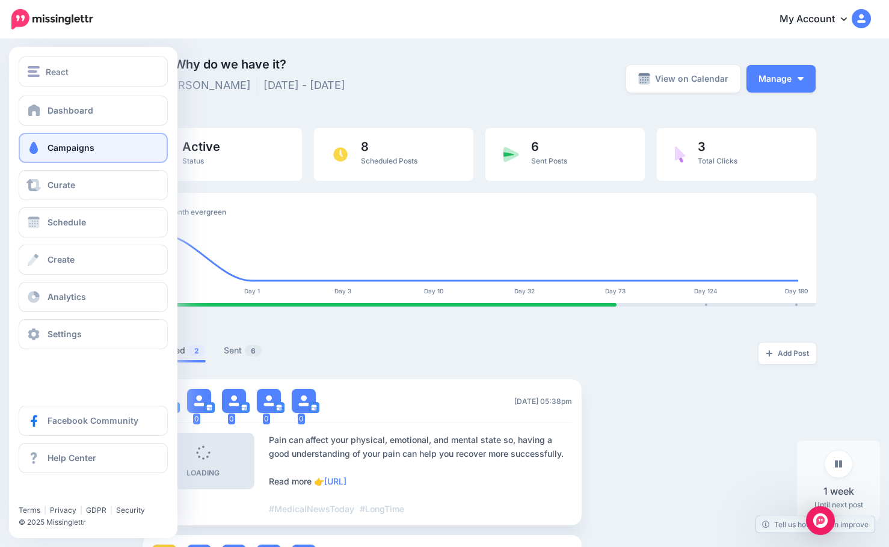
click at [82, 146] on span "Campaigns" at bounding box center [71, 148] width 47 height 10
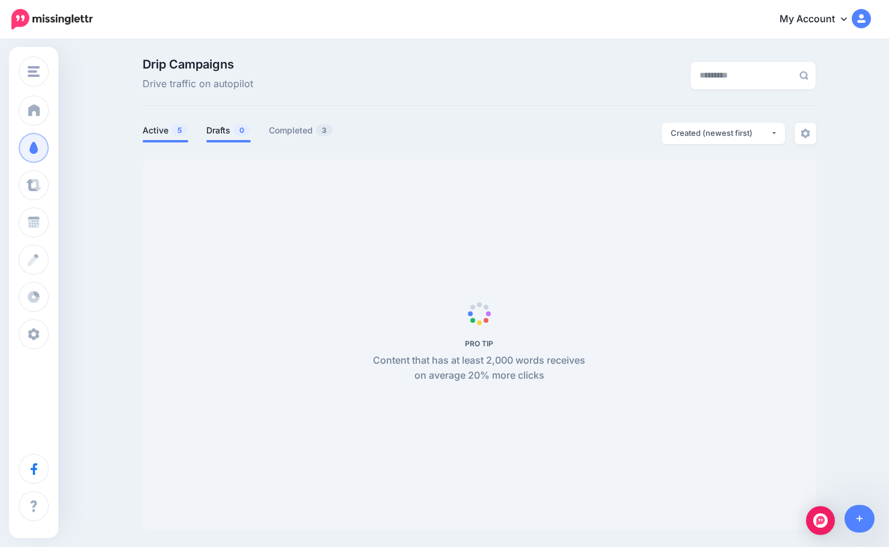
click at [223, 130] on link "Drafts 0" at bounding box center [228, 130] width 45 height 14
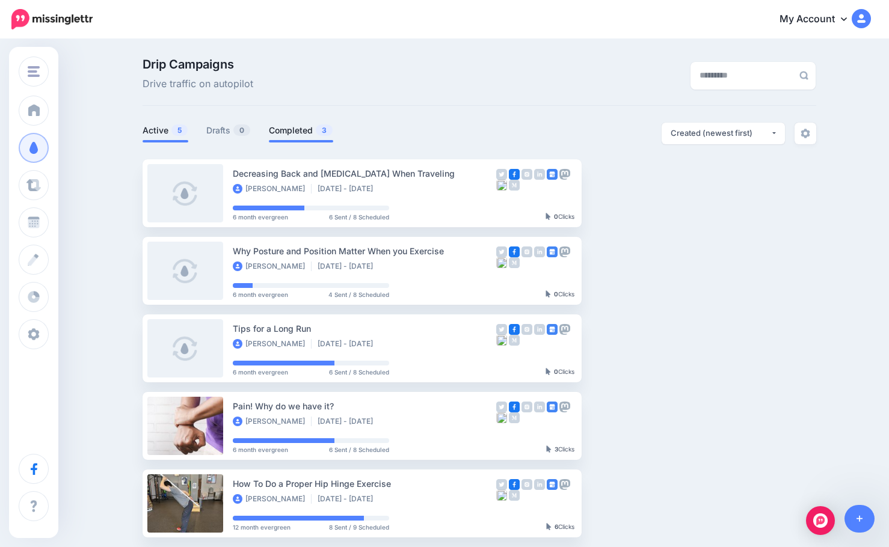
click at [299, 127] on link "Completed 3" at bounding box center [301, 130] width 64 height 14
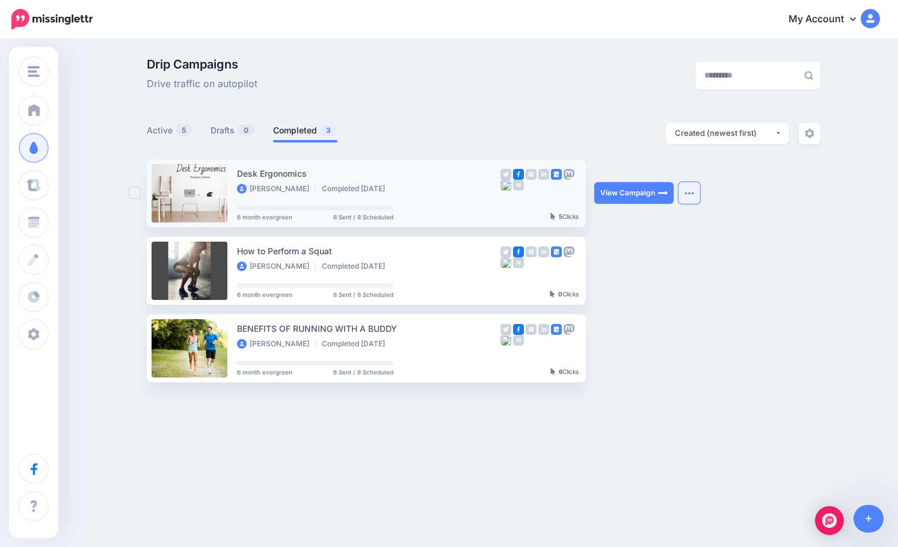
click at [681, 192] on button "button" at bounding box center [689, 193] width 22 height 22
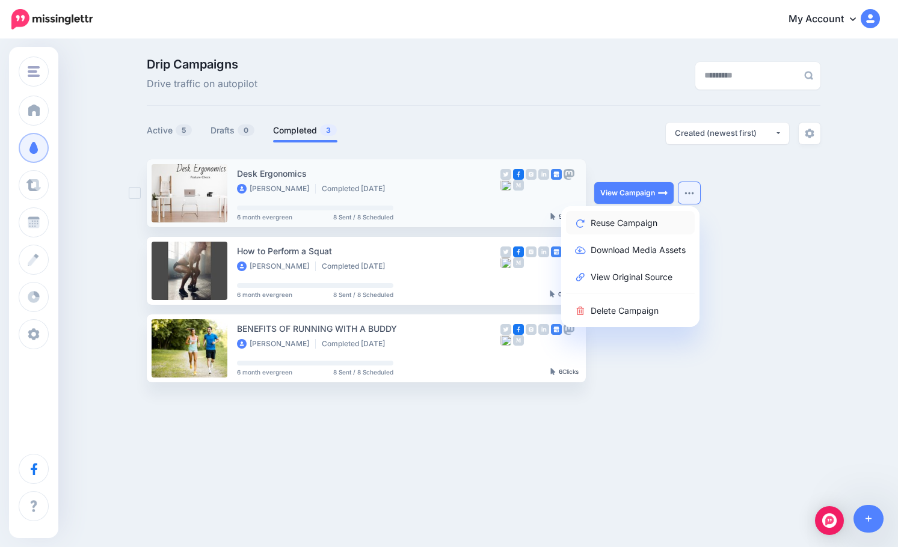
click at [651, 226] on link "Reuse Campaign" at bounding box center [630, 222] width 129 height 23
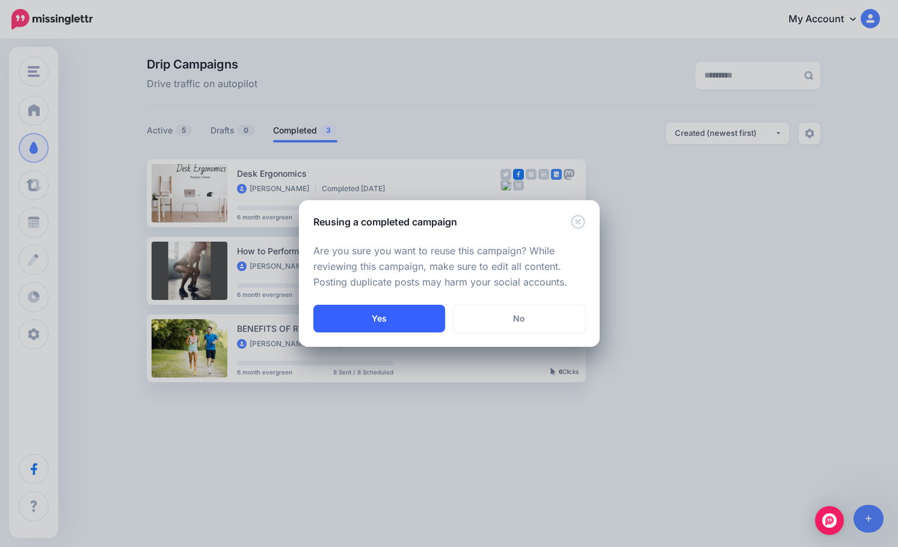
click at [369, 318] on button "Yes" at bounding box center [379, 319] width 132 height 28
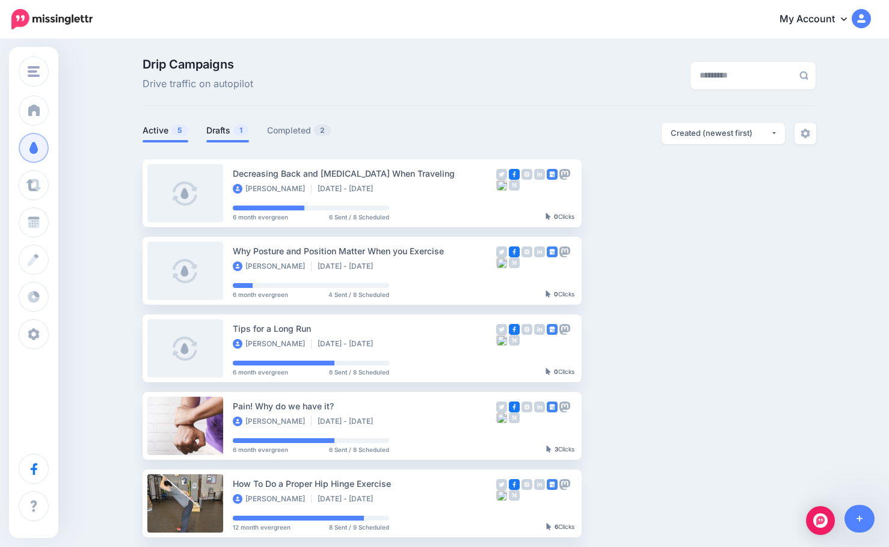
click at [227, 128] on link "Drafts 1" at bounding box center [227, 130] width 43 height 14
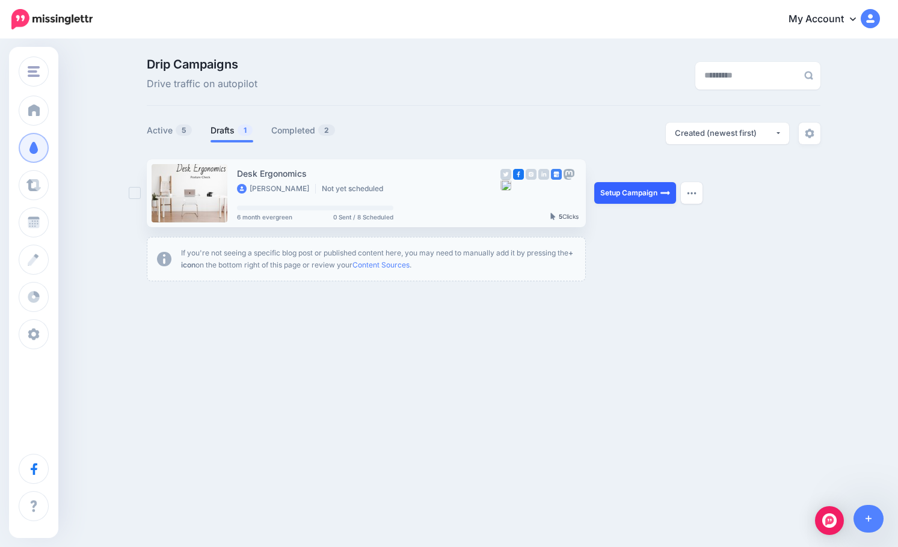
click at [658, 189] on link "Setup Campaign" at bounding box center [635, 193] width 82 height 22
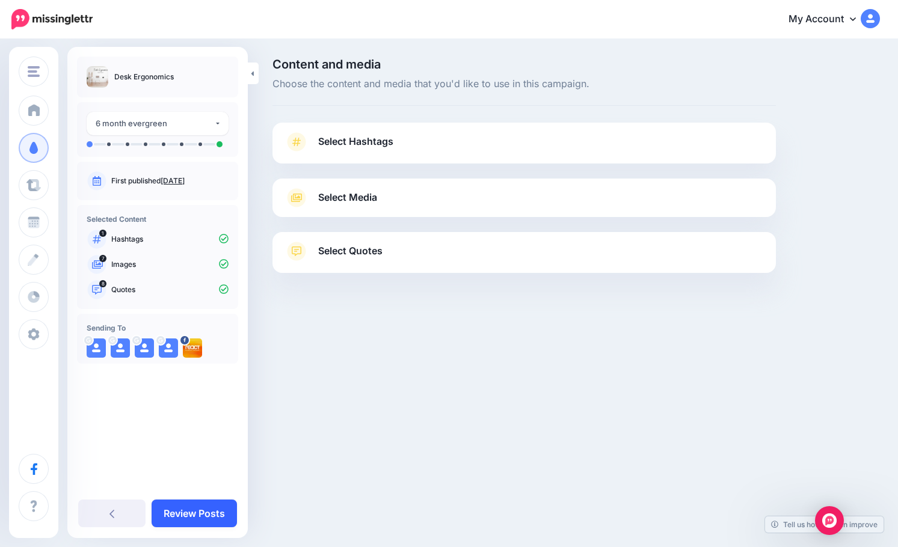
click at [194, 514] on link "Review Posts" at bounding box center [194, 514] width 85 height 28
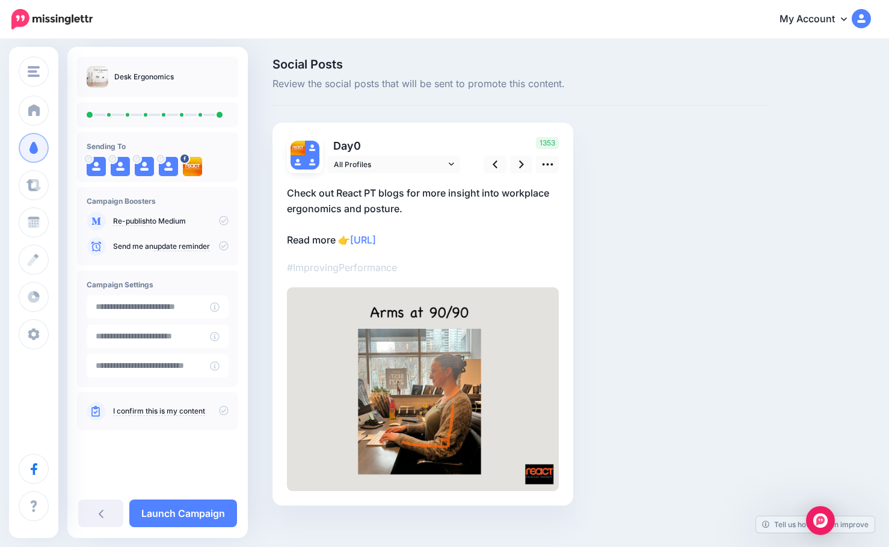
type input "**********"
click at [183, 515] on link "Launch Campaign" at bounding box center [183, 514] width 108 height 28
